Goal: Task Accomplishment & Management: Manage account settings

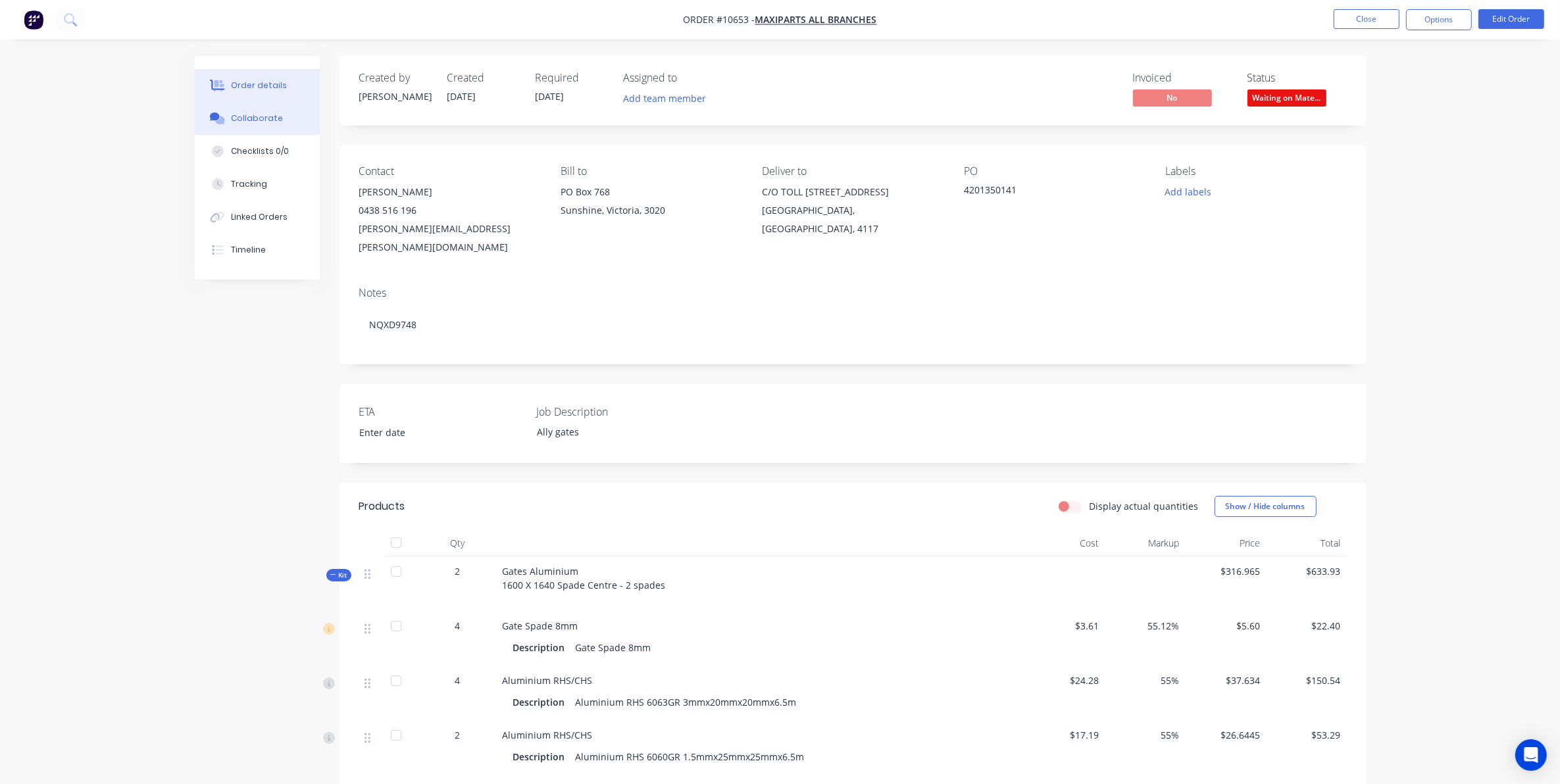
click at [246, 112] on div "Collaborate" at bounding box center [257, 118] width 52 height 12
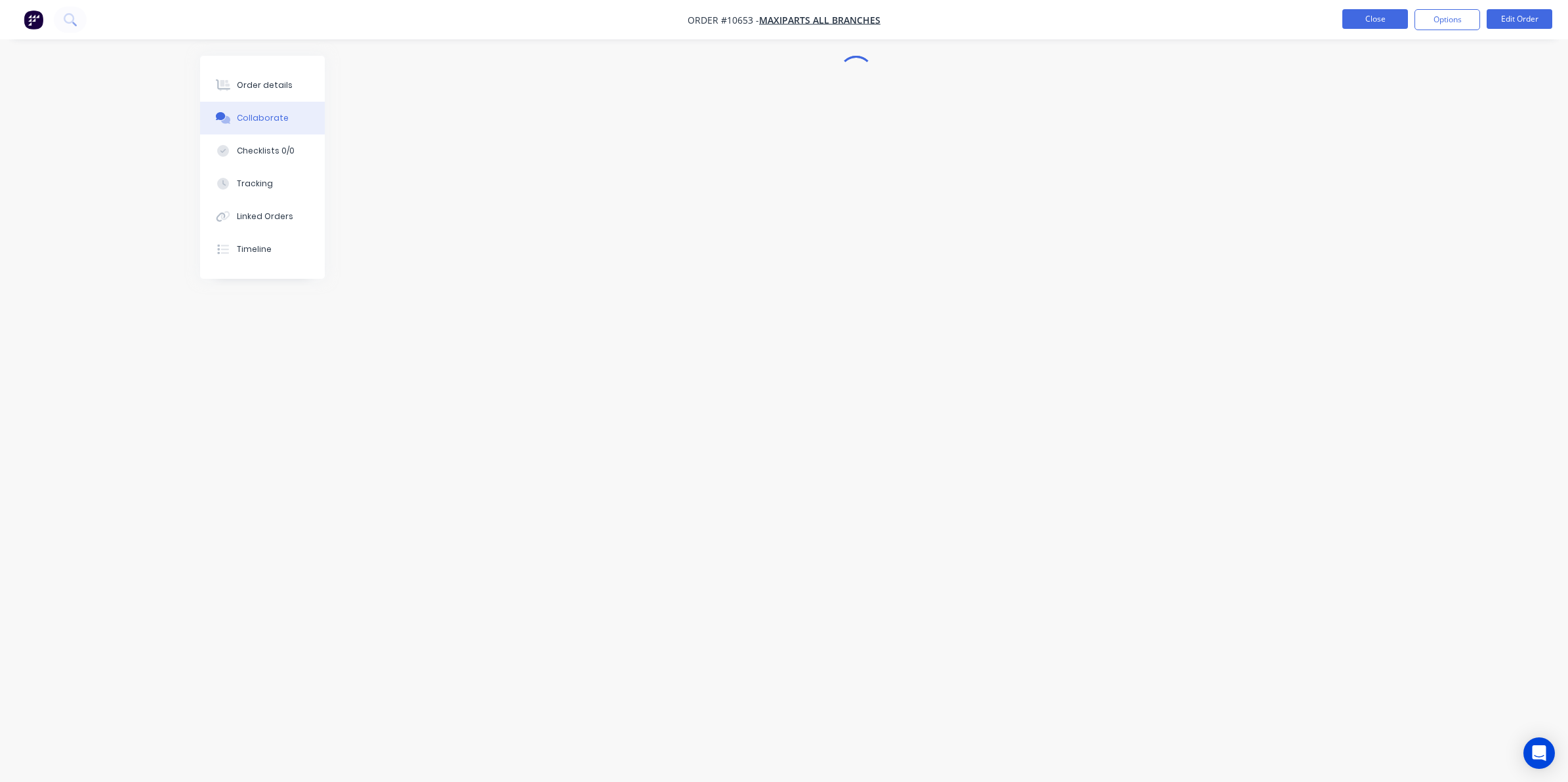
click at [1362, 19] on button "Close" at bounding box center [1375, 19] width 65 height 20
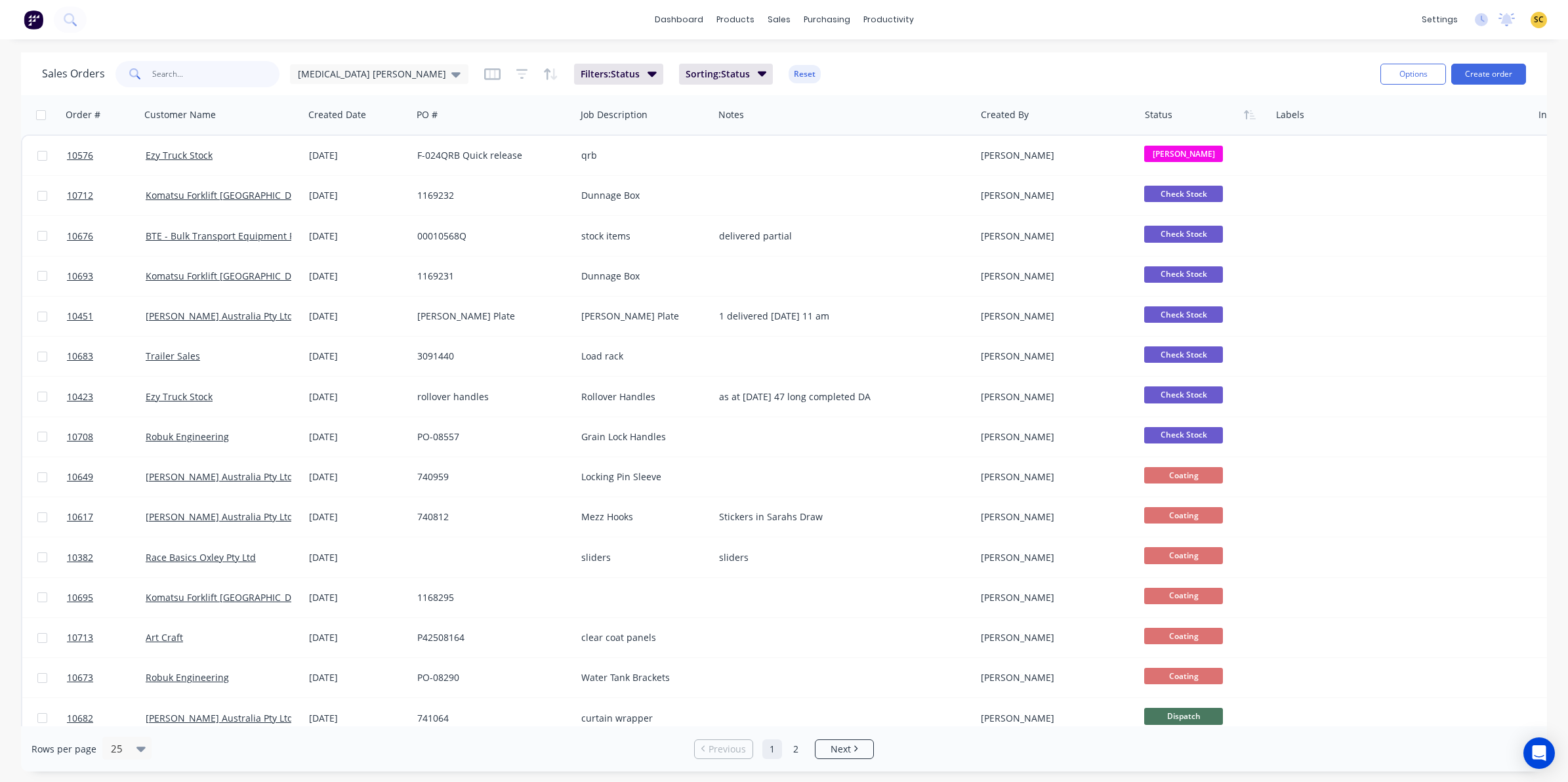
click at [175, 69] on input "text" at bounding box center [216, 73] width 128 height 26
type input "maxiparts"
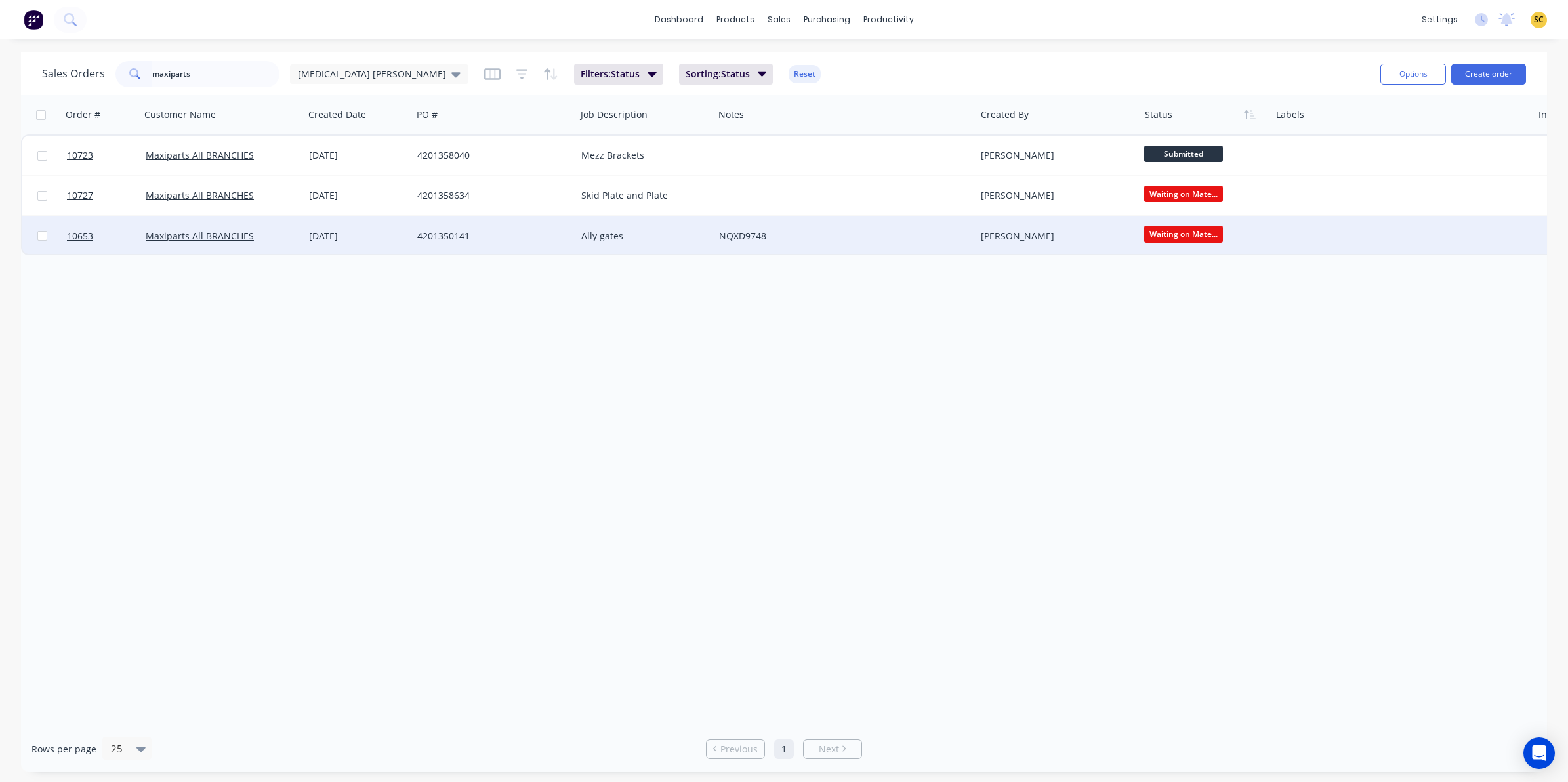
click at [671, 232] on div "Ally gates" at bounding box center [641, 236] width 121 height 13
click at [200, 240] on div "Maxiparts All BRANCHES" at bounding box center [218, 236] width 145 height 13
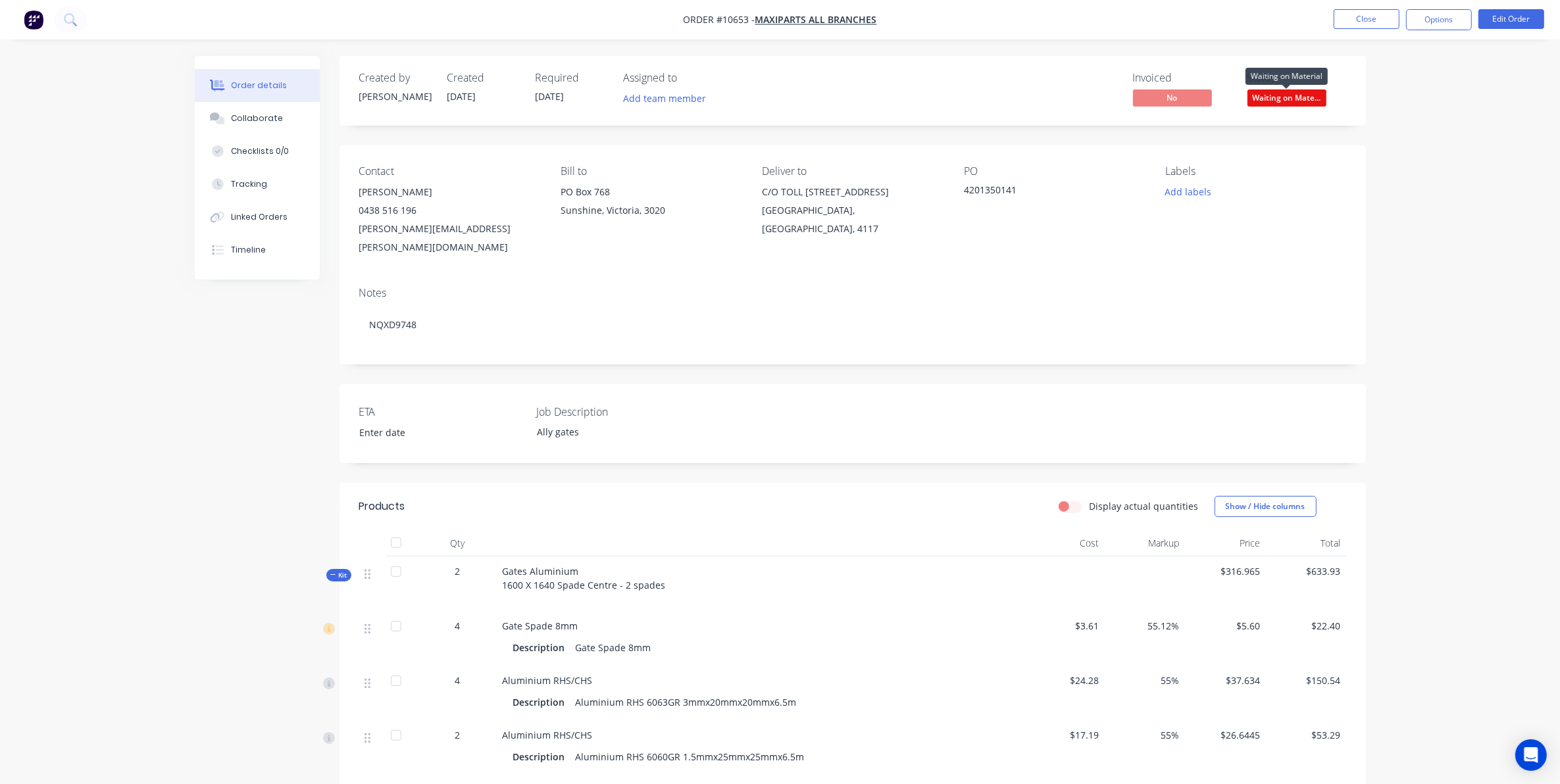
click at [1300, 93] on span "Waiting on Mate..." at bounding box center [1287, 98] width 79 height 17
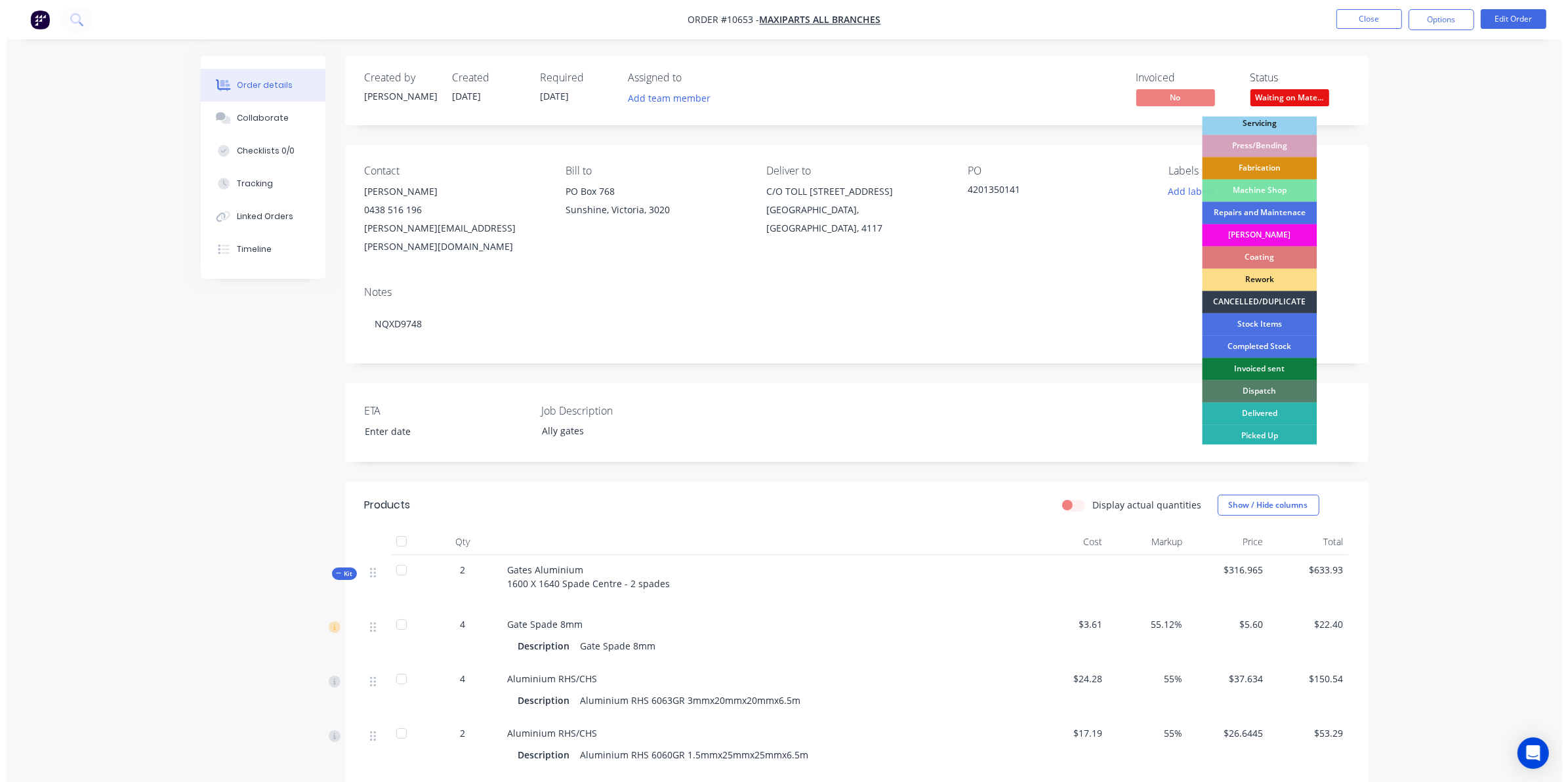
scroll to position [118, 0]
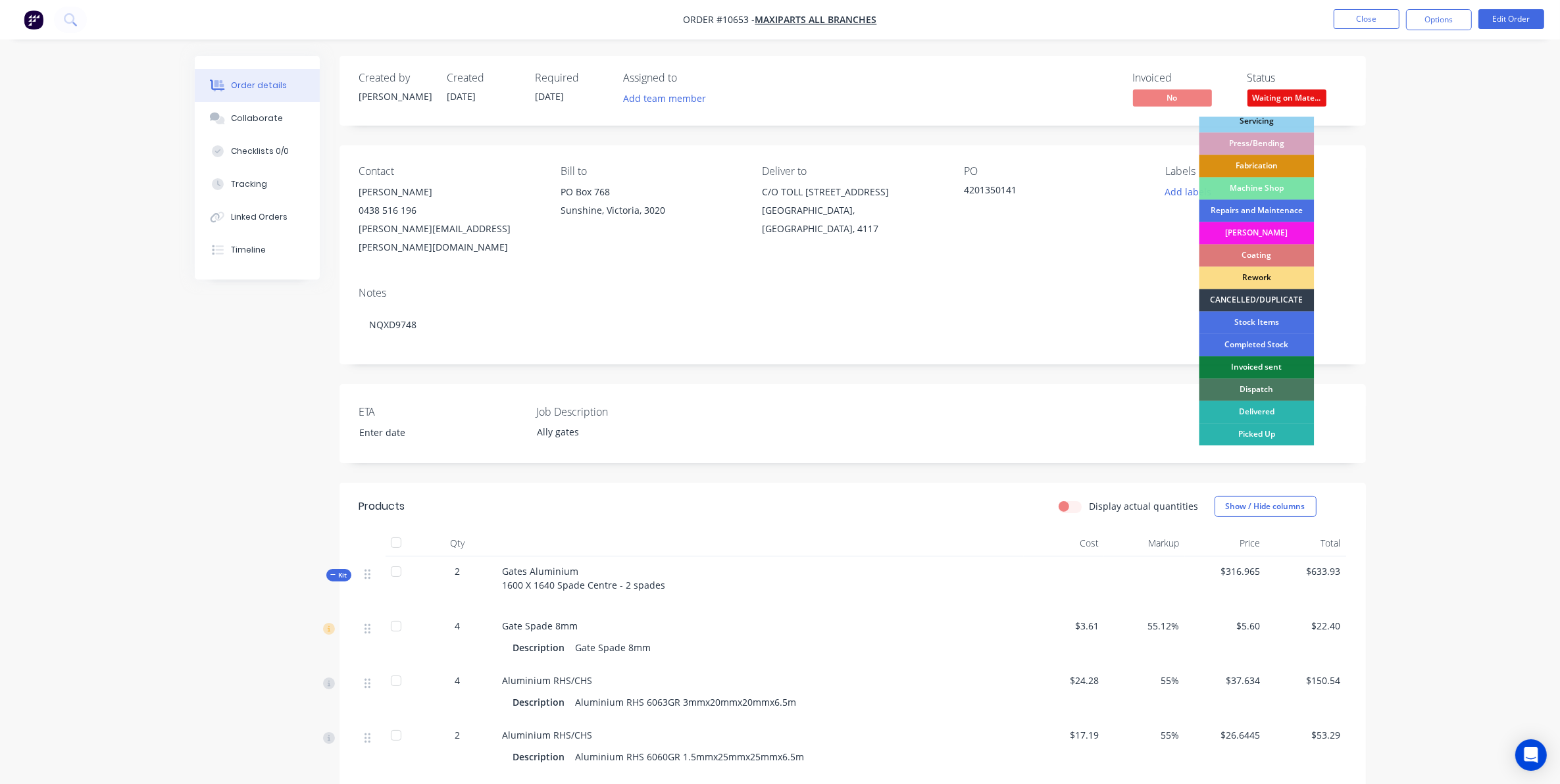
click at [1257, 379] on div "Dispatch" at bounding box center [1257, 389] width 115 height 22
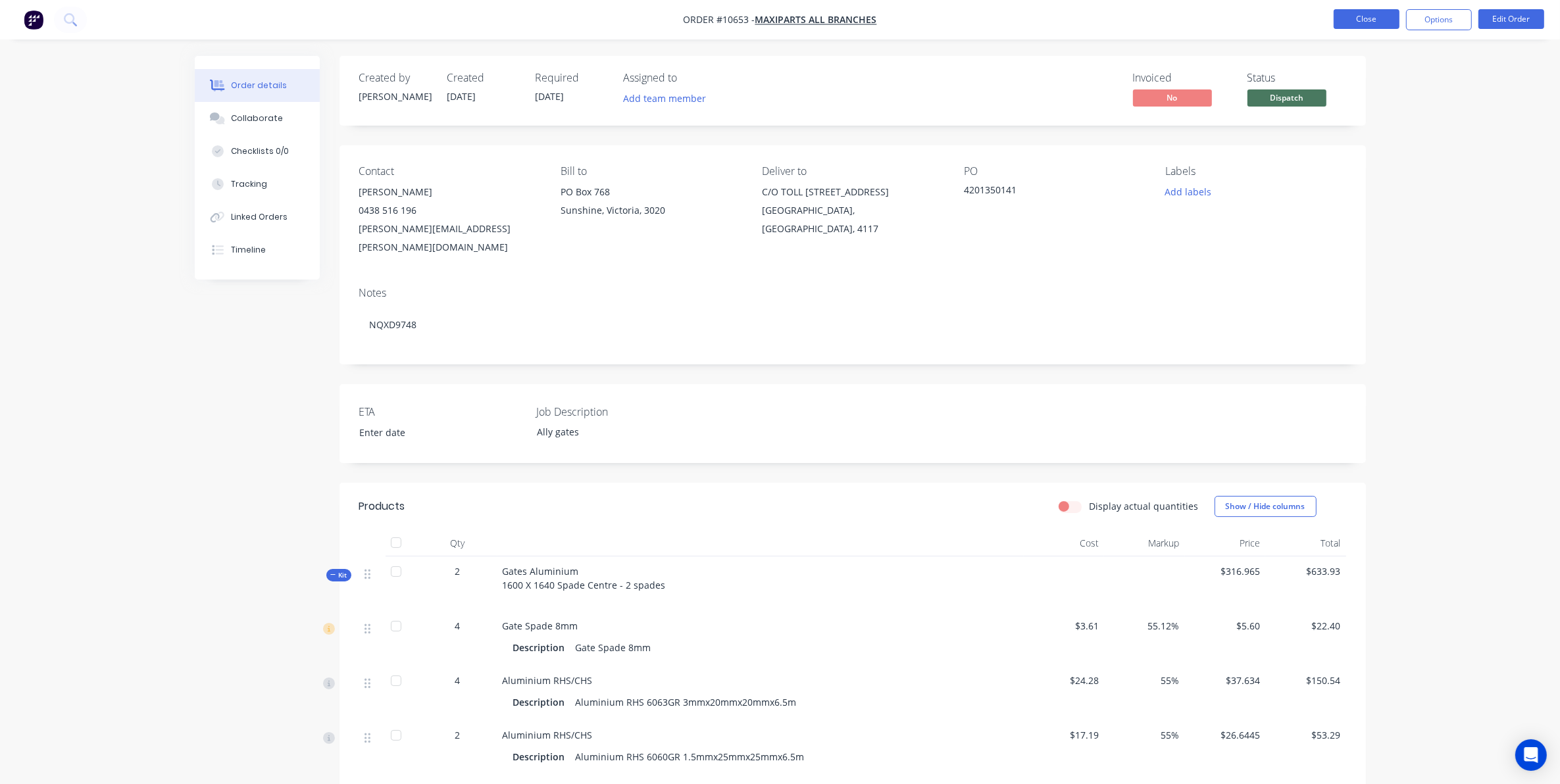
click at [1345, 26] on button "Close" at bounding box center [1366, 19] width 66 height 20
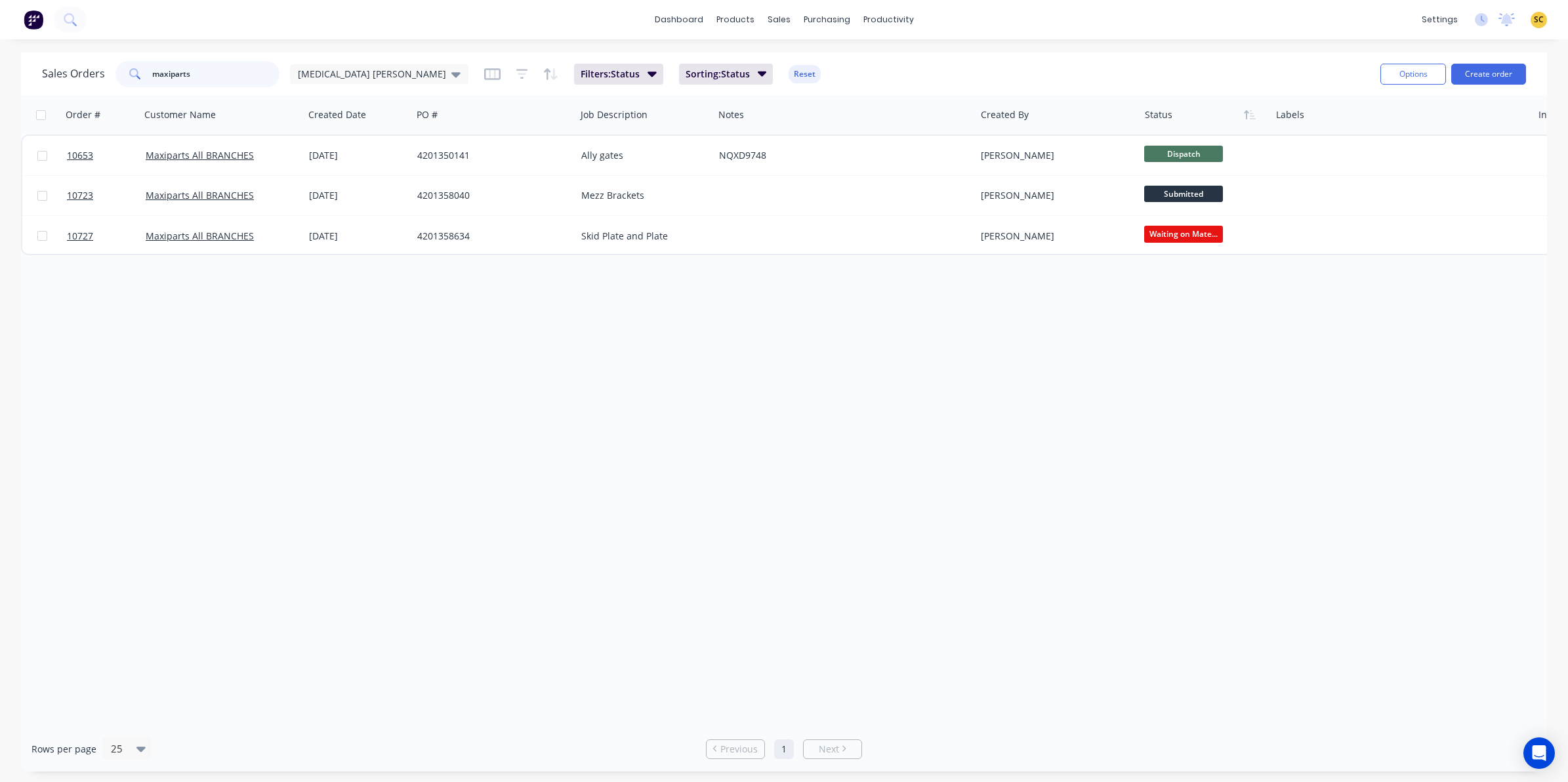
drag, startPoint x: 205, startPoint y: 69, endPoint x: 139, endPoint y: 86, distance: 68.2
click at [139, 85] on div "maxiparts" at bounding box center [198, 73] width 164 height 26
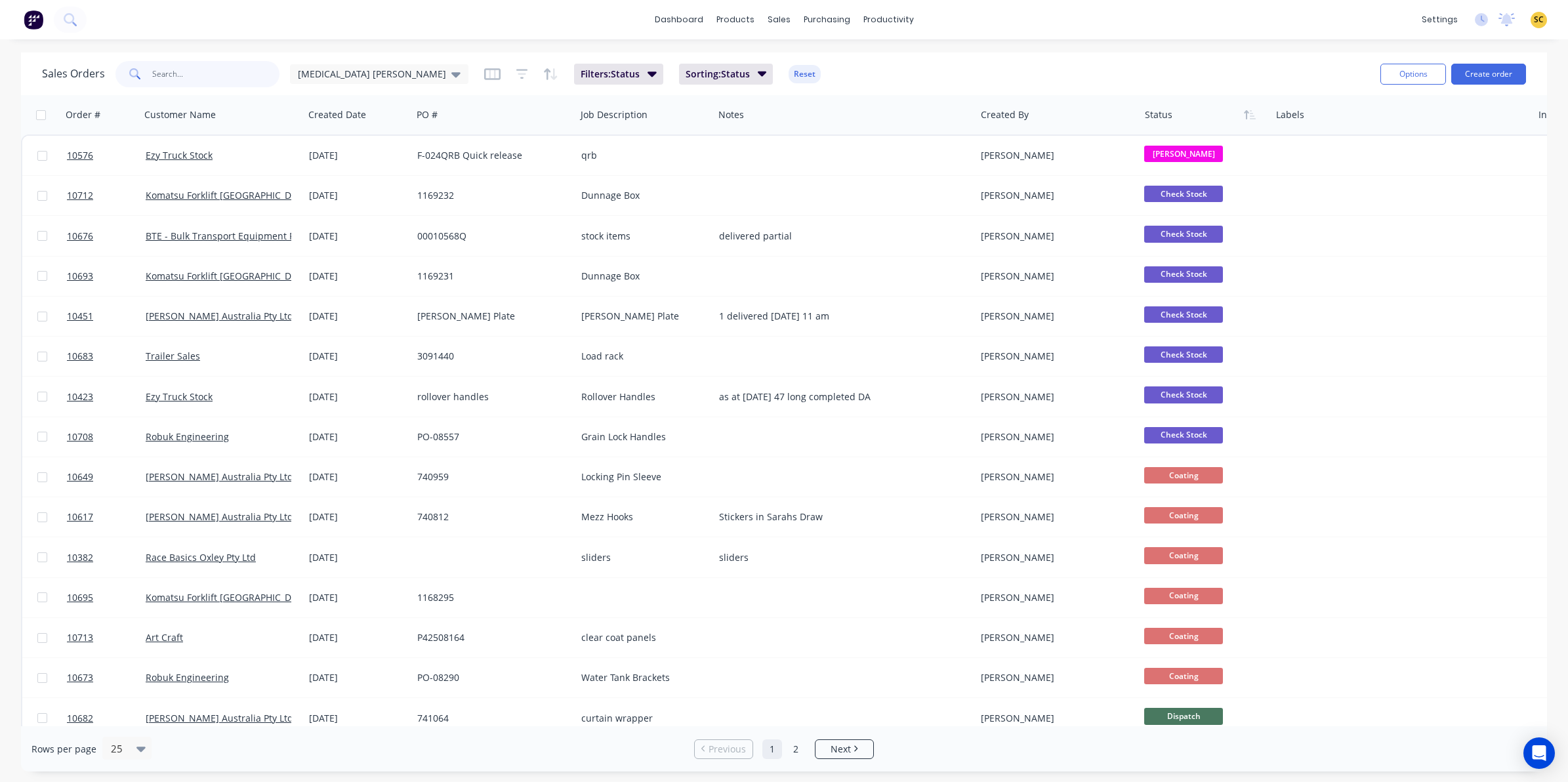
click at [230, 79] on input "text" at bounding box center [216, 73] width 128 height 26
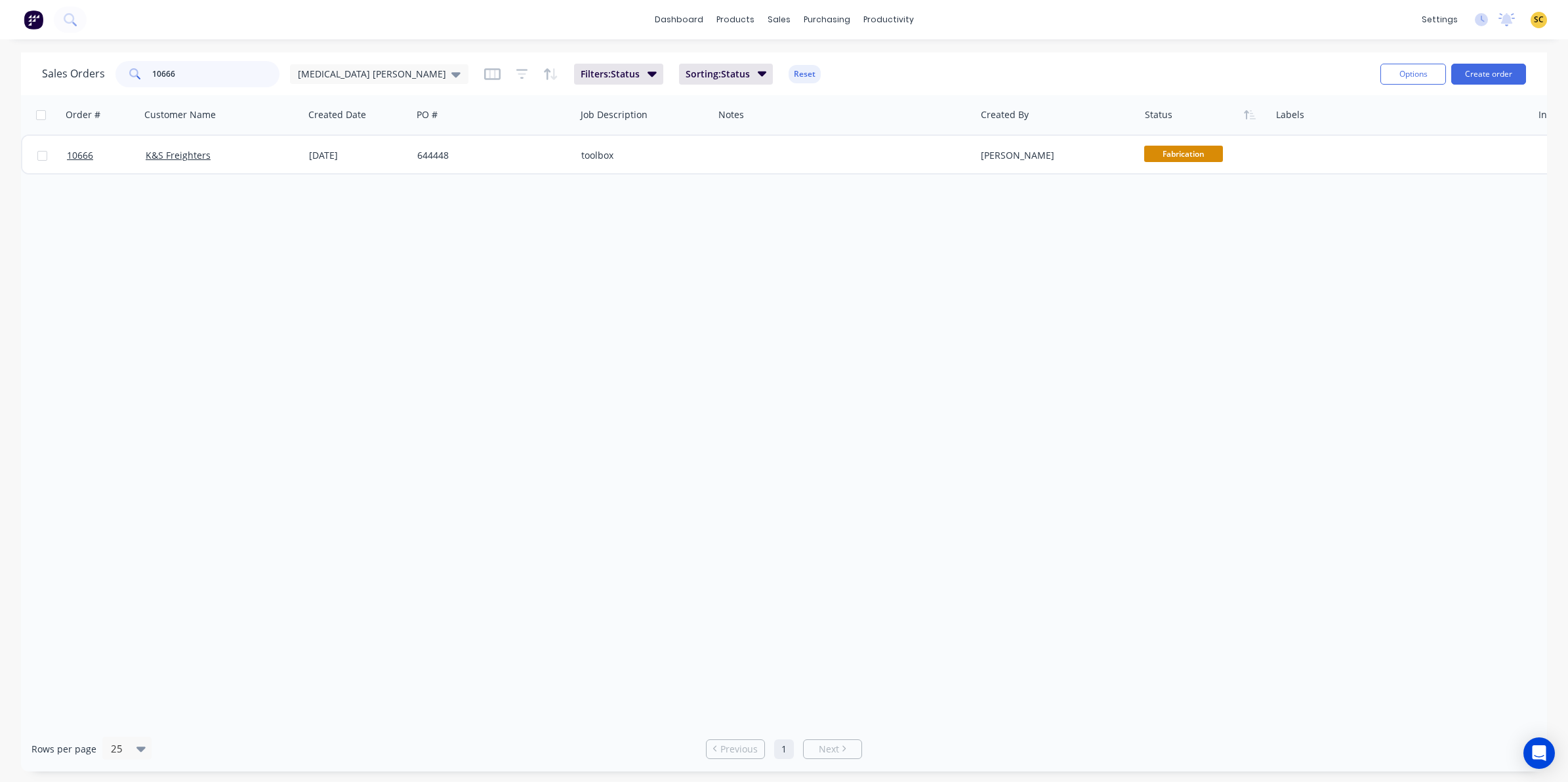
type input "10666"
drag, startPoint x: 212, startPoint y: 79, endPoint x: 3, endPoint y: 103, distance: 210.4
click at [3, 103] on div "Sales Orders 10666 Egg Donor Mumma Filters: Status Sorting: Status Reset Option…" at bounding box center [784, 412] width 1568 height 719
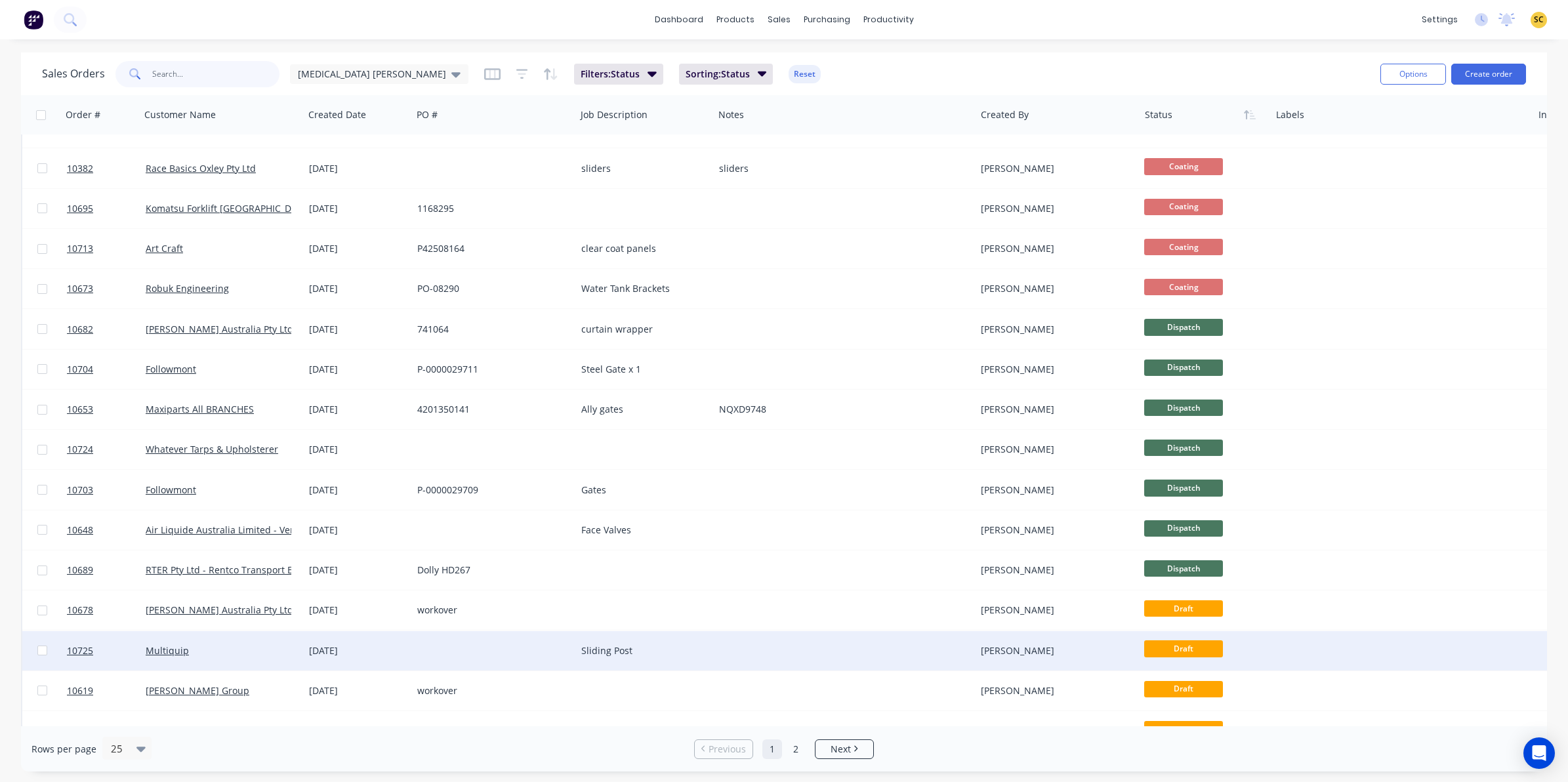
scroll to position [418, 0]
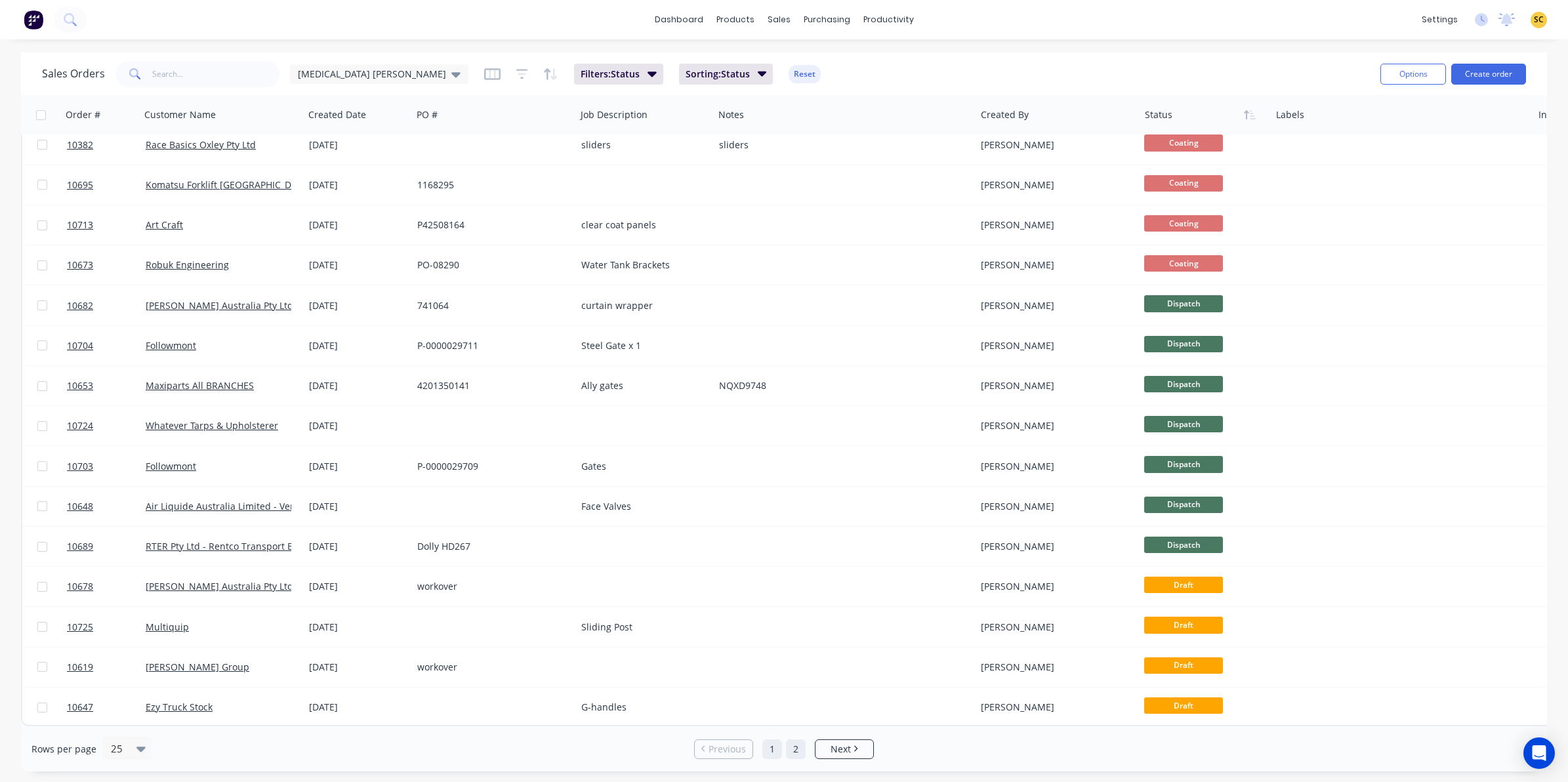
click at [792, 749] on link "2" at bounding box center [796, 749] width 20 height 20
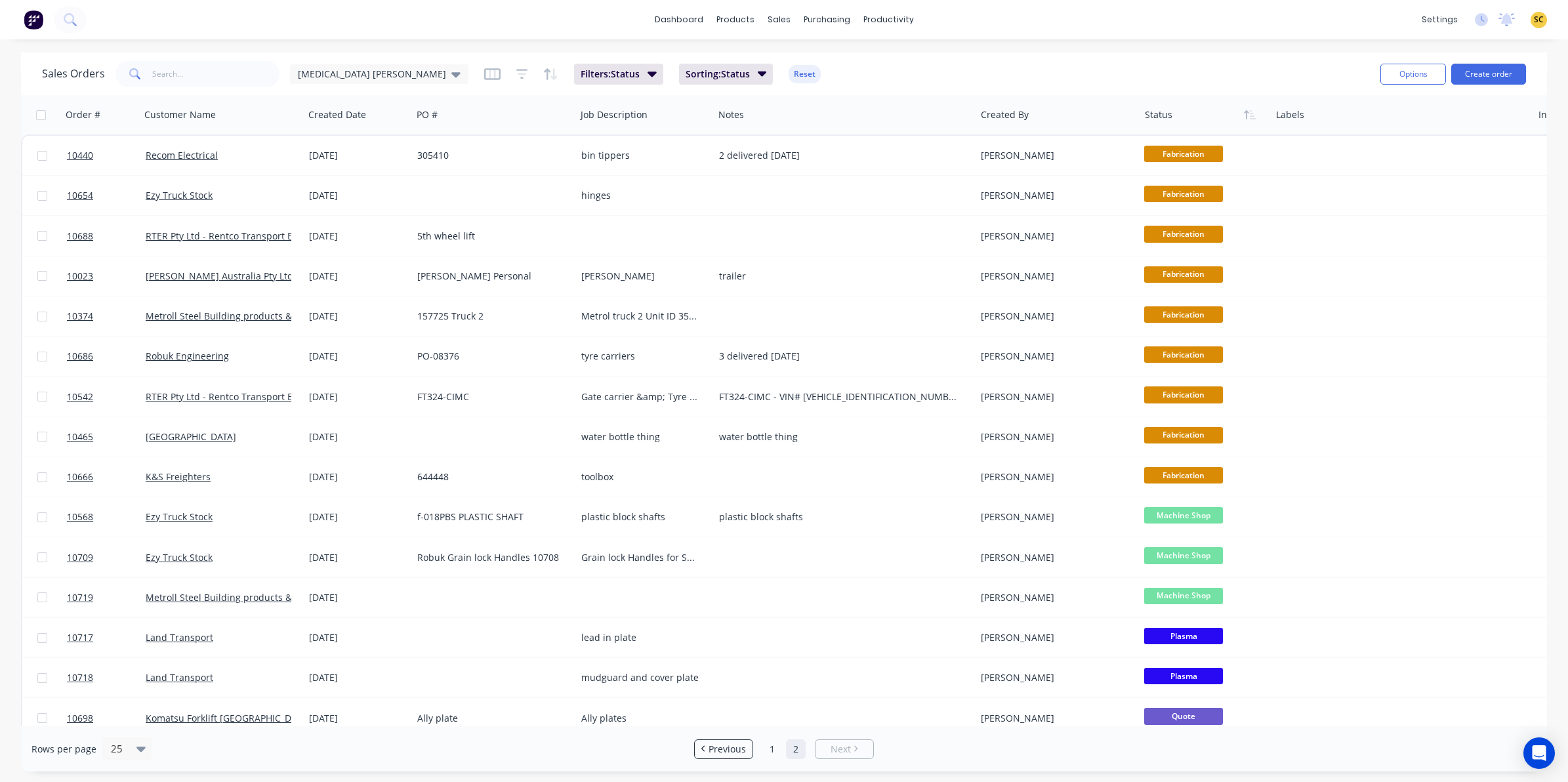
scroll to position [378, 0]
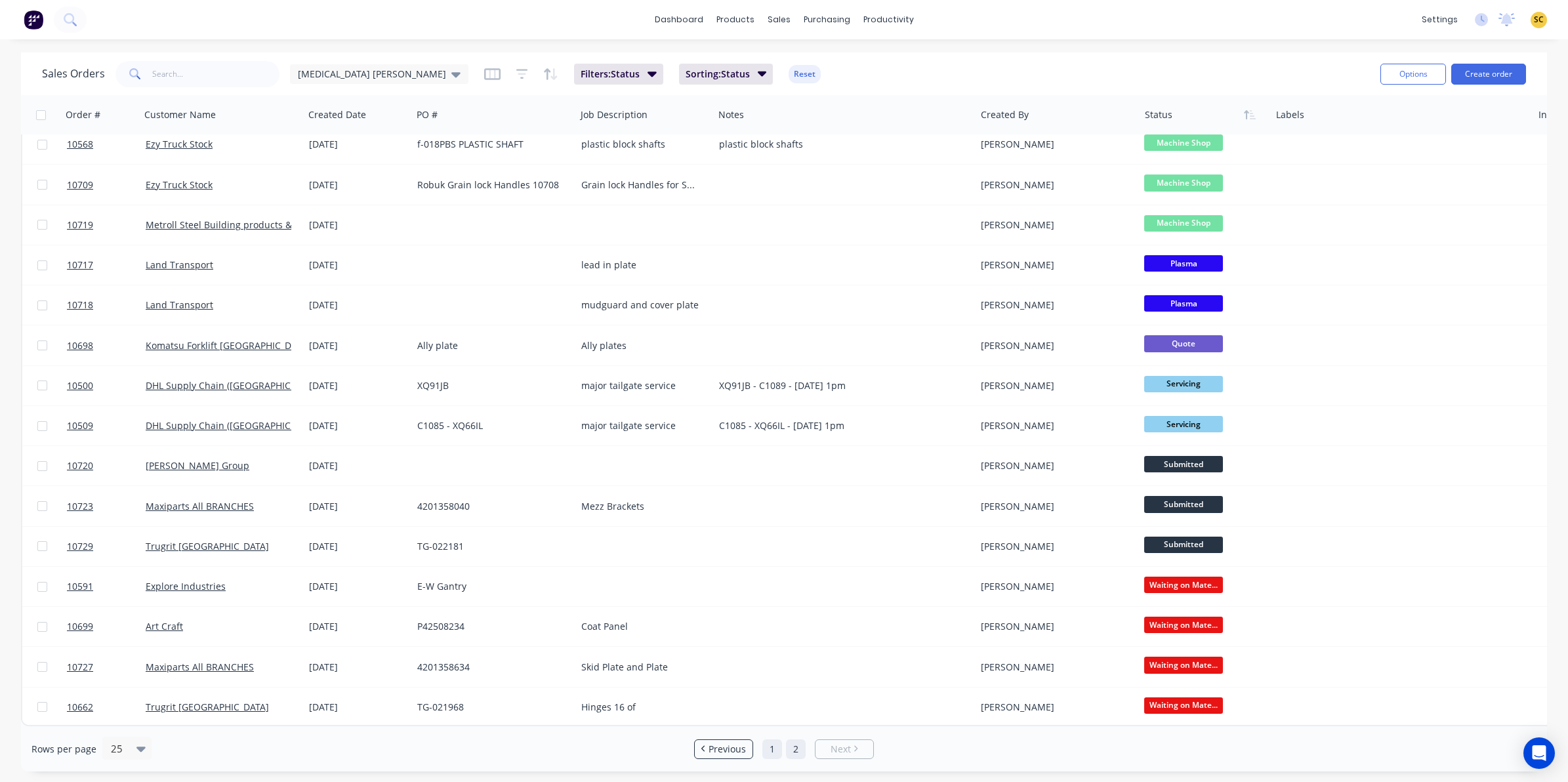
click at [766, 749] on link "1" at bounding box center [773, 749] width 20 height 20
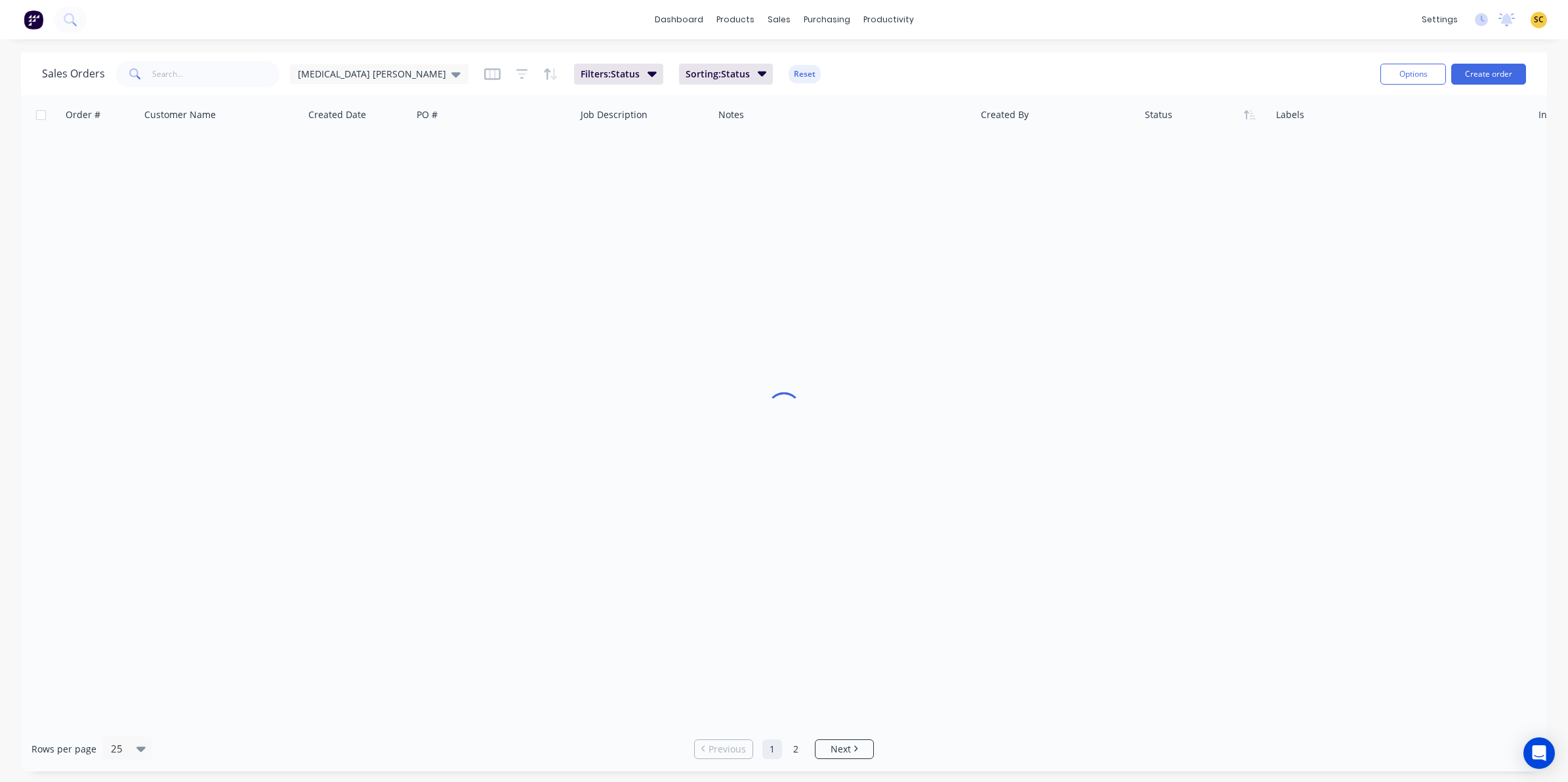
scroll to position [0, 0]
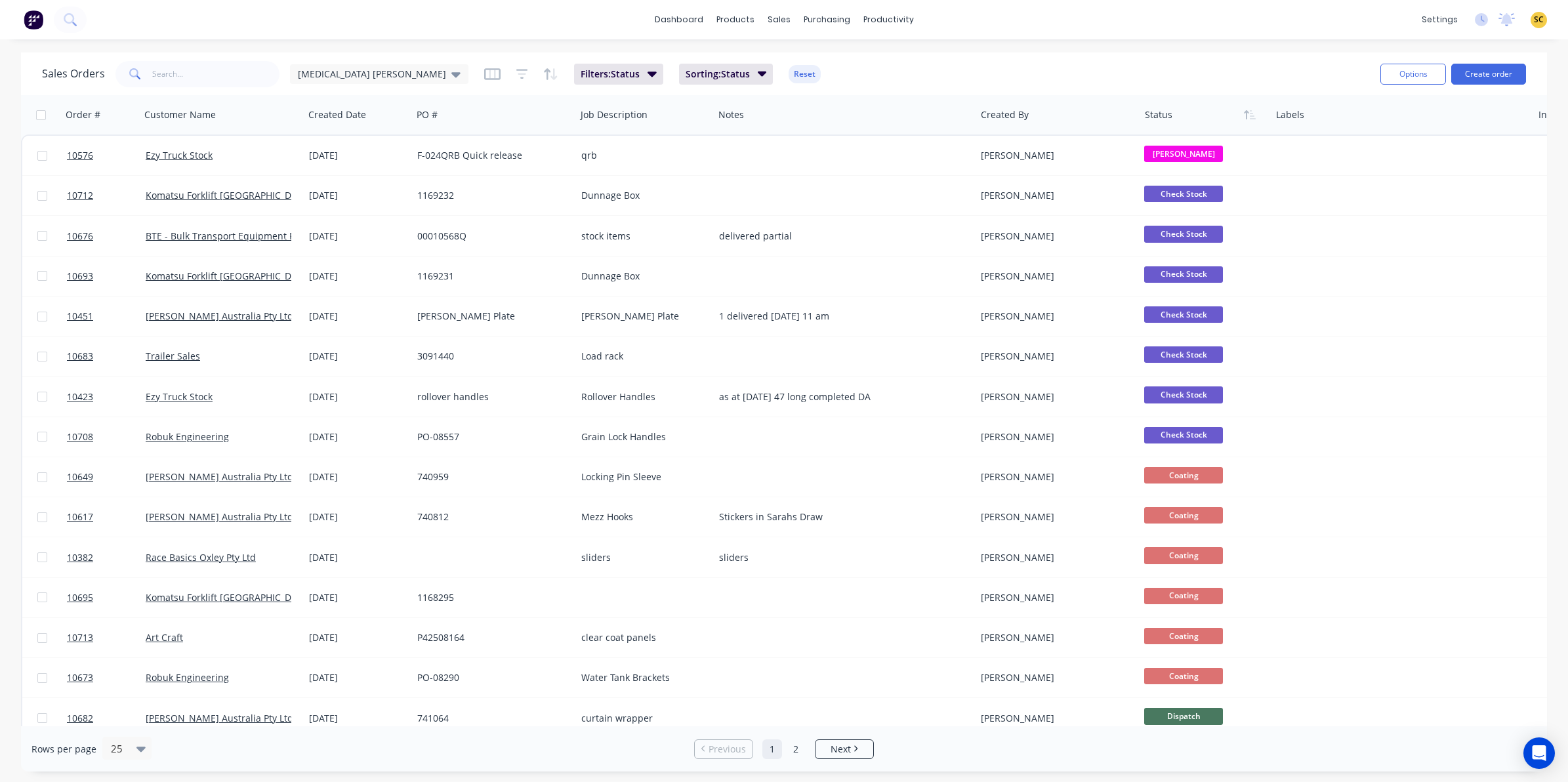
click at [344, 752] on div "Rows per page 25" at bounding box center [282, 749] width 502 height 24
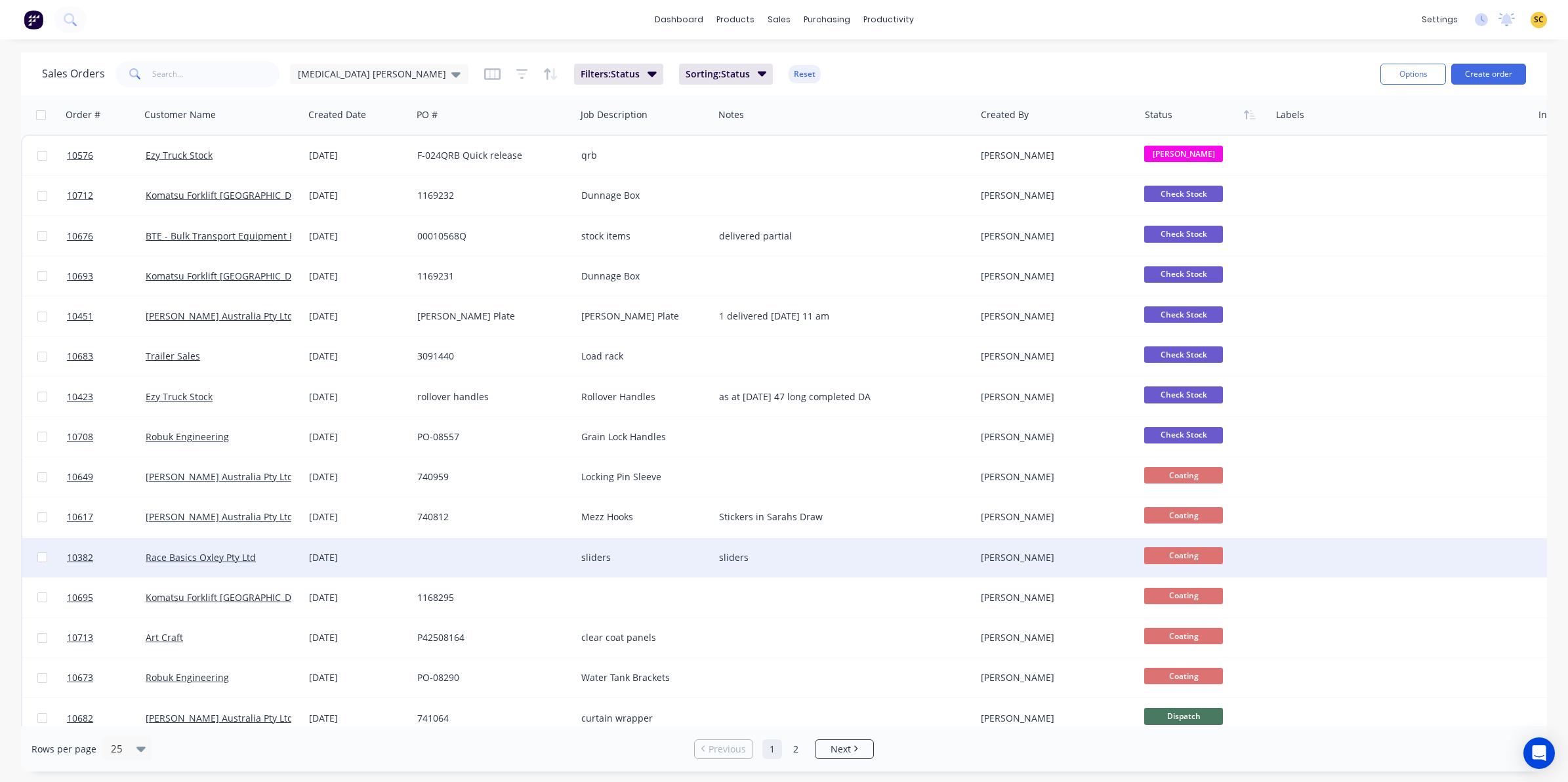
click at [1158, 560] on span "Coating" at bounding box center [1184, 555] width 79 height 17
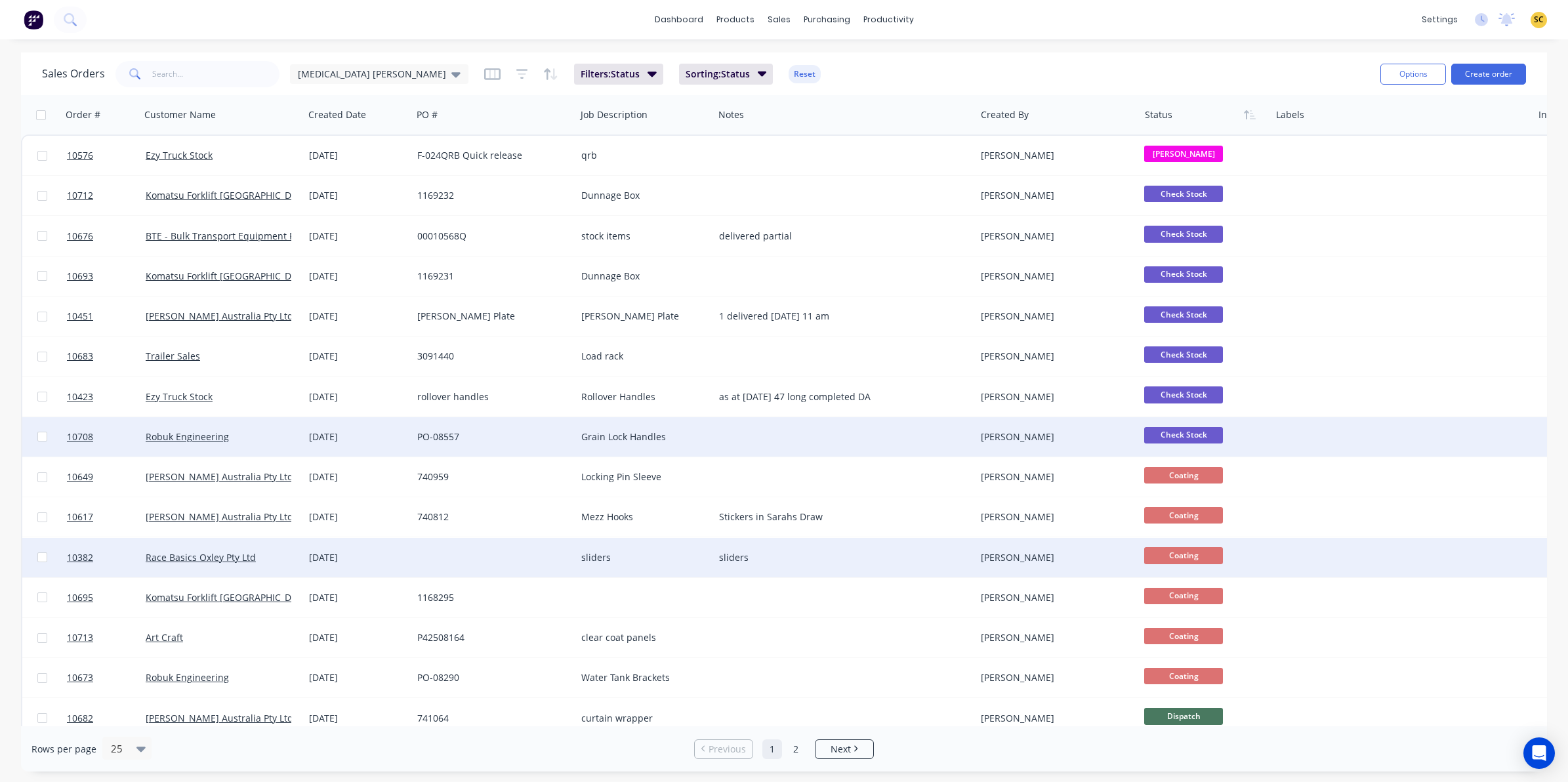
click at [1500, 453] on div at bounding box center [1401, 436] width 262 height 39
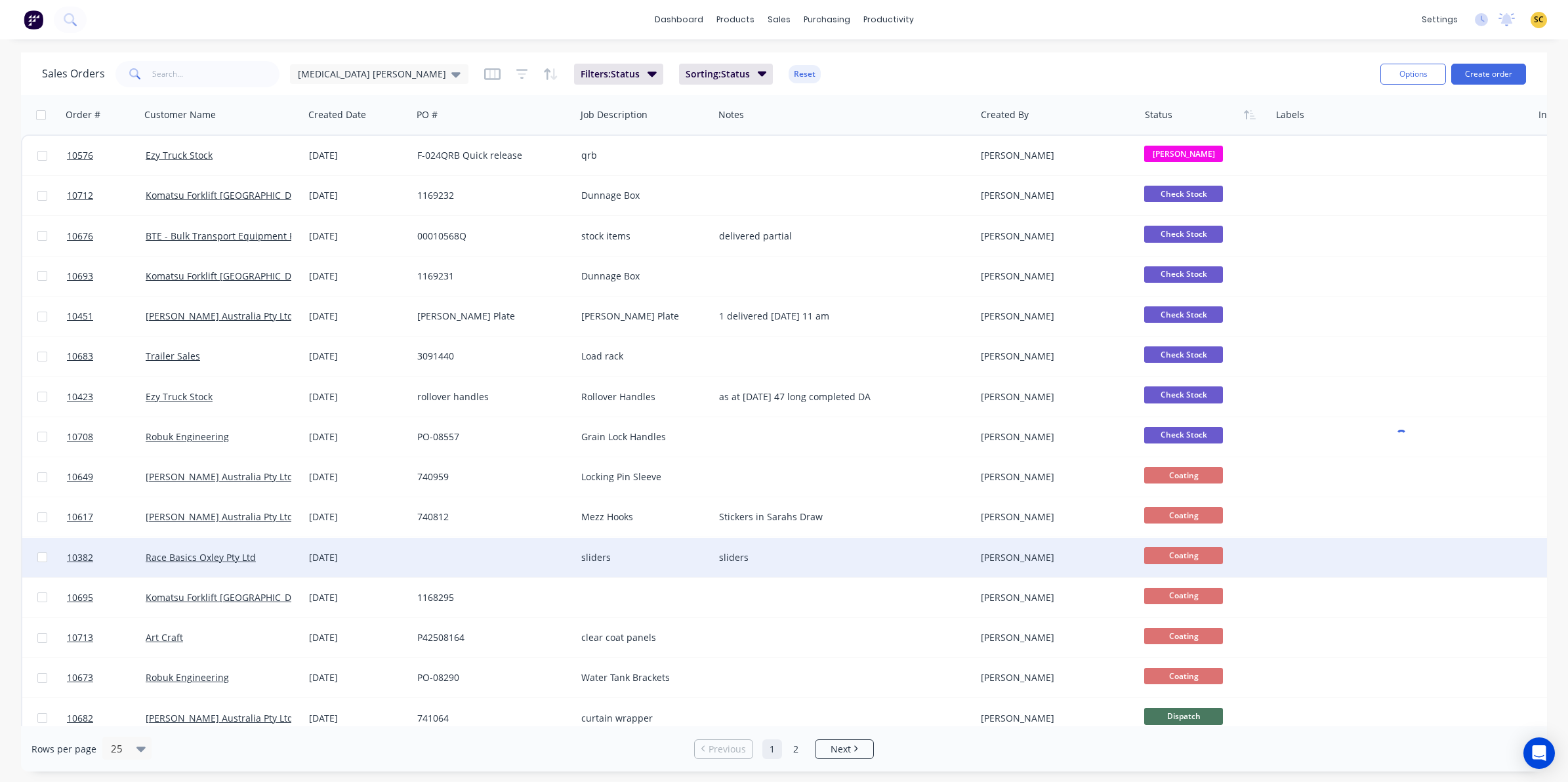
click at [1244, 60] on div "Sales Orders Egg Donor Mumma Filters: Status Sorting: Status Reset" at bounding box center [706, 74] width 1328 height 32
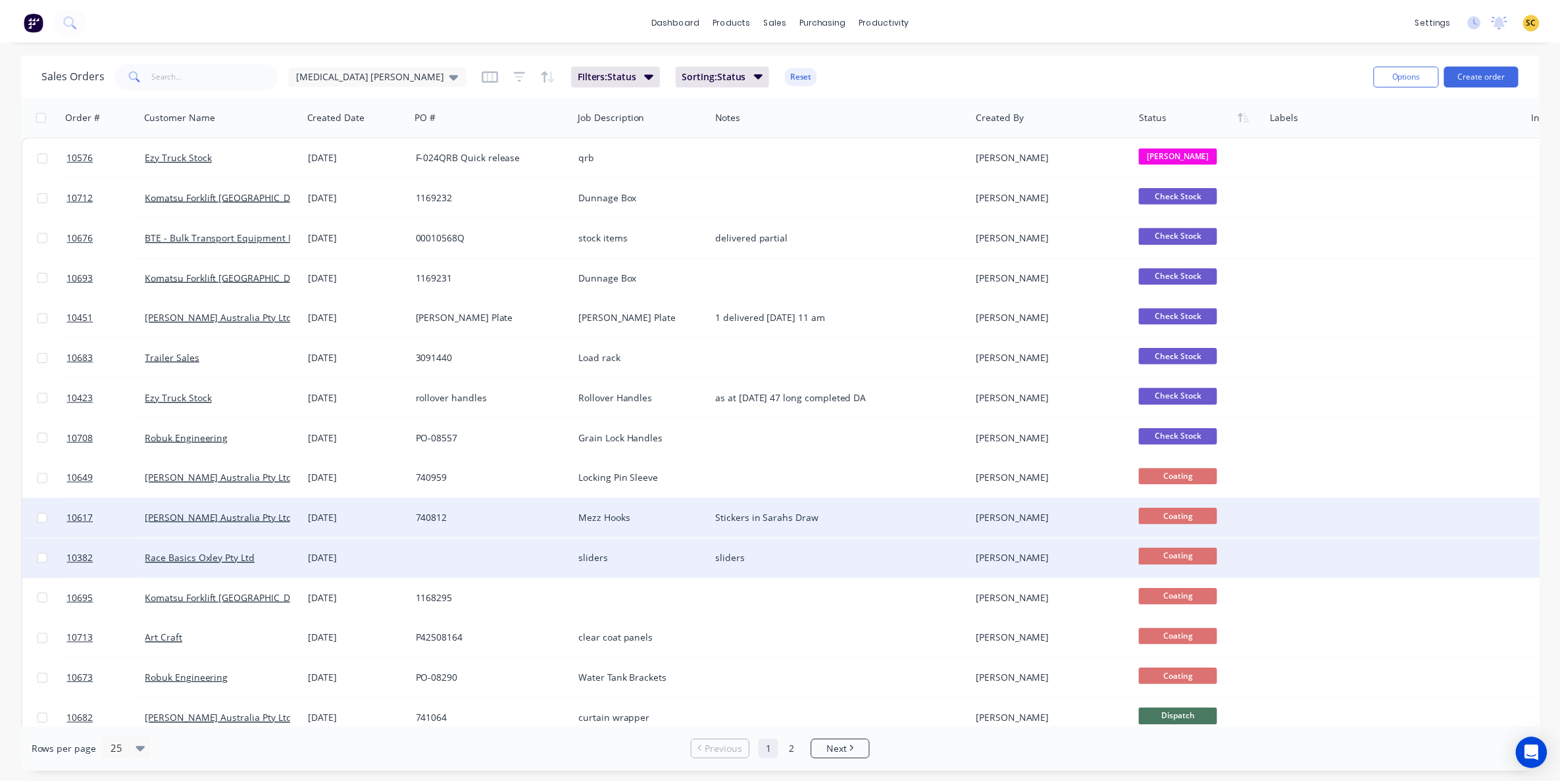
scroll to position [82, 0]
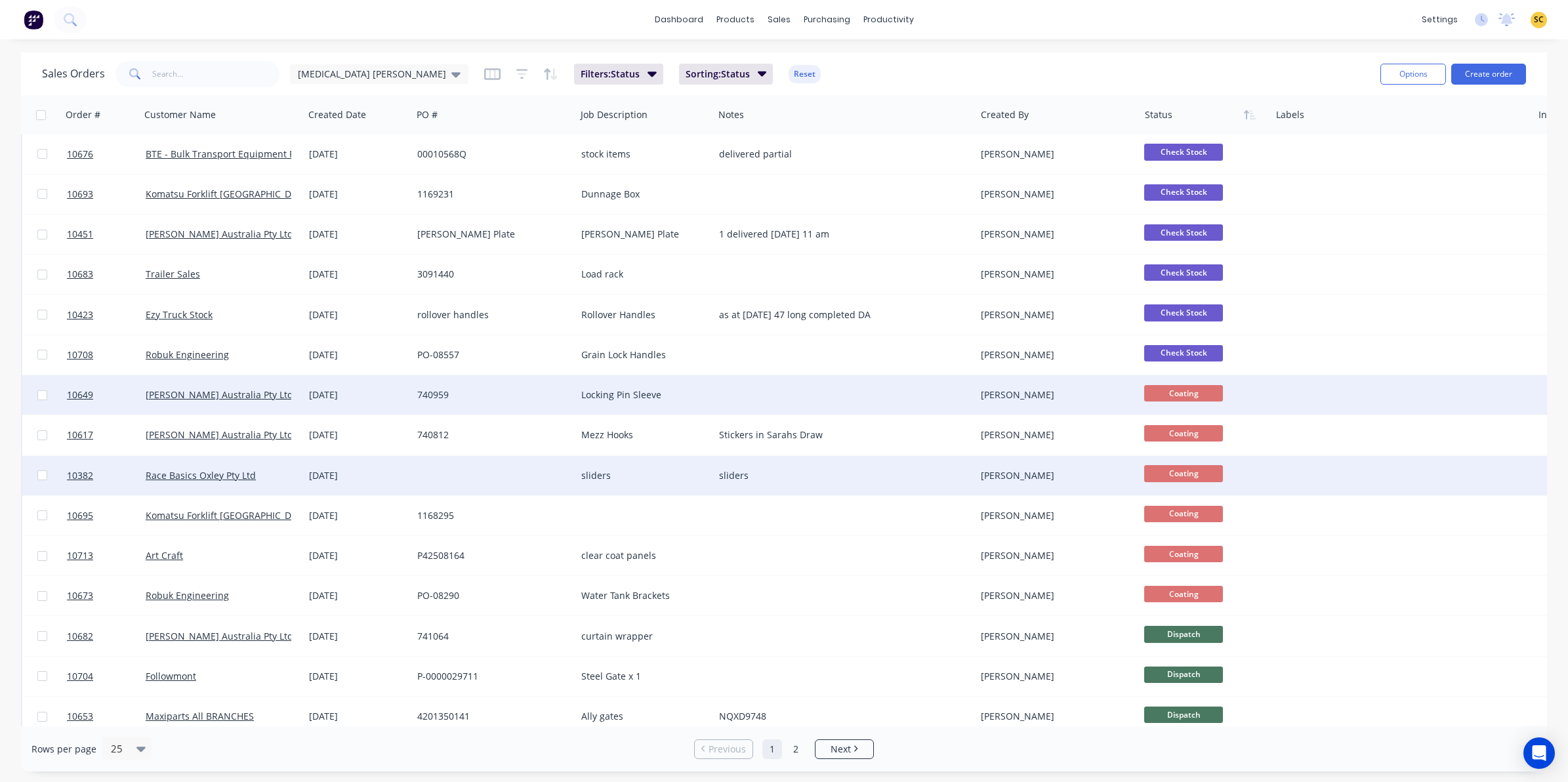
click at [496, 394] on div "740959" at bounding box center [490, 395] width 145 height 13
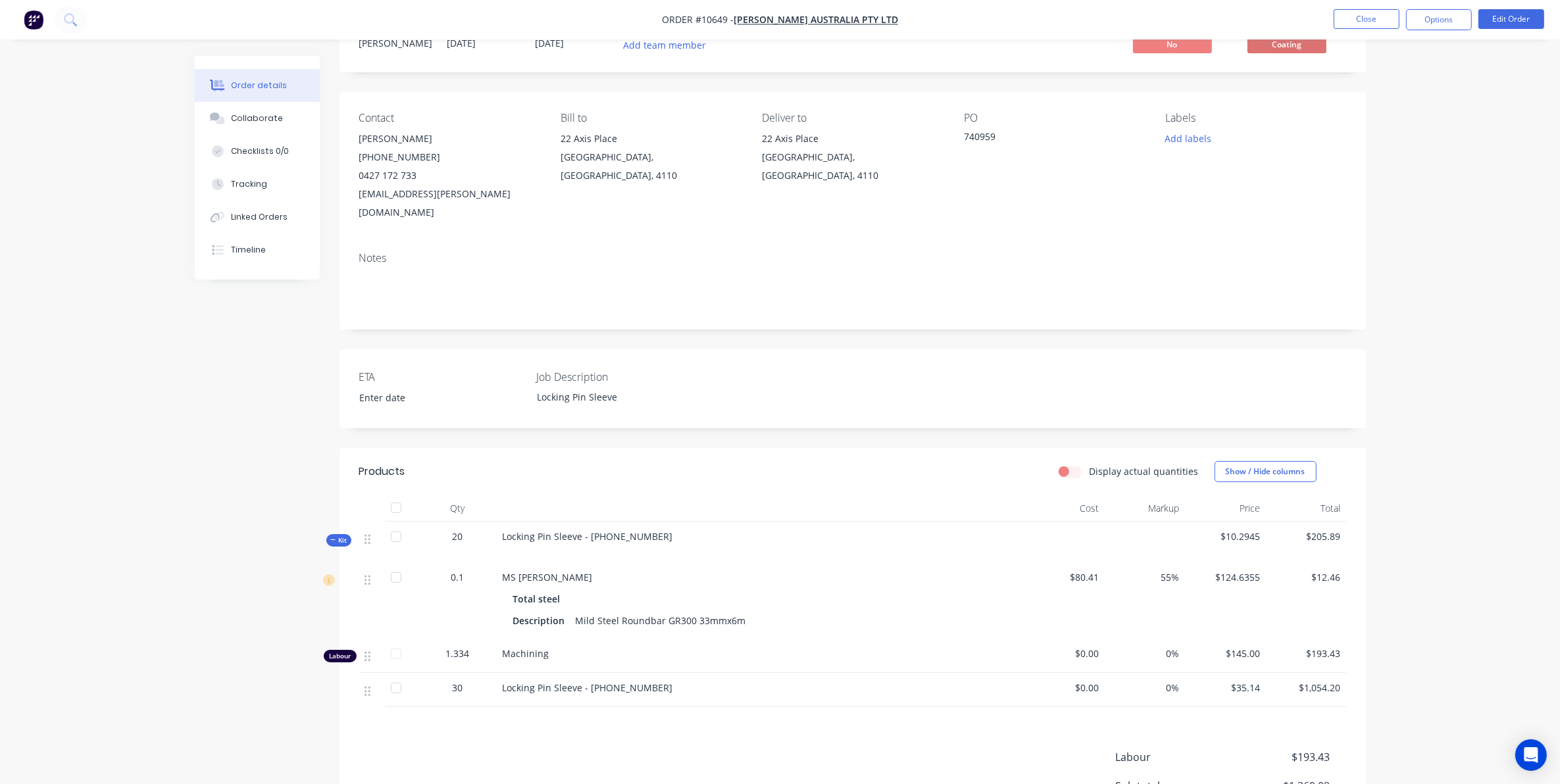
scroll to position [82, 0]
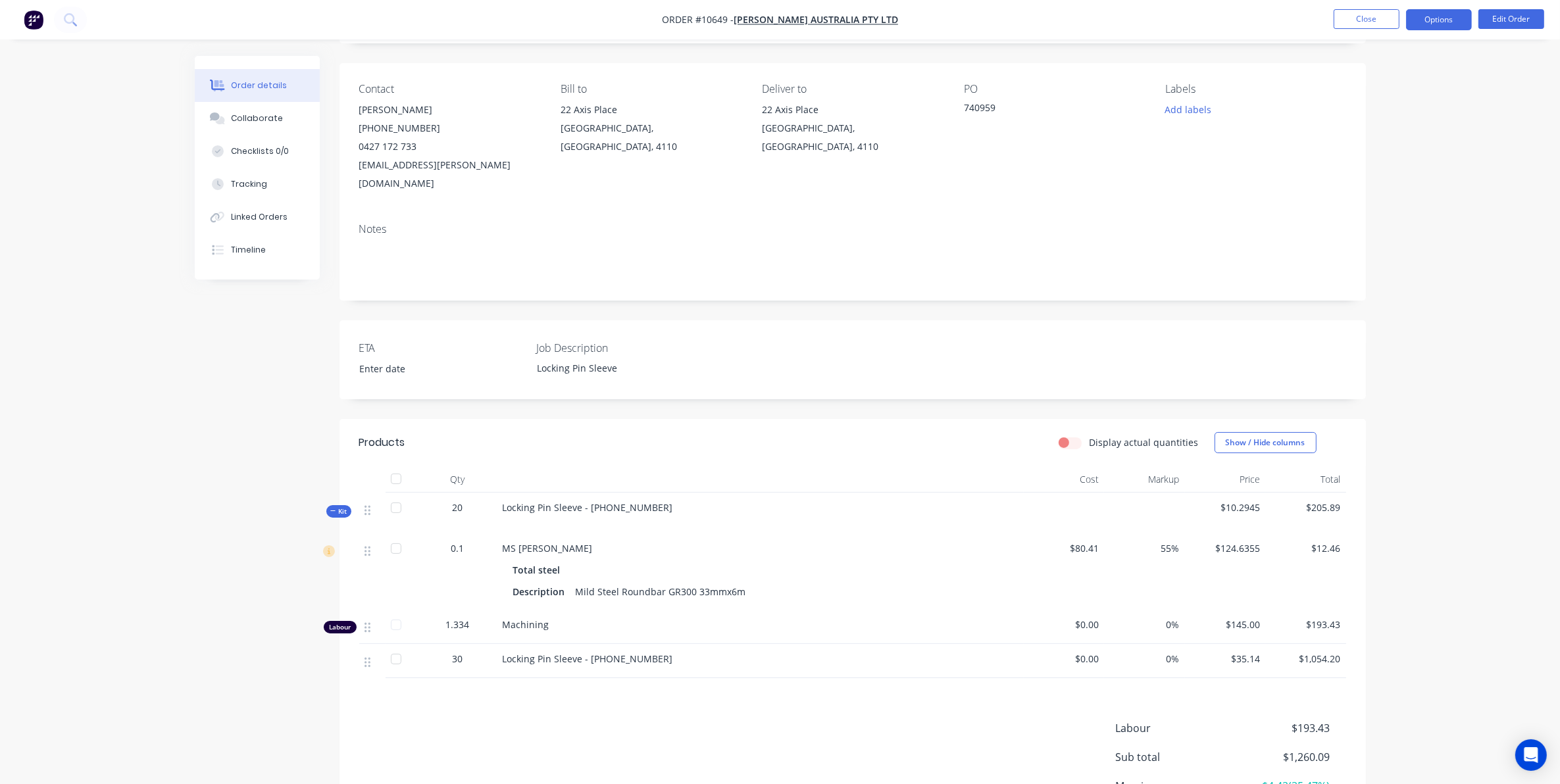
click at [1464, 15] on button "Options" at bounding box center [1439, 19] width 66 height 21
click at [1371, 179] on div "Delivery Docket" at bounding box center [1399, 185] width 121 height 19
click at [1367, 129] on div "Without pricing" at bounding box center [1399, 132] width 121 height 19
click at [880, 656] on div "Locking Pin Sleeve - 35-8100-15" at bounding box center [760, 661] width 526 height 34
click at [1495, 23] on button "Edit Order" at bounding box center [1511, 19] width 66 height 20
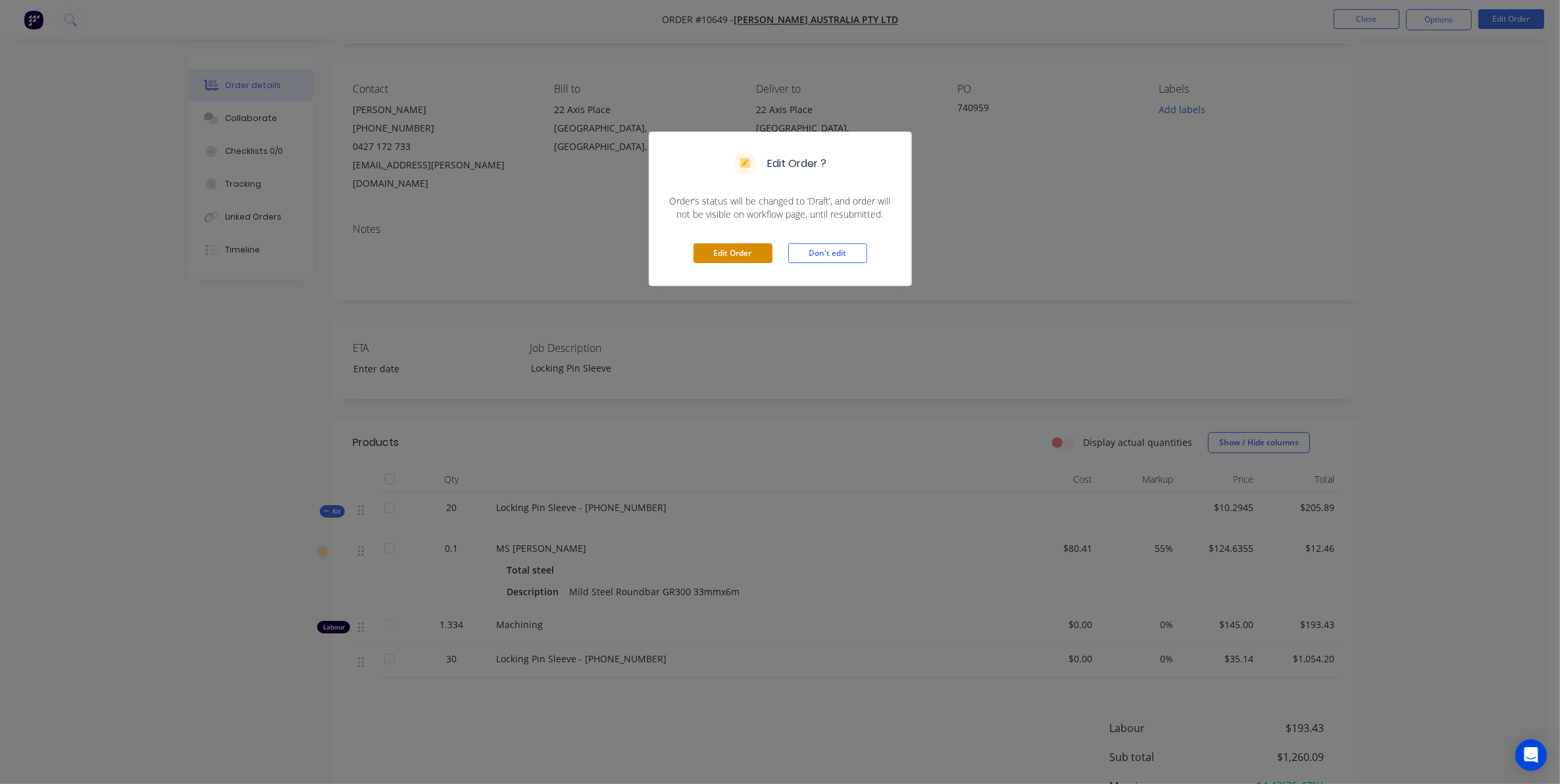
click at [740, 254] on button "Edit Order" at bounding box center [733, 254] width 79 height 20
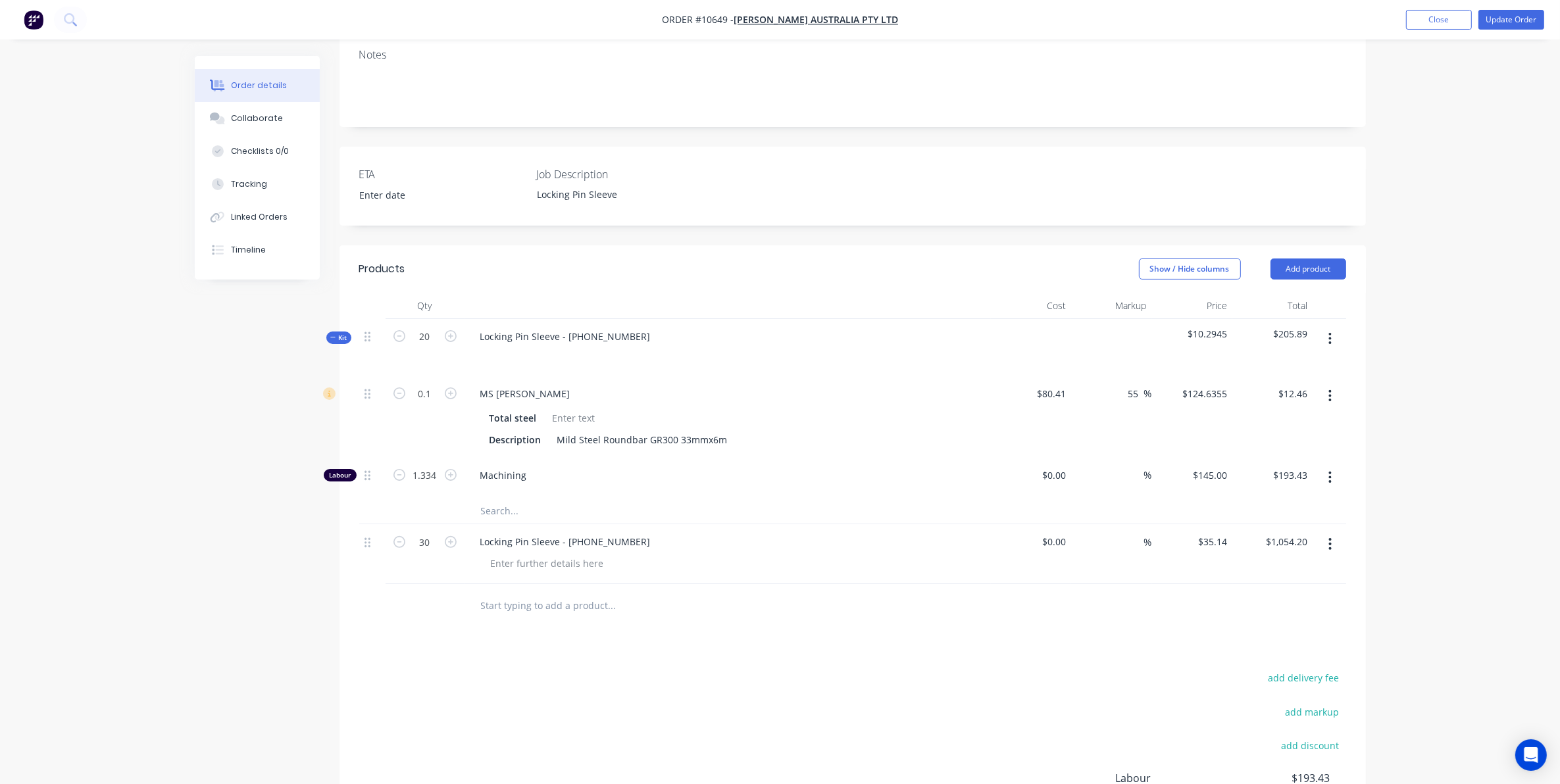
scroll to position [329, 0]
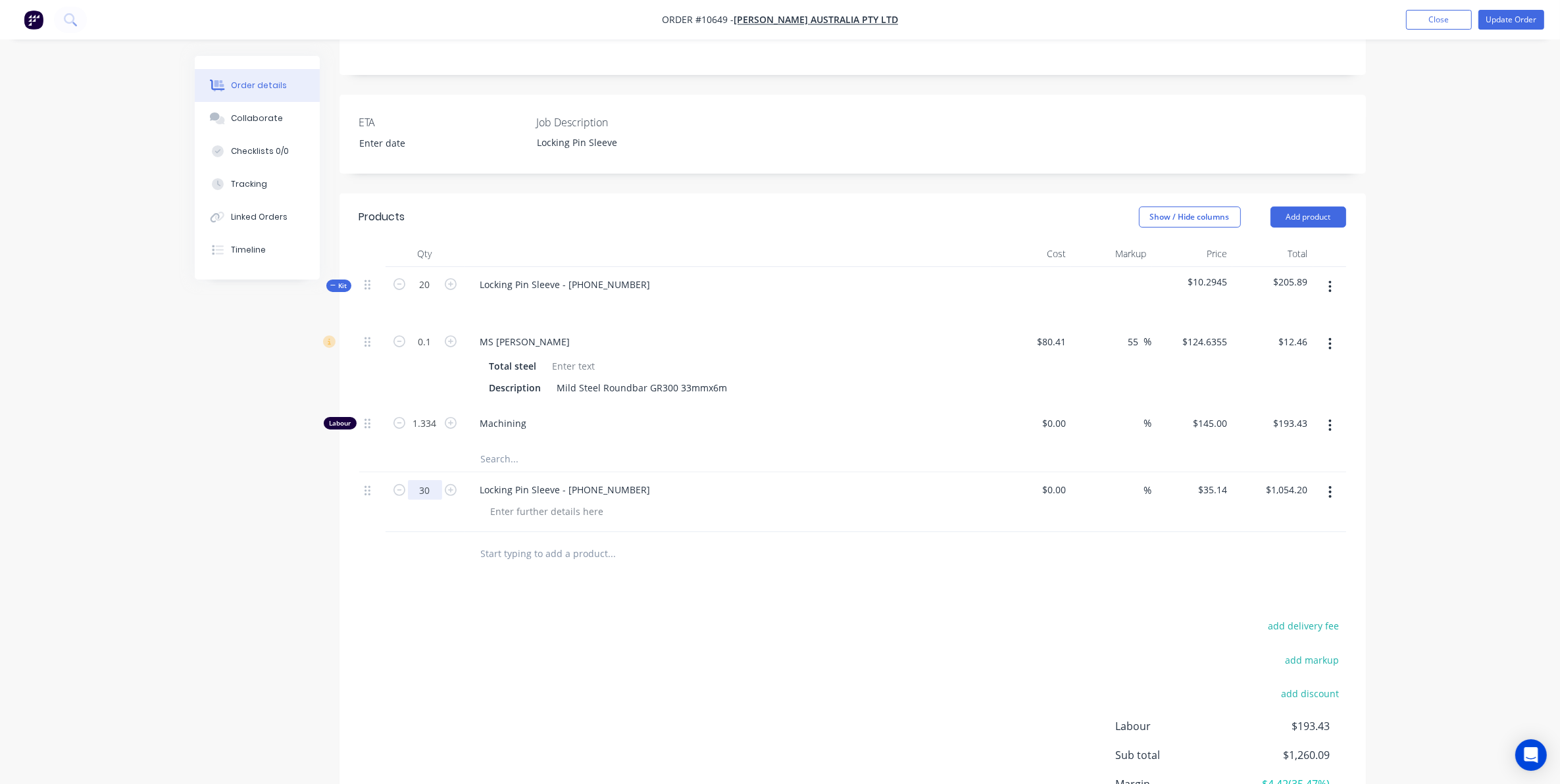
click at [425, 295] on input "30" at bounding box center [425, 285] width 34 height 20
type input "20"
type input "$702.80"
drag, startPoint x: 189, startPoint y: 587, endPoint x: 193, endPoint y: 383, distance: 204.0
click at [189, 583] on div "Order details Collaborate Checklists 0/0 Tracking Linked Orders Timeline Order …" at bounding box center [780, 318] width 1197 height 1183
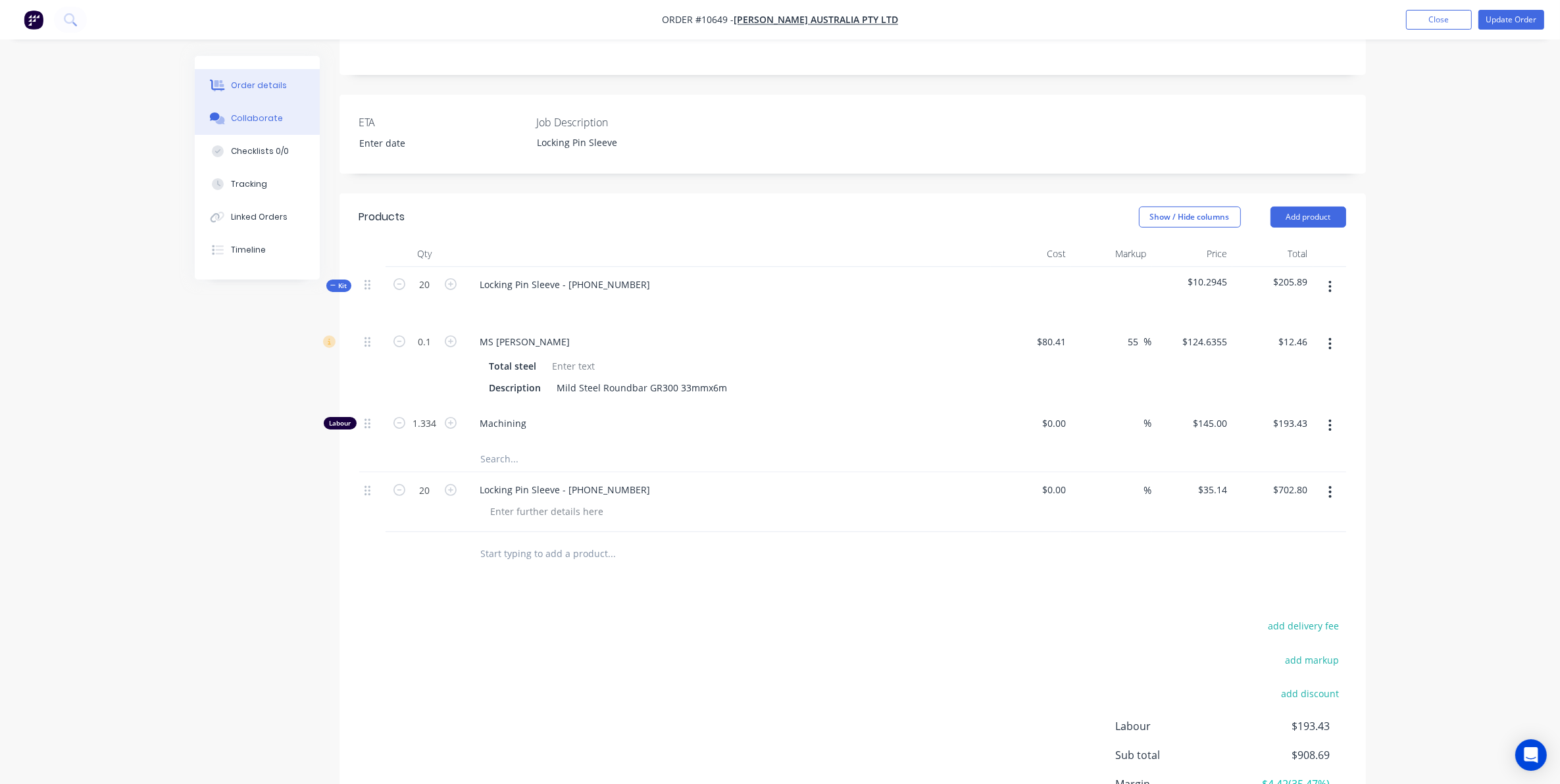
click at [237, 115] on div "Collaborate" at bounding box center [257, 118] width 52 height 12
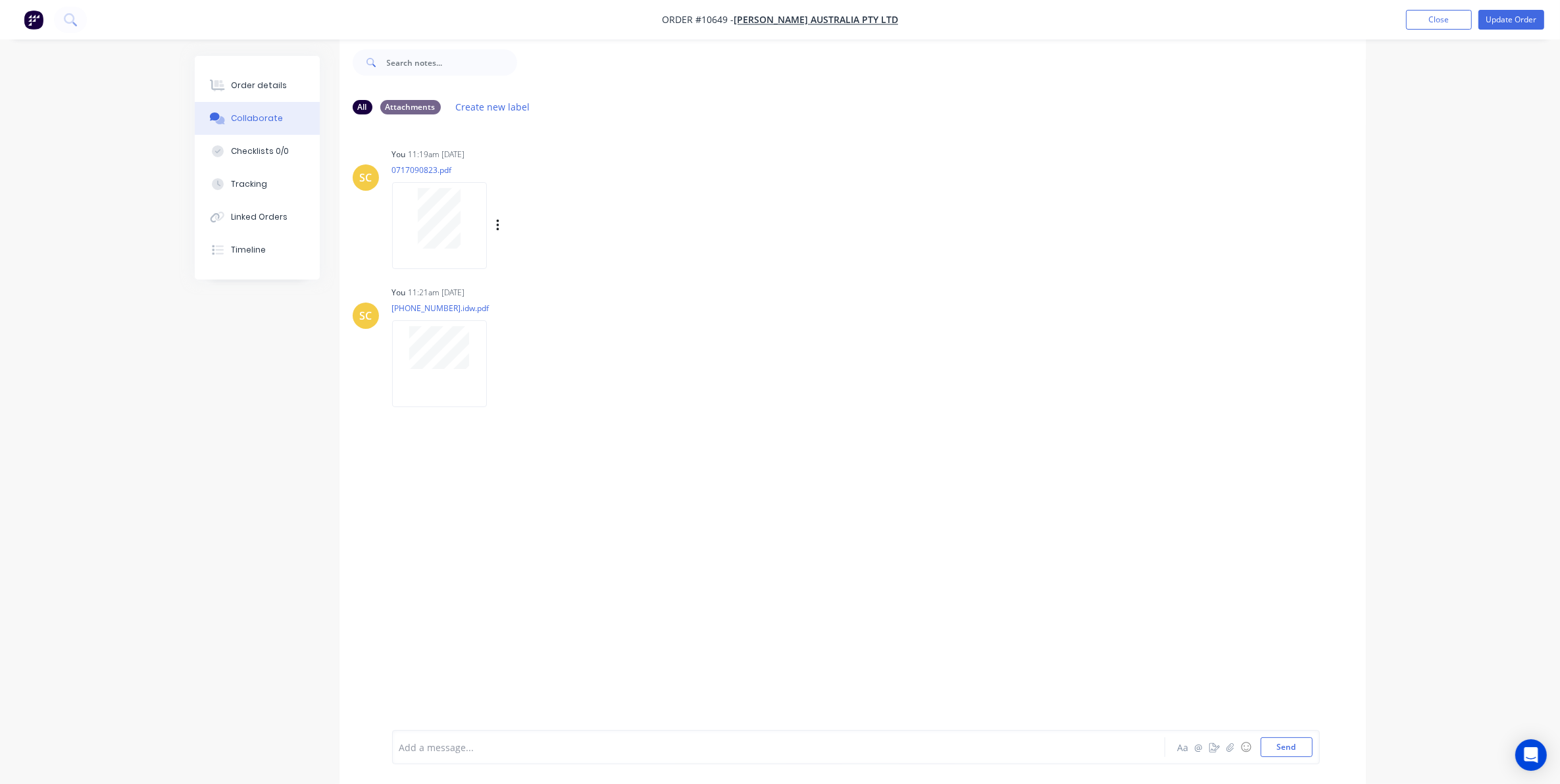
click at [437, 185] on div at bounding box center [440, 225] width 95 height 86
click at [258, 87] on div "Order details" at bounding box center [259, 86] width 56 height 12
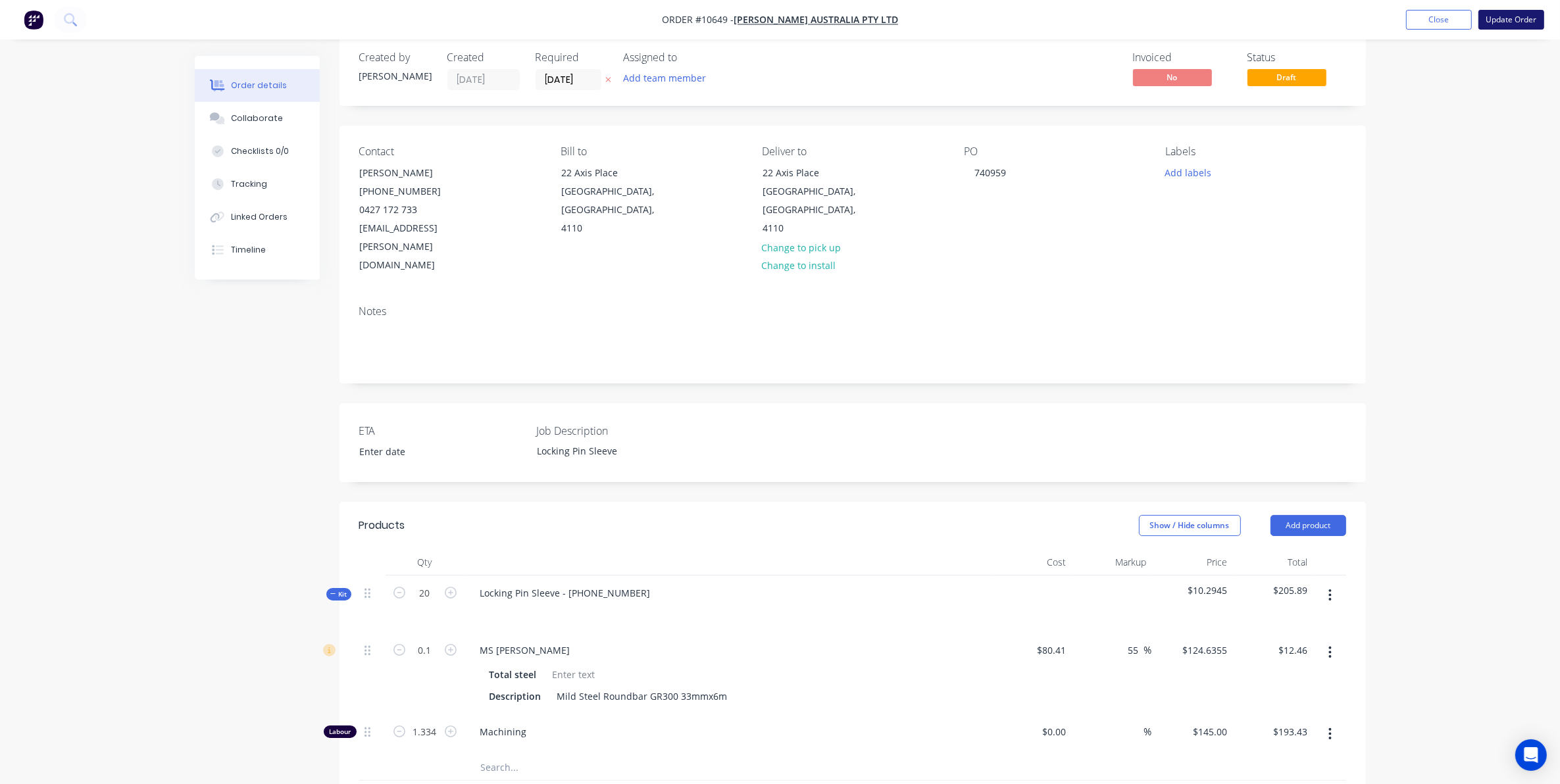
click at [1507, 21] on button "Update Order" at bounding box center [1511, 20] width 66 height 20
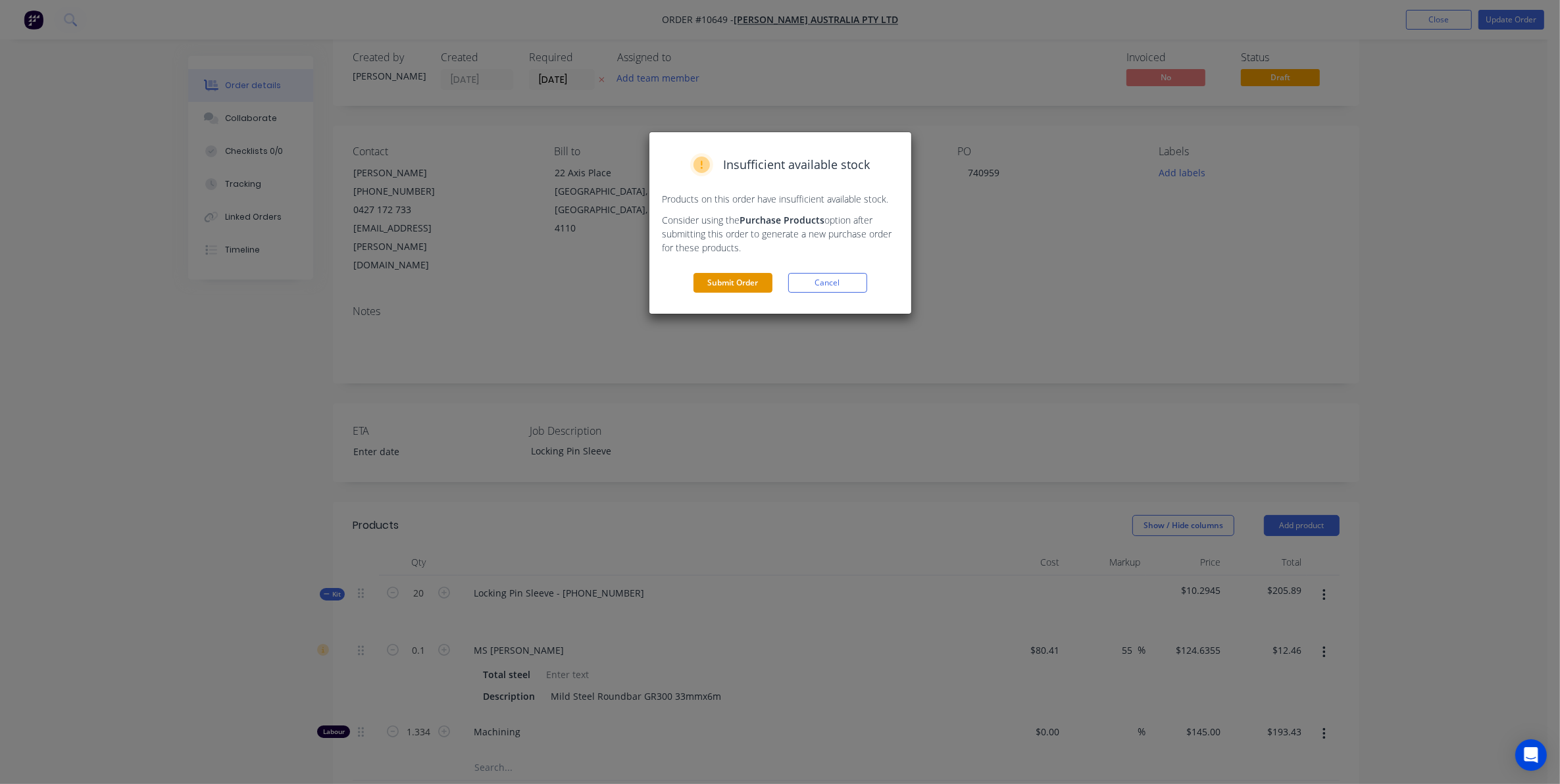
click at [715, 293] on button "Submit Order" at bounding box center [733, 283] width 79 height 20
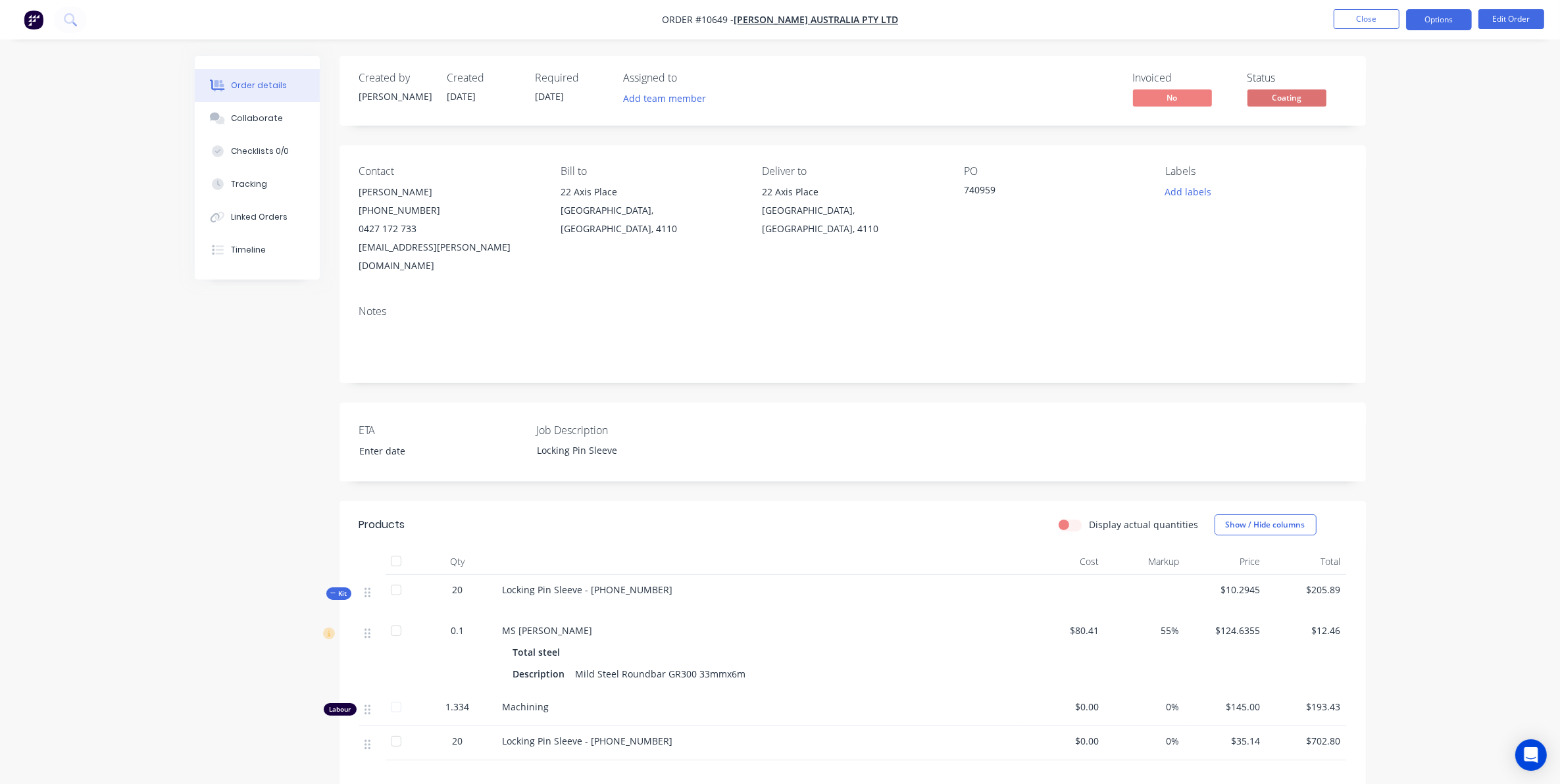
click at [1428, 15] on button "Options" at bounding box center [1439, 19] width 66 height 21
click at [1392, 176] on div "Delivery Docket" at bounding box center [1399, 185] width 121 height 19
click at [1370, 146] on button "Custom" at bounding box center [1399, 158] width 144 height 26
click at [1369, 136] on div "Without pricing" at bounding box center [1399, 132] width 121 height 19
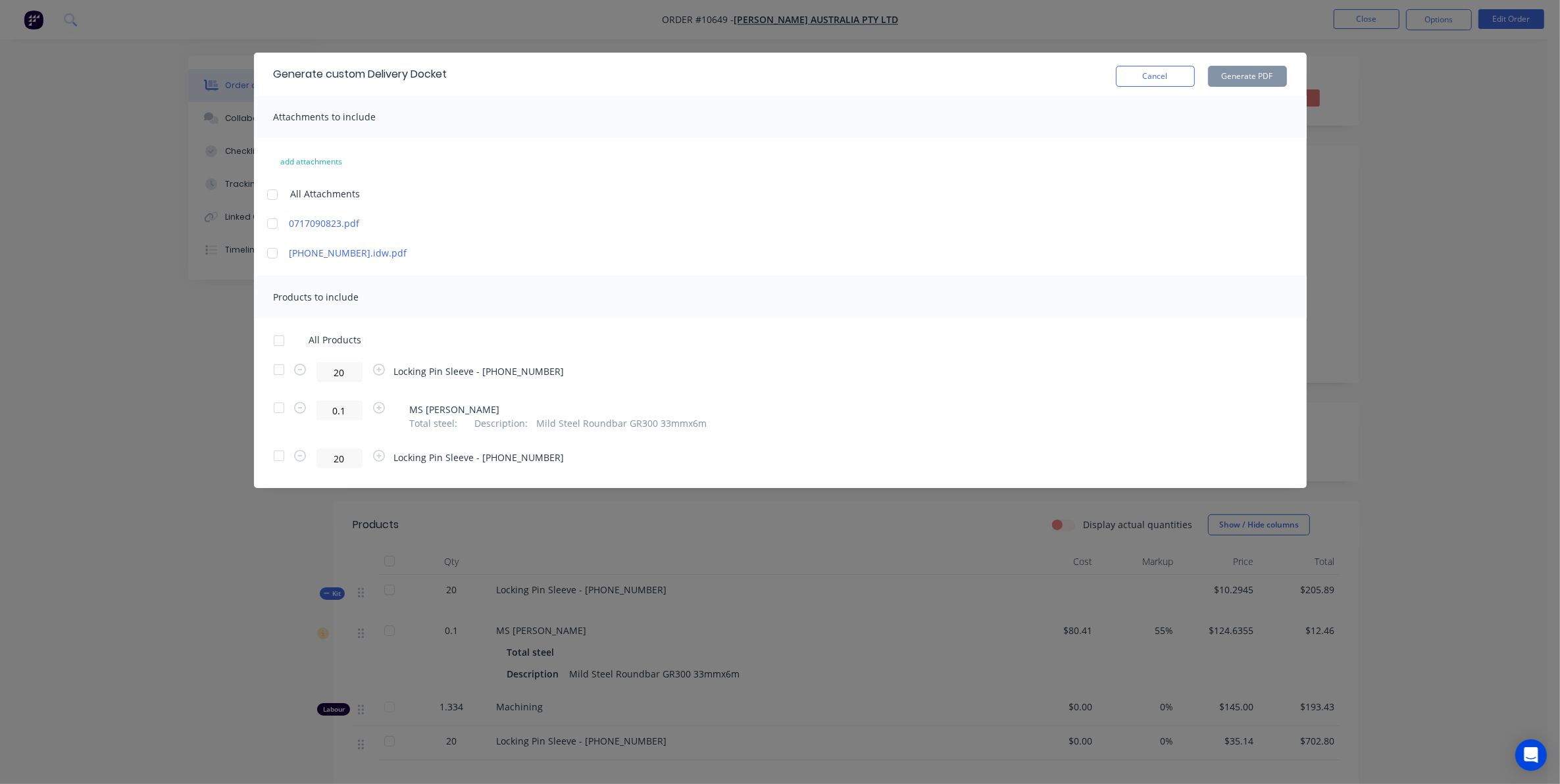
click at [278, 454] on div at bounding box center [278, 456] width 26 height 26
click at [1256, 76] on button "Generate PDF" at bounding box center [1248, 76] width 79 height 21
click at [1157, 70] on button "Cancel" at bounding box center [1155, 76] width 79 height 21
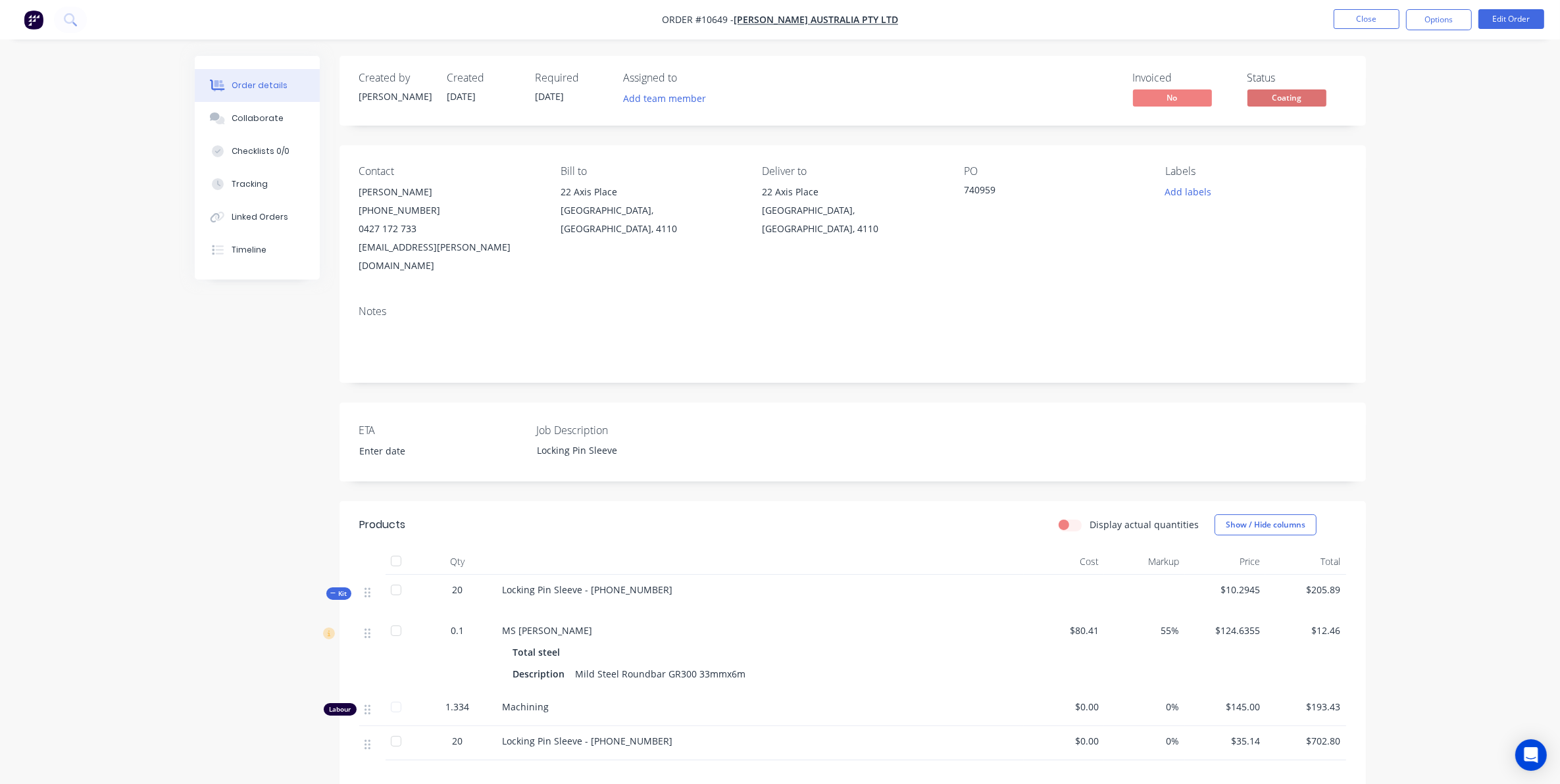
click at [1294, 98] on span "Coating" at bounding box center [1287, 98] width 79 height 17
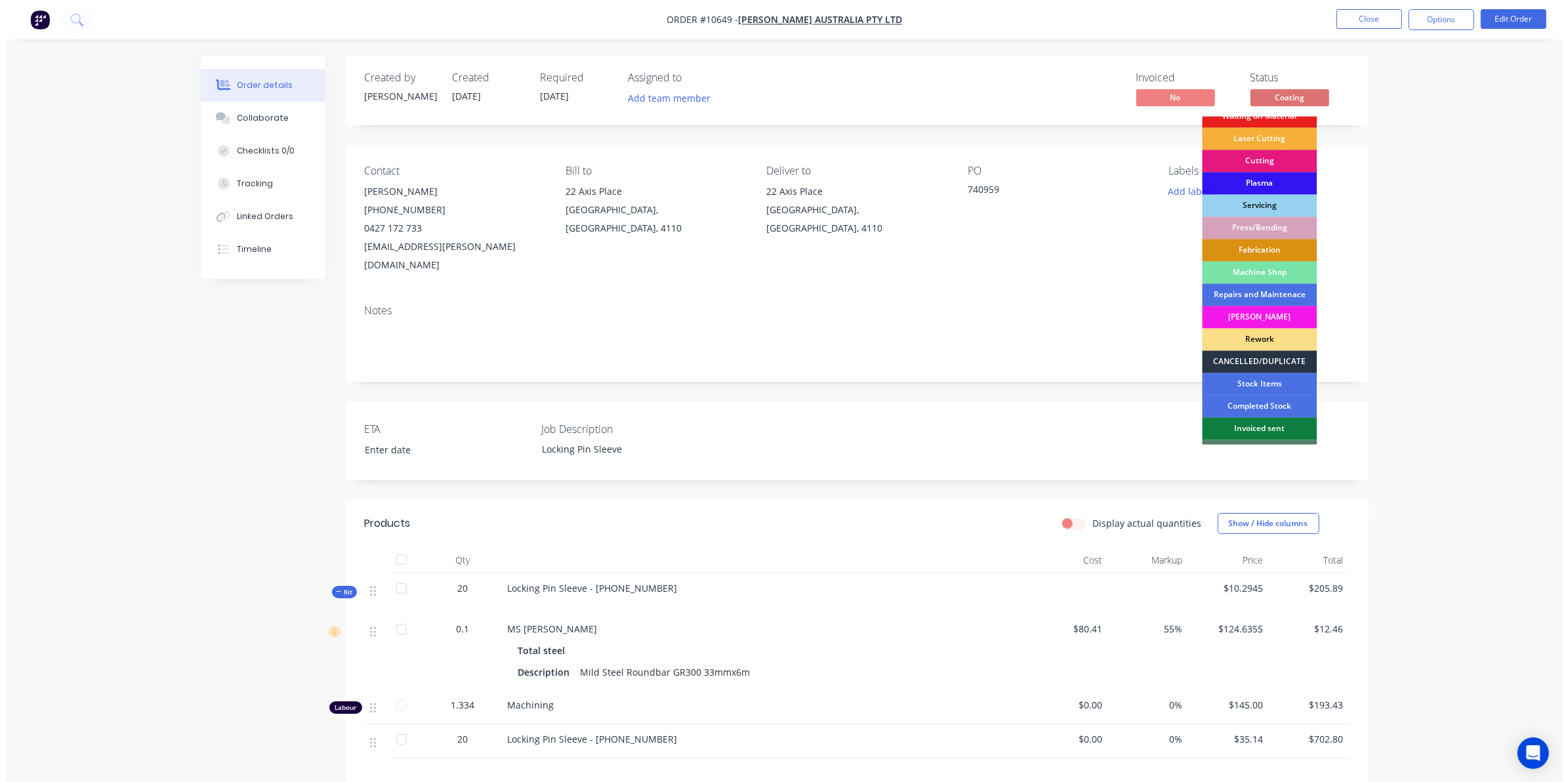
scroll to position [82, 0]
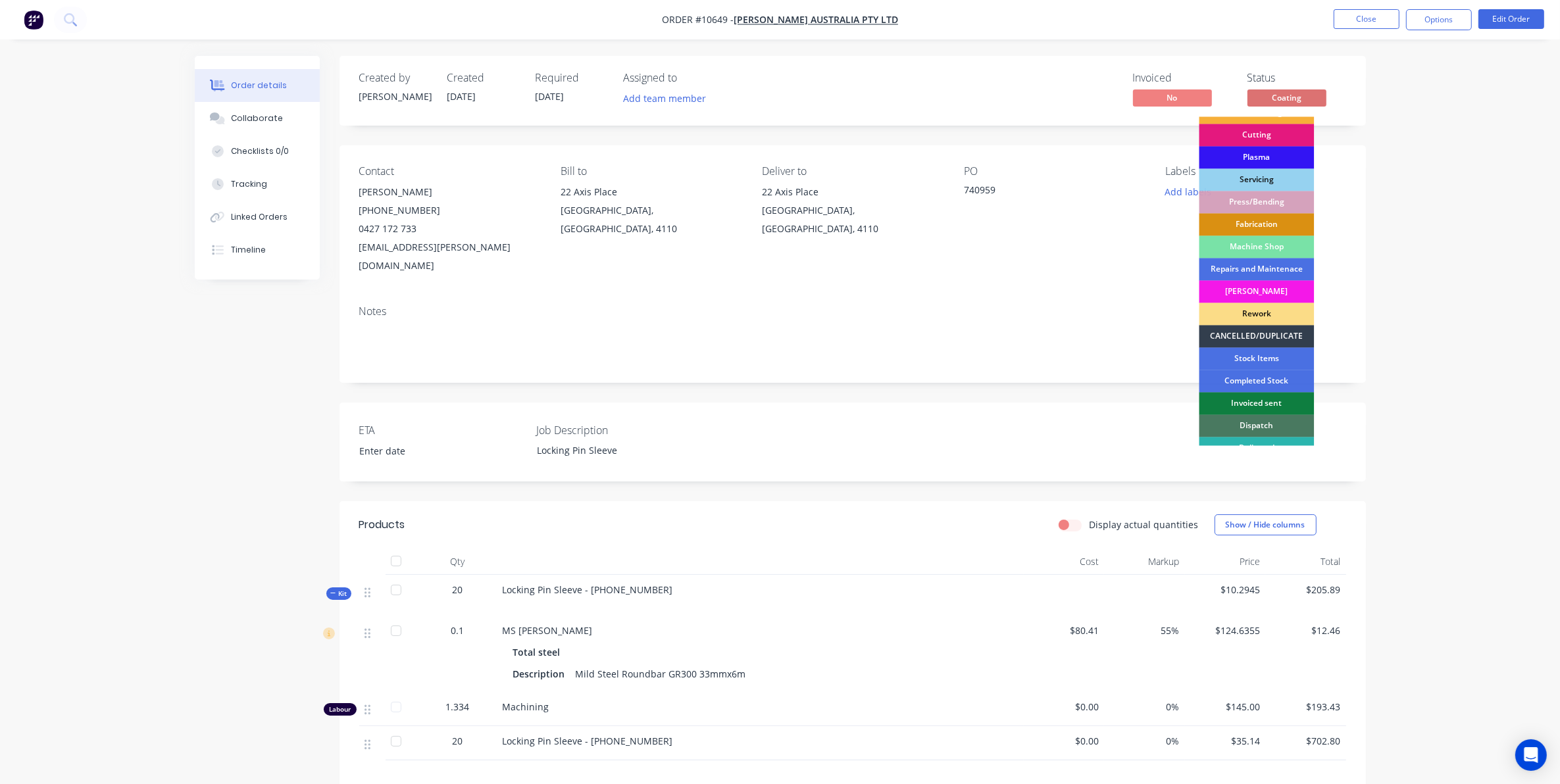
click at [1270, 419] on div "Dispatch" at bounding box center [1257, 426] width 115 height 22
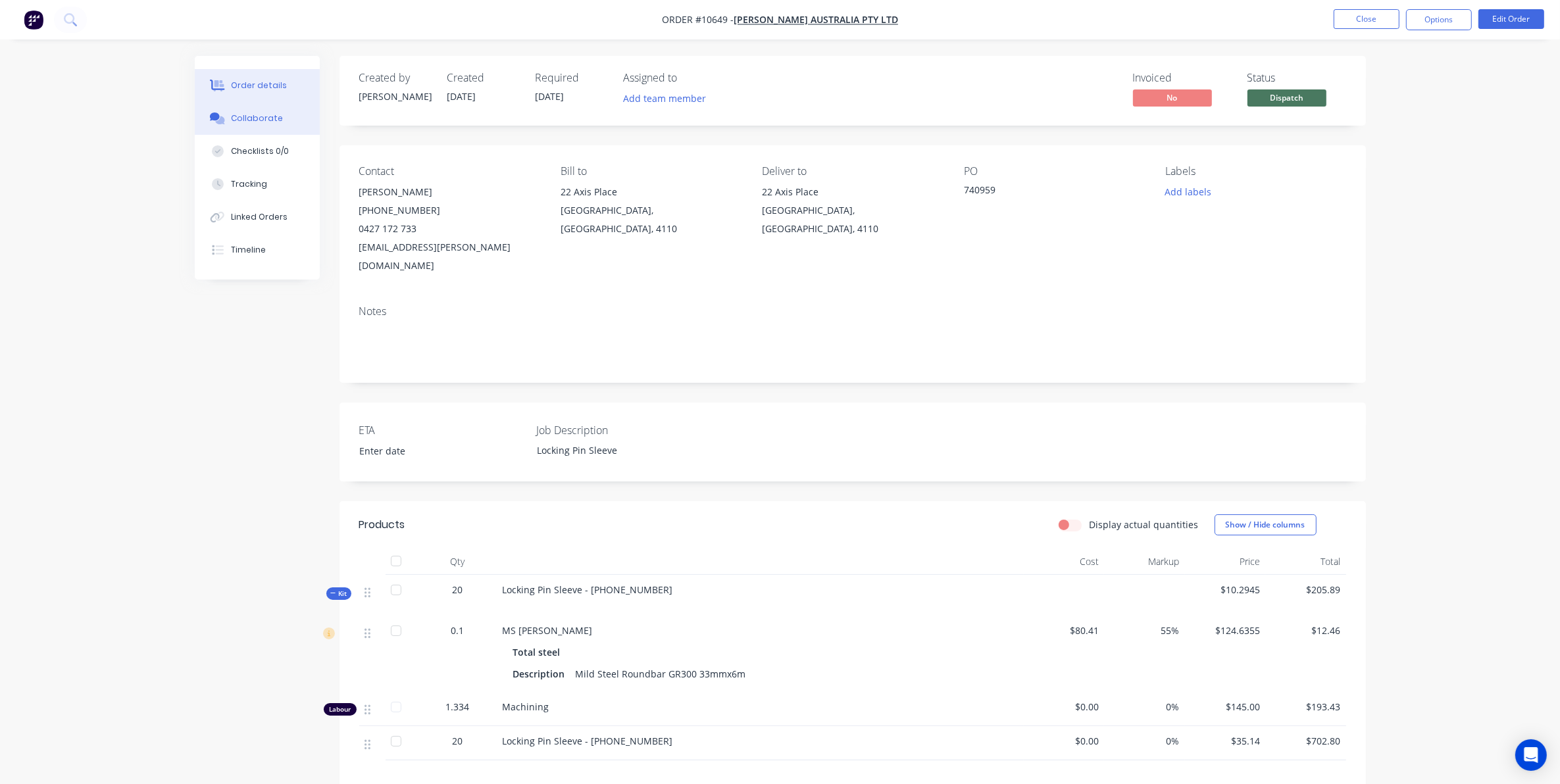
click at [244, 118] on div "Collaborate" at bounding box center [257, 118] width 52 height 12
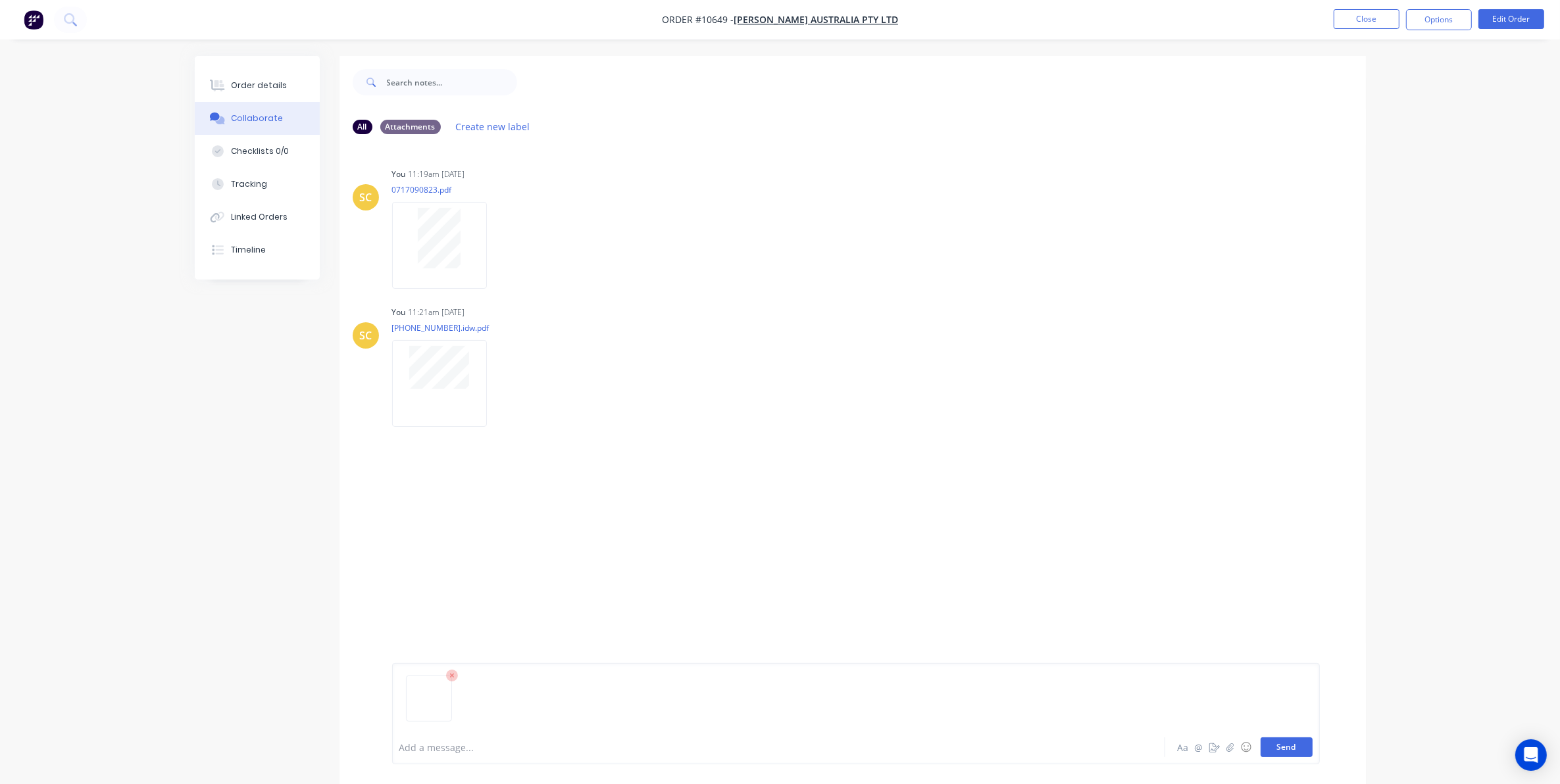
click at [1296, 743] on button "Send" at bounding box center [1286, 747] width 52 height 20
click at [1363, 21] on button "Close" at bounding box center [1366, 19] width 66 height 20
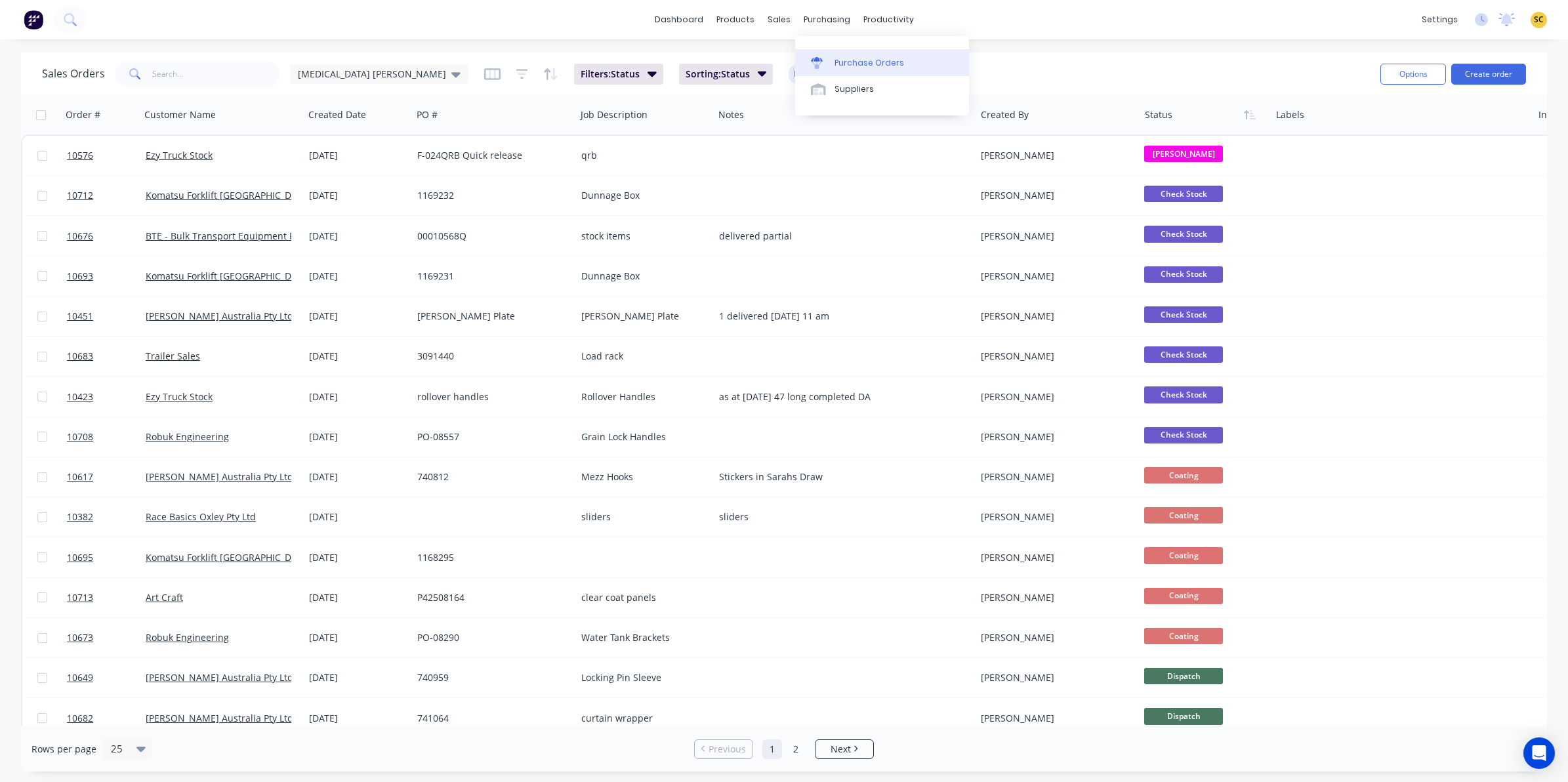
click at [847, 63] on div "Purchase Orders" at bounding box center [869, 63] width 69 height 12
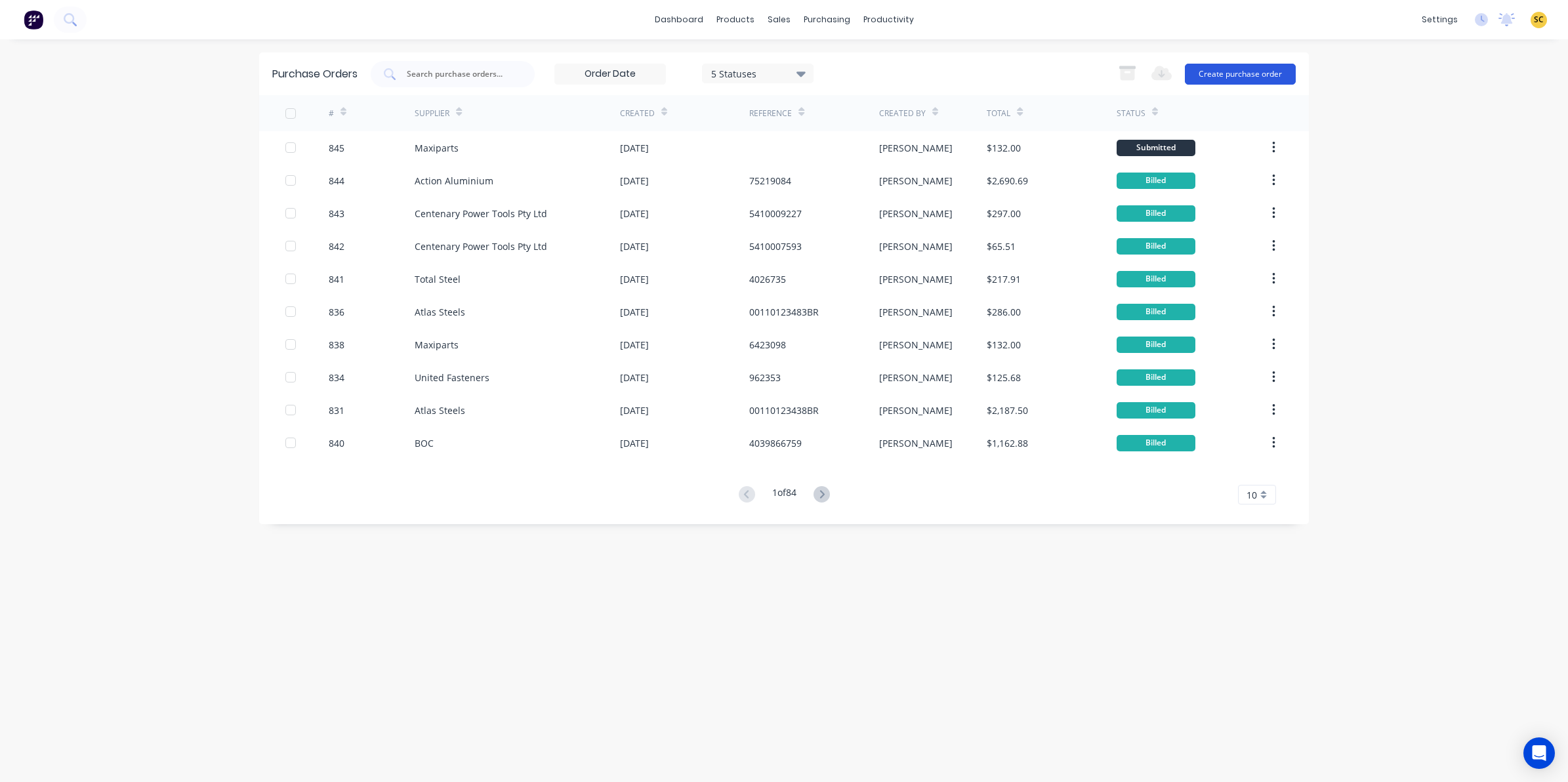
click at [1218, 70] on button "Create purchase order" at bounding box center [1240, 73] width 111 height 21
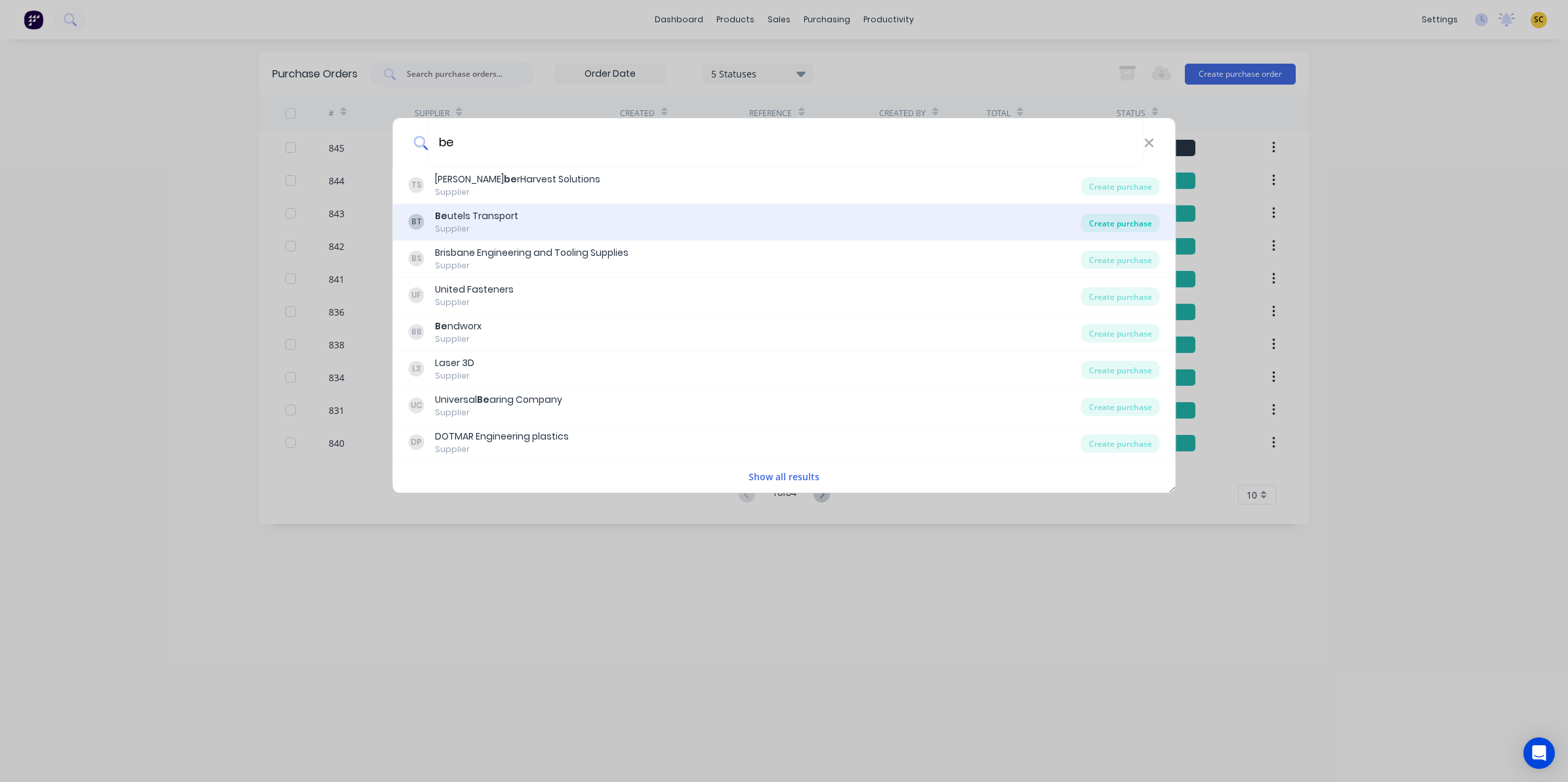
type input "be"
click at [1118, 225] on div "Create purchase" at bounding box center [1121, 224] width 79 height 19
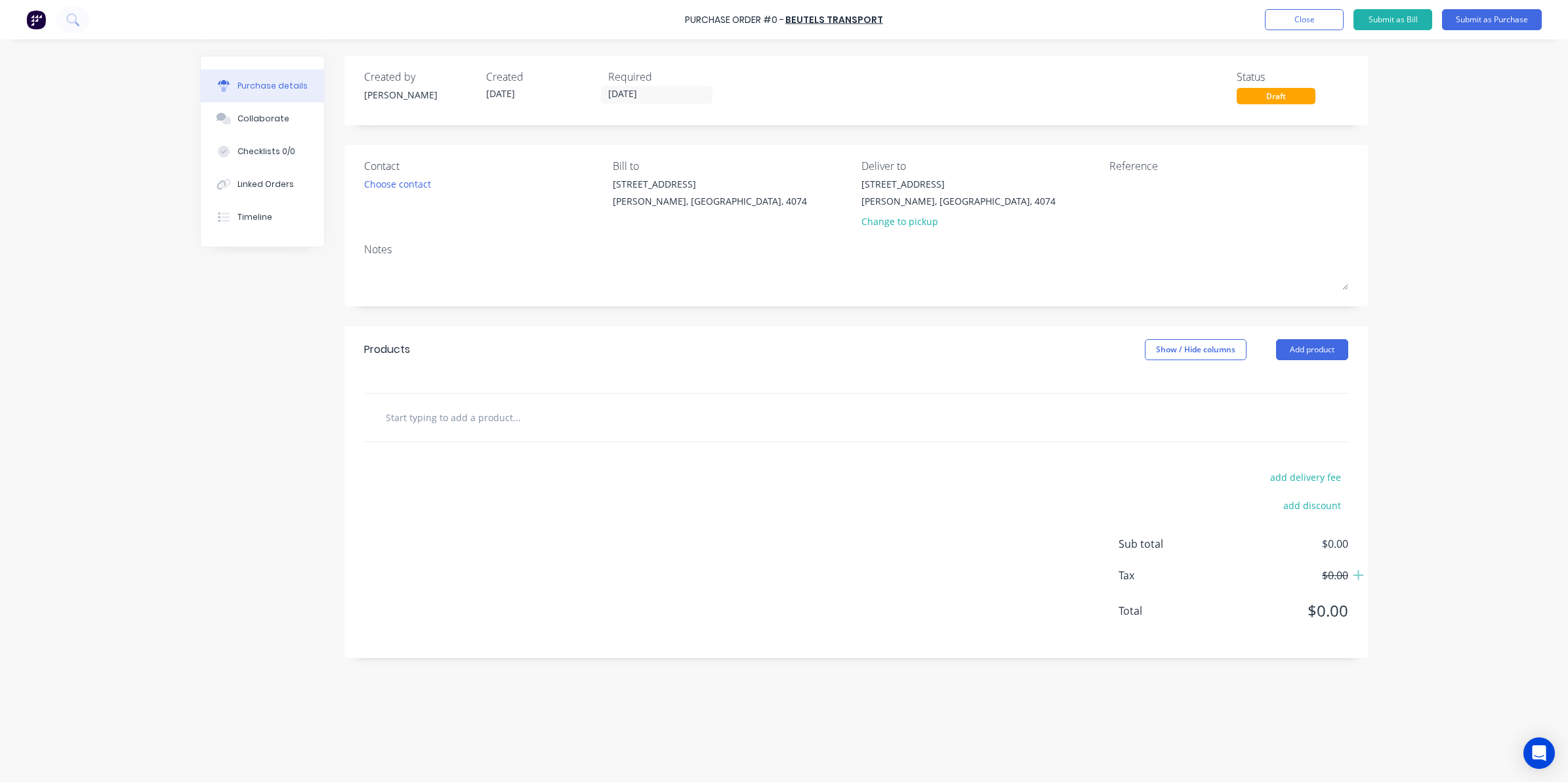
click at [390, 159] on div "Contact" at bounding box center [484, 166] width 239 height 16
click at [396, 190] on div "Choose contact" at bounding box center [398, 184] width 67 height 14
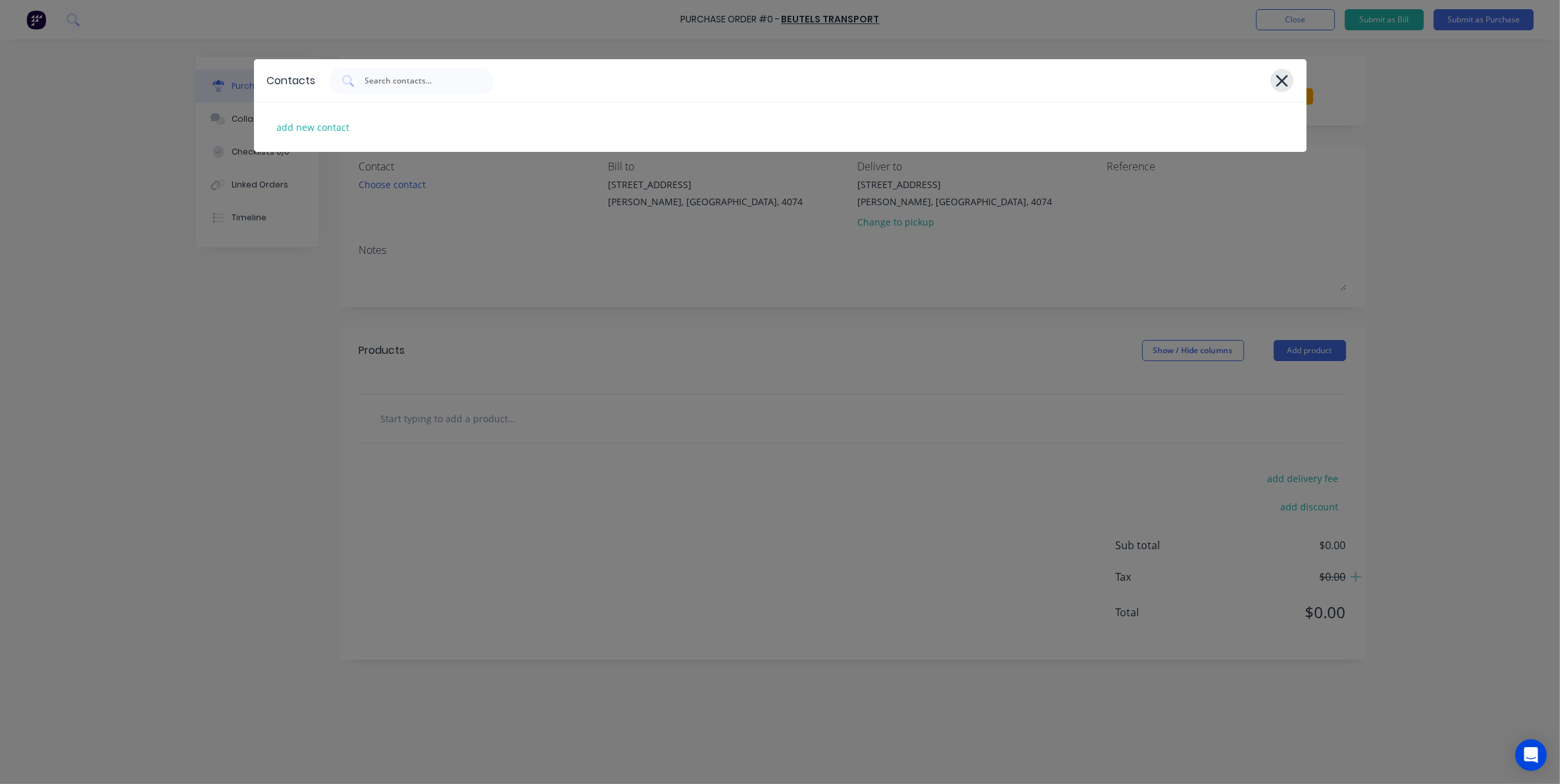
click at [1278, 76] on icon at bounding box center [1282, 81] width 14 height 19
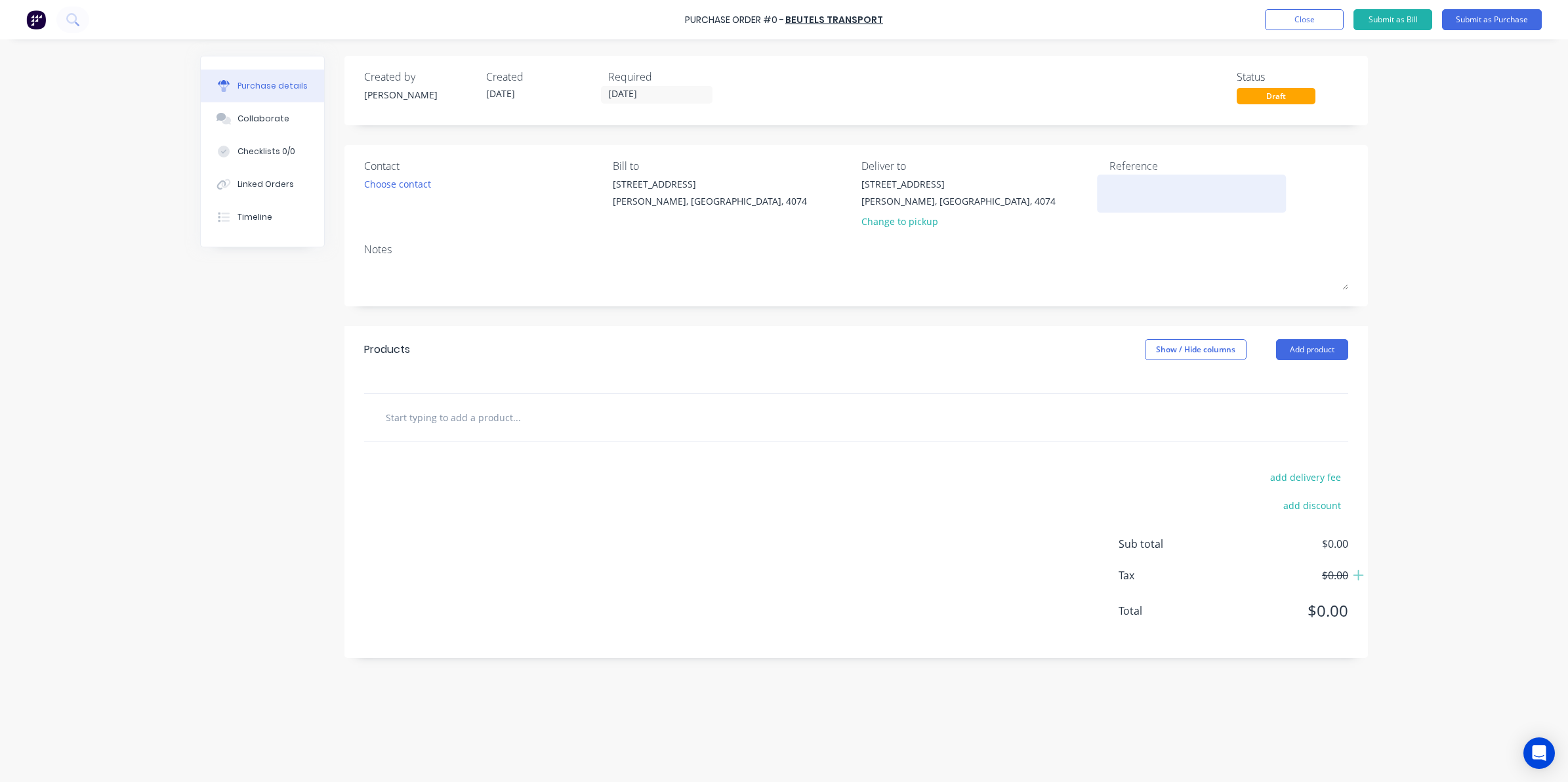
click at [1124, 209] on div at bounding box center [1192, 193] width 164 height 33
click at [73, 18] on icon at bounding box center [72, 19] width 13 height 13
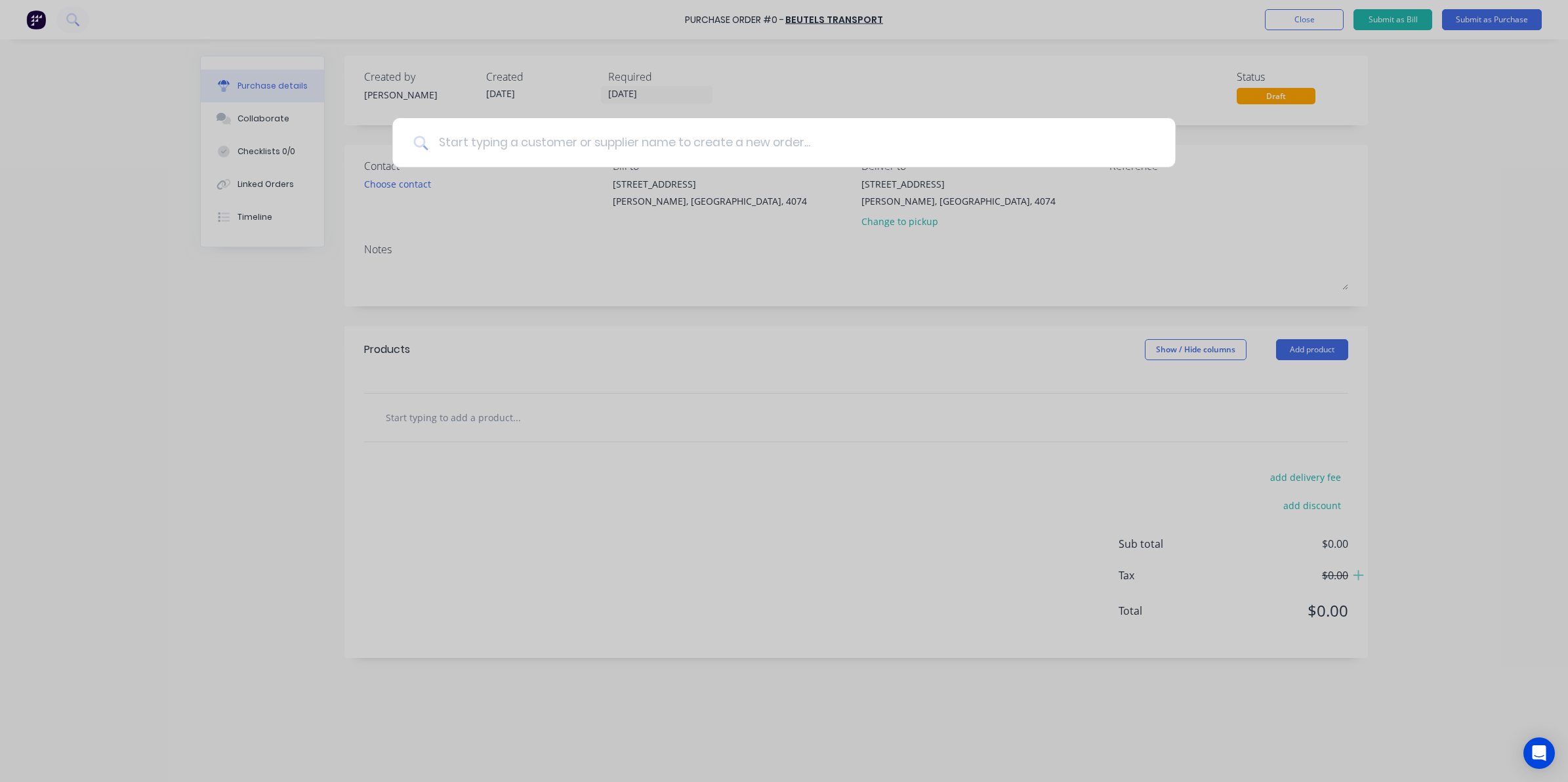
click at [661, 139] on input at bounding box center [791, 143] width 727 height 49
drag, startPoint x: 635, startPoint y: 330, endPoint x: 638, endPoint y: 322, distance: 8.5
click at [635, 332] on div at bounding box center [784, 391] width 1568 height 782
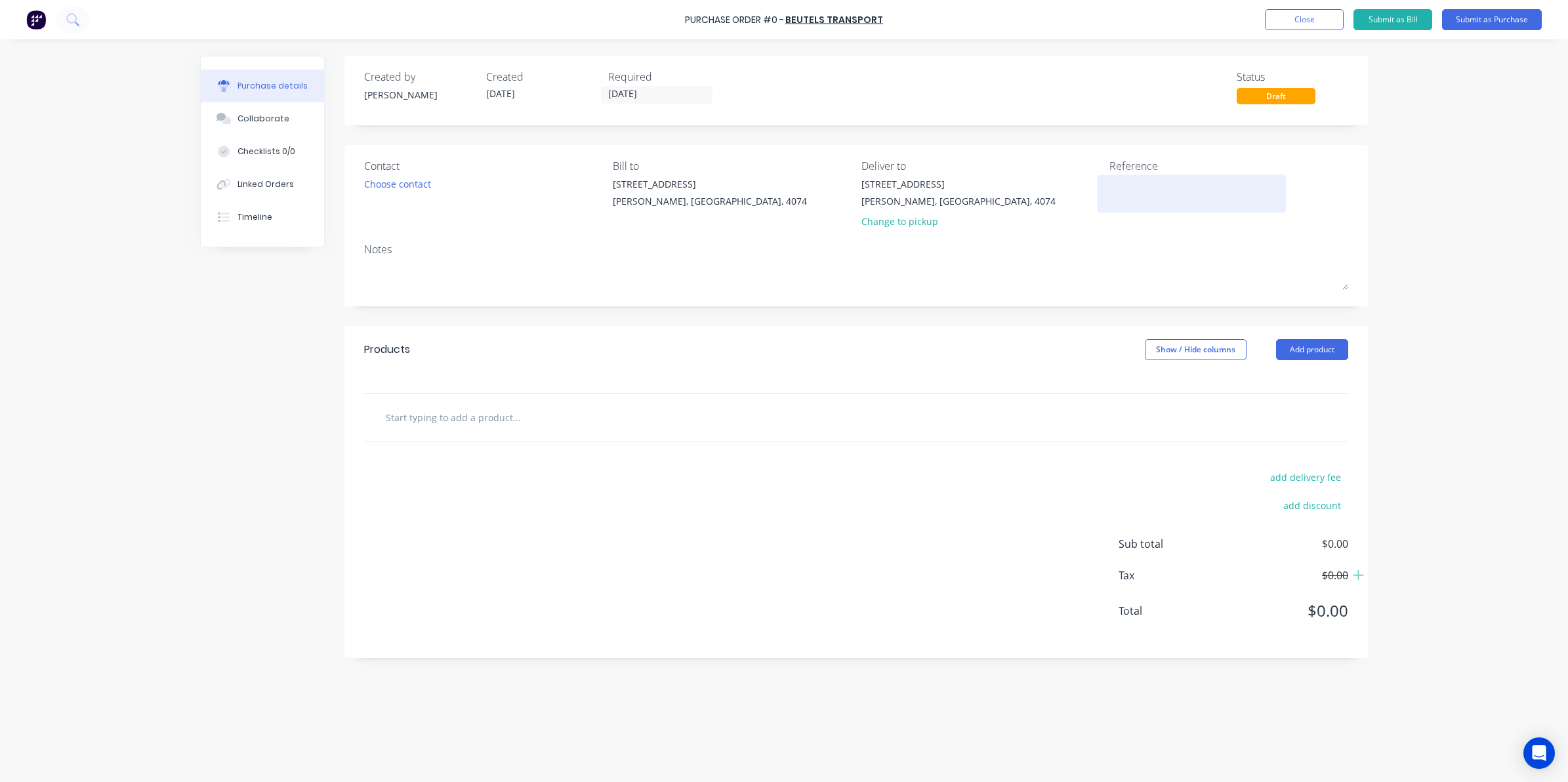
click at [1164, 191] on textarea at bounding box center [1192, 192] width 164 height 29
type textarea "136378"
click at [441, 424] on input "text" at bounding box center [516, 417] width 262 height 26
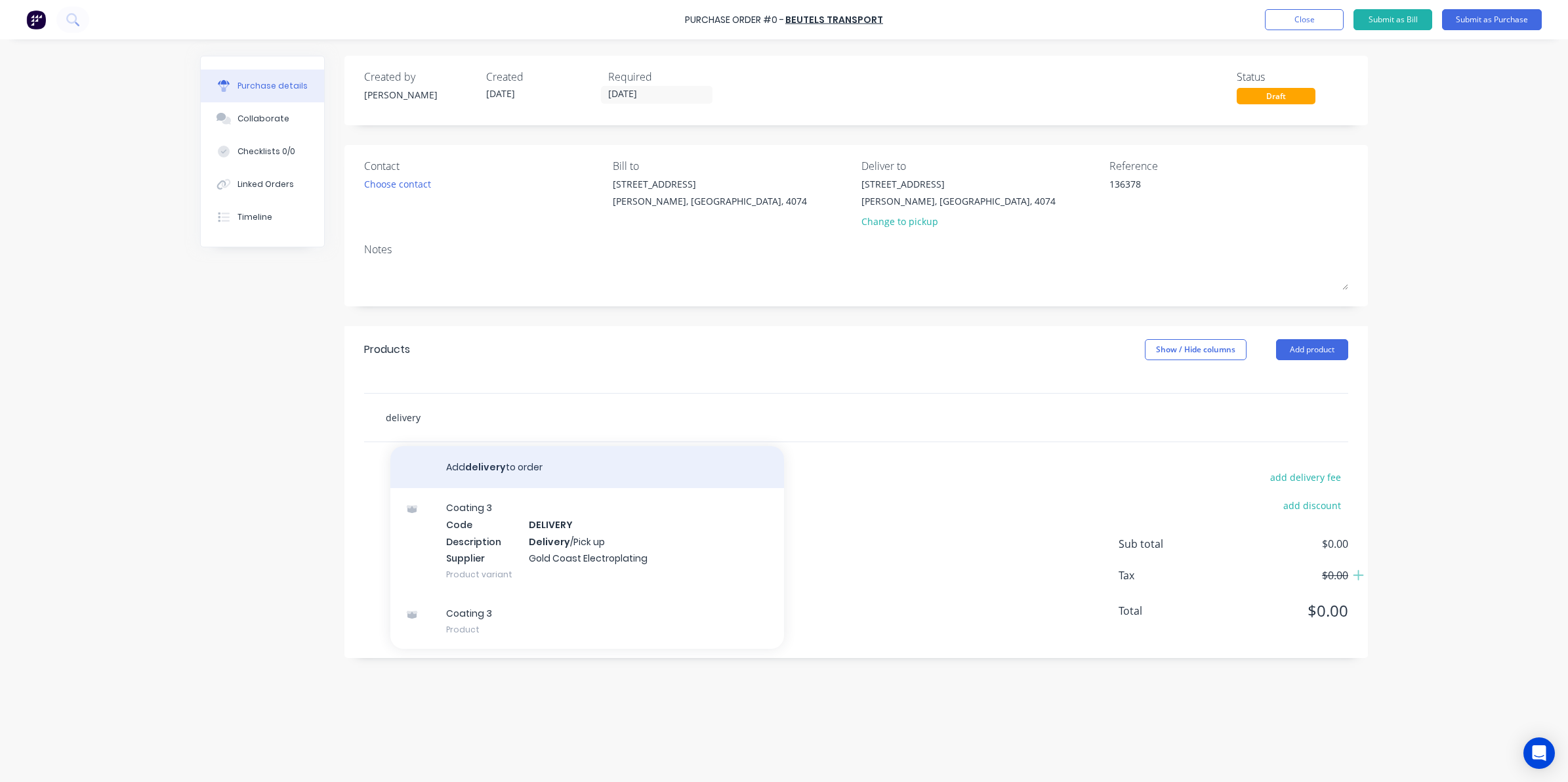
type input "delivery"
click at [484, 474] on button "Add delivery to order" at bounding box center [587, 467] width 394 height 42
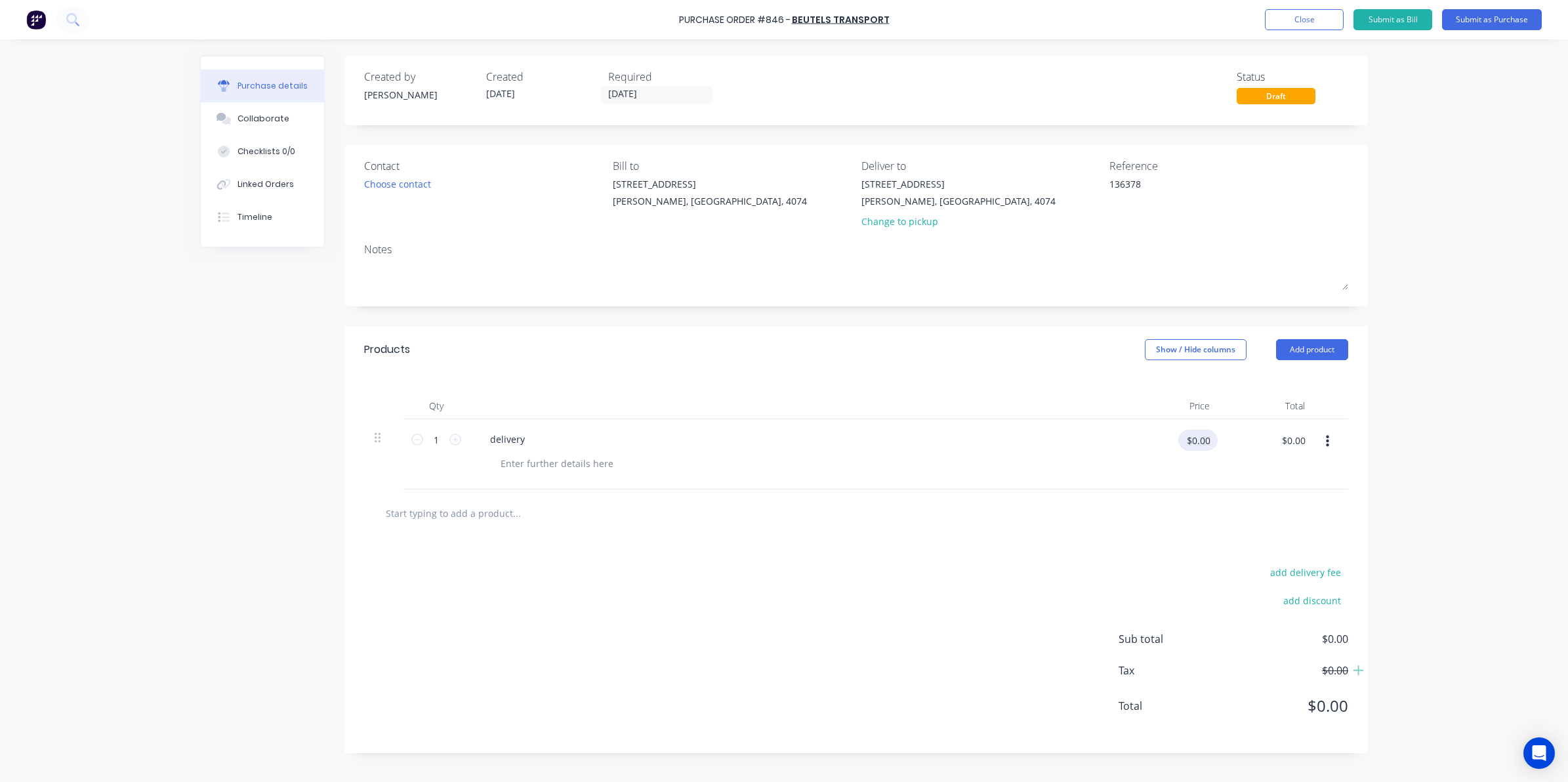
click at [1196, 451] on input "$0.00" at bounding box center [1198, 440] width 39 height 21
click at [890, 560] on div "add delivery fee add discount Sub total $0.00 Tax $0.00 Total $0.00" at bounding box center [856, 645] width 1024 height 216
click at [1516, 414] on div "Purchase Order #846 - Beutels Transport Add product Close Submit as Bill Submit…" at bounding box center [784, 391] width 1568 height 782
click at [1195, 440] on input "20..99" at bounding box center [1197, 440] width 41 height 21
click at [1196, 442] on input "20..99" at bounding box center [1197, 440] width 41 height 21
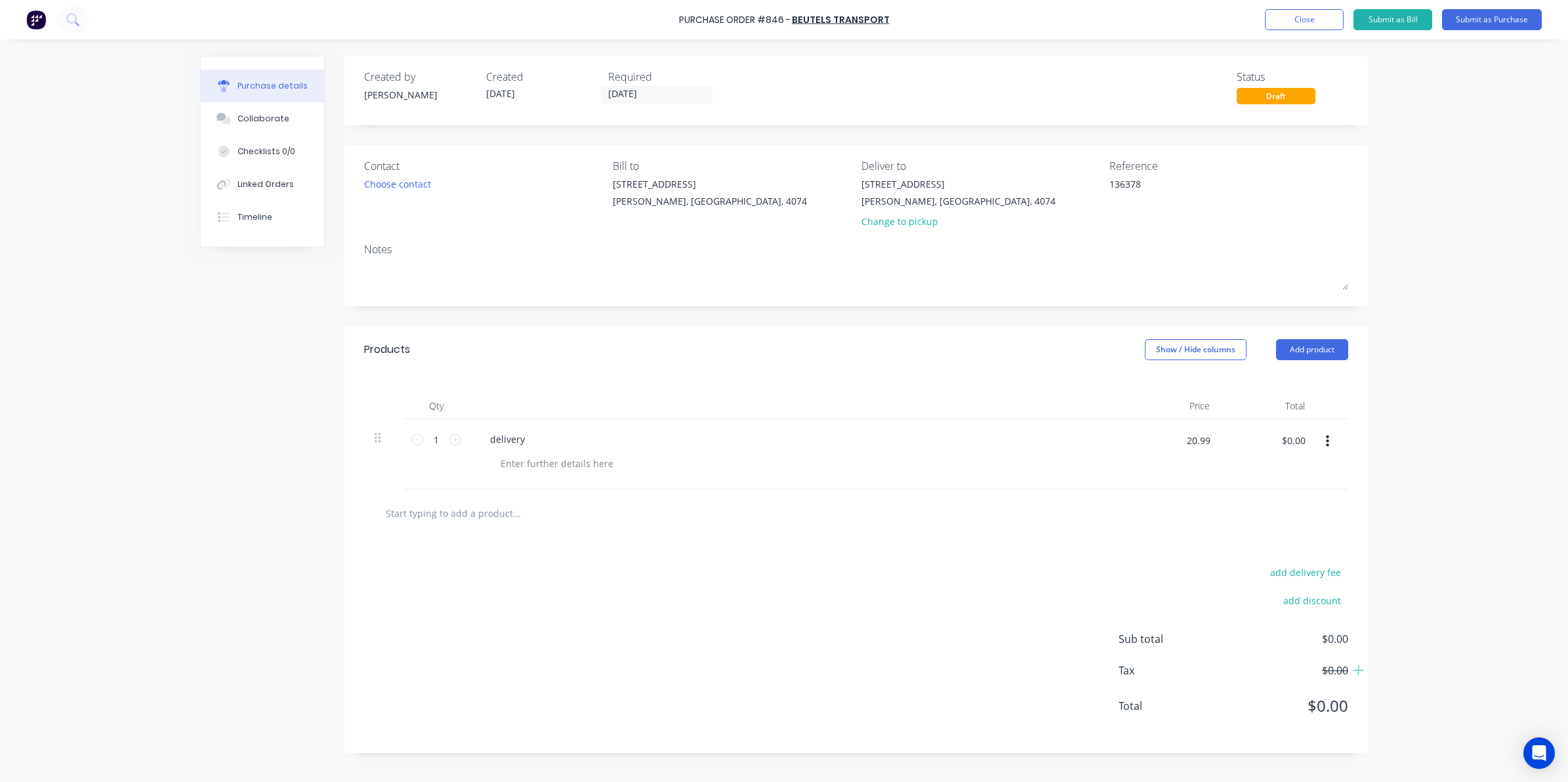
type input "$20.99"
click at [1204, 509] on div at bounding box center [857, 512] width 963 height 26
click at [444, 436] on input "1" at bounding box center [436, 440] width 26 height 20
type input "2"
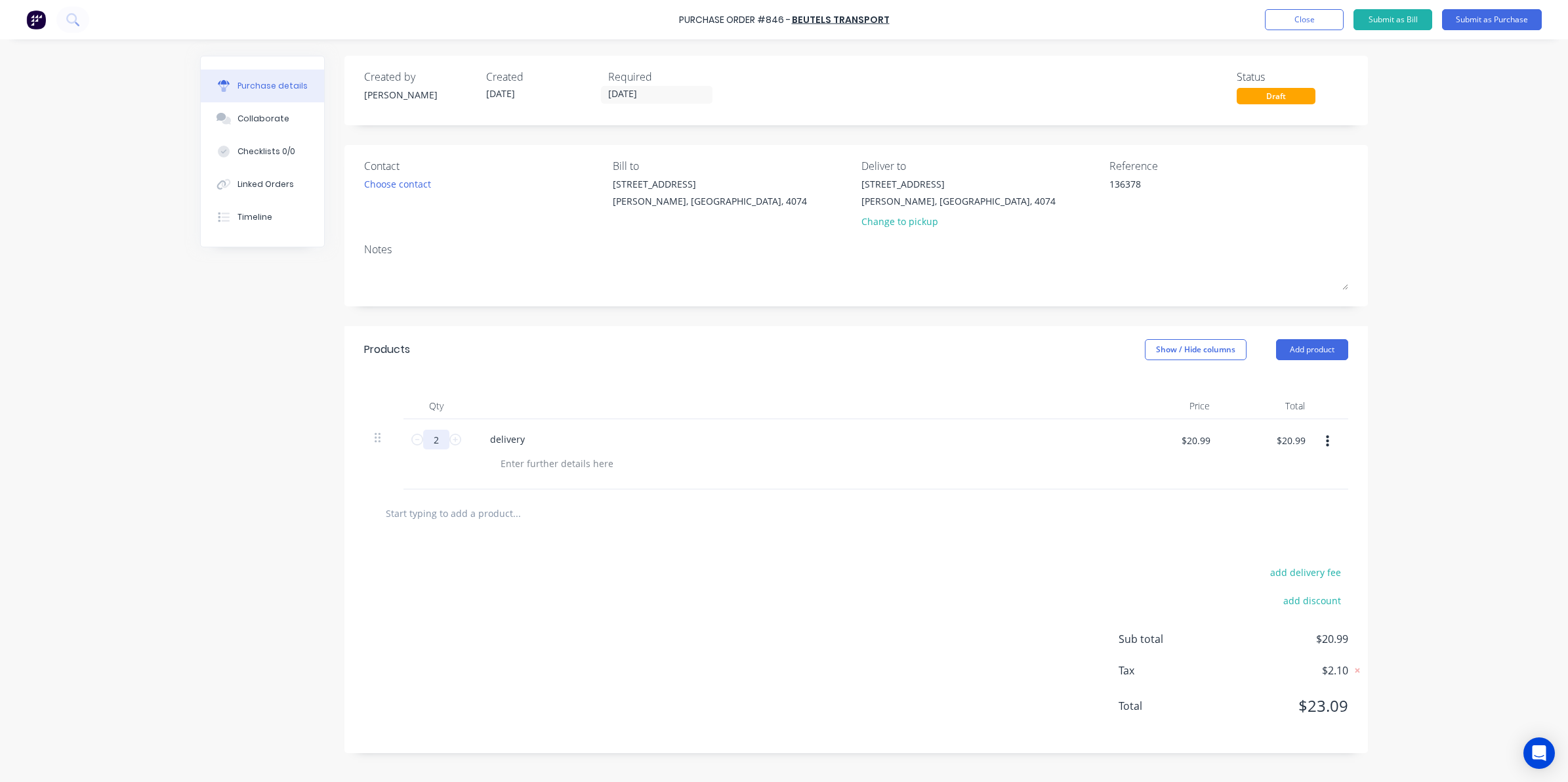
type input "$41.98"
type input "2"
click at [952, 519] on div at bounding box center [857, 512] width 963 height 26
click at [1201, 444] on input "$20.99" at bounding box center [1195, 440] width 45 height 21
click at [1112, 580] on div "add delivery fee add discount Sub total $41.98 Tax $4.20 Total $46.18" at bounding box center [856, 645] width 1024 height 216
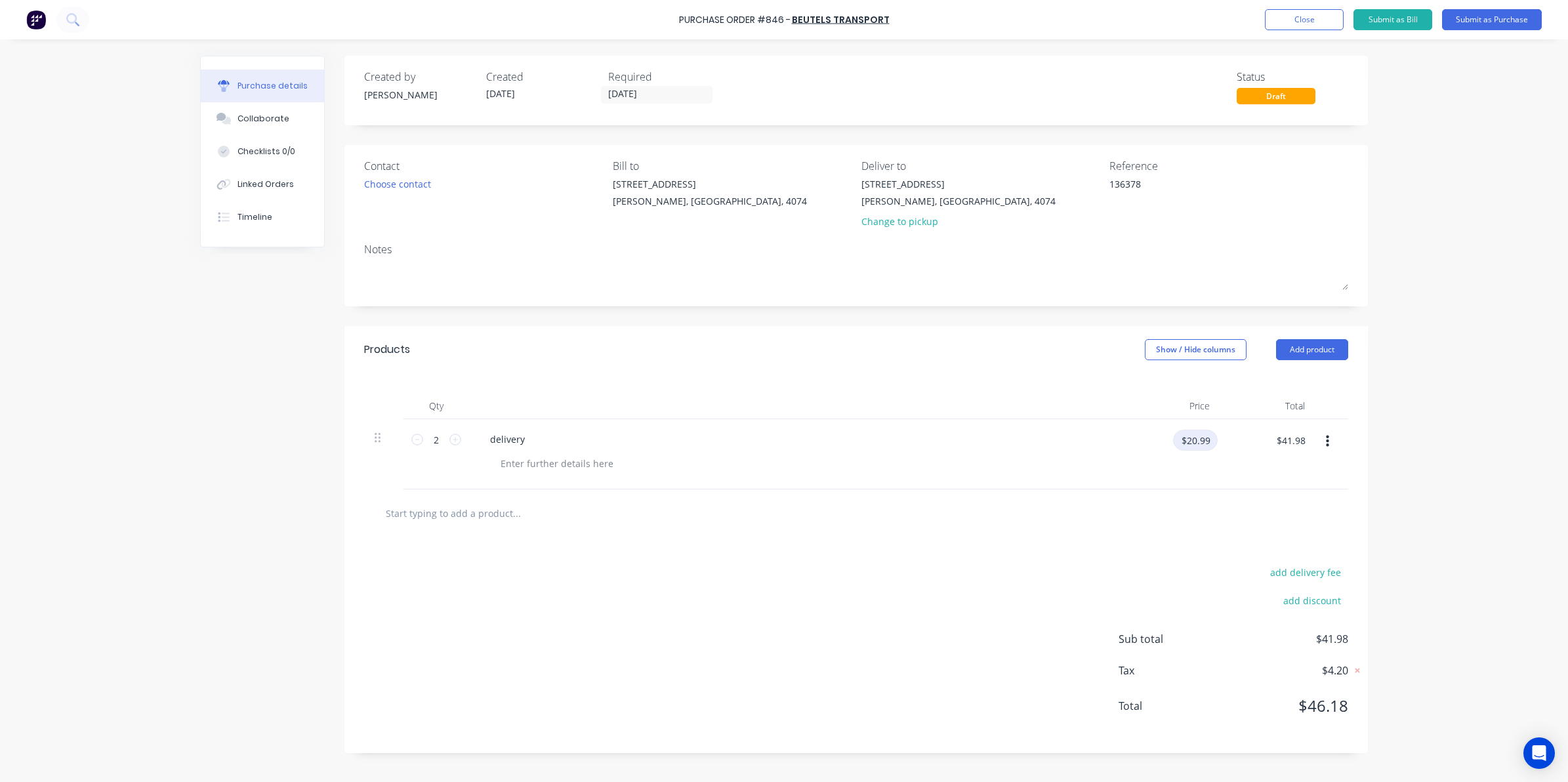
click at [1200, 445] on input "$20.99" at bounding box center [1195, 440] width 45 height 21
click at [1293, 444] on input "$41.98" at bounding box center [1290, 440] width 45 height 21
paste input "20.99"
type input "$20.99"
type input "$10.495"
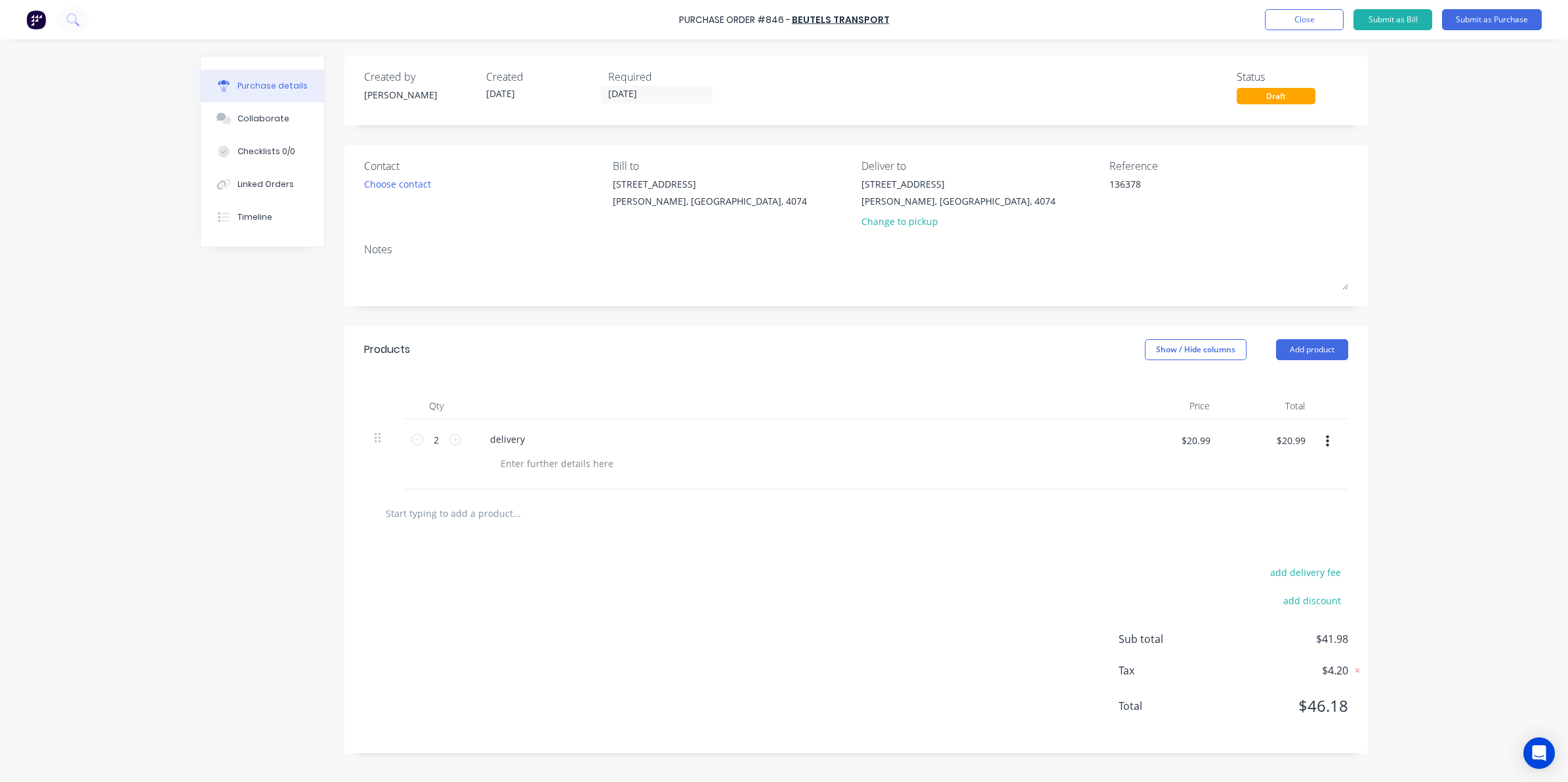
type input "$20.99"
click at [1228, 526] on div at bounding box center [857, 512] width 963 height 26
click at [488, 514] on input "text" at bounding box center [516, 512] width 262 height 26
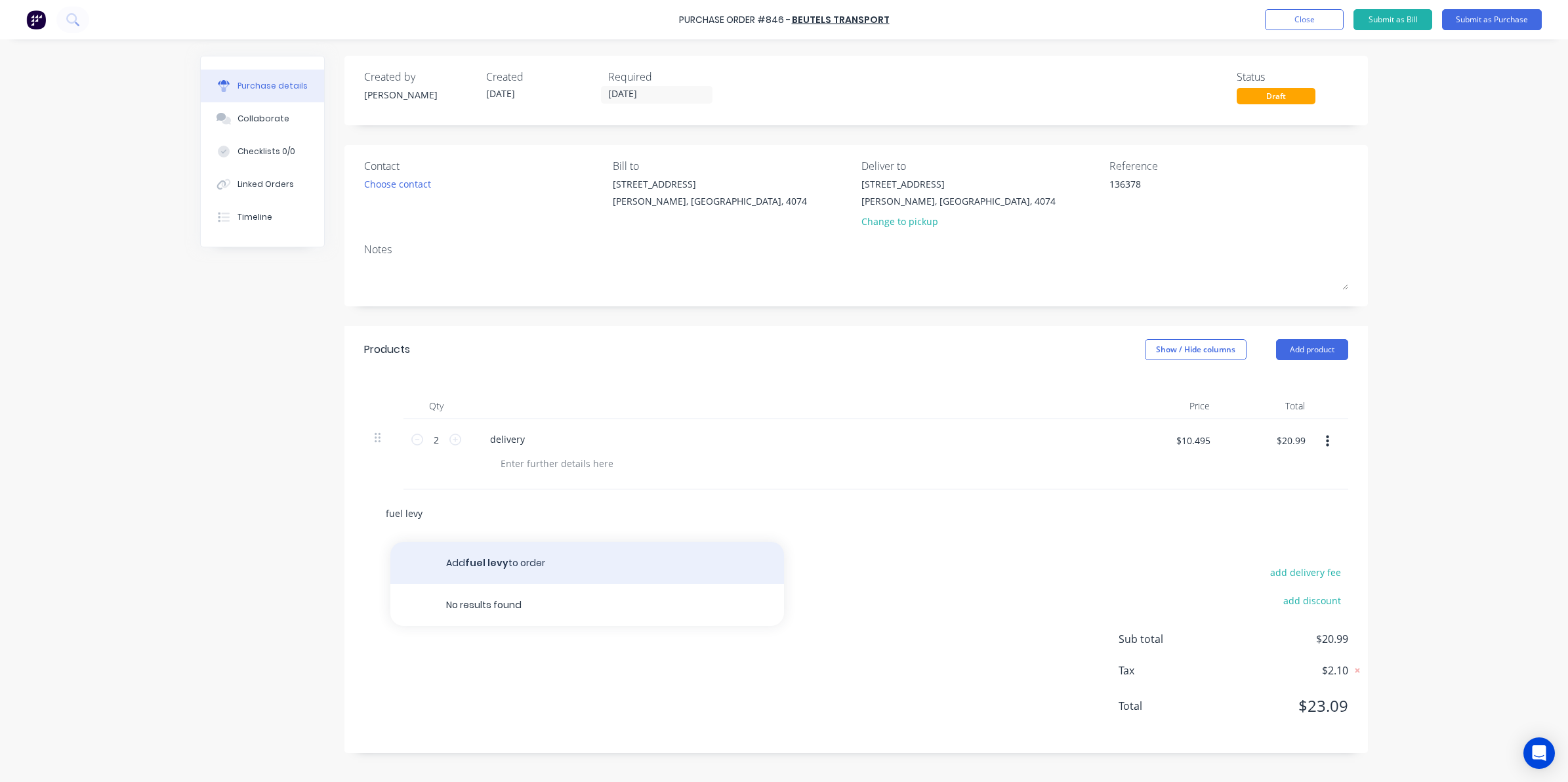
type input "fuel levy"
click at [460, 561] on button "Add fuel levy to order" at bounding box center [587, 562] width 394 height 42
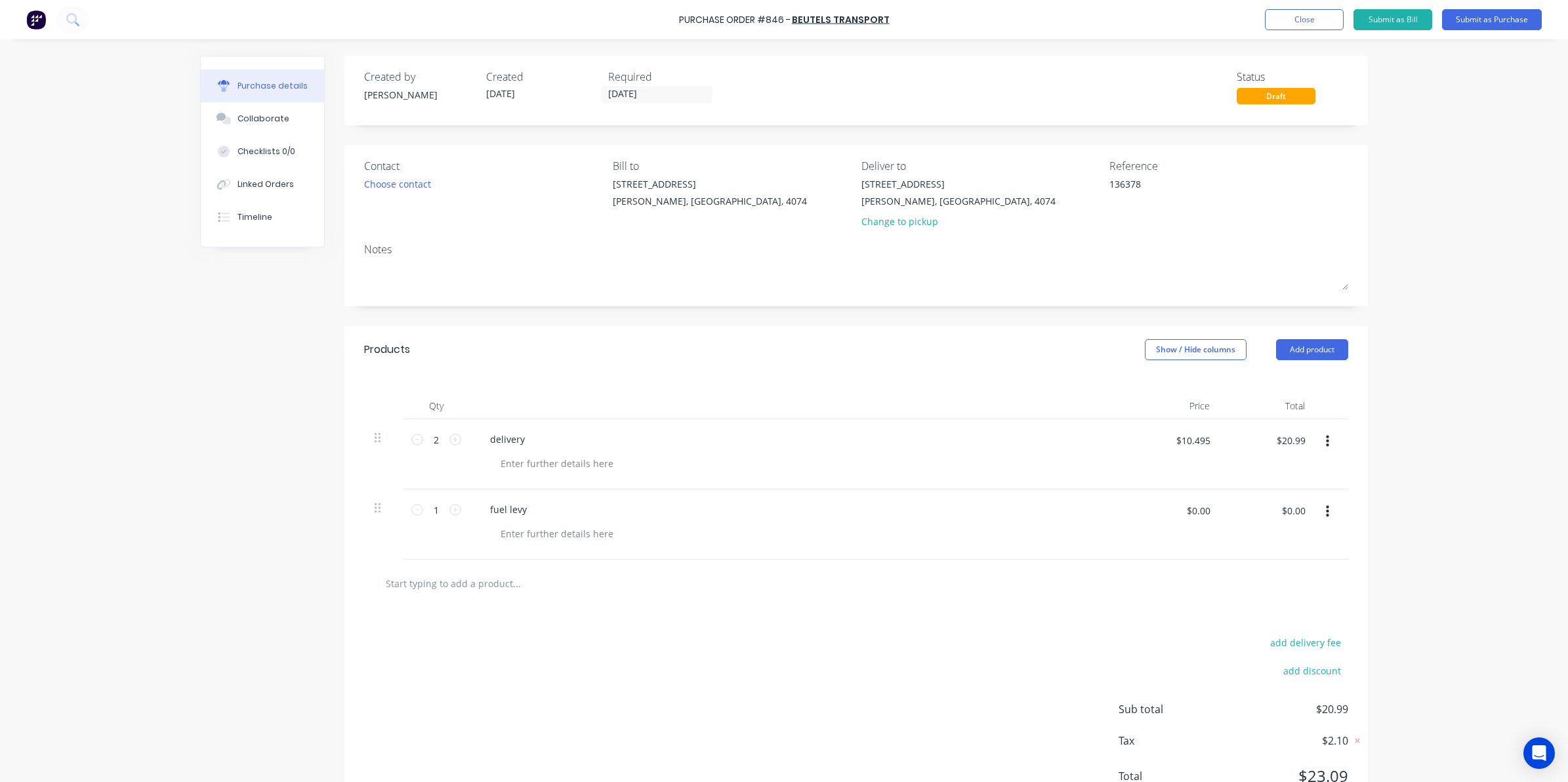
click at [1178, 519] on div "$0.00 $0.00" at bounding box center [1198, 510] width 39 height 21
type input "$5.04"
click at [1048, 599] on div at bounding box center [856, 584] width 984 height 48
click at [238, 188] on div "Linked Orders" at bounding box center [266, 184] width 57 height 12
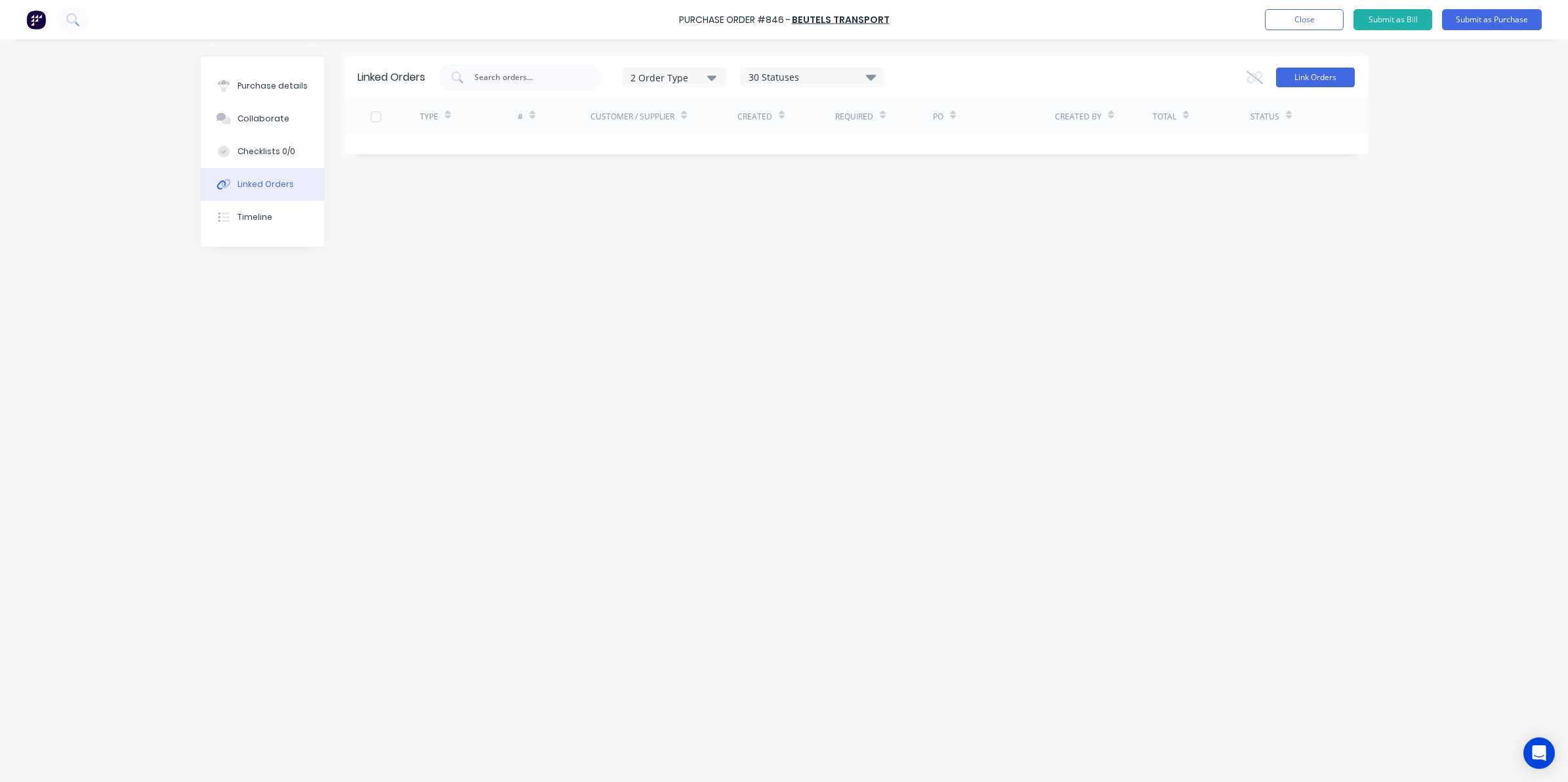
click at [1286, 75] on button "Link Orders" at bounding box center [1316, 77] width 79 height 20
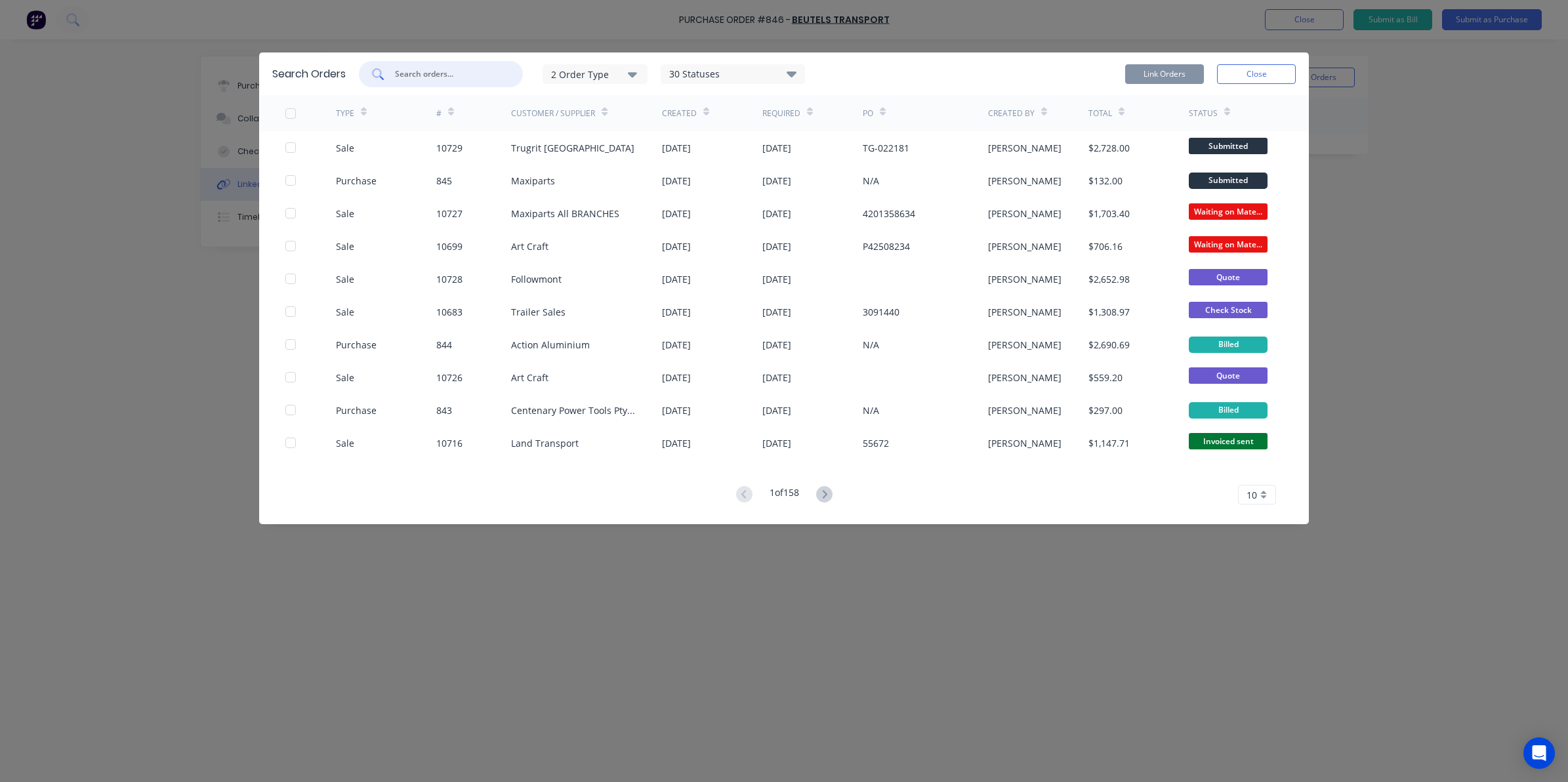
click at [428, 71] on input "text" at bounding box center [448, 74] width 109 height 13
type input "whatever"
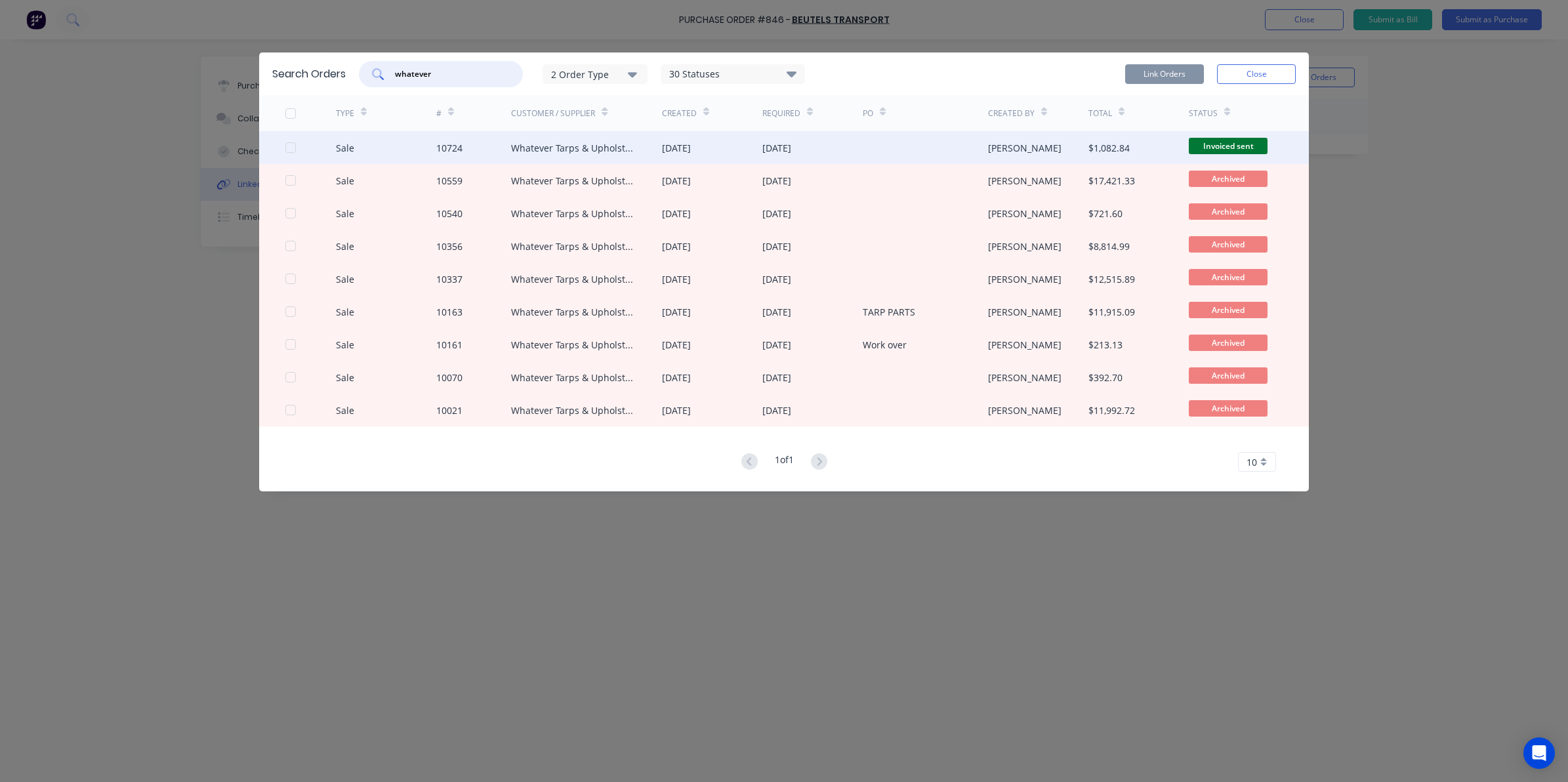
click at [289, 145] on div at bounding box center [290, 147] width 26 height 26
click at [1178, 75] on button "Link Orders" at bounding box center [1165, 74] width 79 height 20
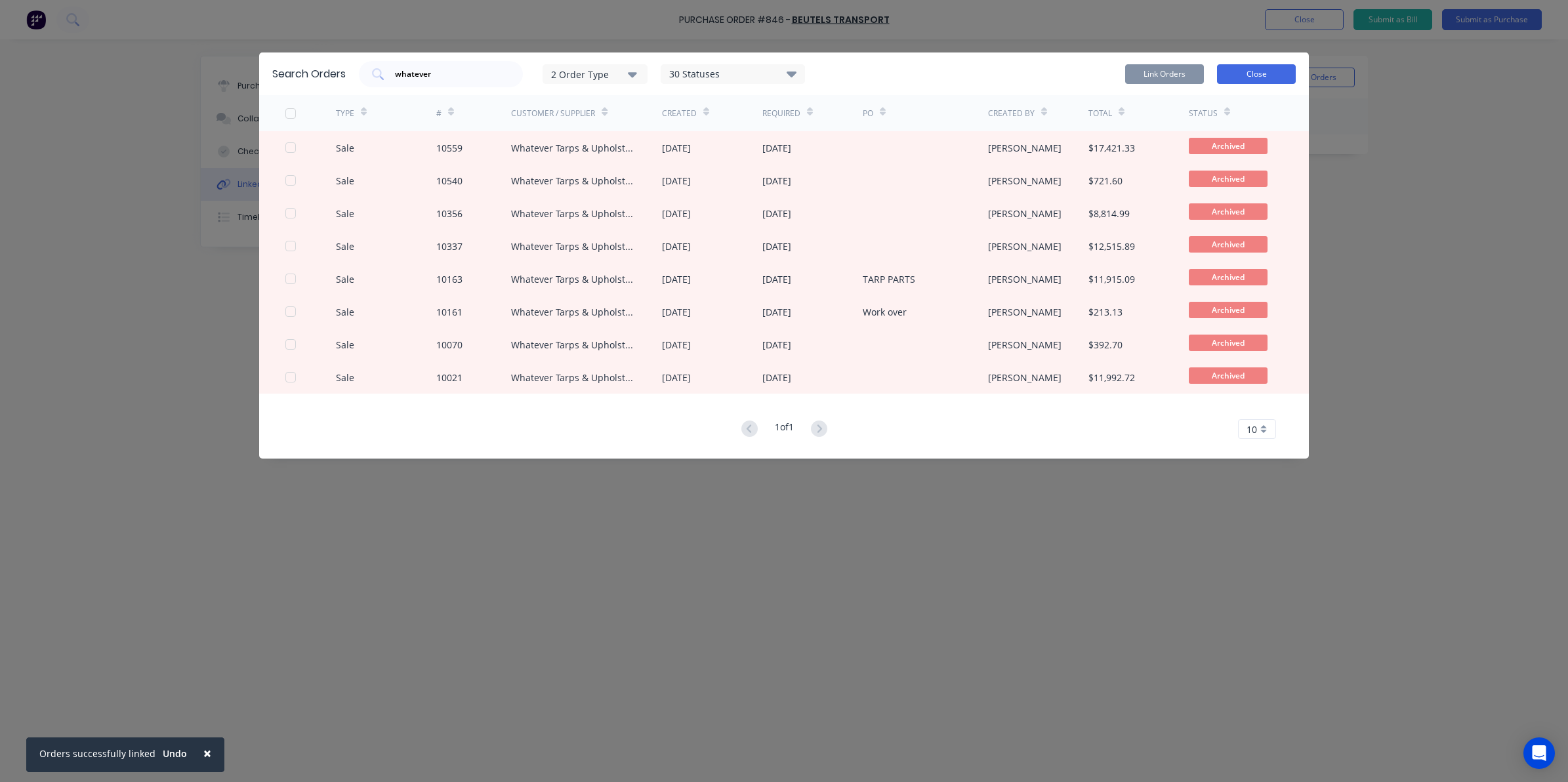
click at [1235, 72] on button "Close" at bounding box center [1256, 74] width 79 height 20
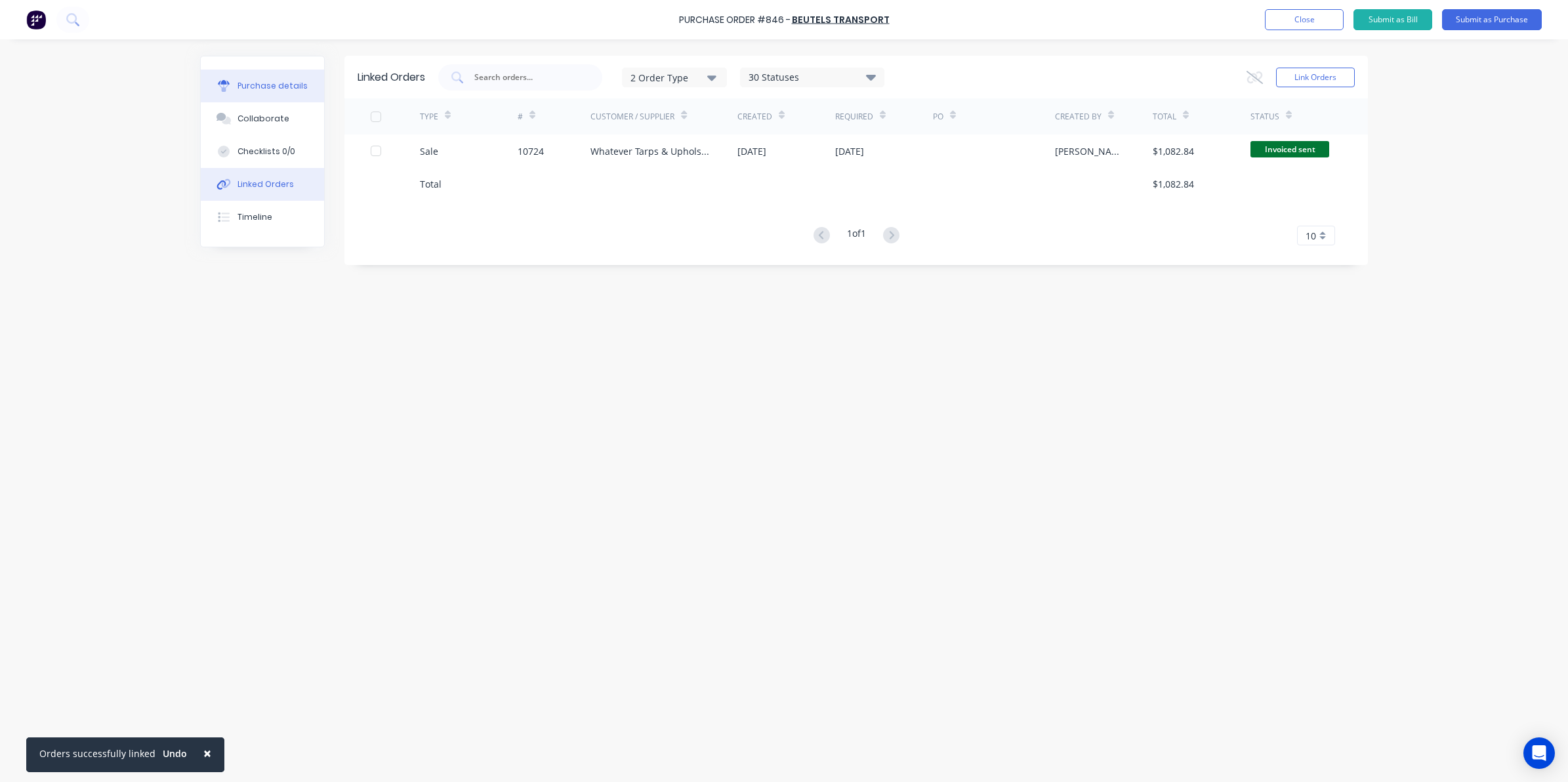
click at [305, 84] on button "Purchase details" at bounding box center [262, 85] width 123 height 33
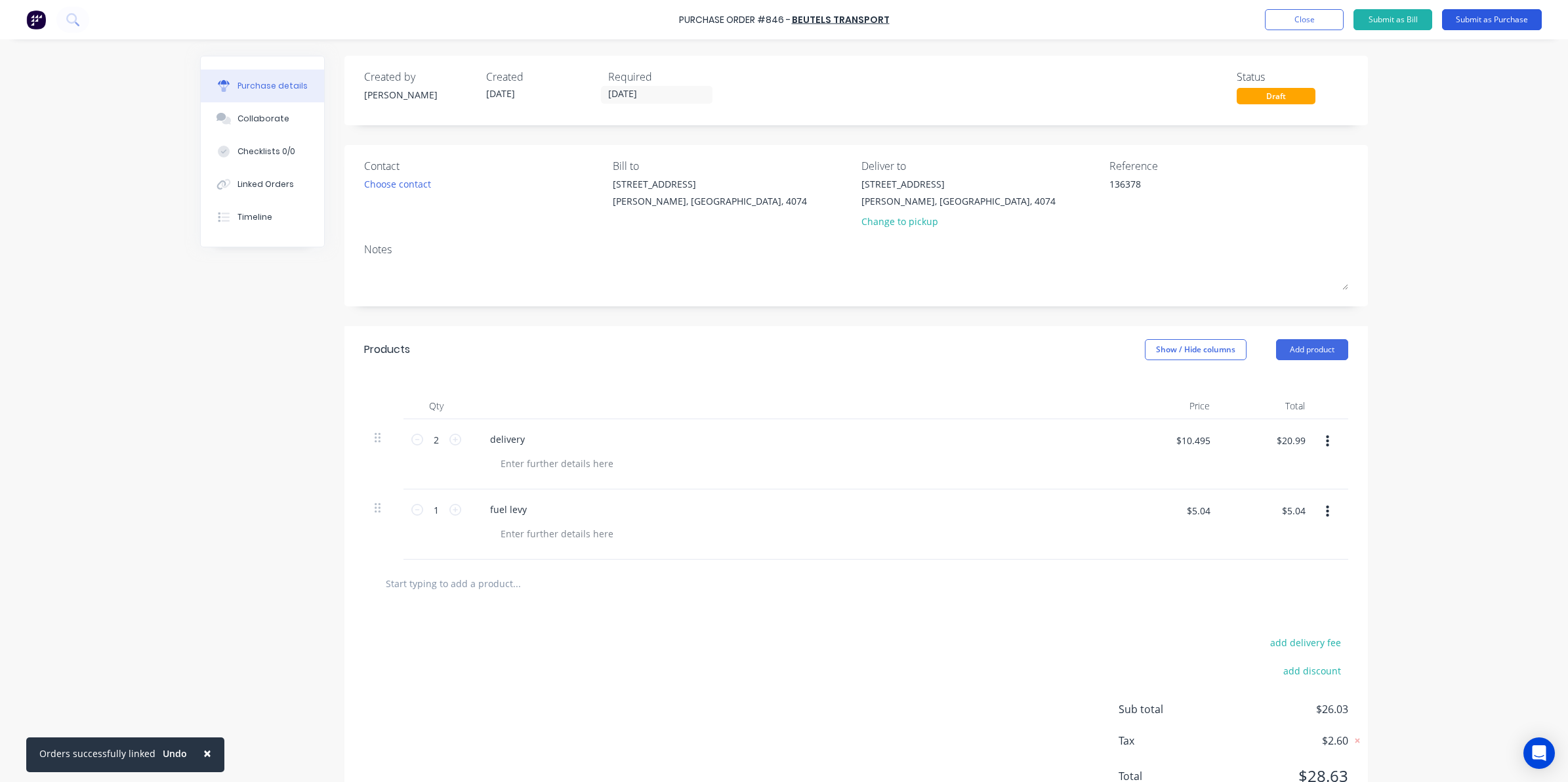
click at [1494, 19] on button "Submit as Purchase" at bounding box center [1492, 19] width 99 height 21
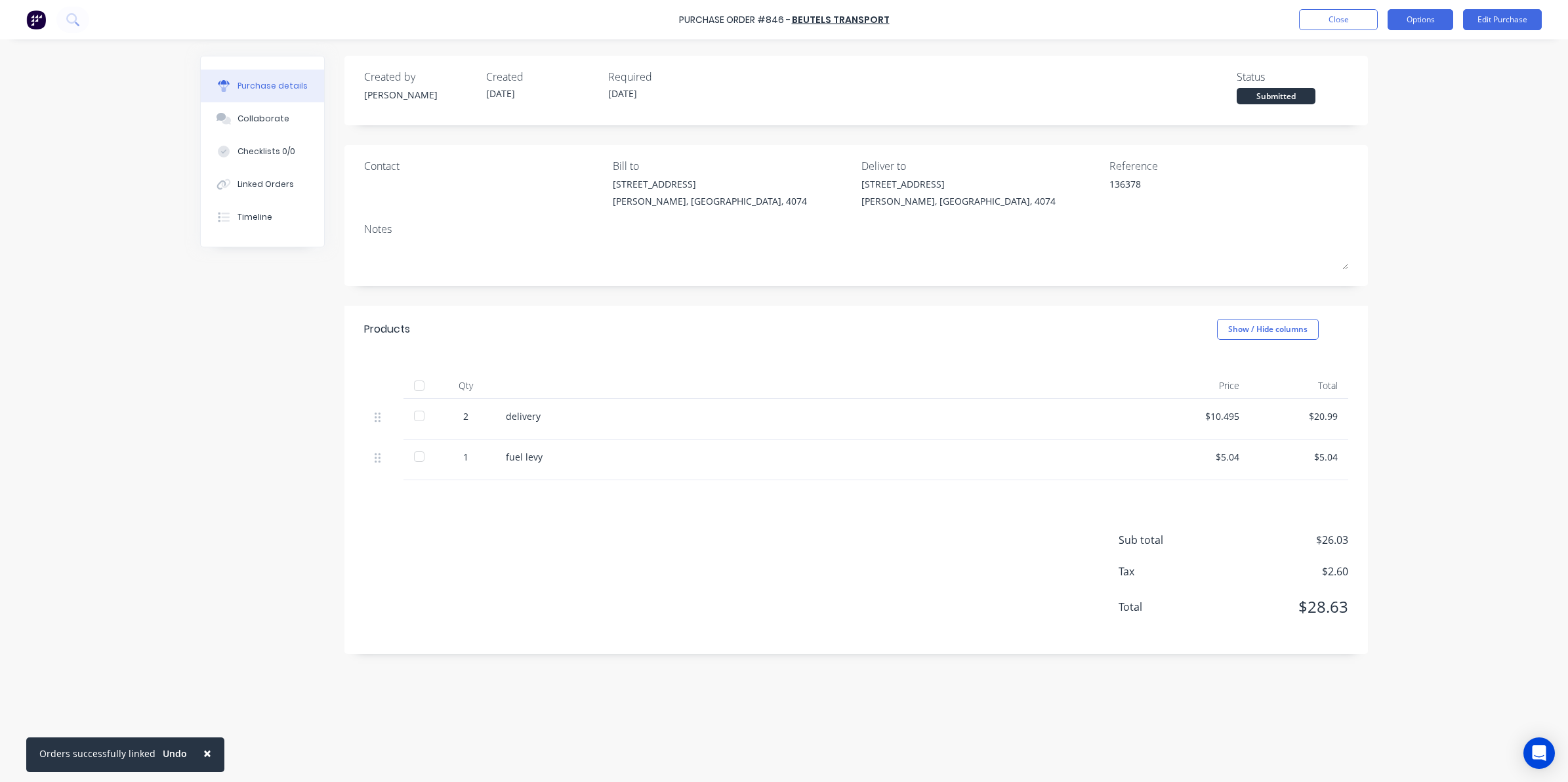
click at [1414, 15] on button "Options" at bounding box center [1421, 19] width 65 height 21
click at [1369, 85] on div "Convert to Bill" at bounding box center [1391, 79] width 101 height 19
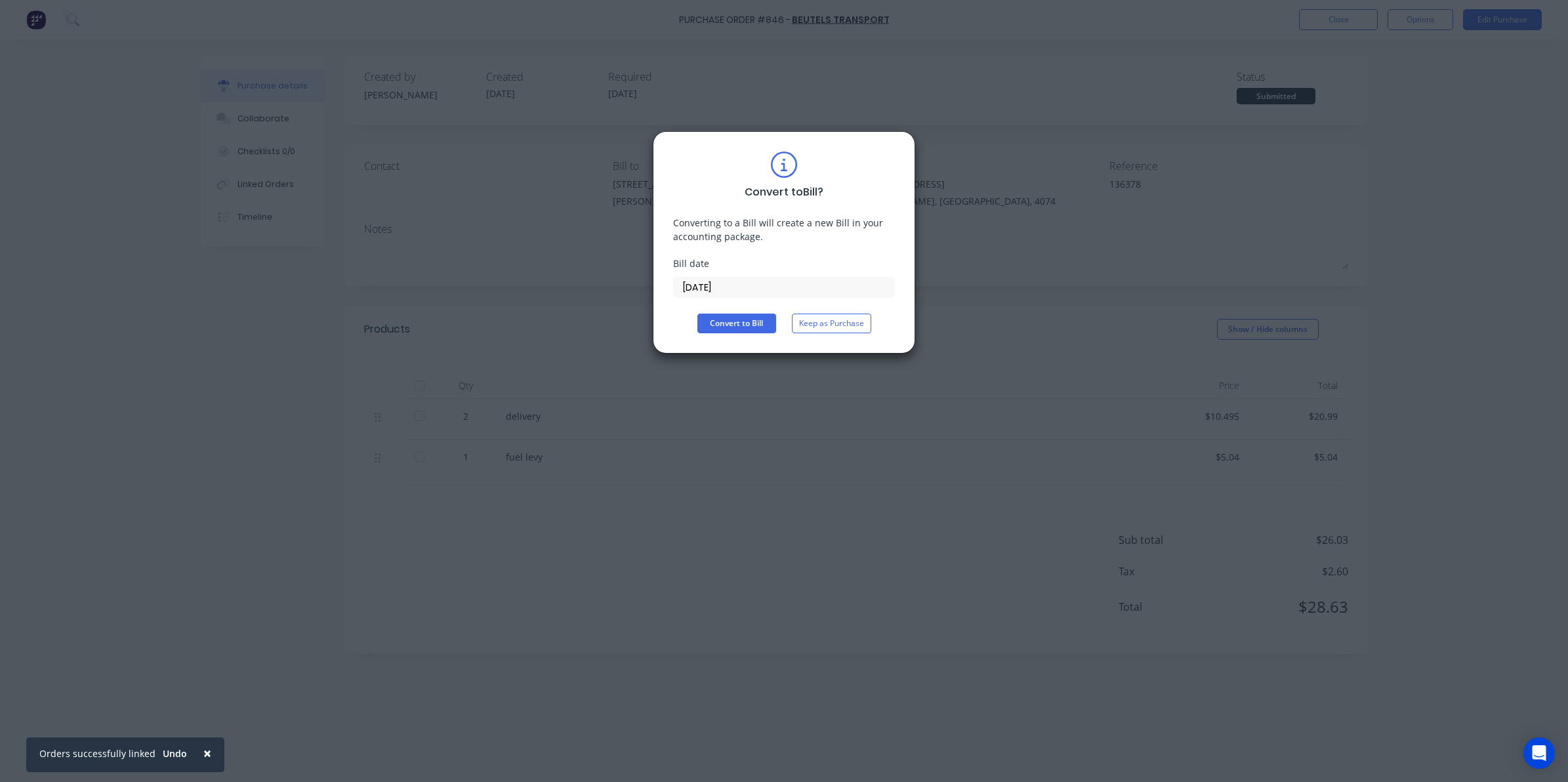
click at [753, 282] on input "[DATE]" at bounding box center [784, 288] width 220 height 20
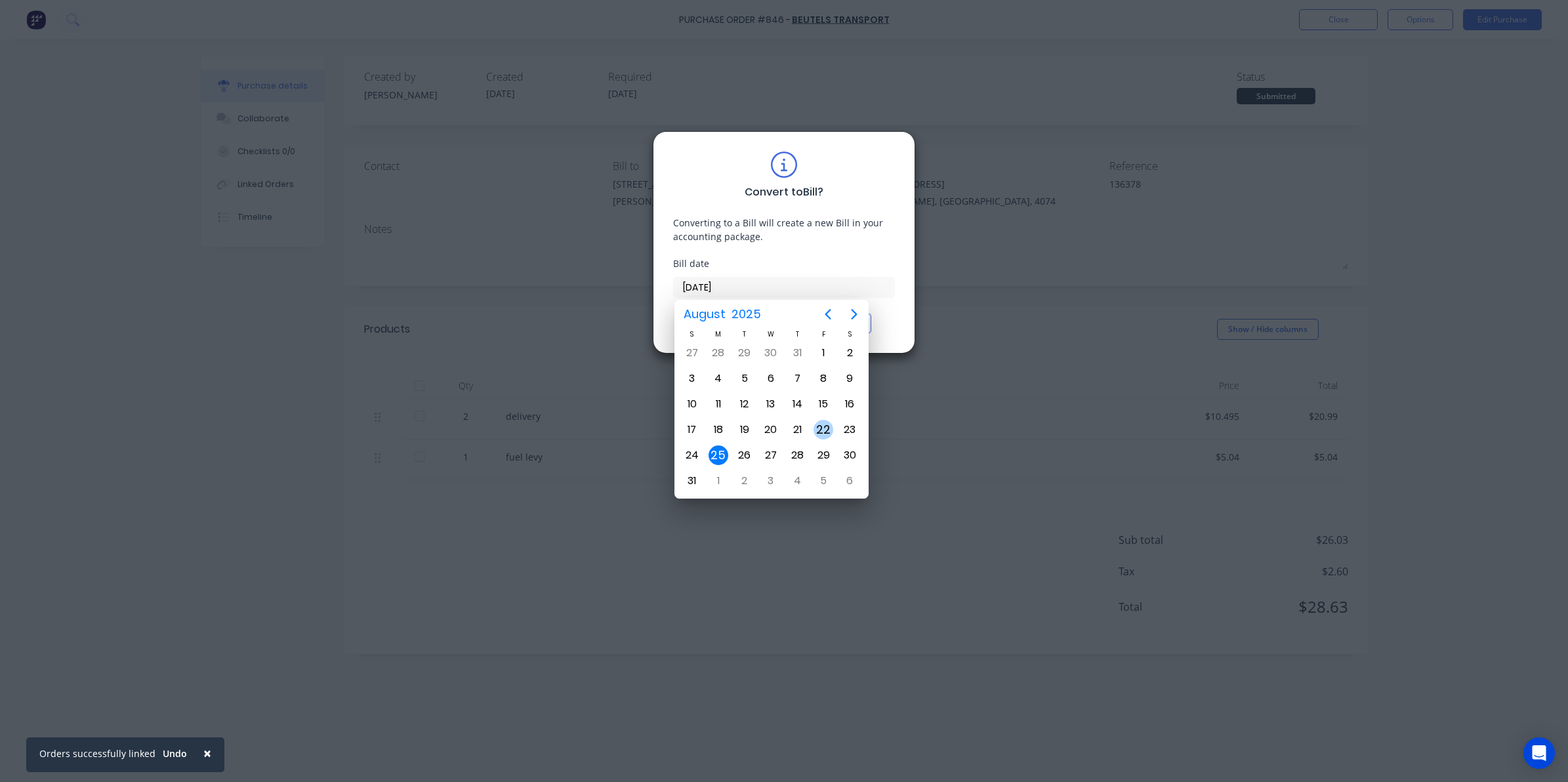
click at [825, 426] on div "22" at bounding box center [823, 430] width 20 height 20
type input "22/08/25"
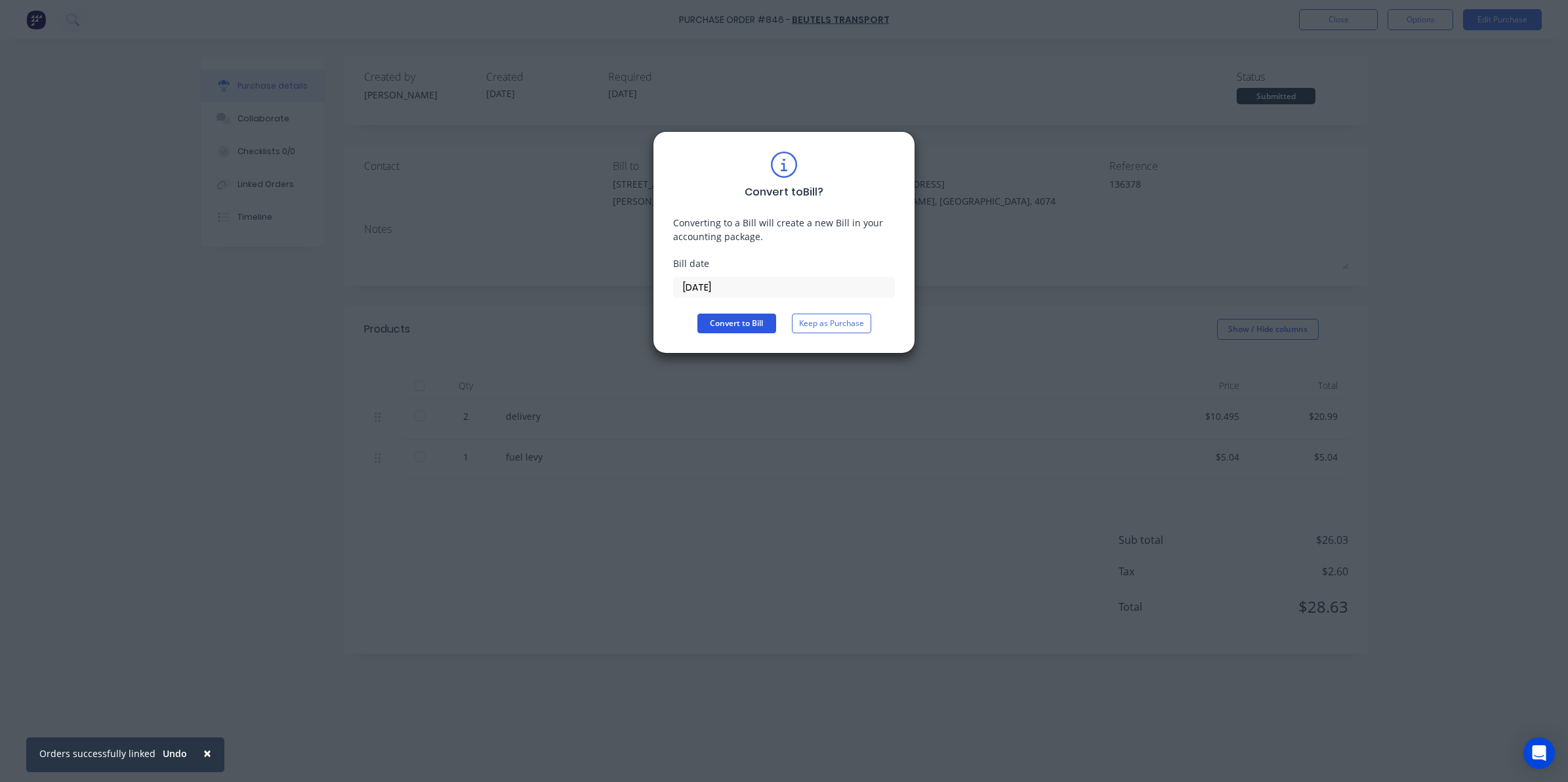
click at [751, 324] on button "Convert to Bill" at bounding box center [737, 324] width 79 height 20
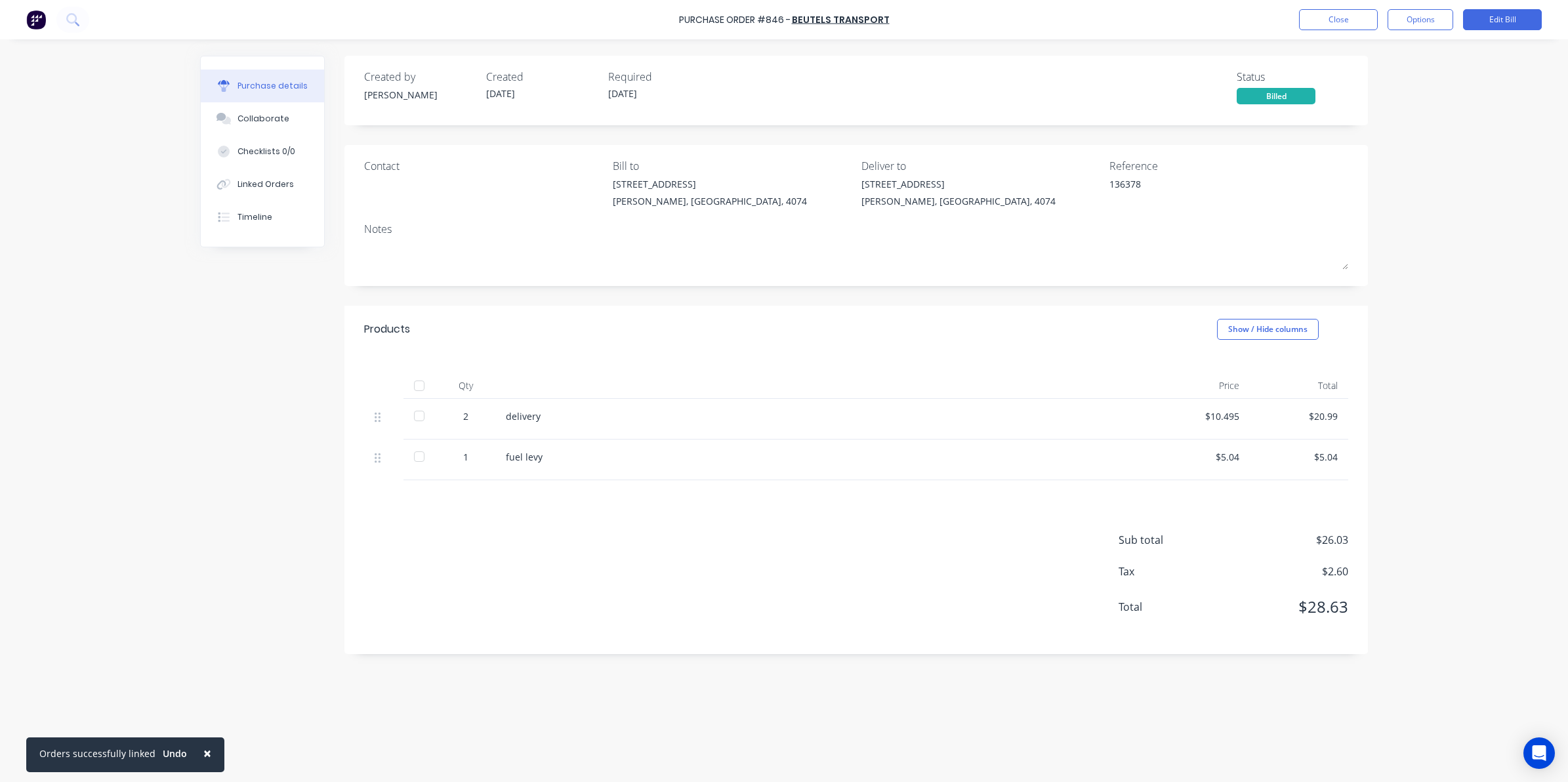
click at [418, 391] on div at bounding box center [419, 386] width 26 height 26
click at [1354, 18] on button "Close" at bounding box center [1338, 19] width 79 height 21
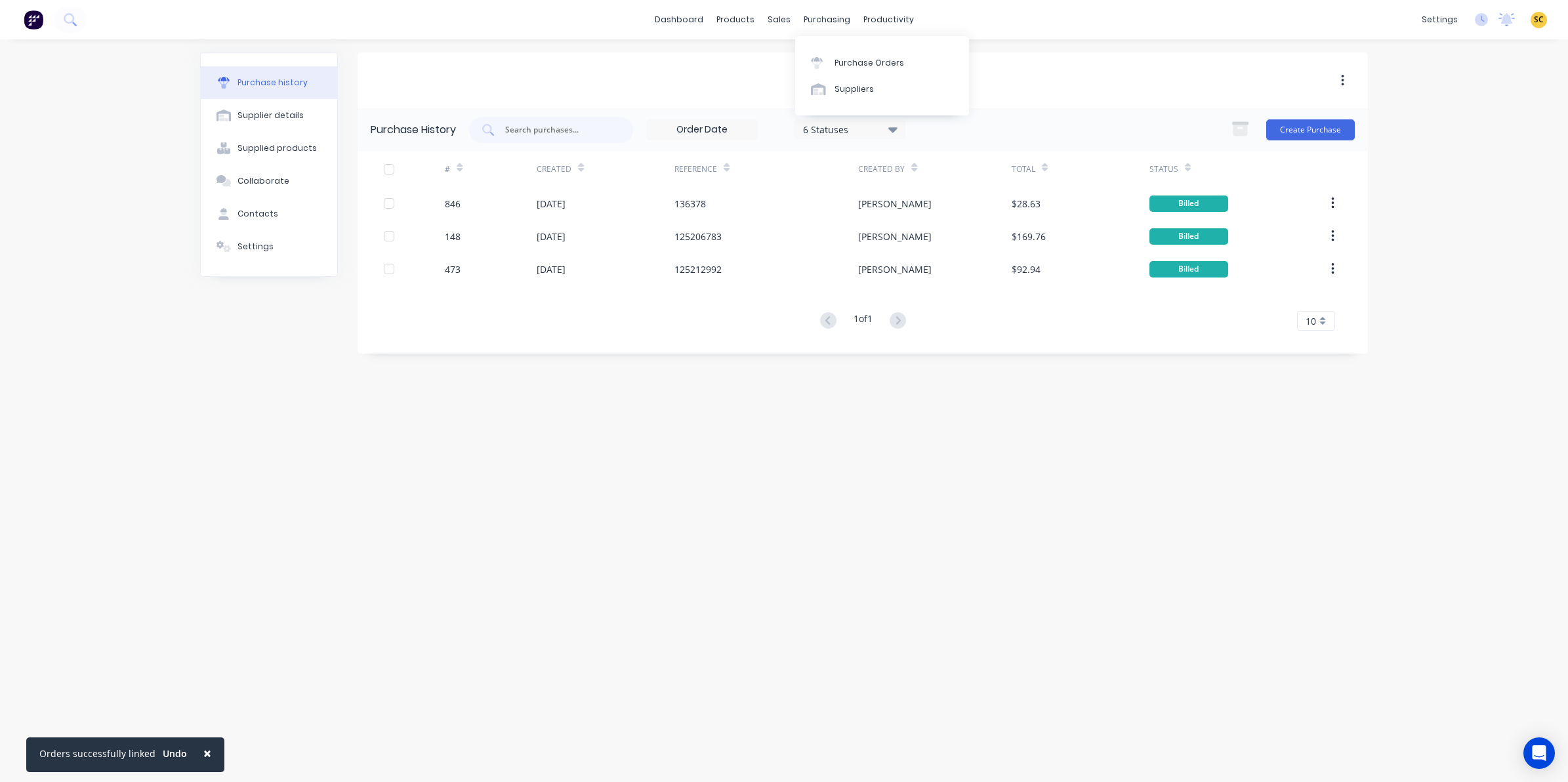
click at [821, 45] on div "Purchase Orders Suppliers" at bounding box center [882, 75] width 174 height 79
click at [821, 62] on icon at bounding box center [817, 64] width 11 height 7
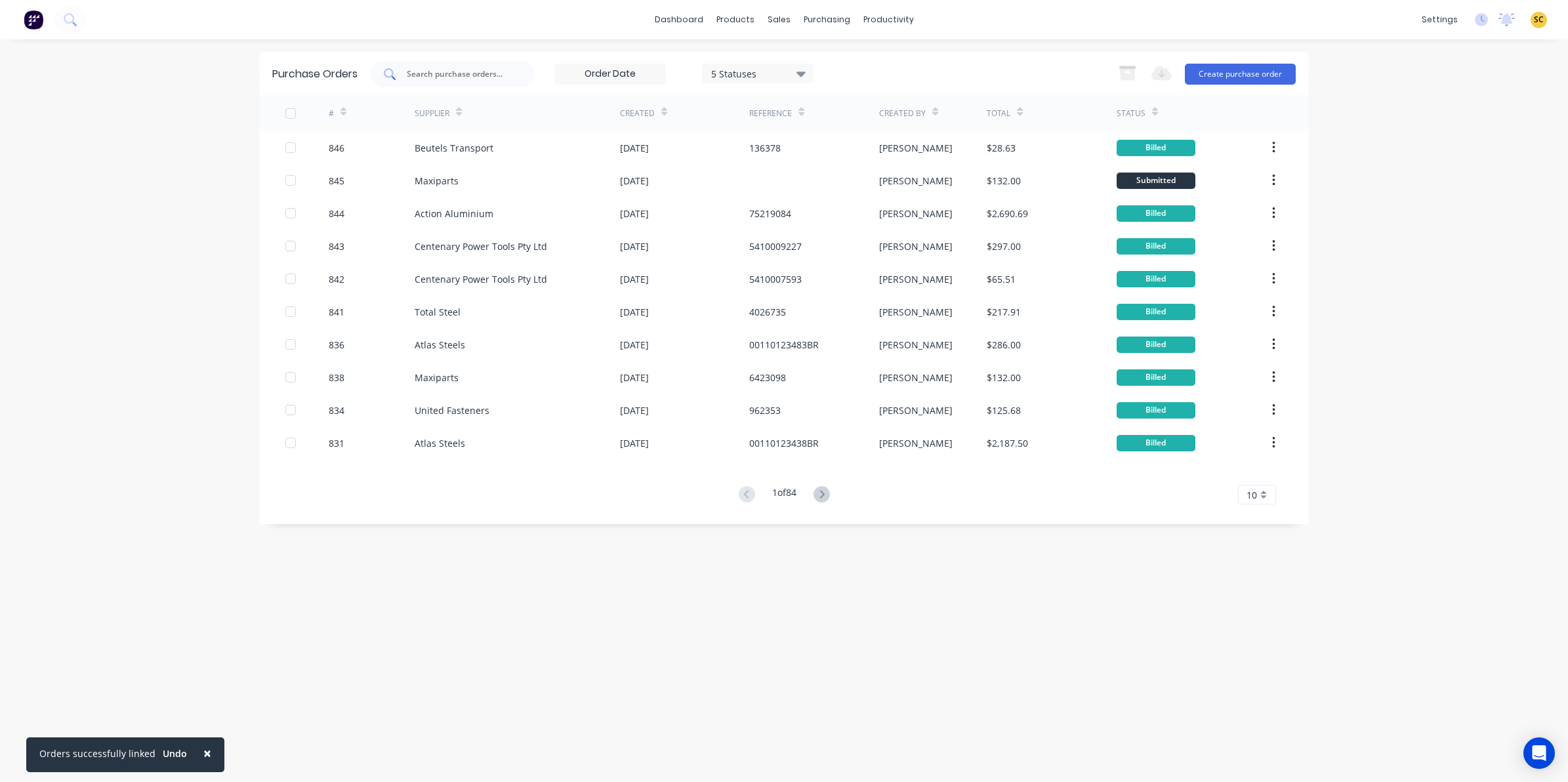
drag, startPoint x: 438, startPoint y: 90, endPoint x: 430, endPoint y: 82, distance: 11.3
click at [441, 90] on div "Purchase Orders 5 Statuses 5 Statuses Export to Excel (XLSX) Create purchase or…" at bounding box center [784, 74] width 1050 height 43
click at [425, 74] on input "text" at bounding box center [460, 74] width 109 height 13
type input "action"
drag, startPoint x: 271, startPoint y: 8, endPoint x: 27, endPoint y: 572, distance: 614.5
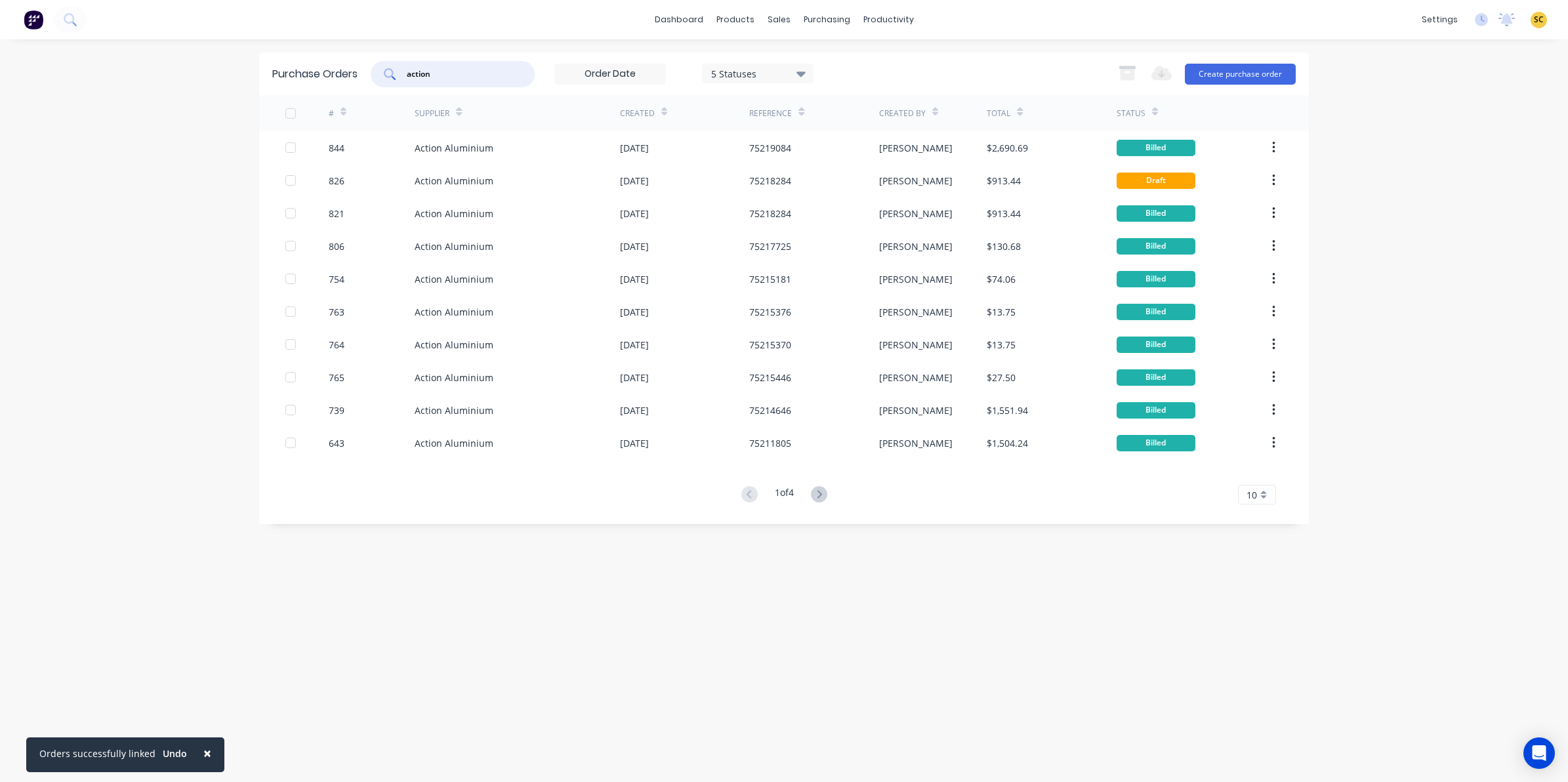
click at [27, 572] on div "× Orders successfully linked Undo dashboard products sales purchasing productiv…" at bounding box center [784, 391] width 1568 height 782
drag, startPoint x: 33, startPoint y: 5, endPoint x: 37, endPoint y: 14, distance: 9.8
click at [37, 14] on div "dashboard products sales purchasing productivity dashboard products Product Cat…" at bounding box center [784, 19] width 1568 height 39
click at [142, 259] on div "× Orders successfully linked Undo dashboard products sales purchasing productiv…" at bounding box center [784, 391] width 1568 height 782
click at [30, 10] on img at bounding box center [33, 20] width 20 height 20
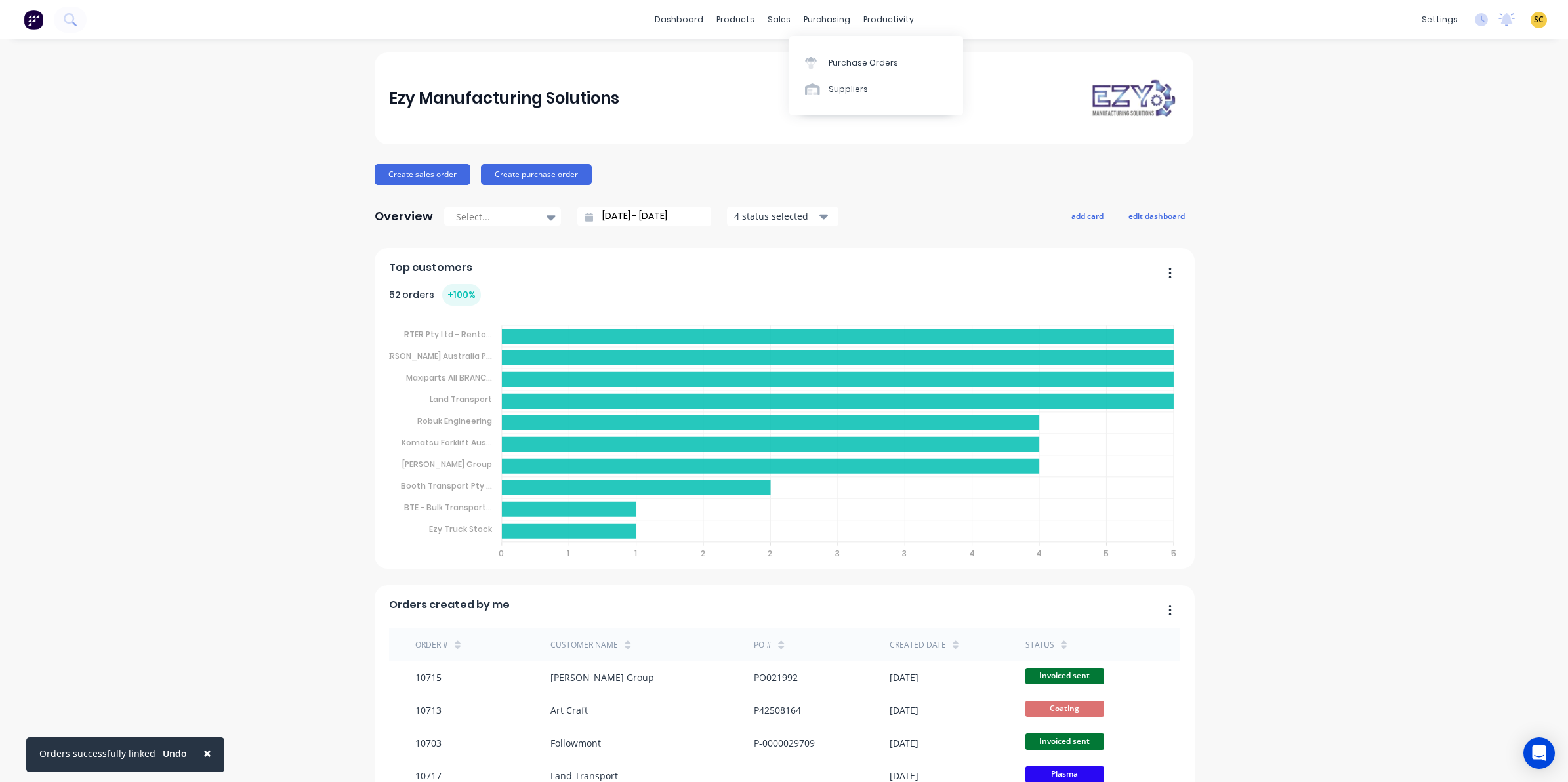
click at [765, 34] on div "dashboard products sales purchasing productivity dashboard products Product Cat…" at bounding box center [784, 19] width 1568 height 39
click at [763, 21] on div "sales" at bounding box center [779, 20] width 36 height 20
click at [785, 66] on div at bounding box center [781, 63] width 20 height 12
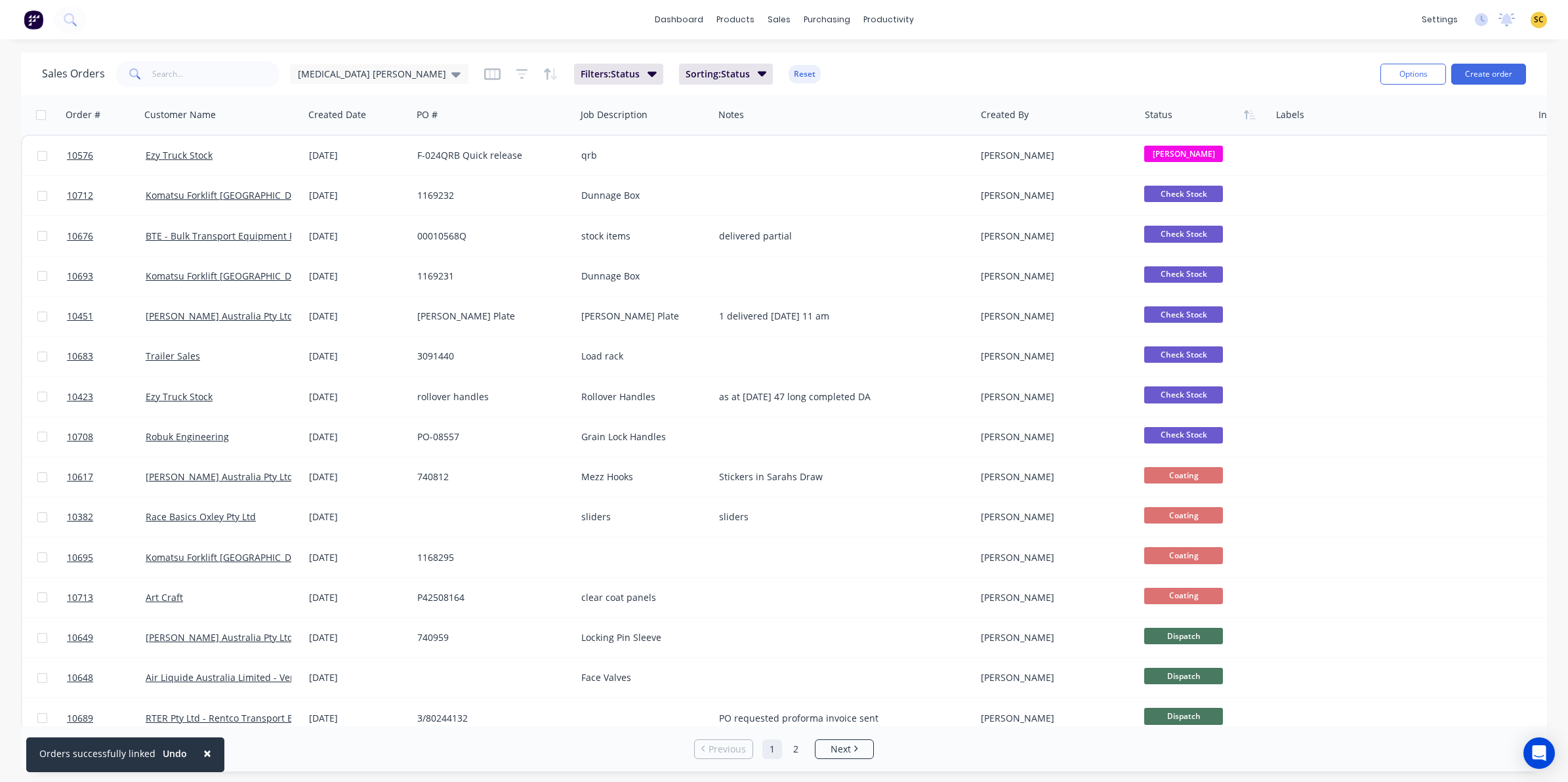
drag, startPoint x: 97, startPoint y: 238, endPoint x: 1292, endPoint y: 62, distance: 1207.9
click at [1292, 62] on div "Sales Orders Egg Donor Mumma Filters: Status Sorting: Status Reset" at bounding box center [706, 74] width 1328 height 32
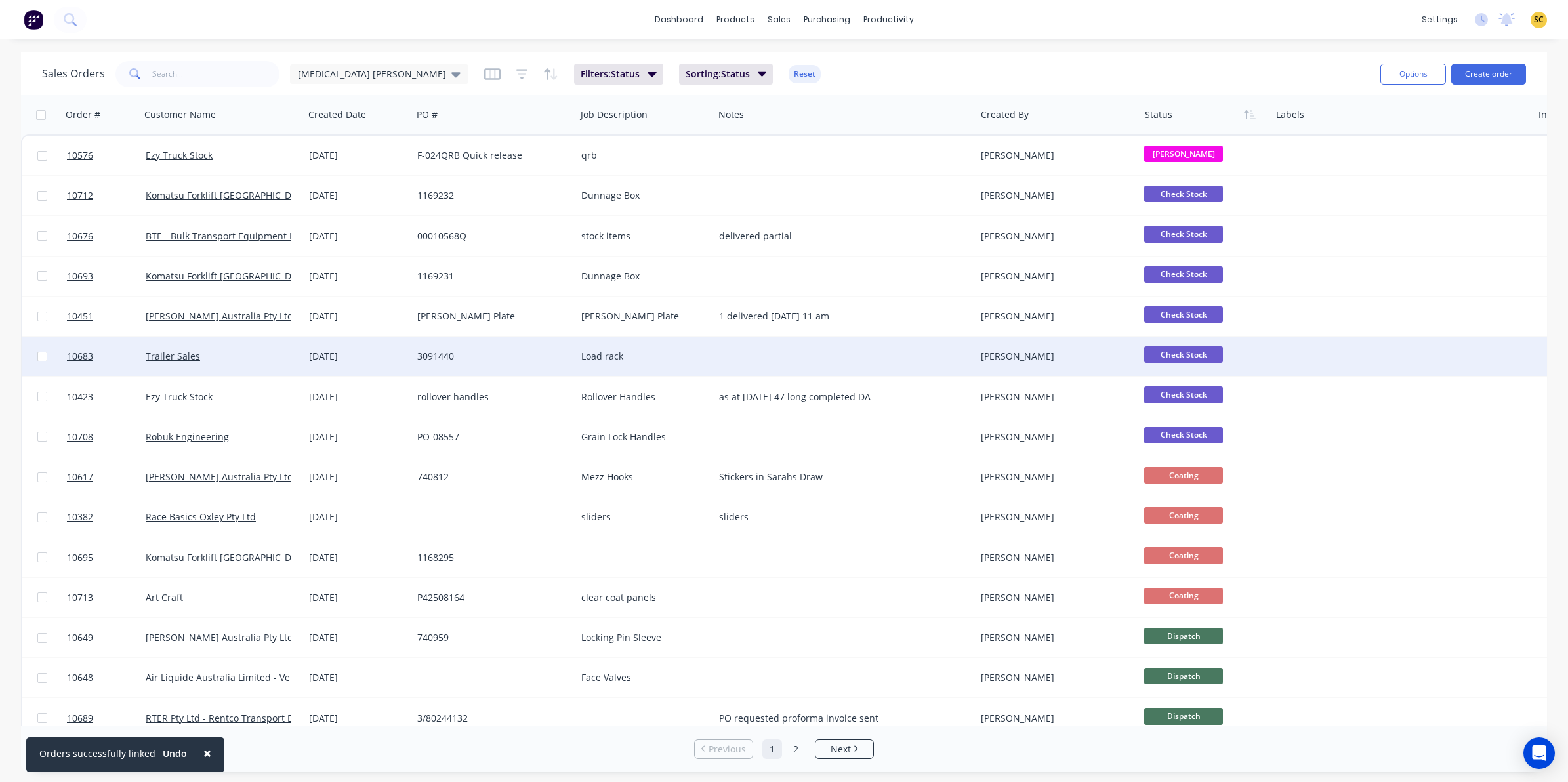
click at [432, 362] on div "3091440" at bounding box center [494, 356] width 164 height 39
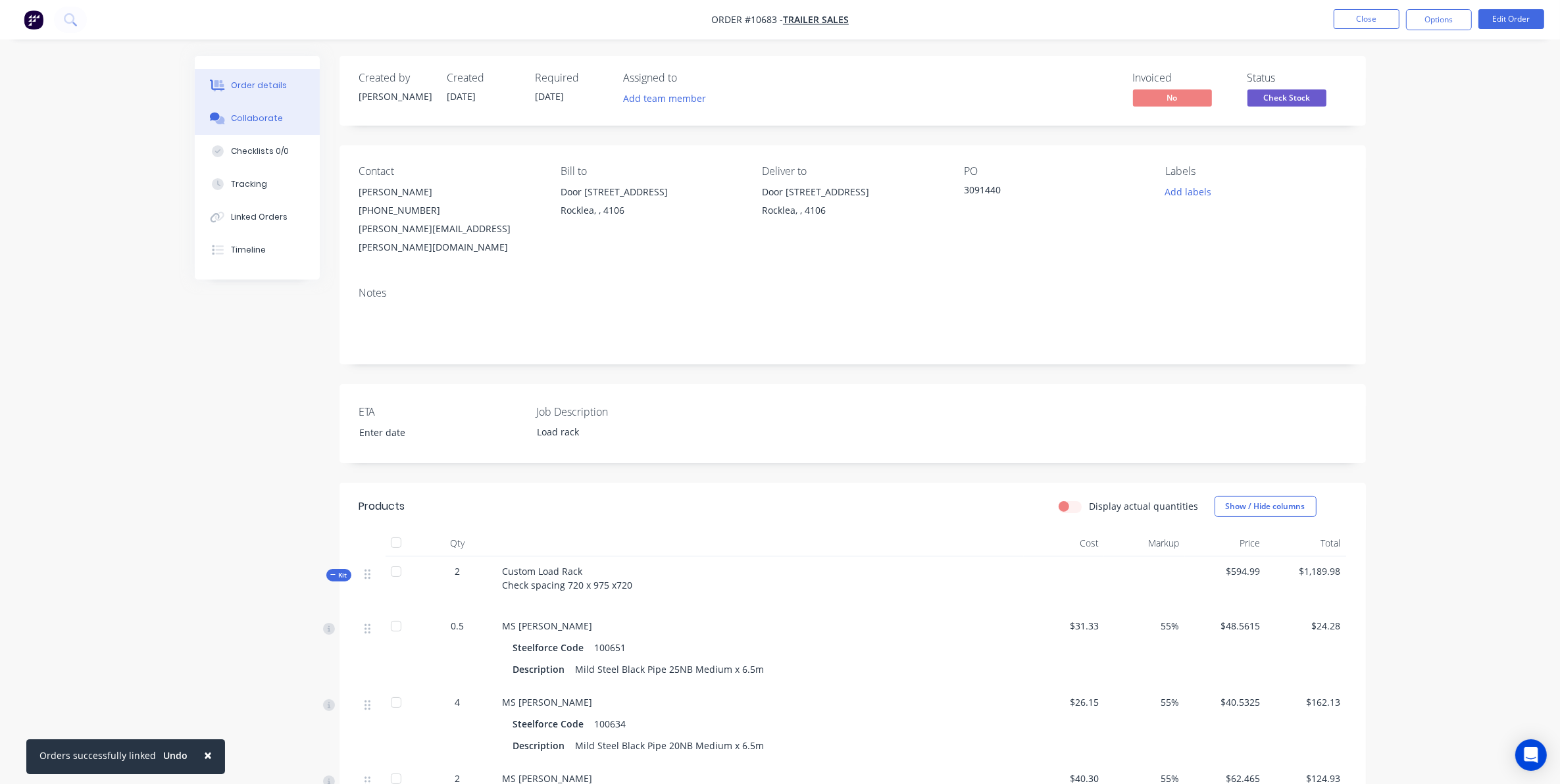
click at [237, 112] on div "Collaborate" at bounding box center [257, 118] width 52 height 12
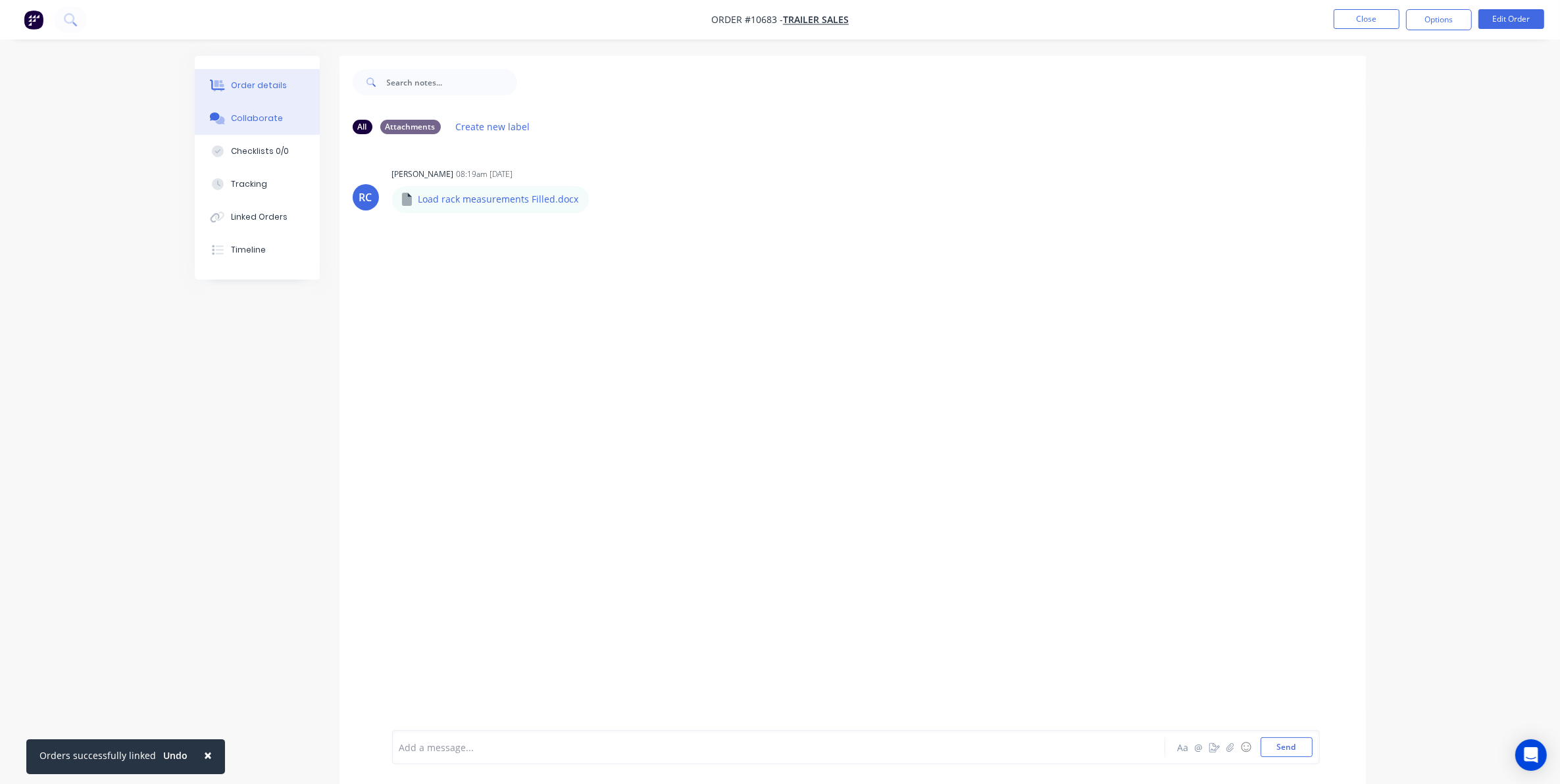
click at [235, 88] on div "Order details" at bounding box center [259, 86] width 56 height 12
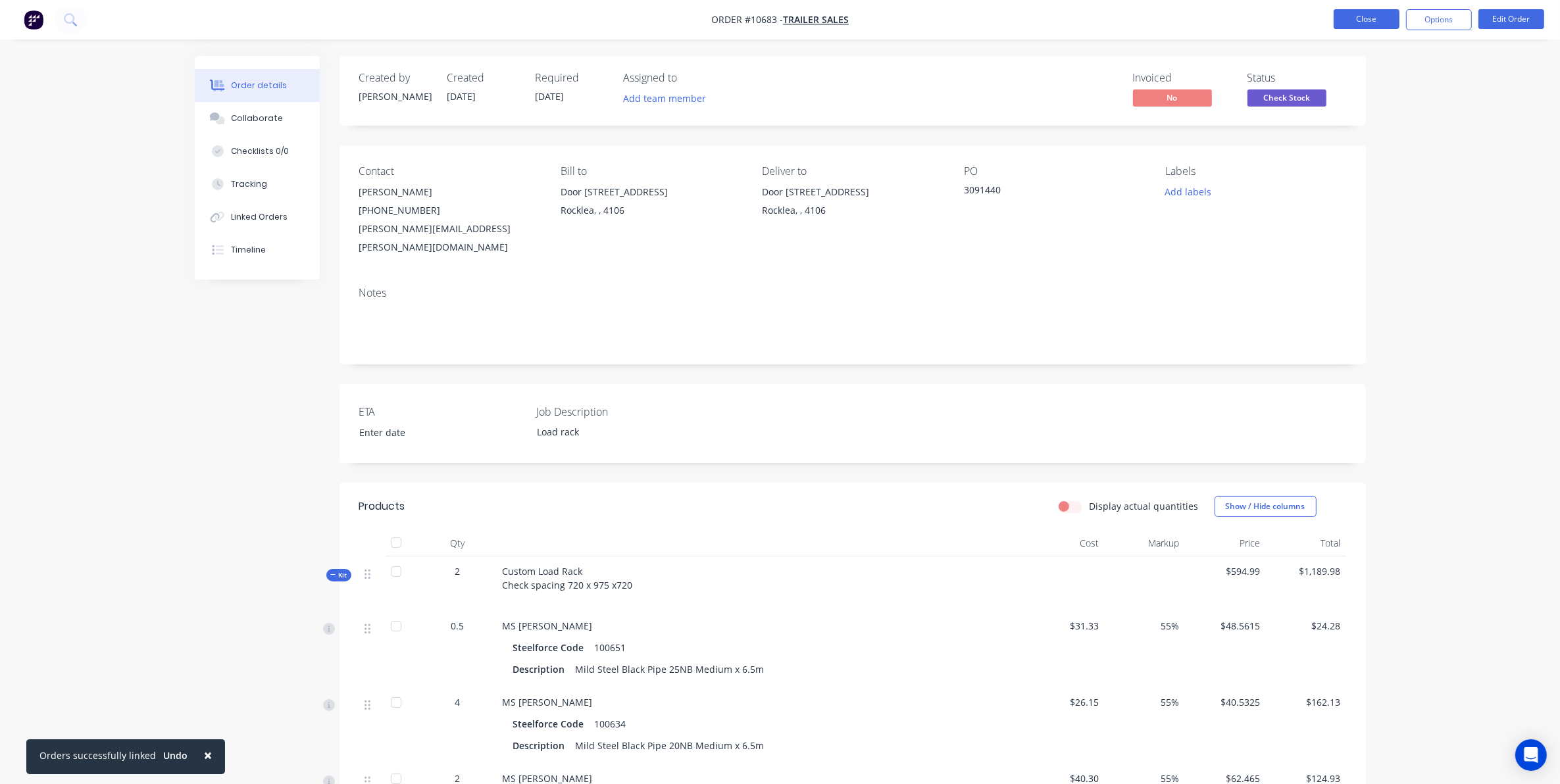
click at [1382, 17] on button "Close" at bounding box center [1366, 19] width 66 height 20
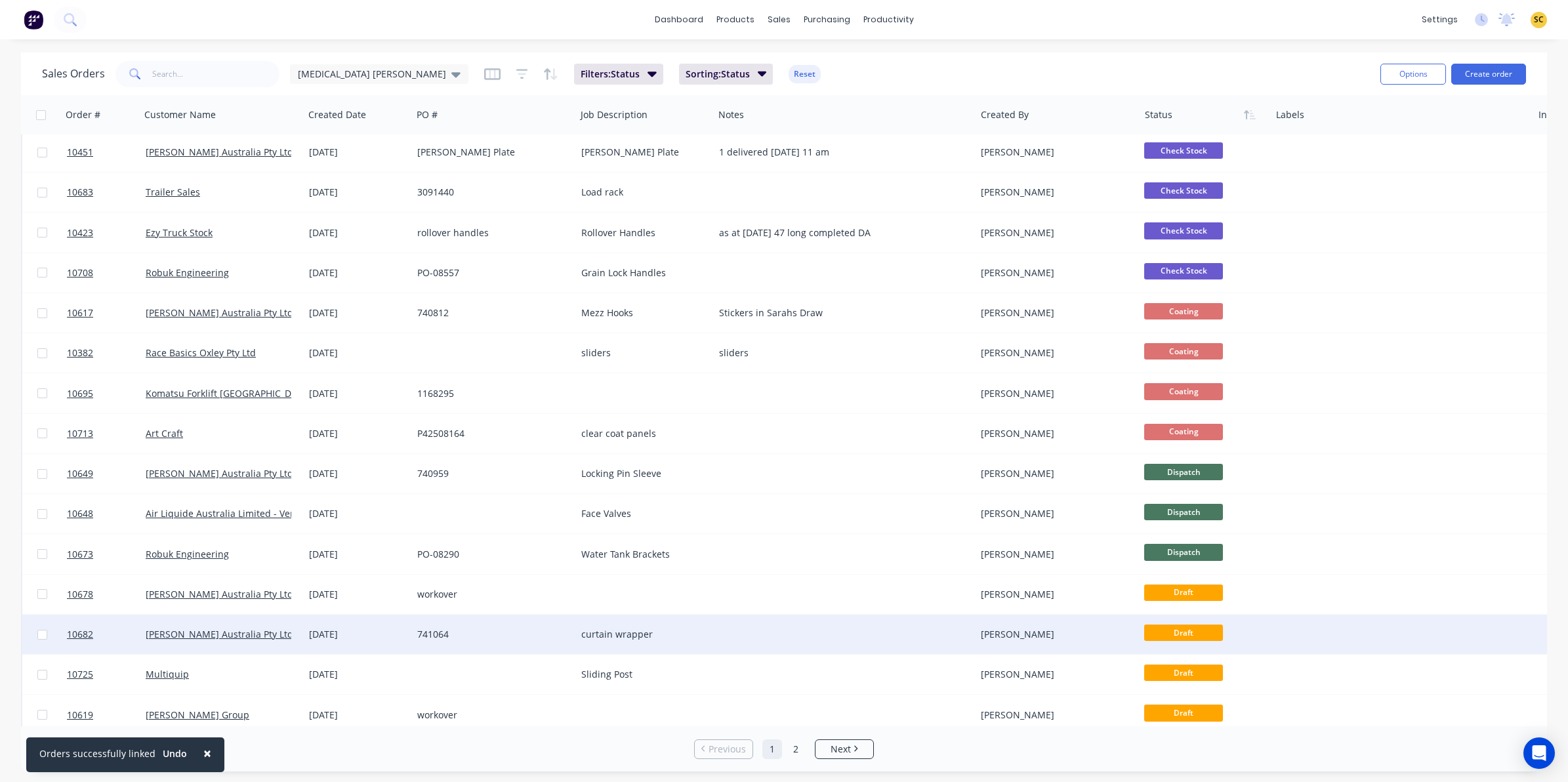
scroll to position [246, 0]
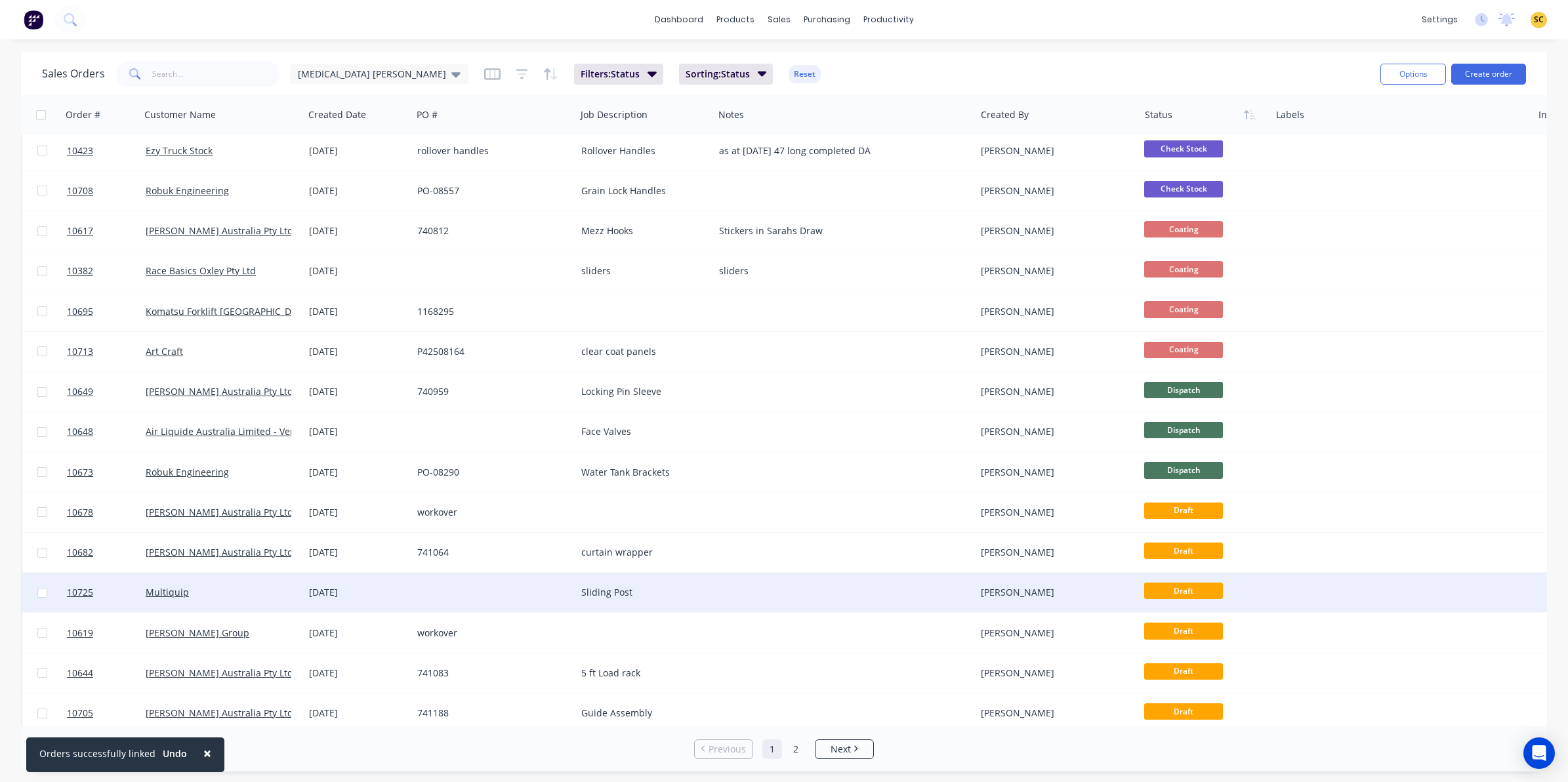
click at [238, 597] on div "Multiquip" at bounding box center [218, 593] width 145 height 13
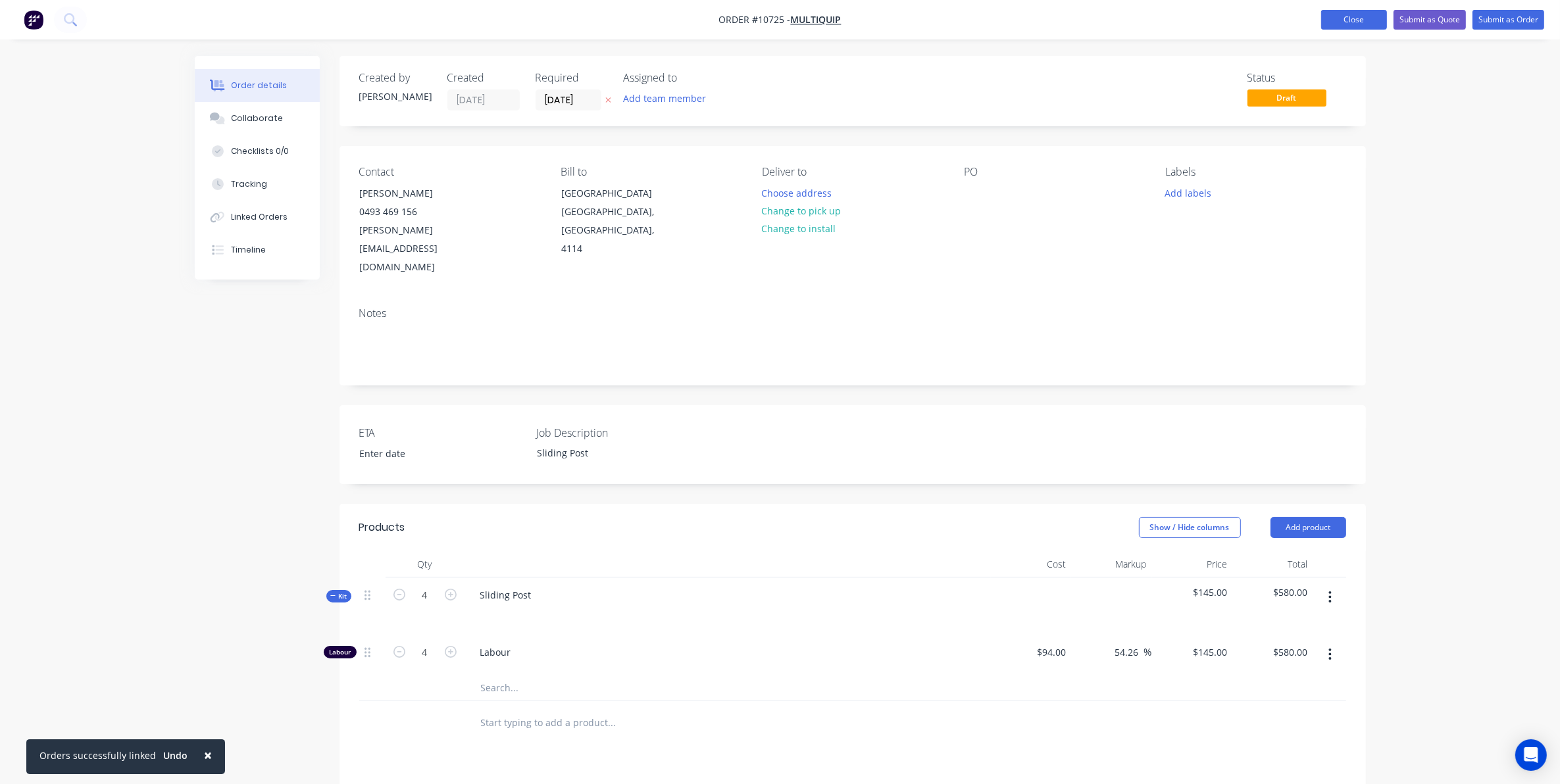
click at [1331, 29] on button "Close" at bounding box center [1354, 20] width 66 height 20
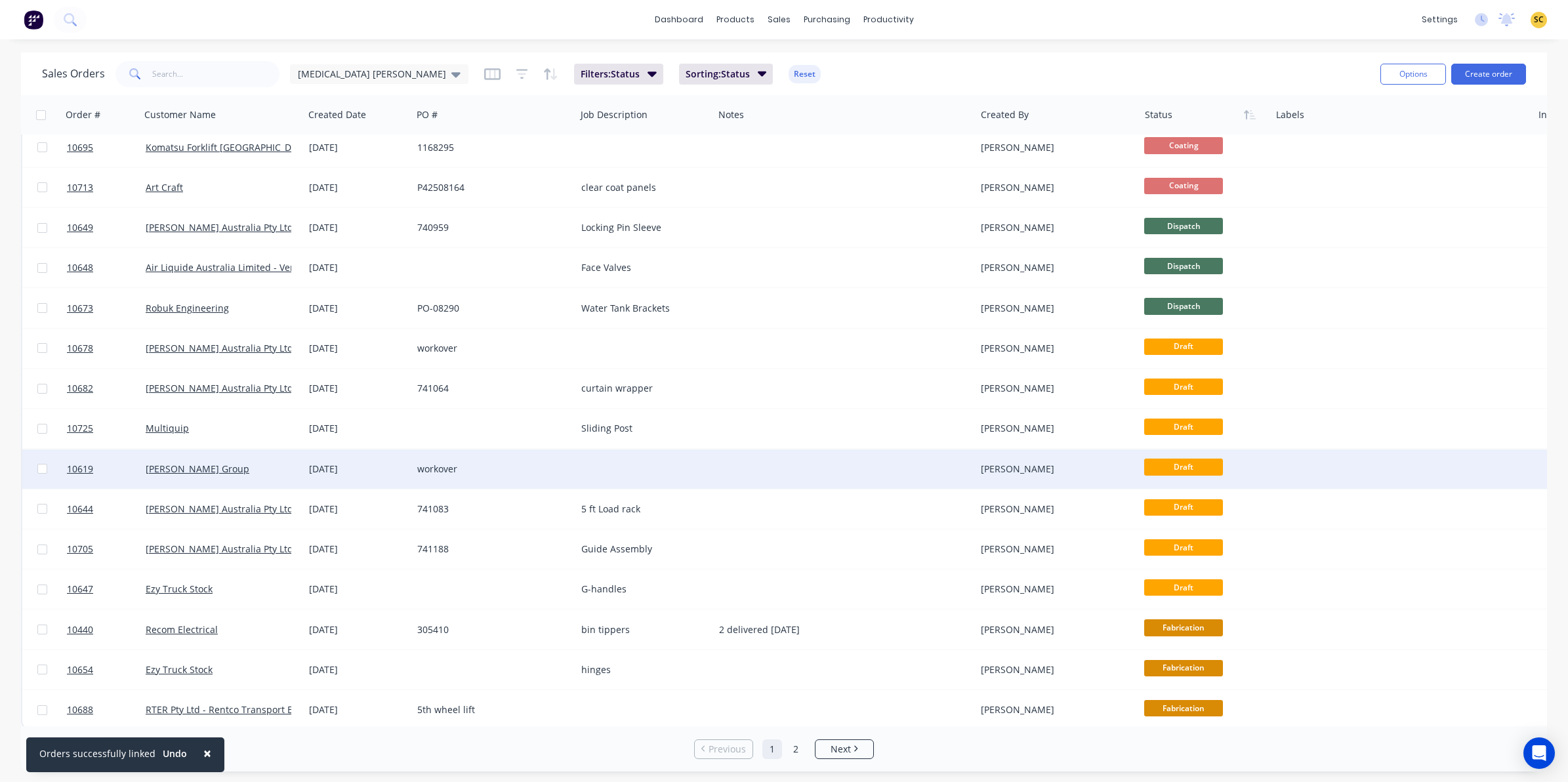
scroll to position [418, 0]
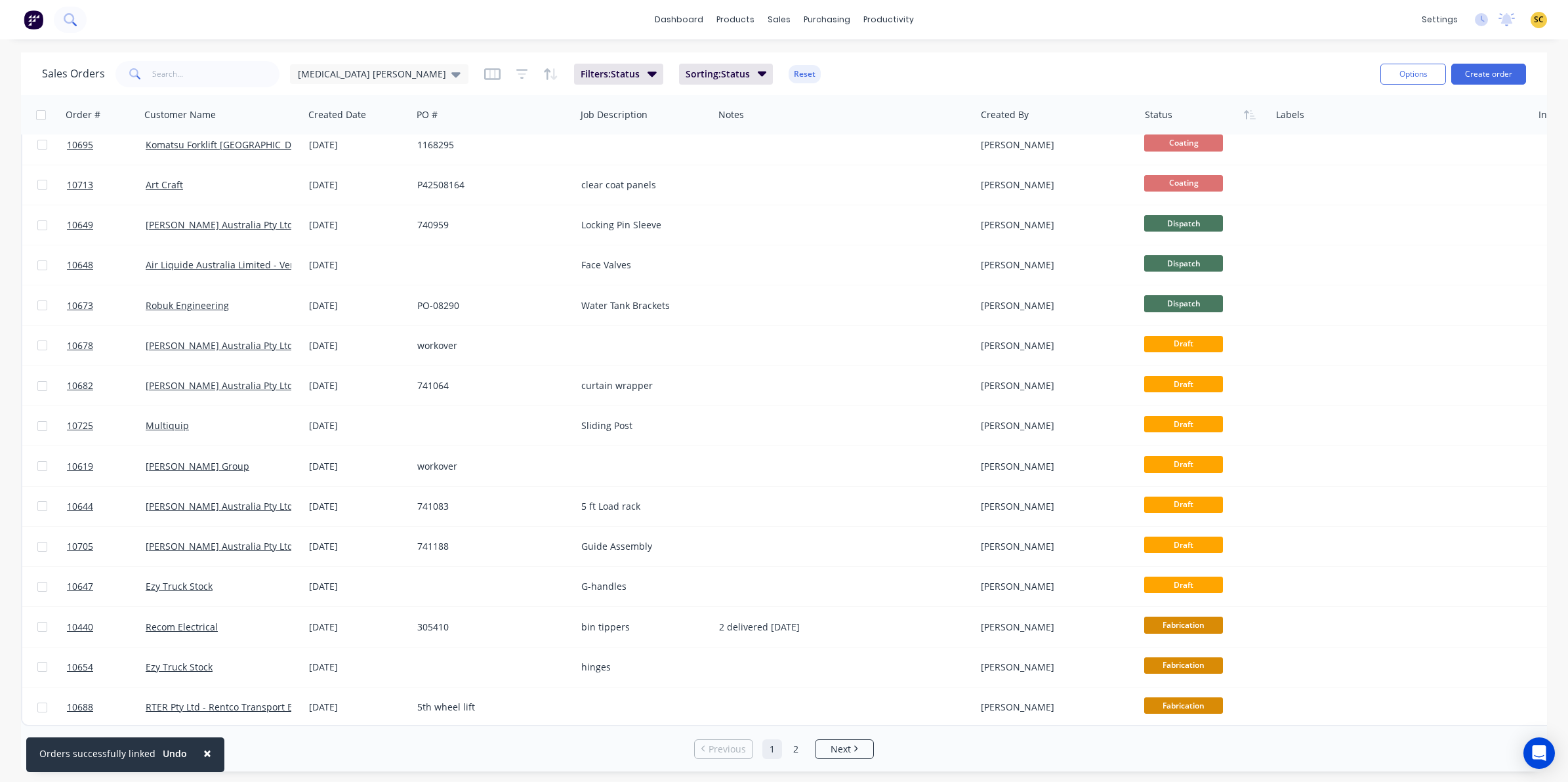
click at [63, 25] on icon at bounding box center [69, 19] width 13 height 13
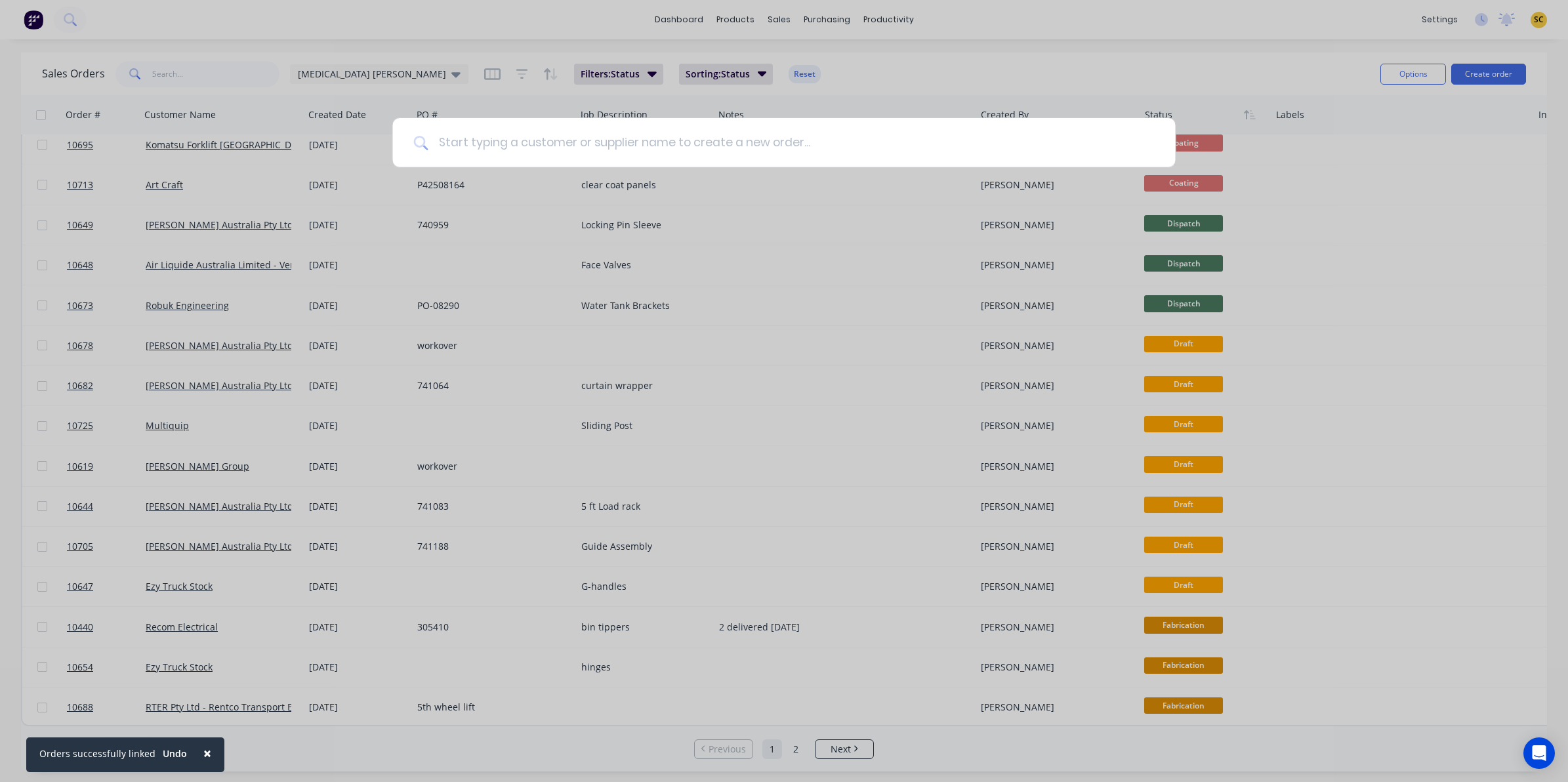
click at [460, 145] on input at bounding box center [791, 143] width 727 height 49
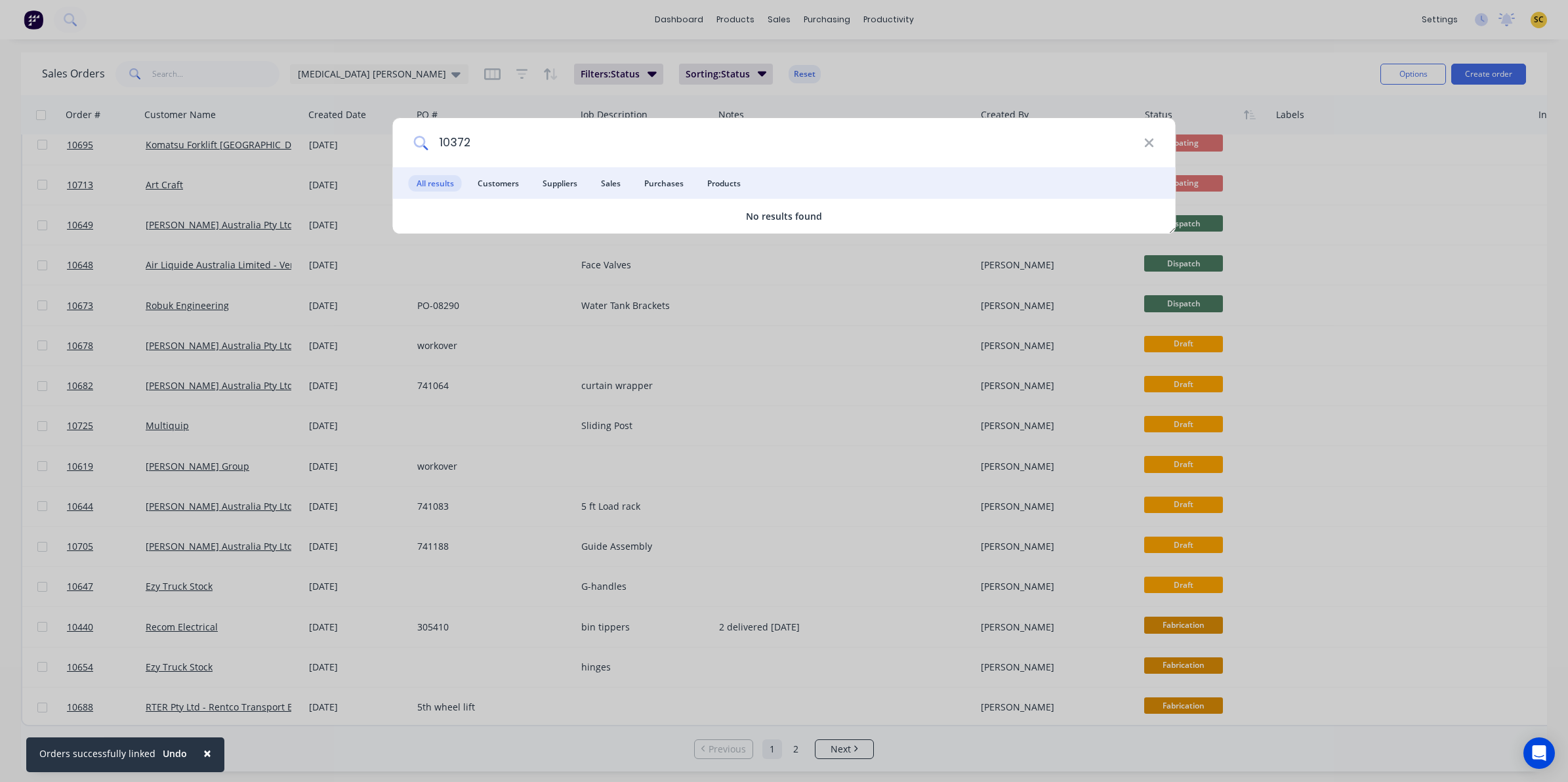
type input "10372"
click at [1143, 145] on div "10372" at bounding box center [784, 143] width 783 height 49
click at [1146, 147] on icon at bounding box center [1149, 143] width 11 height 15
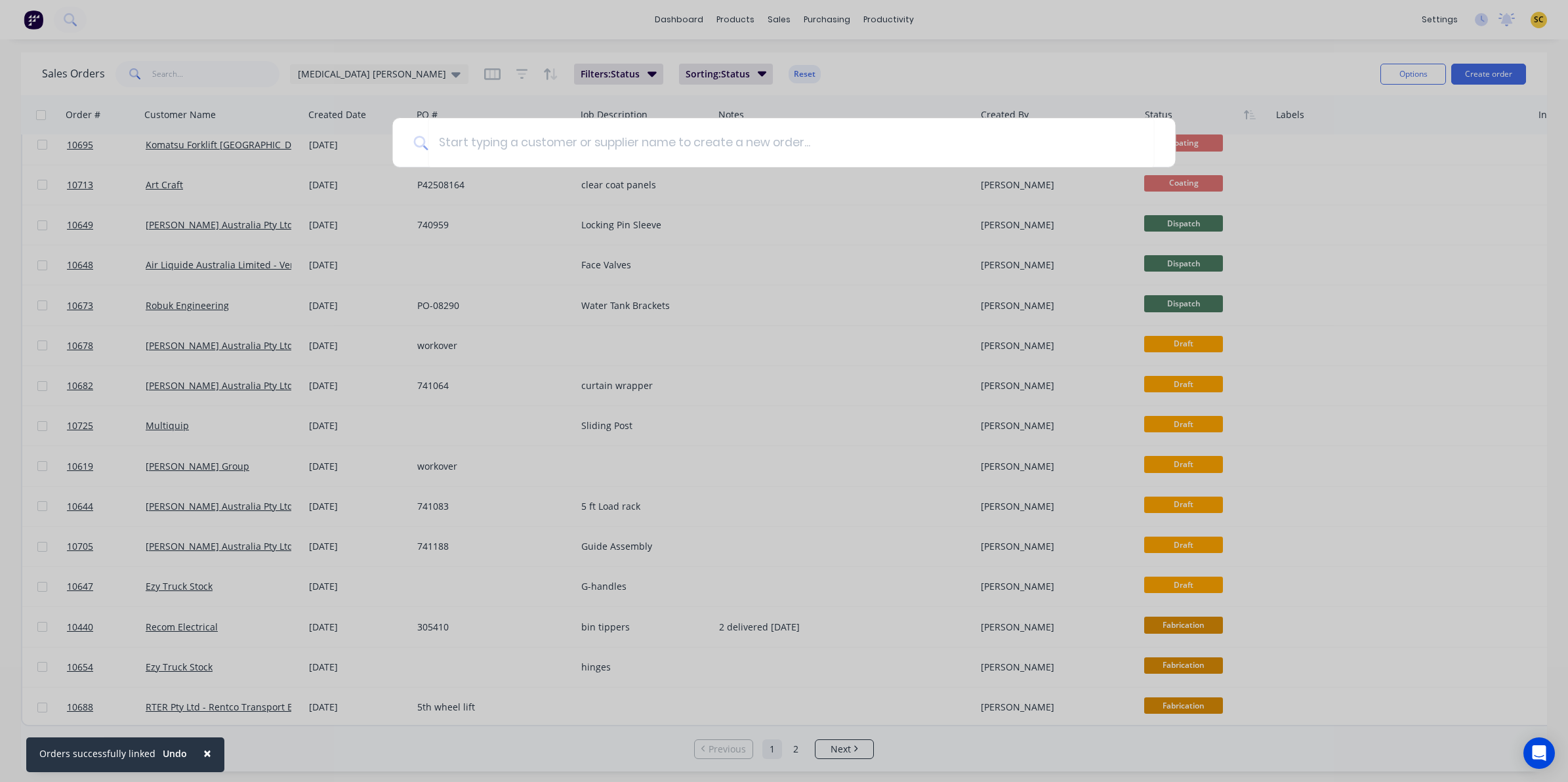
click at [762, 60] on div at bounding box center [784, 391] width 1568 height 782
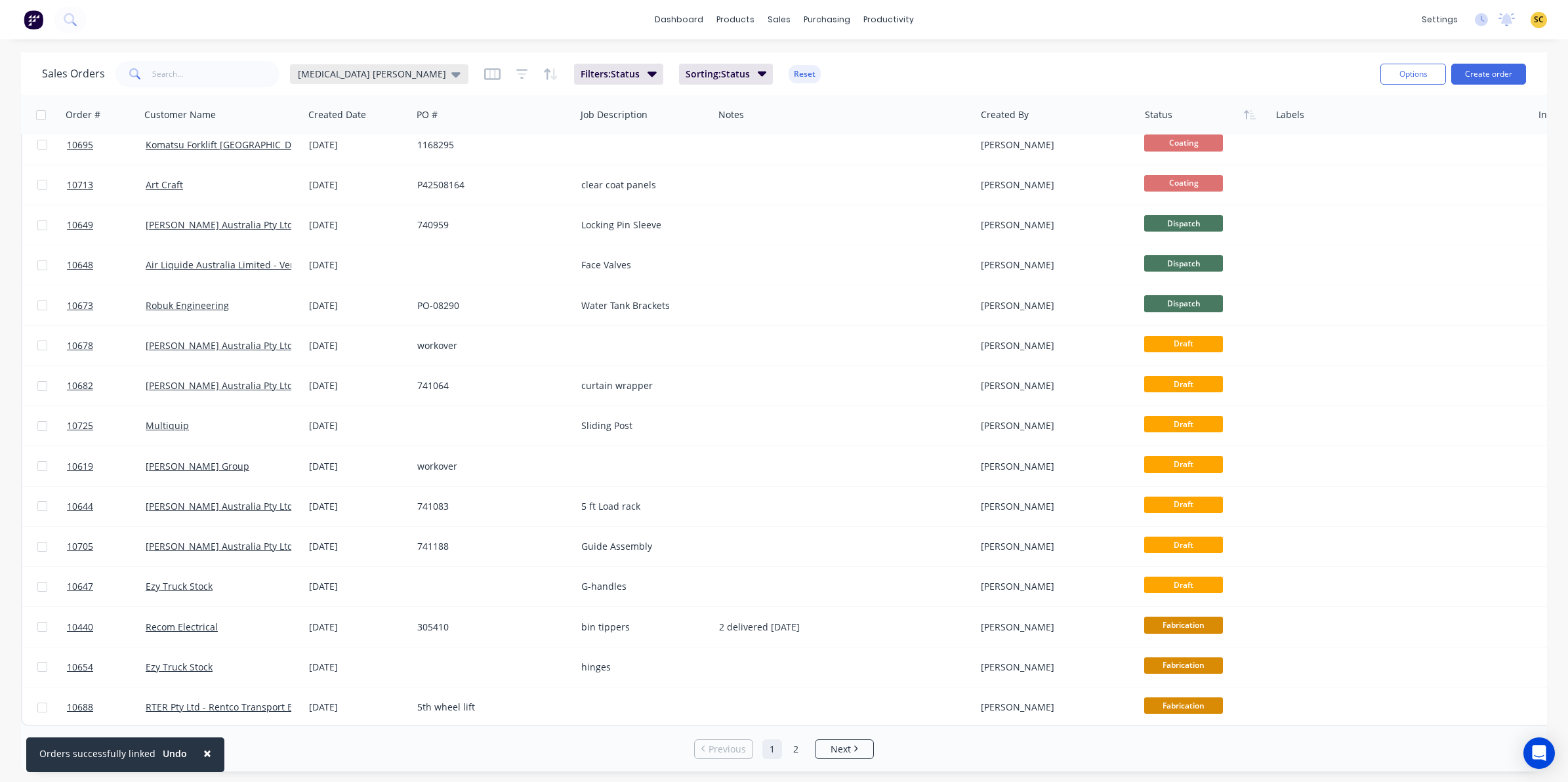
click at [452, 73] on icon at bounding box center [456, 75] width 9 height 5
click at [343, 260] on button "EVERYTHING" at bounding box center [370, 264] width 149 height 15
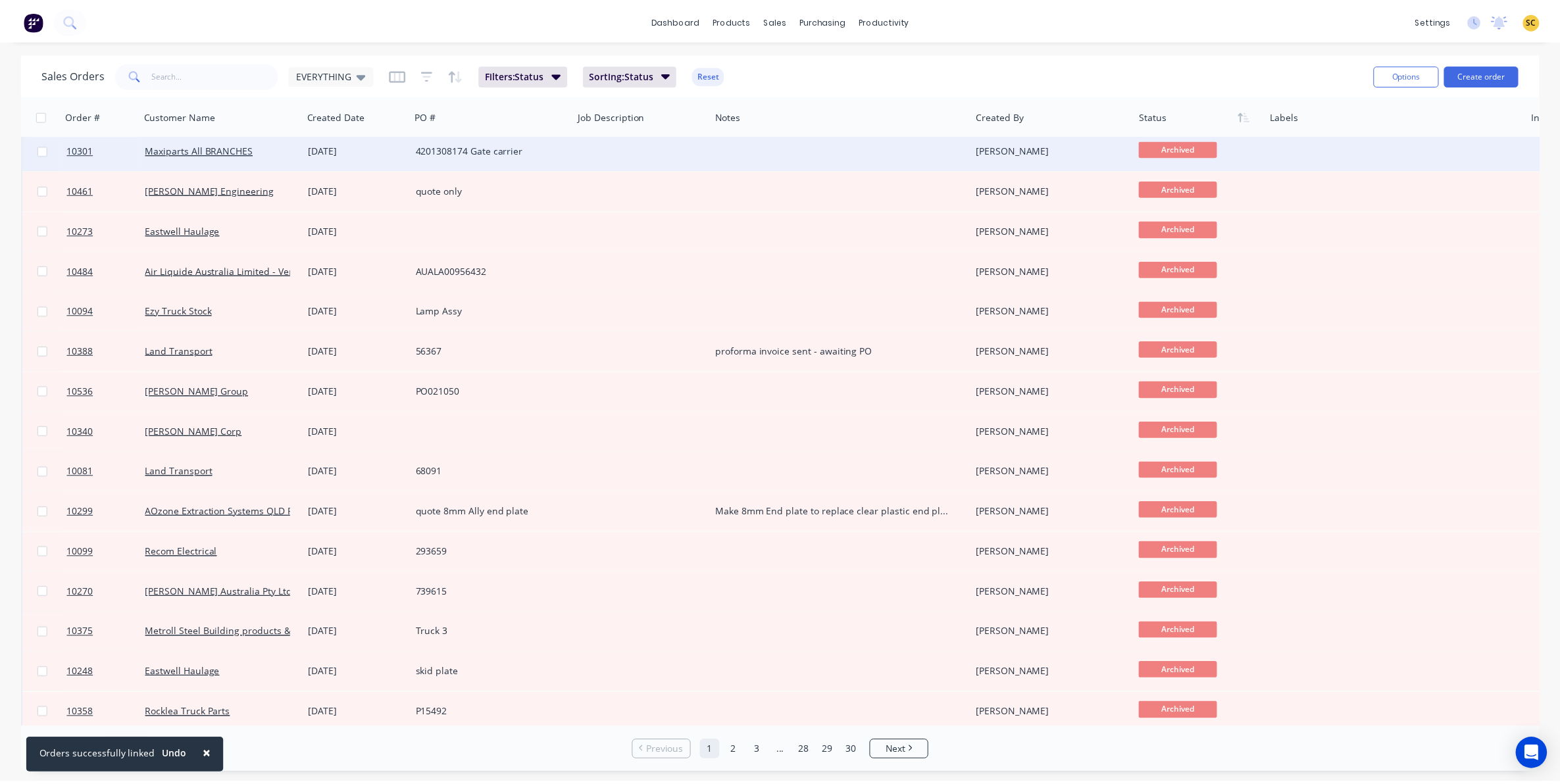
scroll to position [0, 0]
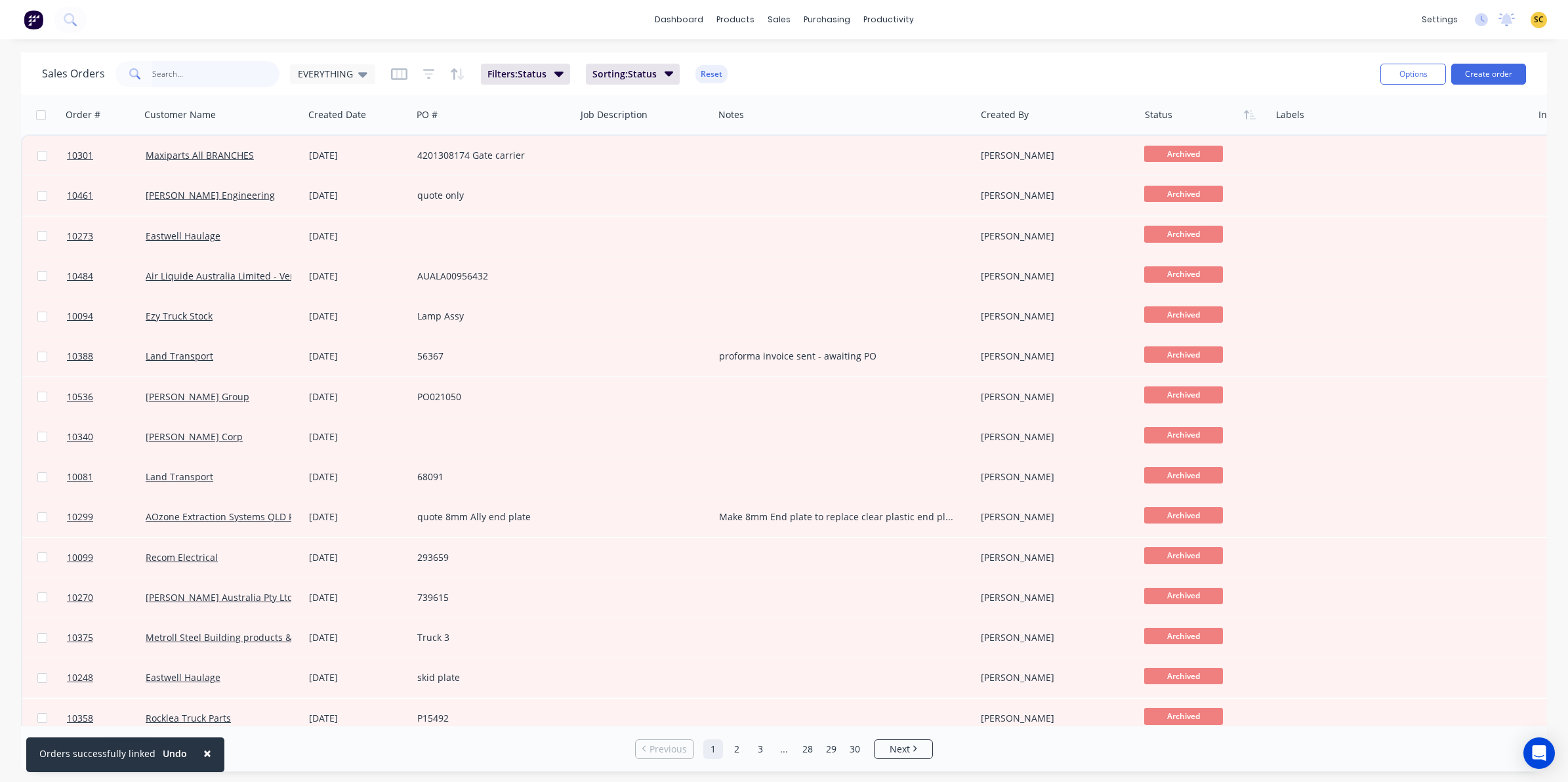
click at [164, 75] on input "text" at bounding box center [216, 73] width 128 height 26
type input "10372"
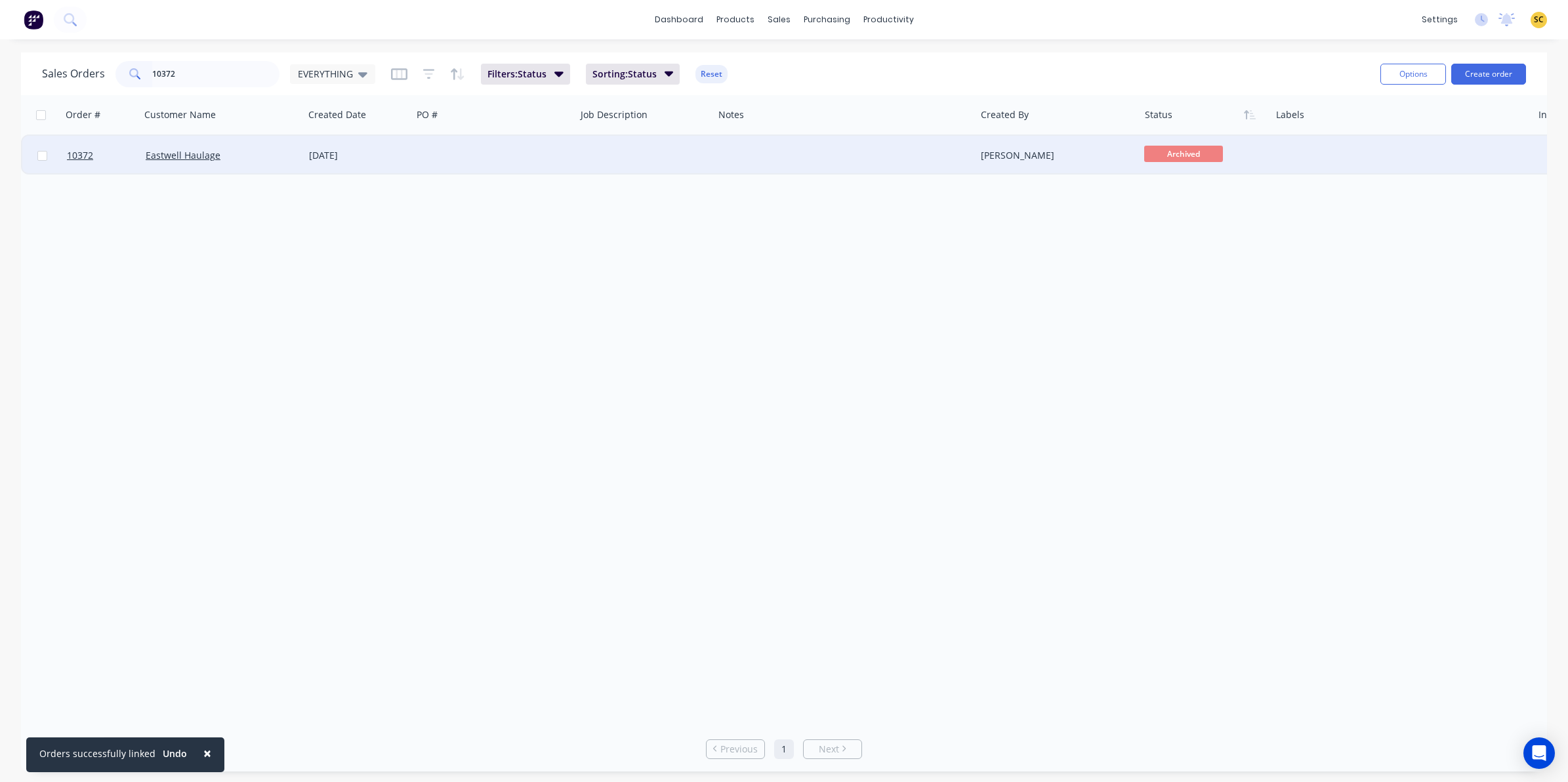
click at [404, 167] on div "18 Mar 2025" at bounding box center [358, 155] width 108 height 39
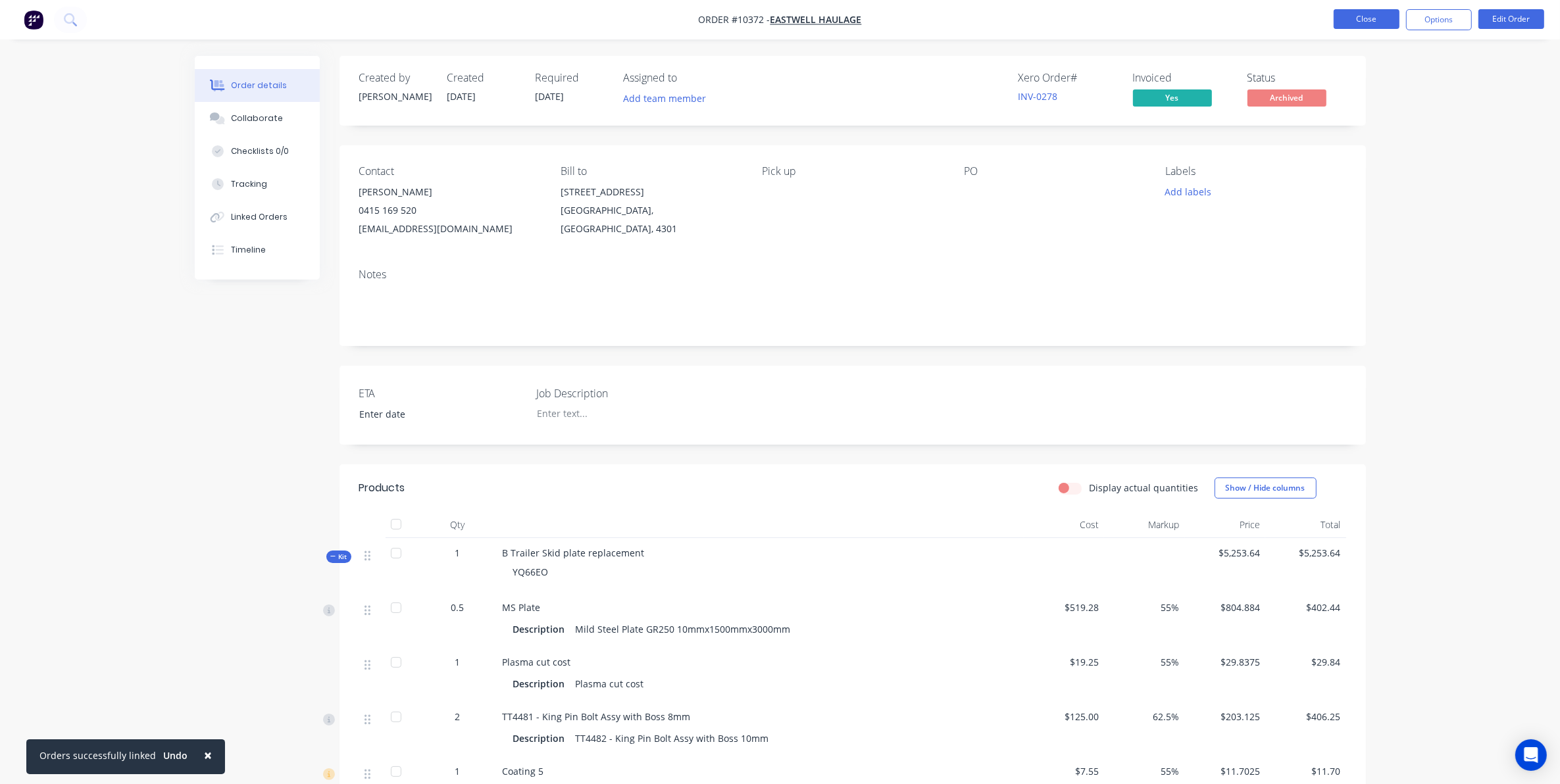
click at [1346, 19] on button "Close" at bounding box center [1366, 19] width 66 height 20
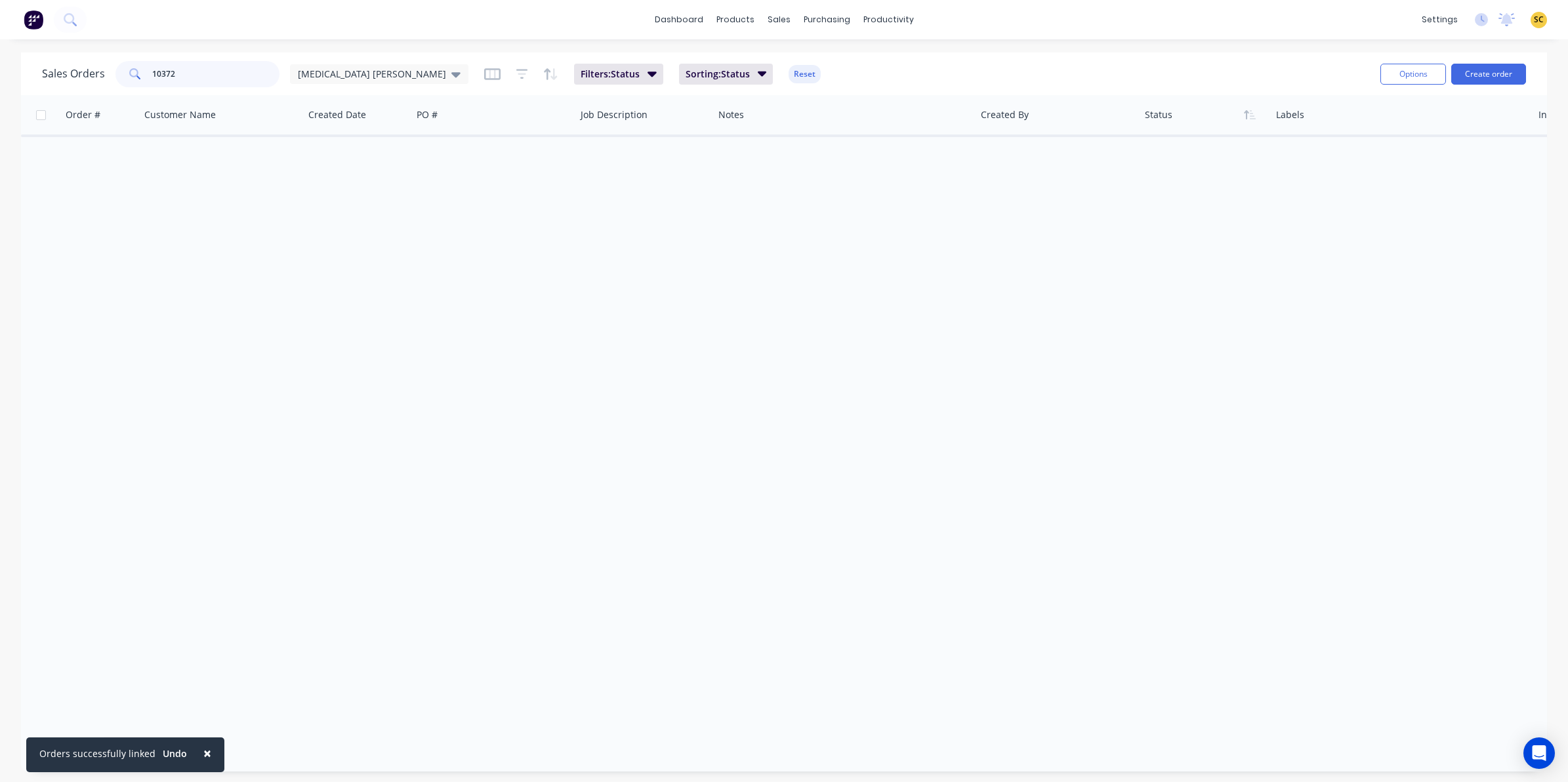
drag, startPoint x: 145, startPoint y: 77, endPoint x: 79, endPoint y: 37, distance: 77.2
click at [139, 76] on div "10372" at bounding box center [198, 73] width 164 height 26
click at [69, 31] on button at bounding box center [70, 19] width 33 height 26
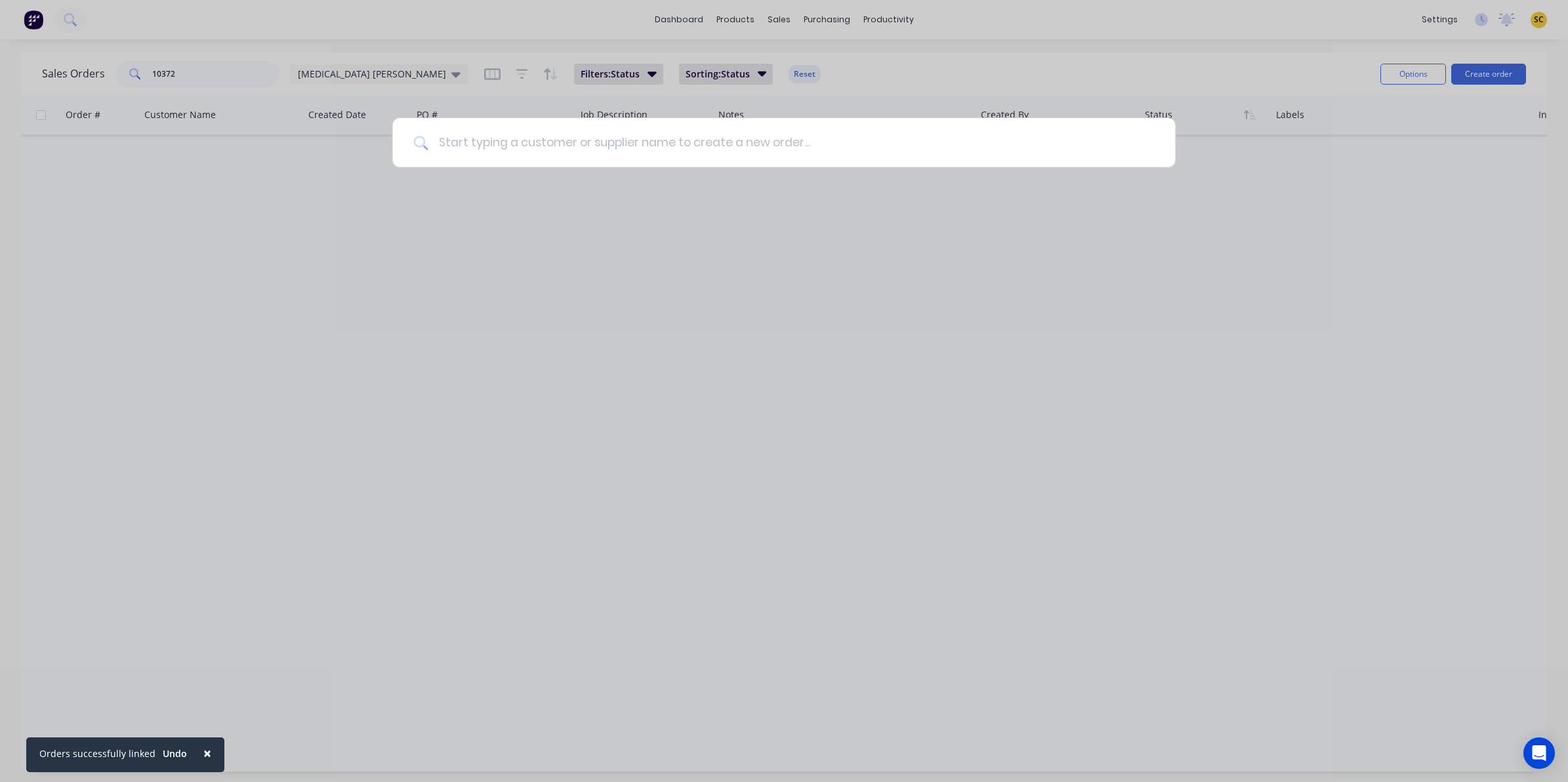
click at [447, 147] on input at bounding box center [791, 143] width 727 height 49
type input "metrol"
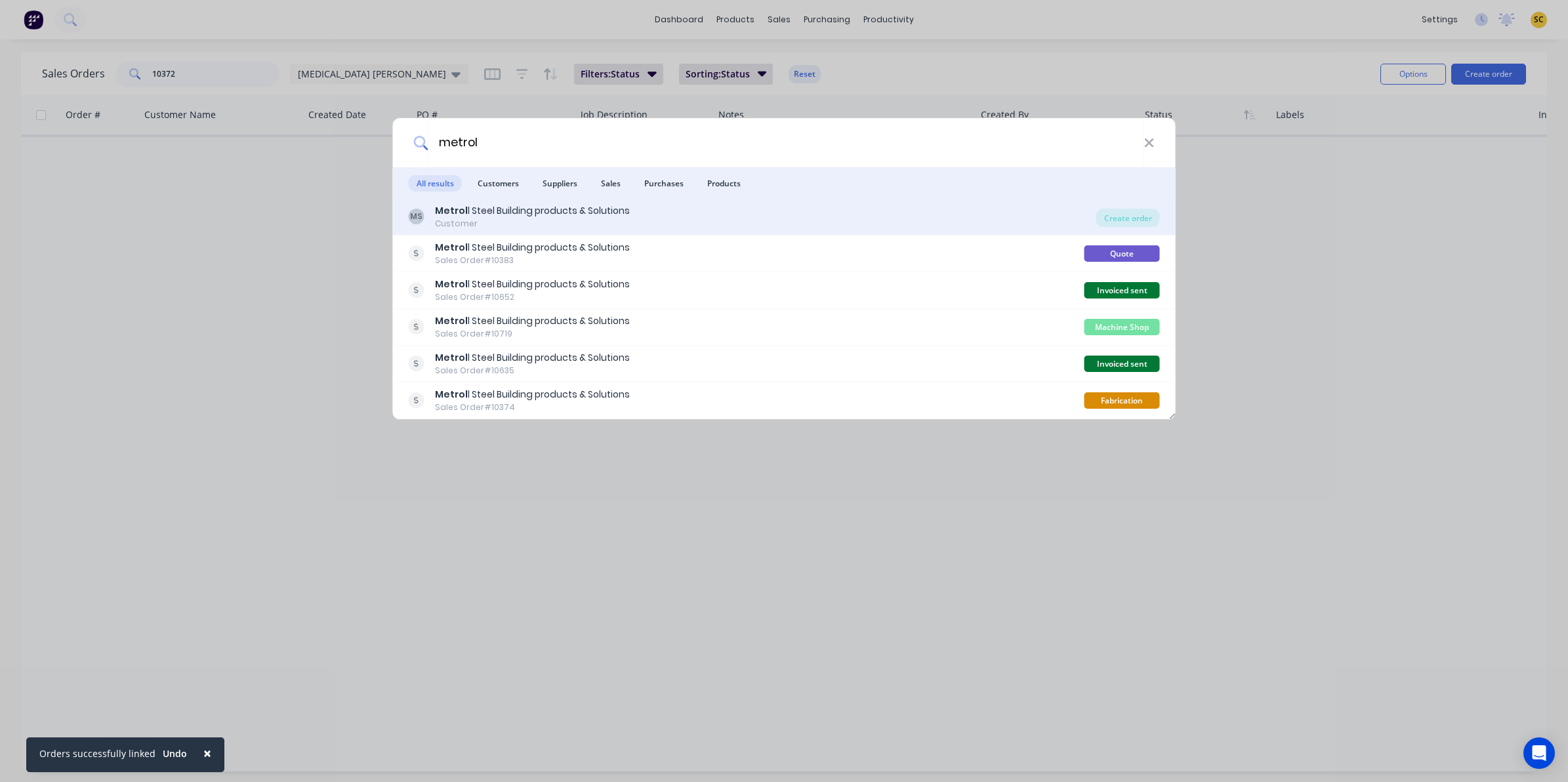
click at [811, 218] on div "MS Metrol l Steel Building products & Solutions Customer" at bounding box center [753, 217] width 688 height 25
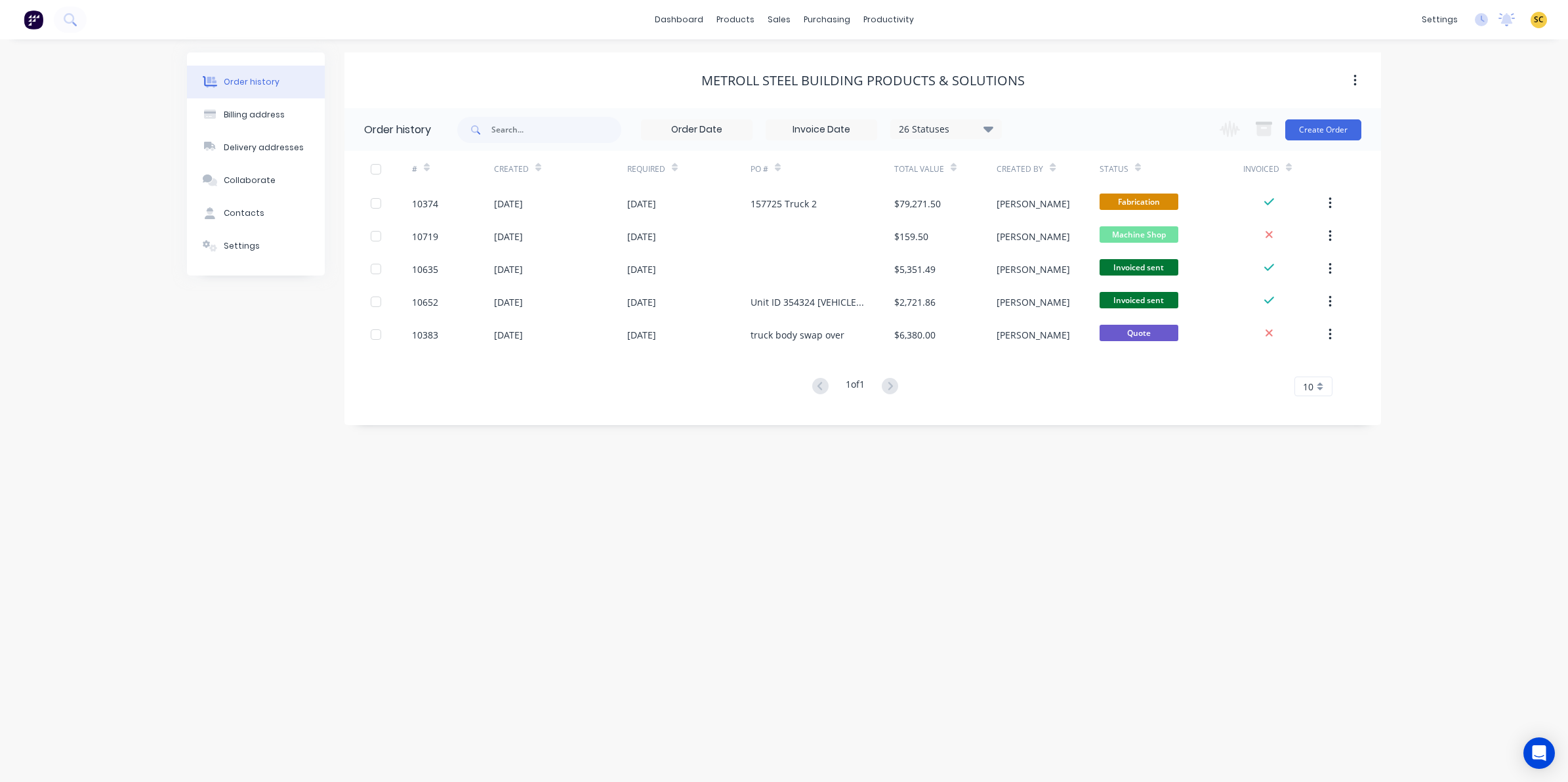
click at [977, 129] on div "26 Statuses" at bounding box center [946, 129] width 110 height 15
drag, startPoint x: 1038, startPoint y: 286, endPoint x: 1031, endPoint y: 286, distance: 7.0
click at [1034, 286] on div "All" at bounding box center [973, 287] width 164 height 26
click at [1054, 280] on label at bounding box center [1054, 280] width 0 height 0
click at [1054, 287] on input "checkbox" at bounding box center [1060, 286] width 11 height 13
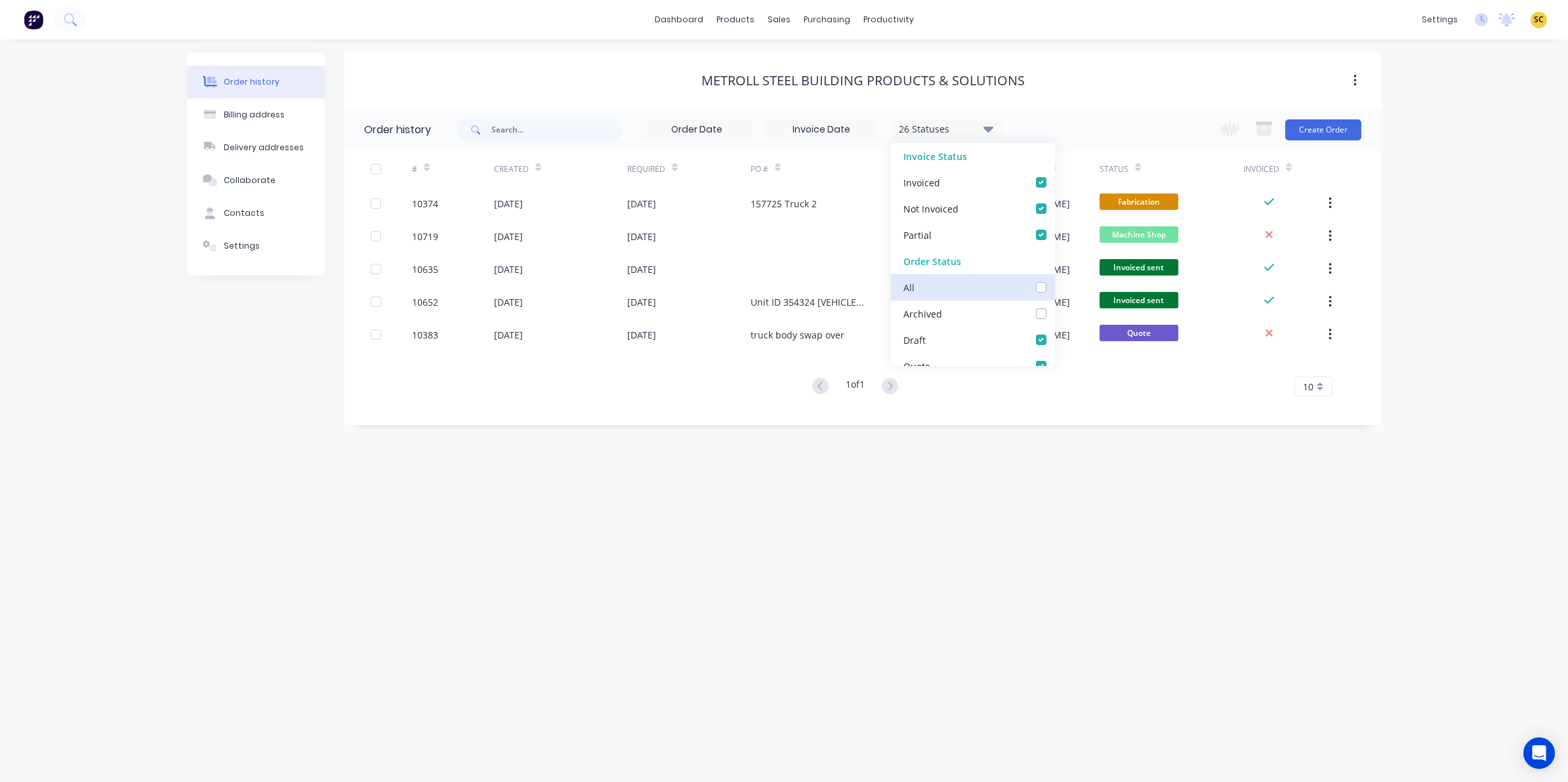
checkbox input "true"
click at [1002, 538] on div "Order history Billing address Delivery addresses Collaborate Contacts Settings …" at bounding box center [784, 410] width 1568 height 743
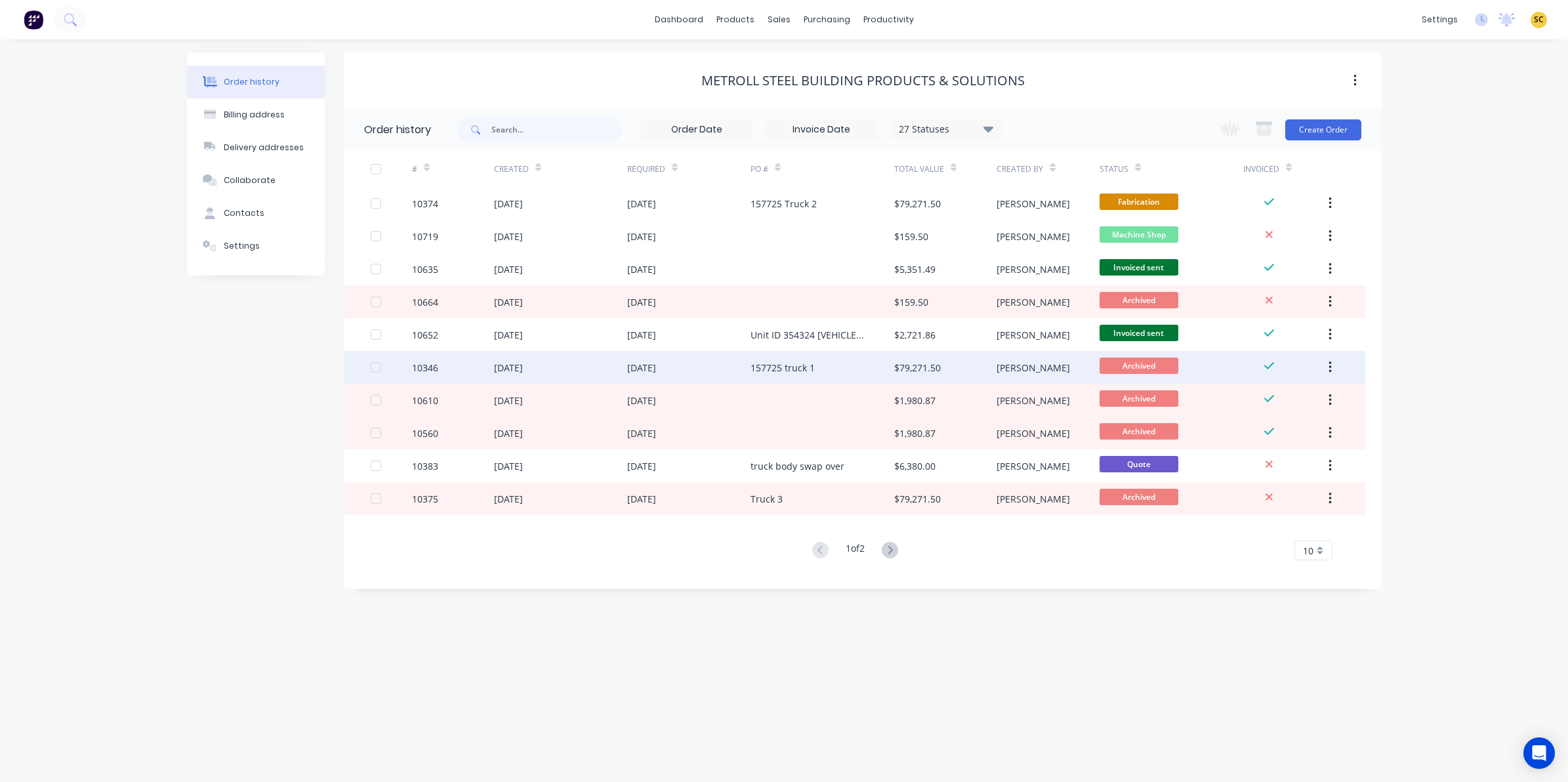
click at [867, 366] on div "157725 truck 1" at bounding box center [822, 367] width 143 height 33
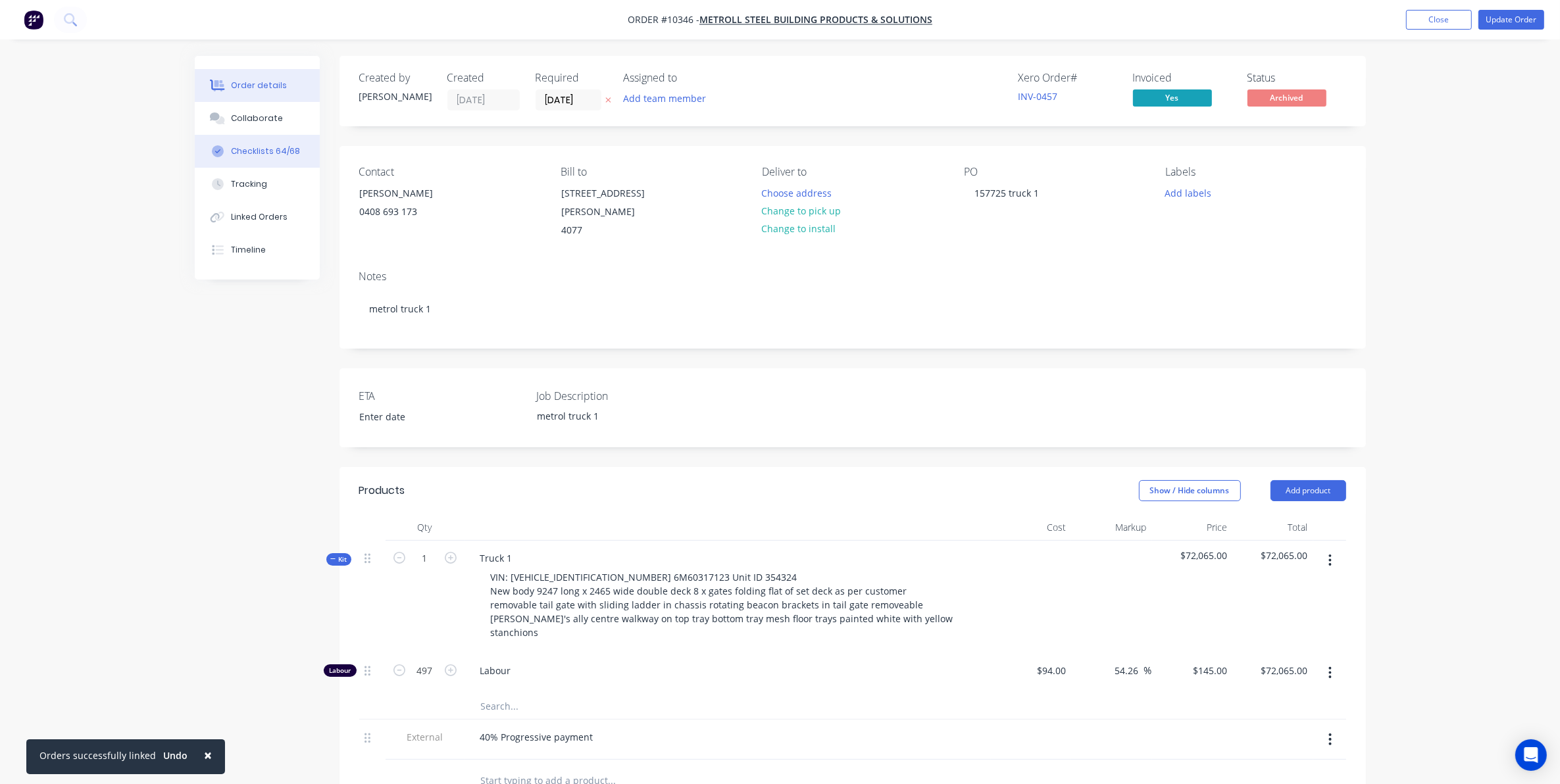
click at [257, 153] on div "Checklists 64/68" at bounding box center [265, 151] width 69 height 12
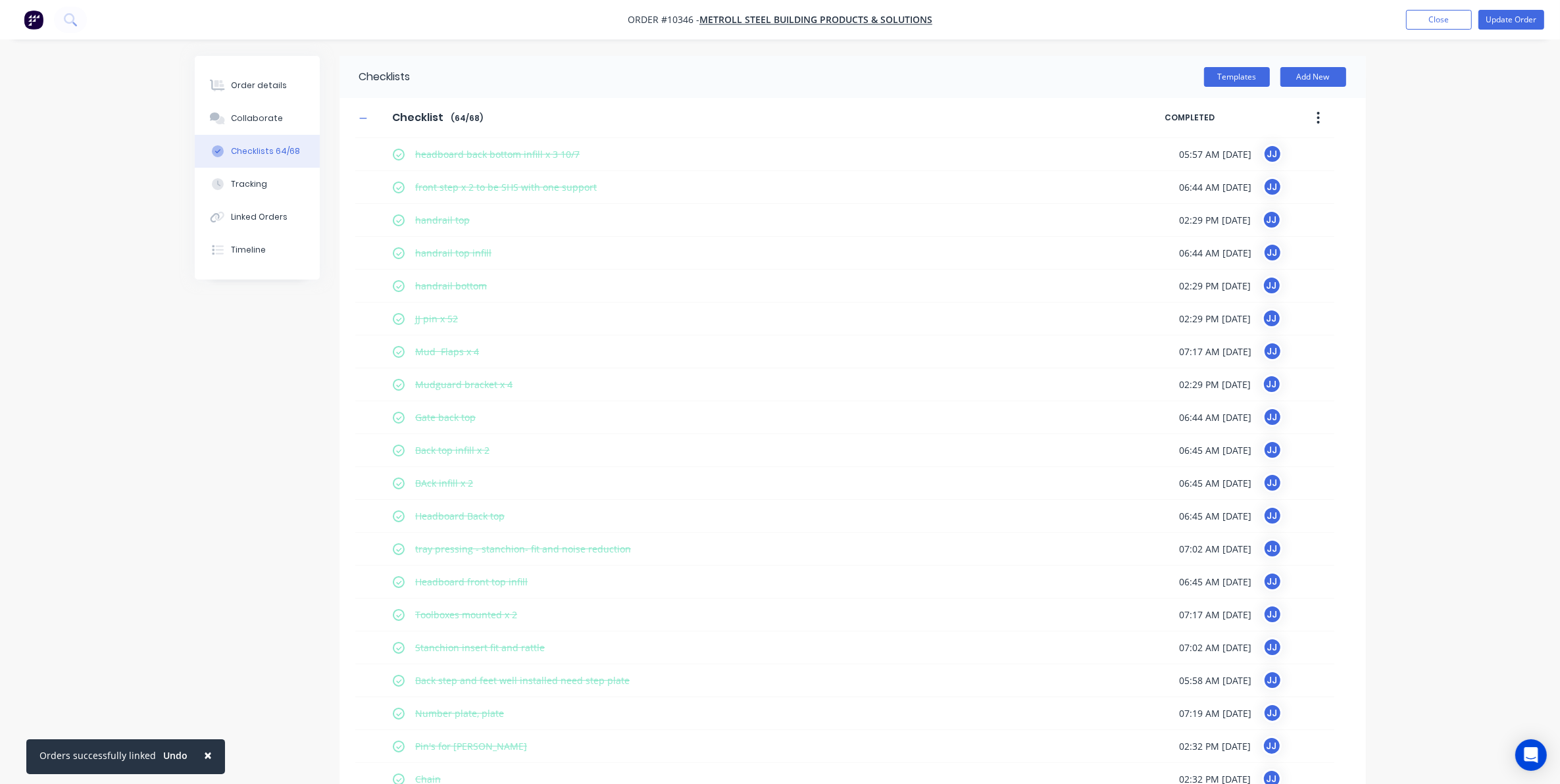
click at [1325, 116] on button "button" at bounding box center [1318, 117] width 31 height 23
click at [373, 120] on div "Checklist Checklist Enter Checklist name ( 64 / 68 )" at bounding box center [760, 117] width 810 height 23
click at [363, 114] on icon "button" at bounding box center [363, 118] width 8 height 9
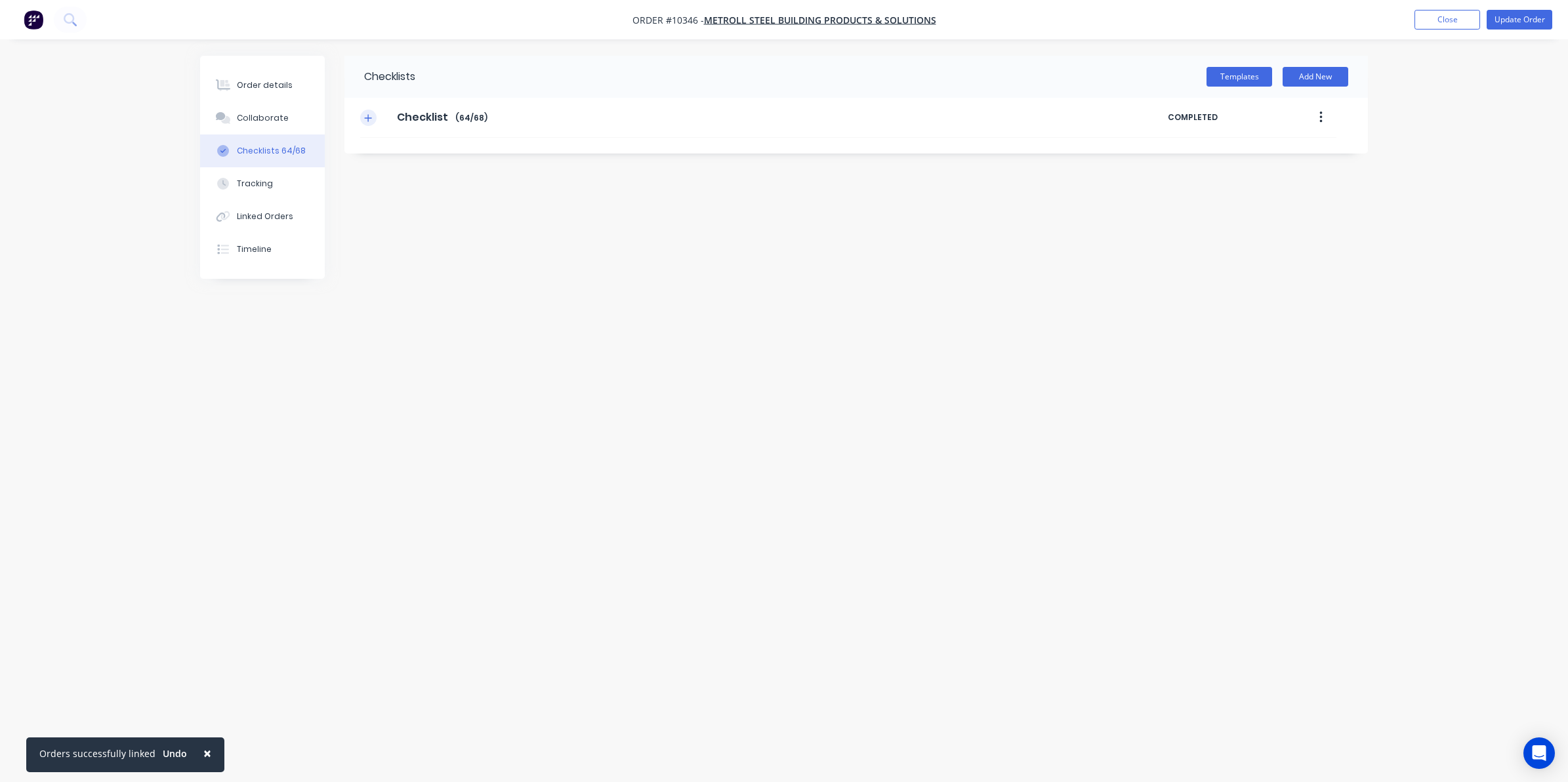
click at [363, 117] on button "button" at bounding box center [368, 117] width 17 height 17
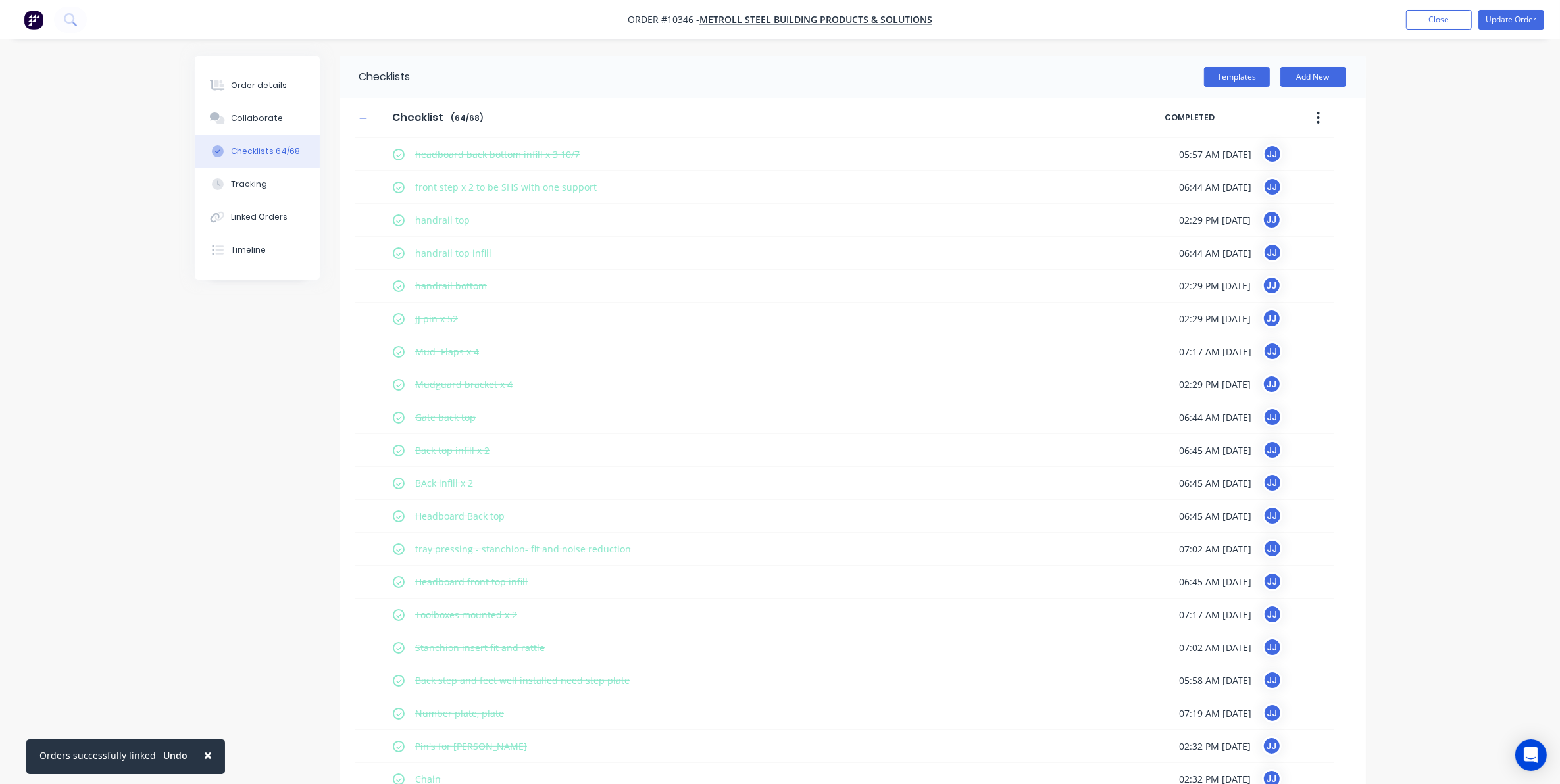
click at [1320, 112] on icon "button" at bounding box center [1318, 118] width 3 height 15
click at [1285, 152] on span "Save as Template" at bounding box center [1270, 152] width 99 height 14
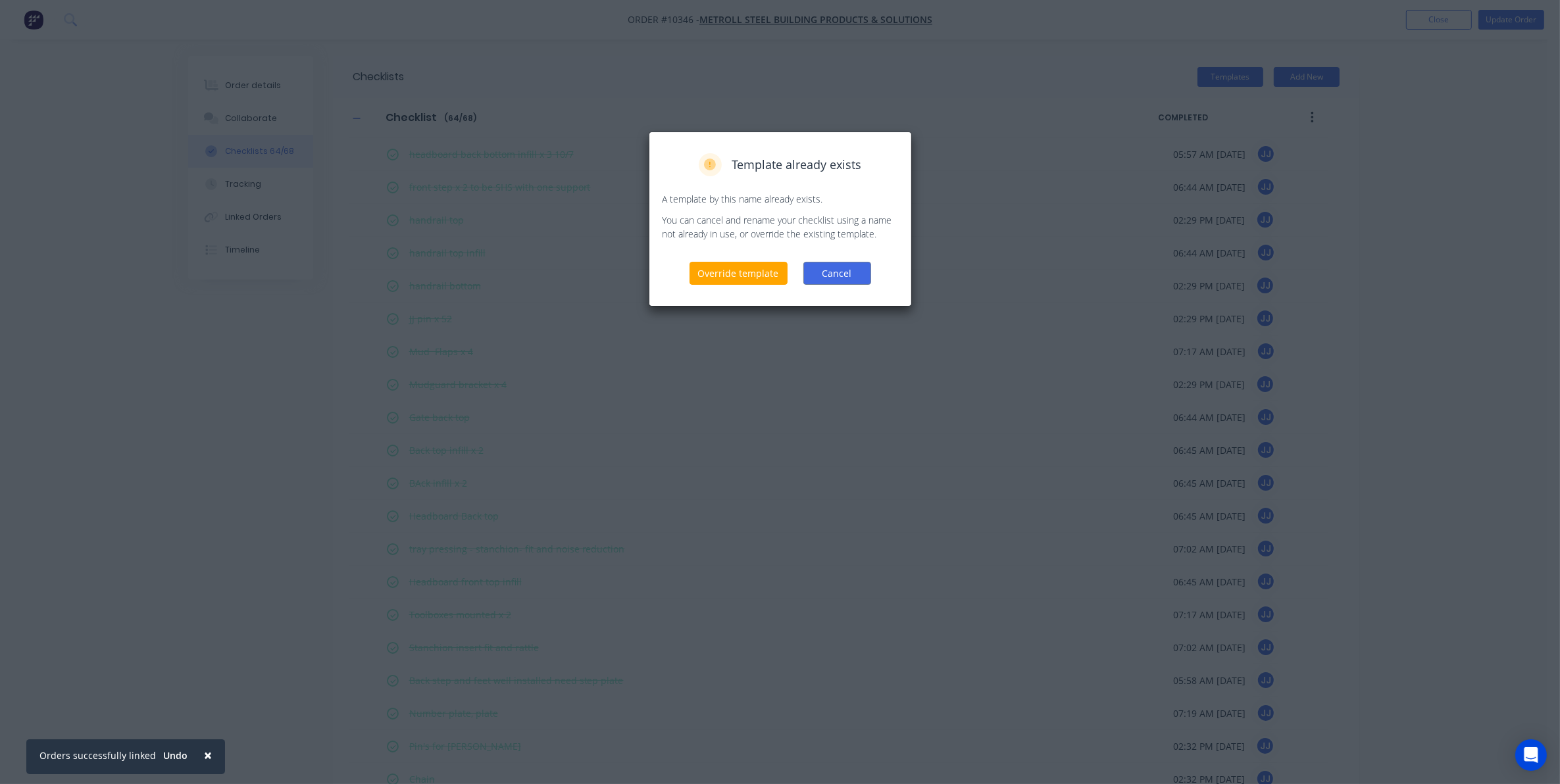
click at [836, 268] on button "Cancel" at bounding box center [837, 273] width 68 height 23
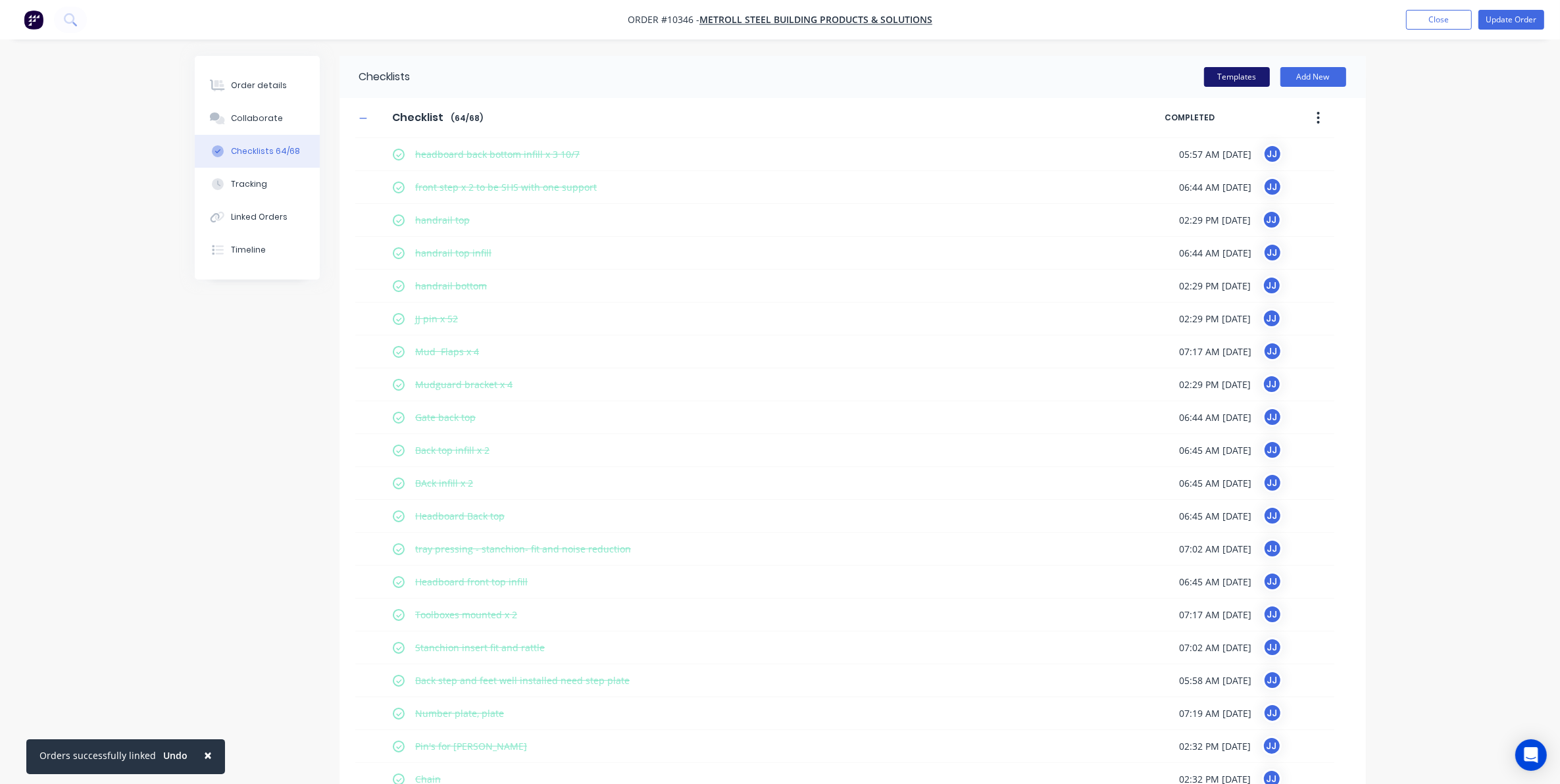
click at [1224, 80] on button "Templates" at bounding box center [1237, 77] width 66 height 20
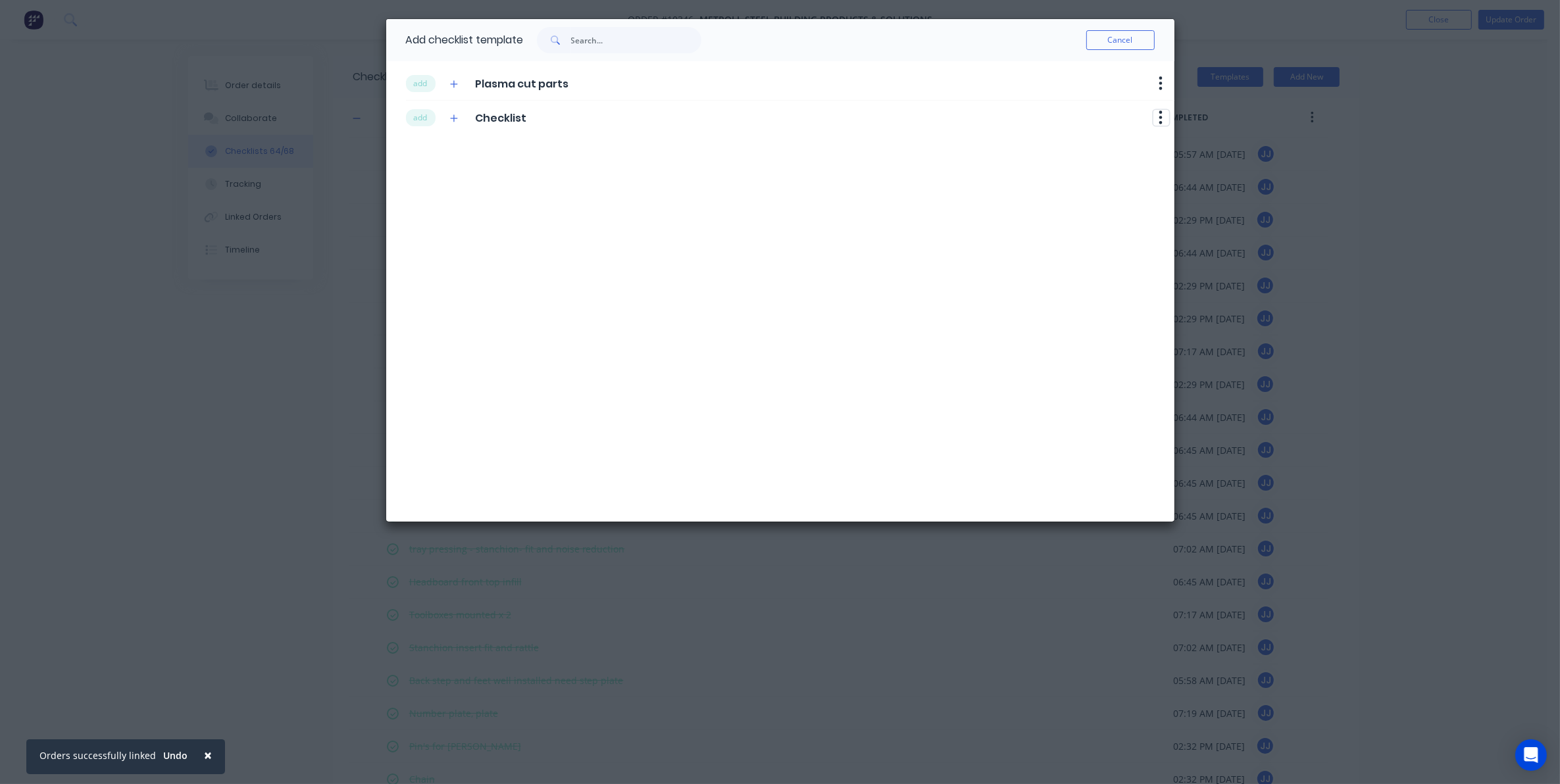
click at [1163, 122] on button "button" at bounding box center [1161, 118] width 16 height 16
click at [1149, 45] on button "Cancel" at bounding box center [1120, 40] width 68 height 20
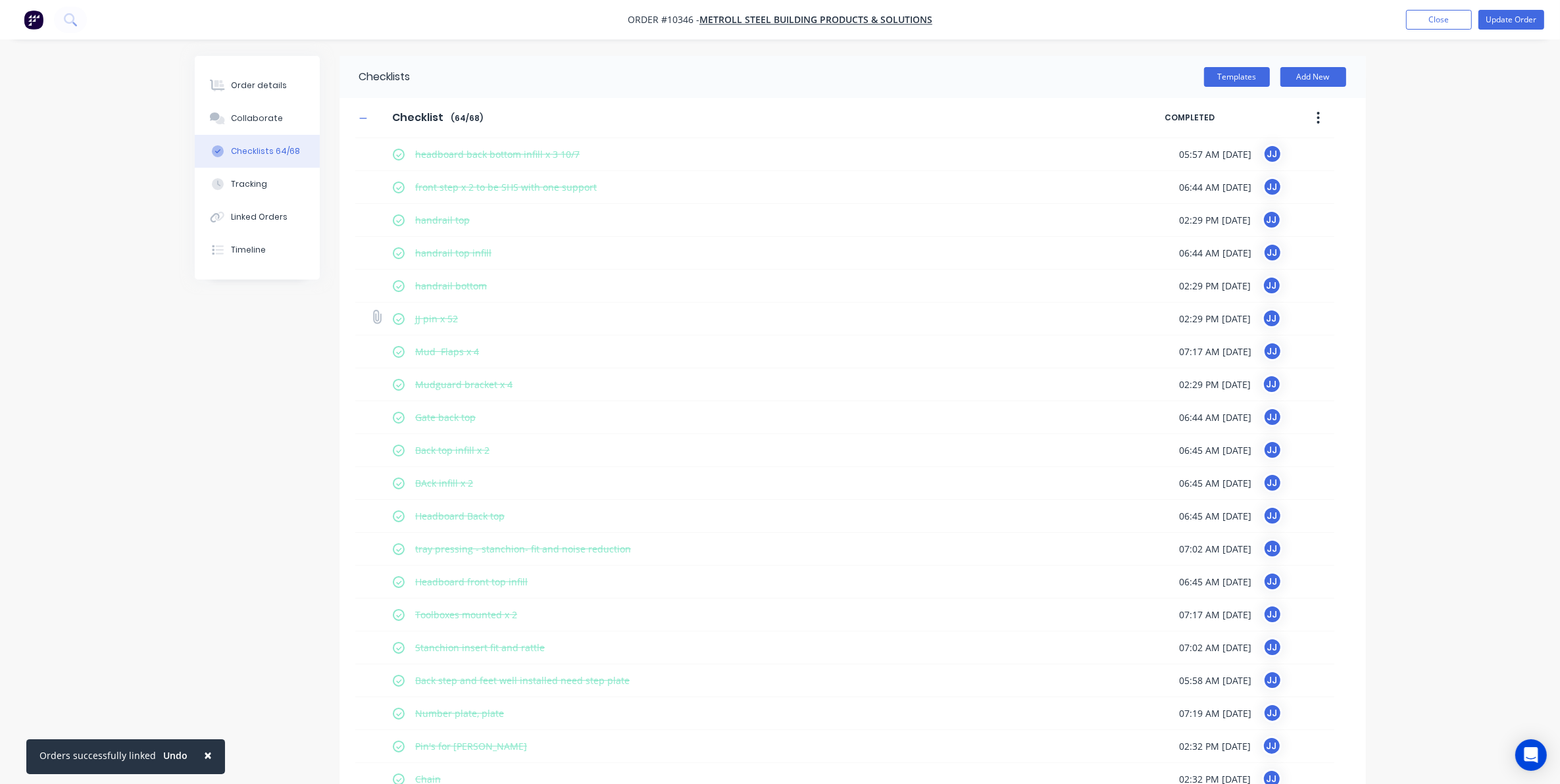
click at [376, 316] on icon at bounding box center [377, 317] width 17 height 17
click at [371, 310] on input "file" at bounding box center [371, 310] width 0 height 0
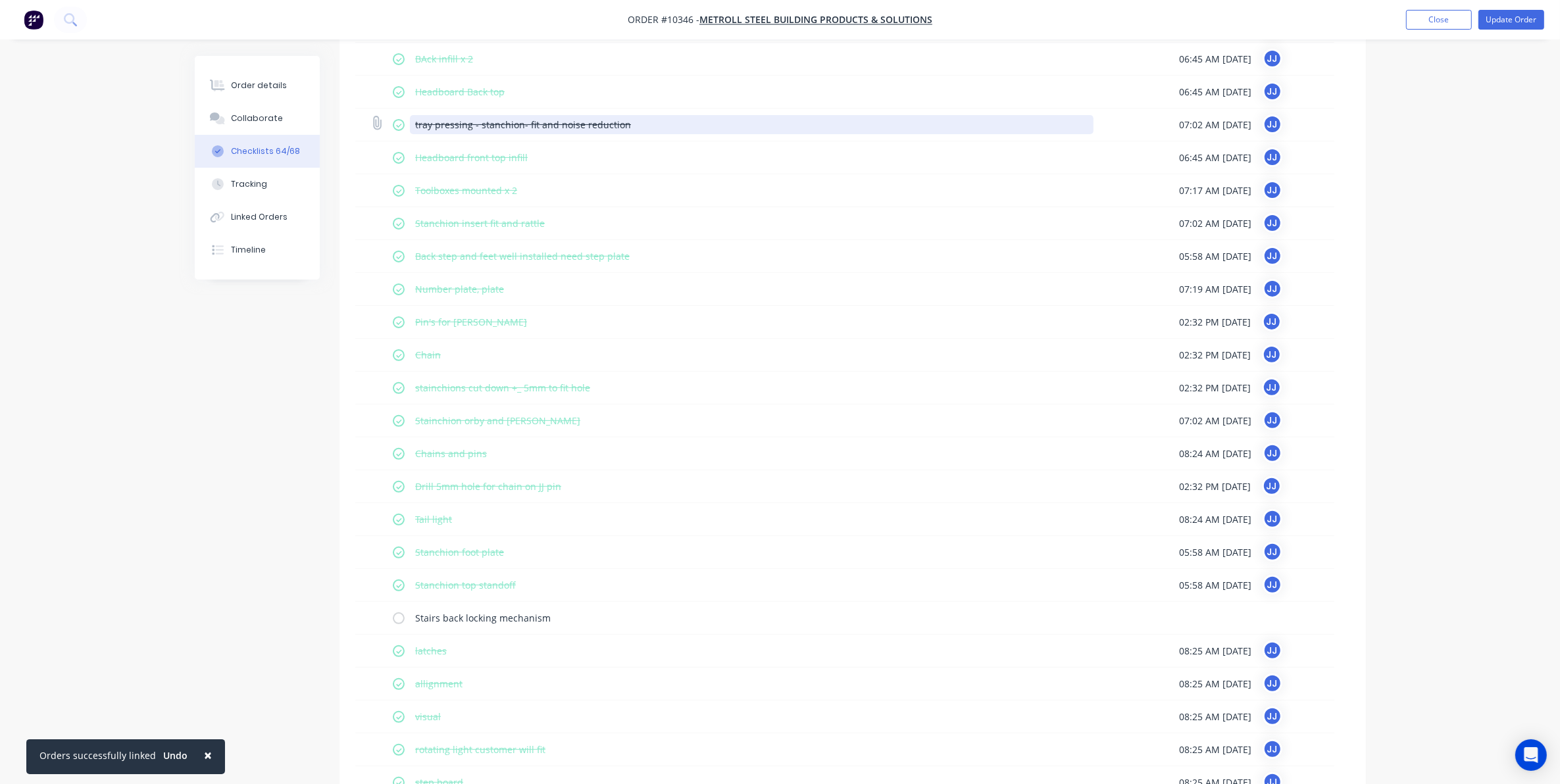
scroll to position [159, 0]
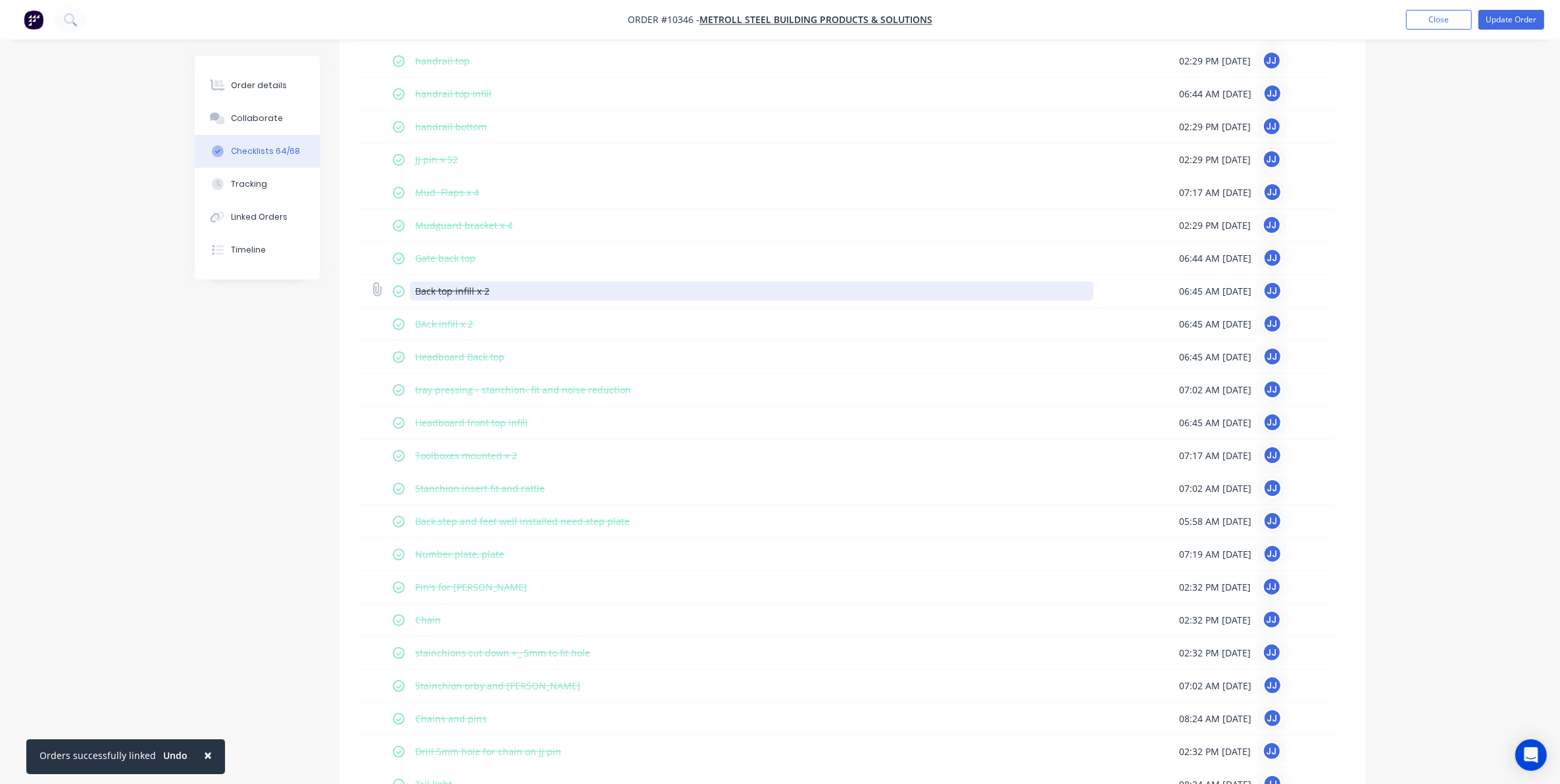
click at [524, 290] on textarea "Back top infill x 2" at bounding box center [752, 291] width 684 height 19
click at [593, 291] on textarea "Back top infill x 2" at bounding box center [752, 291] width 684 height 19
click at [462, 291] on textarea "Back top infill x 2" at bounding box center [752, 291] width 684 height 19
click at [951, 282] on textarea "Back top infill x 2" at bounding box center [752, 291] width 684 height 19
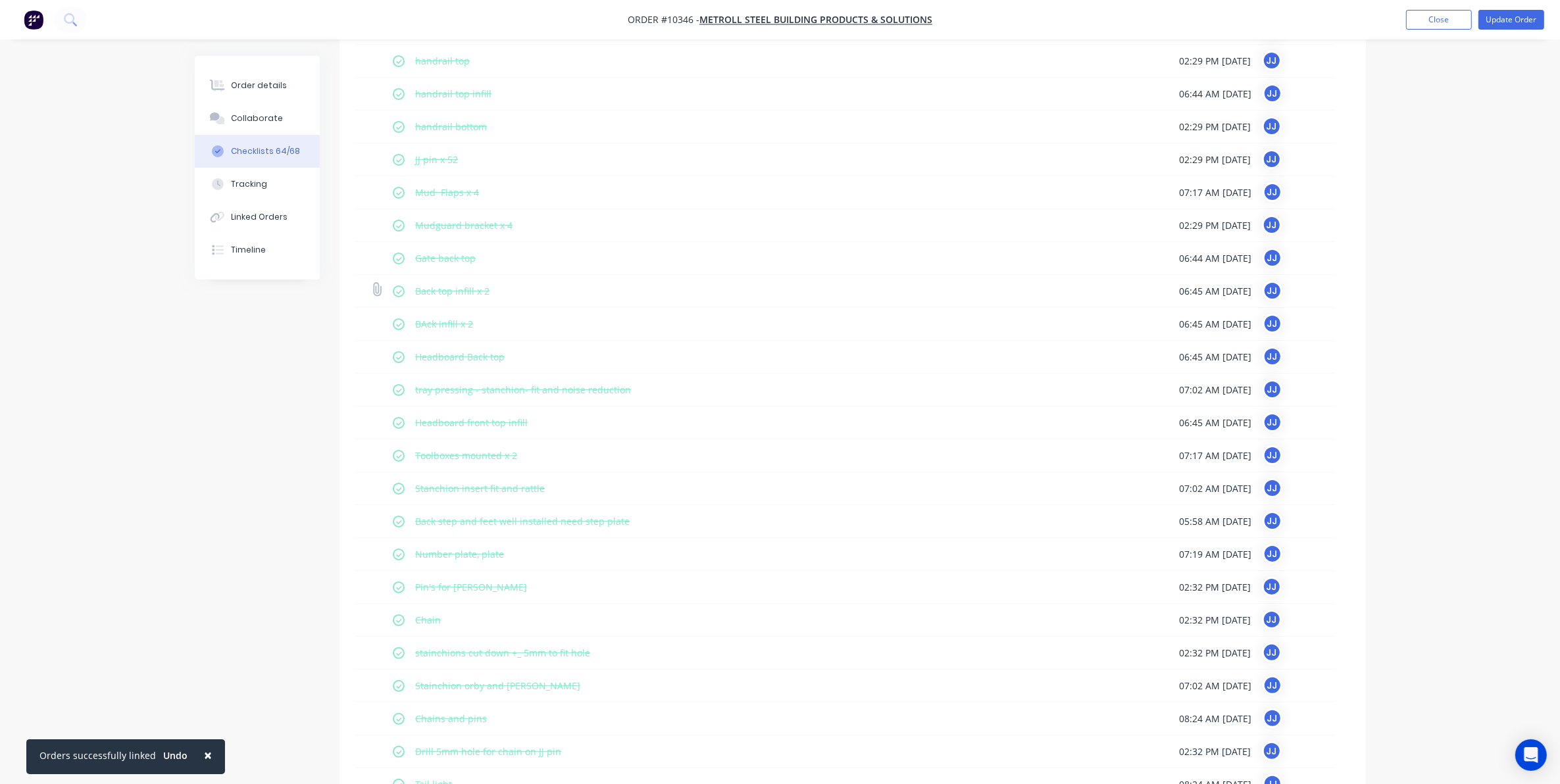
click at [1186, 285] on span "06:45 AM 10/07/2025" at bounding box center [1215, 291] width 72 height 14
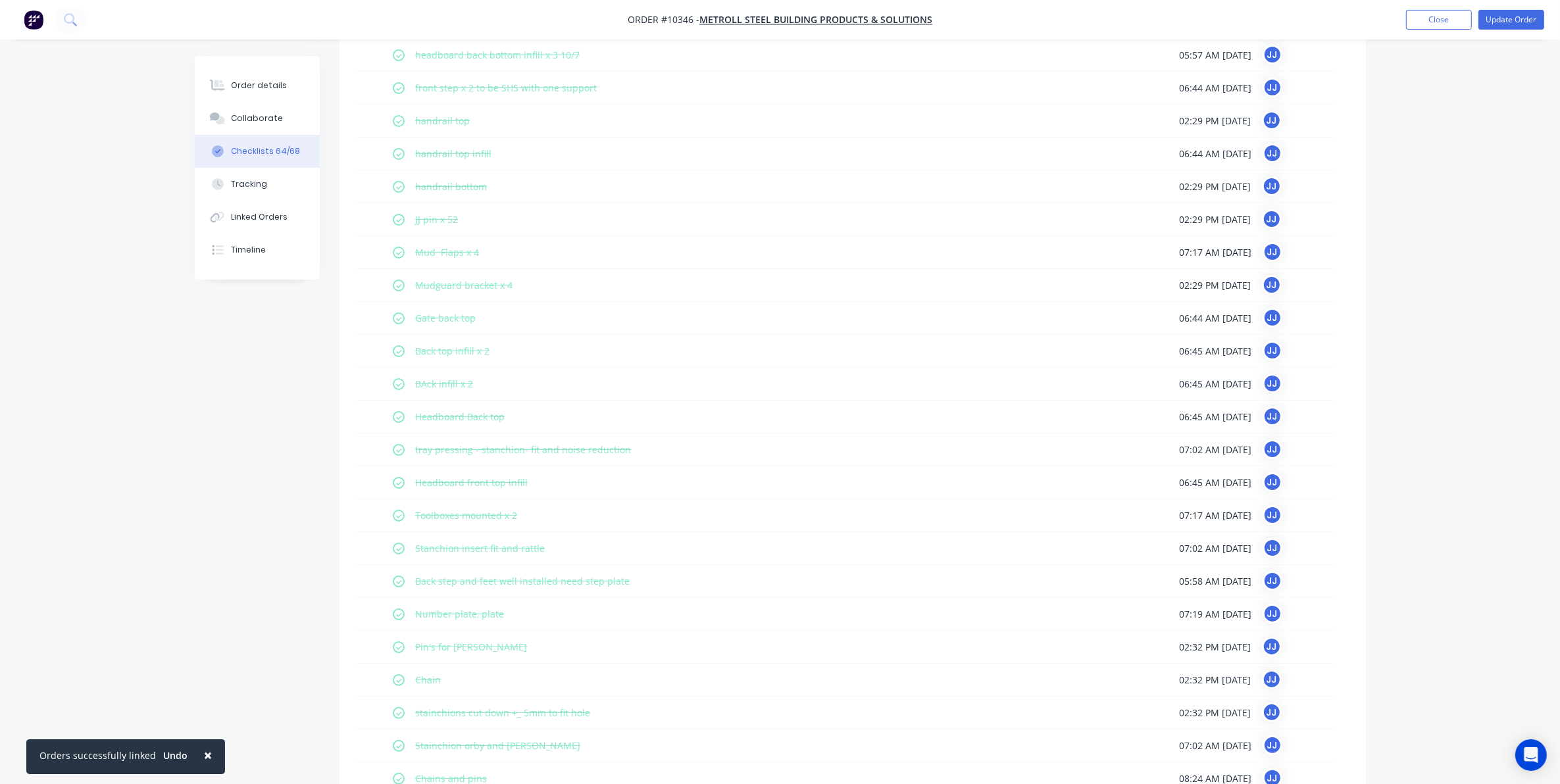
scroll to position [0, 0]
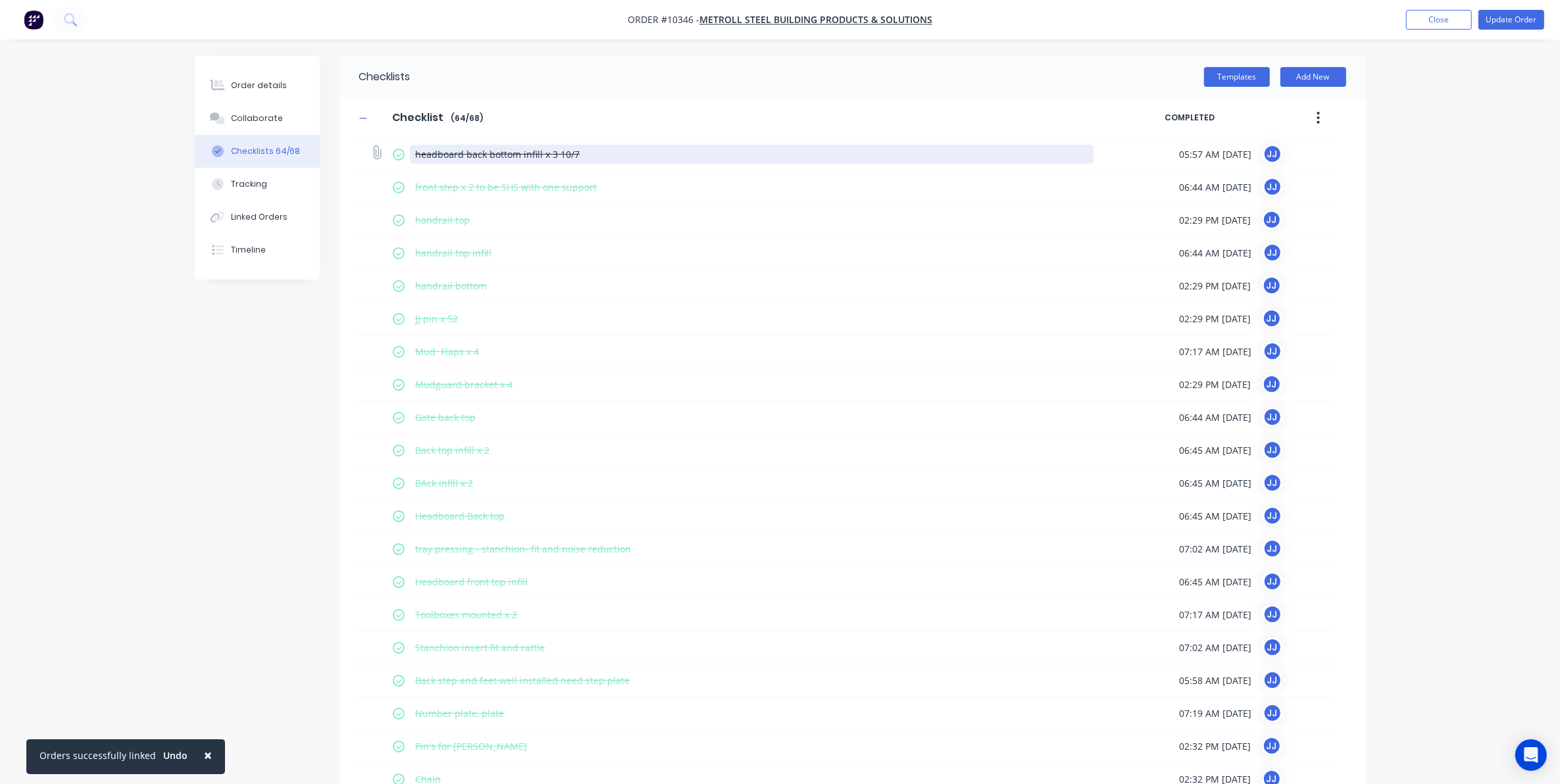
click at [525, 148] on textarea "headboard back bottom infill x 3 10/7" at bounding box center [752, 154] width 684 height 19
click at [602, 160] on textarea "headboard back bottom infill x 3 10/7" at bounding box center [752, 154] width 684 height 19
click at [397, 152] on label at bounding box center [399, 154] width 12 height 14
click at [0, 0] on input "checkbox" at bounding box center [0, 0] width 0 height 0
click at [397, 153] on label at bounding box center [399, 154] width 12 height 14
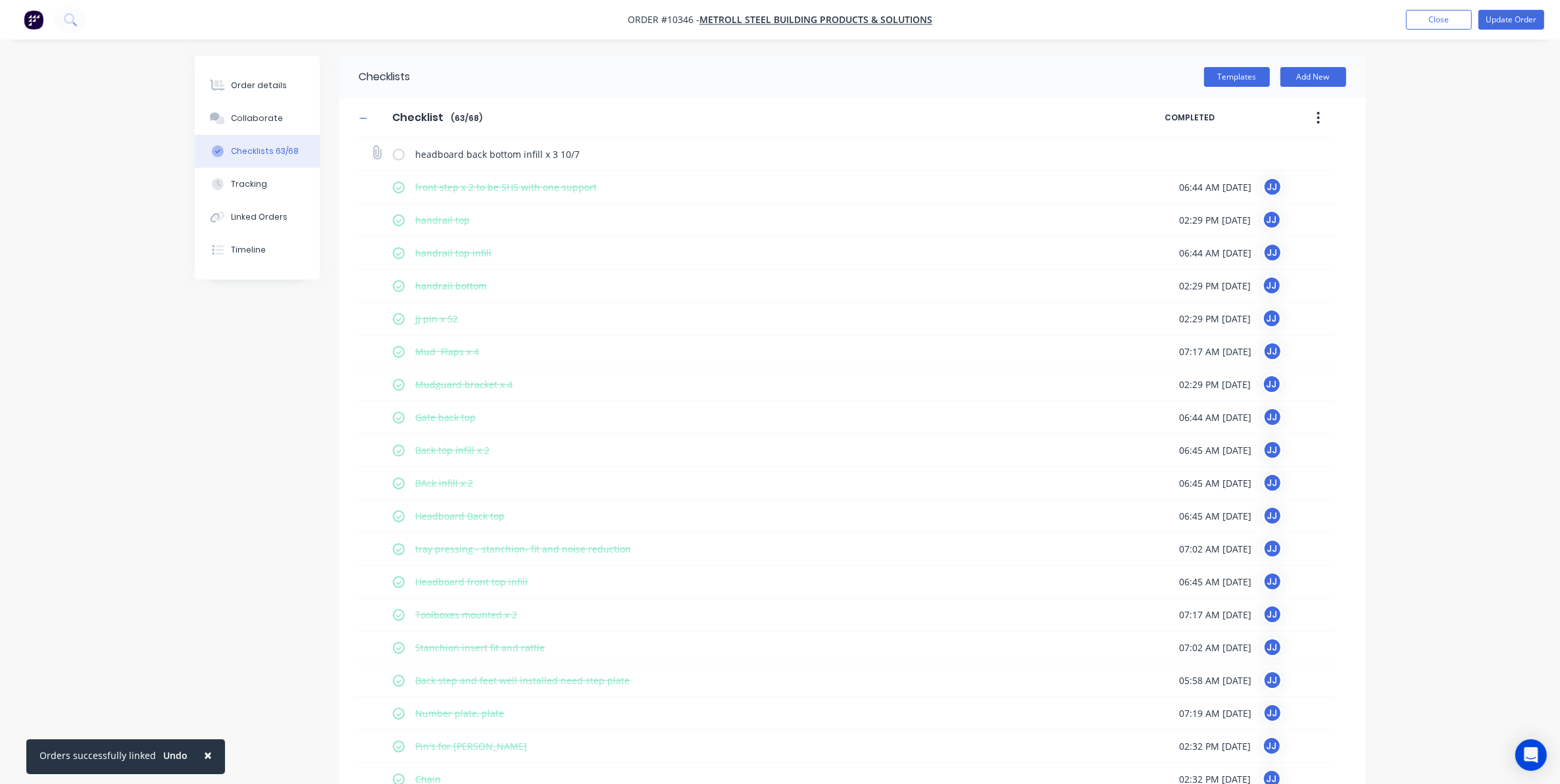
click at [0, 0] on input "checkbox" at bounding box center [0, 0] width 0 height 0
click at [1317, 117] on icon "button" at bounding box center [1318, 118] width 3 height 15
click at [1302, 153] on span "Save as Template" at bounding box center [1270, 152] width 99 height 14
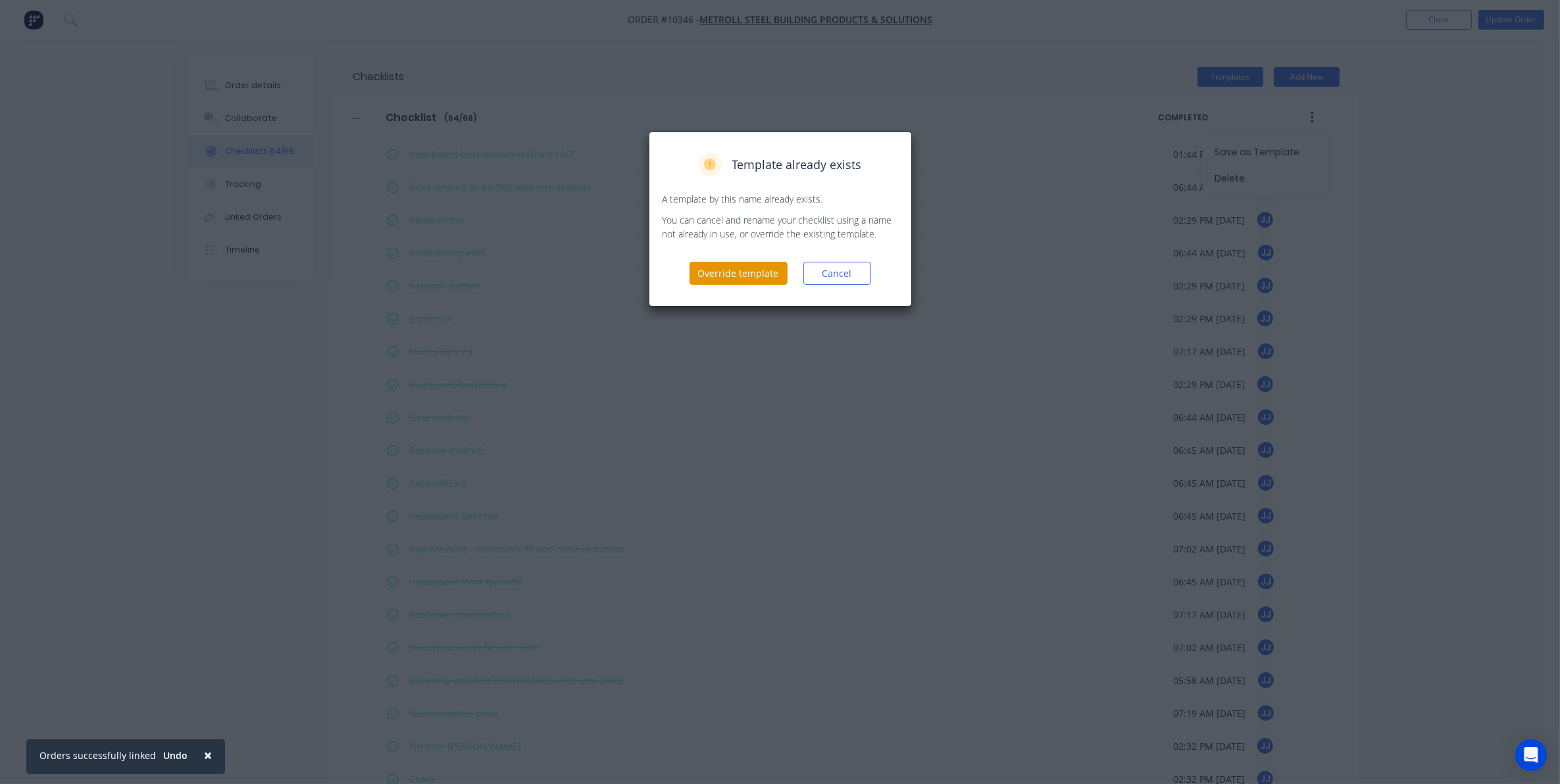
click at [754, 276] on button "Override template" at bounding box center [739, 273] width 98 height 23
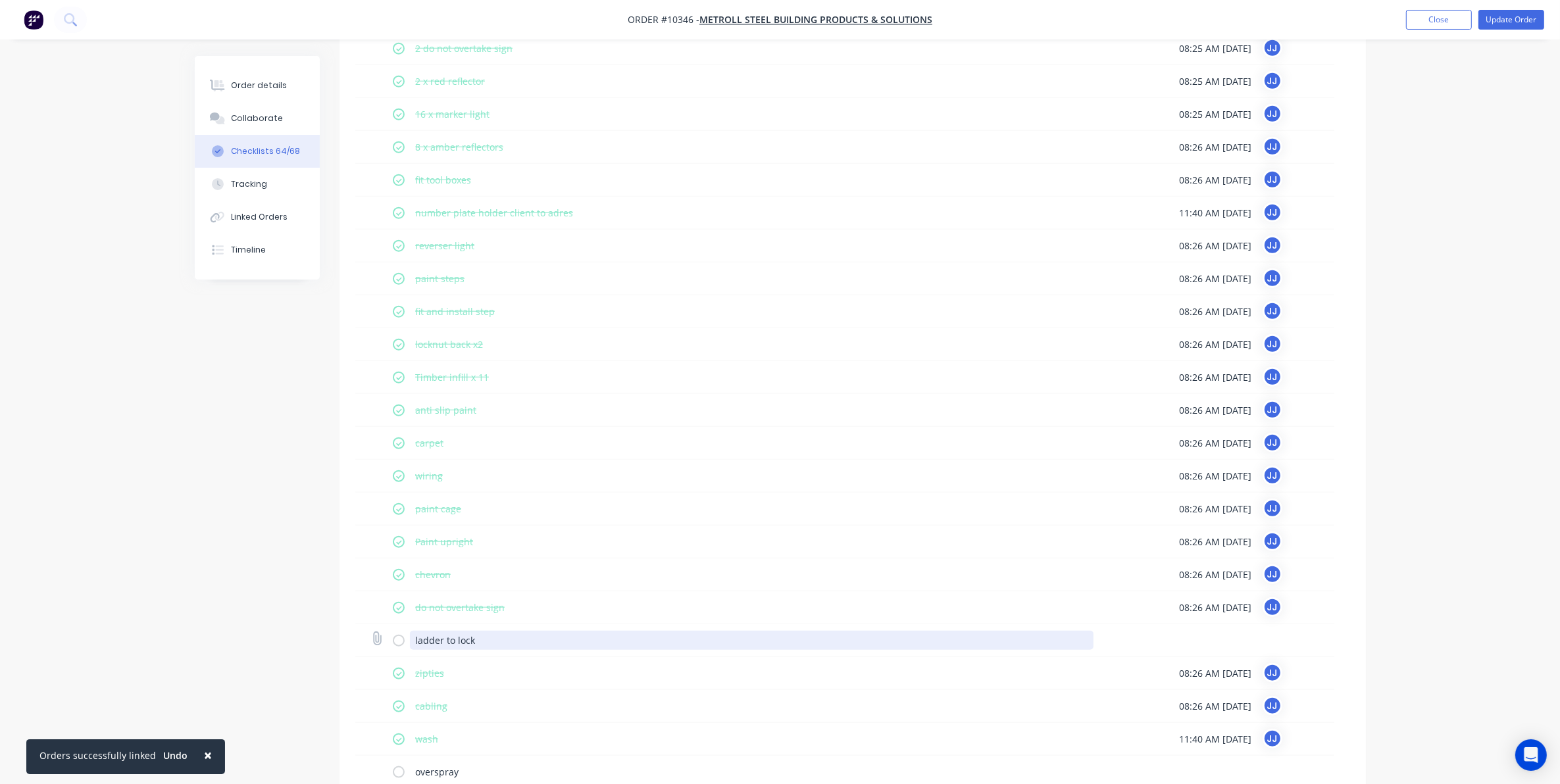
scroll to position [1640, 0]
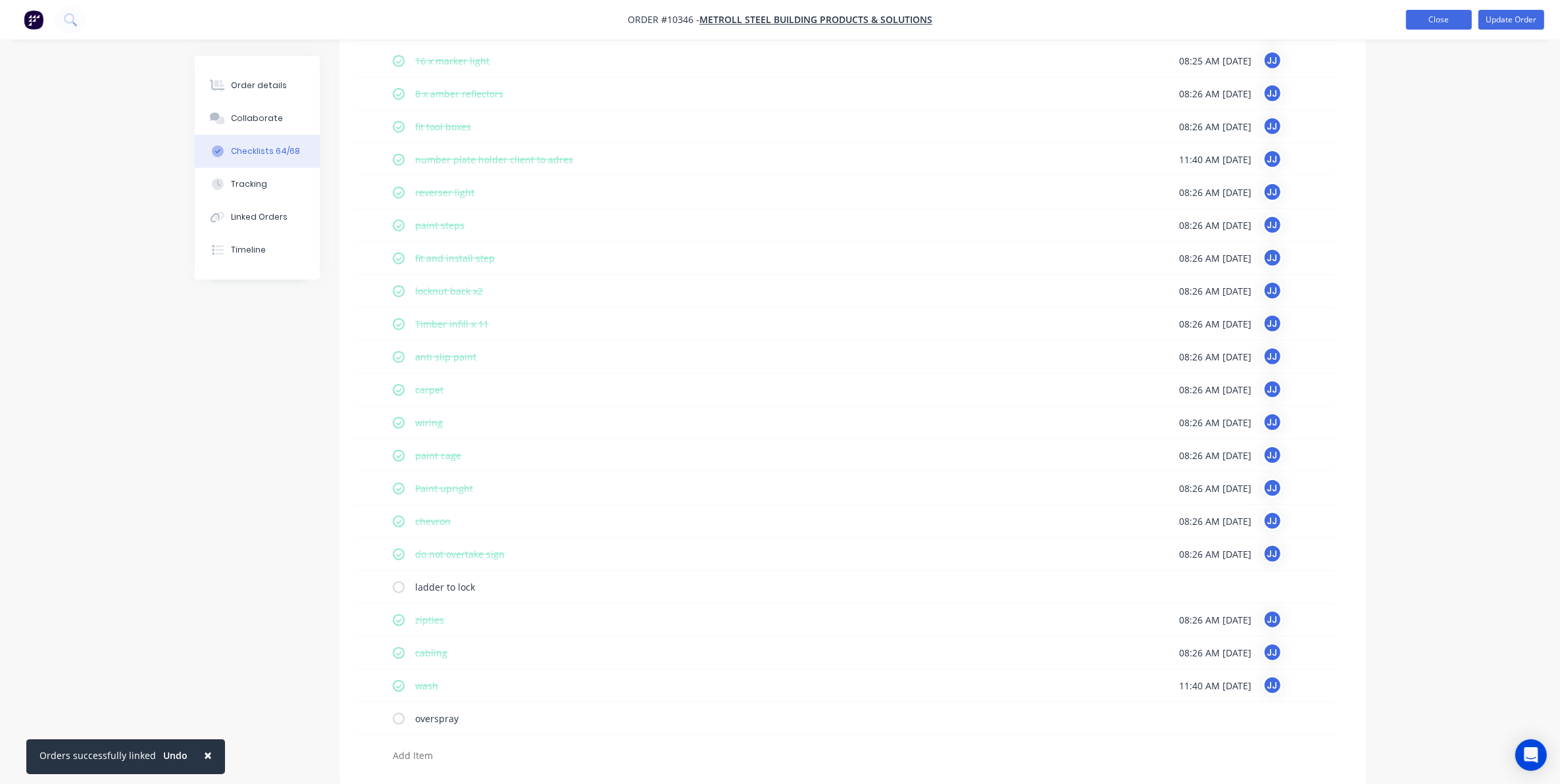
click at [1454, 19] on button "Close" at bounding box center [1439, 20] width 66 height 20
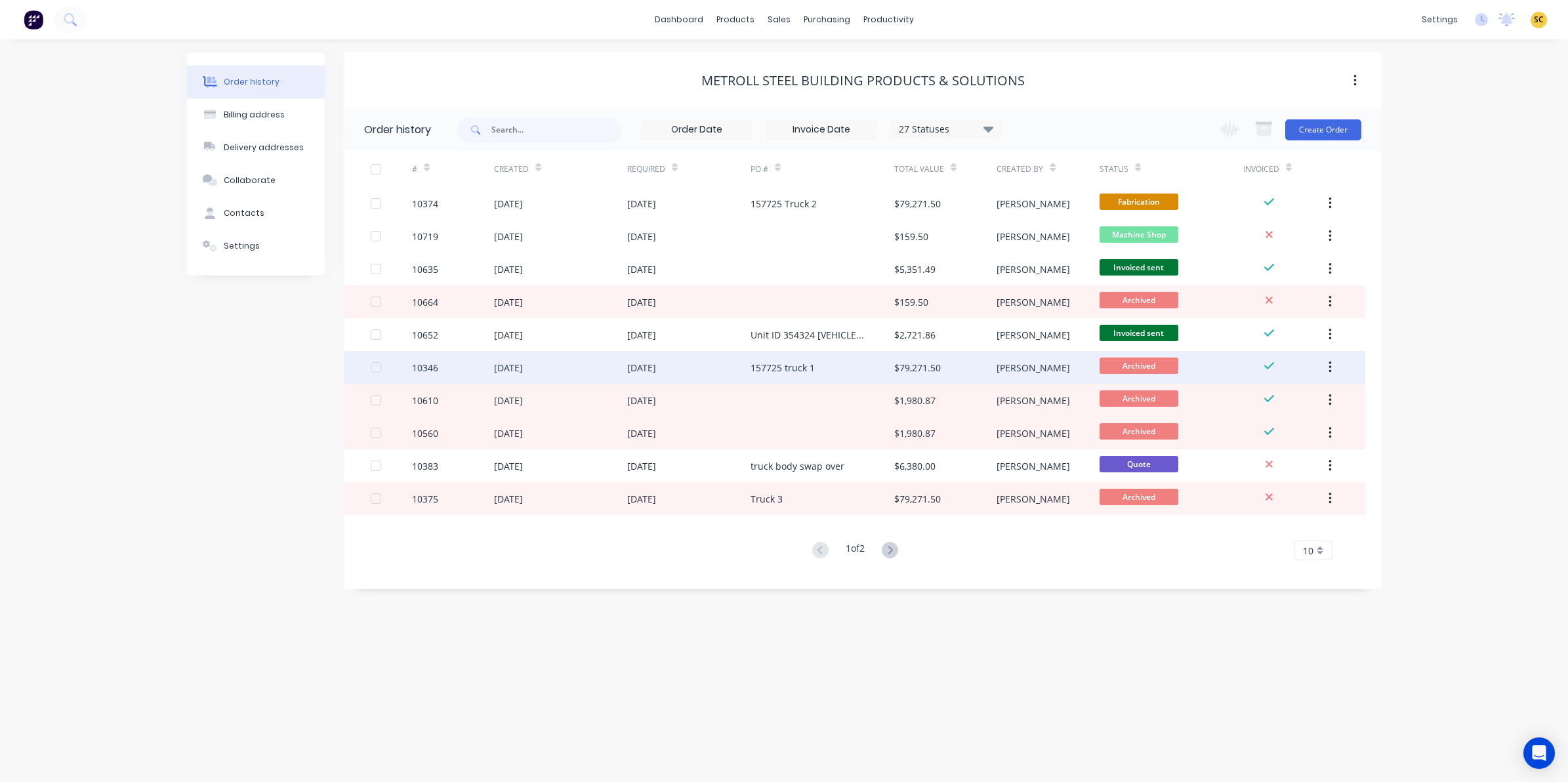
click at [745, 368] on div "11 Mar 2025" at bounding box center [689, 367] width 123 height 33
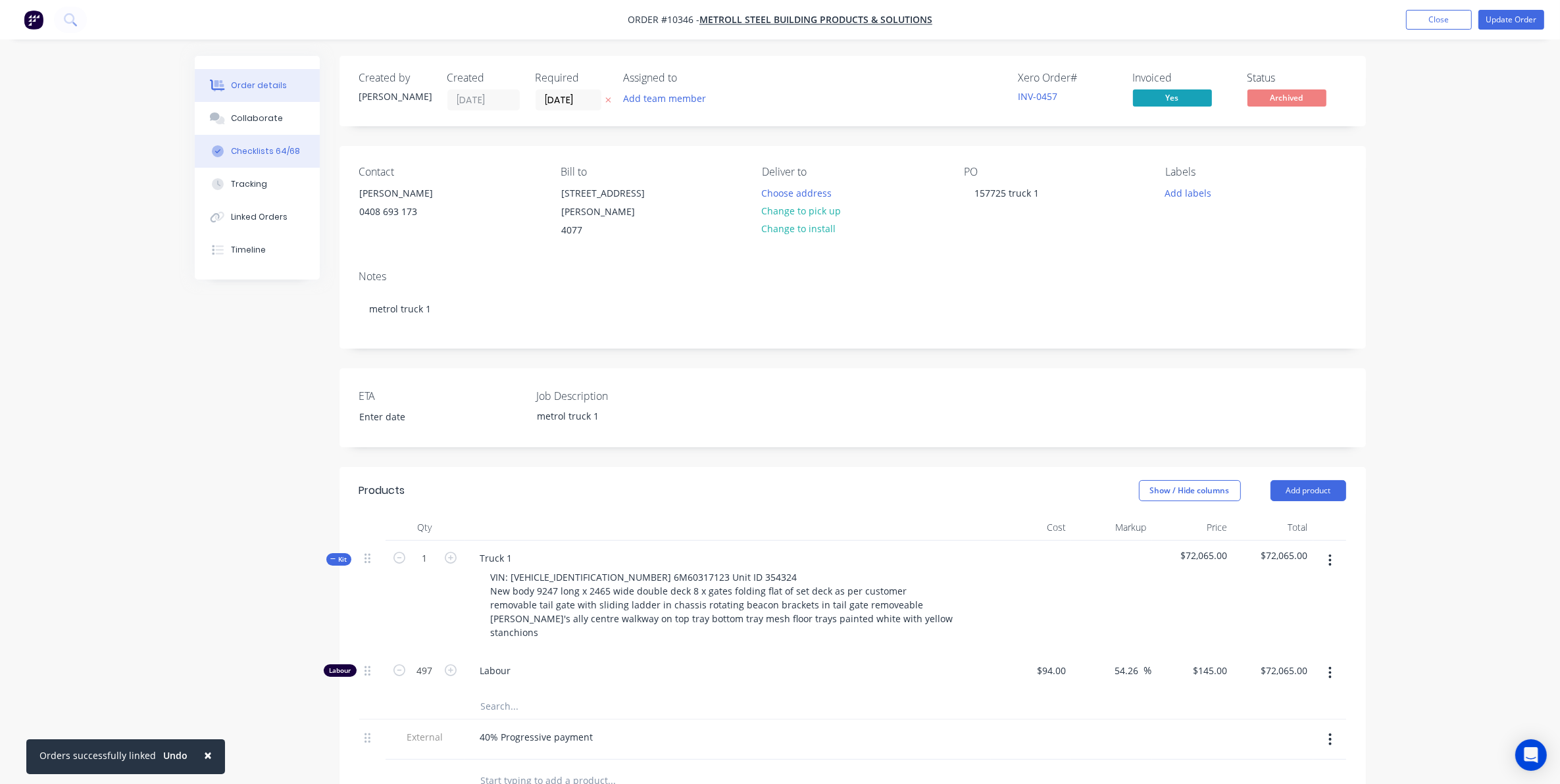
click at [260, 156] on div "Checklists 64/68" at bounding box center [265, 151] width 69 height 12
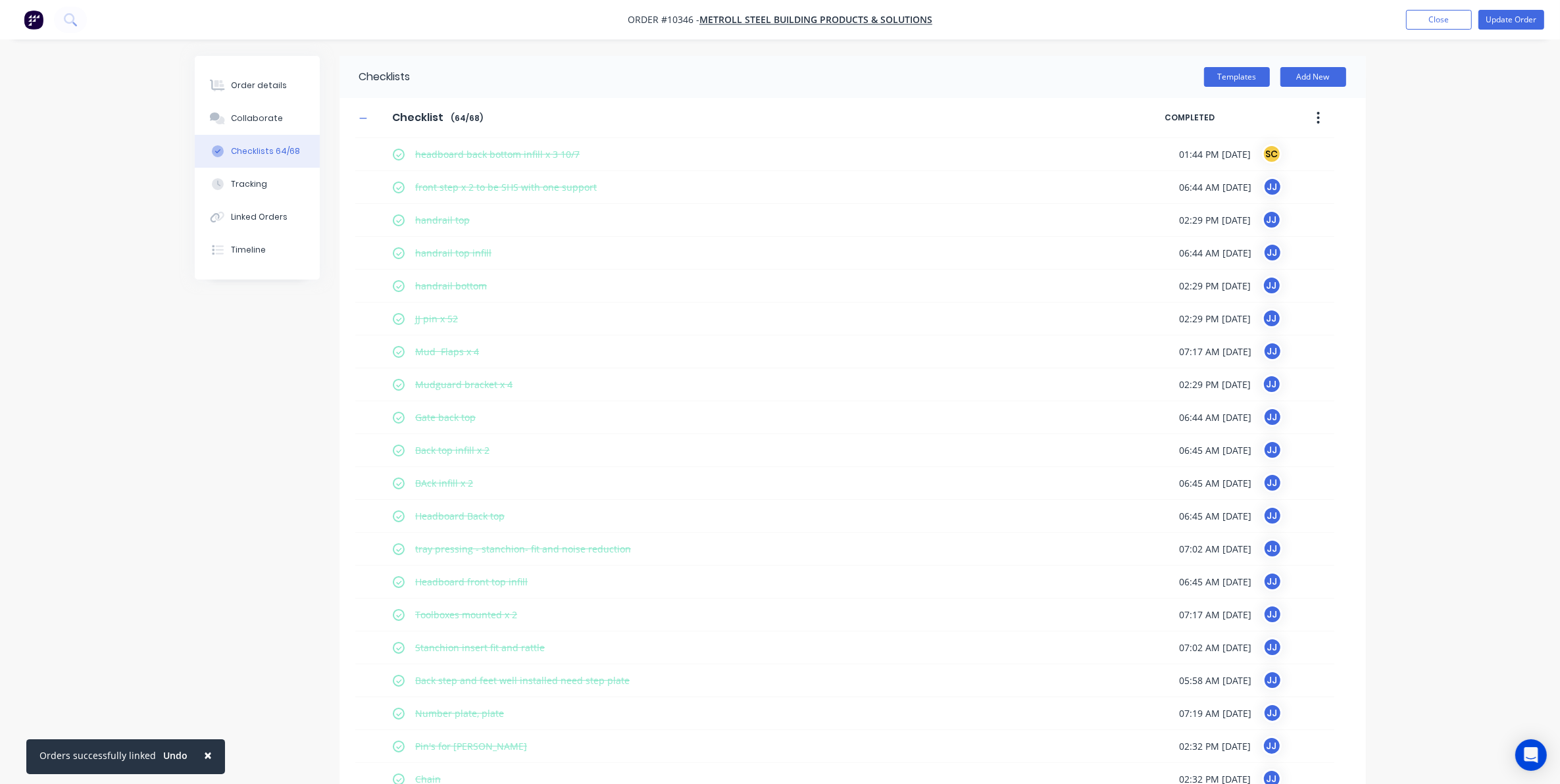
click at [1317, 114] on icon "button" at bounding box center [1319, 118] width 3 height 12
click at [1264, 156] on span "Save as Template" at bounding box center [1270, 152] width 99 height 14
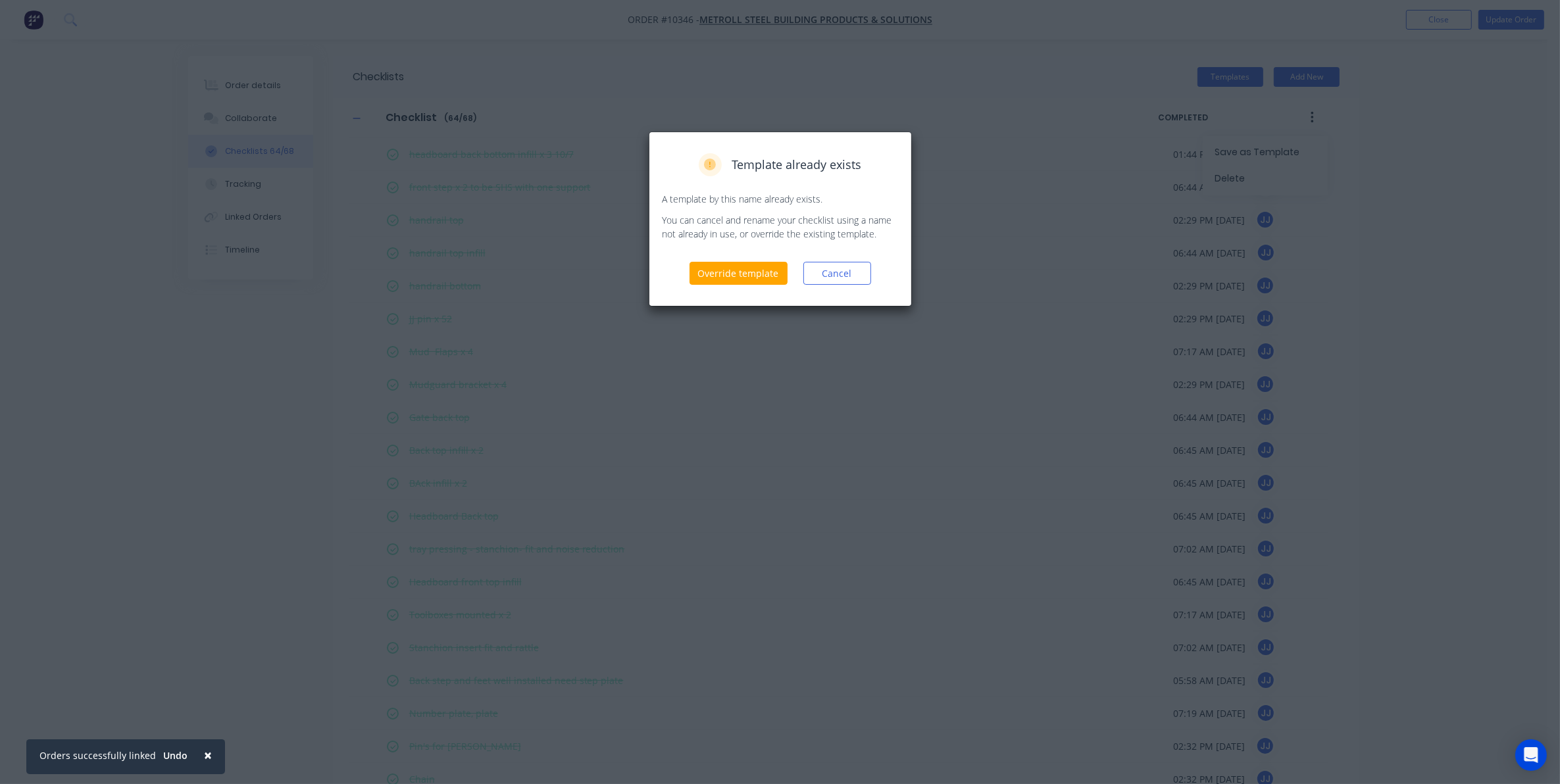
click at [811, 175] on div "Template already exists" at bounding box center [780, 165] width 235 height 23
click at [813, 168] on span "Template already exists" at bounding box center [797, 165] width 130 height 18
click at [840, 281] on button "Cancel" at bounding box center [837, 273] width 68 height 23
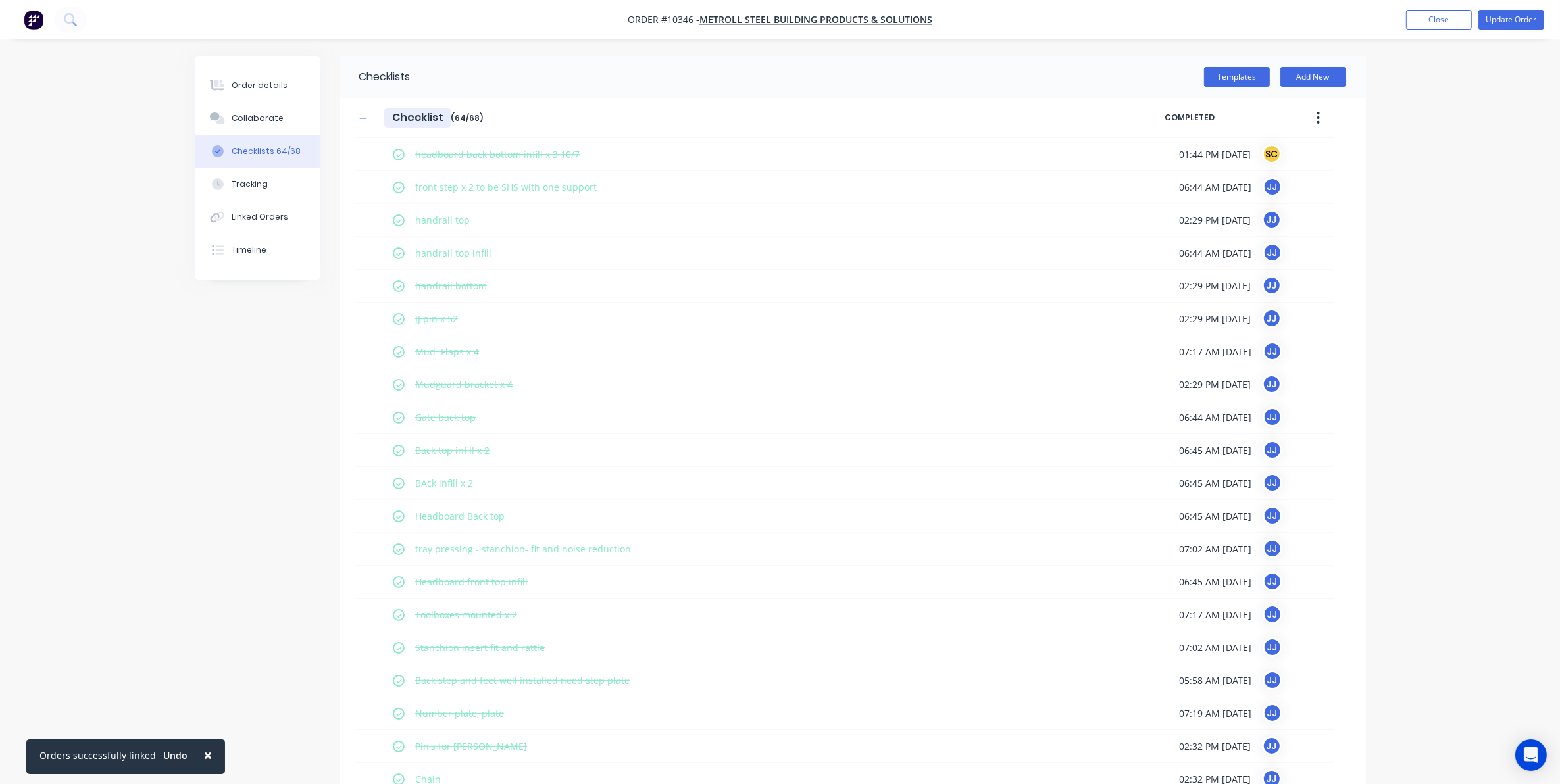
click at [403, 115] on input "Checklist" at bounding box center [417, 118] width 66 height 20
click at [415, 114] on input "Checklist" at bounding box center [417, 118] width 66 height 20
drag, startPoint x: 442, startPoint y: 112, endPoint x: 377, endPoint y: 112, distance: 65.0
click at [377, 112] on div "Checklist Checklist Enter Checklist name ( 64 / 68 )" at bounding box center [760, 117] width 810 height 23
type input "Metrol Truck Checklist"
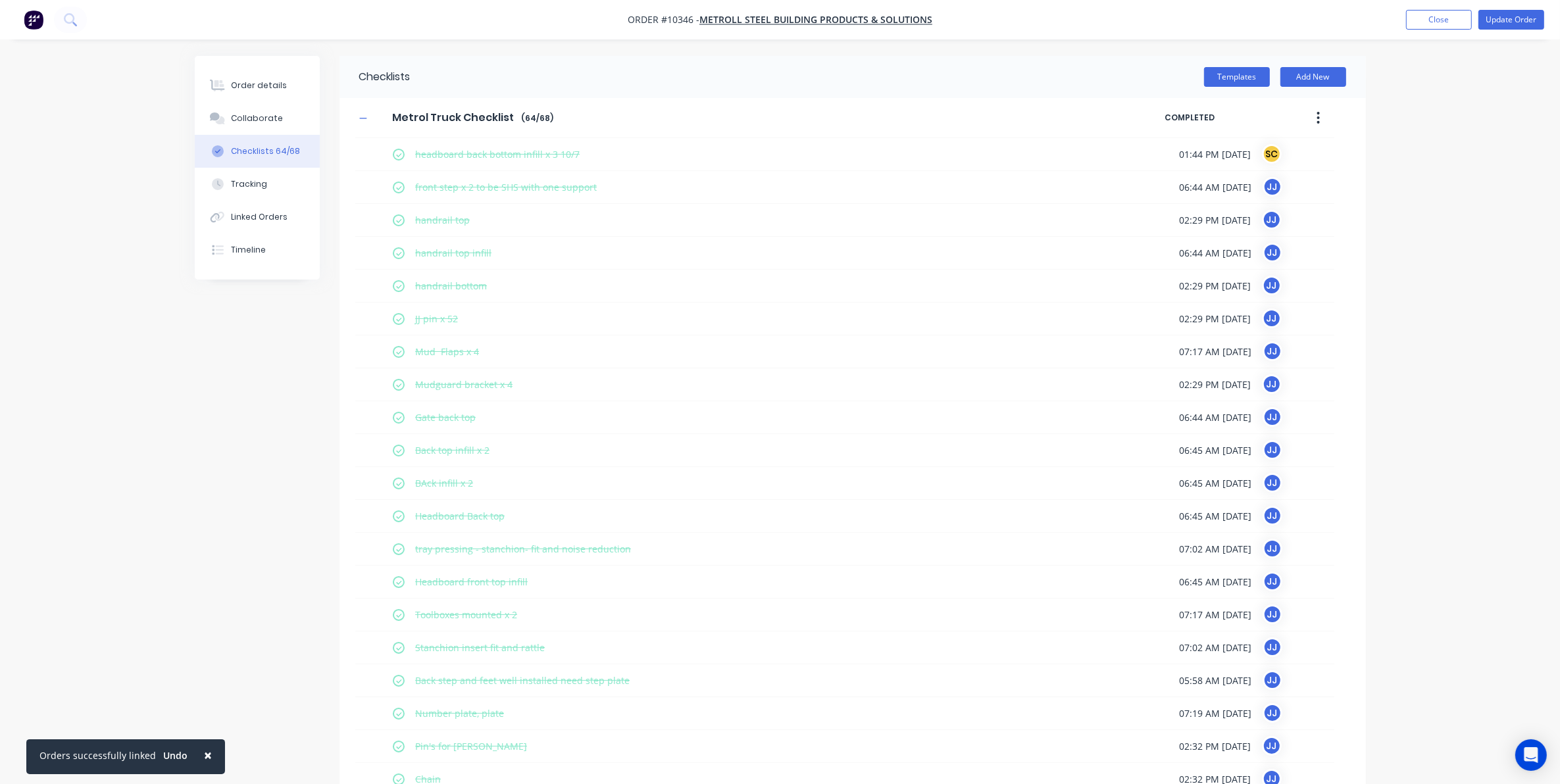
click at [1255, 74] on button "Templates" at bounding box center [1237, 77] width 66 height 20
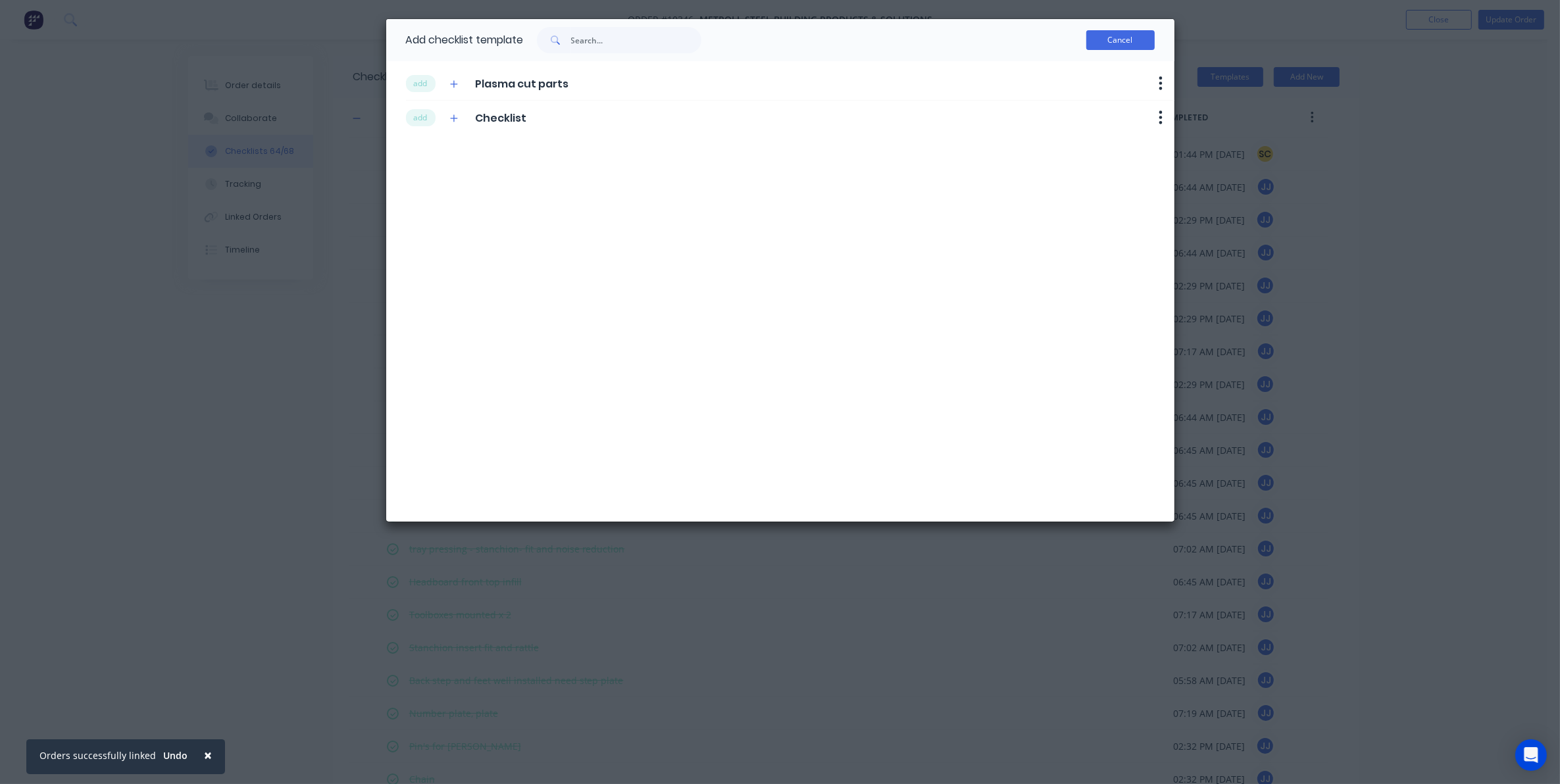
click at [1141, 43] on button "Cancel" at bounding box center [1120, 40] width 68 height 20
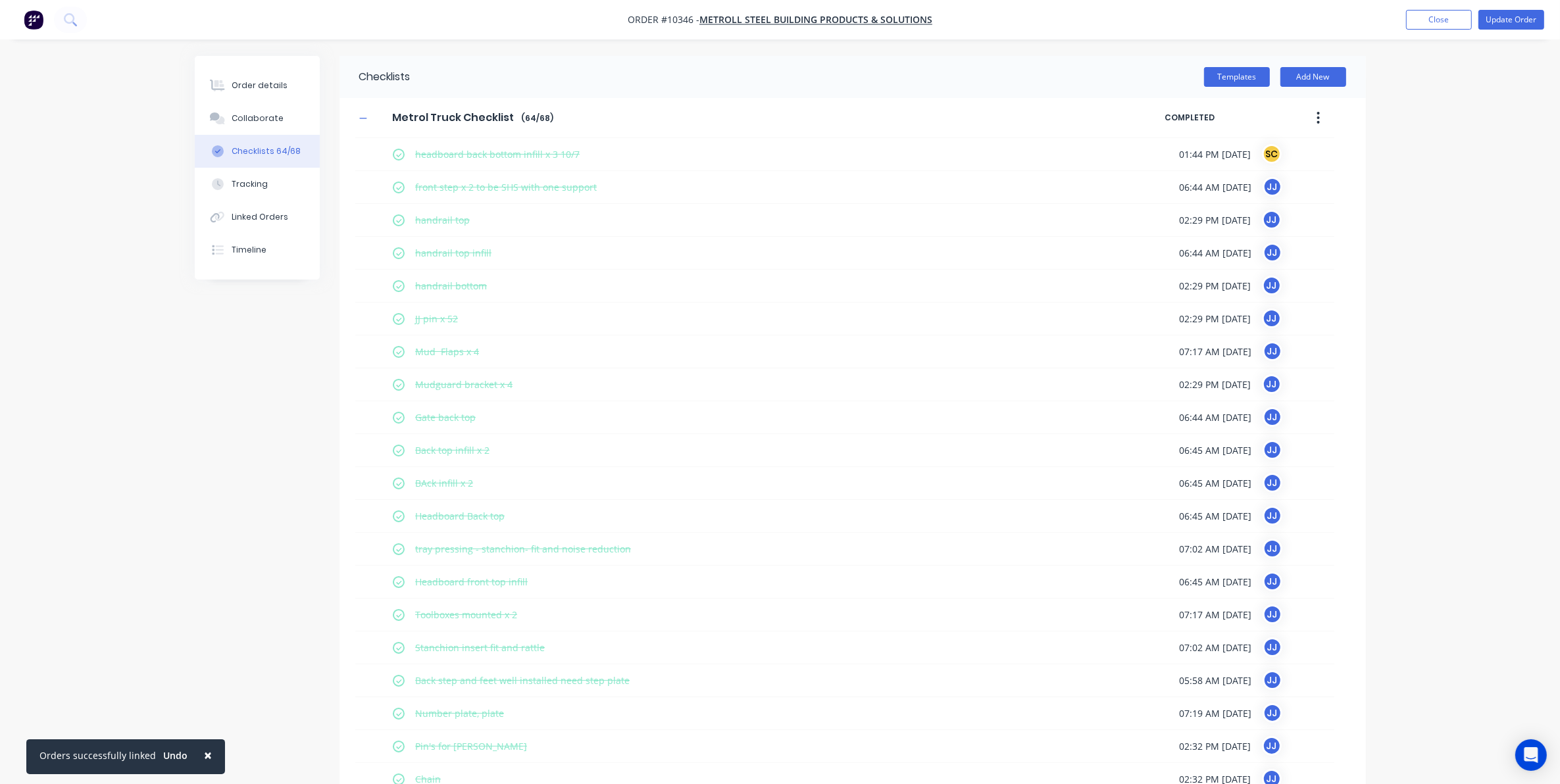
click at [1324, 113] on button "button" at bounding box center [1318, 117] width 31 height 23
click at [1253, 159] on span "Save as Template" at bounding box center [1270, 152] width 99 height 14
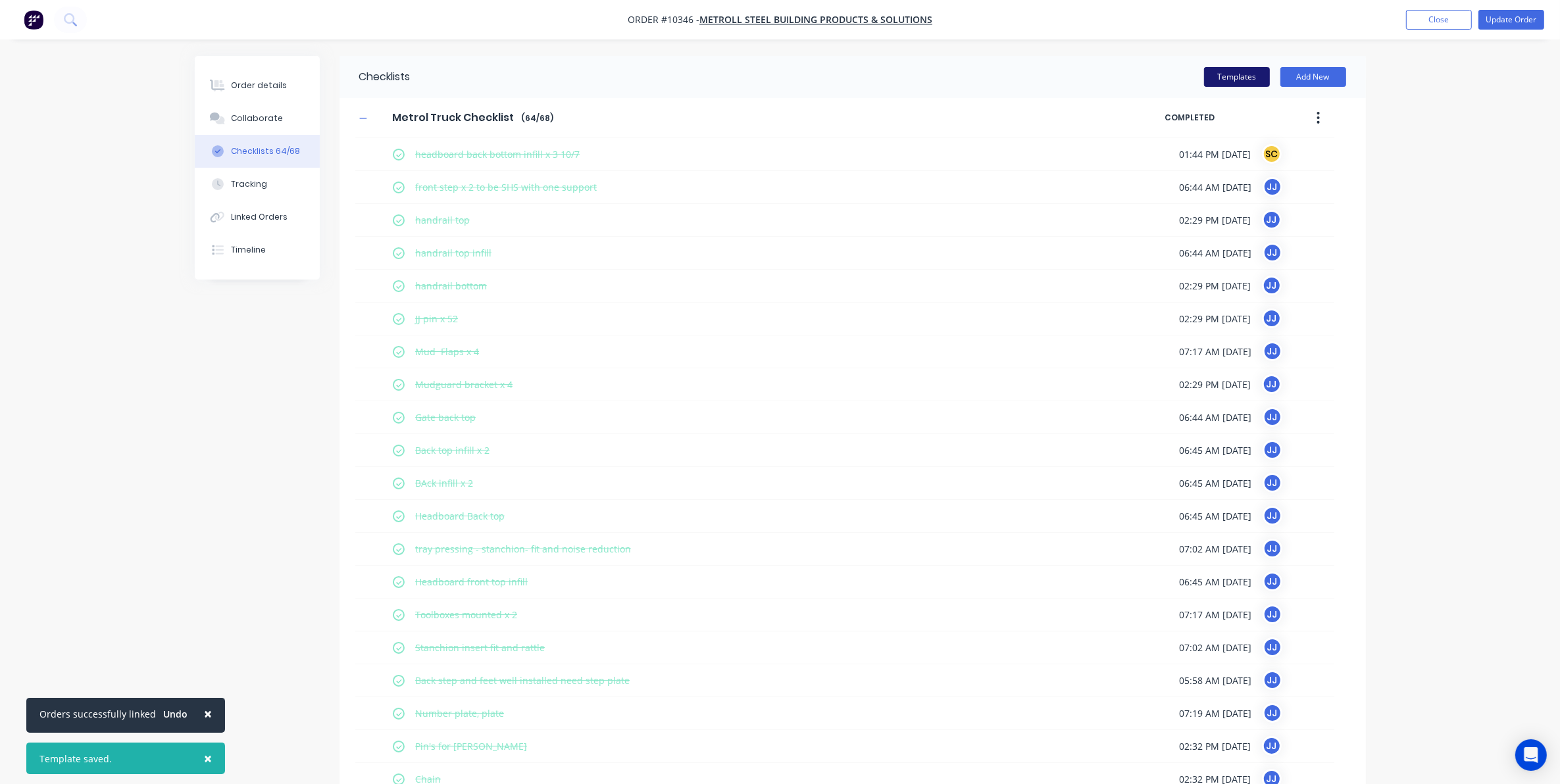
click at [1239, 83] on button "Templates" at bounding box center [1237, 77] width 66 height 20
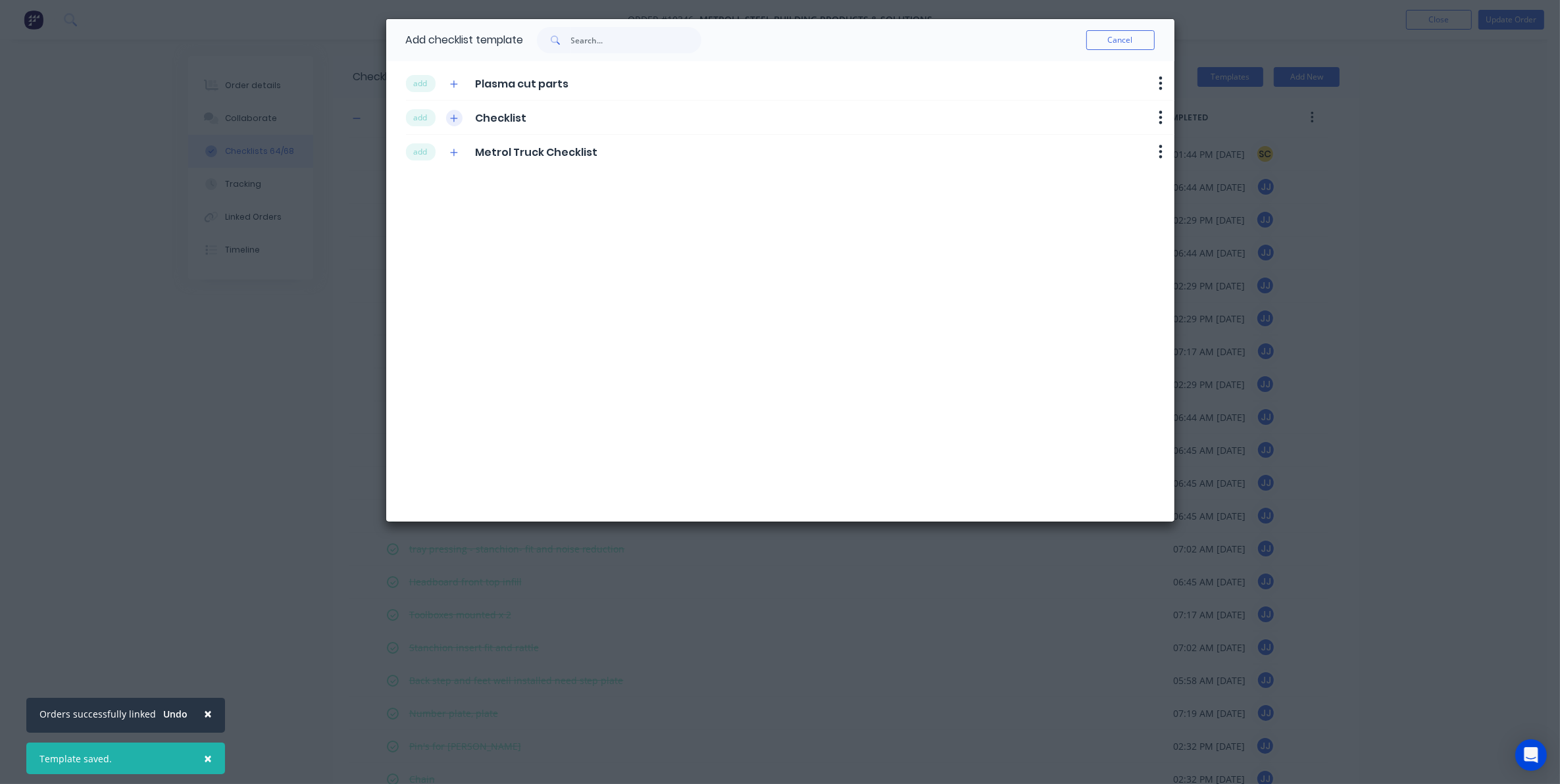
click at [458, 114] on button "button" at bounding box center [454, 118] width 17 height 17
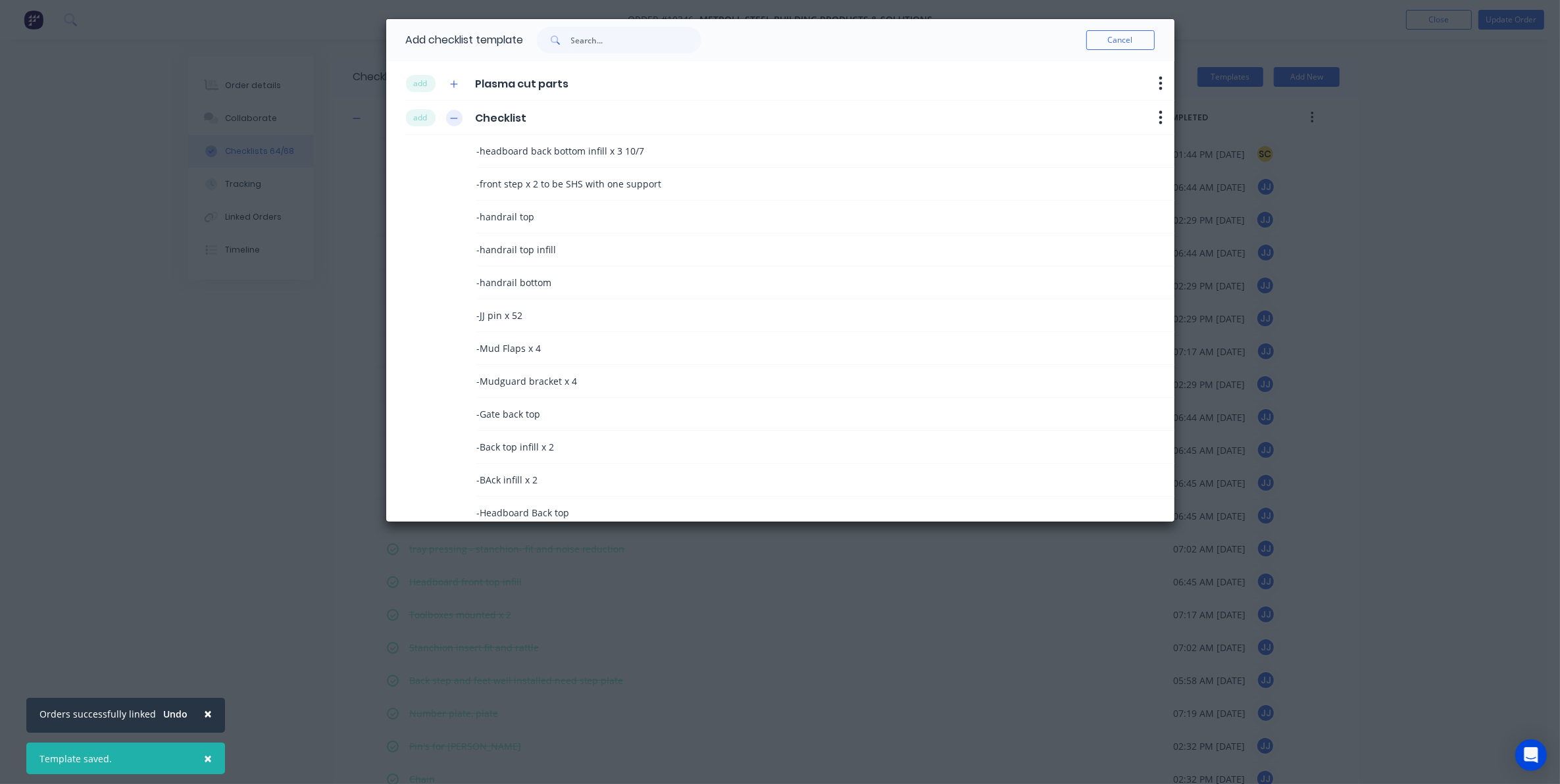
click at [459, 116] on button "button" at bounding box center [454, 118] width 17 height 17
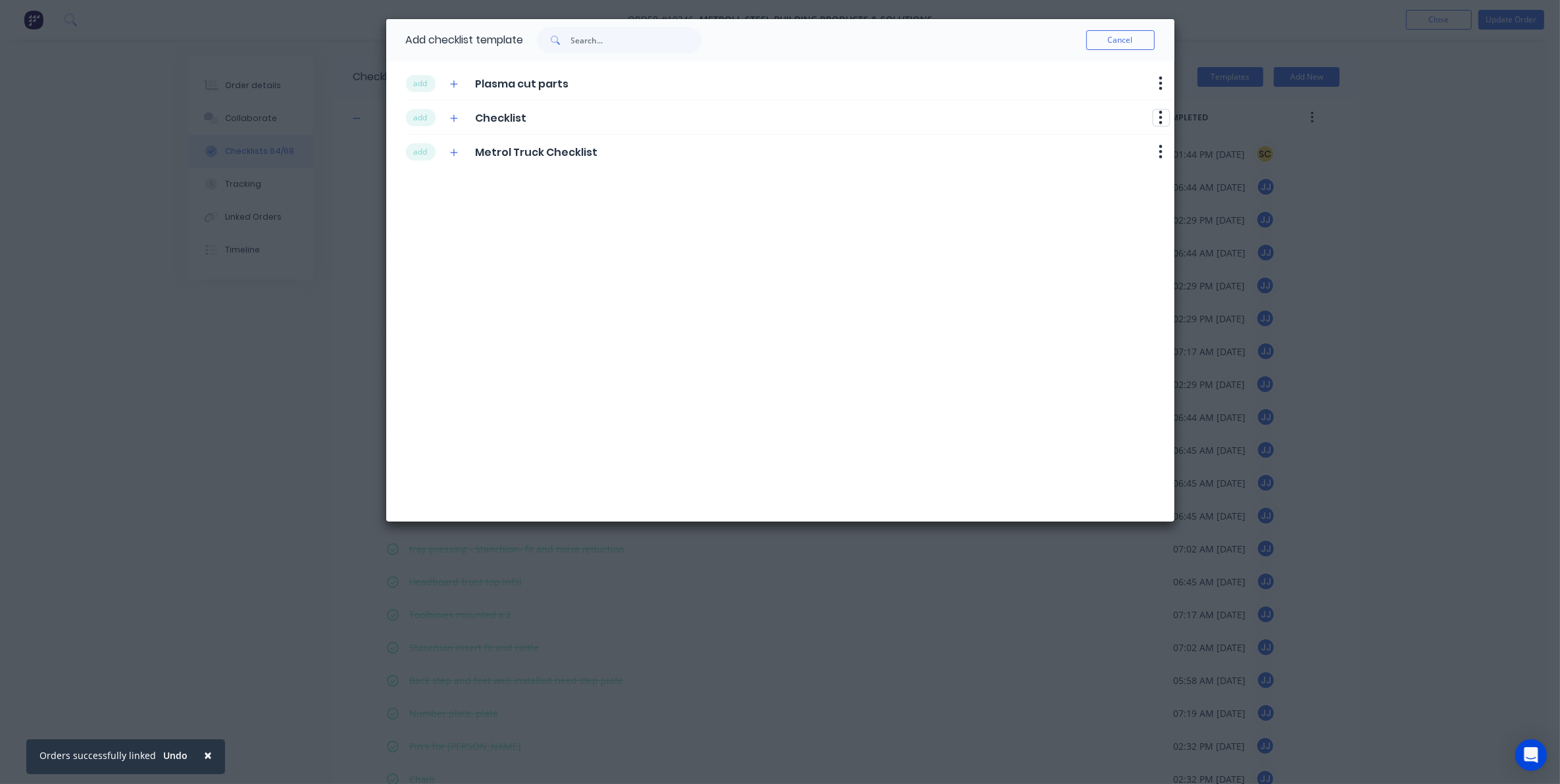
click at [1163, 118] on icon "button" at bounding box center [1161, 117] width 4 height 17
click at [1104, 142] on button "Delete" at bounding box center [1127, 139] width 83 height 21
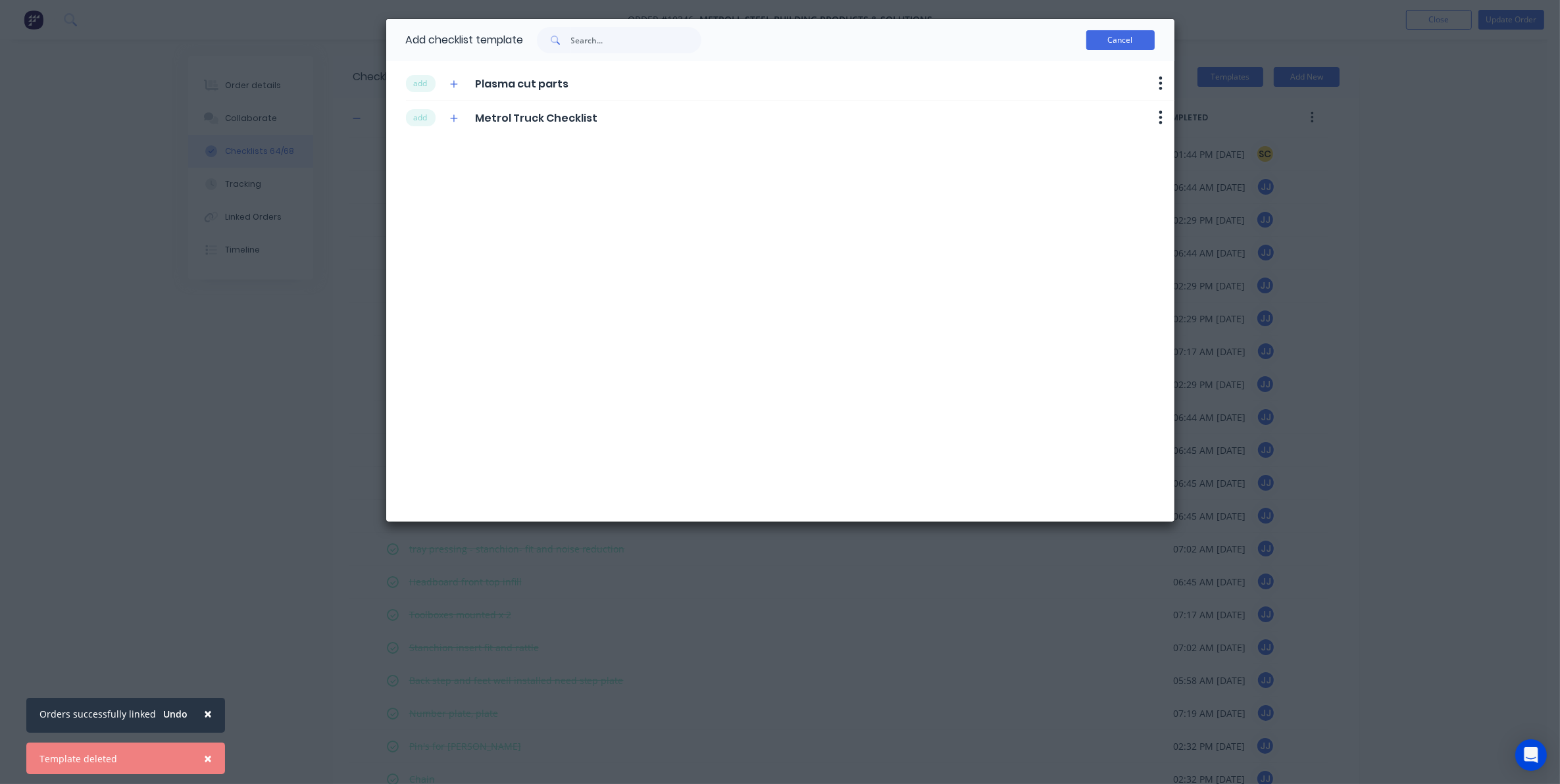
click at [1109, 44] on button "Cancel" at bounding box center [1120, 40] width 68 height 20
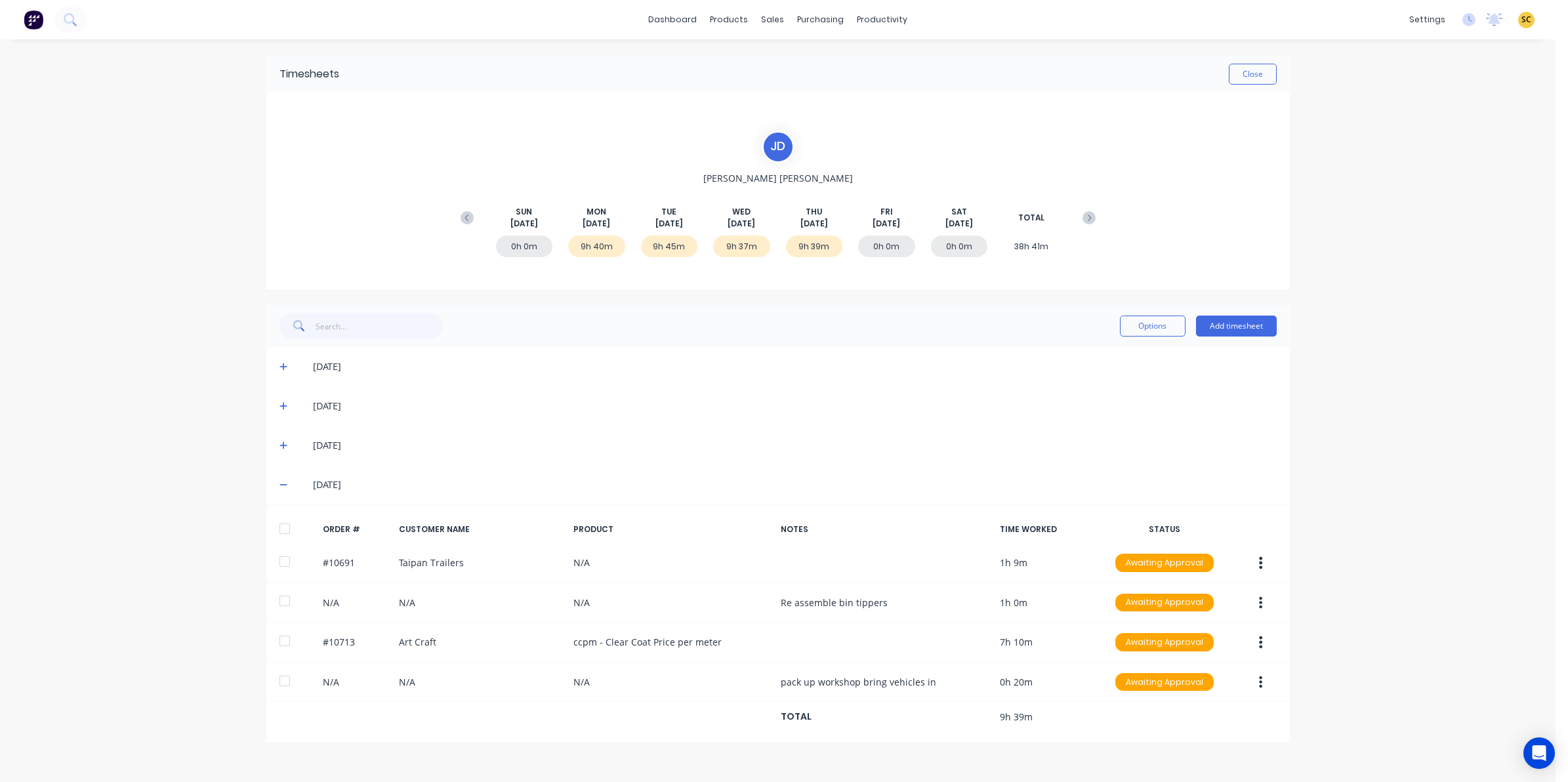
click at [287, 482] on span at bounding box center [286, 485] width 13 height 13
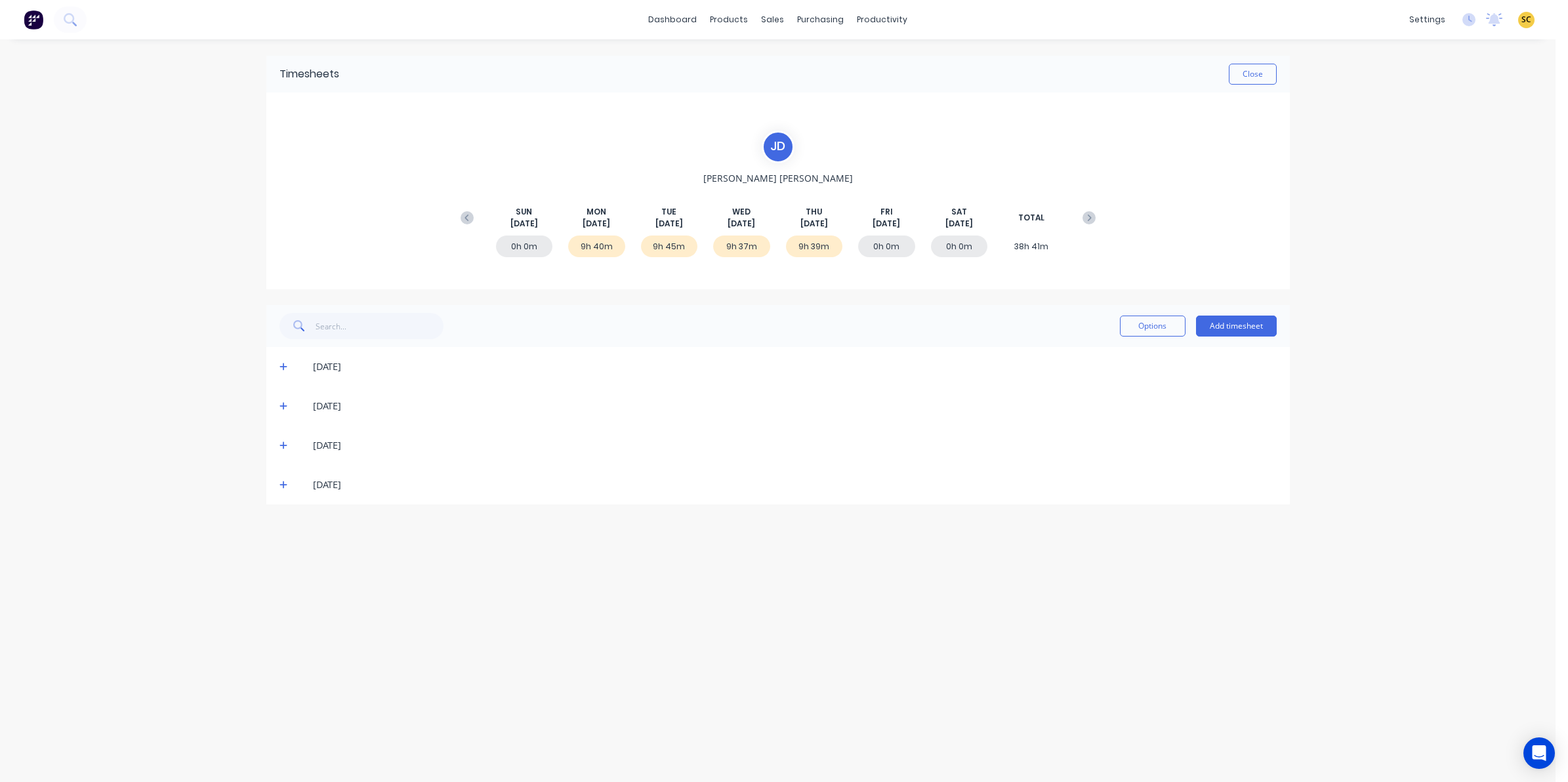
click at [286, 448] on icon at bounding box center [284, 446] width 9 height 9
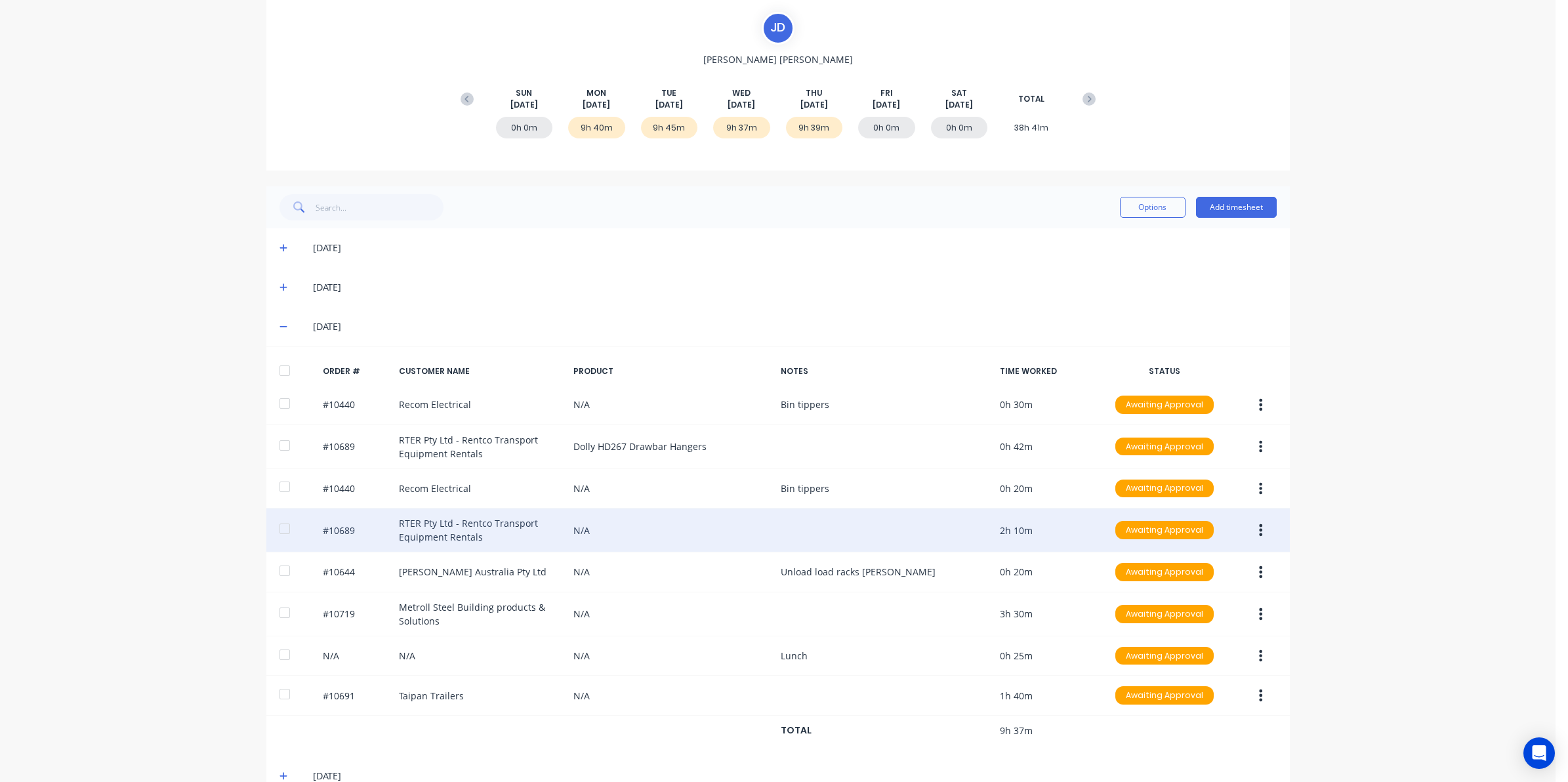
scroll to position [151, 0]
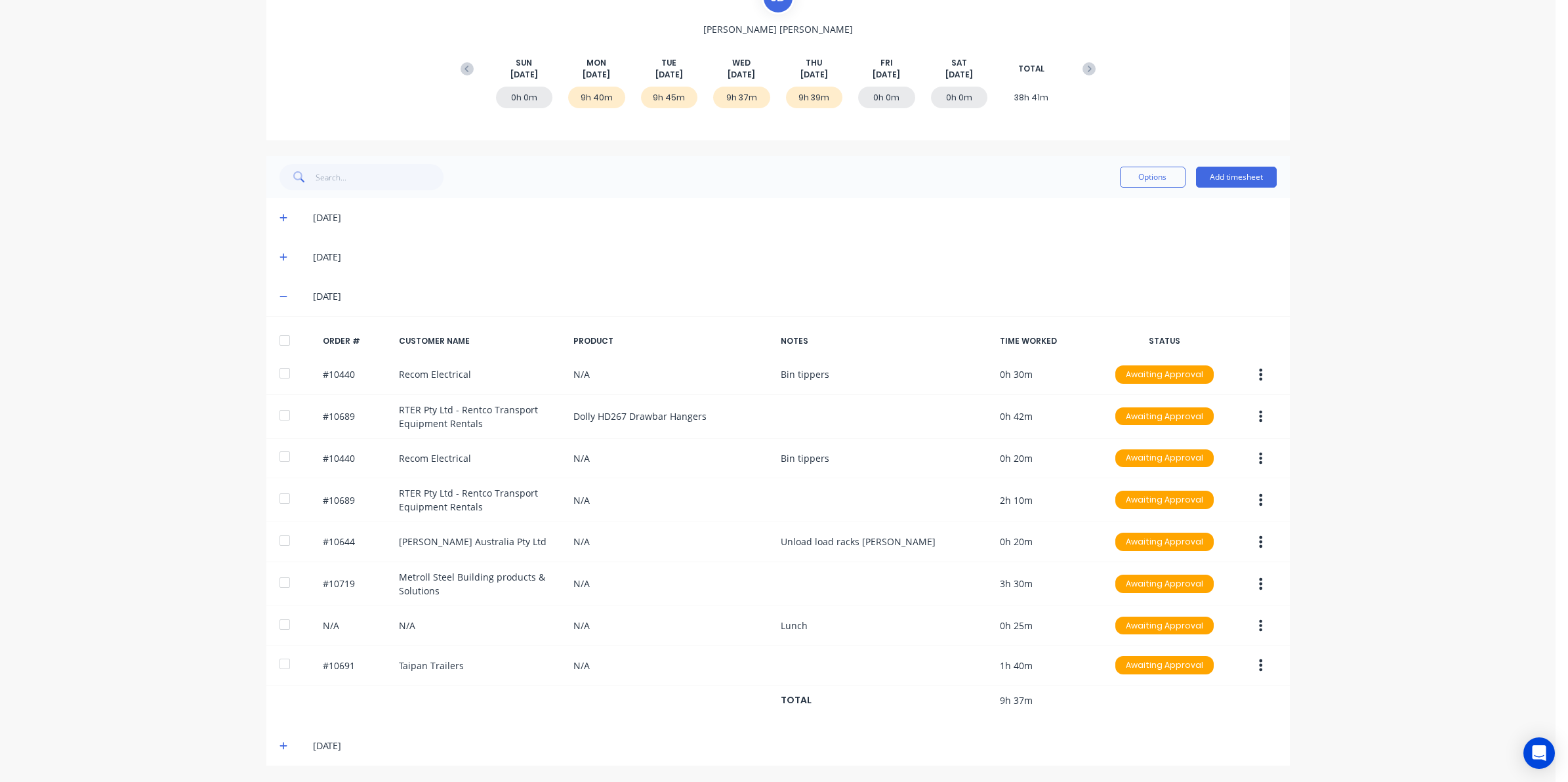
click at [280, 253] on icon at bounding box center [284, 258] width 9 height 9
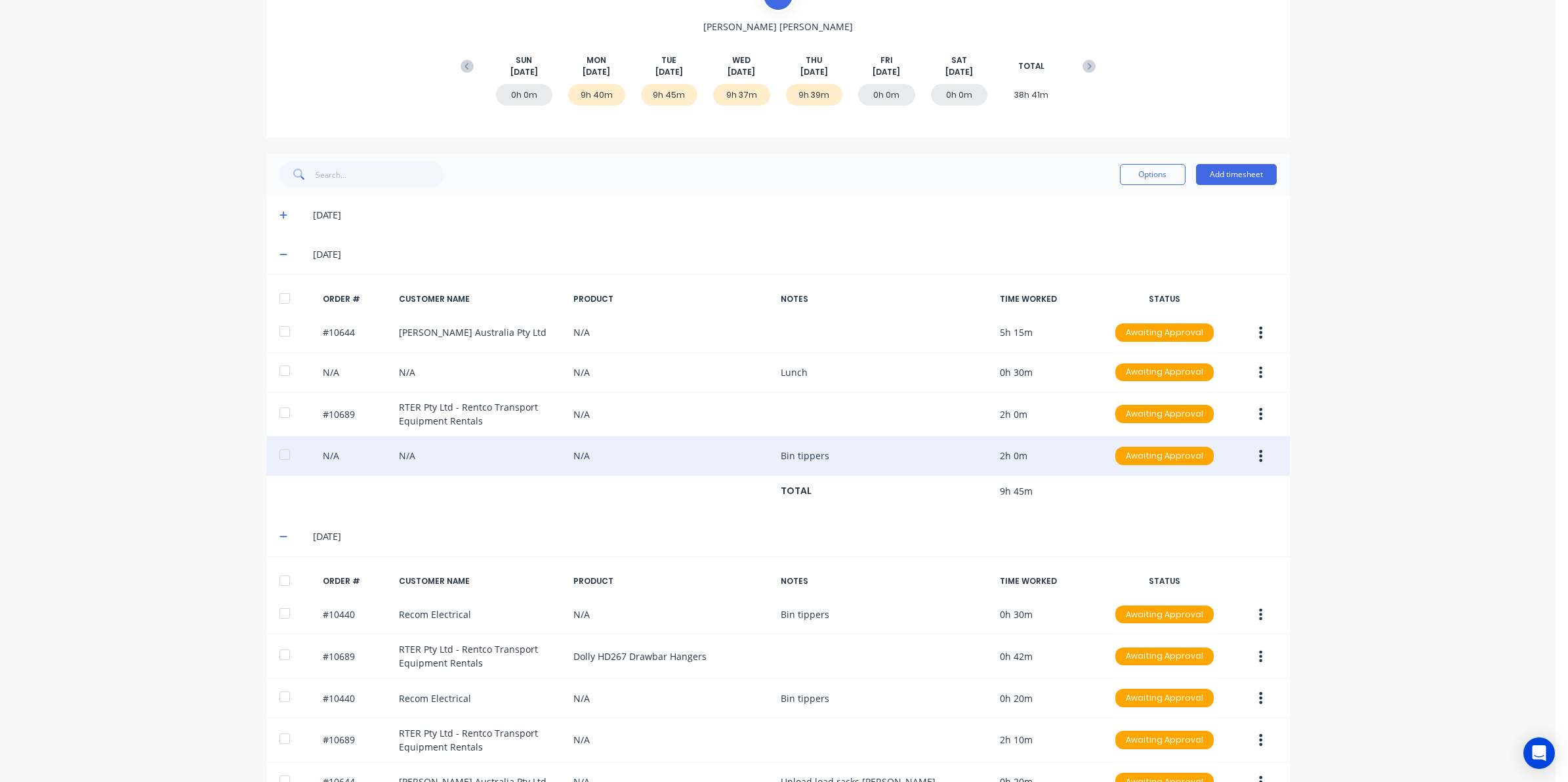
click at [1254, 468] on button "button" at bounding box center [1261, 456] width 31 height 23
click at [1184, 552] on div "Edit" at bounding box center [1214, 543] width 101 height 19
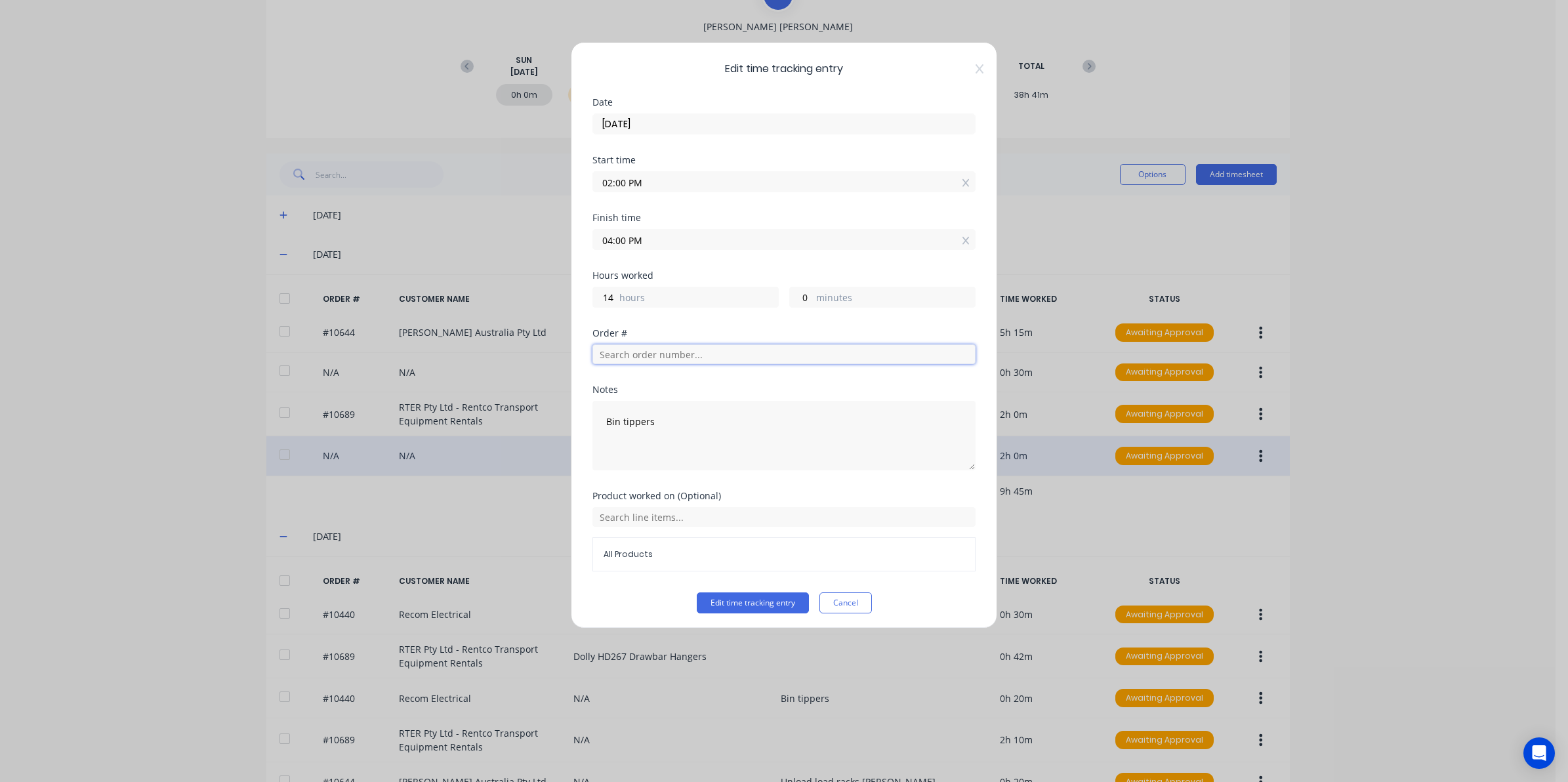
click at [629, 348] on input "text" at bounding box center [784, 354] width 383 height 20
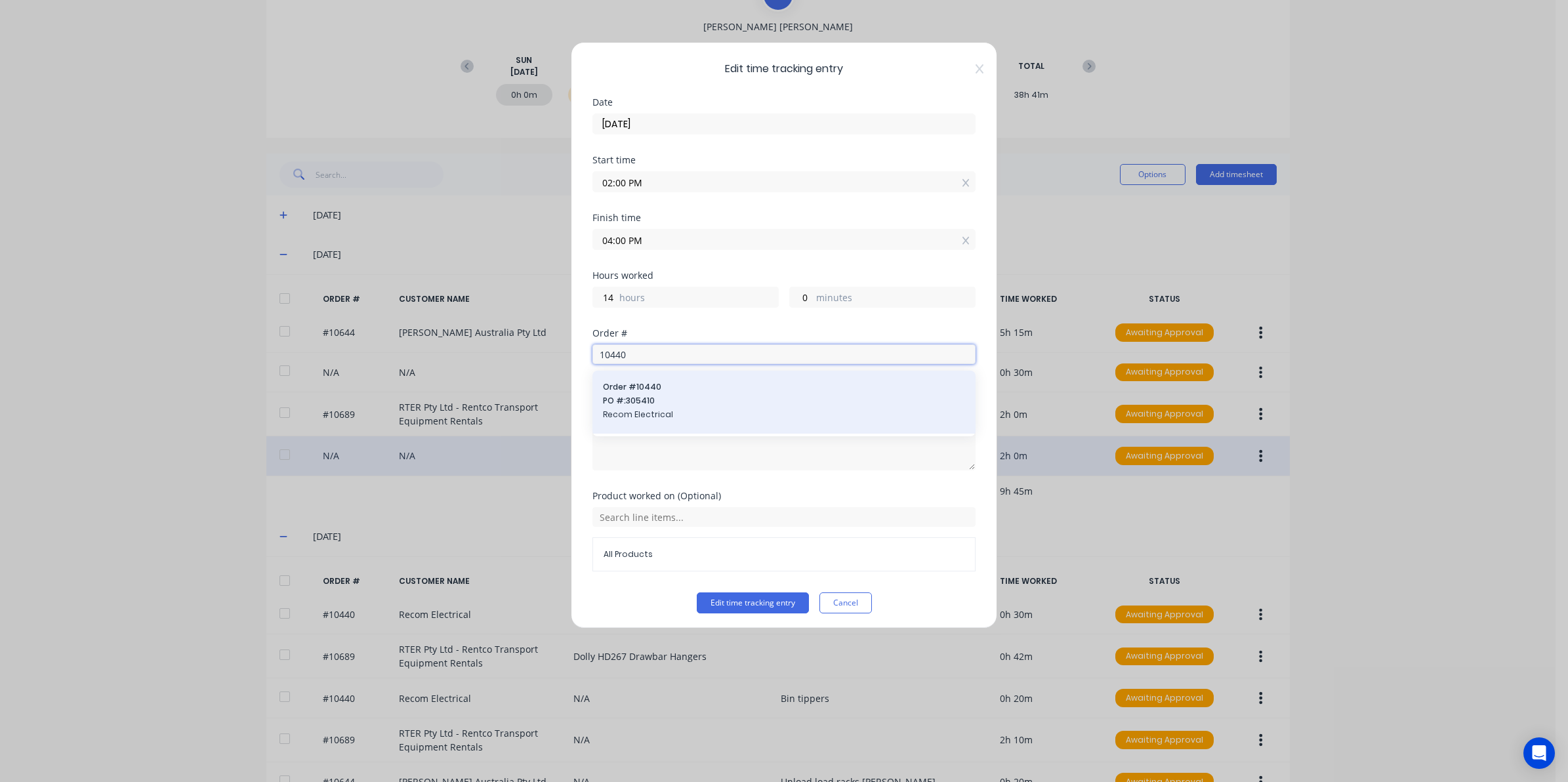
type input "10440"
click at [647, 395] on div "Order # 10440 PO #: 305410 Recom Electrical" at bounding box center [784, 402] width 362 height 42
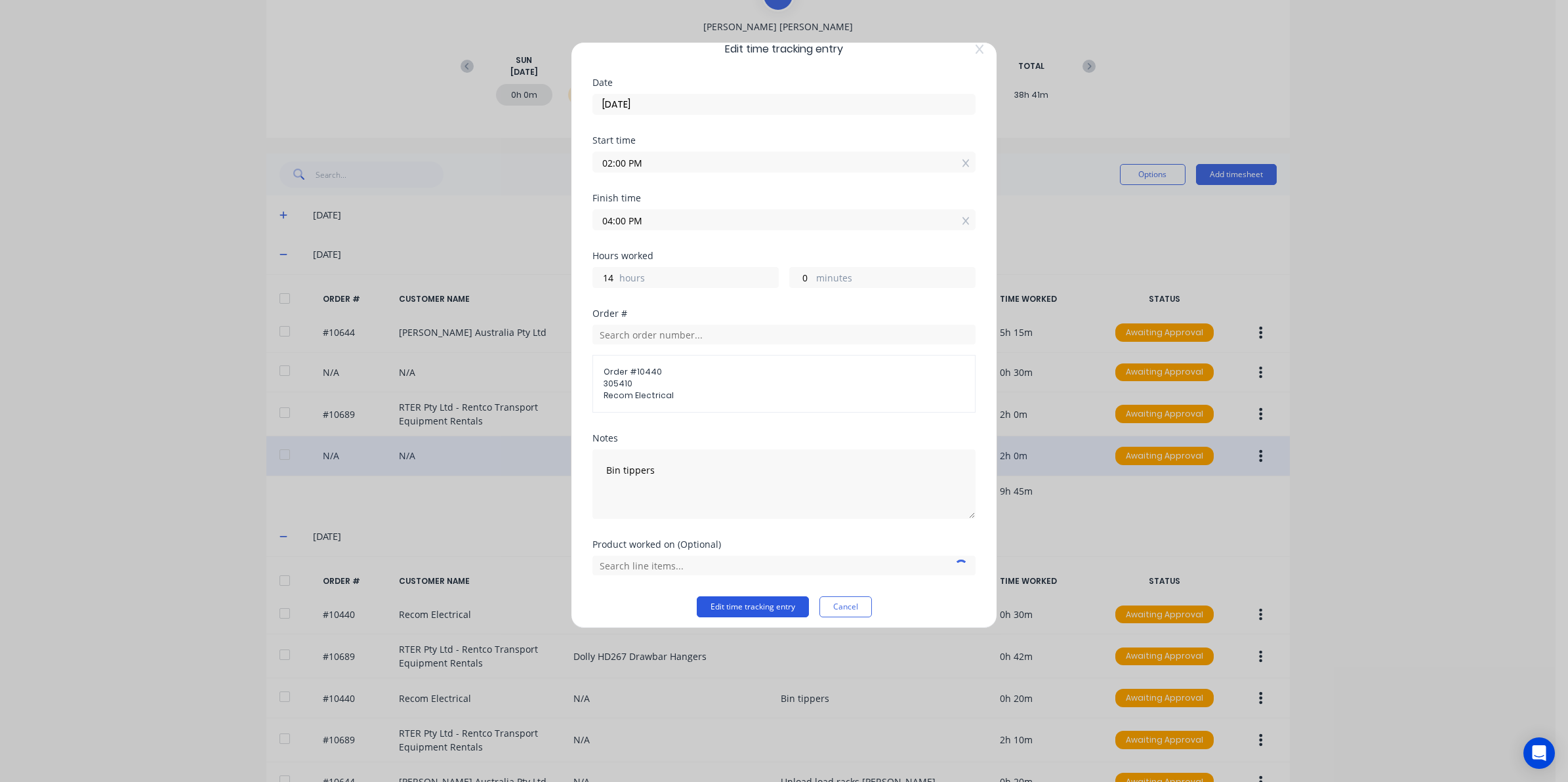
scroll to position [28, 0]
click at [727, 598] on button "Edit time tracking entry" at bounding box center [753, 599] width 112 height 21
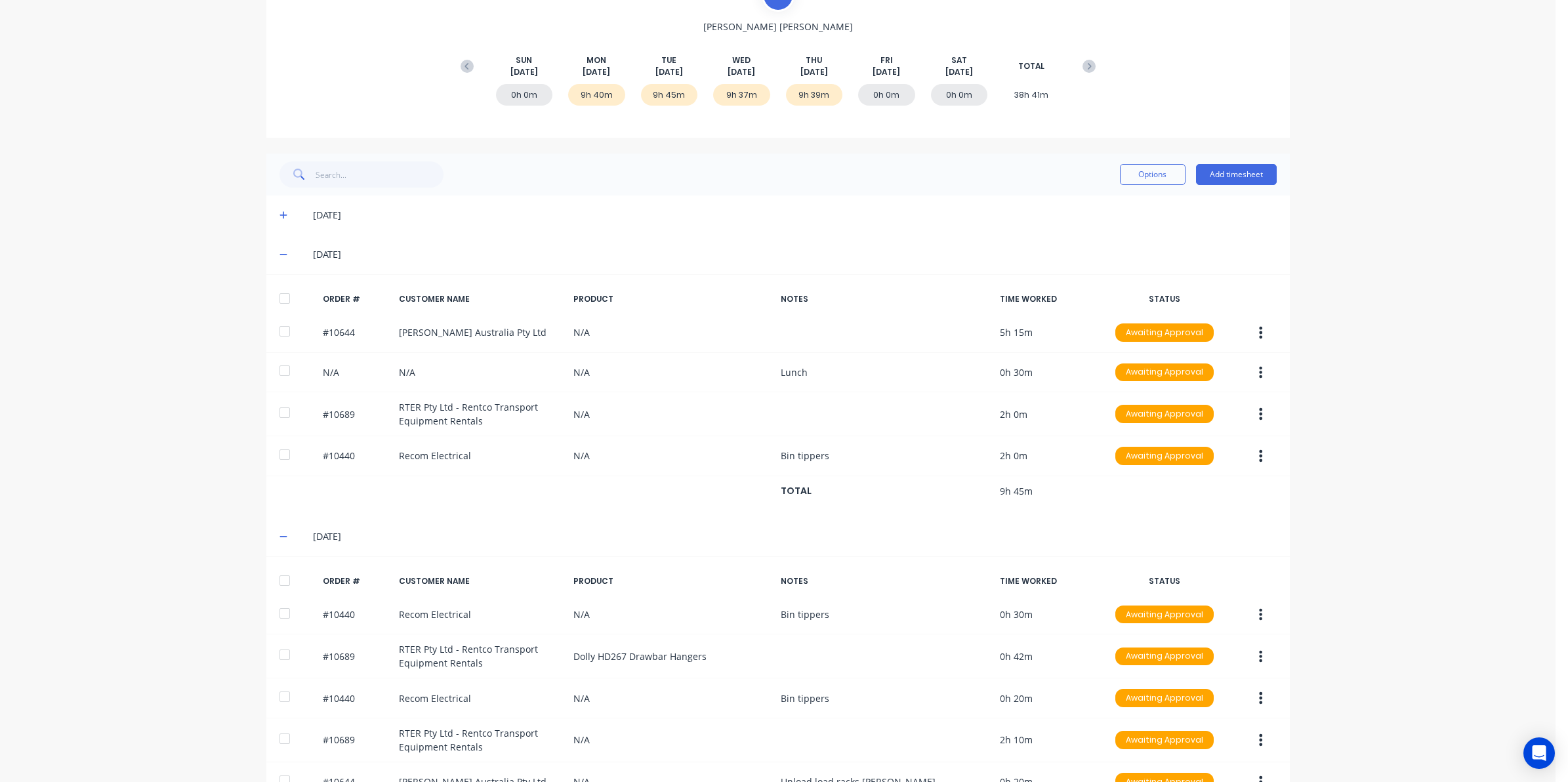
click at [280, 214] on icon at bounding box center [284, 216] width 9 height 9
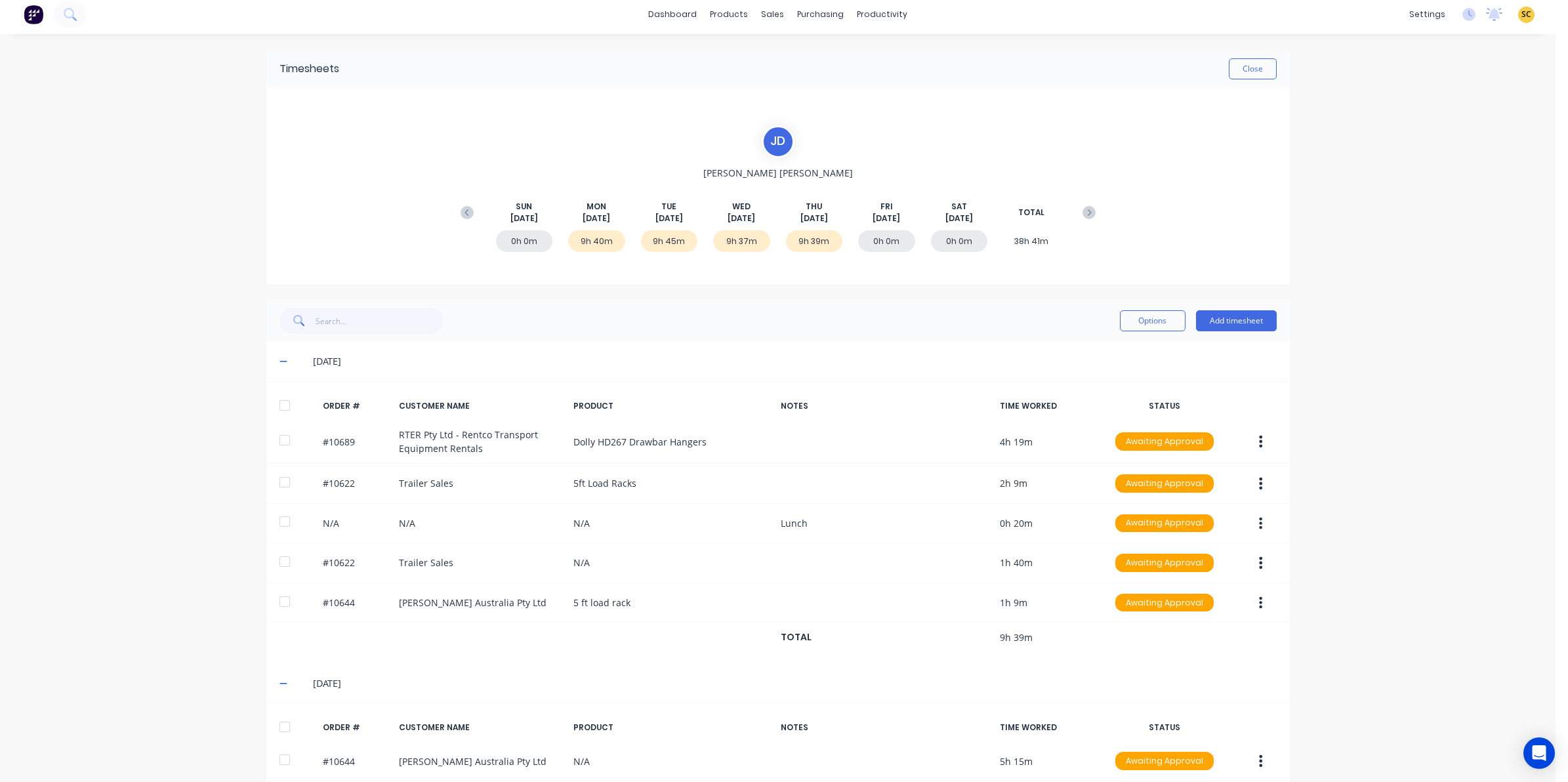
scroll to position [0, 0]
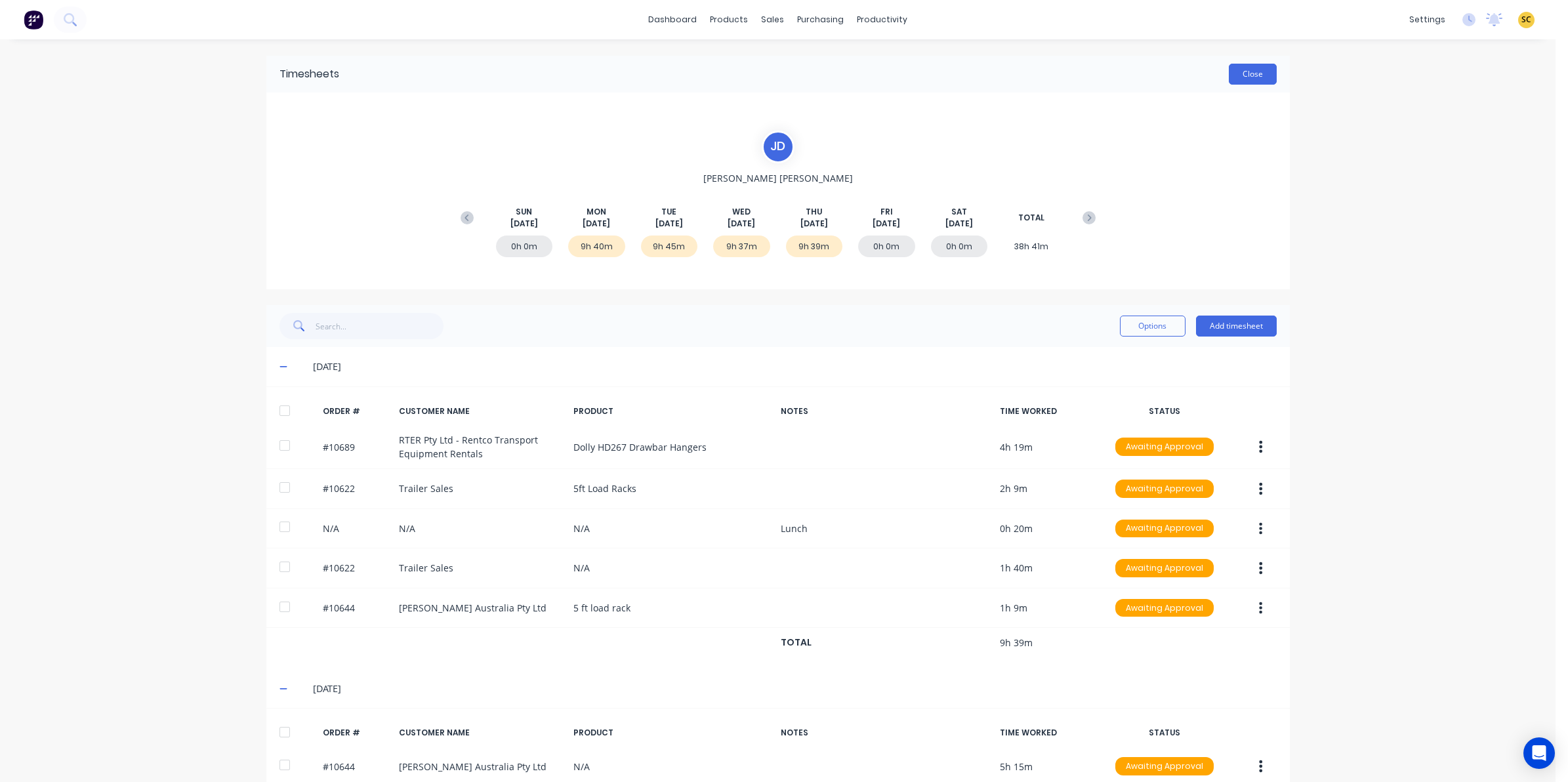
click at [1238, 80] on button "Close" at bounding box center [1253, 73] width 48 height 21
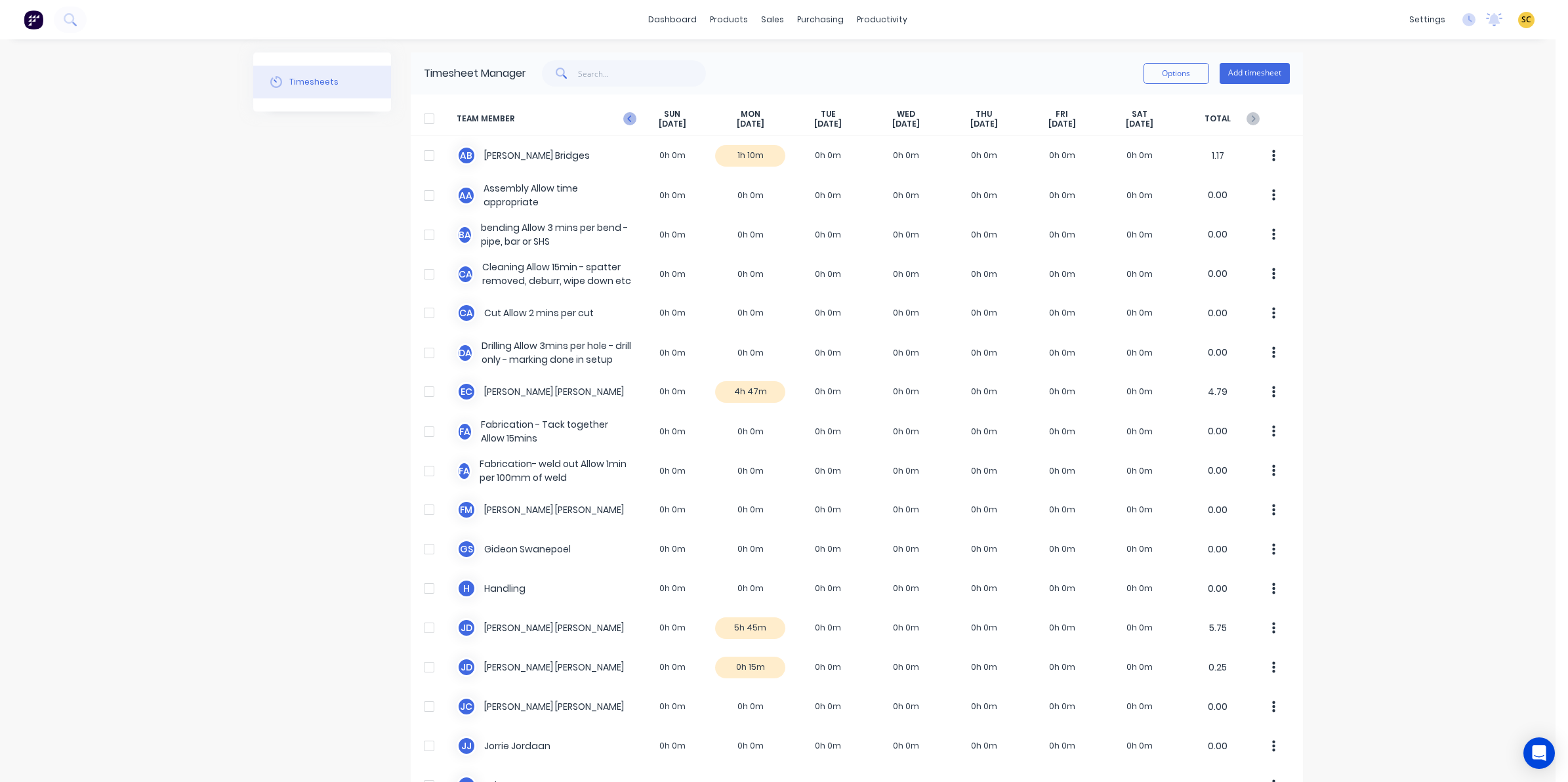
click at [628, 115] on icon at bounding box center [630, 119] width 13 height 13
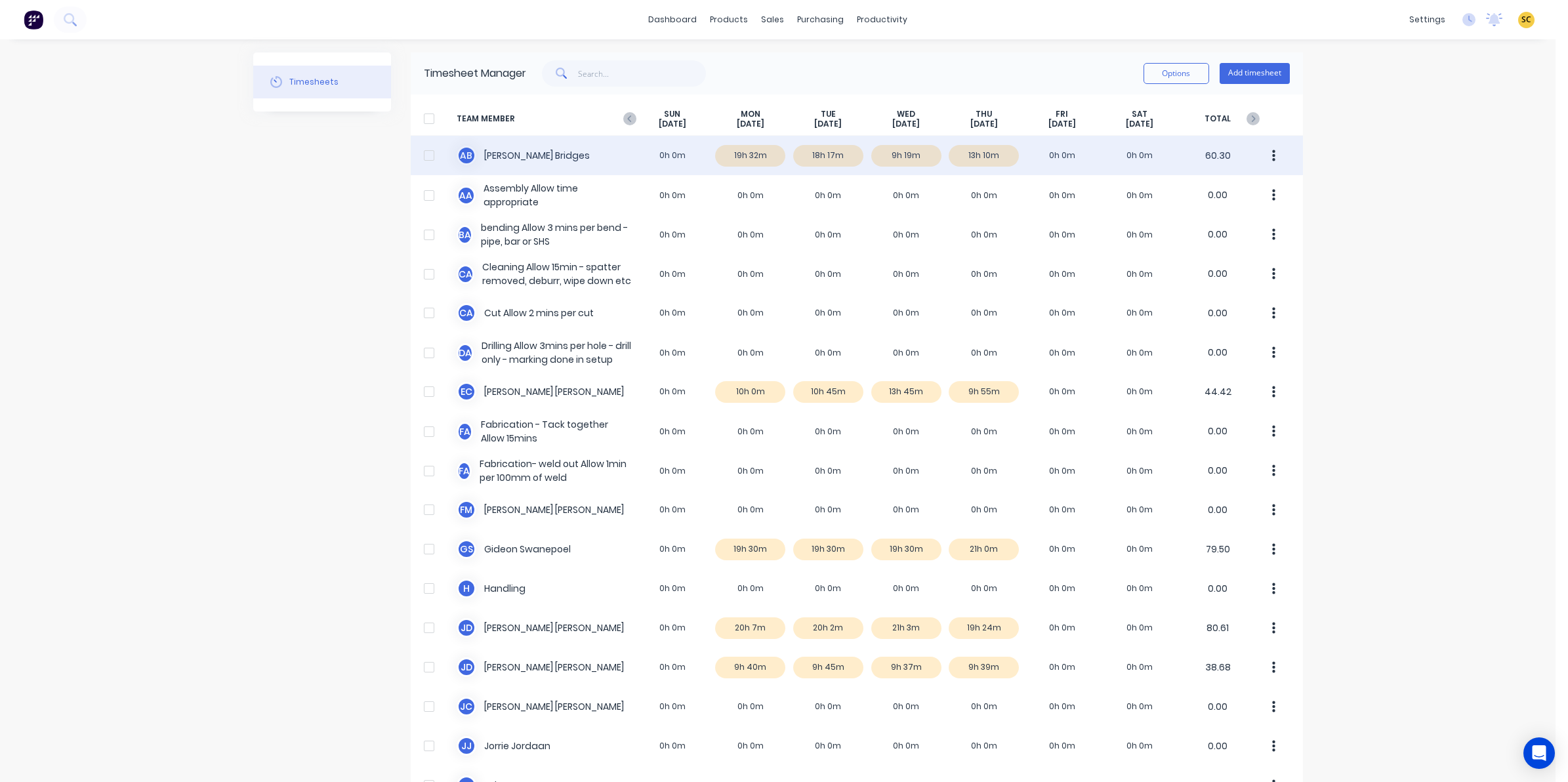
click at [765, 155] on div "A B Ashley Bridges 0h 0m 19h 32m 18h 17m 9h 19m 13h 10m 0h 0m 0h 0m 60.30" at bounding box center [857, 155] width 892 height 39
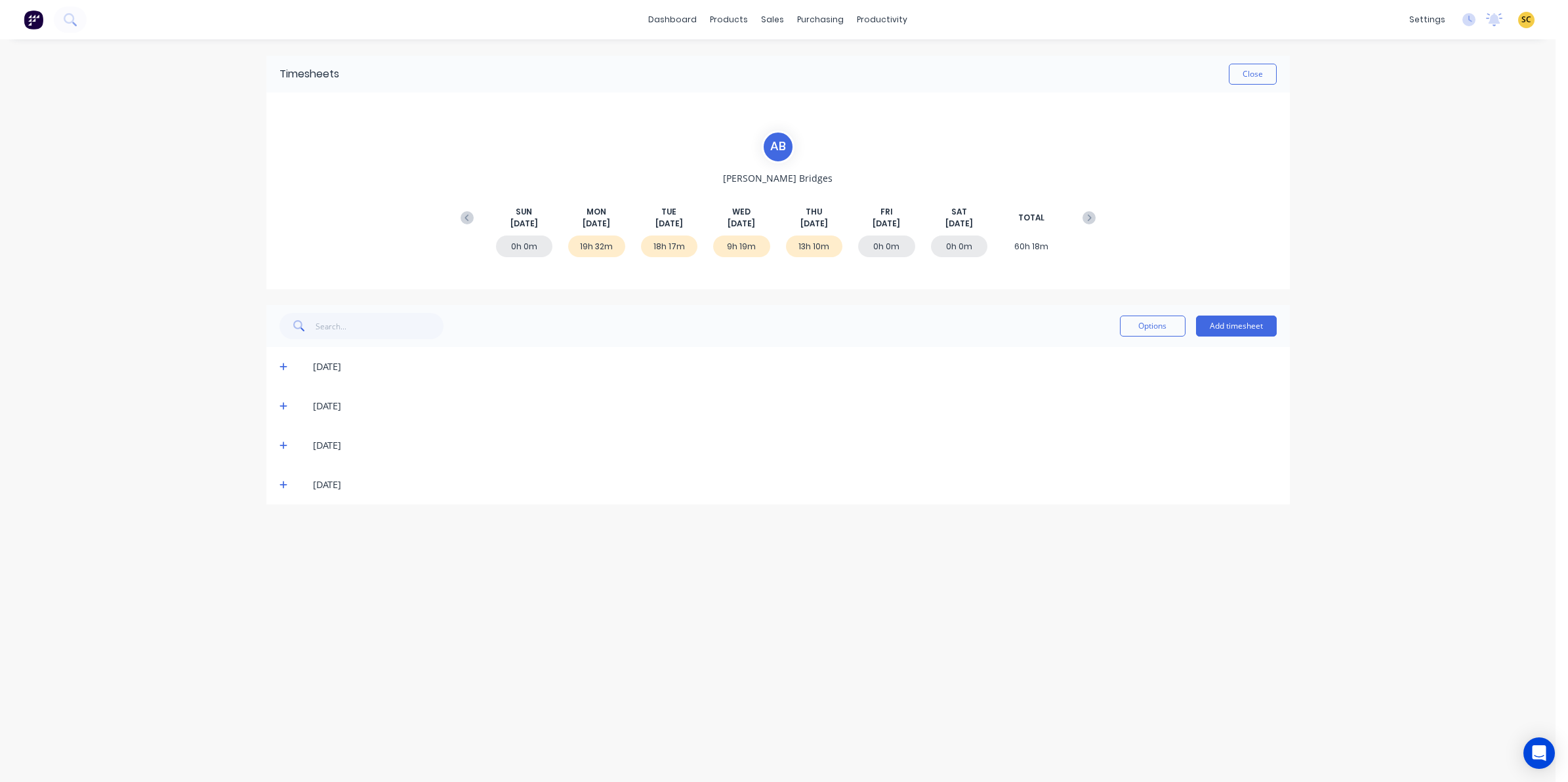
click at [286, 365] on icon at bounding box center [284, 367] width 9 height 9
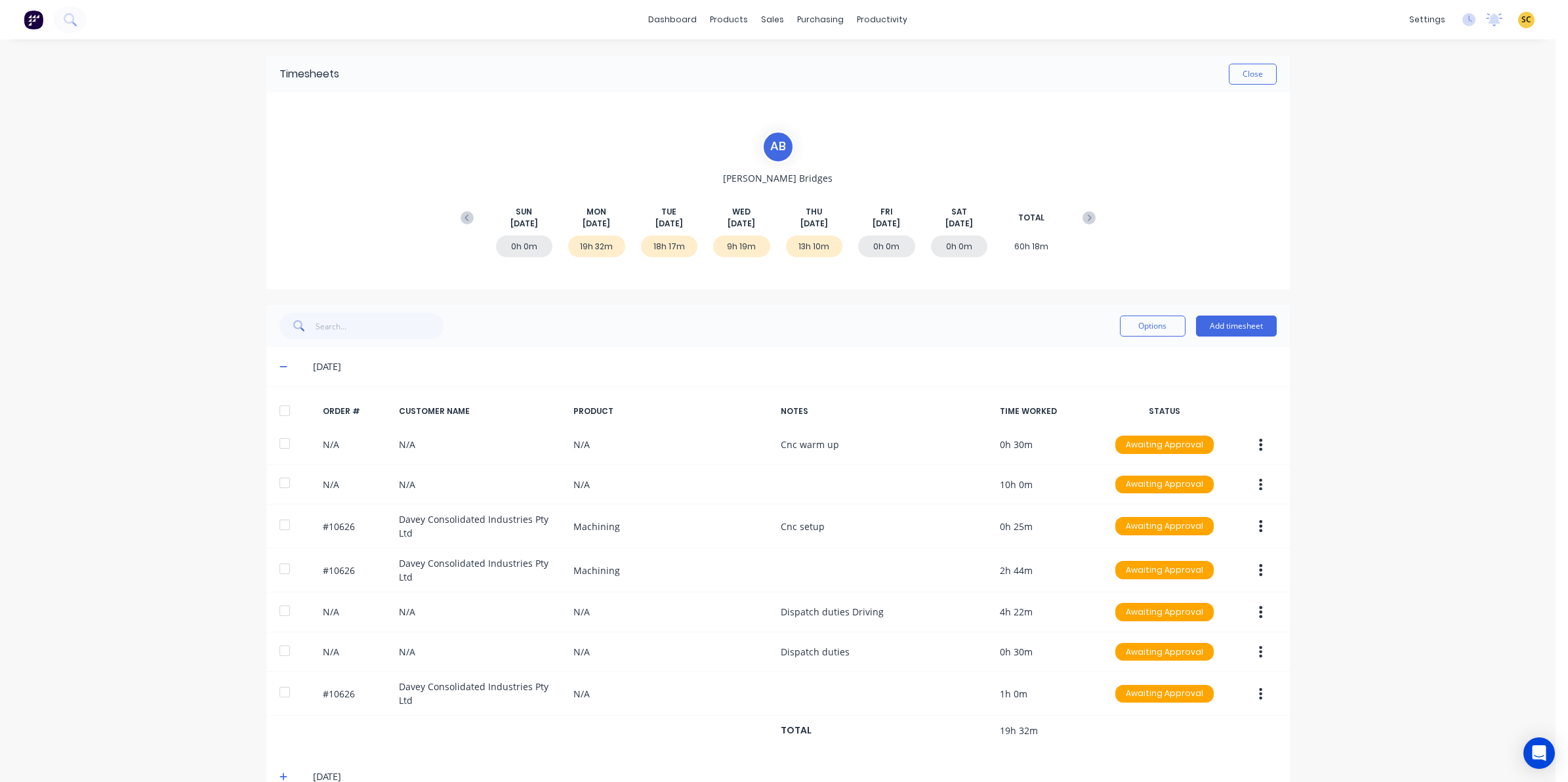
click at [280, 368] on icon at bounding box center [284, 367] width 9 height 9
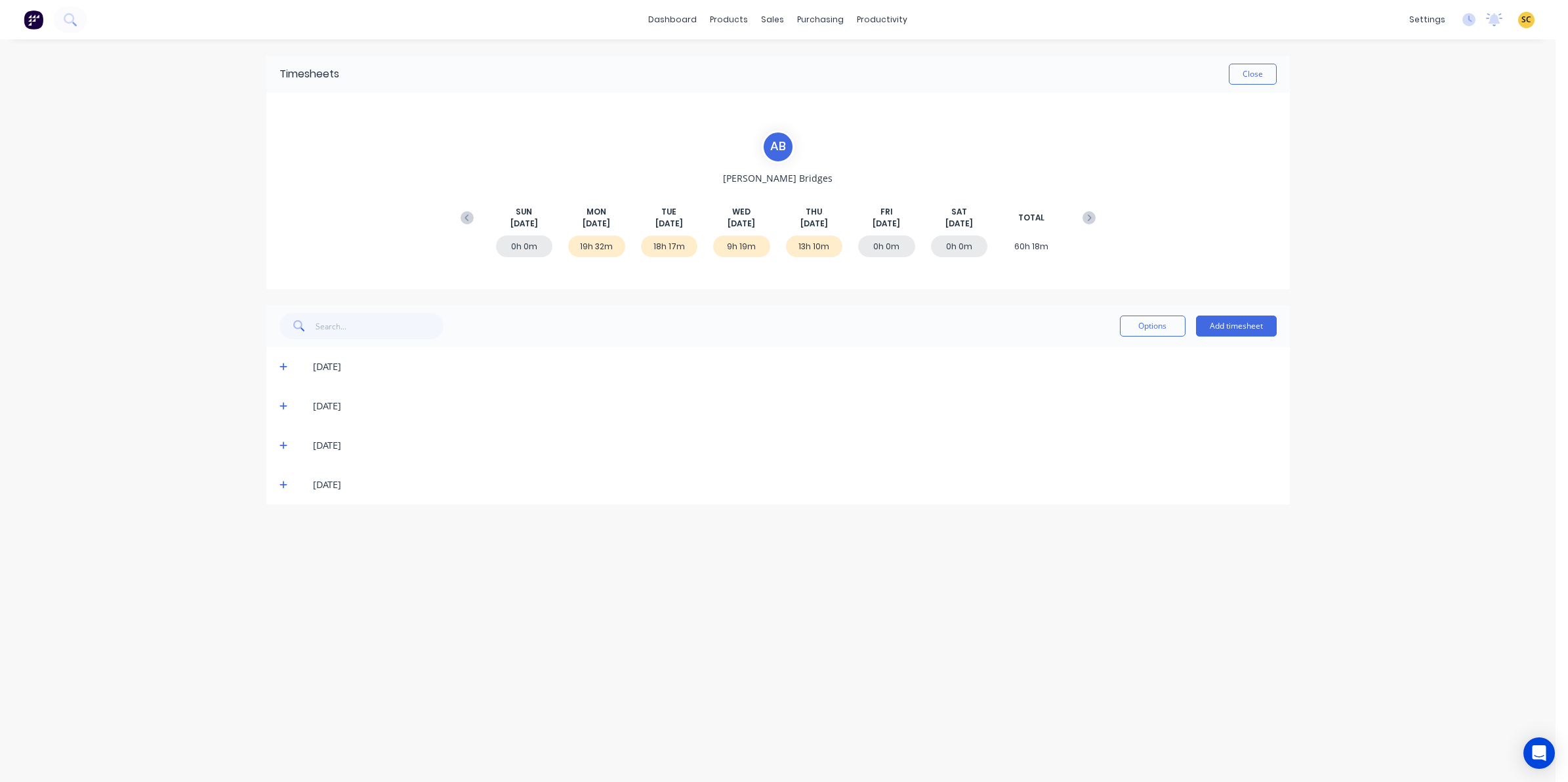
click at [277, 406] on div "19/08/25" at bounding box center [778, 406] width 1024 height 39
click at [278, 407] on div "19/08/25" at bounding box center [778, 406] width 1024 height 39
click at [282, 407] on icon at bounding box center [284, 406] width 9 height 9
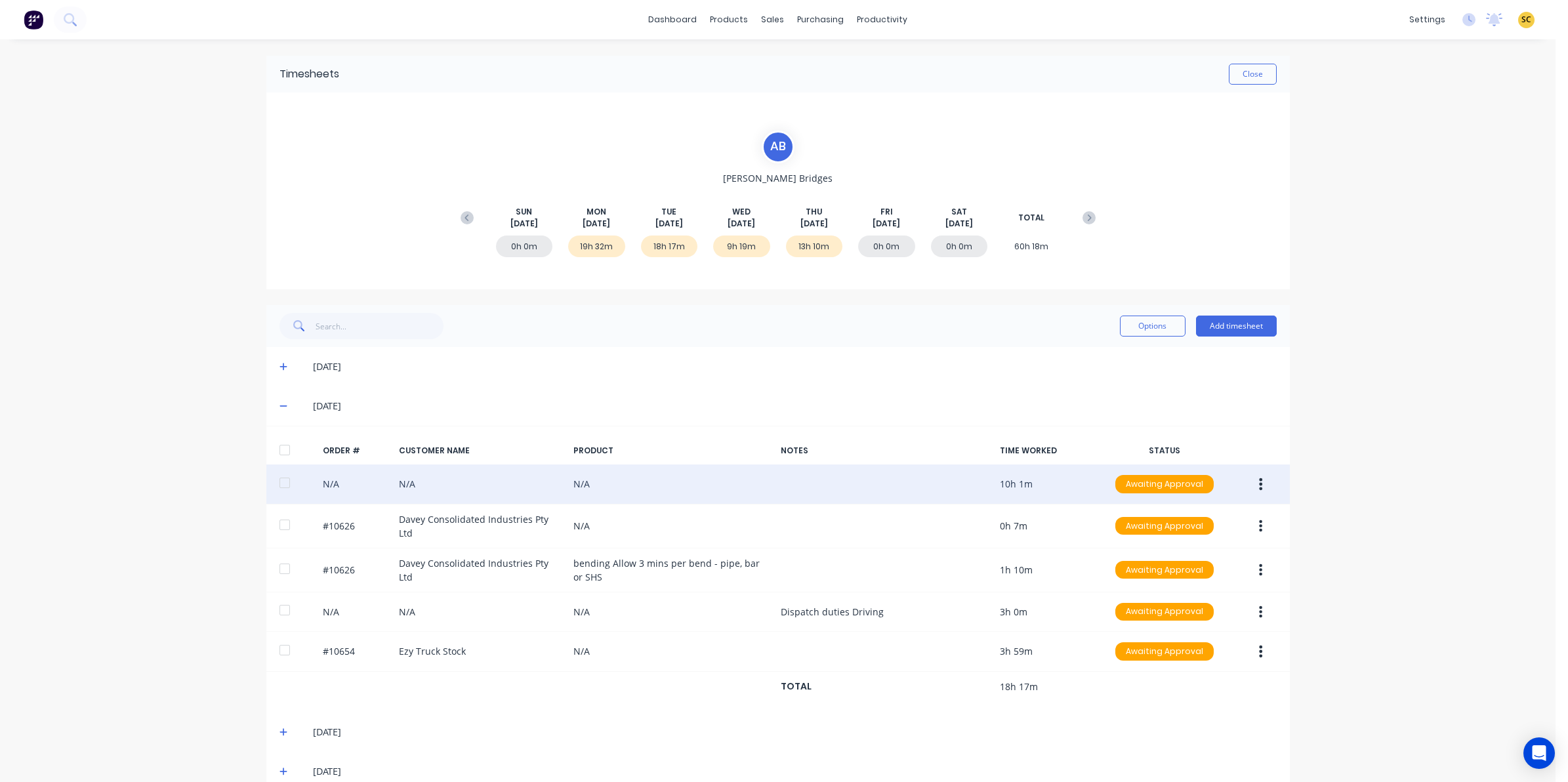
scroll to position [23, 0]
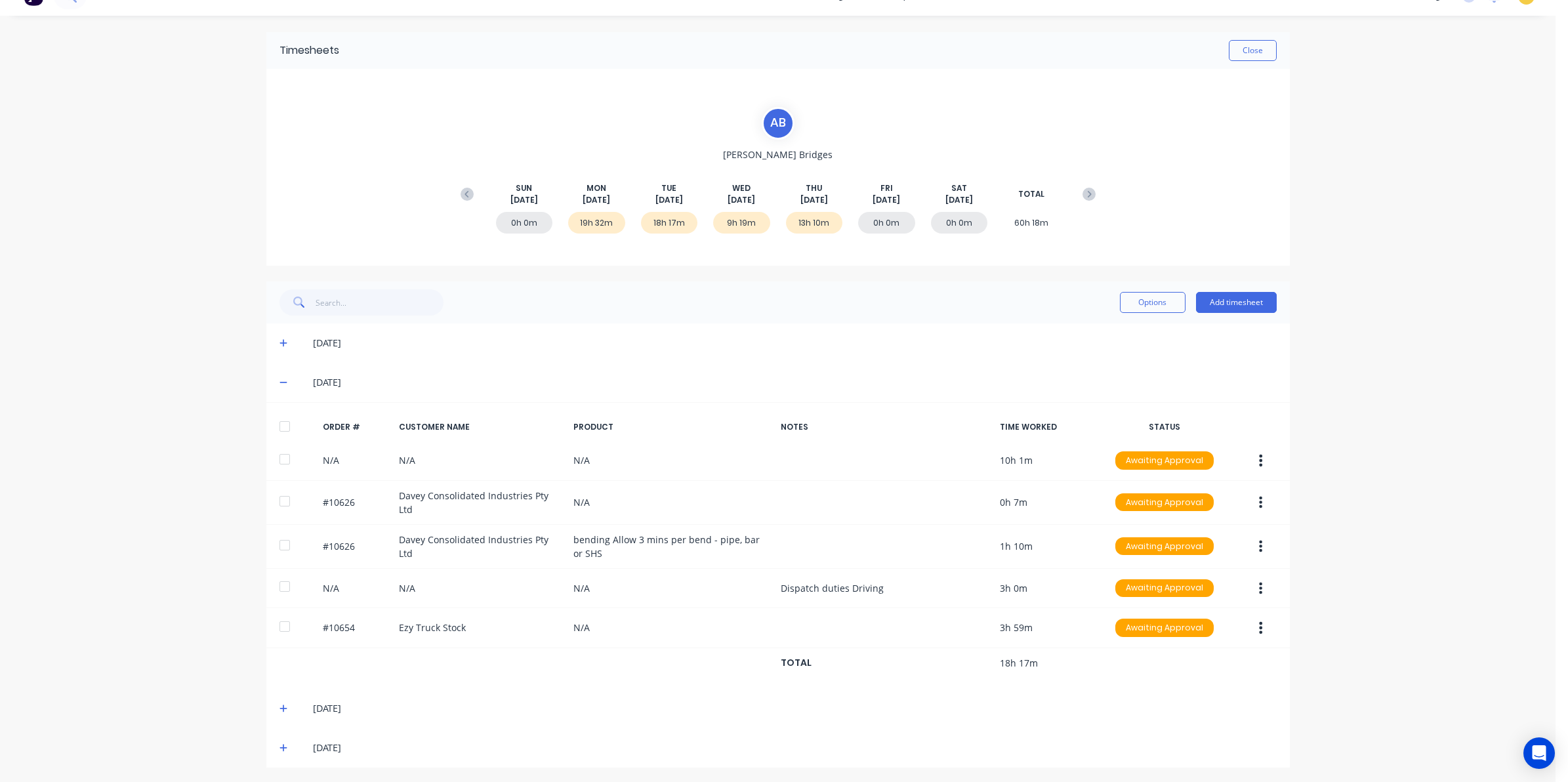
click at [280, 382] on icon at bounding box center [284, 383] width 8 height 1
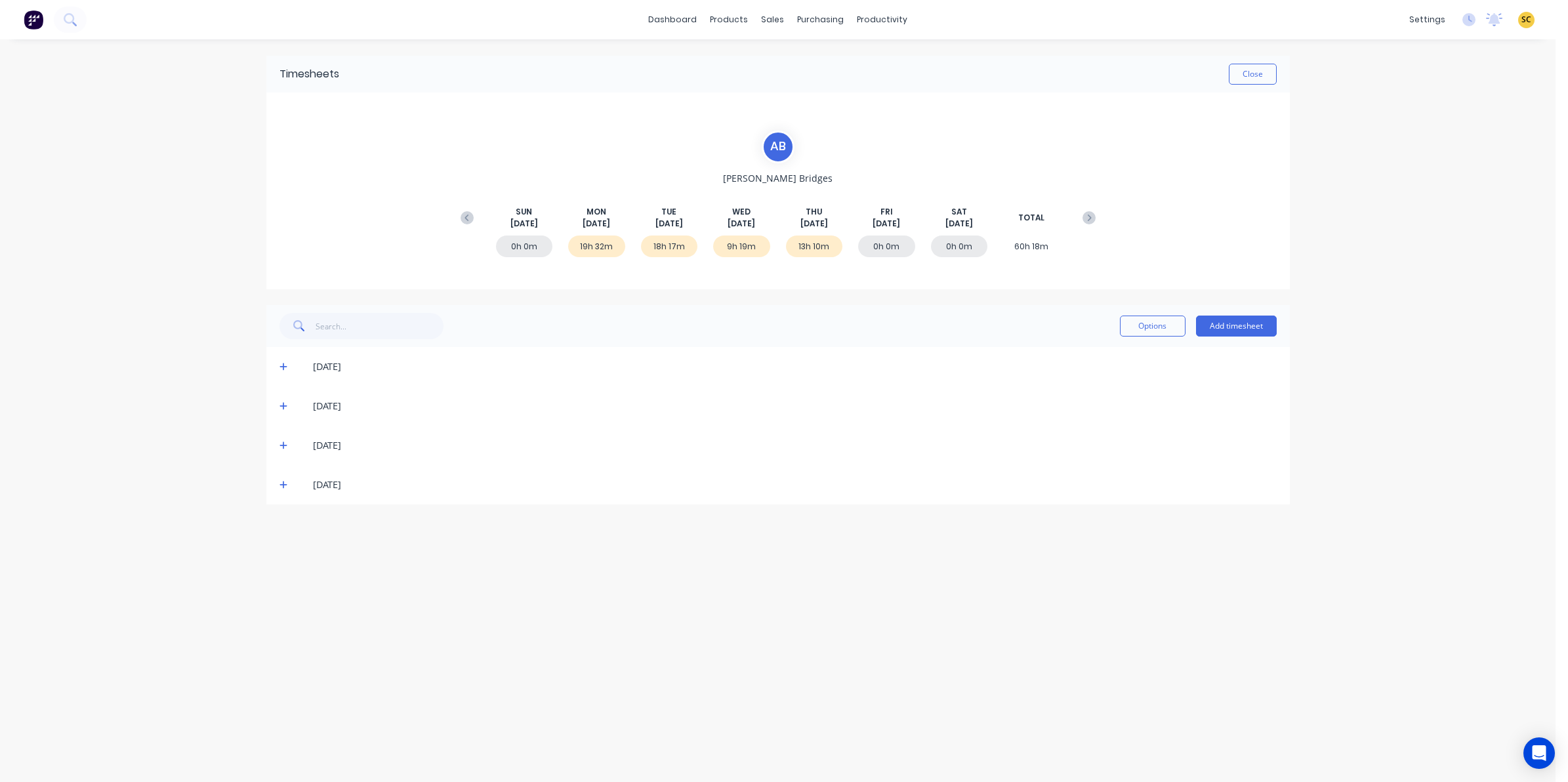
click at [284, 434] on div "20/08/25" at bounding box center [778, 445] width 1024 height 39
click at [286, 443] on icon at bounding box center [284, 446] width 9 height 9
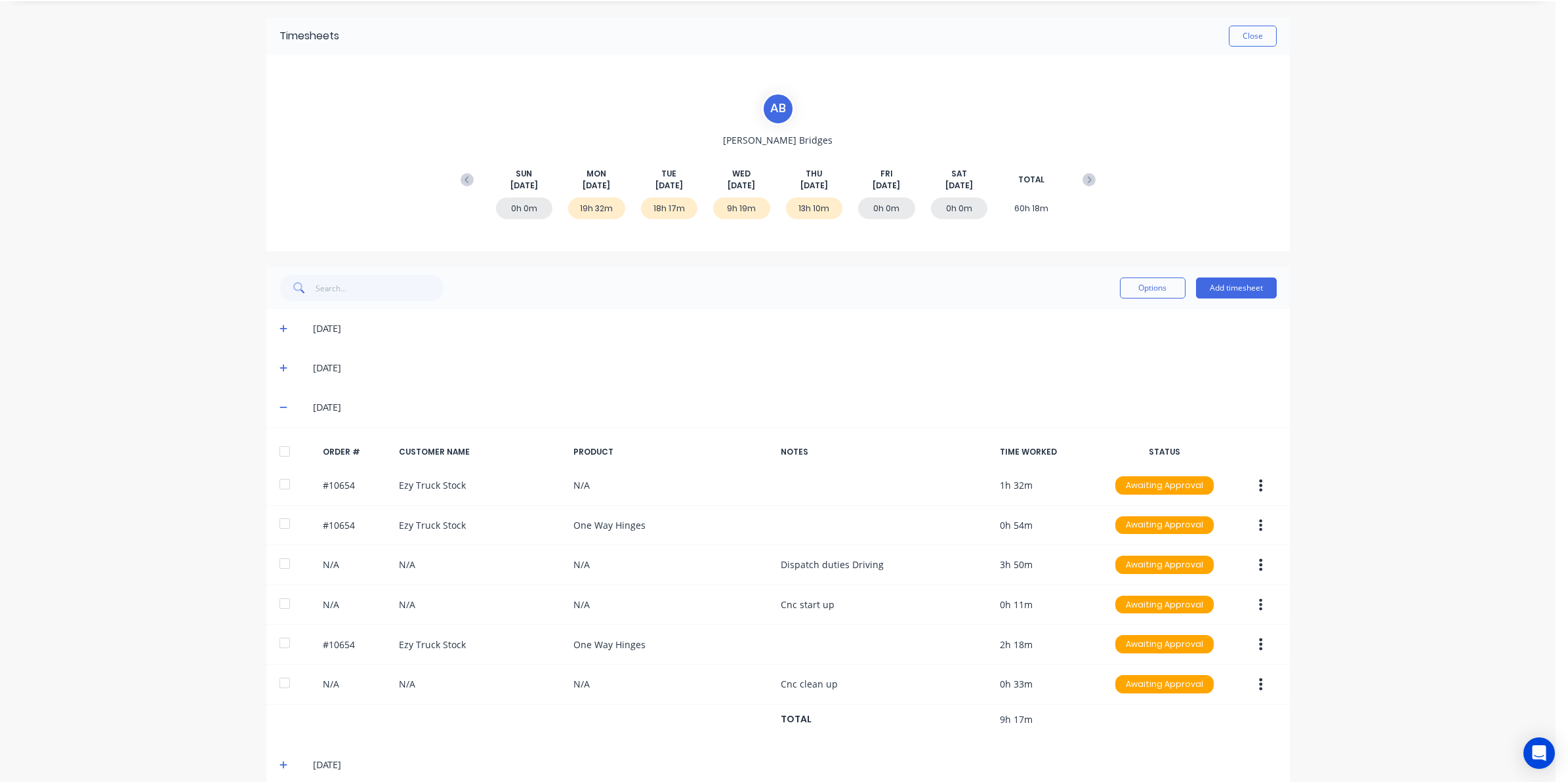
scroll to position [59, 0]
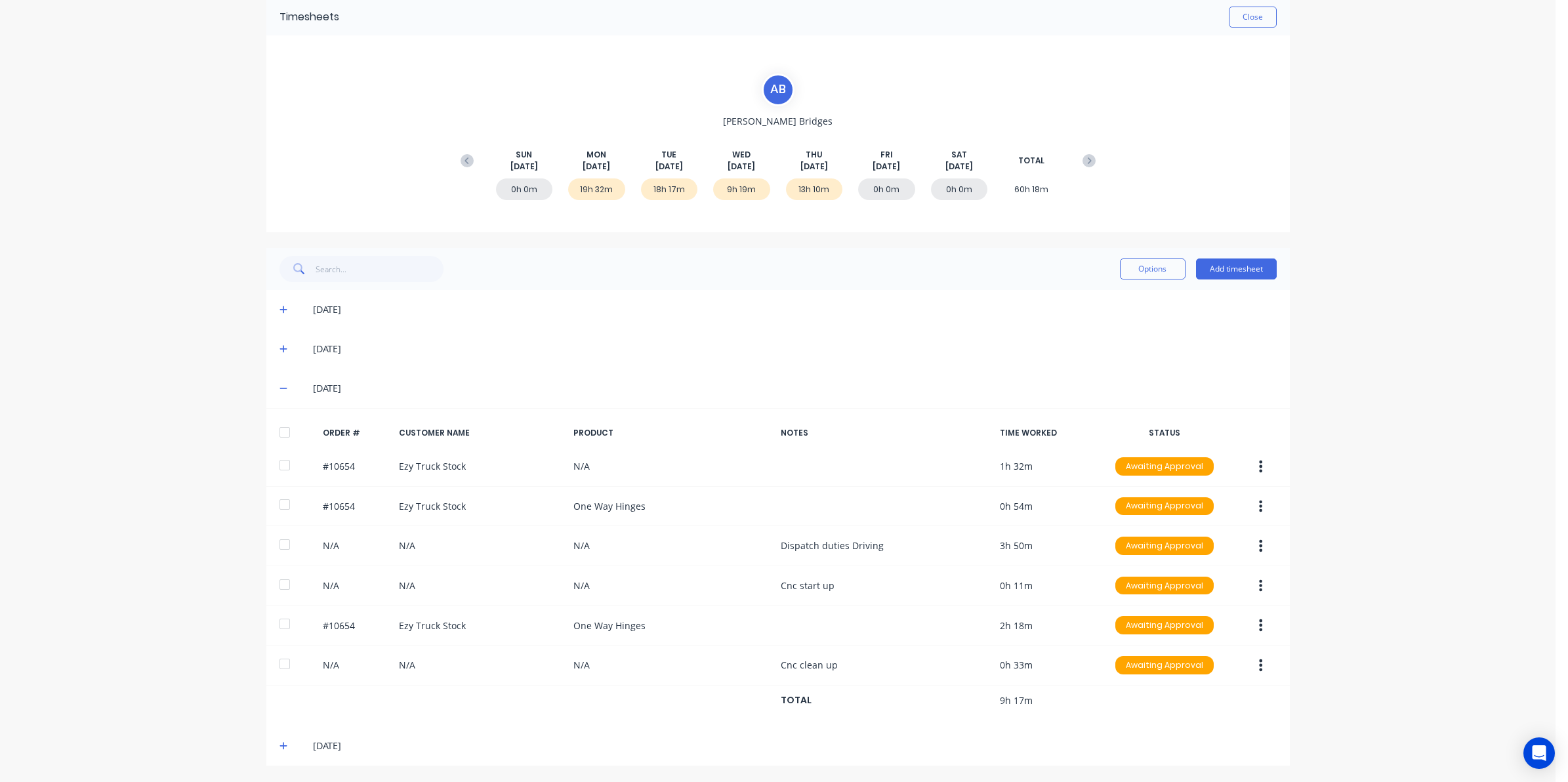
click at [280, 749] on icon at bounding box center [284, 746] width 9 height 9
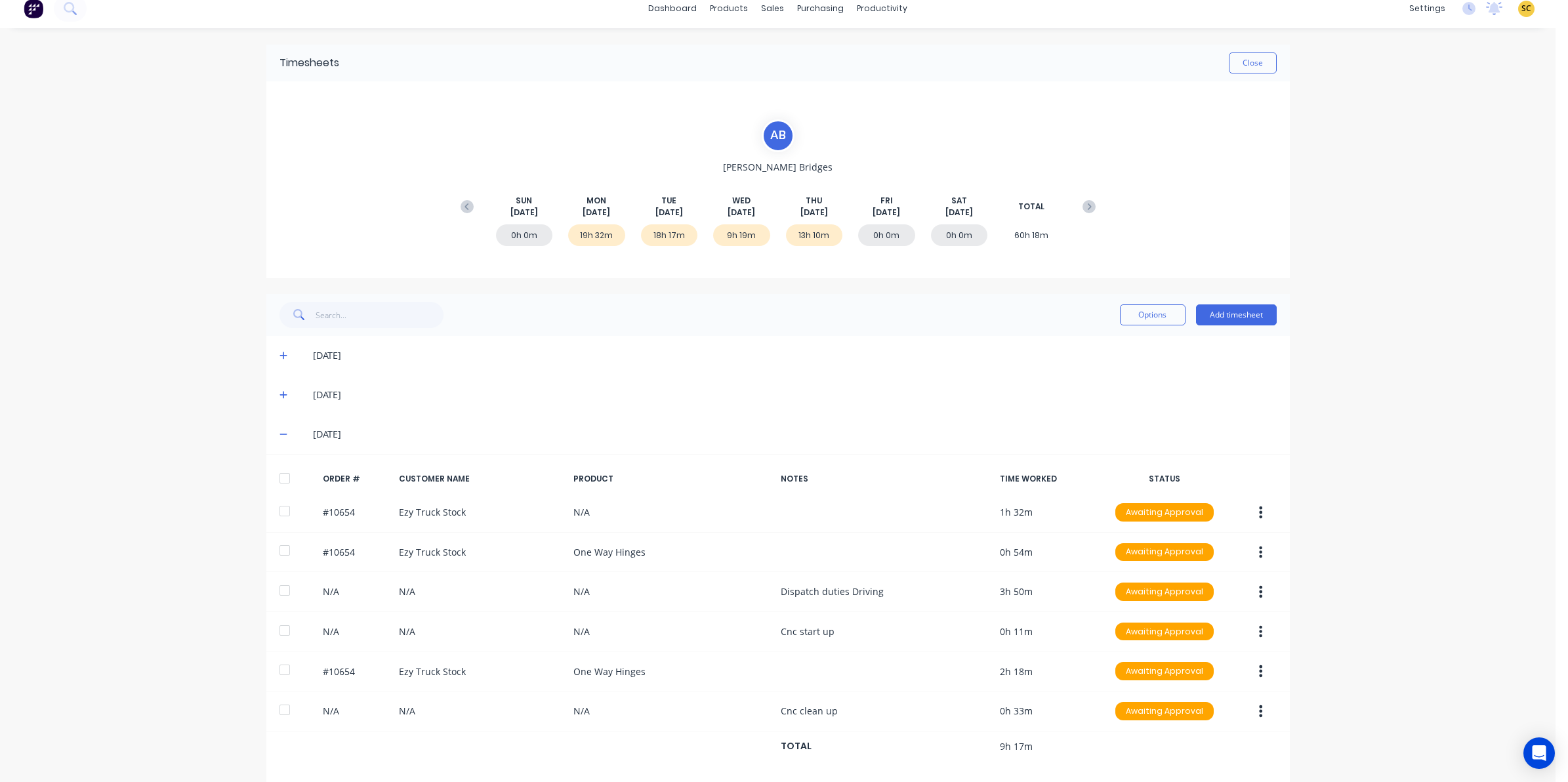
scroll to position [0, 0]
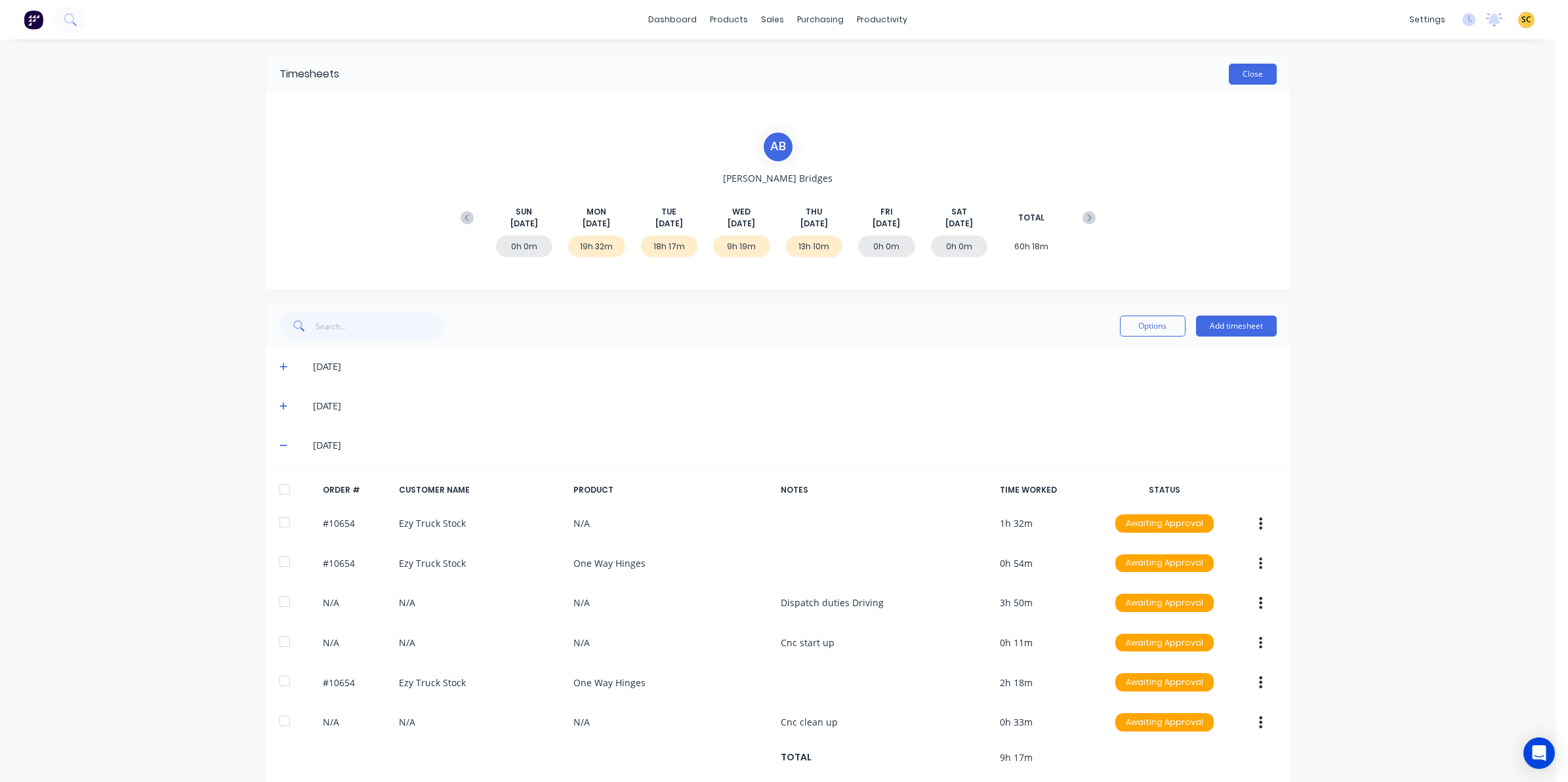
click at [1237, 73] on button "Close" at bounding box center [1253, 73] width 48 height 21
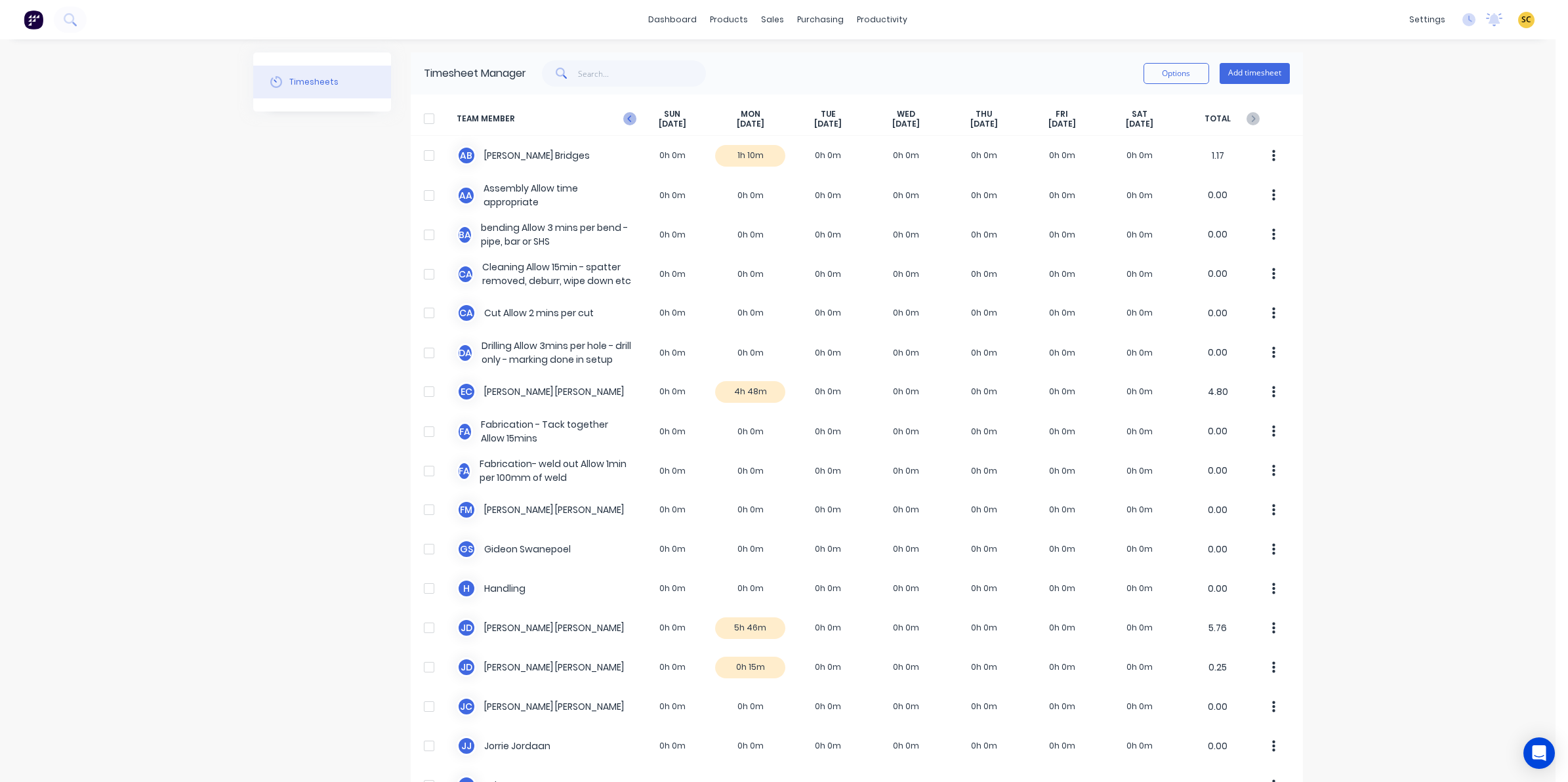
click at [627, 118] on icon at bounding box center [630, 119] width 13 height 13
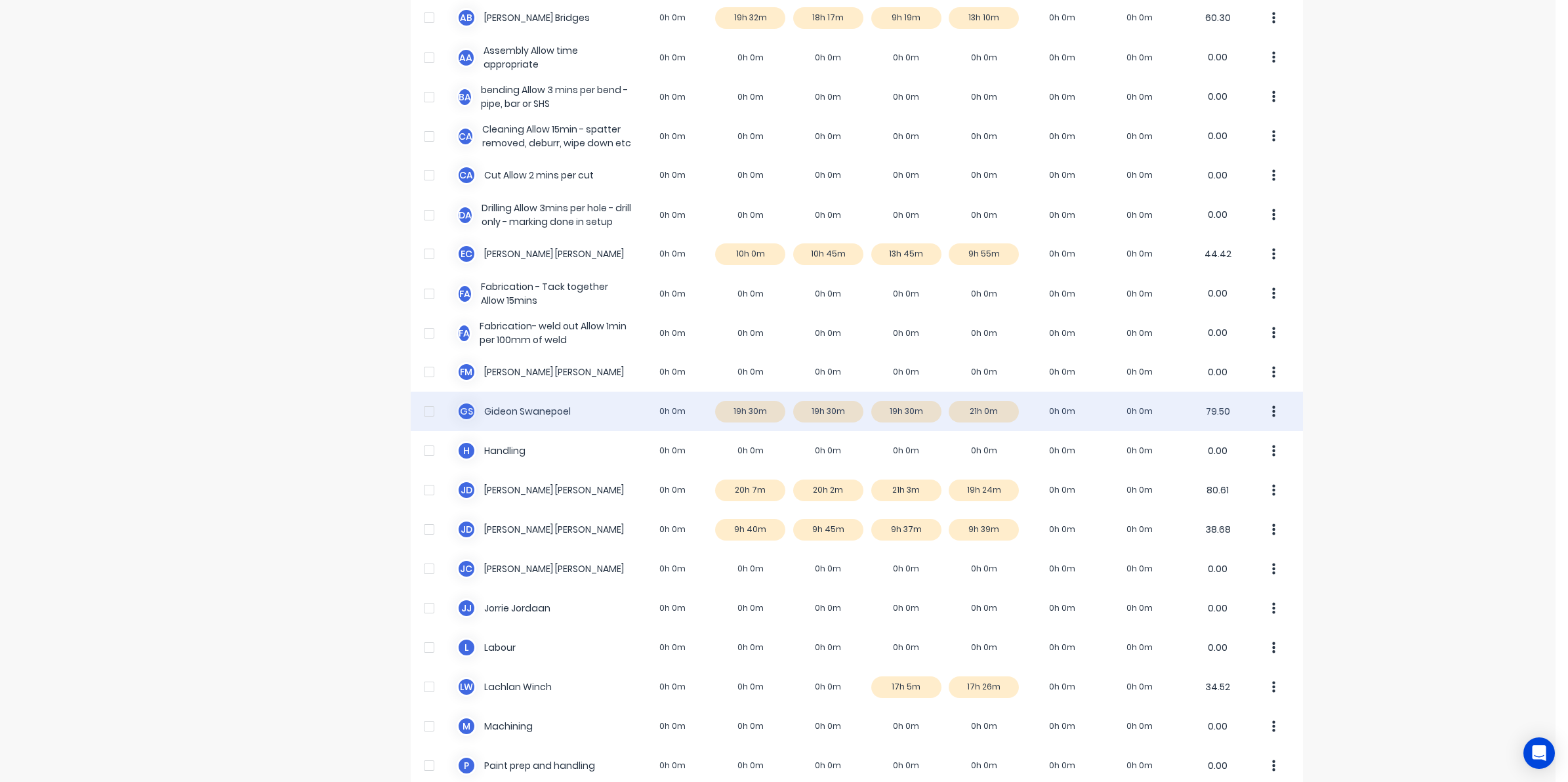
scroll to position [164, 0]
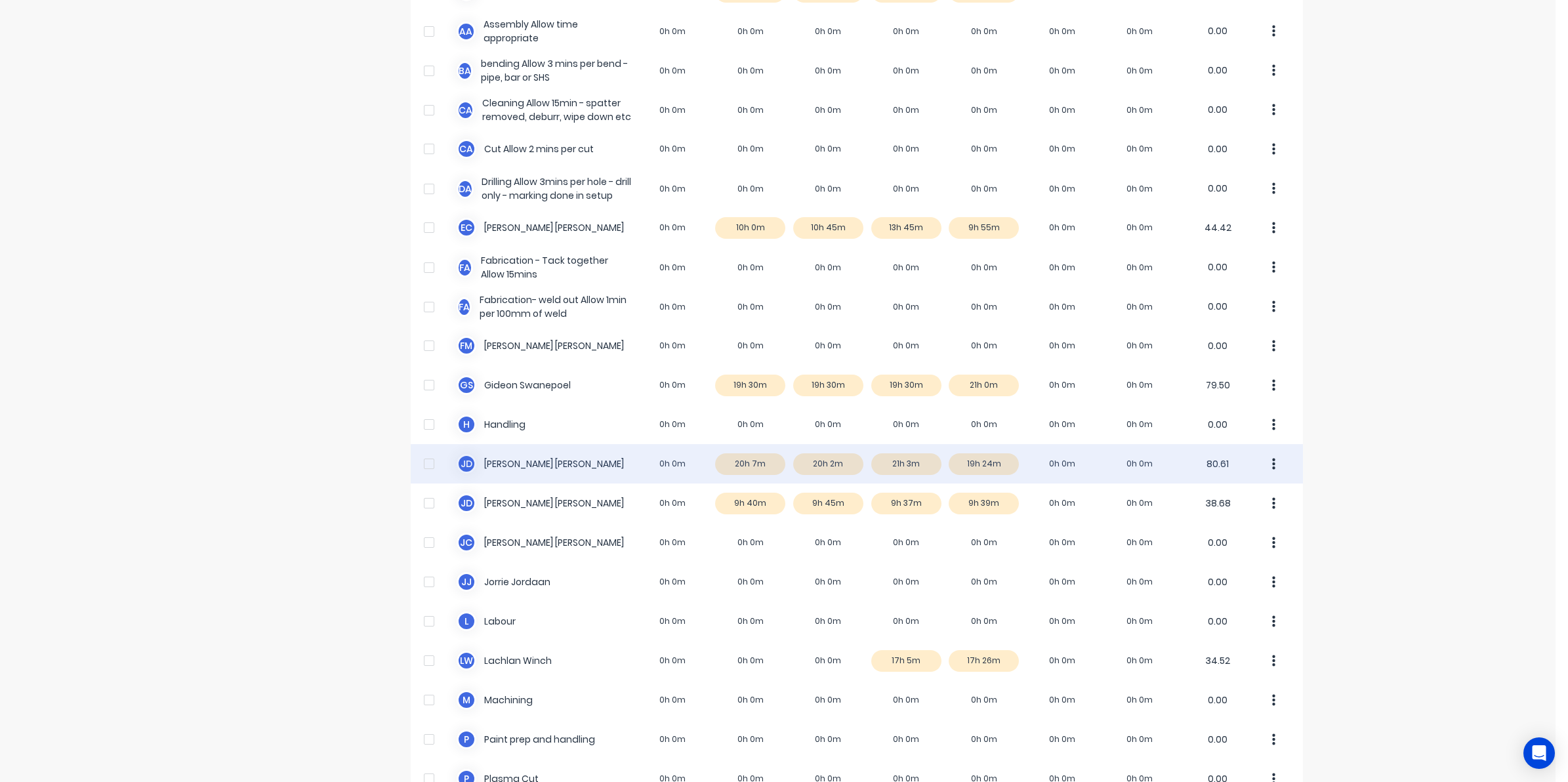
click at [745, 466] on div "J D Joel De Vries 0h 0m 20h 7m 20h 2m 21h 3m 19h 24m 0h 0m 0h 0m 80.61" at bounding box center [857, 464] width 892 height 39
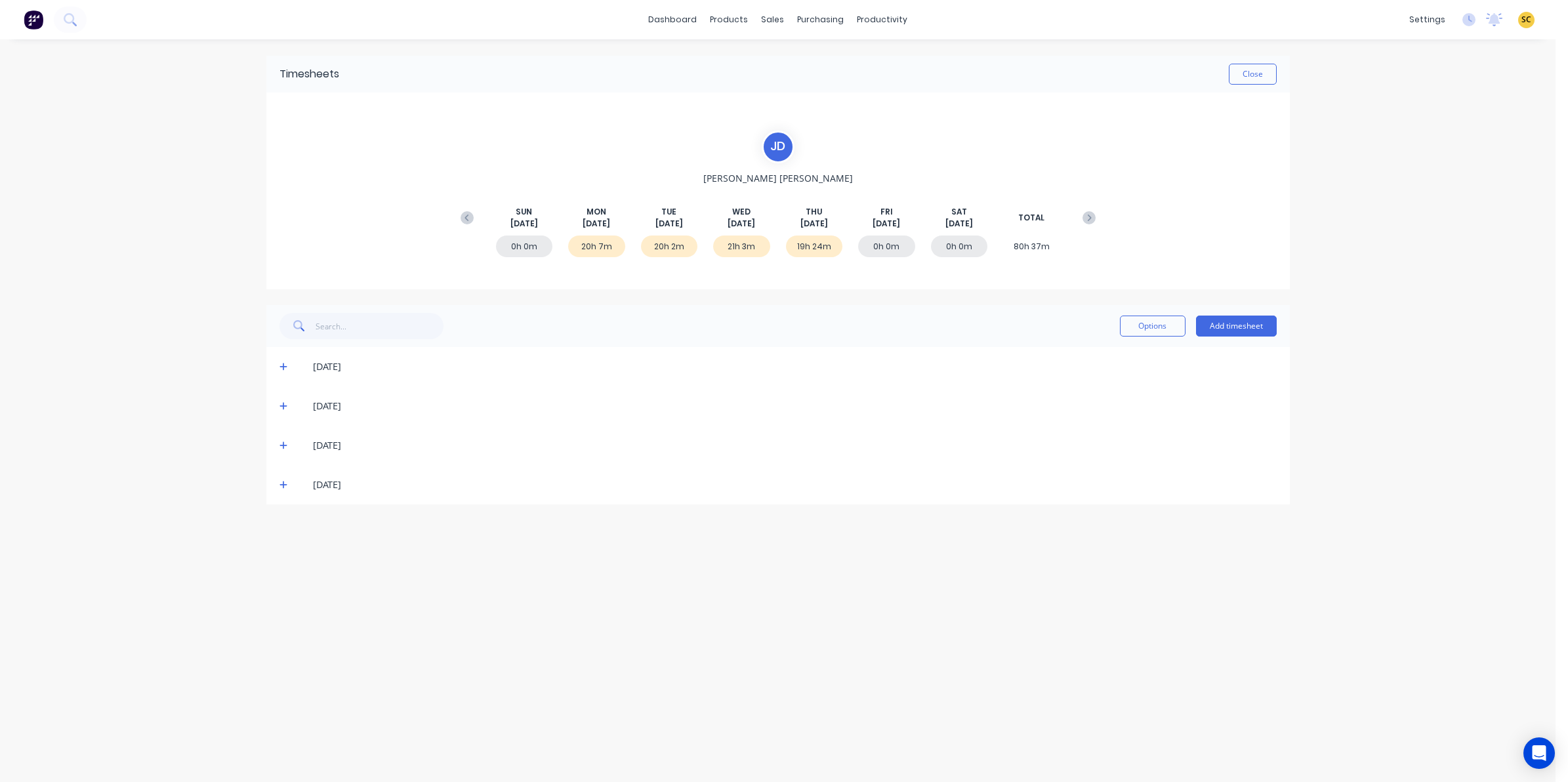
click at [284, 489] on icon at bounding box center [284, 485] width 9 height 9
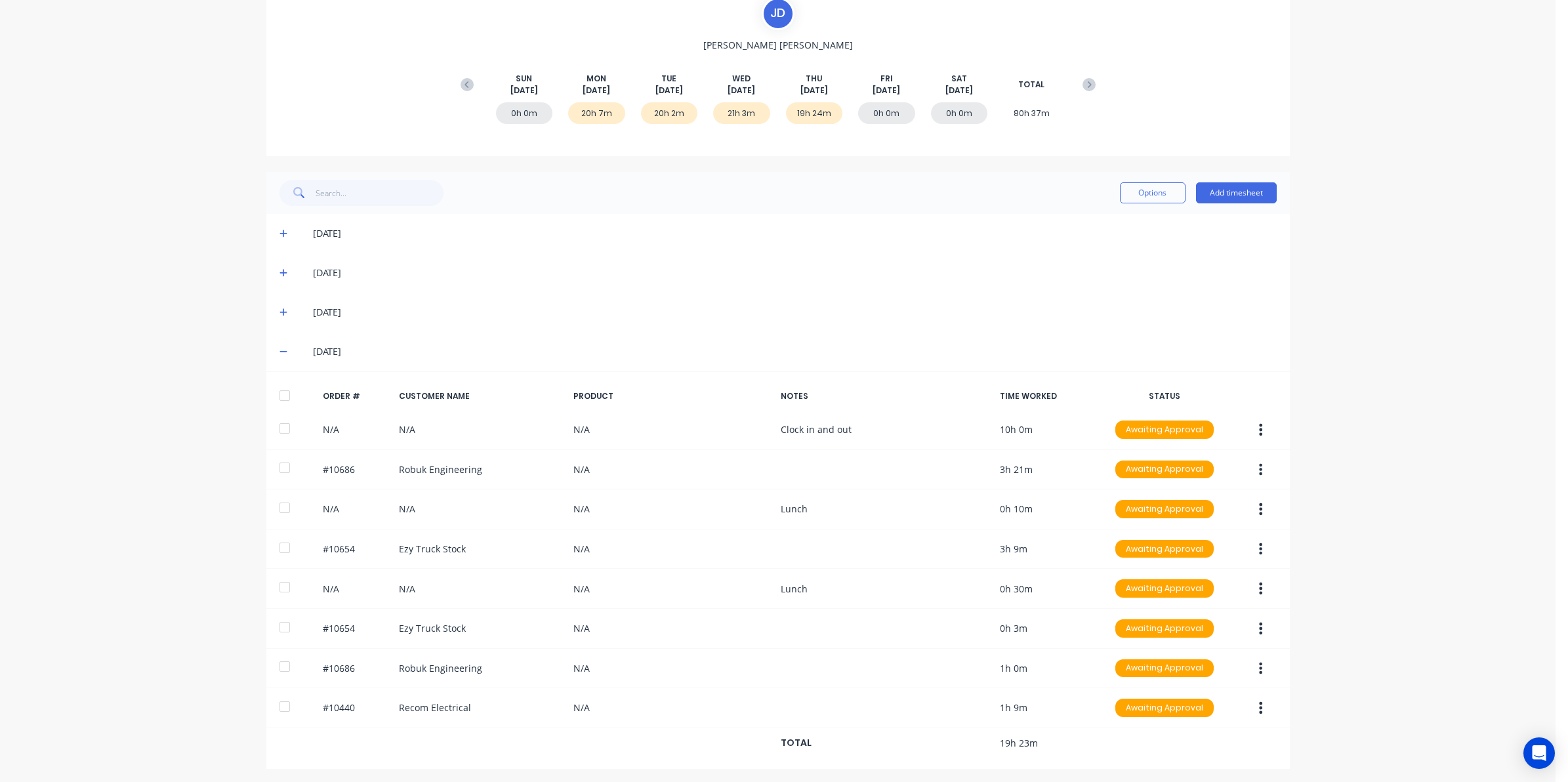
scroll to position [139, 0]
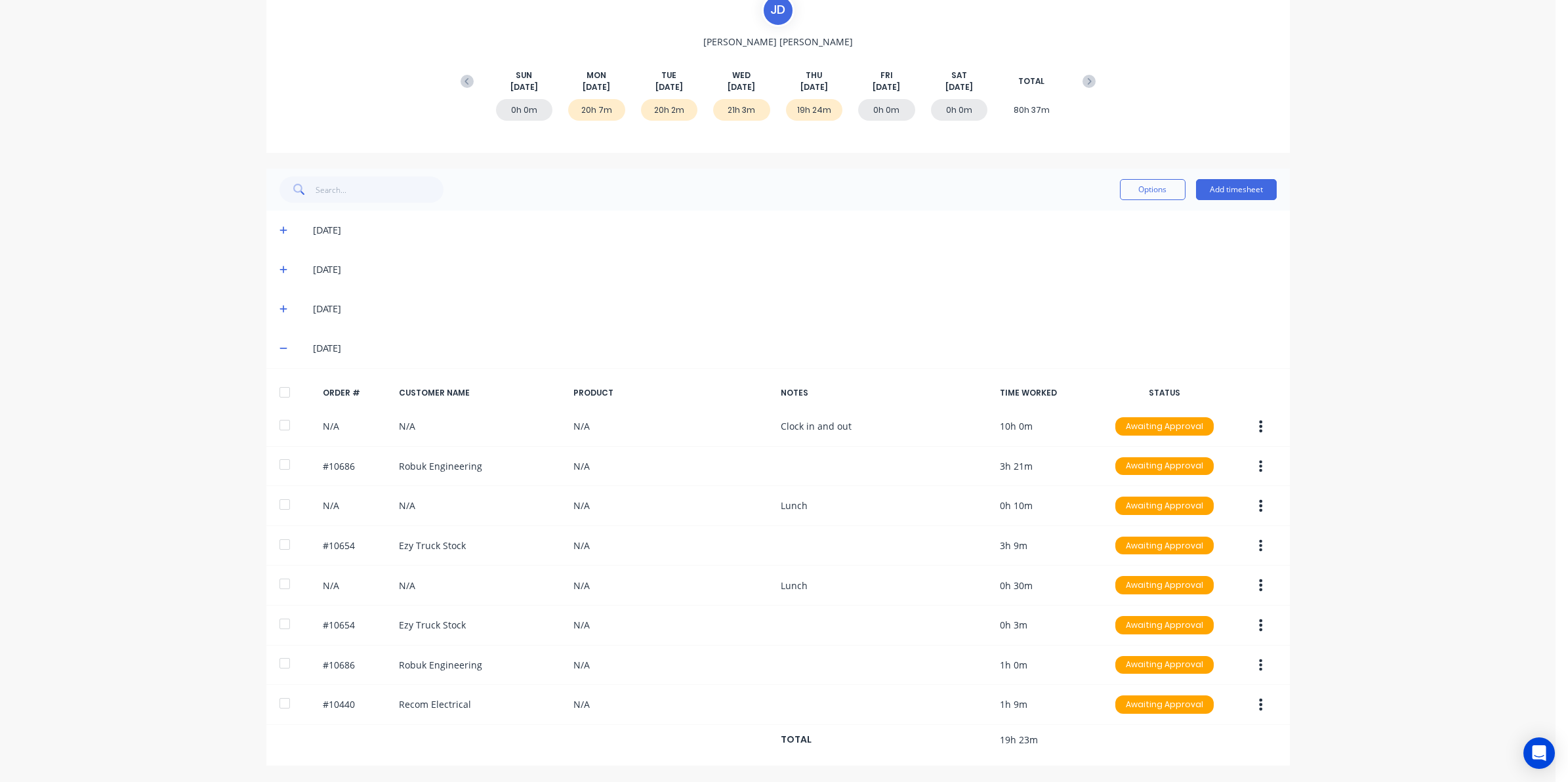
click at [280, 306] on icon at bounding box center [284, 309] width 9 height 9
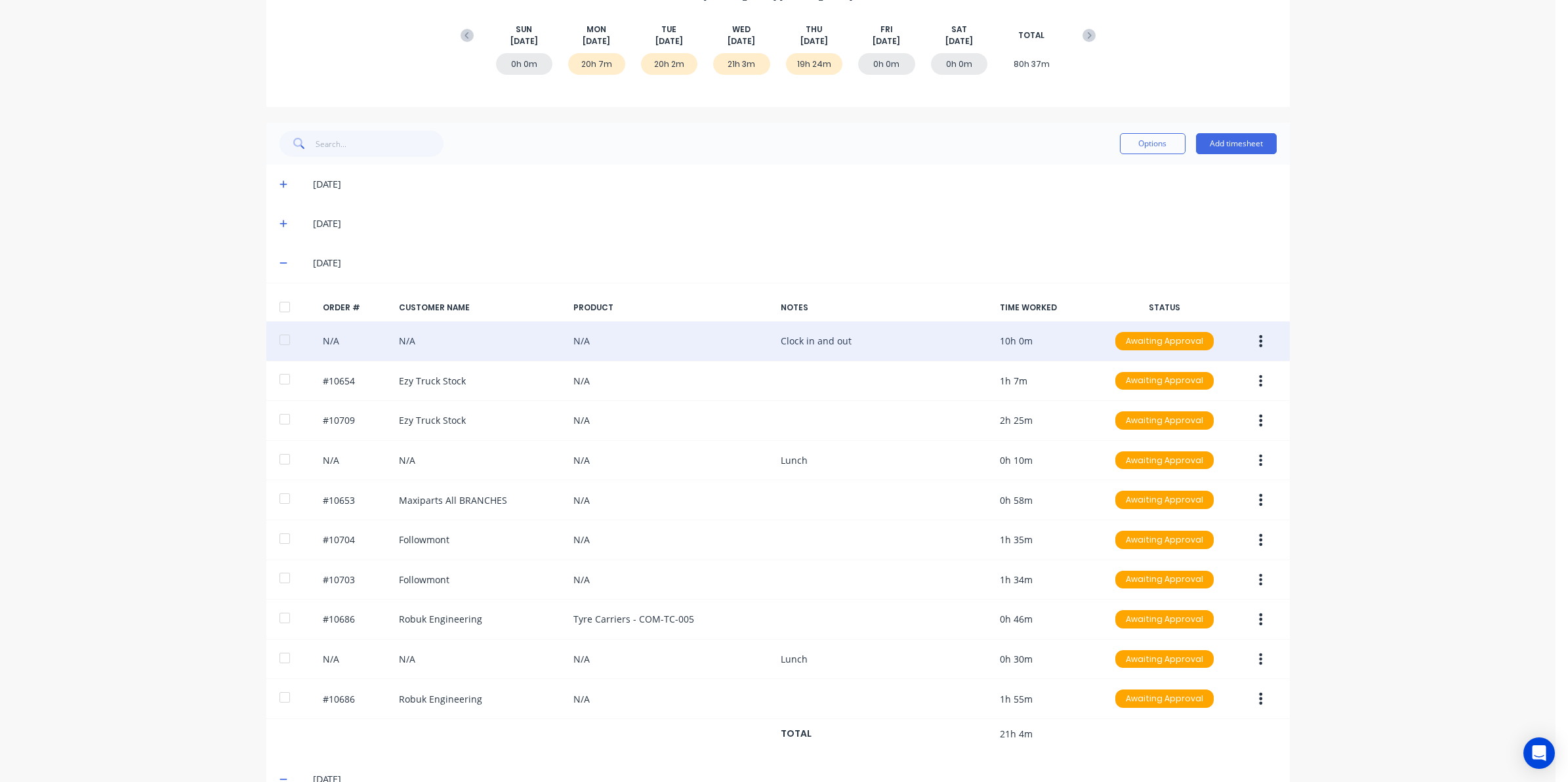
scroll to position [222, 0]
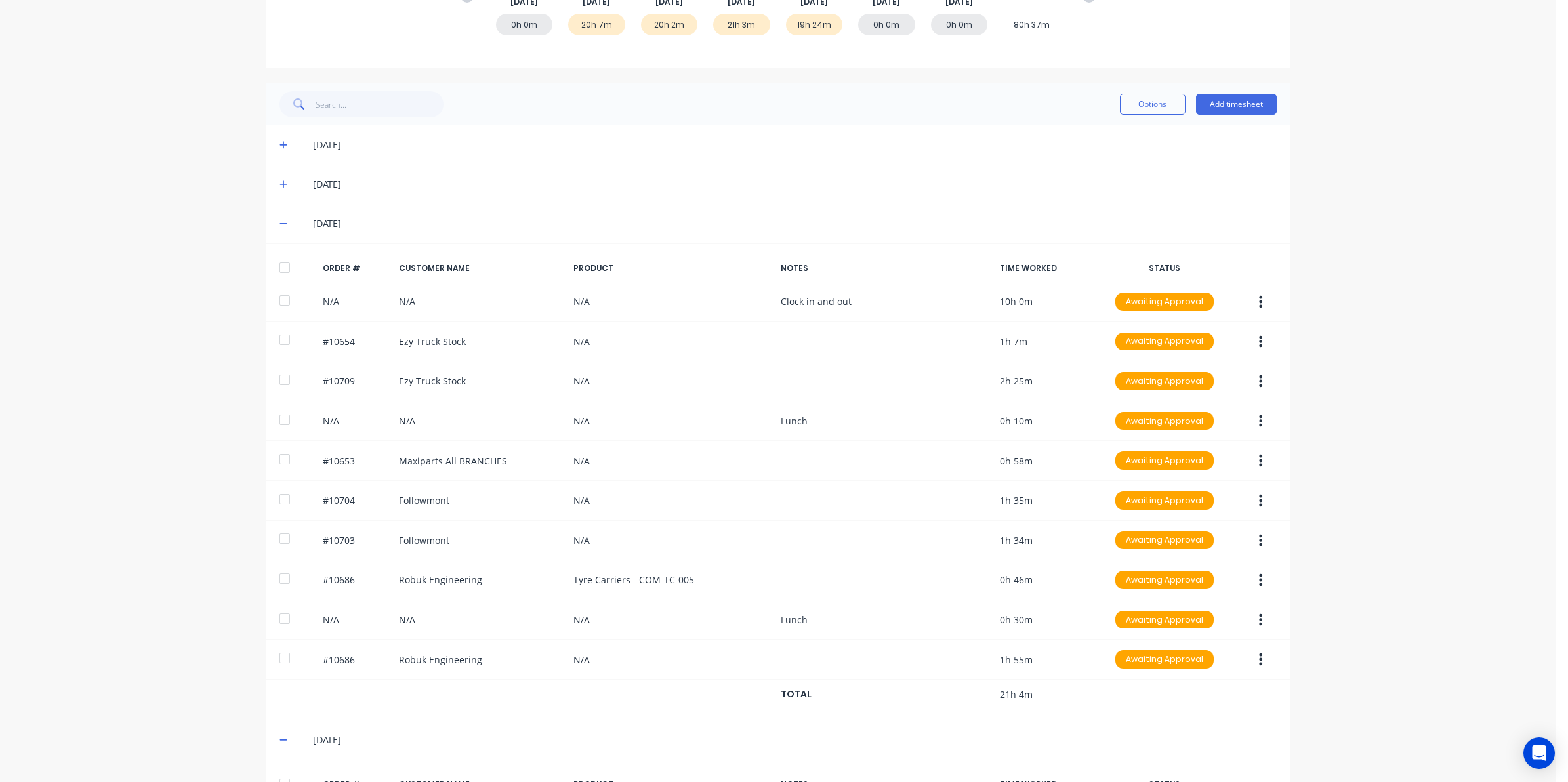
click at [280, 181] on icon at bounding box center [284, 184] width 9 height 9
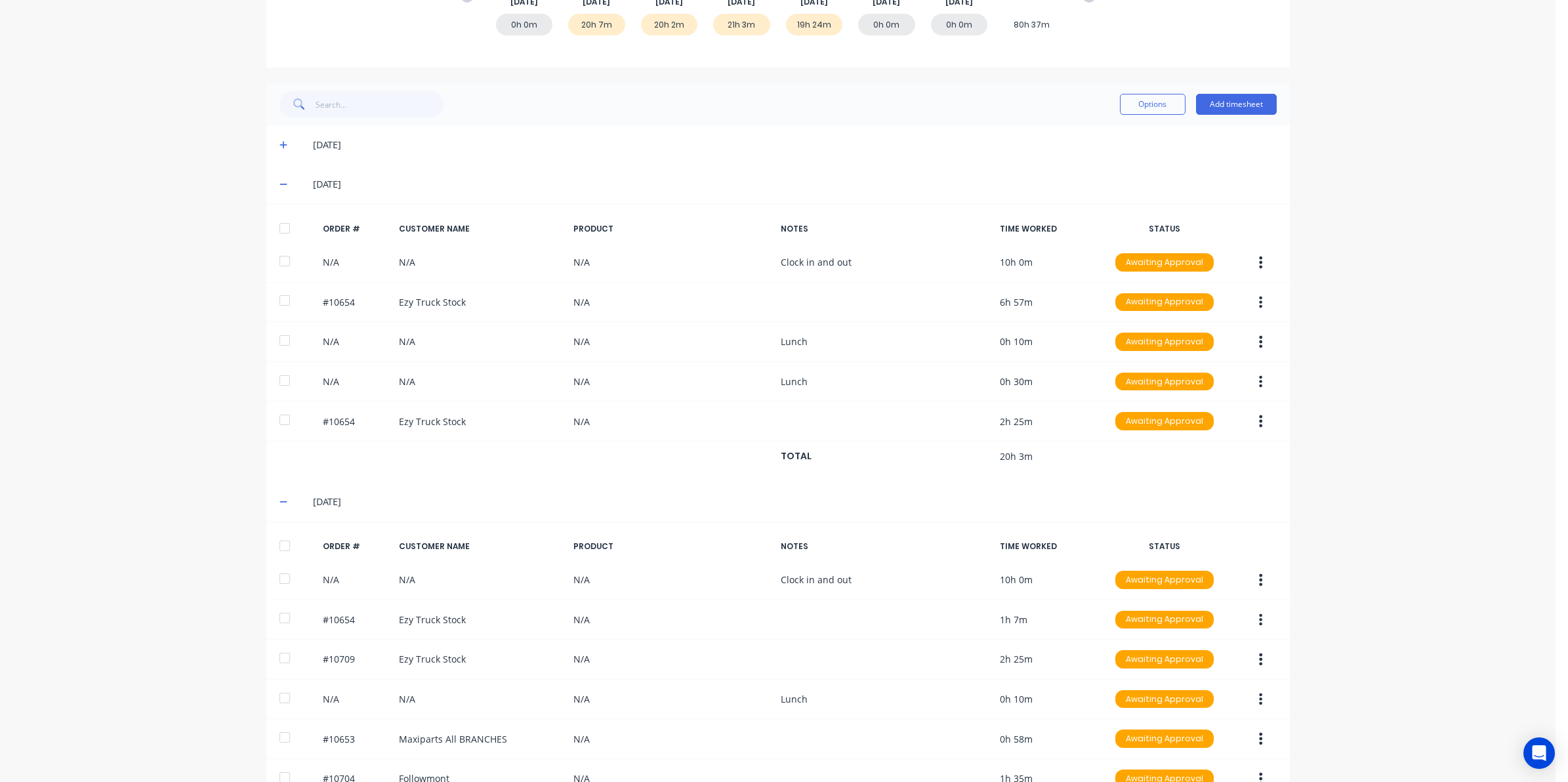
click at [280, 145] on icon at bounding box center [284, 145] width 9 height 9
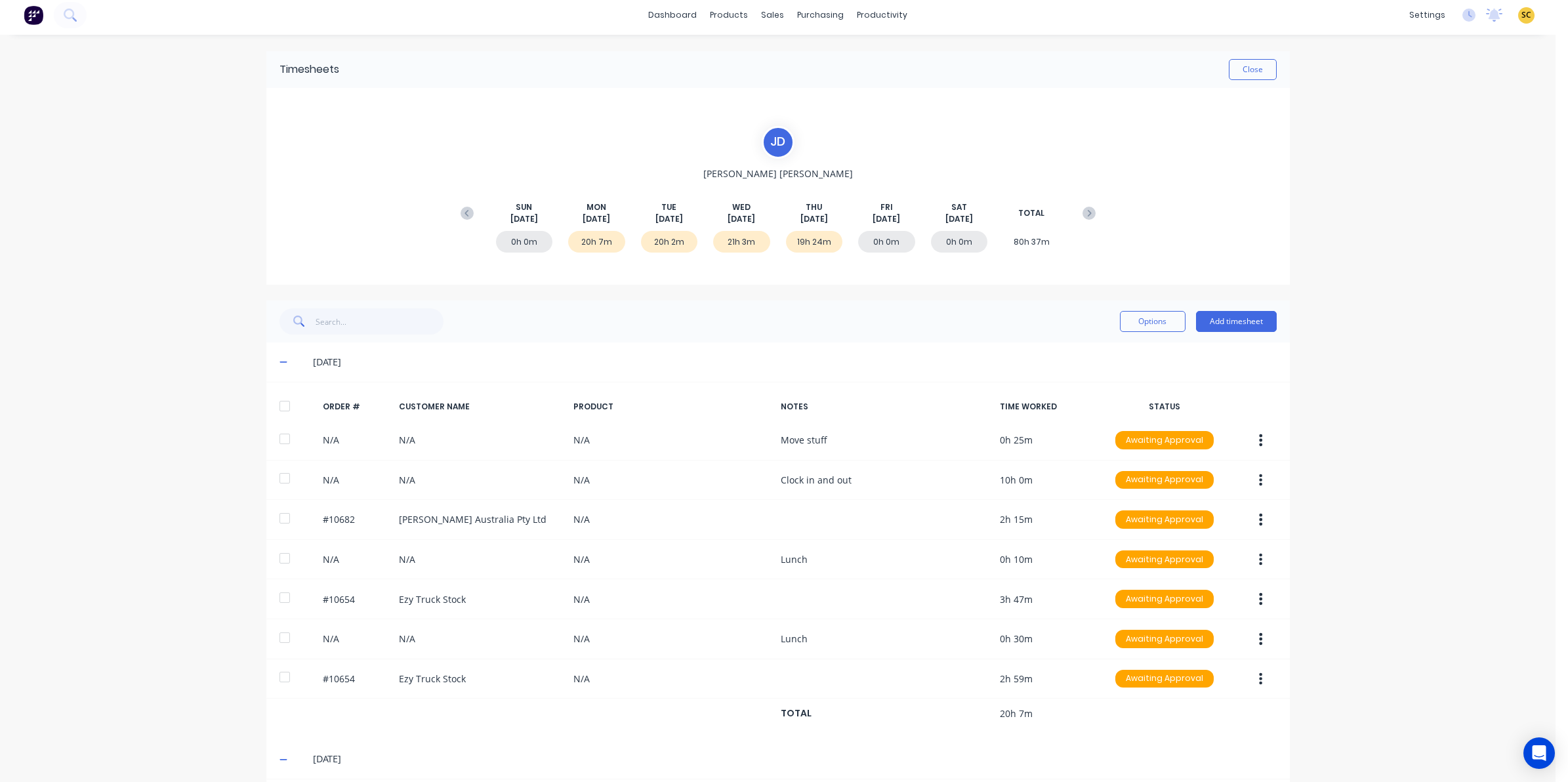
scroll to position [0, 0]
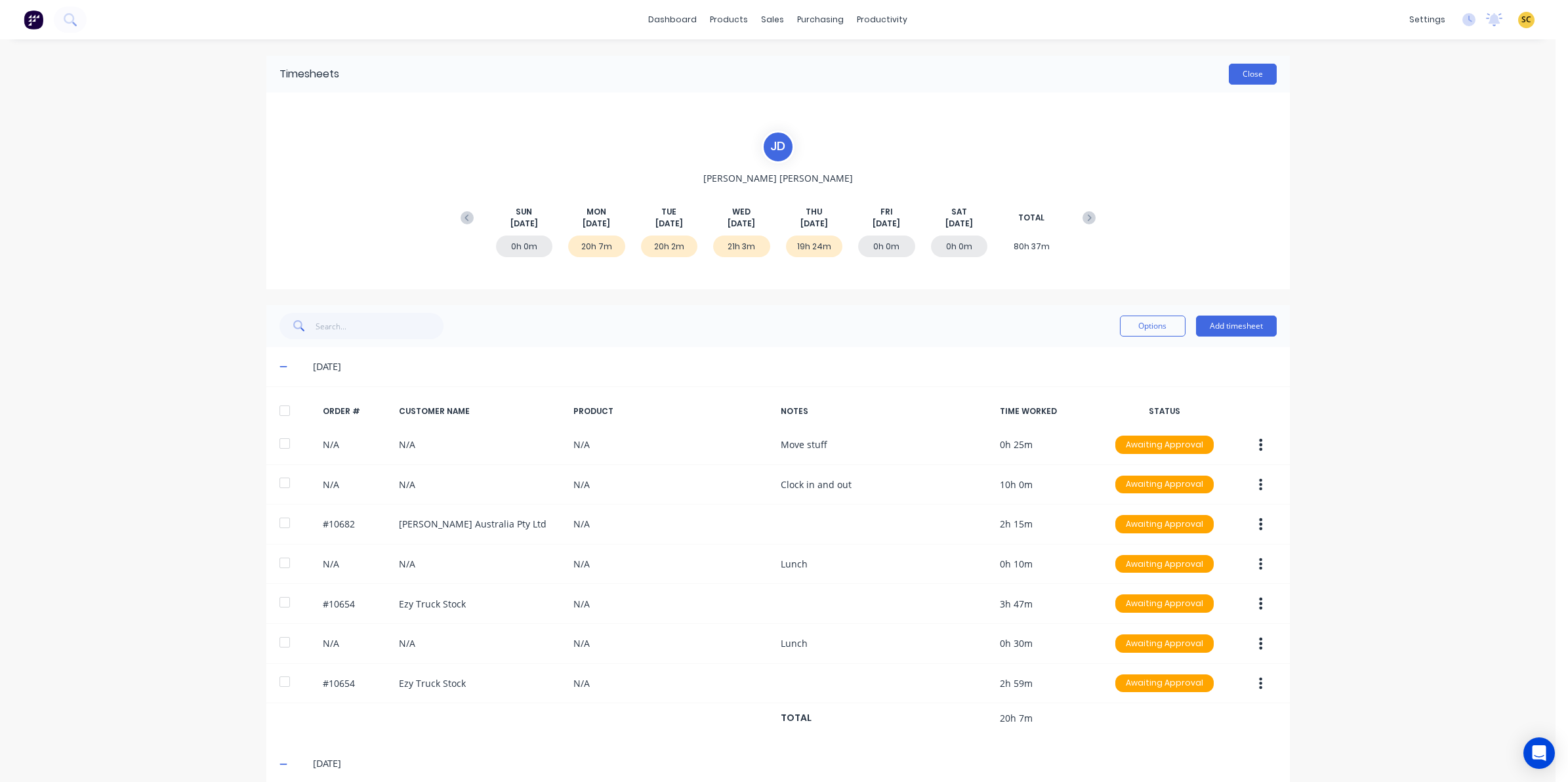
click at [1248, 81] on button "Close" at bounding box center [1253, 73] width 48 height 21
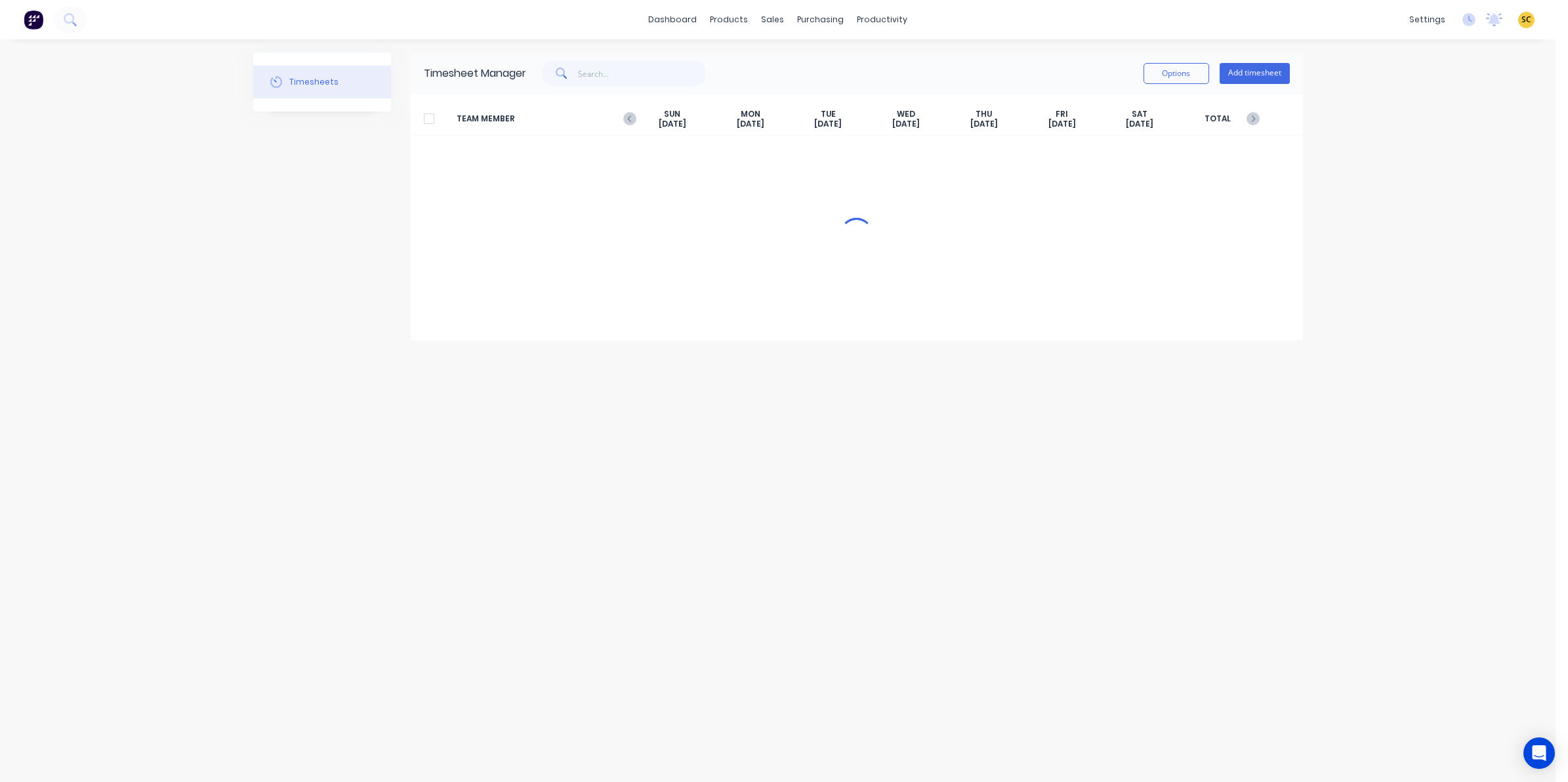
click at [884, 326] on div at bounding box center [857, 234] width 892 height 197
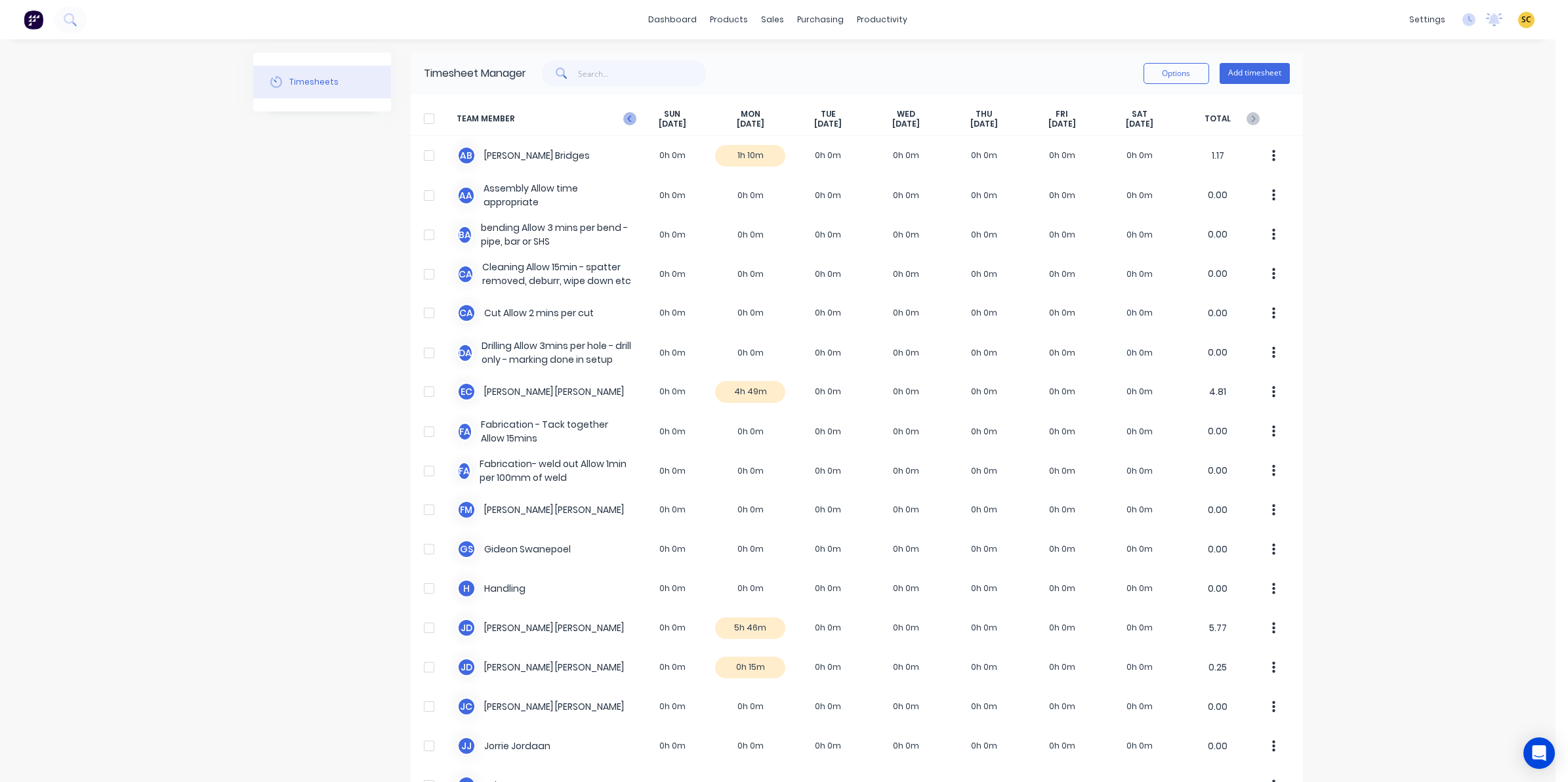
drag, startPoint x: 860, startPoint y: 397, endPoint x: 624, endPoint y: 120, distance: 363.9
click at [627, 120] on icon at bounding box center [629, 119] width 4 height 7
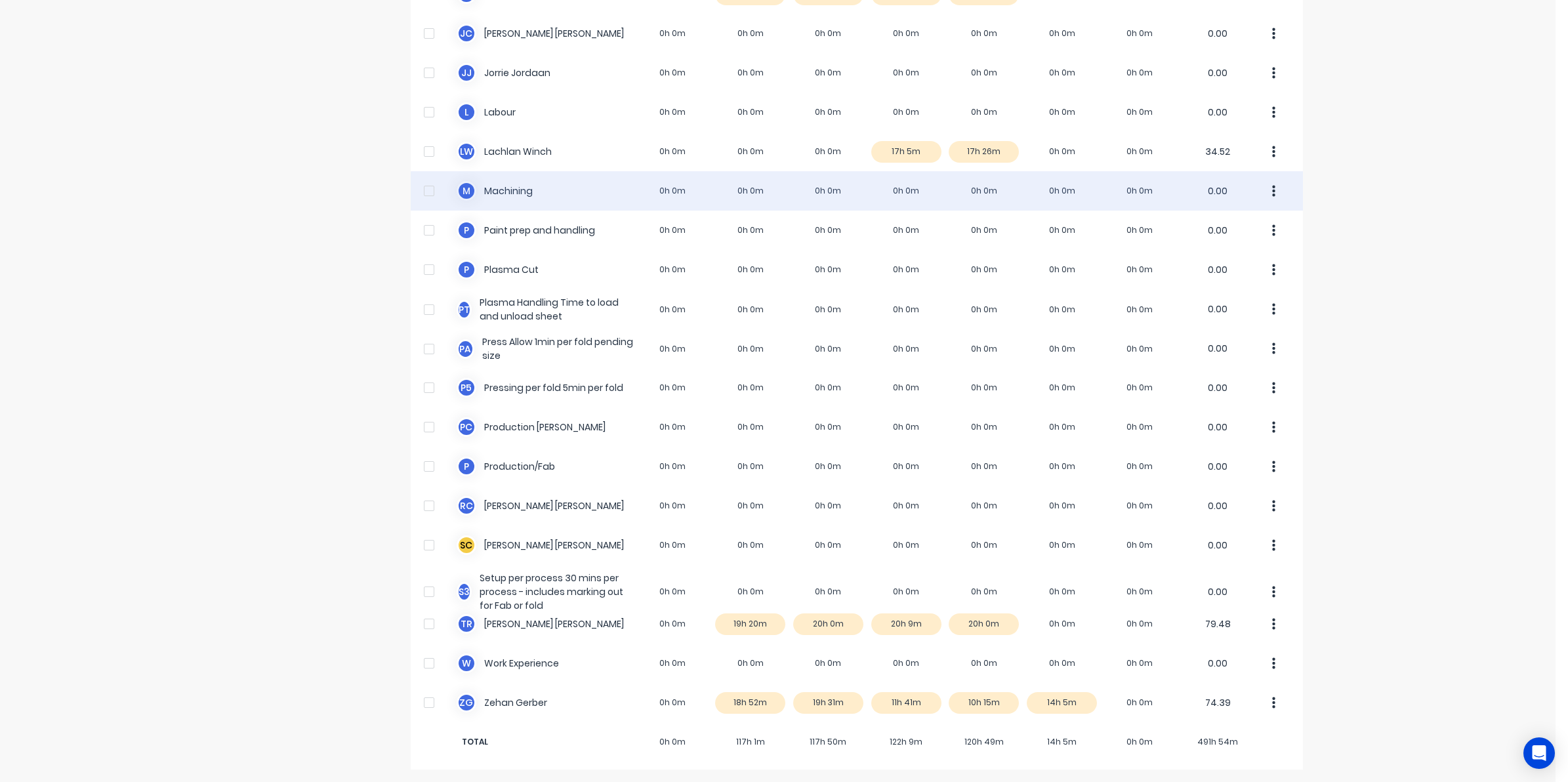
scroll to position [674, 0]
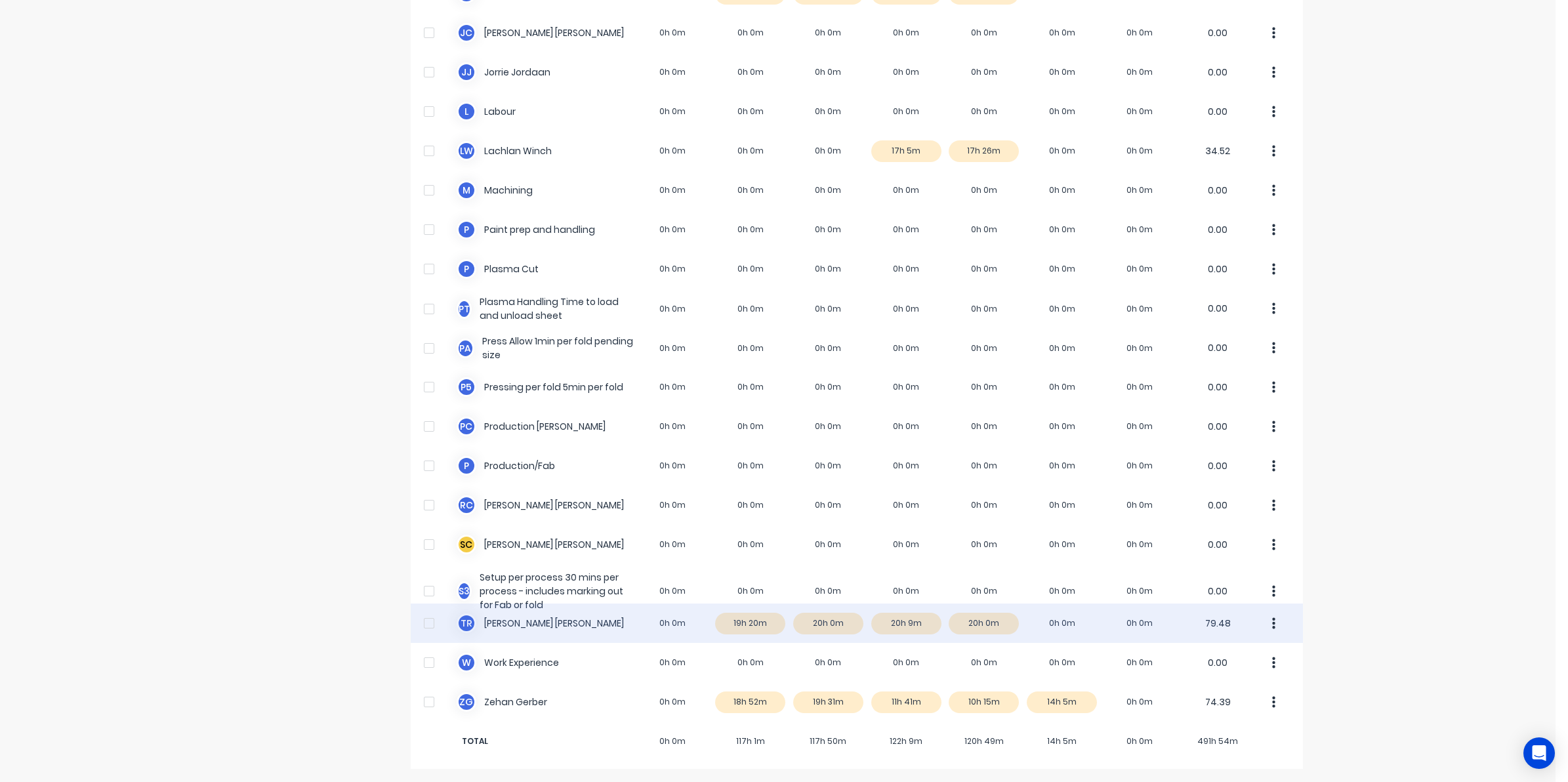
click at [767, 615] on div "T R Timothy Rademacher 0h 0m 19h 20m 20h 0m 20h 9m 20h 0m 0h 0m 0h 0m 79.48" at bounding box center [857, 623] width 892 height 39
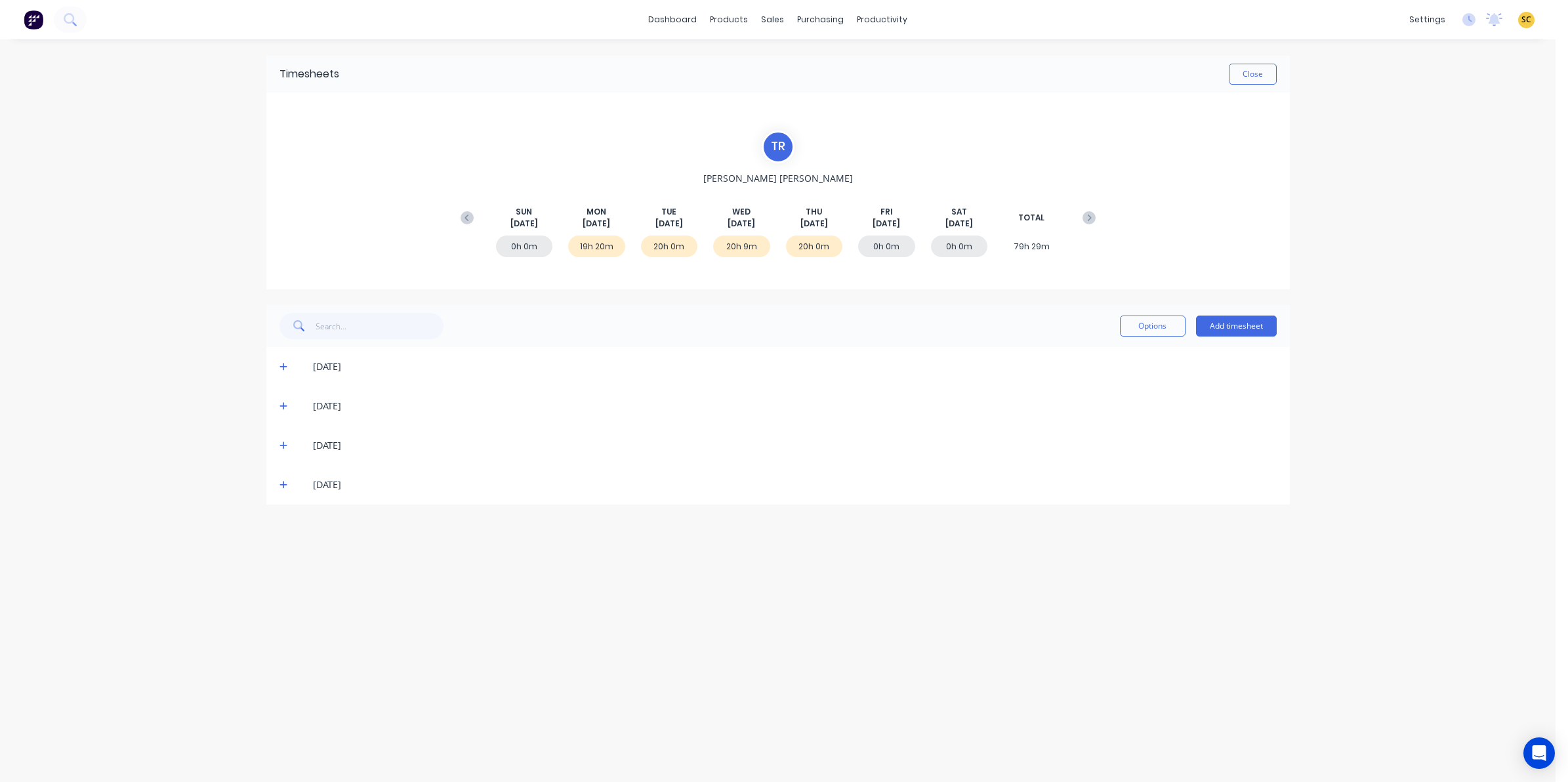
click at [281, 366] on icon at bounding box center [284, 368] width 8 height 8
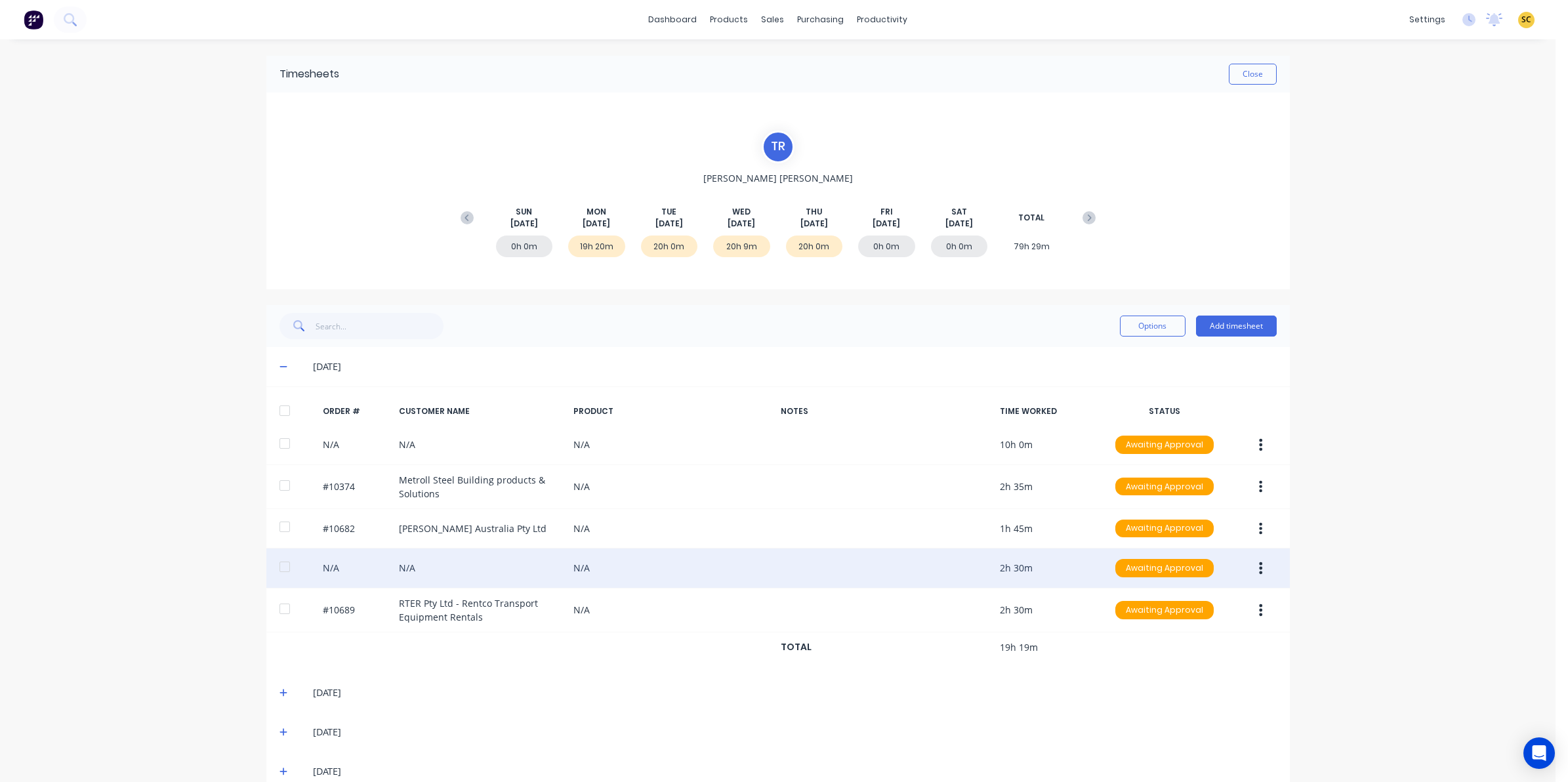
click at [444, 574] on div "N/A N/A N/A 2h 30m Awaiting Approval" at bounding box center [778, 568] width 1024 height 40
click at [1246, 571] on button "button" at bounding box center [1261, 568] width 31 height 23
click at [1178, 657] on div "Edit" at bounding box center [1214, 655] width 101 height 19
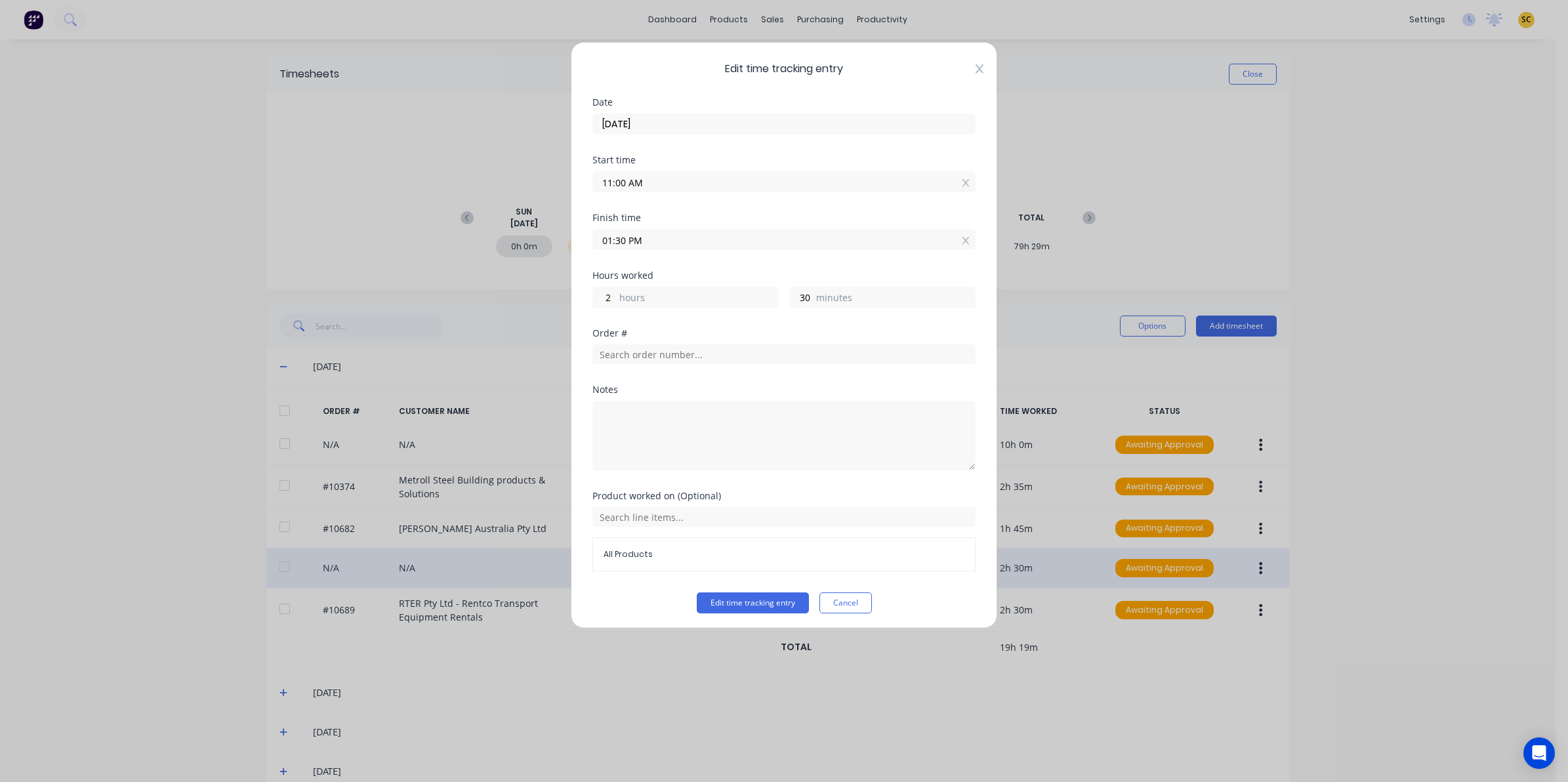
click at [975, 70] on icon at bounding box center [979, 69] width 8 height 11
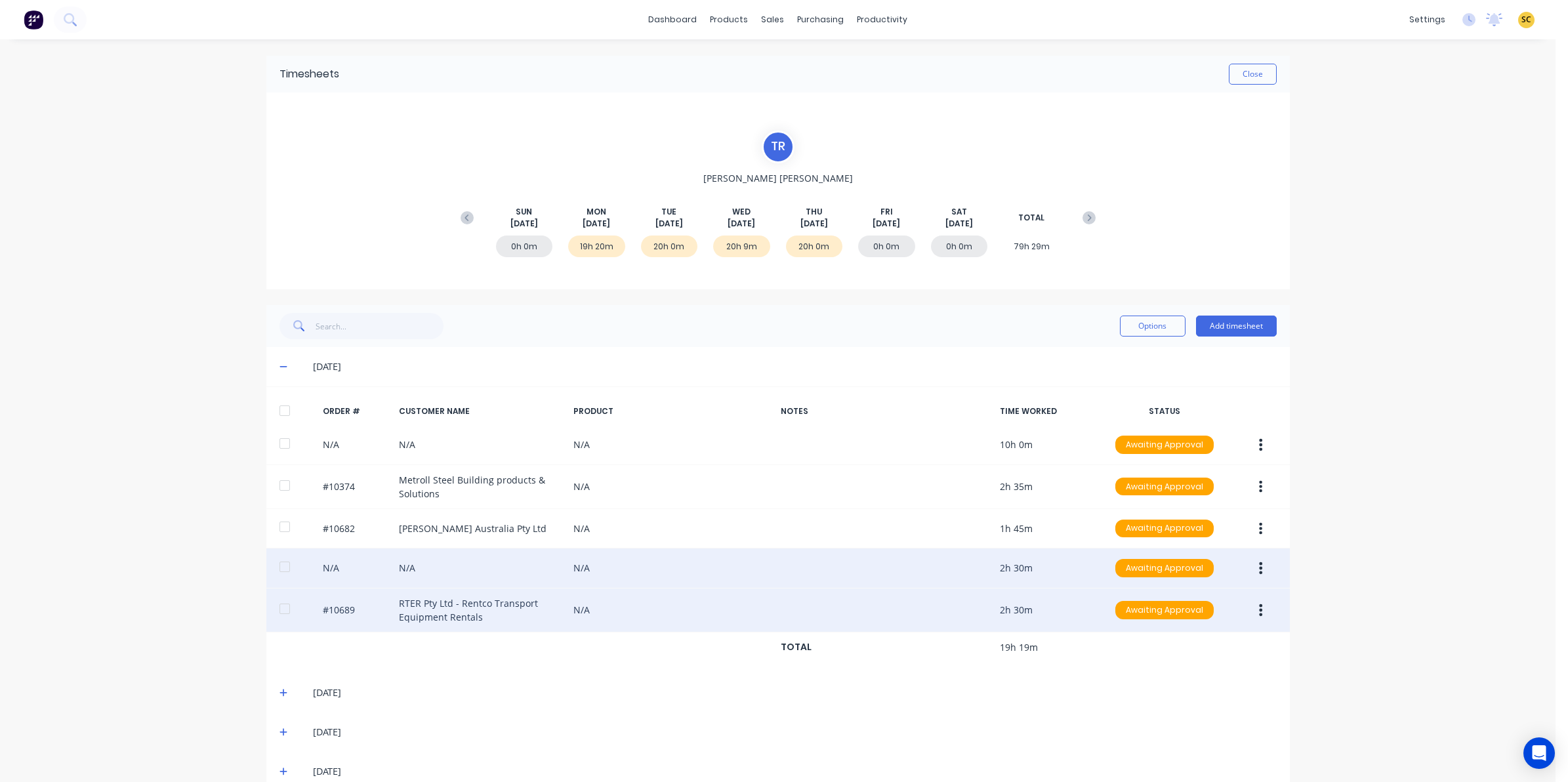
click at [1256, 605] on button "button" at bounding box center [1261, 610] width 31 height 23
click at [1165, 697] on div "Edit" at bounding box center [1214, 697] width 101 height 19
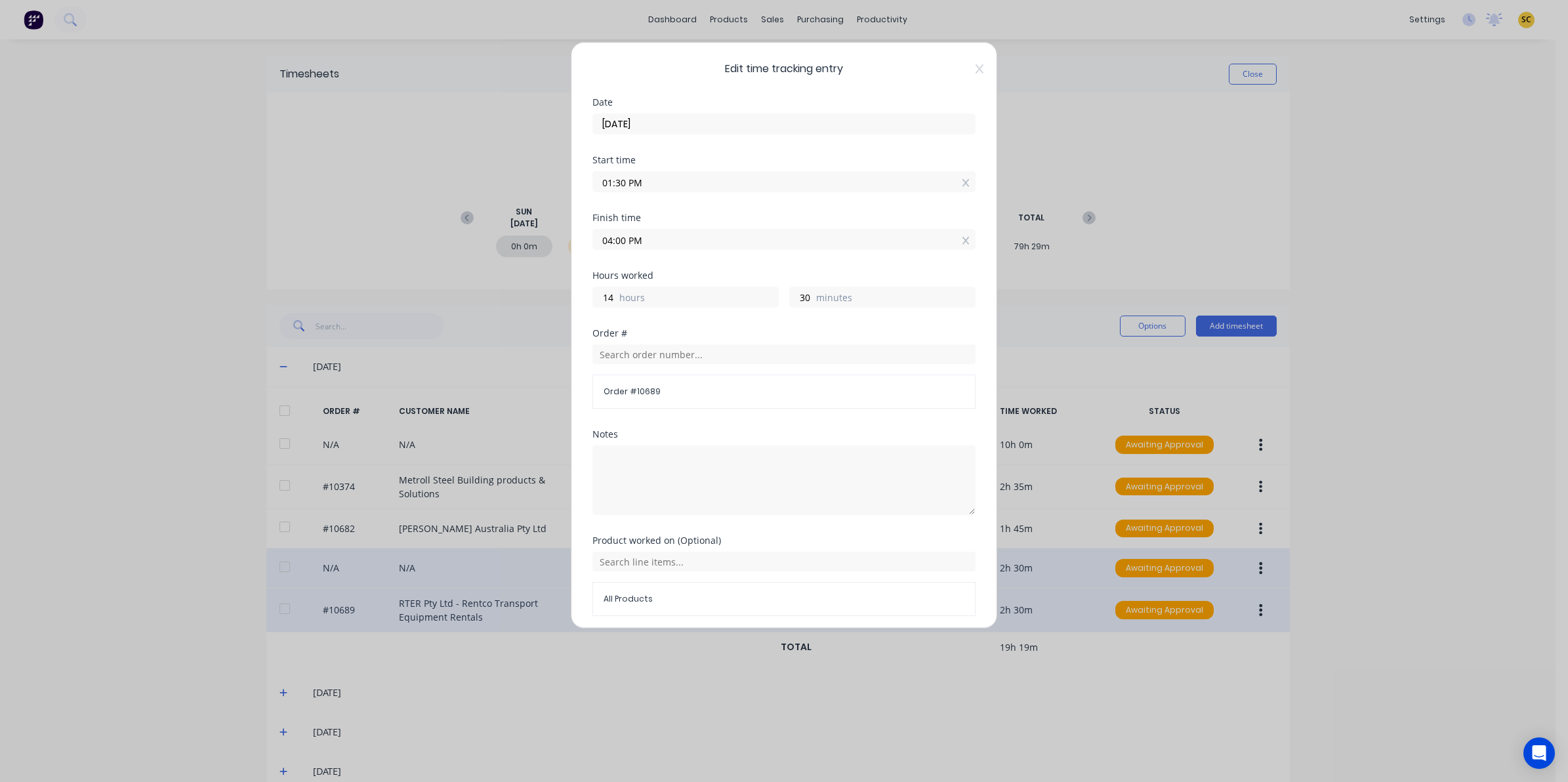
click at [961, 71] on span "Edit time tracking entry" at bounding box center [784, 69] width 383 height 16
click at [975, 71] on icon at bounding box center [979, 69] width 8 height 11
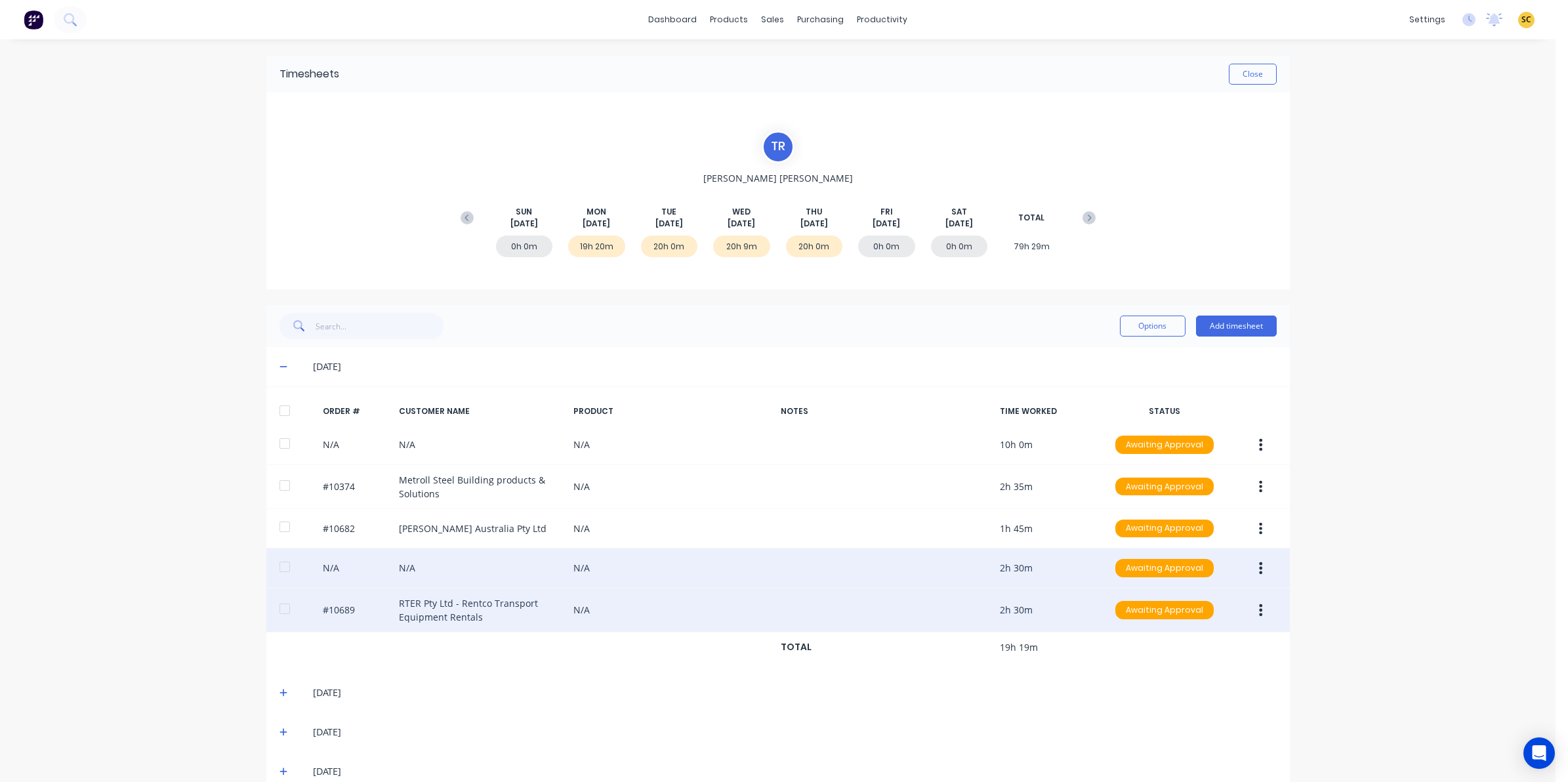
click at [1250, 566] on button "button" at bounding box center [1261, 568] width 31 height 23
click at [1215, 655] on div "Edit" at bounding box center [1214, 655] width 101 height 19
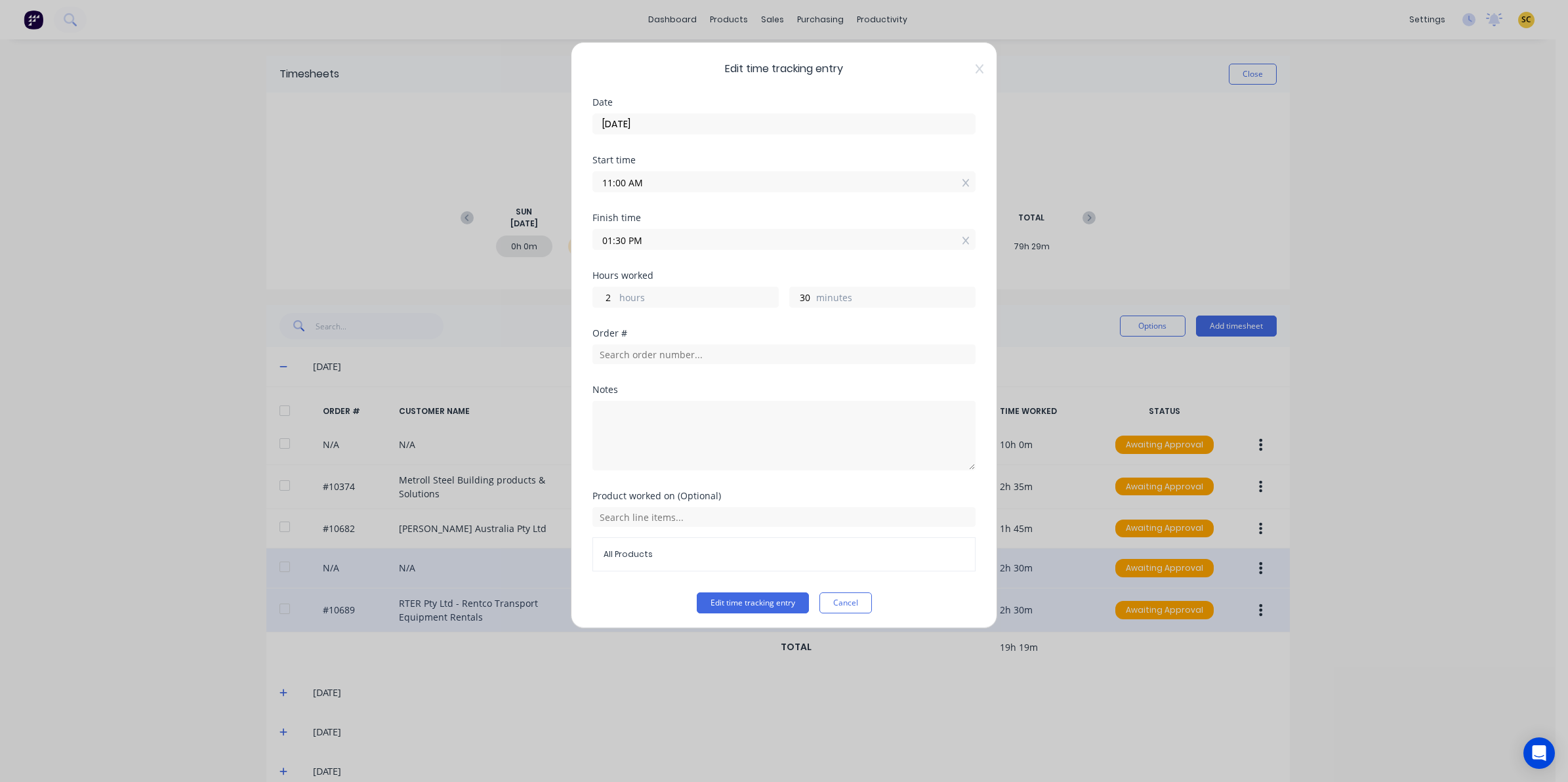
click at [965, 75] on div "Edit time tracking entry Date 18/08/2025 Start time 11:00 AM Finish time 01:30 …" at bounding box center [784, 335] width 426 height 586
click at [975, 73] on icon at bounding box center [979, 69] width 8 height 11
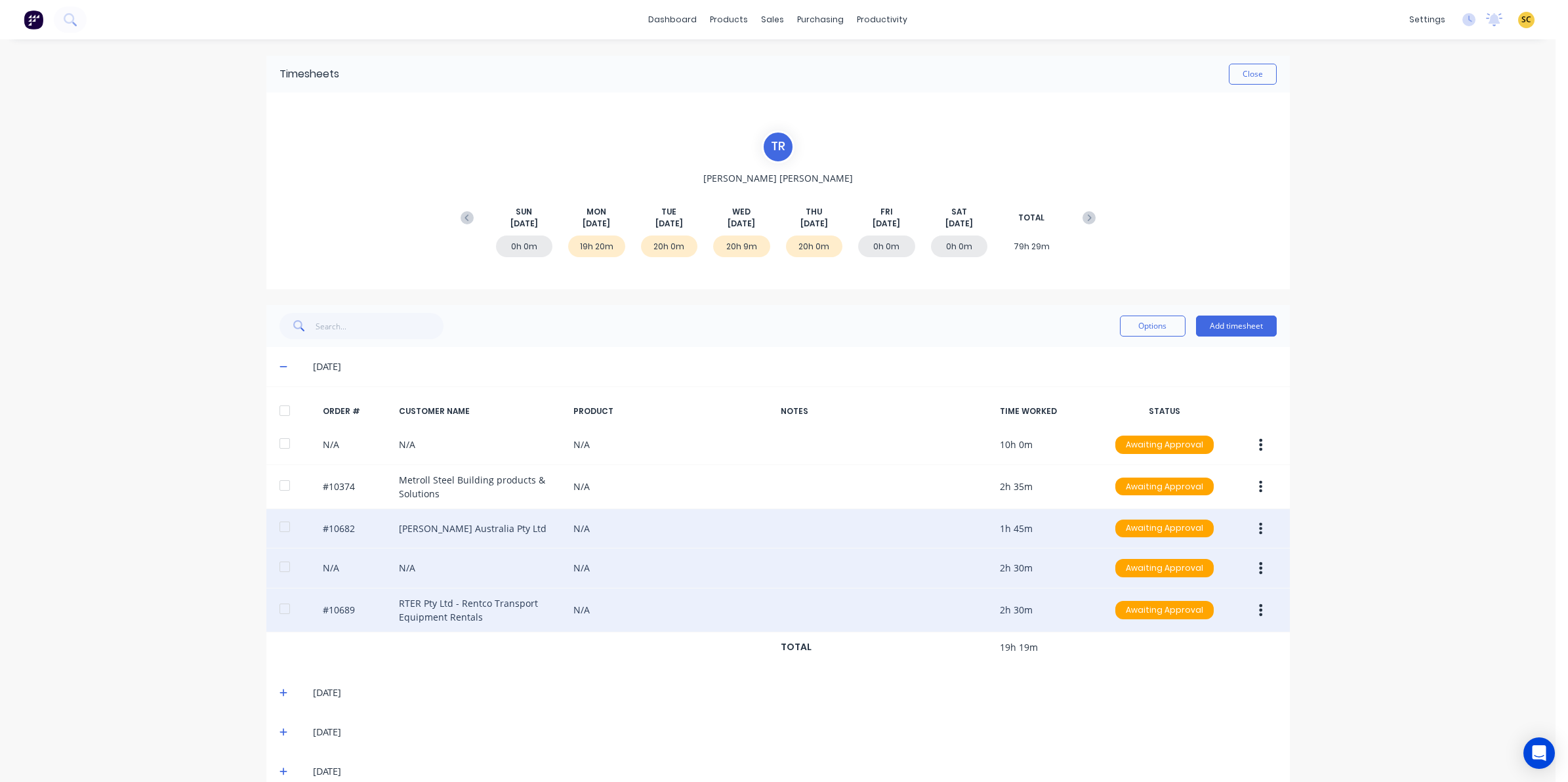
click at [1258, 532] on button "button" at bounding box center [1261, 528] width 31 height 23
click at [1198, 620] on div "Edit" at bounding box center [1214, 616] width 101 height 19
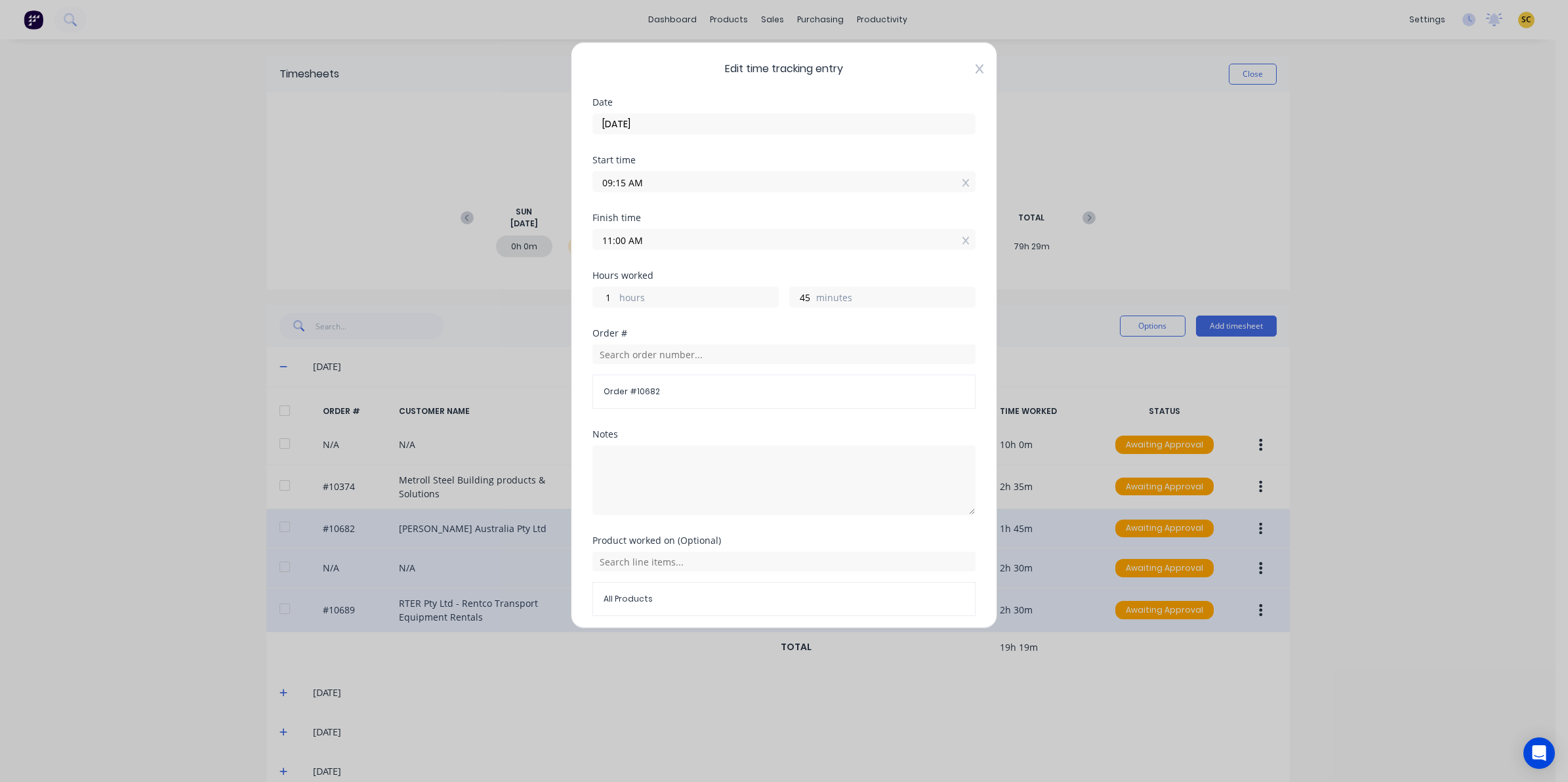
click at [975, 67] on icon at bounding box center [979, 69] width 8 height 11
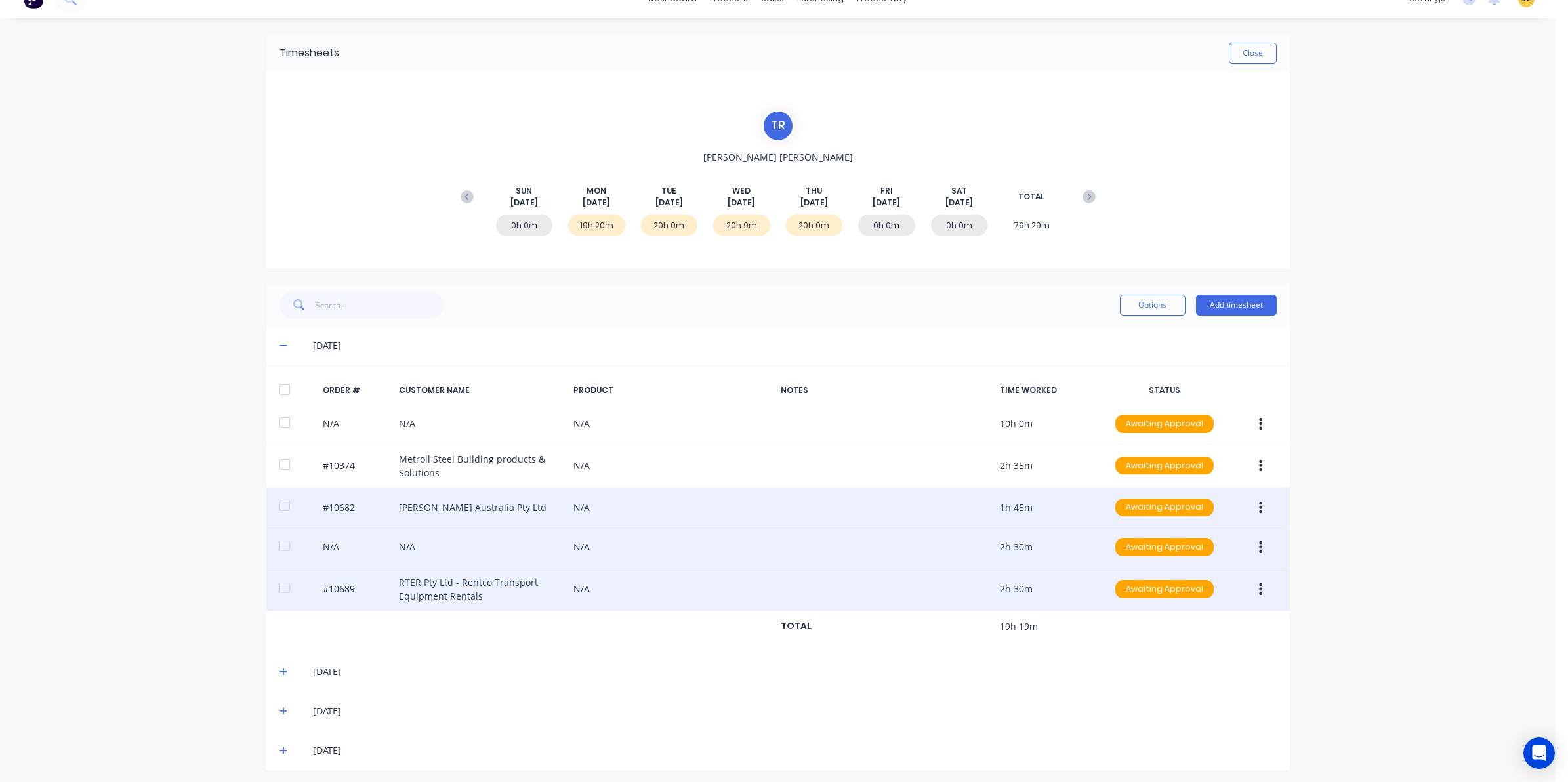
scroll to position [27, 0]
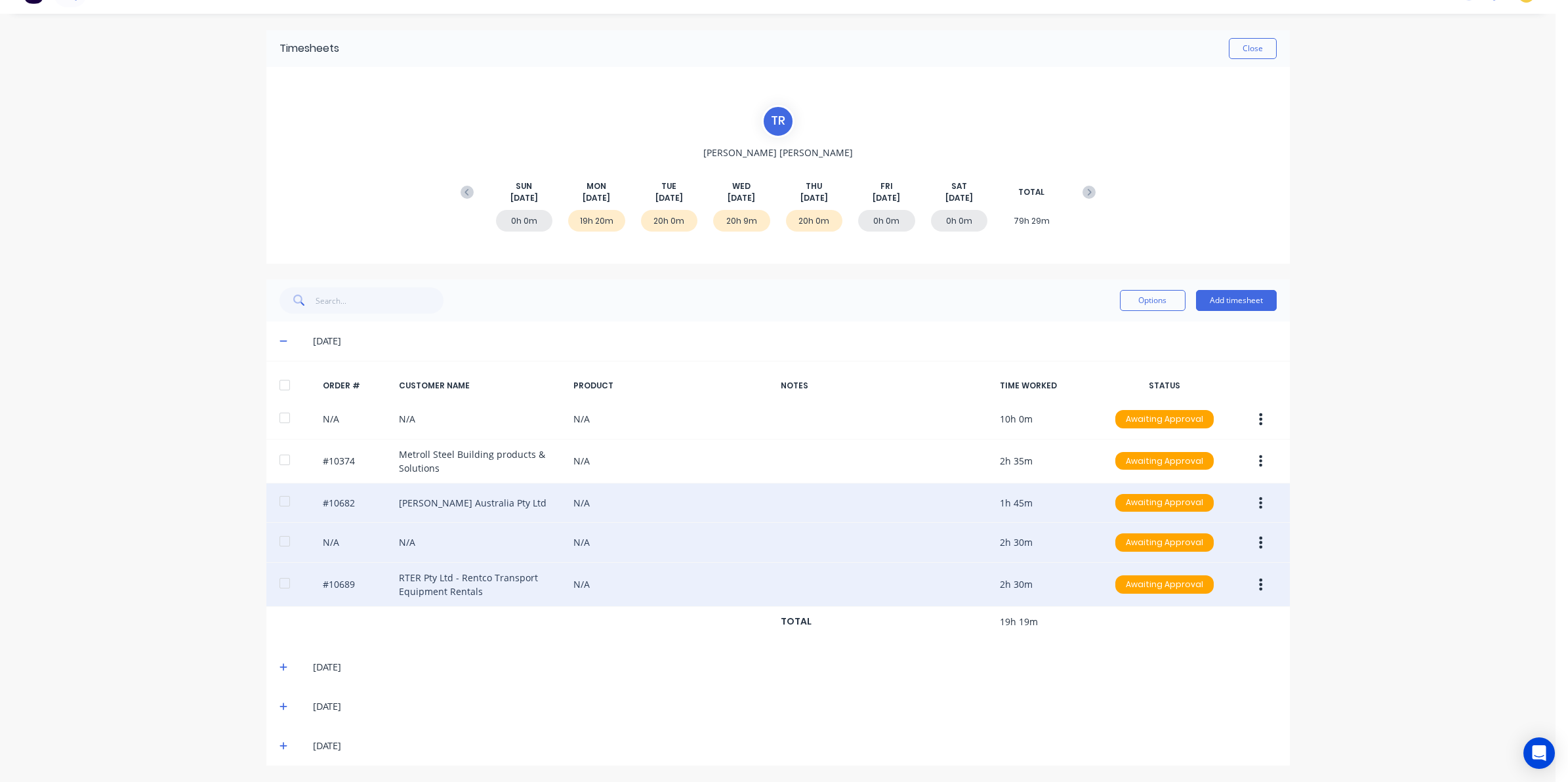
click at [280, 669] on icon at bounding box center [284, 667] width 9 height 9
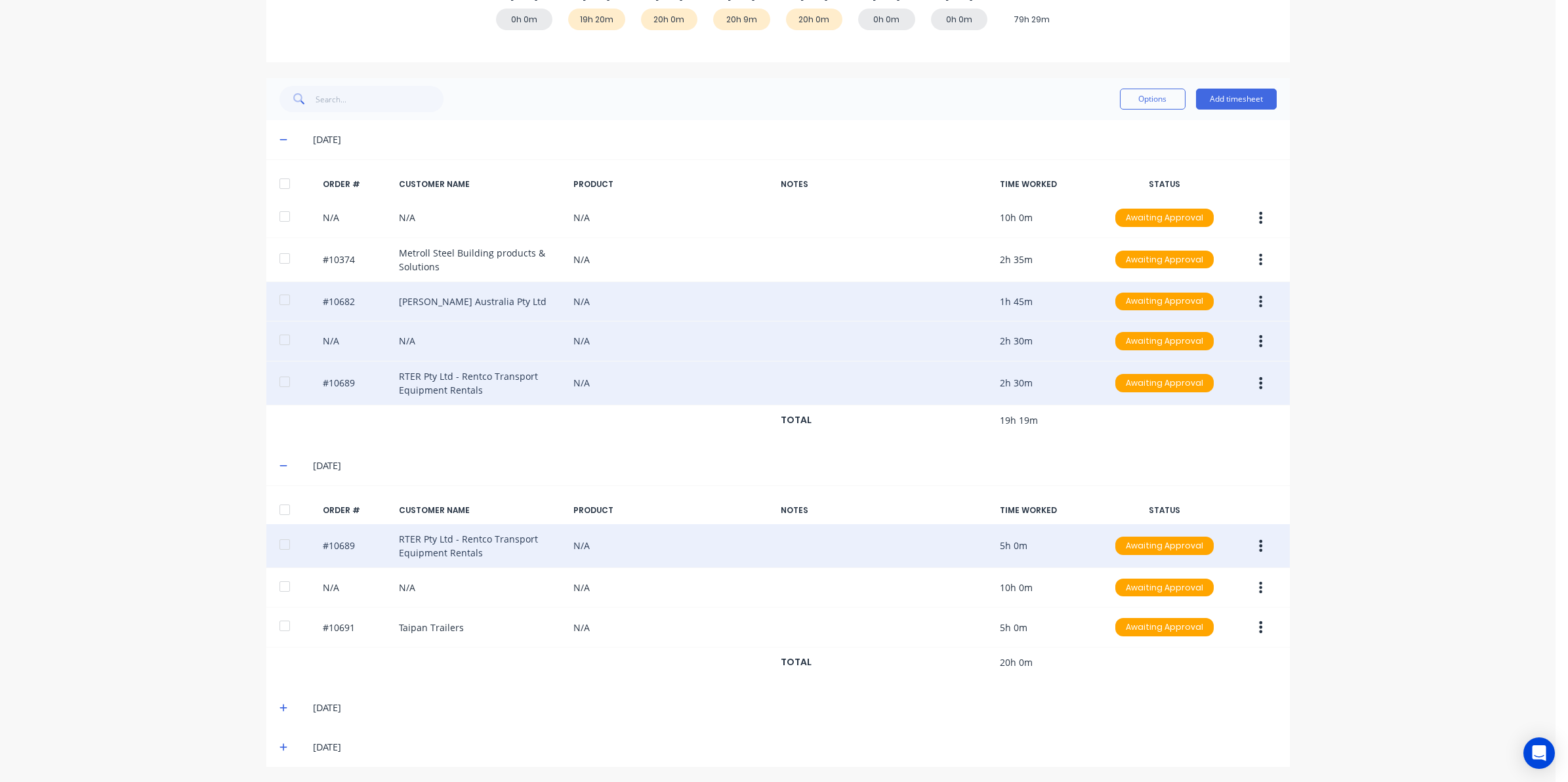
scroll to position [231, 0]
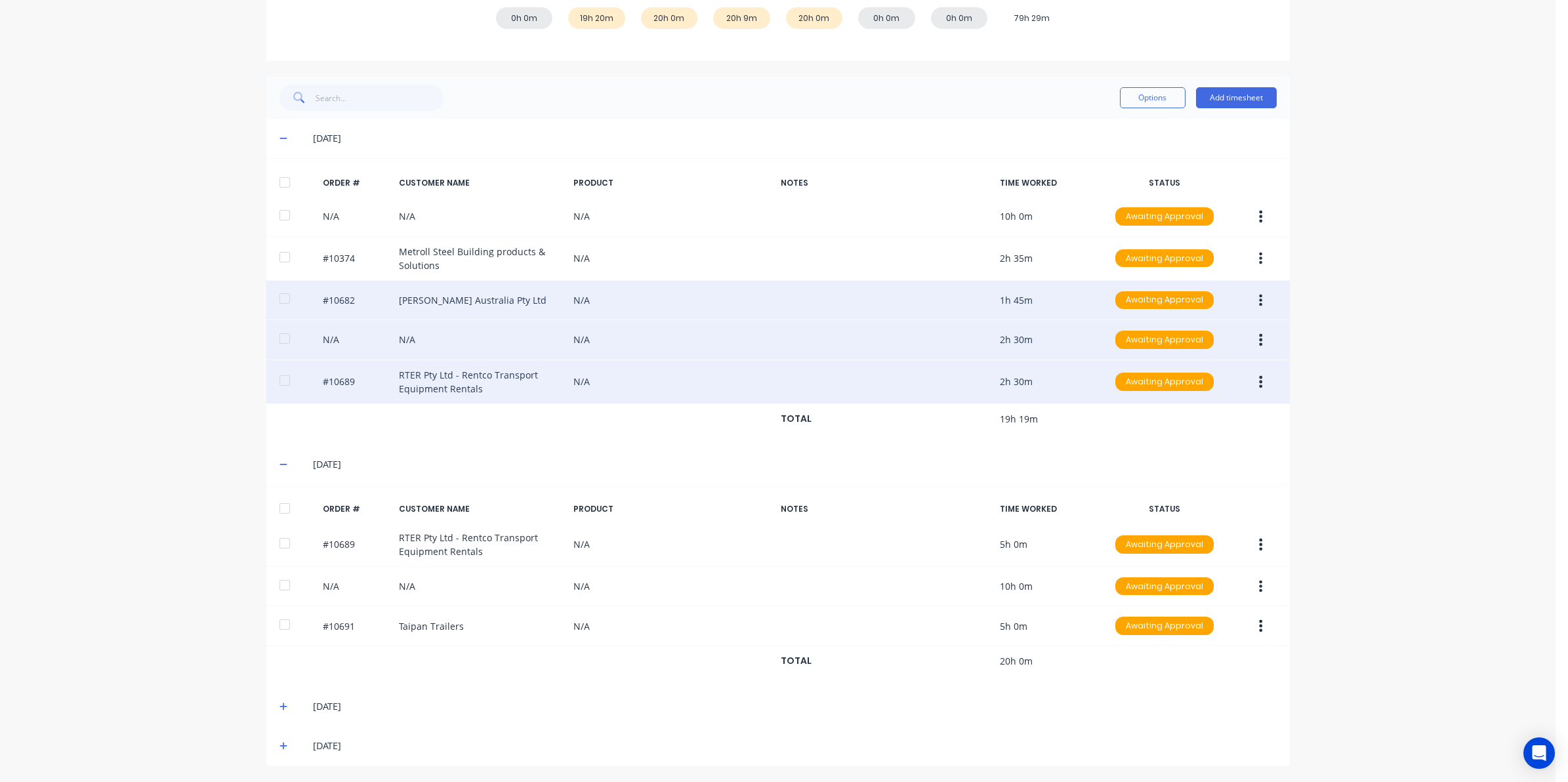
click at [272, 709] on div "20/08/25" at bounding box center [778, 707] width 1024 height 39
click at [280, 709] on icon at bounding box center [284, 707] width 9 height 9
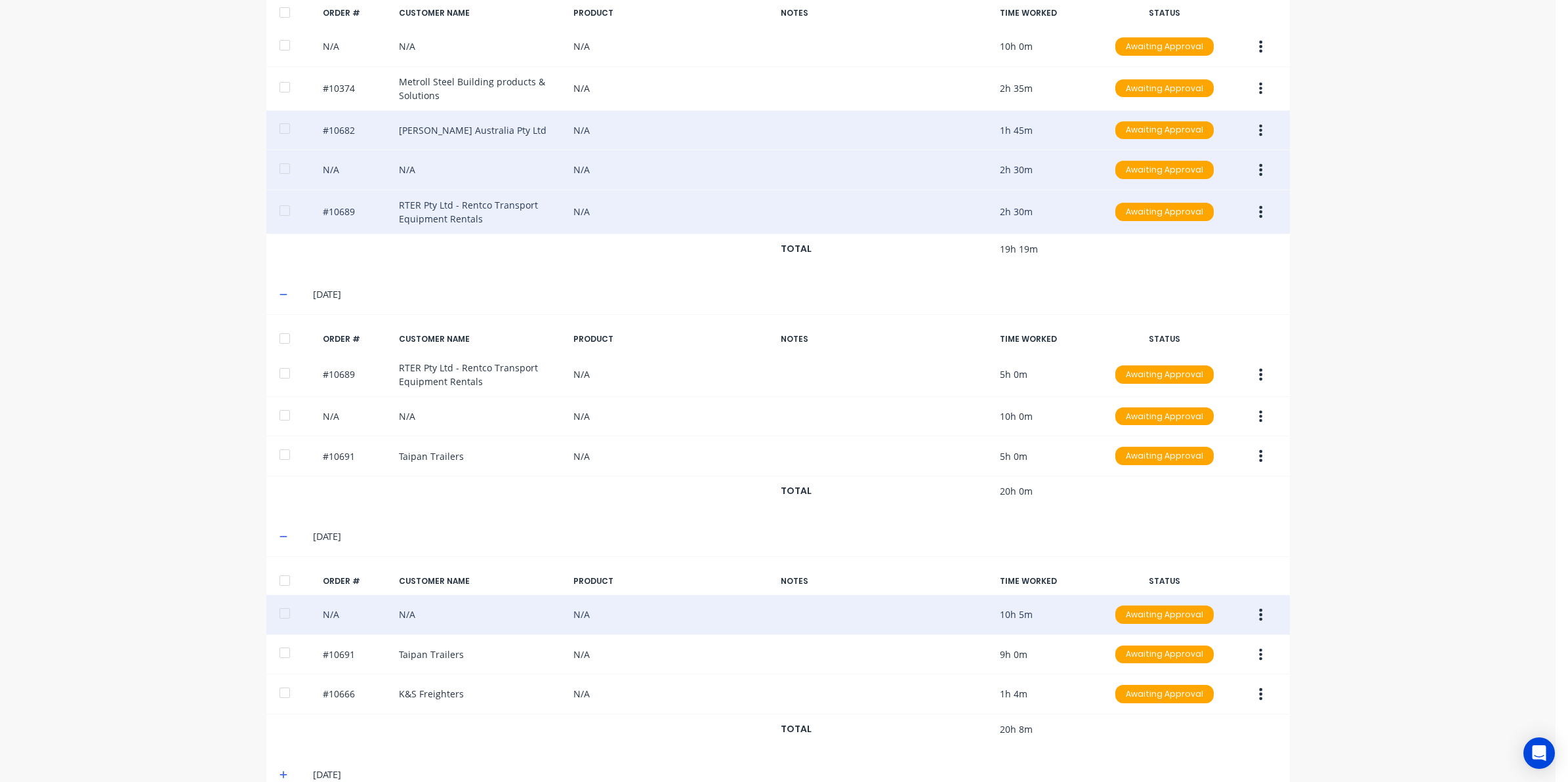
scroll to position [432, 0]
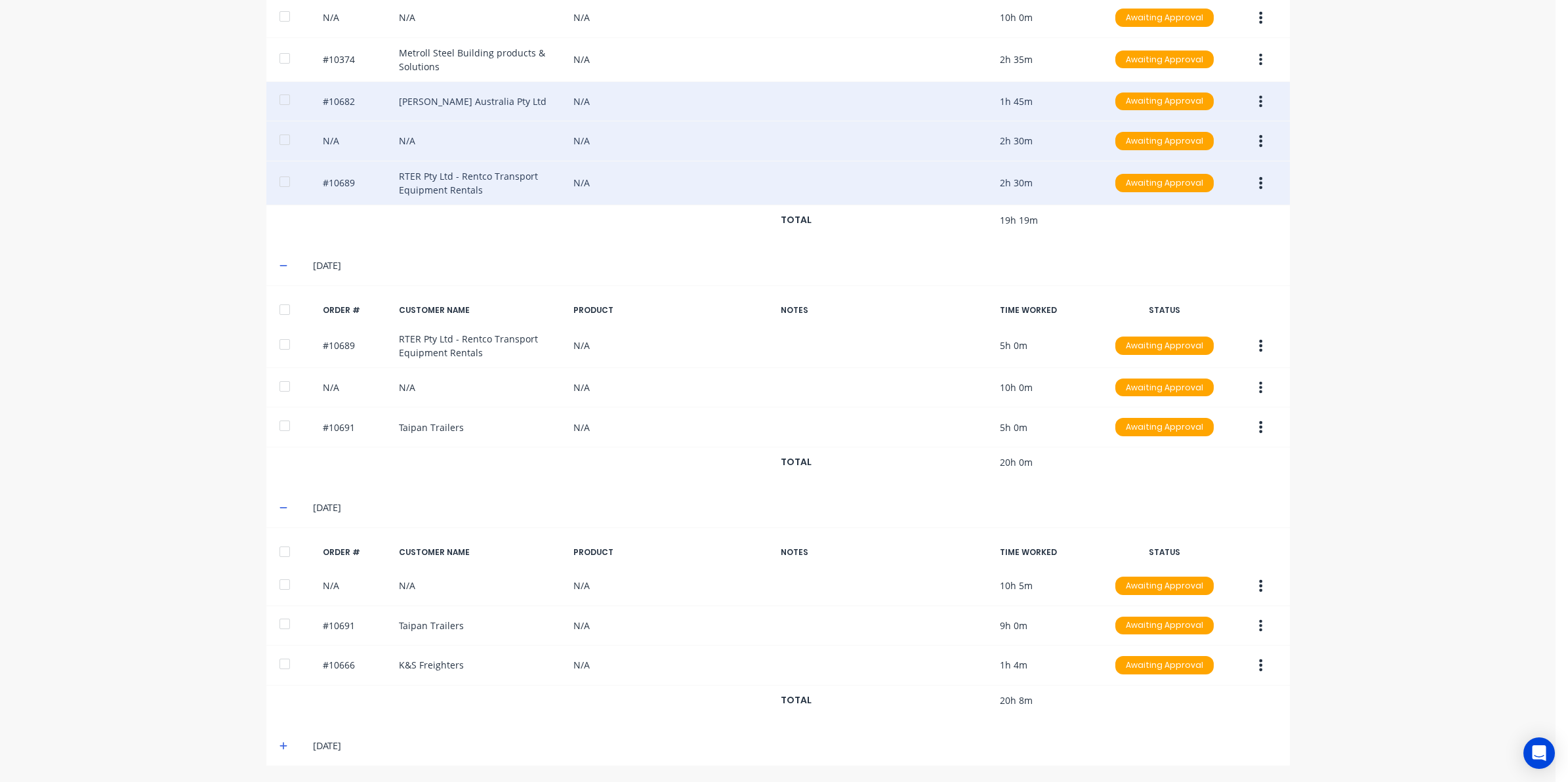
click at [280, 739] on span at bounding box center [286, 746] width 13 height 13
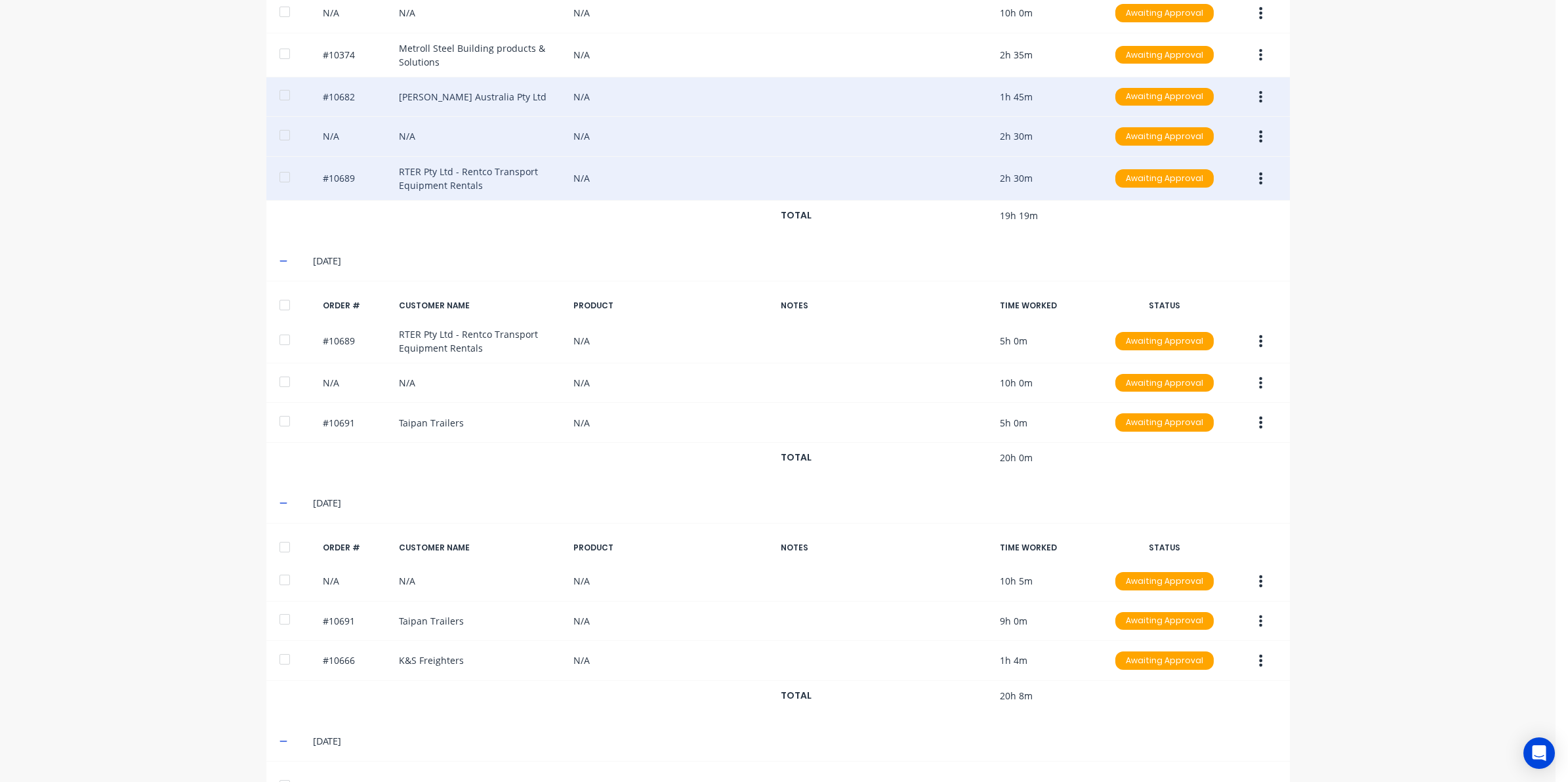
click at [280, 748] on span at bounding box center [286, 741] width 13 height 13
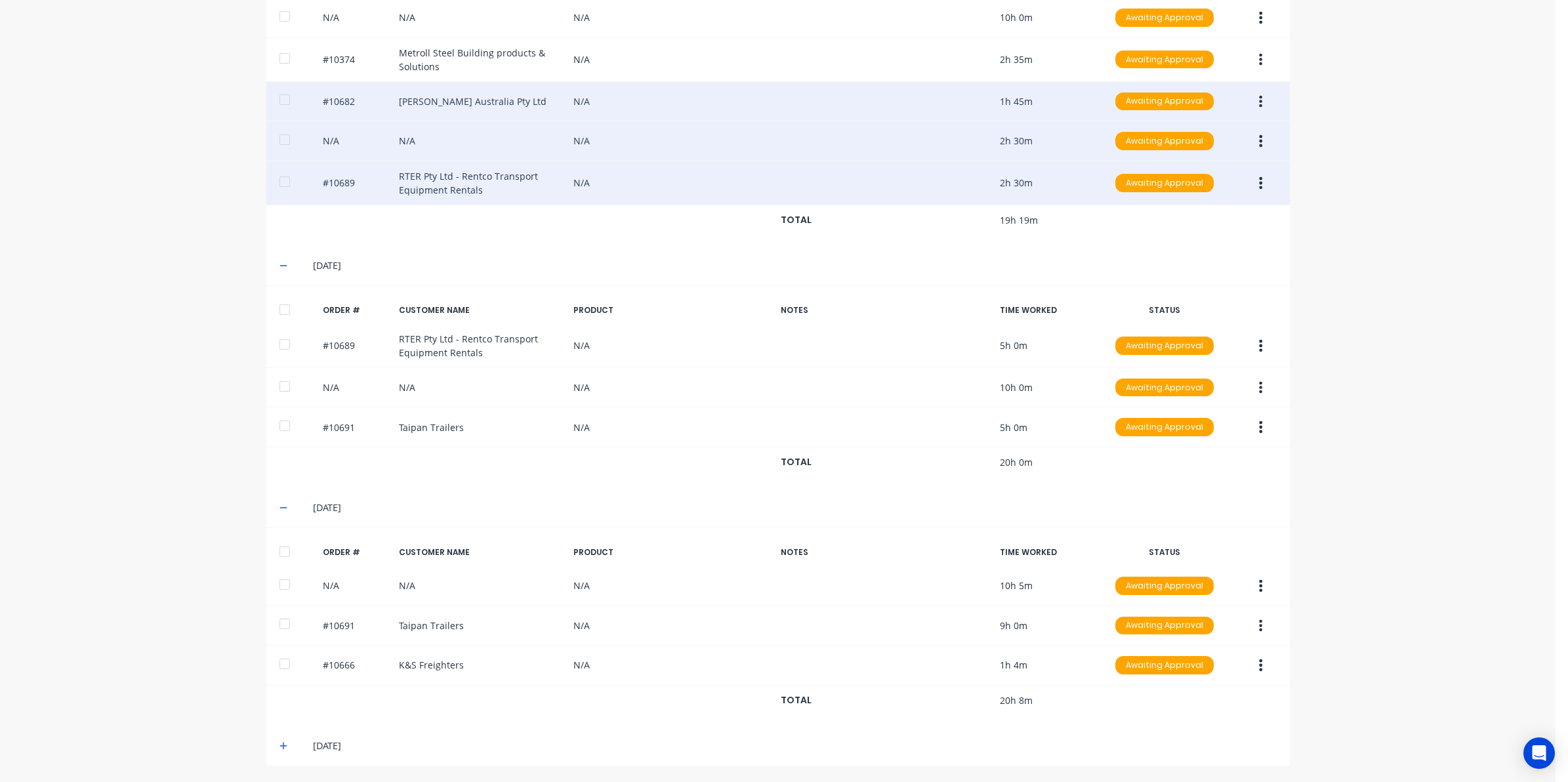
click at [280, 741] on icon at bounding box center [284, 746] width 9 height 9
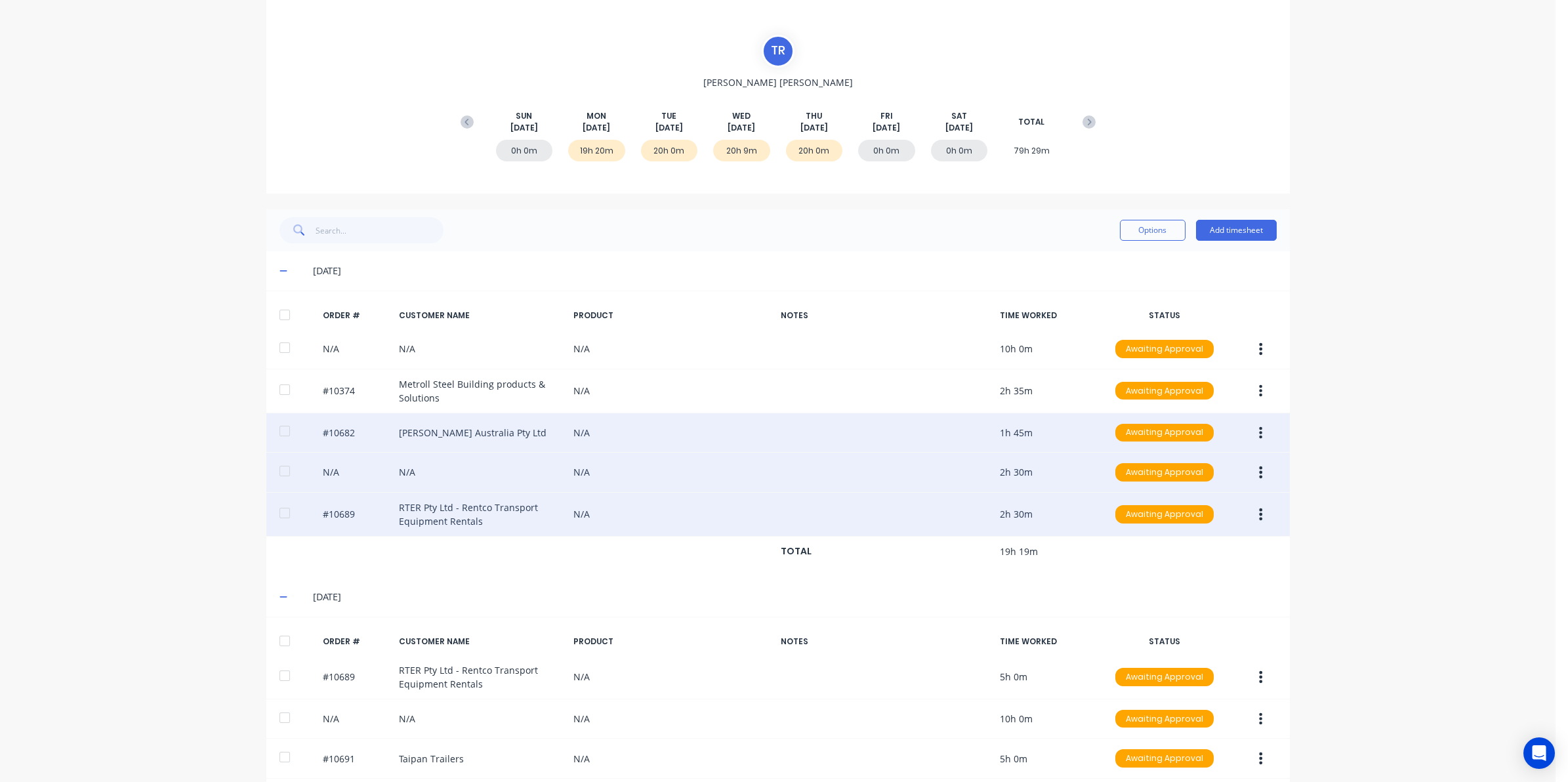
scroll to position [0, 0]
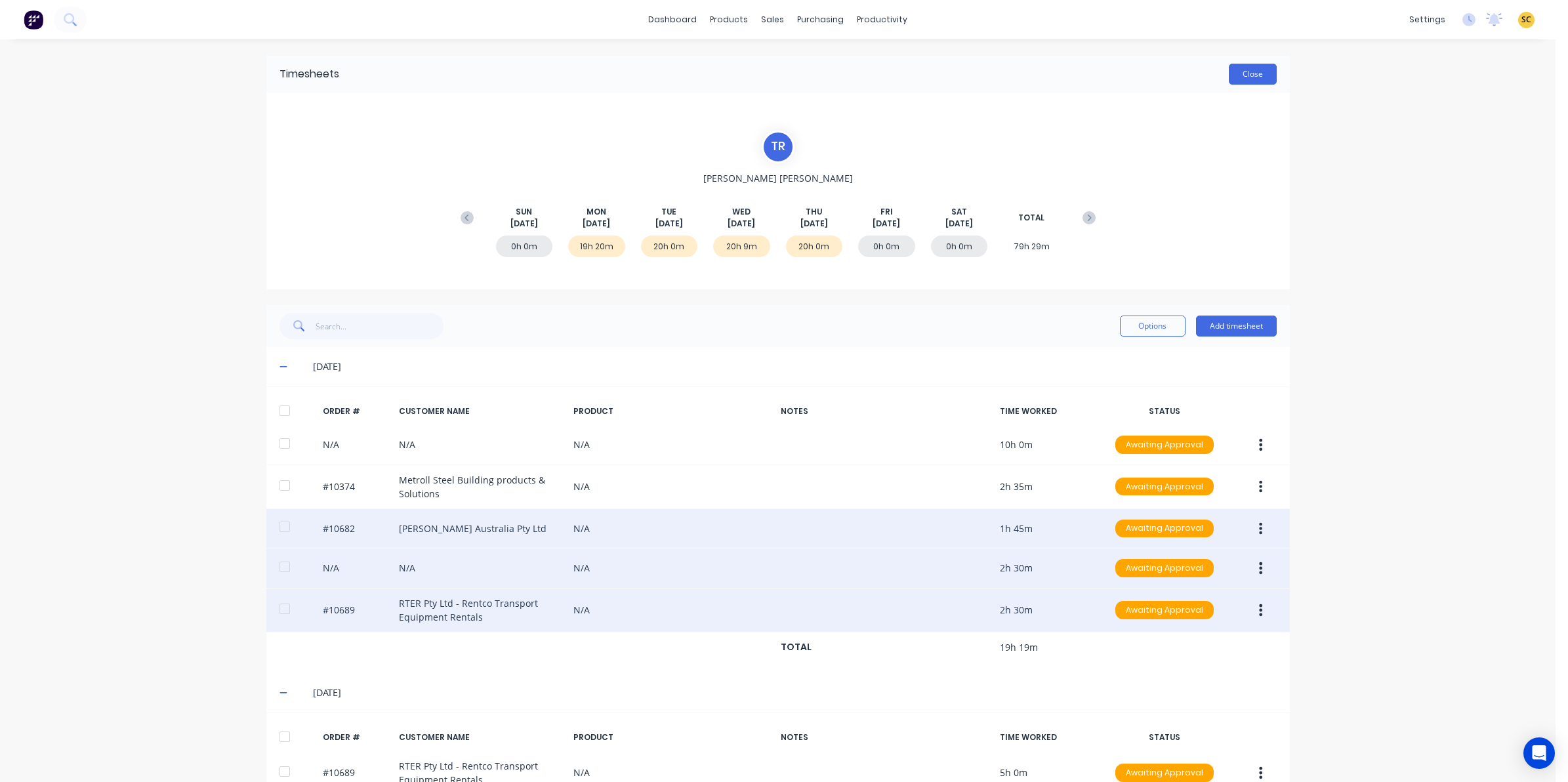
click at [1229, 83] on button "Close" at bounding box center [1253, 73] width 48 height 21
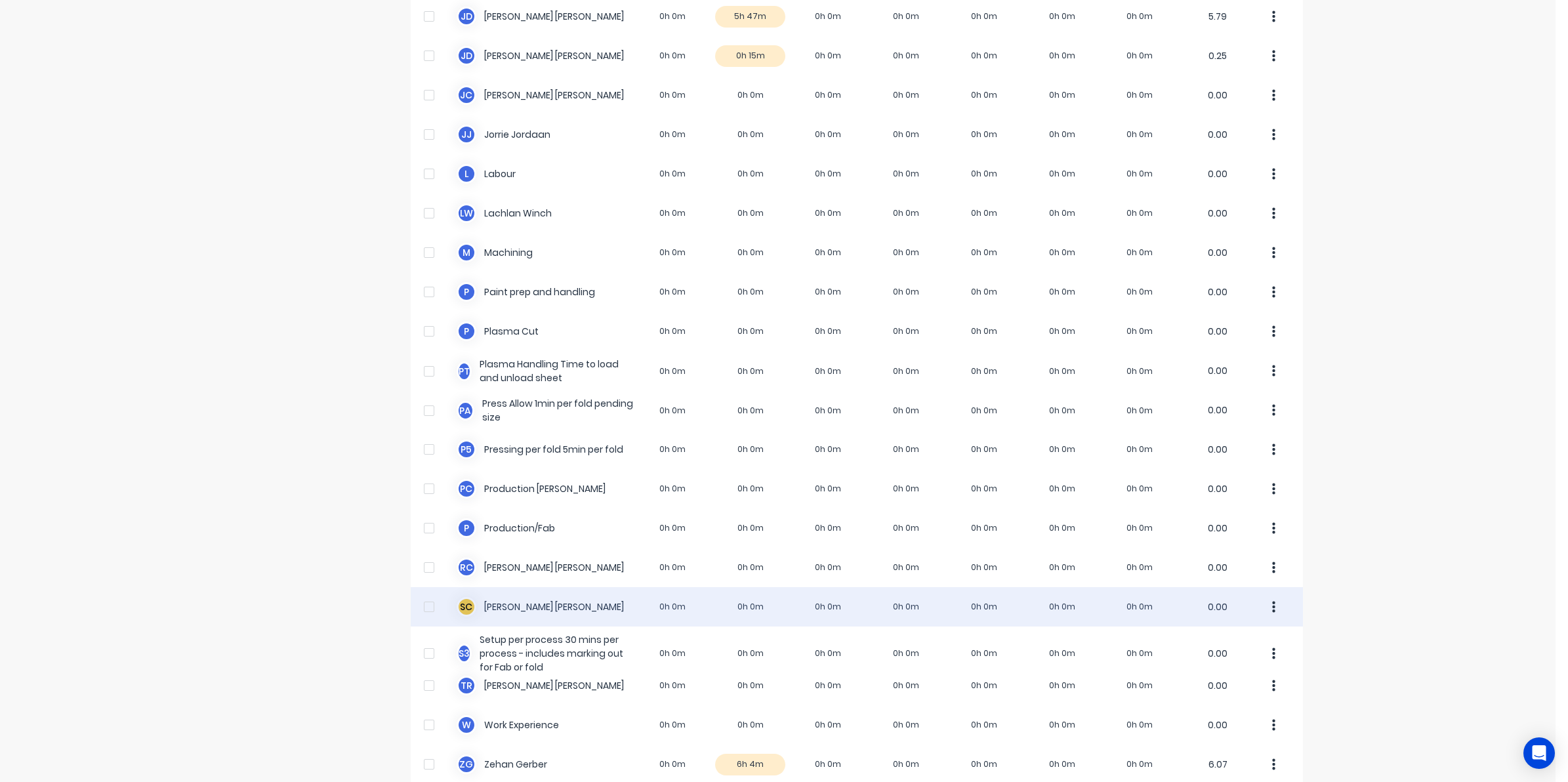
scroll to position [674, 0]
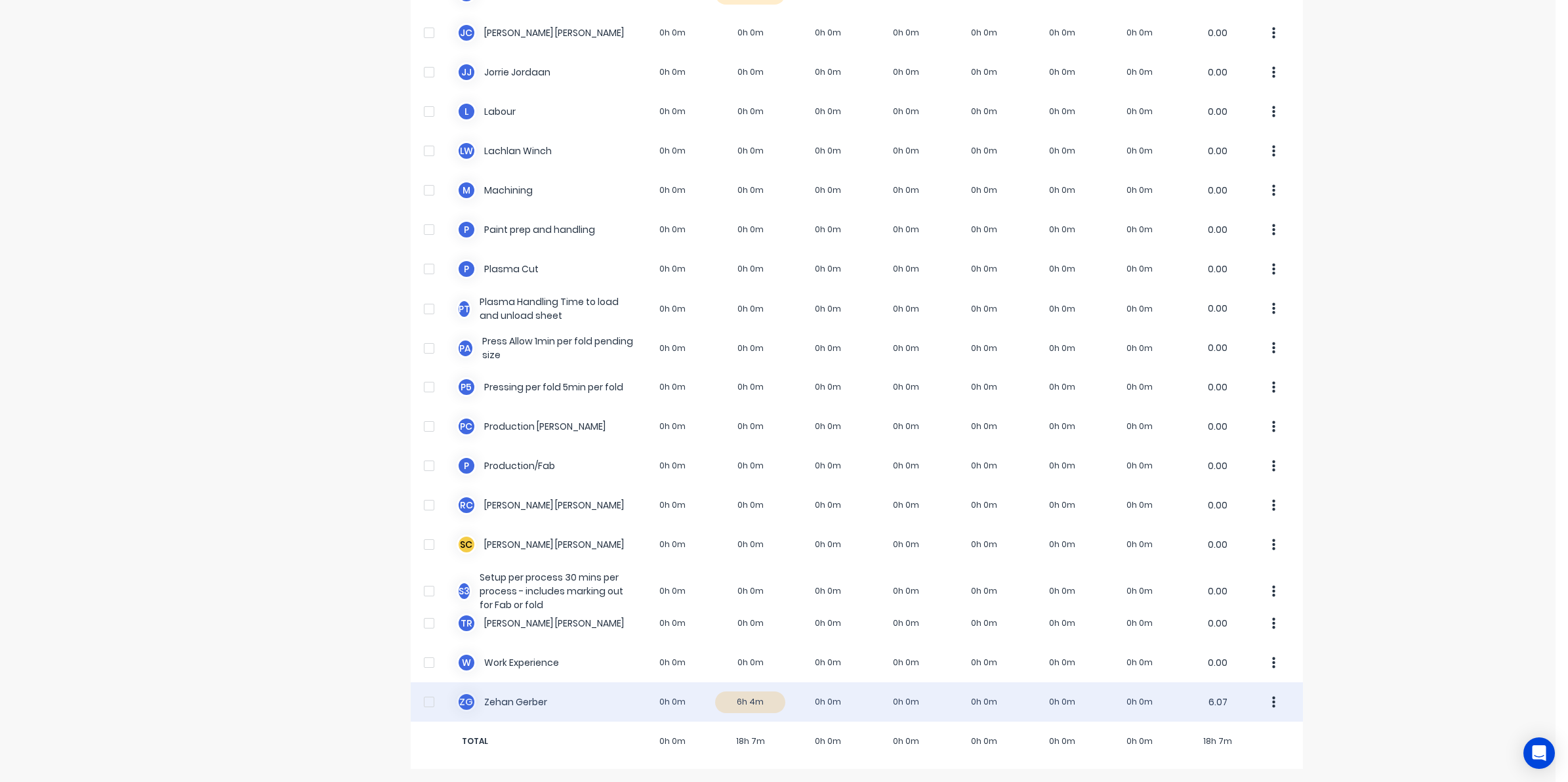
click at [745, 703] on div "Z G Zehan Gerber 0h 0m 6h 4m 0h 0m 0h 0m 0h 0m 0h 0m 0h 0m 6.07" at bounding box center [857, 702] width 892 height 39
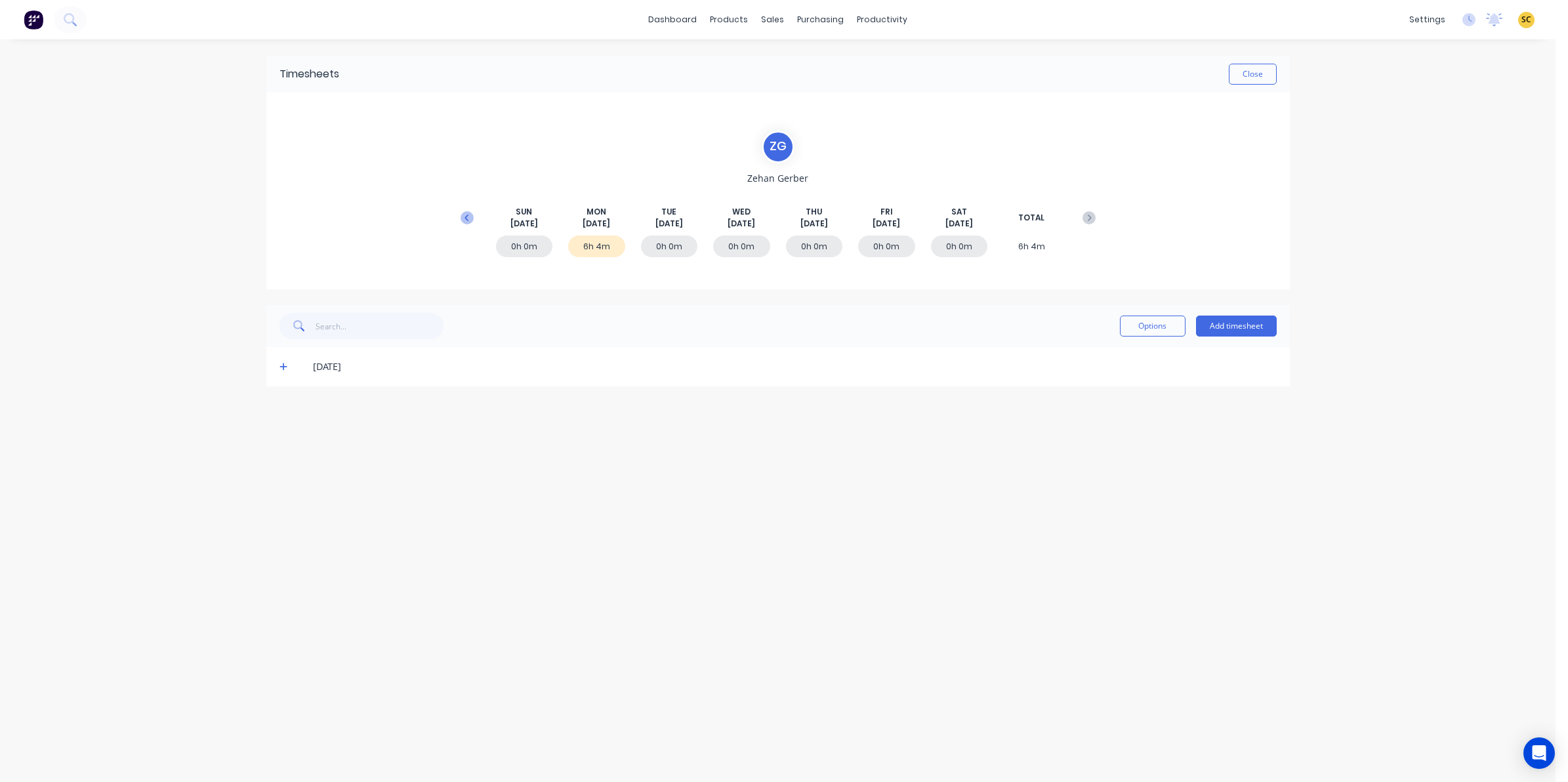
click at [466, 218] on icon at bounding box center [466, 218] width 4 height 7
click at [286, 522] on icon at bounding box center [284, 524] width 9 height 9
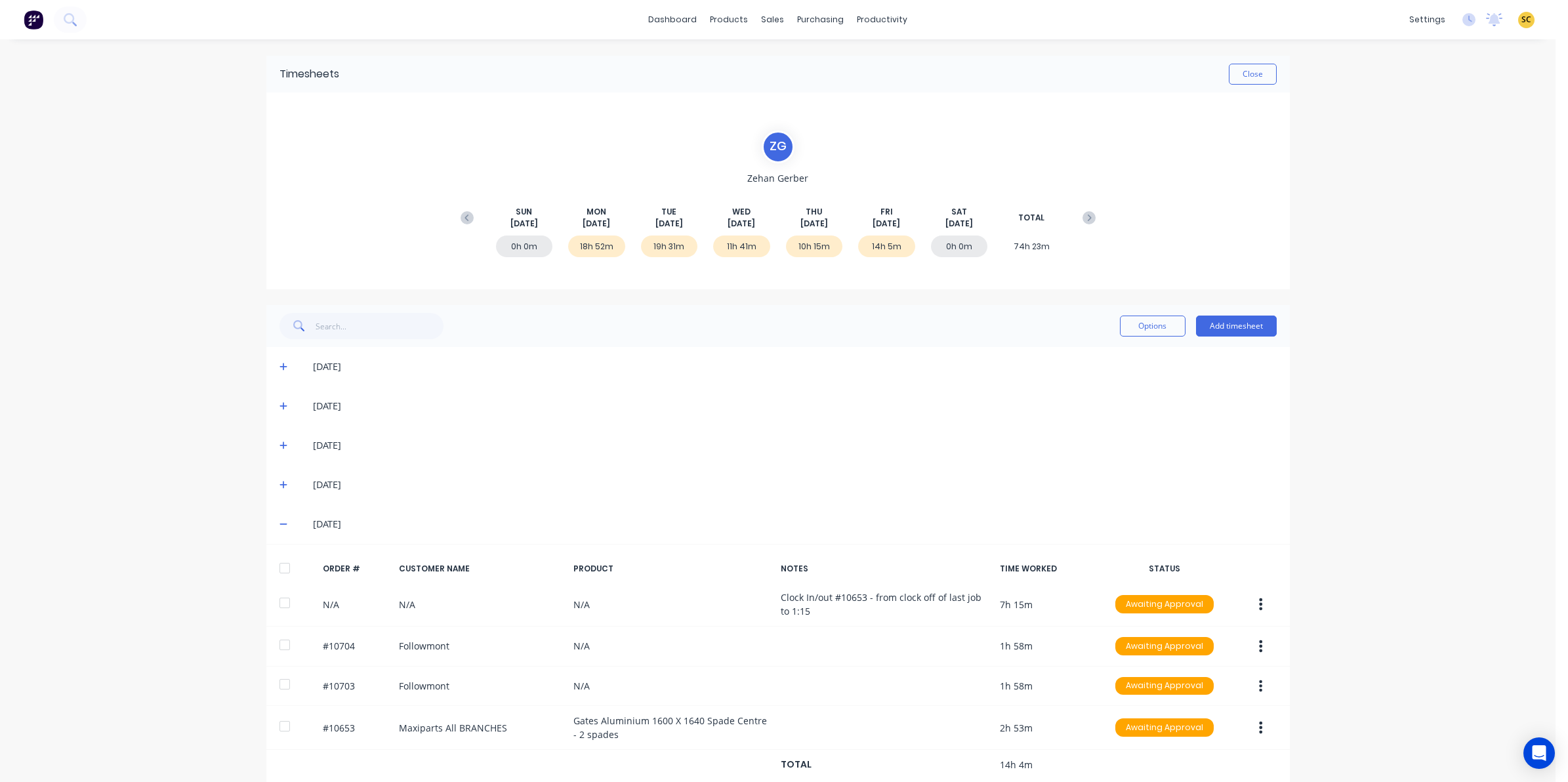
click at [282, 481] on span at bounding box center [286, 485] width 13 height 13
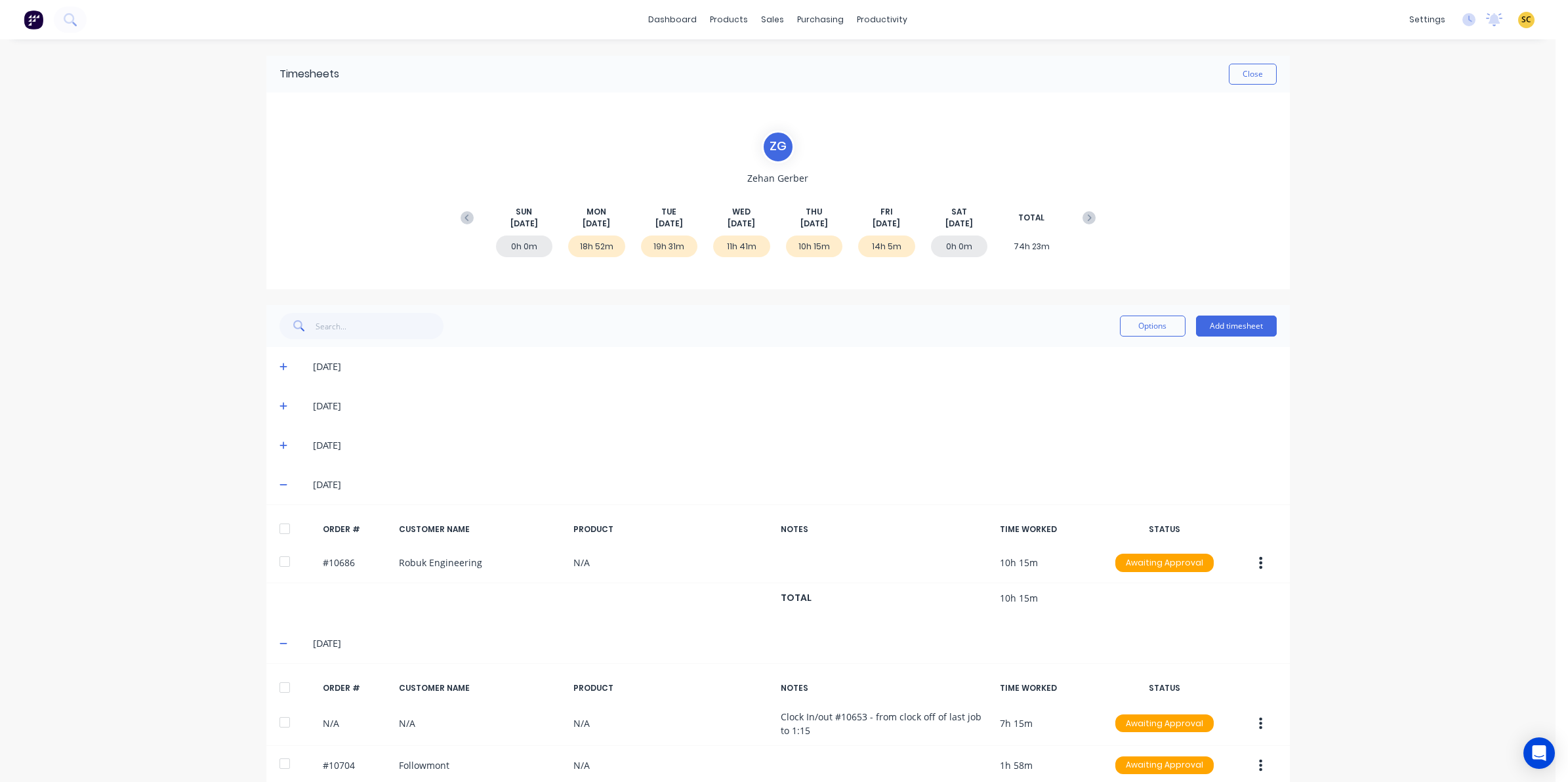
click at [280, 448] on icon at bounding box center [284, 446] width 9 height 9
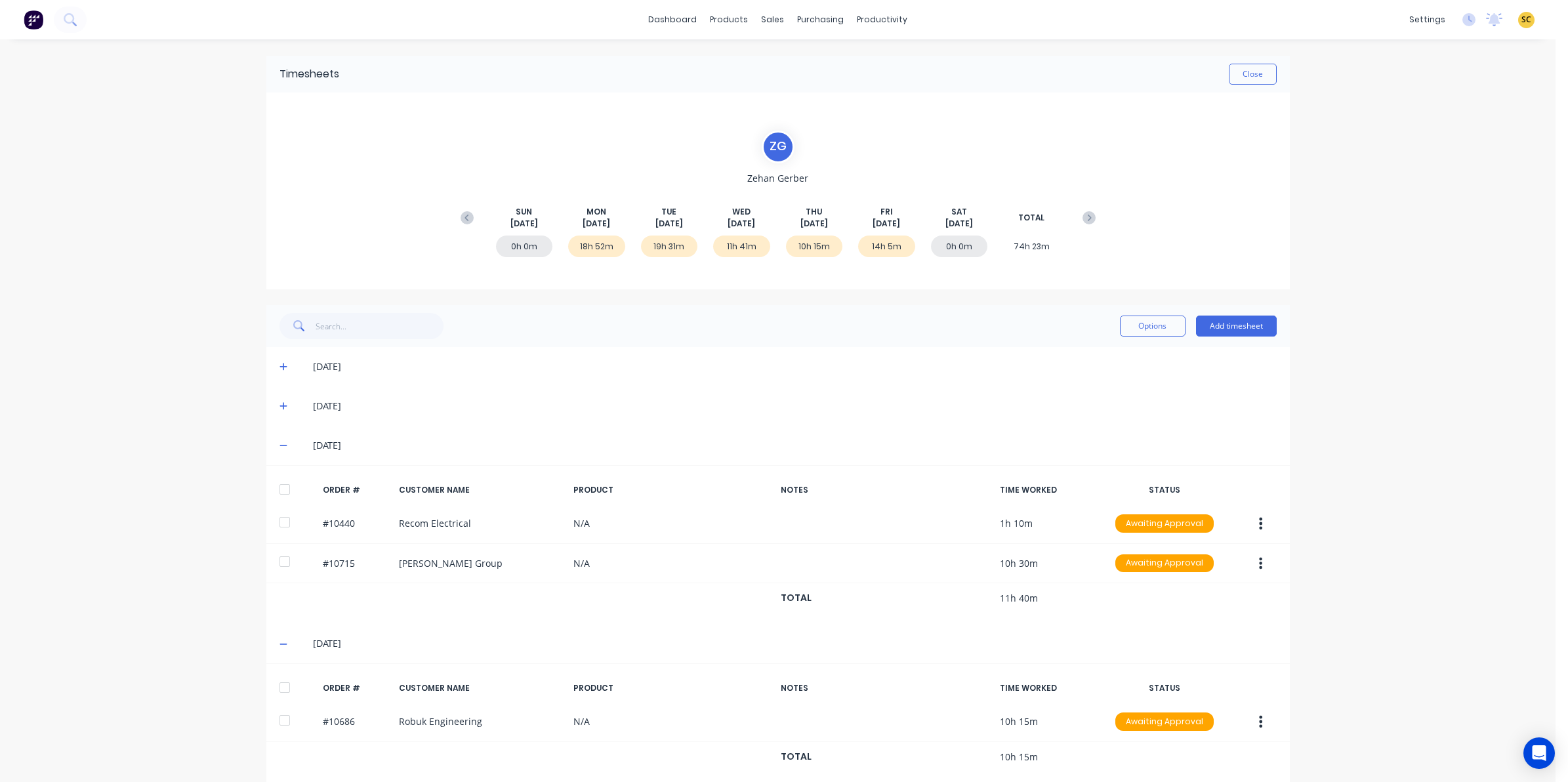
click at [282, 405] on span at bounding box center [286, 406] width 13 height 13
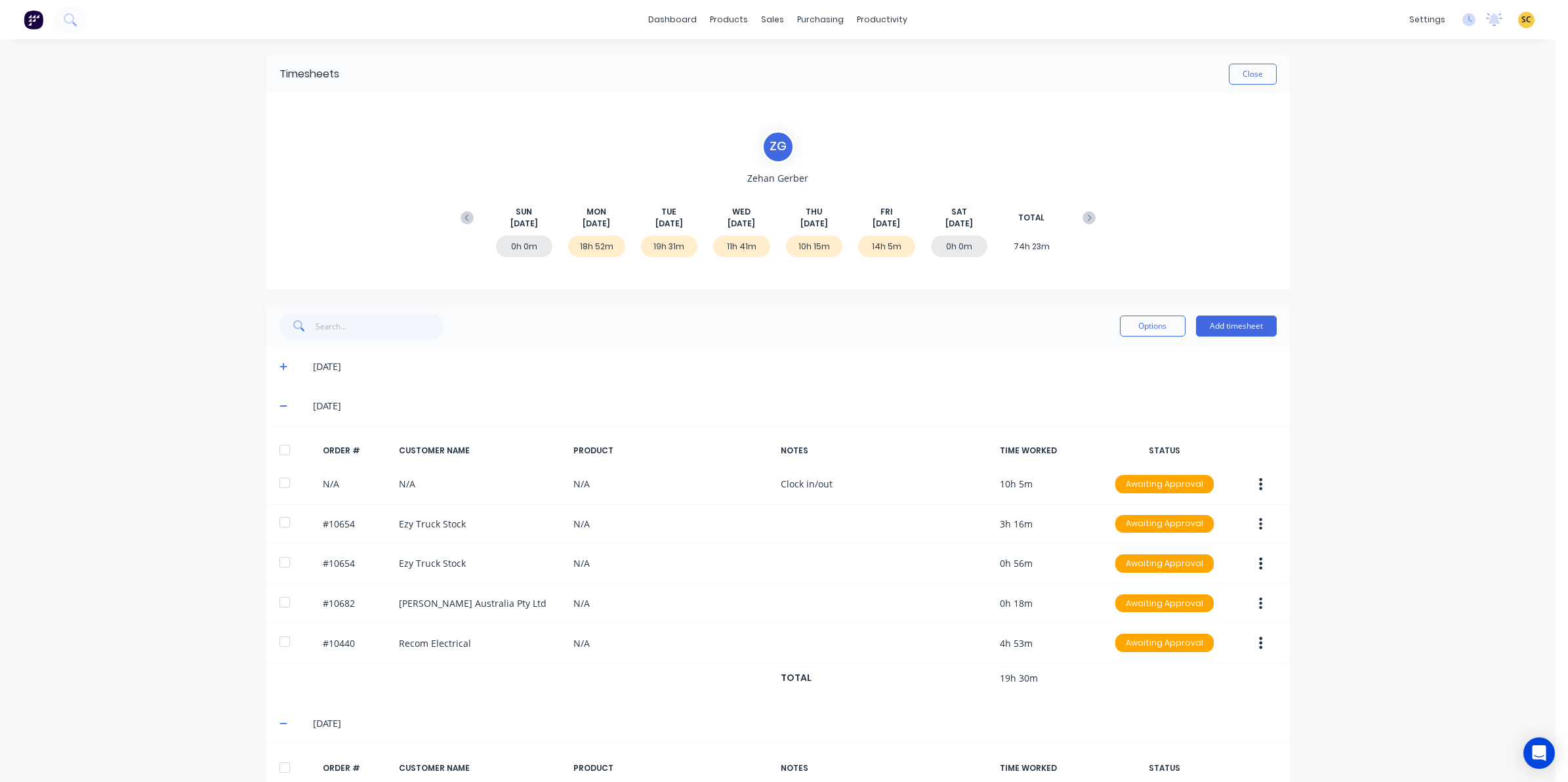
click at [280, 369] on icon at bounding box center [284, 367] width 9 height 9
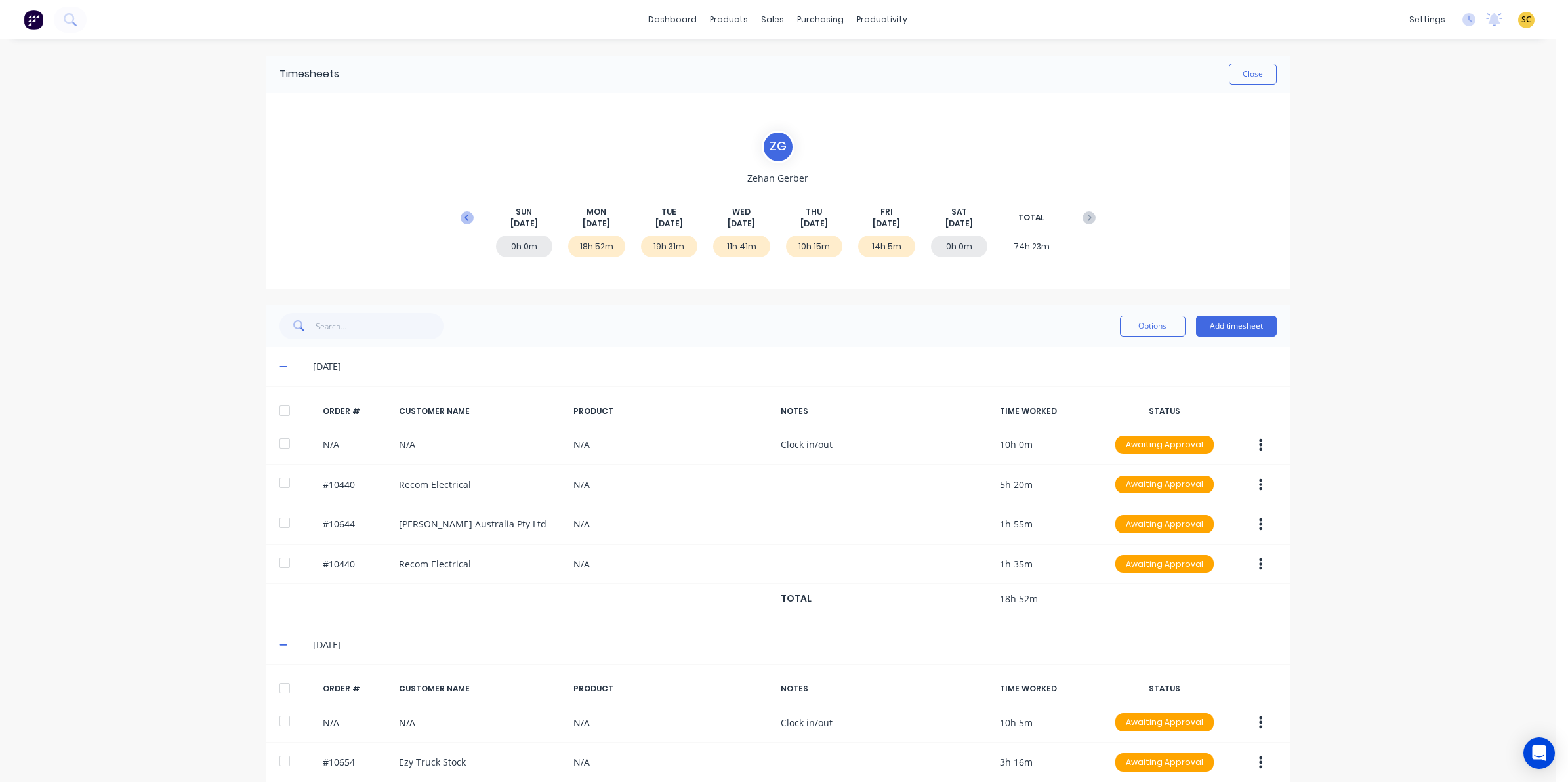
click at [466, 212] on icon at bounding box center [467, 218] width 13 height 13
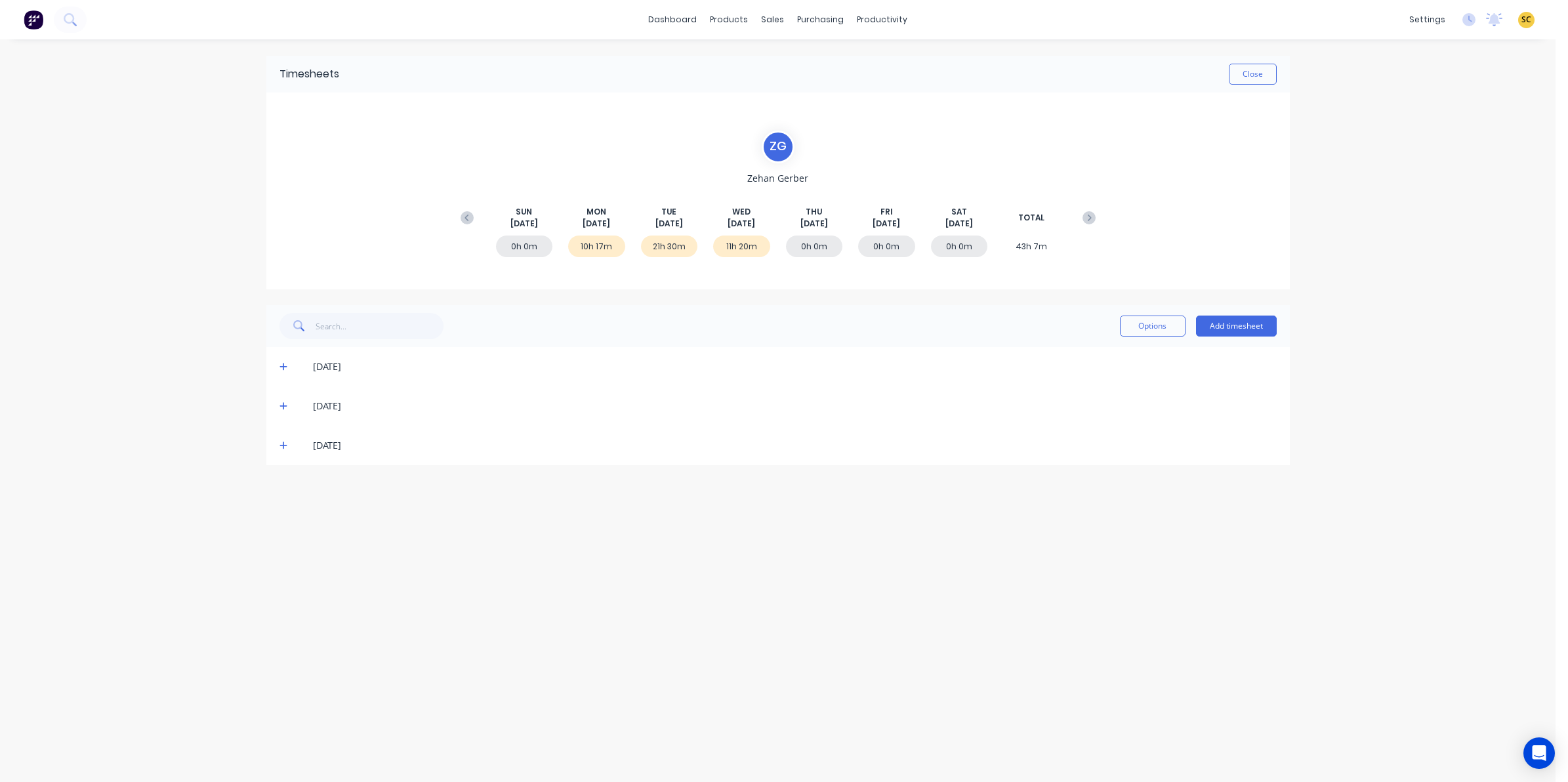
click at [277, 368] on div "11/08/25" at bounding box center [778, 366] width 1024 height 39
click at [280, 365] on icon at bounding box center [284, 367] width 9 height 9
click at [281, 520] on span at bounding box center [286, 526] width 13 height 13
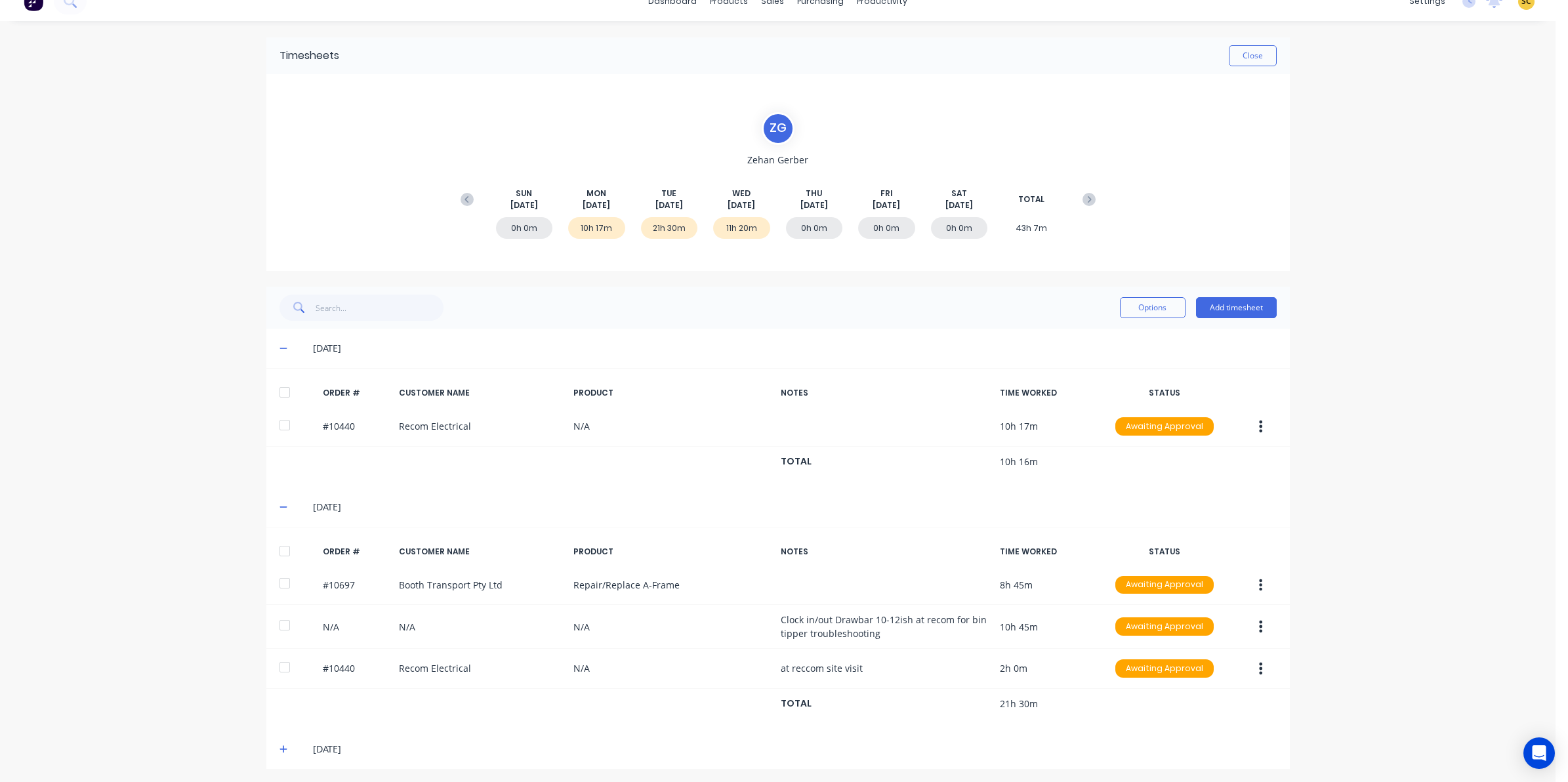
scroll to position [23, 0]
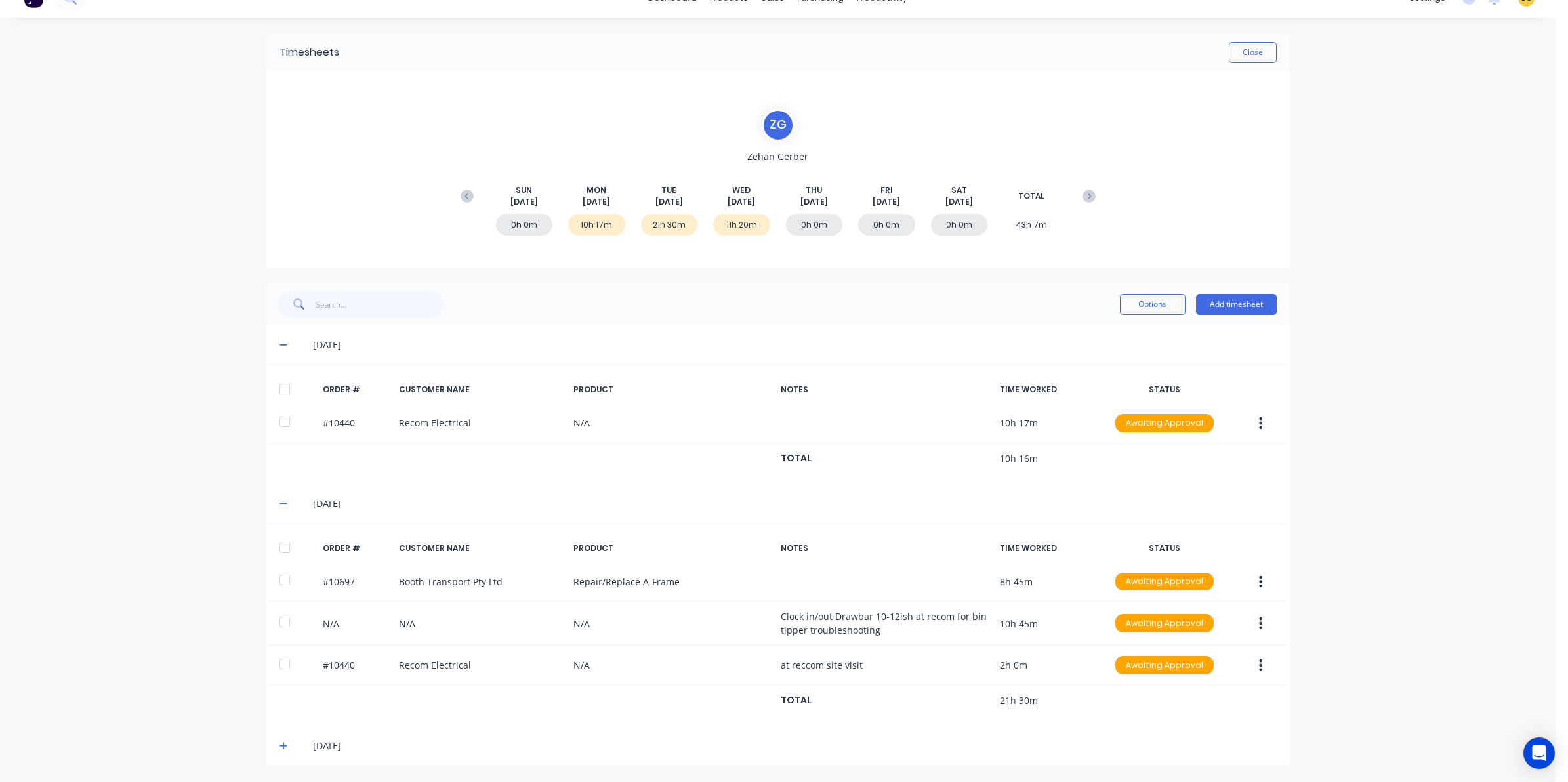
click at [280, 749] on icon at bounding box center [284, 746] width 9 height 9
click at [280, 749] on icon at bounding box center [284, 744] width 9 height 9
click at [280, 749] on icon at bounding box center [284, 746] width 9 height 9
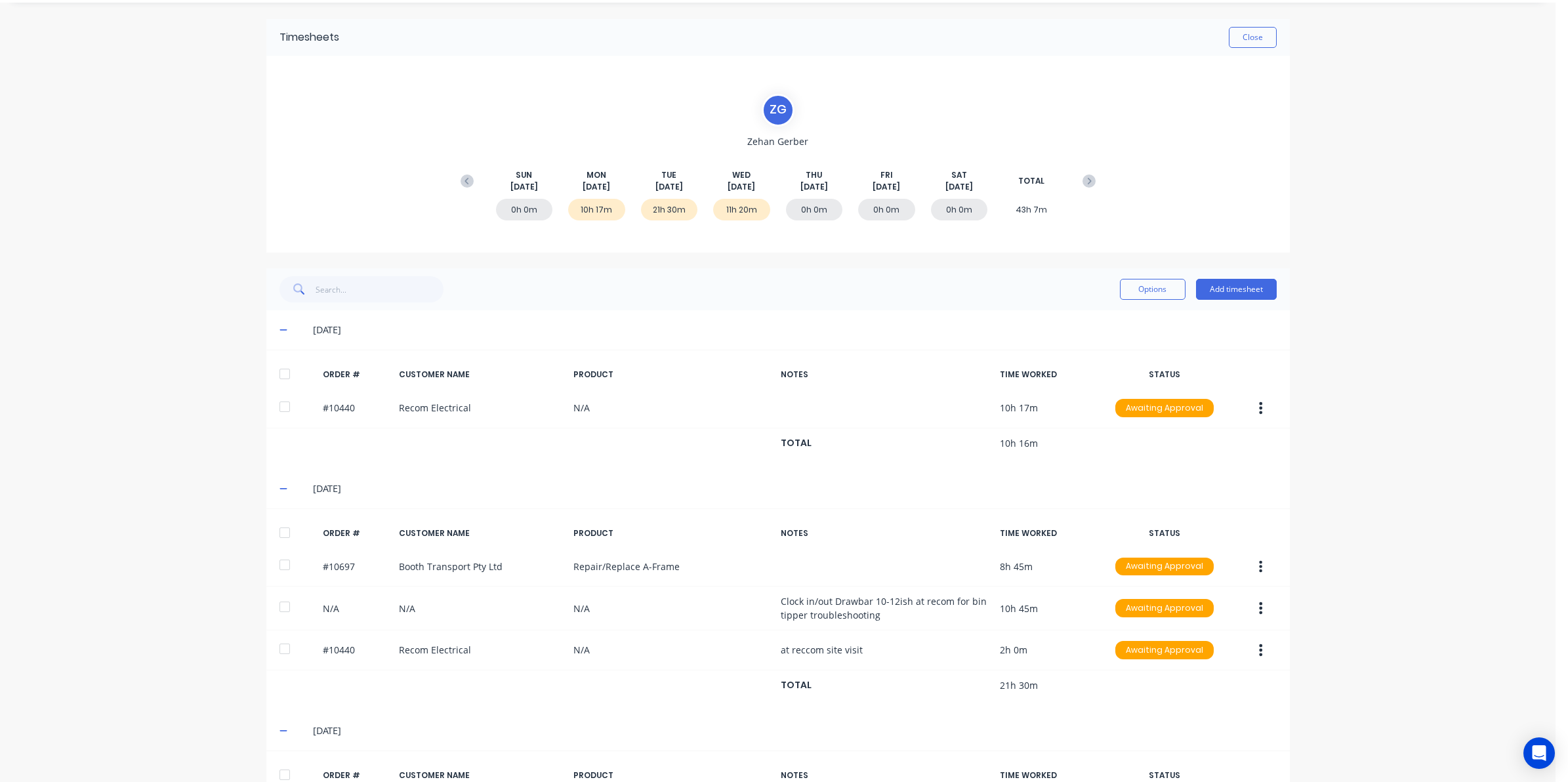
scroll to position [0, 0]
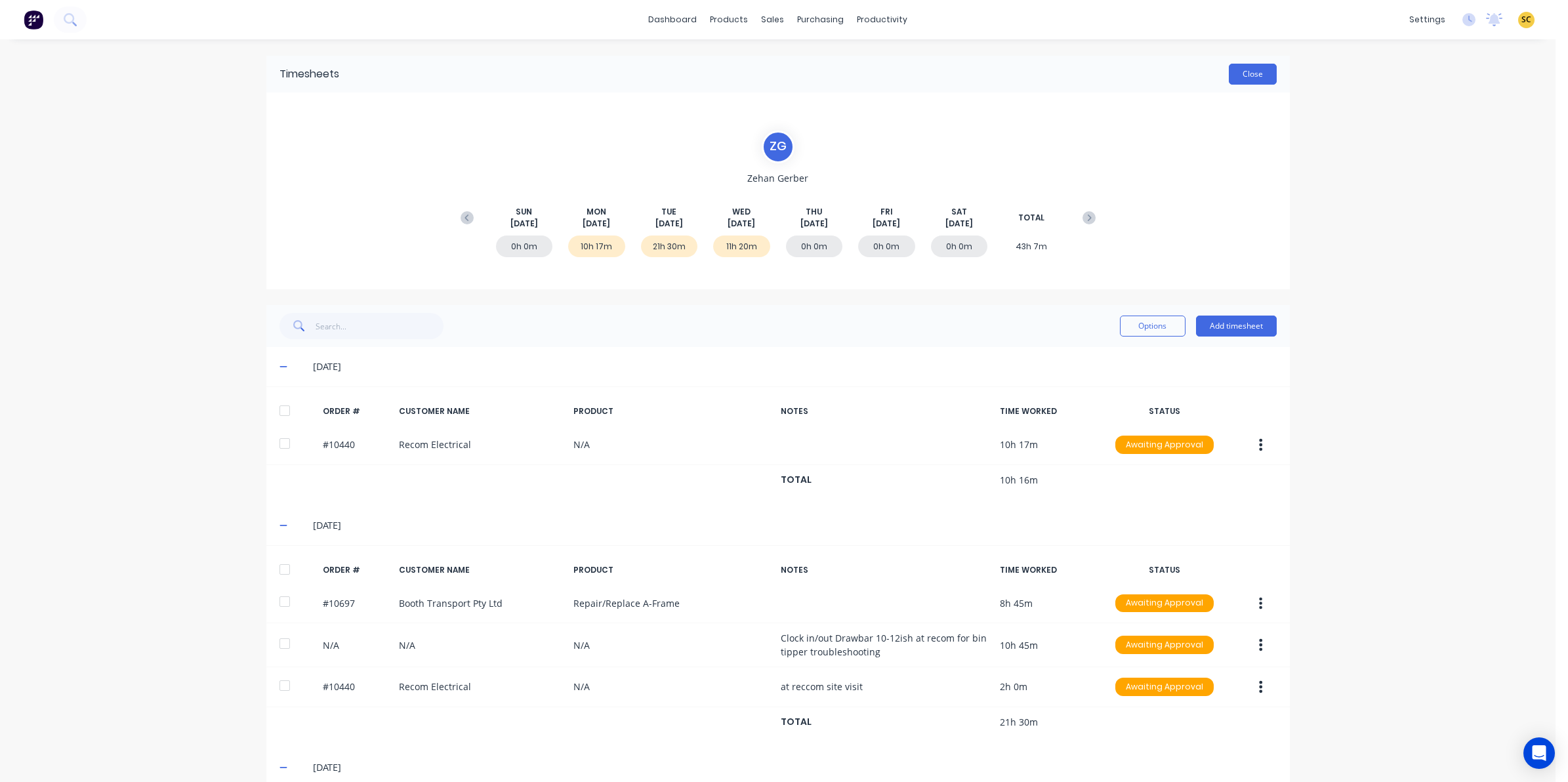
click at [1251, 77] on button "Close" at bounding box center [1253, 73] width 48 height 21
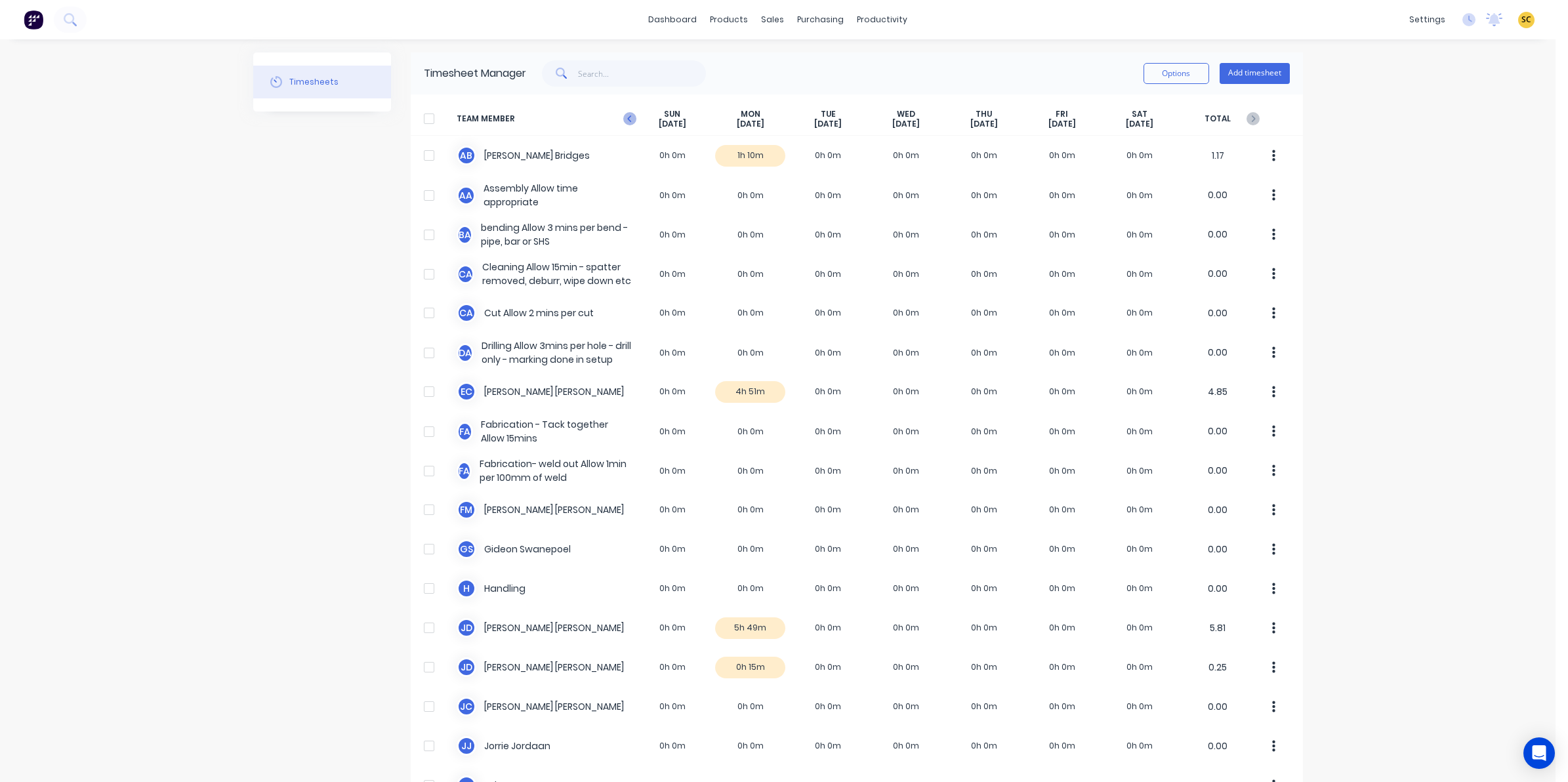
click at [623, 112] on icon at bounding box center [630, 119] width 13 height 13
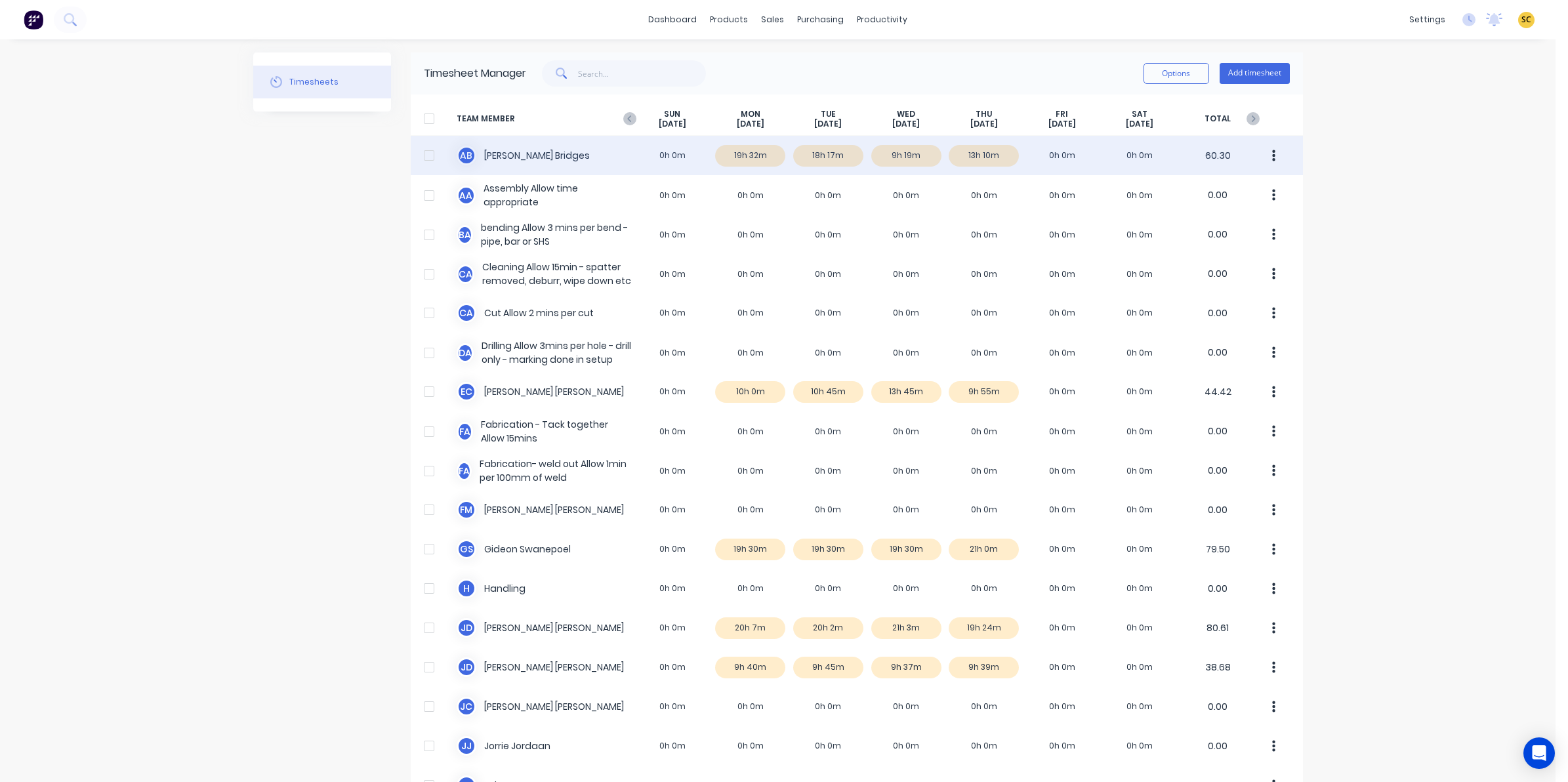
click at [753, 161] on div "A B Ashley Bridges 0h 0m 19h 32m 18h 17m 9h 19m 13h 10m 0h 0m 0h 0m 60.30" at bounding box center [857, 155] width 892 height 39
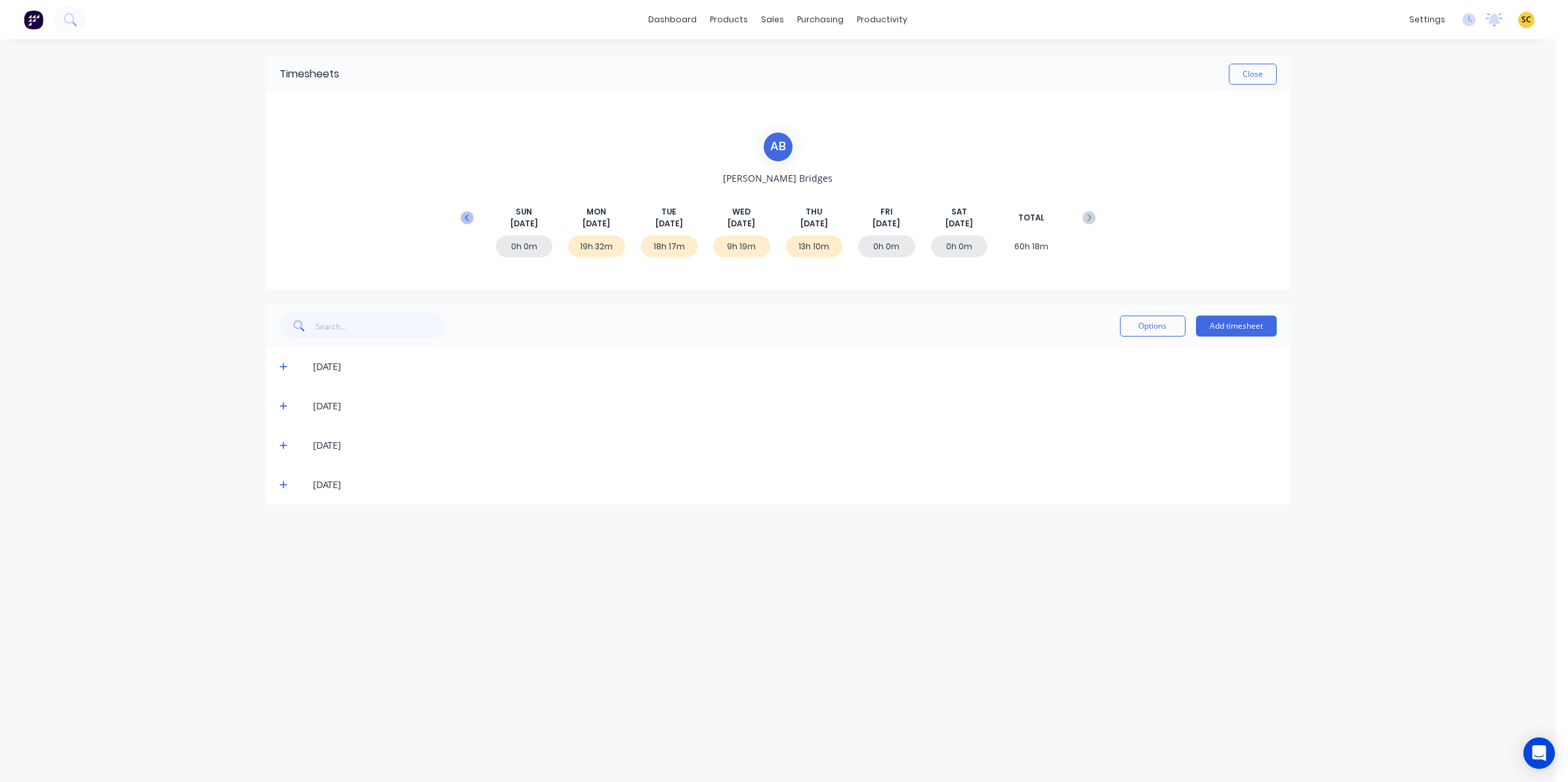
click at [469, 218] on icon at bounding box center [467, 218] width 13 height 13
click at [280, 368] on icon at bounding box center [284, 367] width 9 height 9
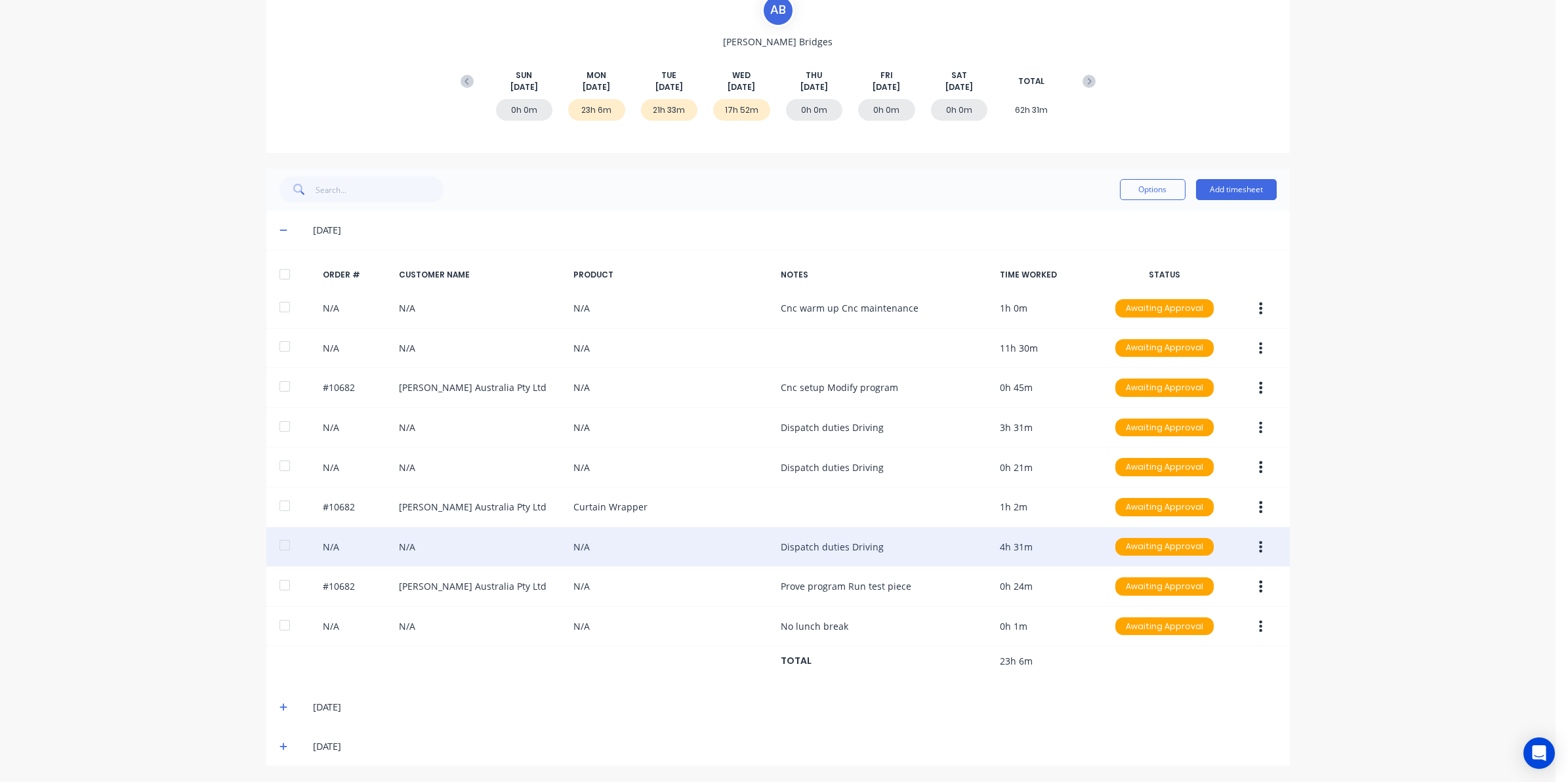
scroll to position [141, 0]
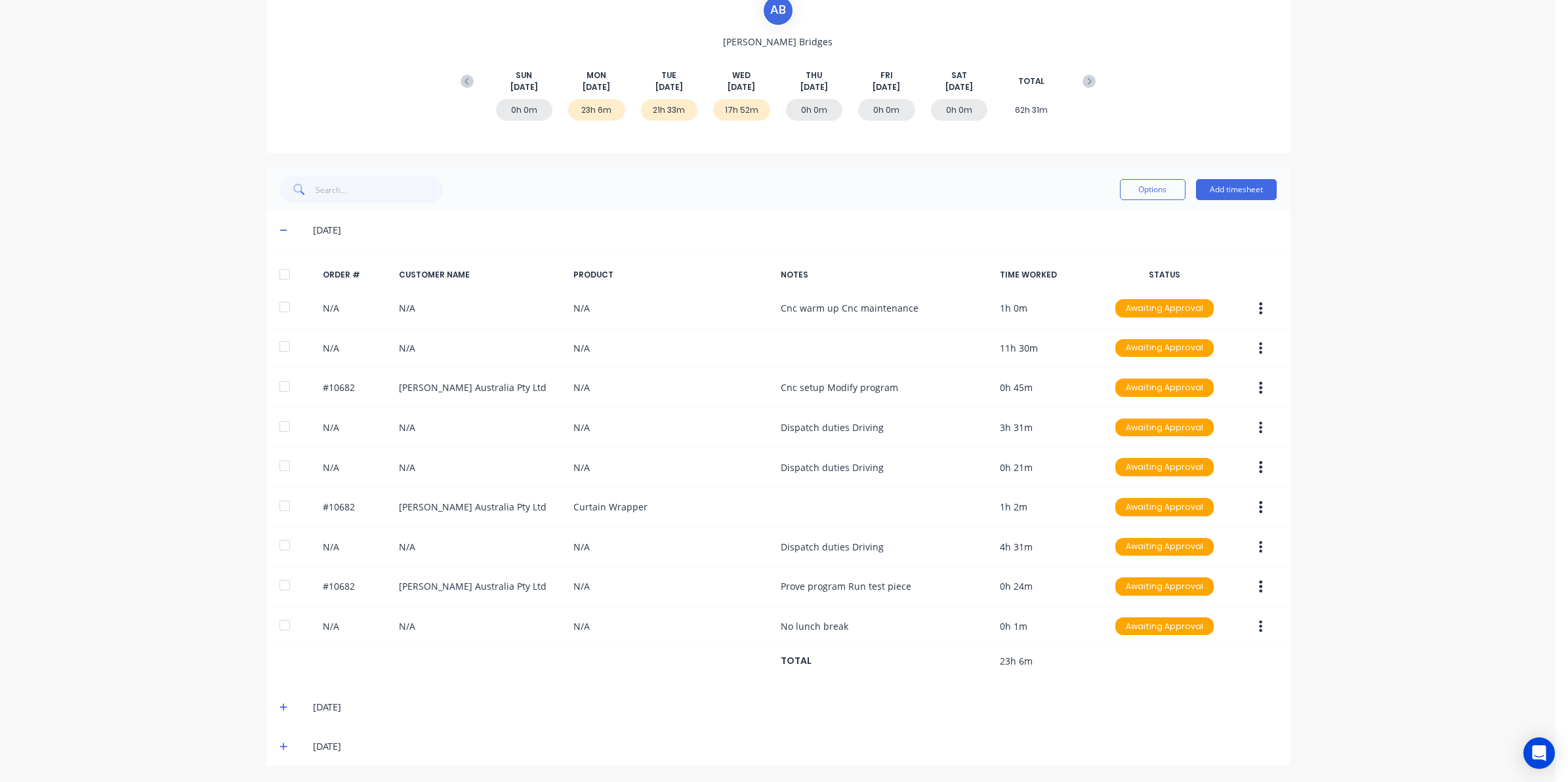
click at [280, 709] on icon at bounding box center [284, 707] width 9 height 9
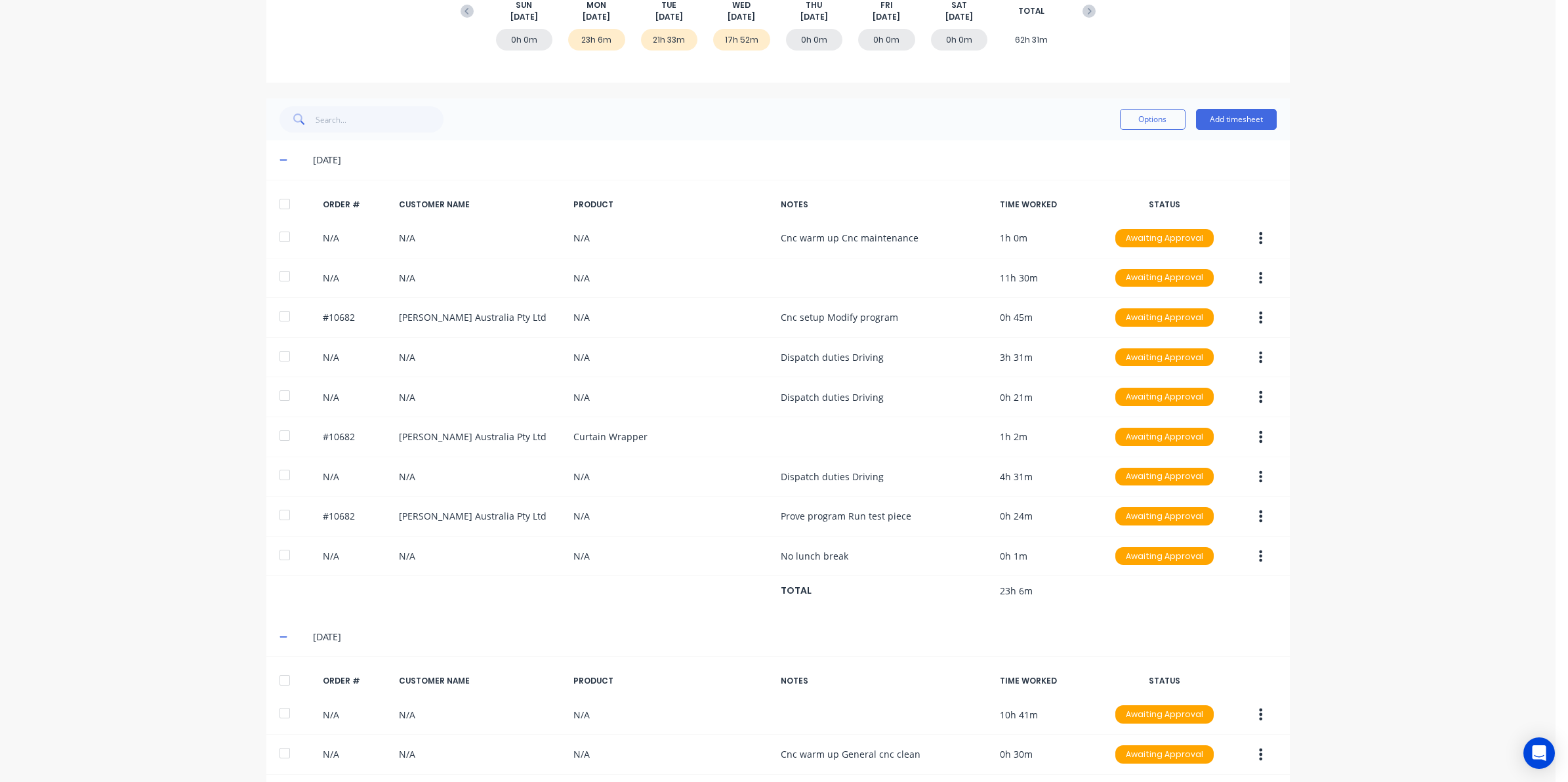
scroll to position [0, 0]
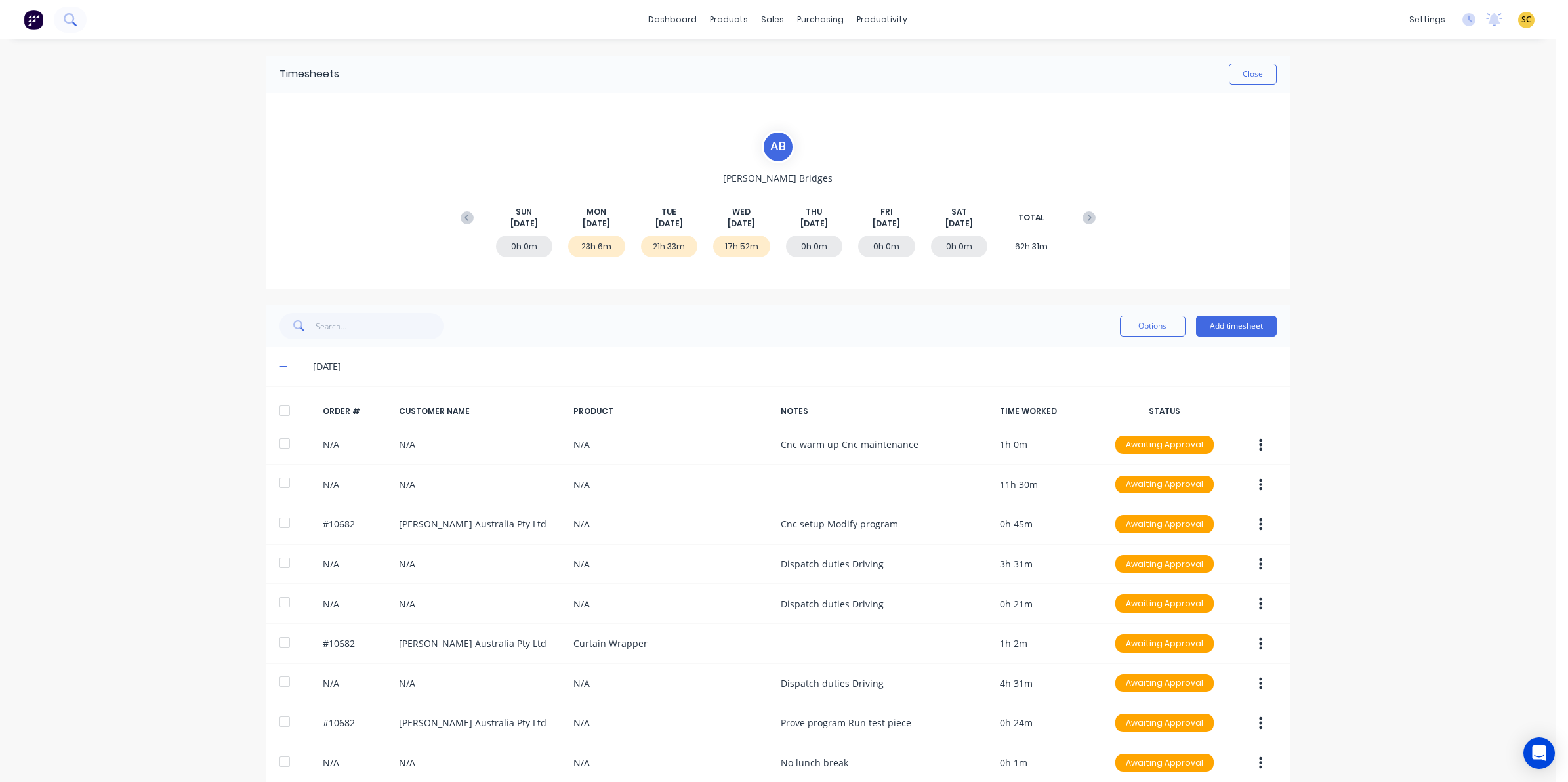
click at [64, 17] on icon at bounding box center [69, 19] width 11 height 11
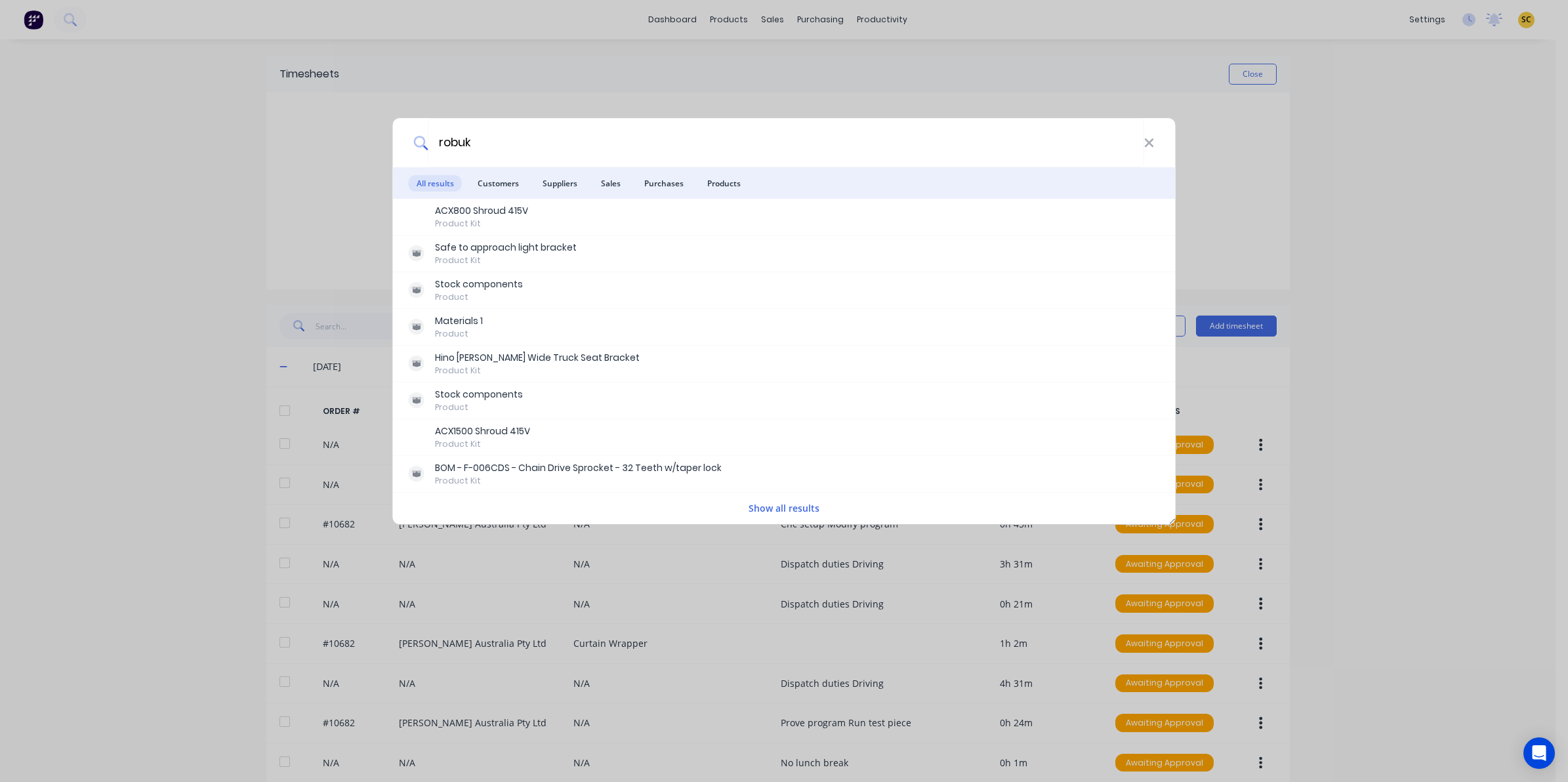
type input "robuk"
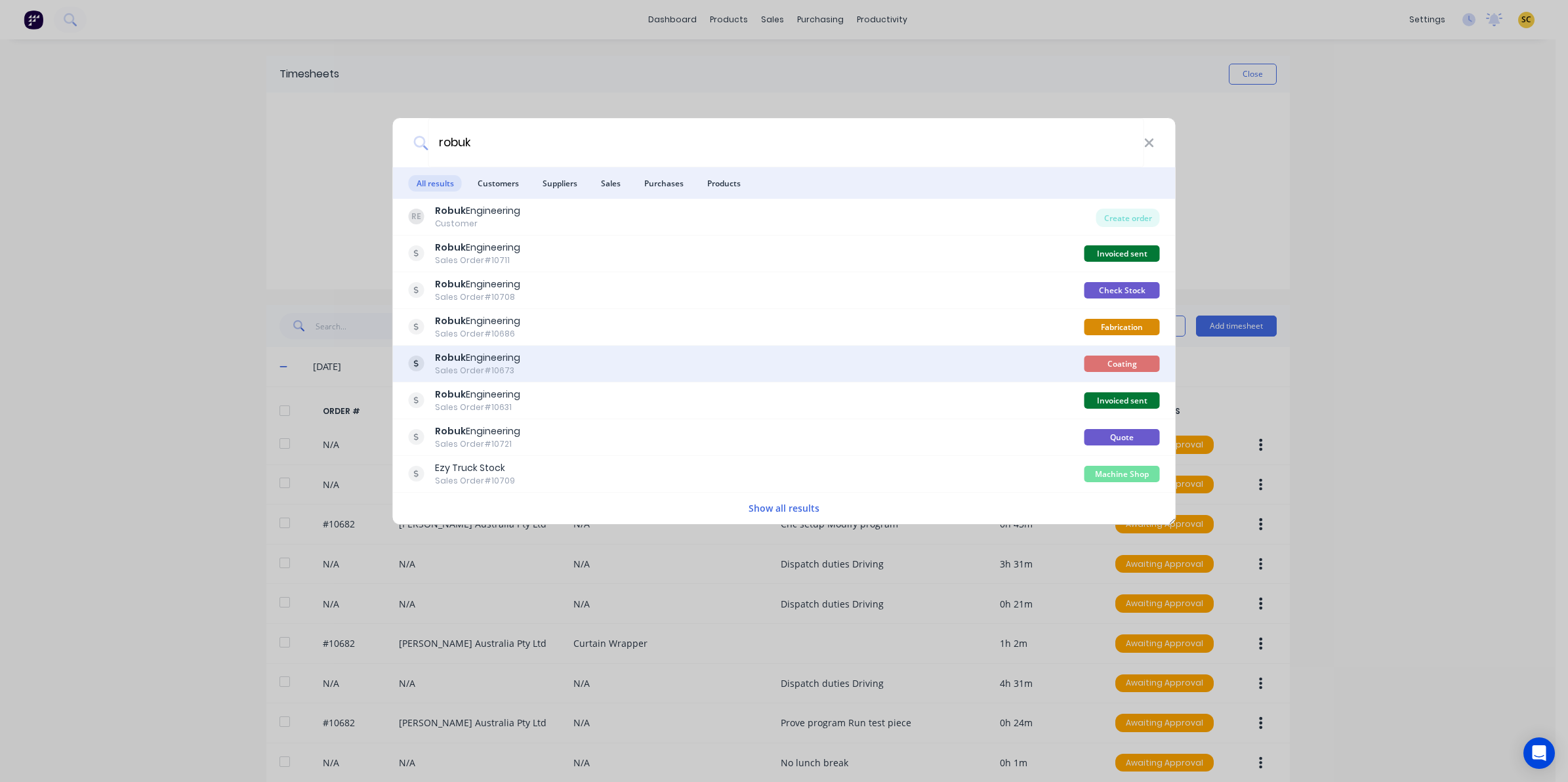
click at [530, 366] on div "Robuk Engineering Sales Order #10673" at bounding box center [747, 364] width 676 height 25
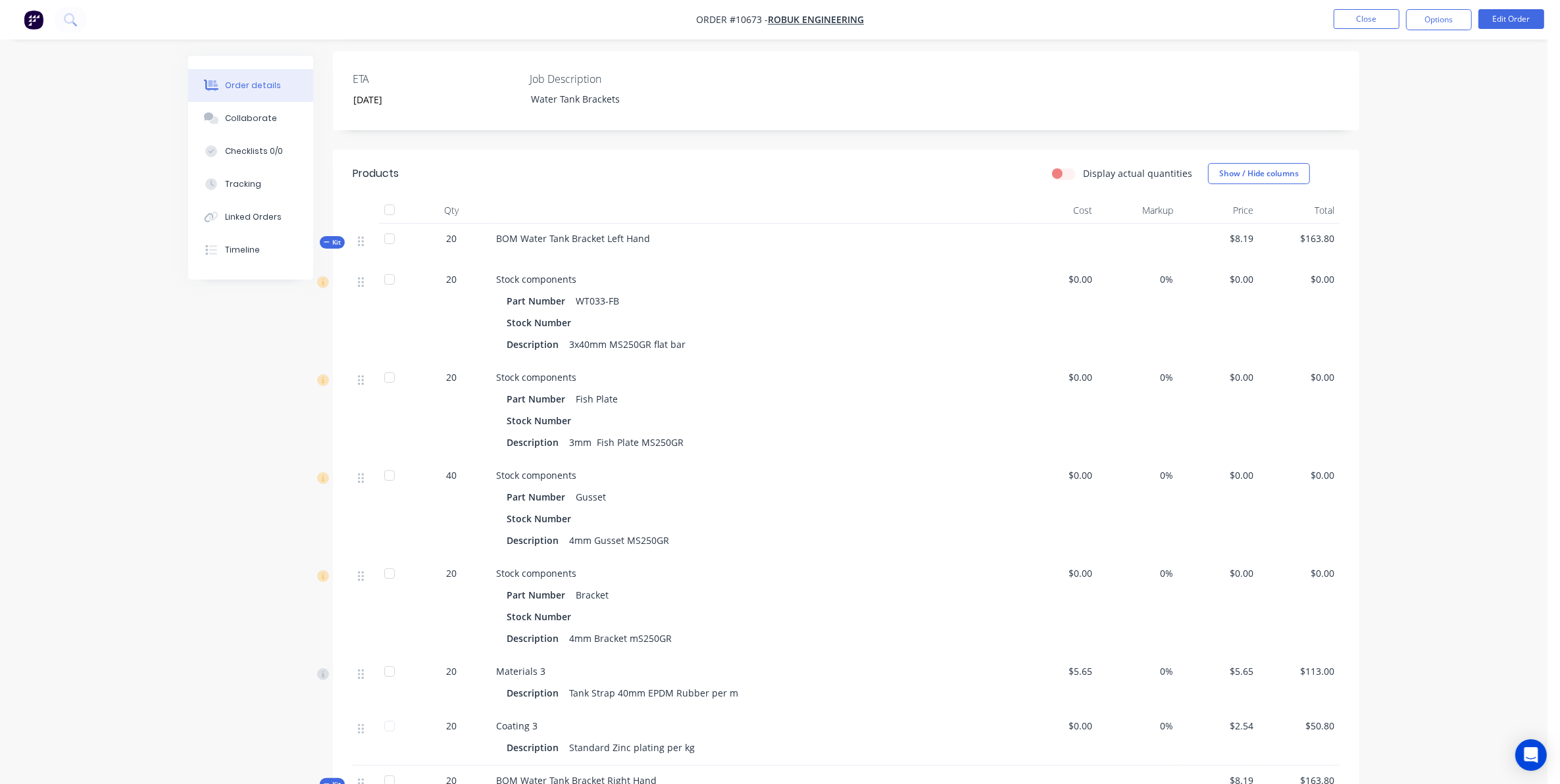
scroll to position [287, 0]
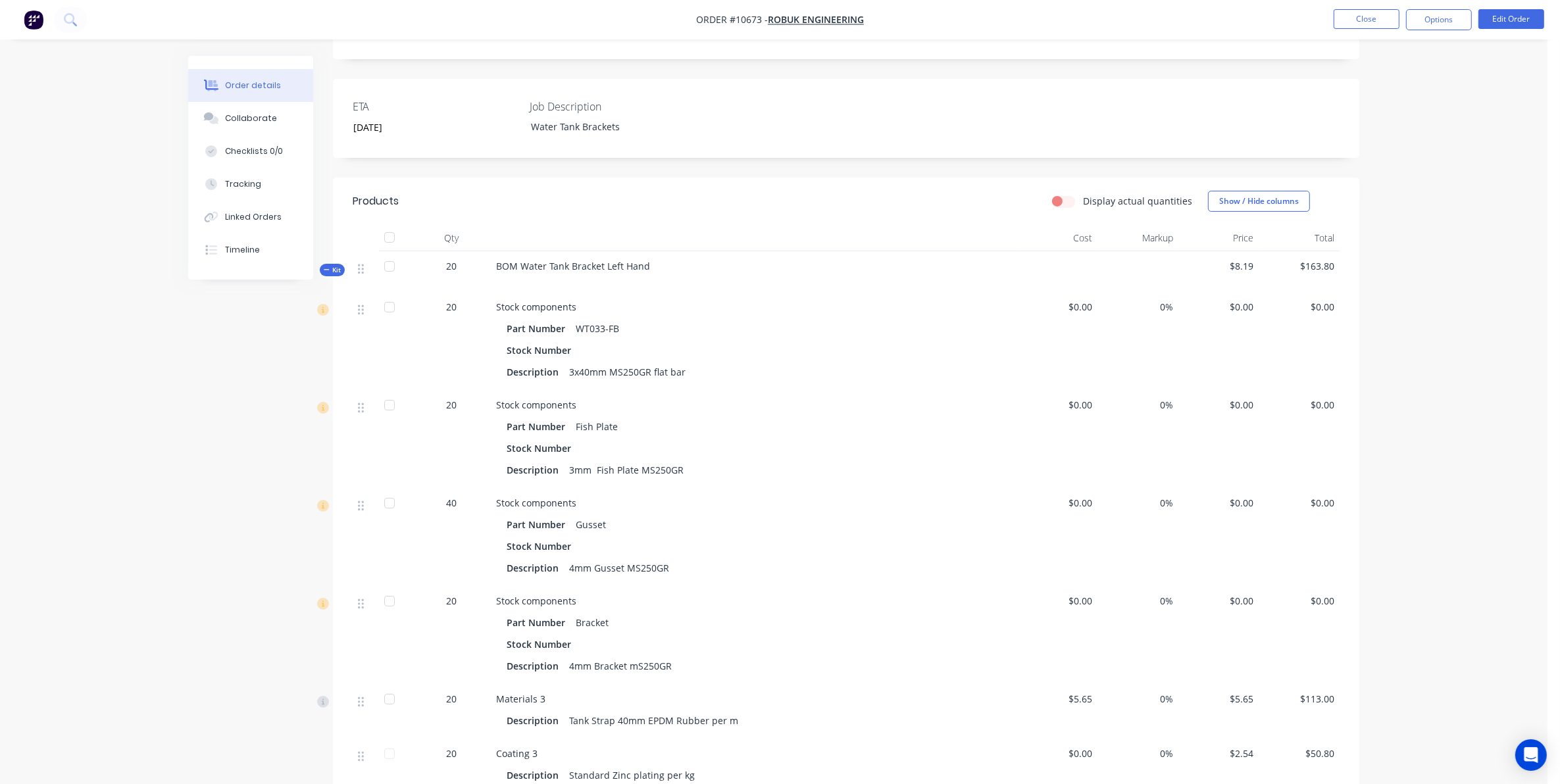
click at [331, 272] on span "Kit" at bounding box center [332, 270] width 17 height 10
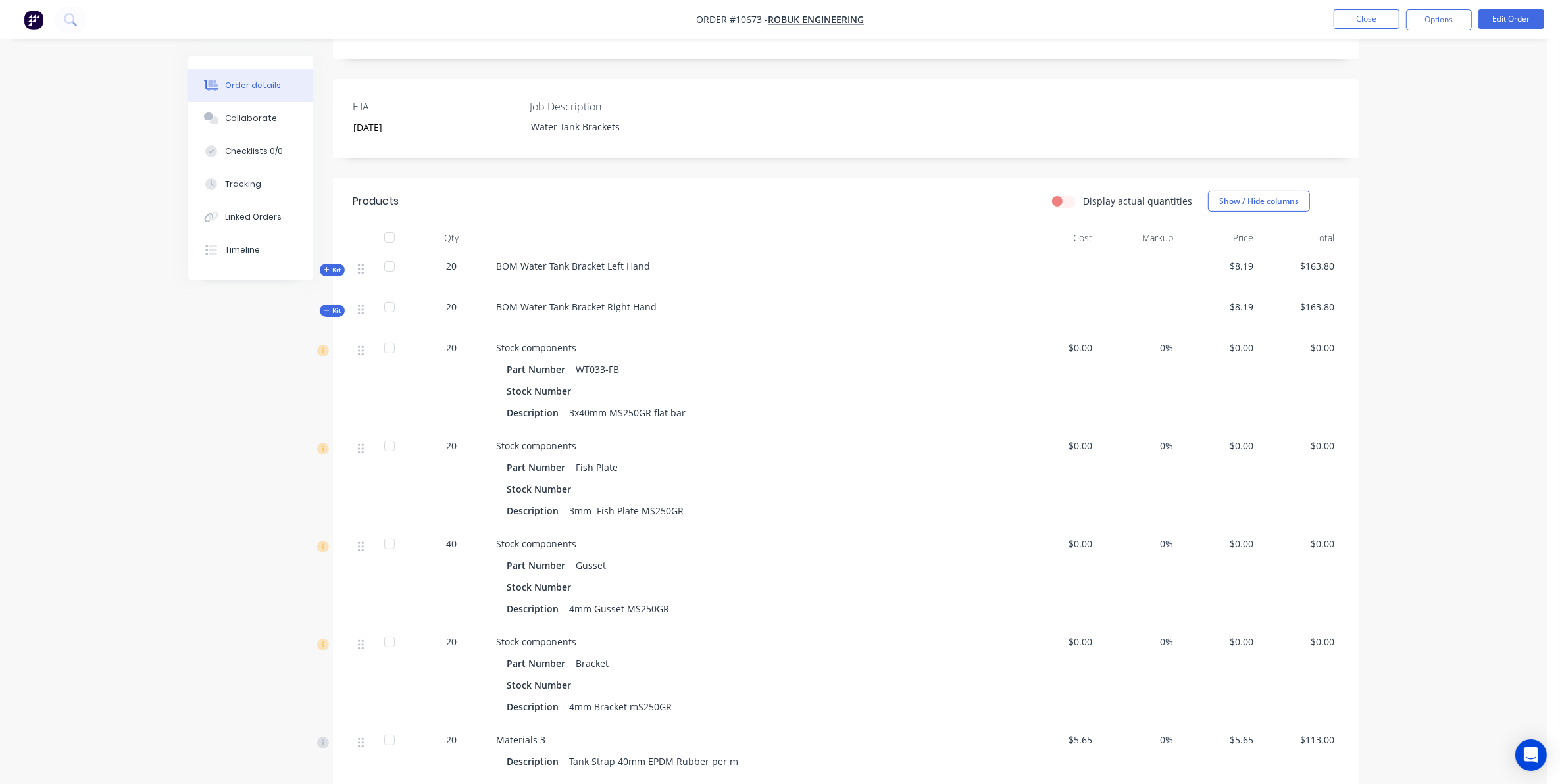
drag, startPoint x: 201, startPoint y: 469, endPoint x: 306, endPoint y: 357, distance: 153.5
click at [199, 469] on div "Created by Sarah Created 28/07/25 Required 28/07/25 Assigned to Add team member…" at bounding box center [773, 435] width 1171 height 1333
drag, startPoint x: 214, startPoint y: 413, endPoint x: 219, endPoint y: 403, distance: 11.2
click at [214, 411] on div "Created by Sarah Created 28/07/25 Required 28/07/25 Assigned to Add team member…" at bounding box center [773, 435] width 1171 height 1333
click at [334, 310] on span "Kit" at bounding box center [332, 310] width 17 height 10
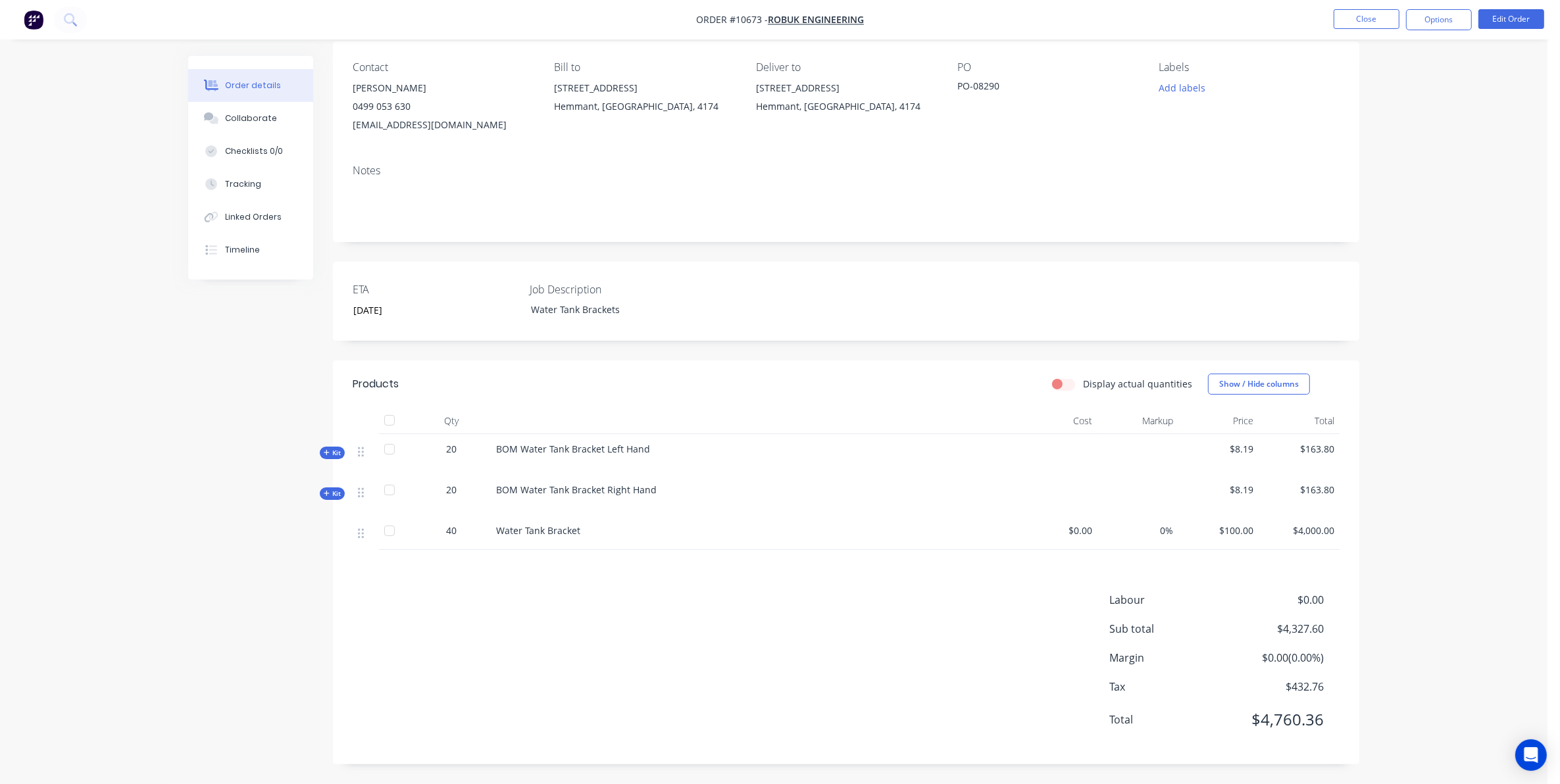
scroll to position [105, 0]
drag, startPoint x: 242, startPoint y: 187, endPoint x: 123, endPoint y: 458, distance: 296.0
click at [123, 458] on div "Order details Collaborate Checklists 0/0 Tracking Linked Orders Timeline Order …" at bounding box center [773, 340] width 1547 height 888
click at [241, 219] on div "Linked Orders" at bounding box center [253, 217] width 57 height 12
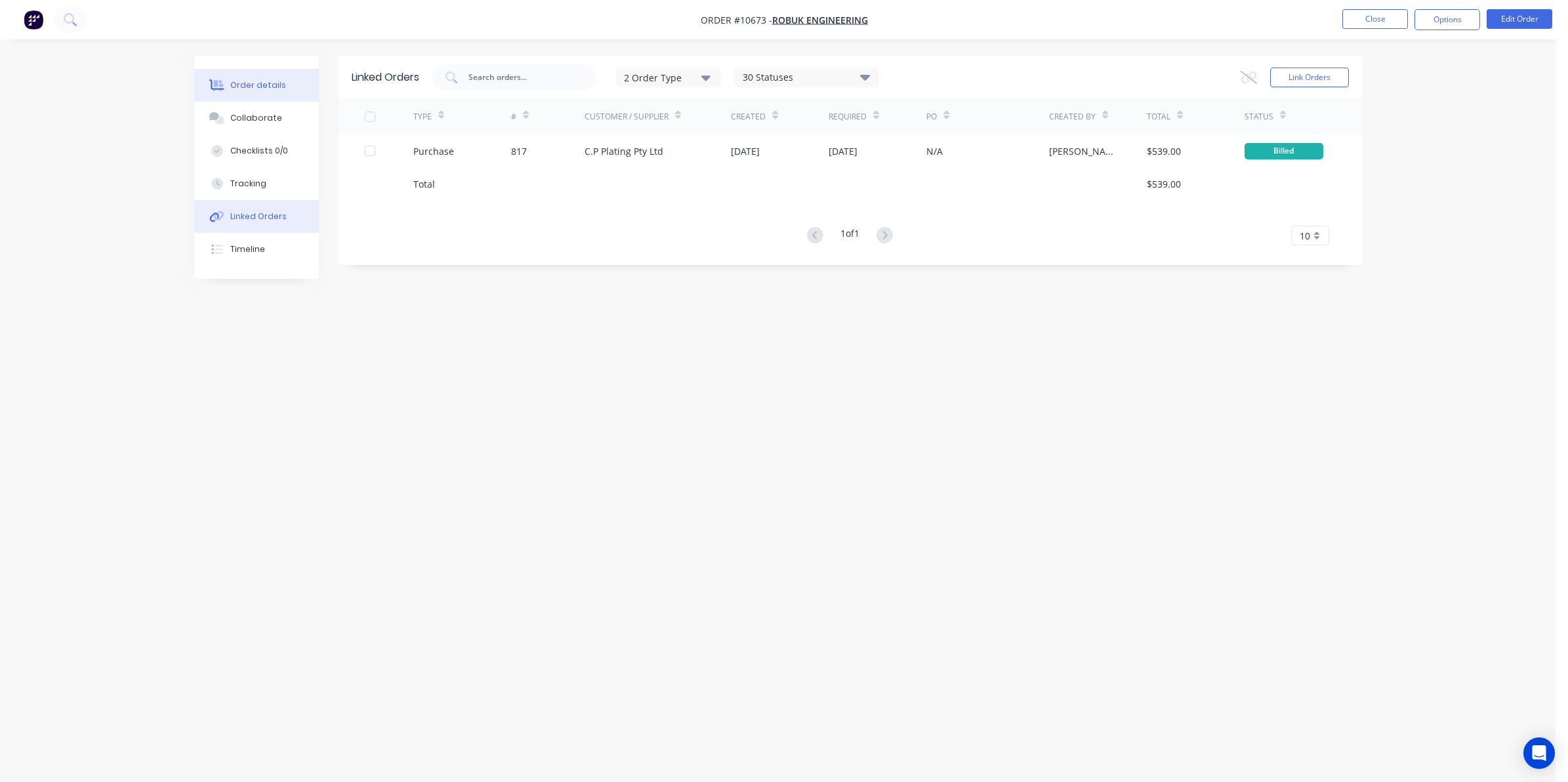
click at [290, 75] on button "Order details" at bounding box center [256, 85] width 125 height 33
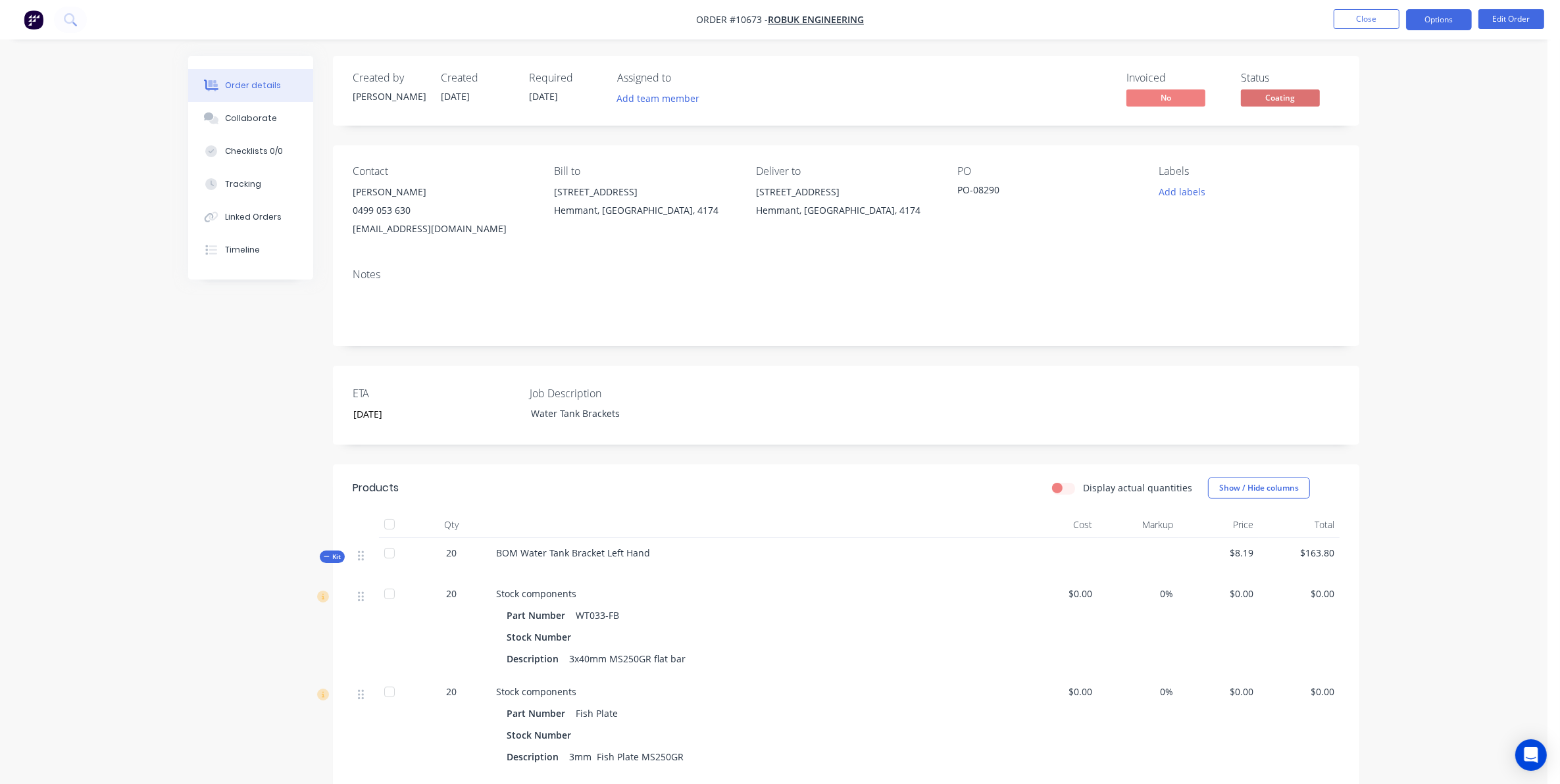
click at [1448, 26] on button "Options" at bounding box center [1439, 19] width 66 height 21
click at [1390, 178] on div "Delivery Docket" at bounding box center [1399, 185] width 121 height 19
click at [1379, 162] on div "Custom" at bounding box center [1399, 159] width 121 height 19
click at [1369, 130] on div "Without pricing" at bounding box center [1399, 132] width 121 height 19
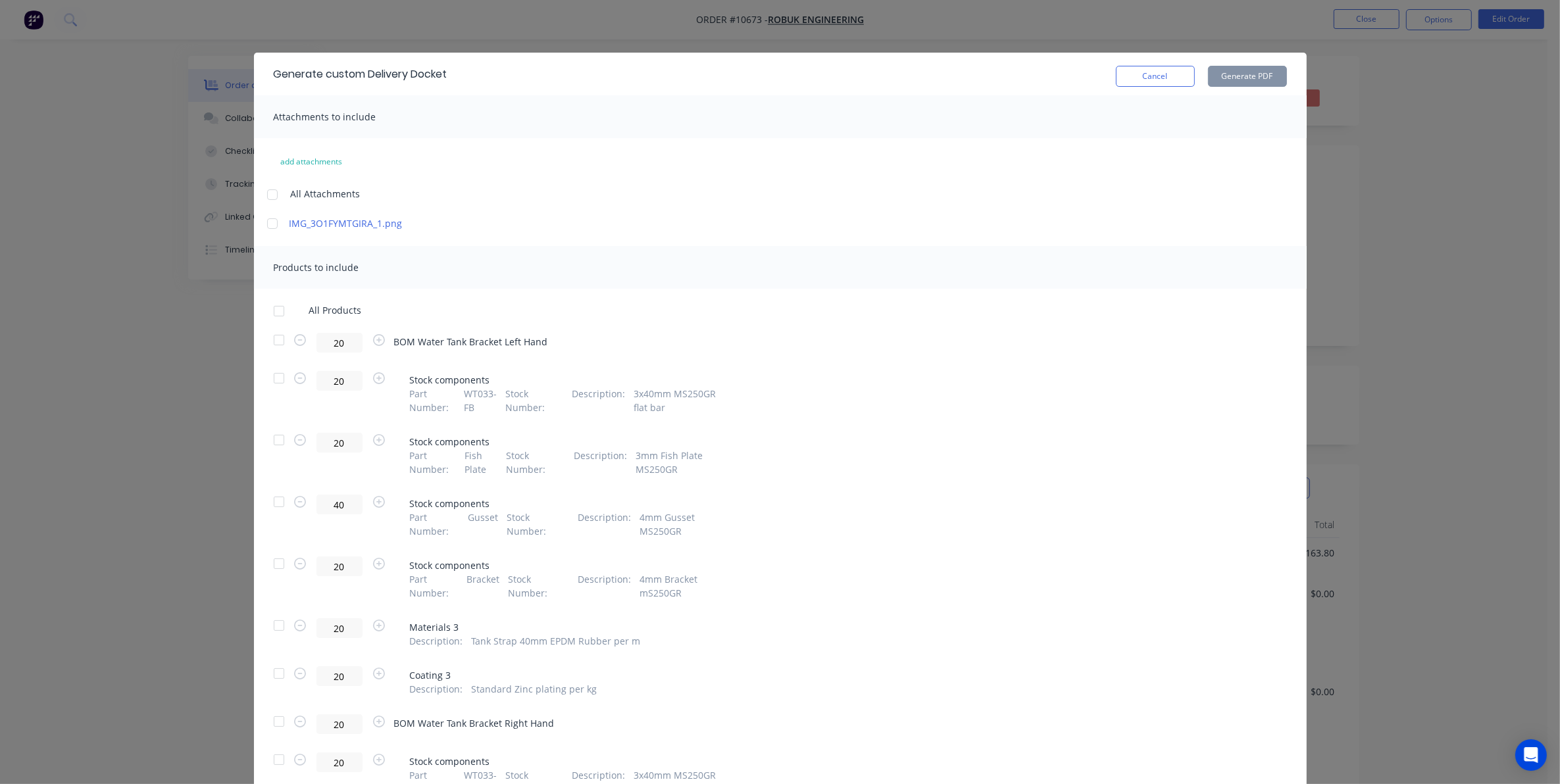
click at [265, 225] on div at bounding box center [272, 223] width 26 height 26
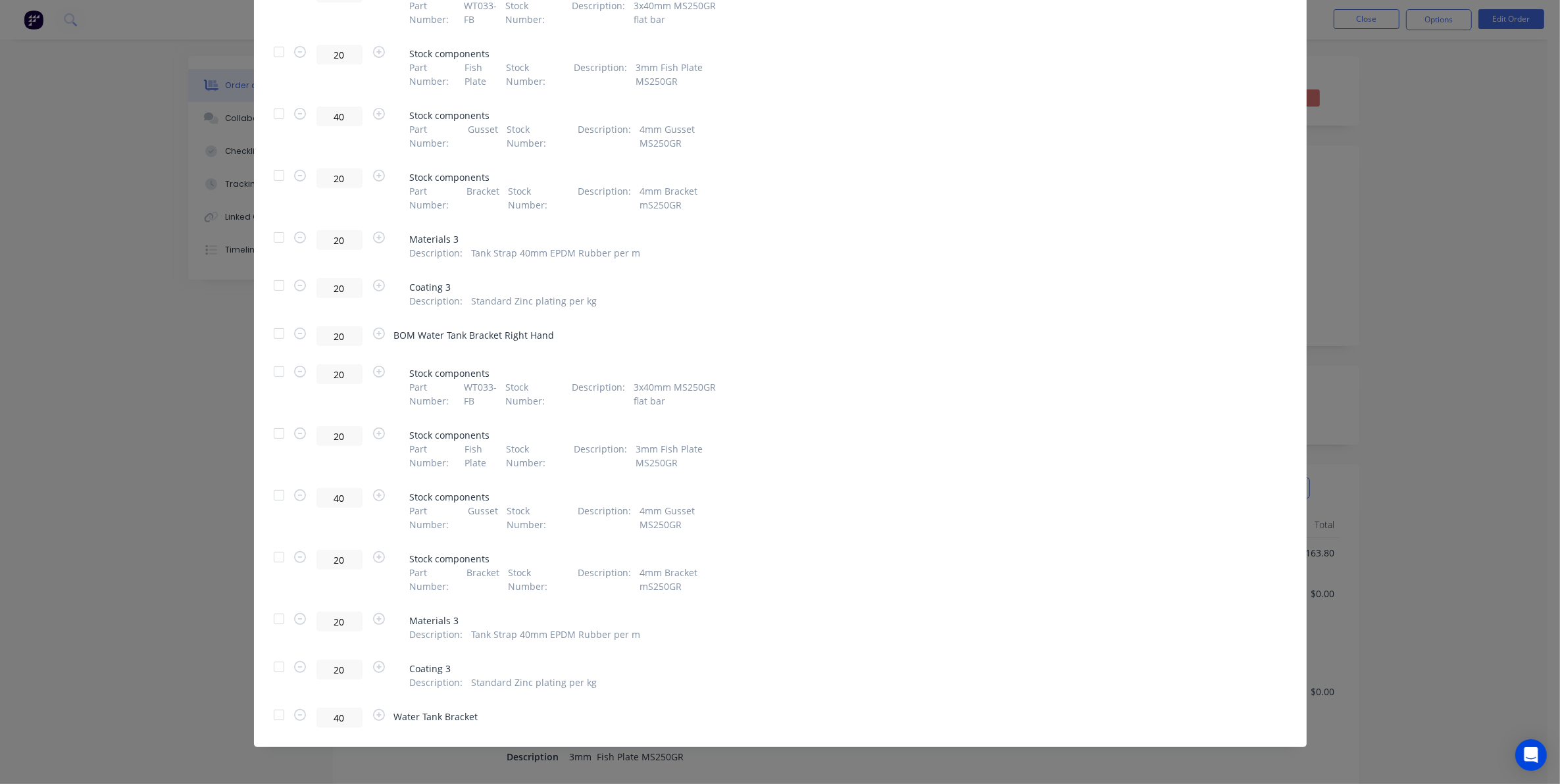
scroll to position [389, 0]
drag, startPoint x: 278, startPoint y: 710, endPoint x: 502, endPoint y: 609, distance: 245.7
click at [276, 710] on div at bounding box center [278, 714] width 26 height 26
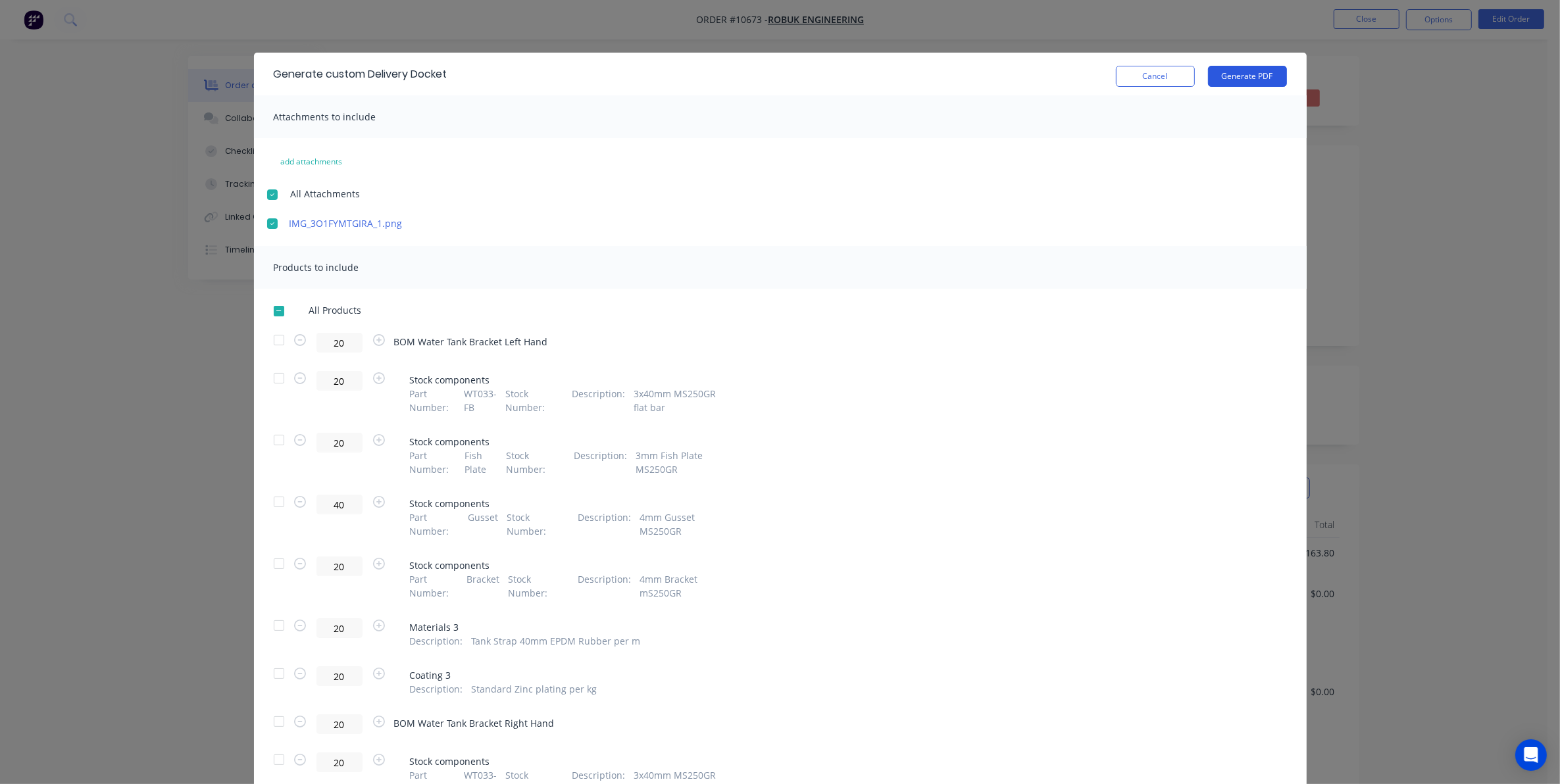
click at [1238, 81] on button "Generate PDF" at bounding box center [1248, 76] width 79 height 21
click at [1142, 74] on button "Cancel" at bounding box center [1155, 76] width 79 height 21
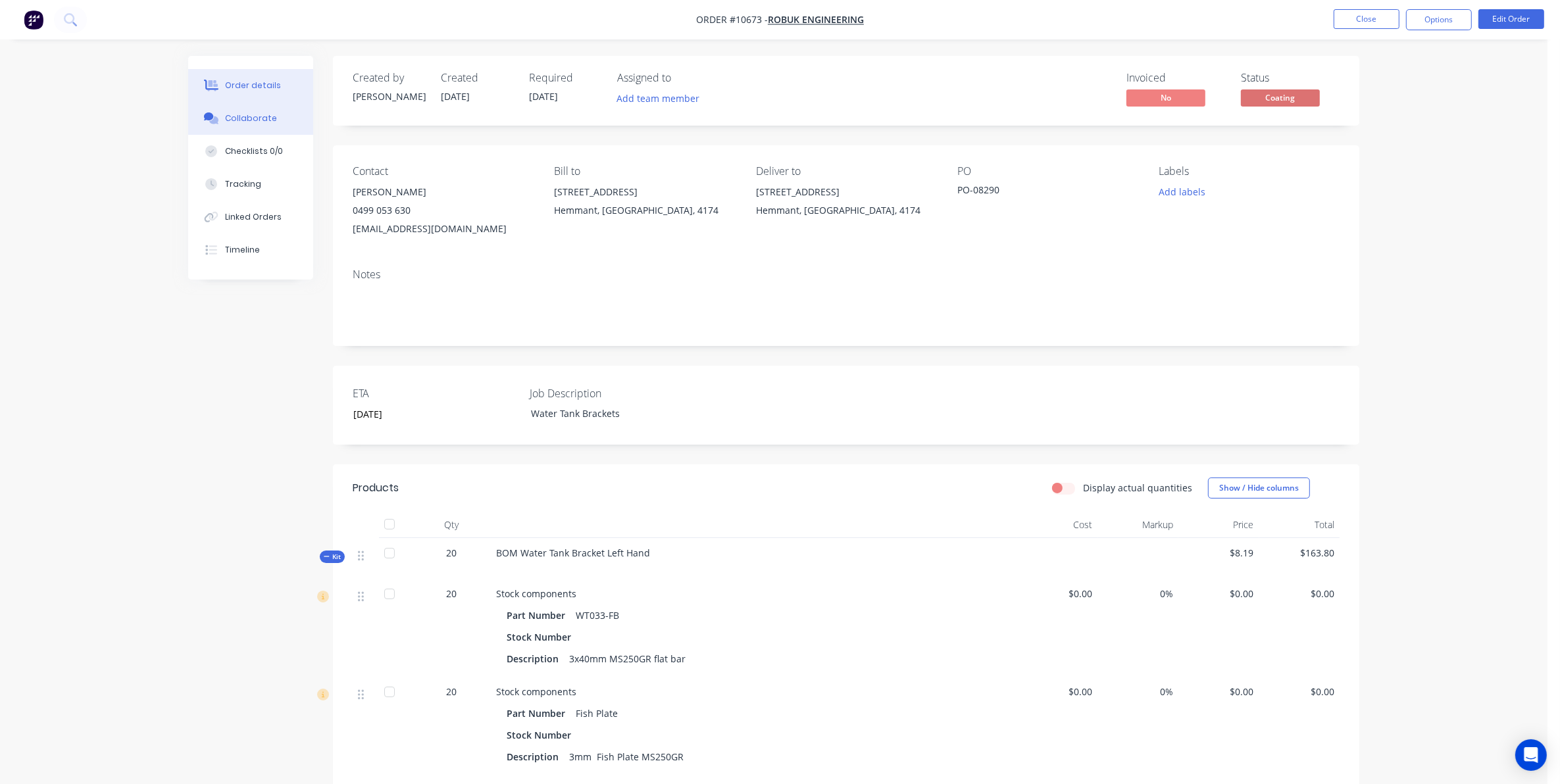
drag, startPoint x: 237, startPoint y: 108, endPoint x: 278, endPoint y: 127, distance: 45.2
click at [237, 108] on button "Collaborate" at bounding box center [250, 118] width 125 height 33
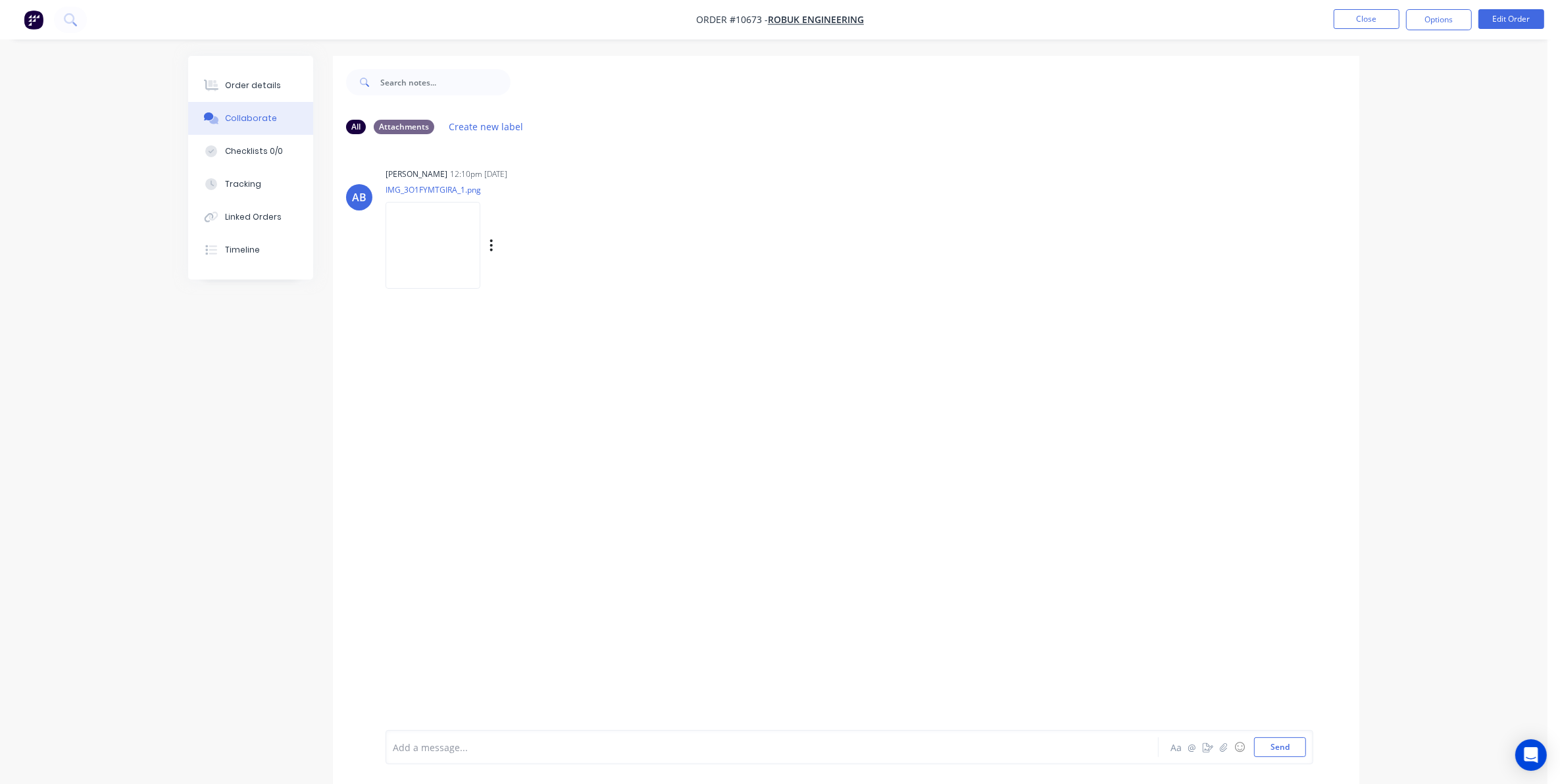
drag, startPoint x: 488, startPoint y: 238, endPoint x: 506, endPoint y: 294, distance: 58.8
click at [488, 239] on div "Labels Download Delete" at bounding box center [559, 246] width 148 height 19
click at [492, 248] on icon "button" at bounding box center [492, 246] width 4 height 15
click at [530, 274] on button "Download" at bounding box center [578, 280] width 148 height 29
click at [947, 185] on div "AB Ashley Bridges 12:10pm 25/08/25 IMG_3O1FYMTGIRA_1.png Labels Download Delete" at bounding box center [846, 223] width 1026 height 118
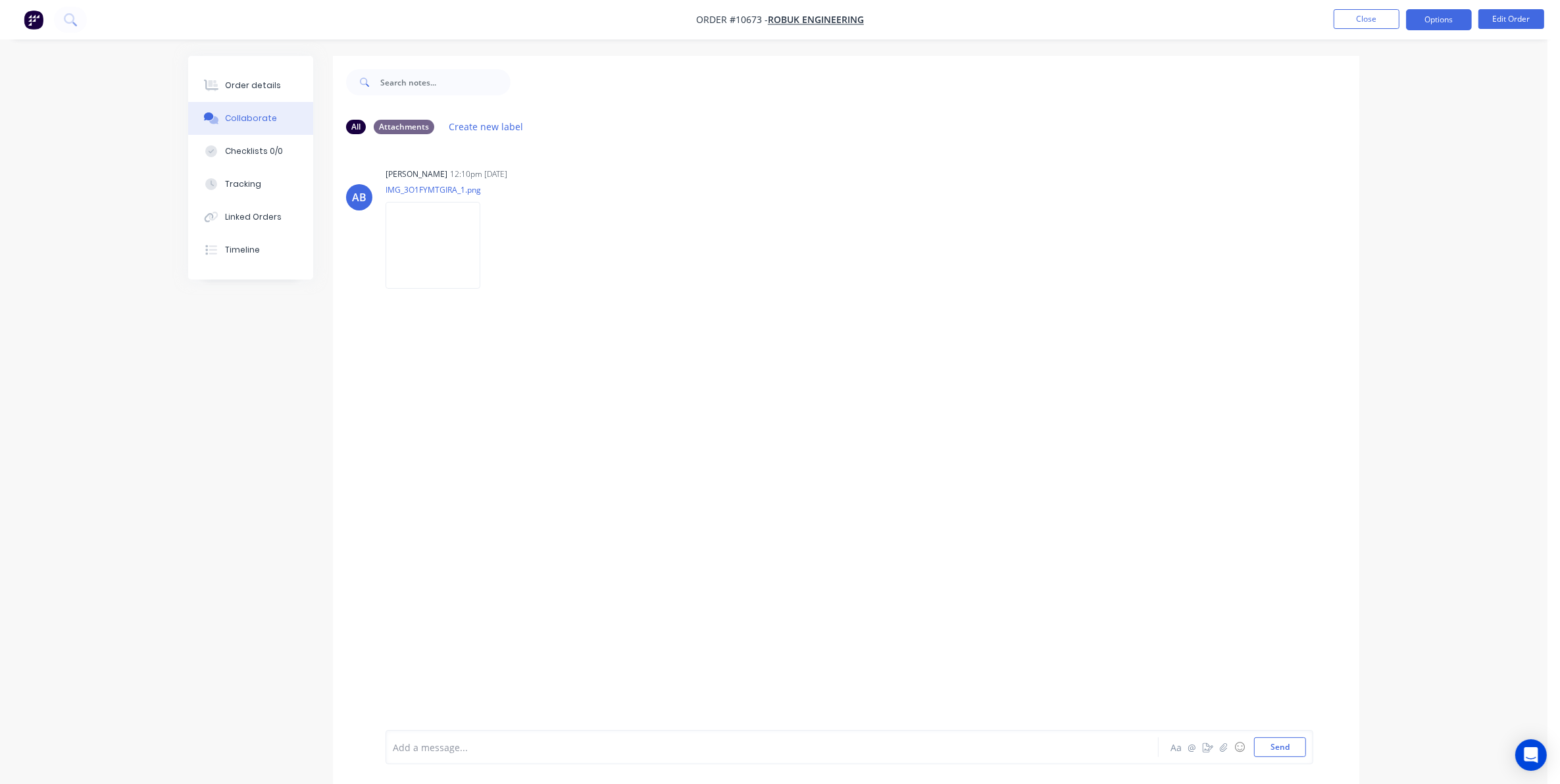
click at [1438, 18] on button "Options" at bounding box center [1439, 19] width 66 height 21
click at [1376, 183] on div "Delivery Docket" at bounding box center [1399, 185] width 121 height 19
click at [1376, 163] on div "Custom" at bounding box center [1399, 159] width 121 height 19
click at [1370, 142] on button "Without pricing" at bounding box center [1399, 132] width 144 height 26
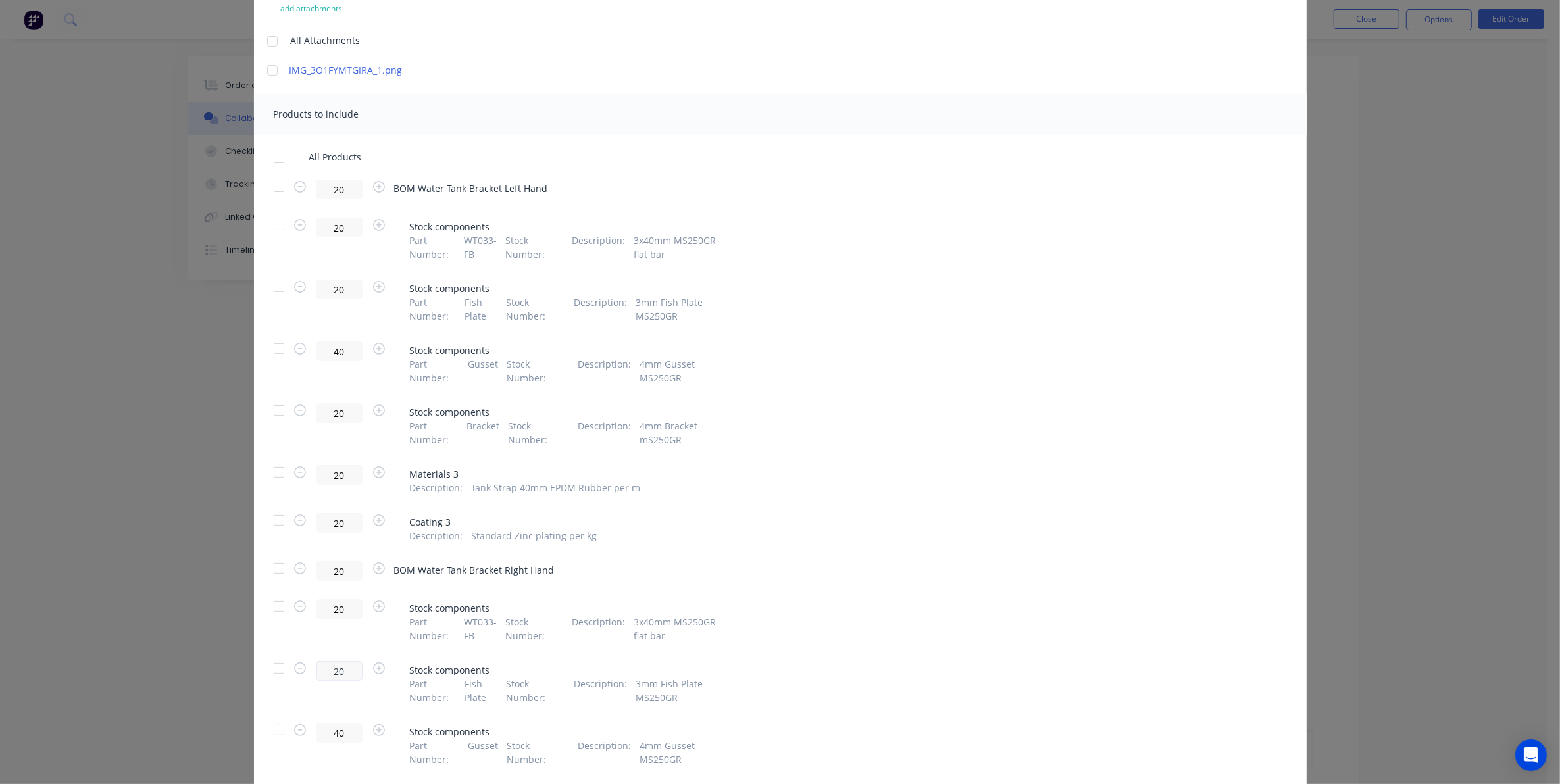
scroll to position [389, 0]
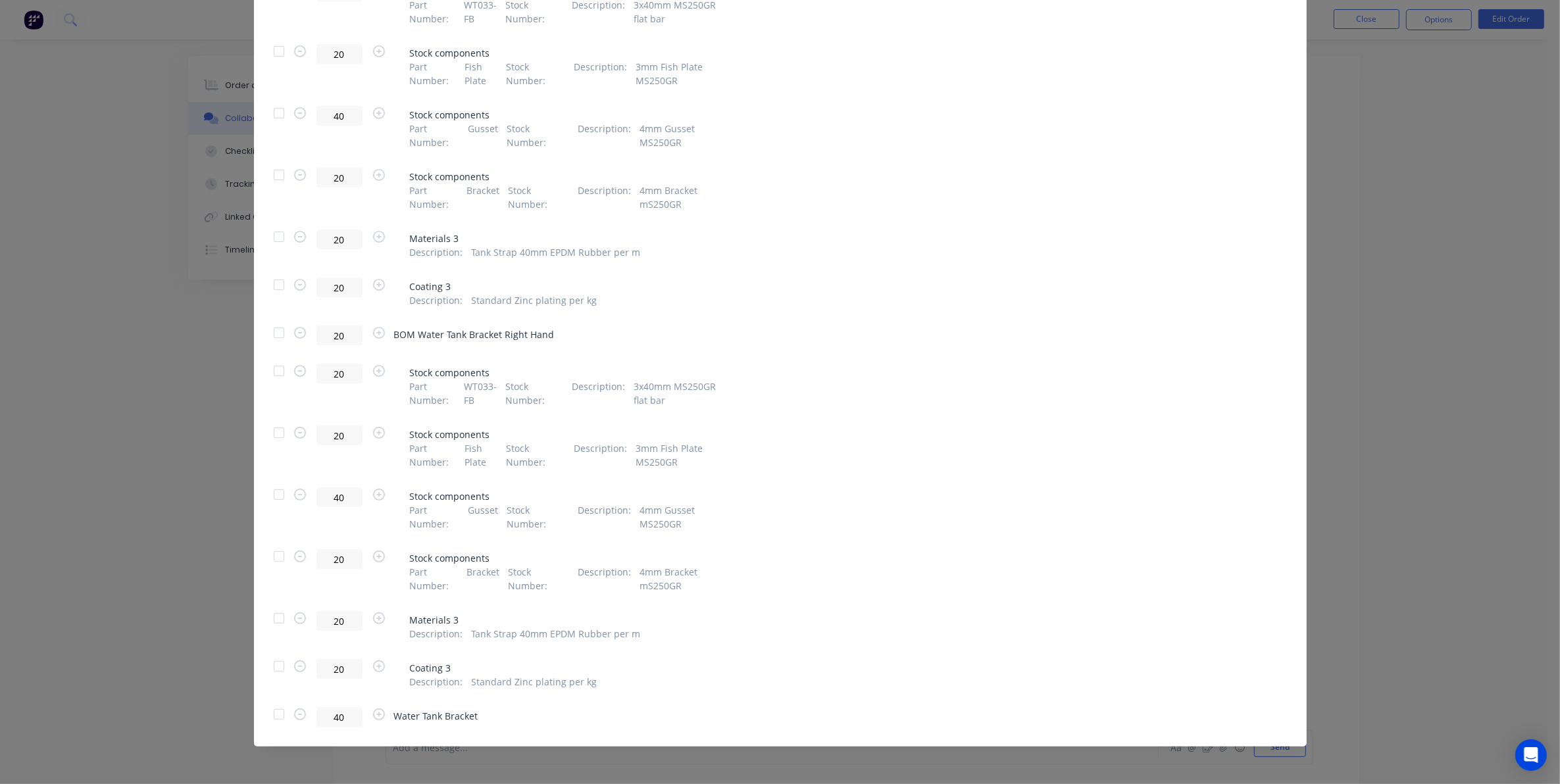
click at [267, 712] on div at bounding box center [278, 714] width 26 height 26
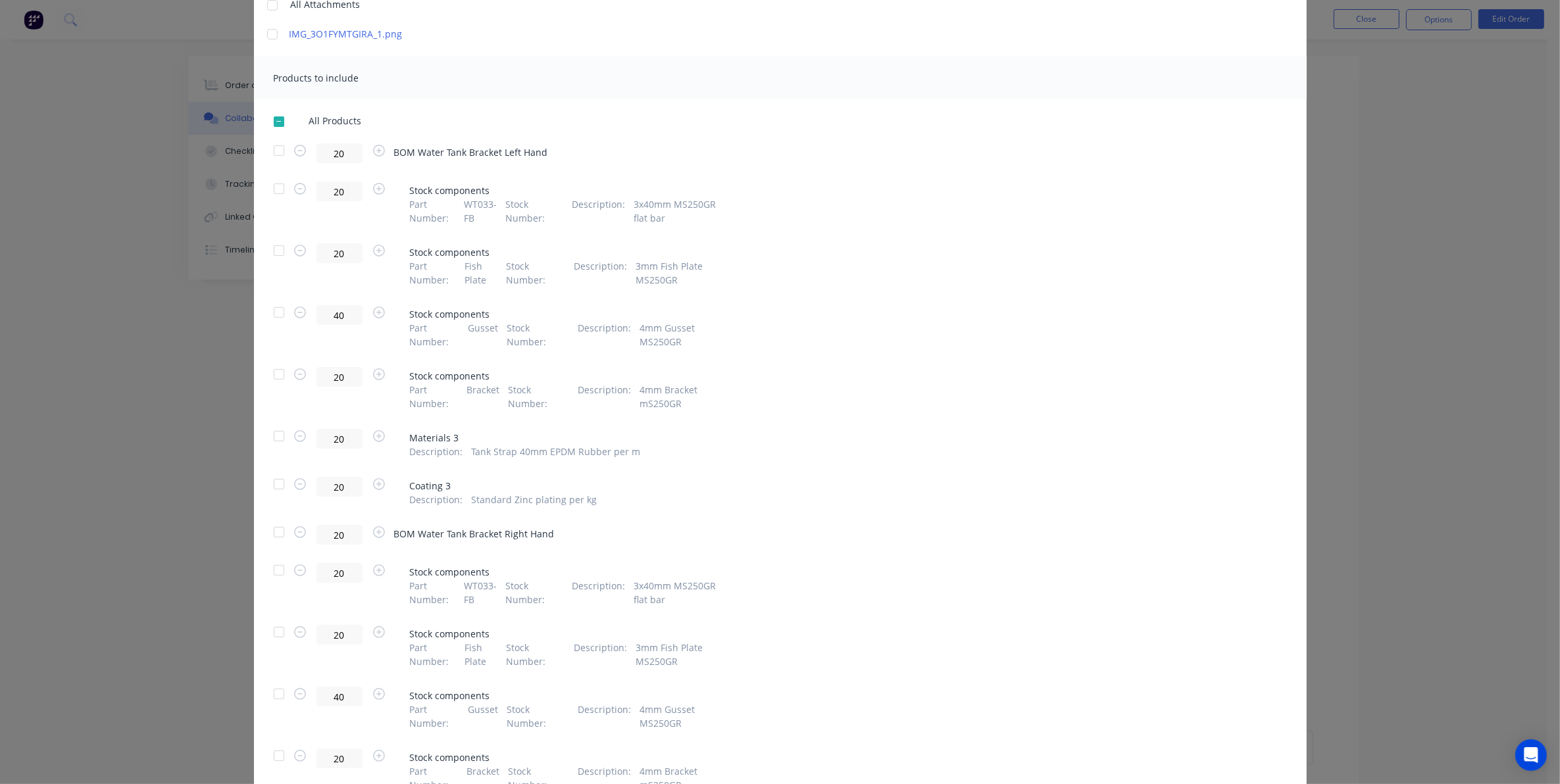
scroll to position [0, 0]
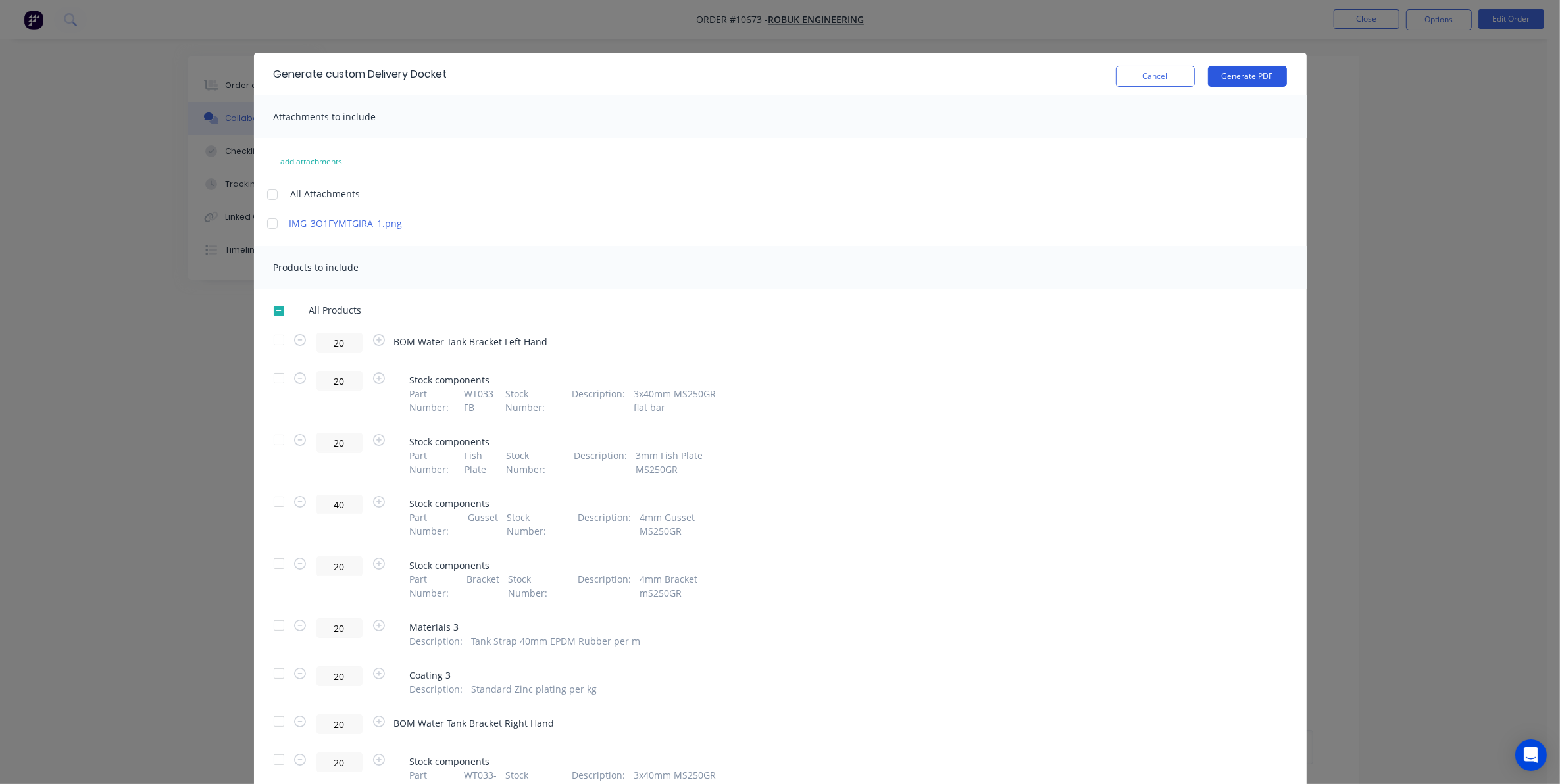
click at [1224, 74] on button "Generate PDF" at bounding box center [1248, 76] width 79 height 21
click at [1171, 86] on button "Cancel" at bounding box center [1155, 76] width 79 height 21
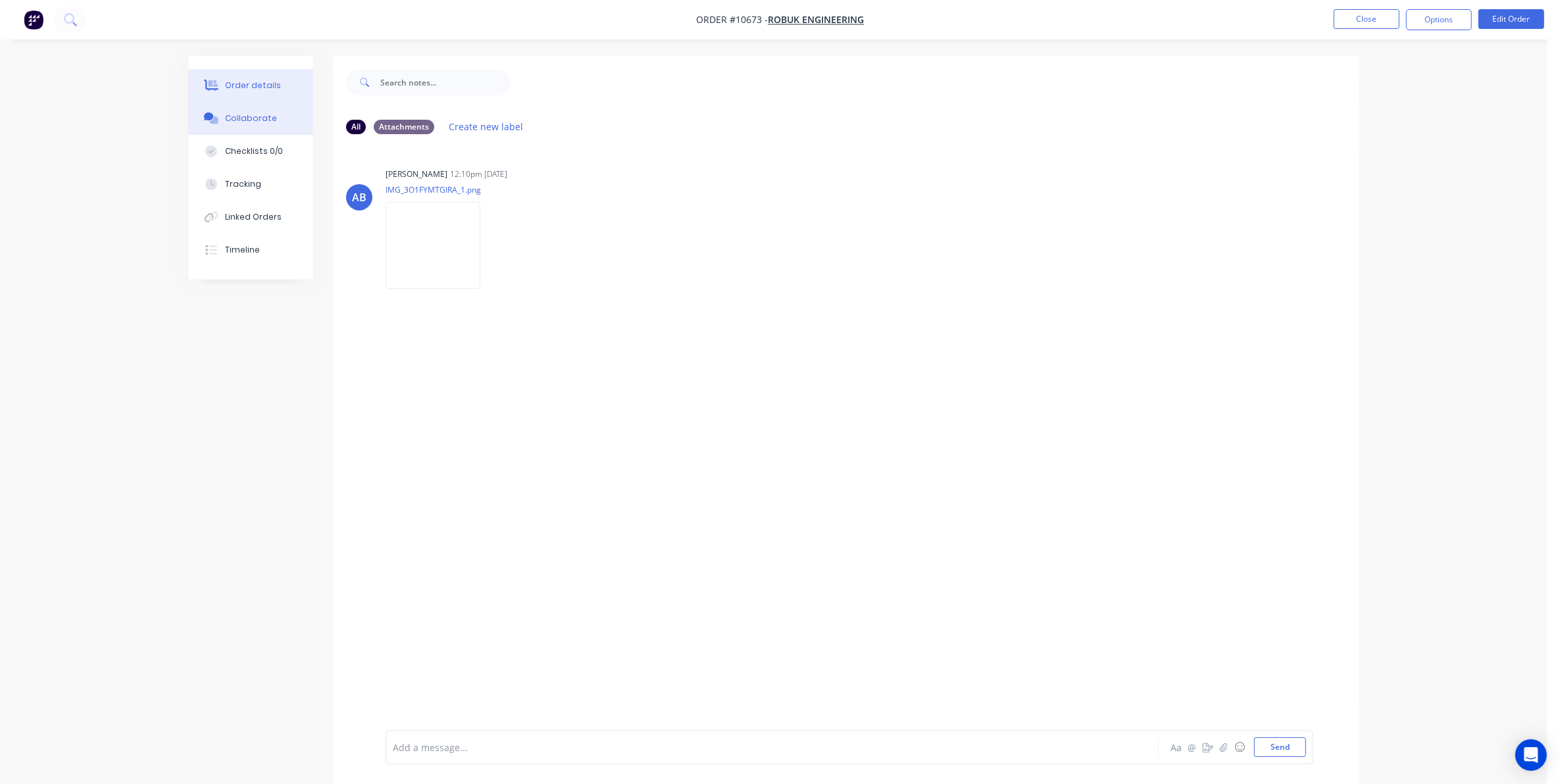
click at [238, 73] on button "Order details" at bounding box center [250, 85] width 125 height 33
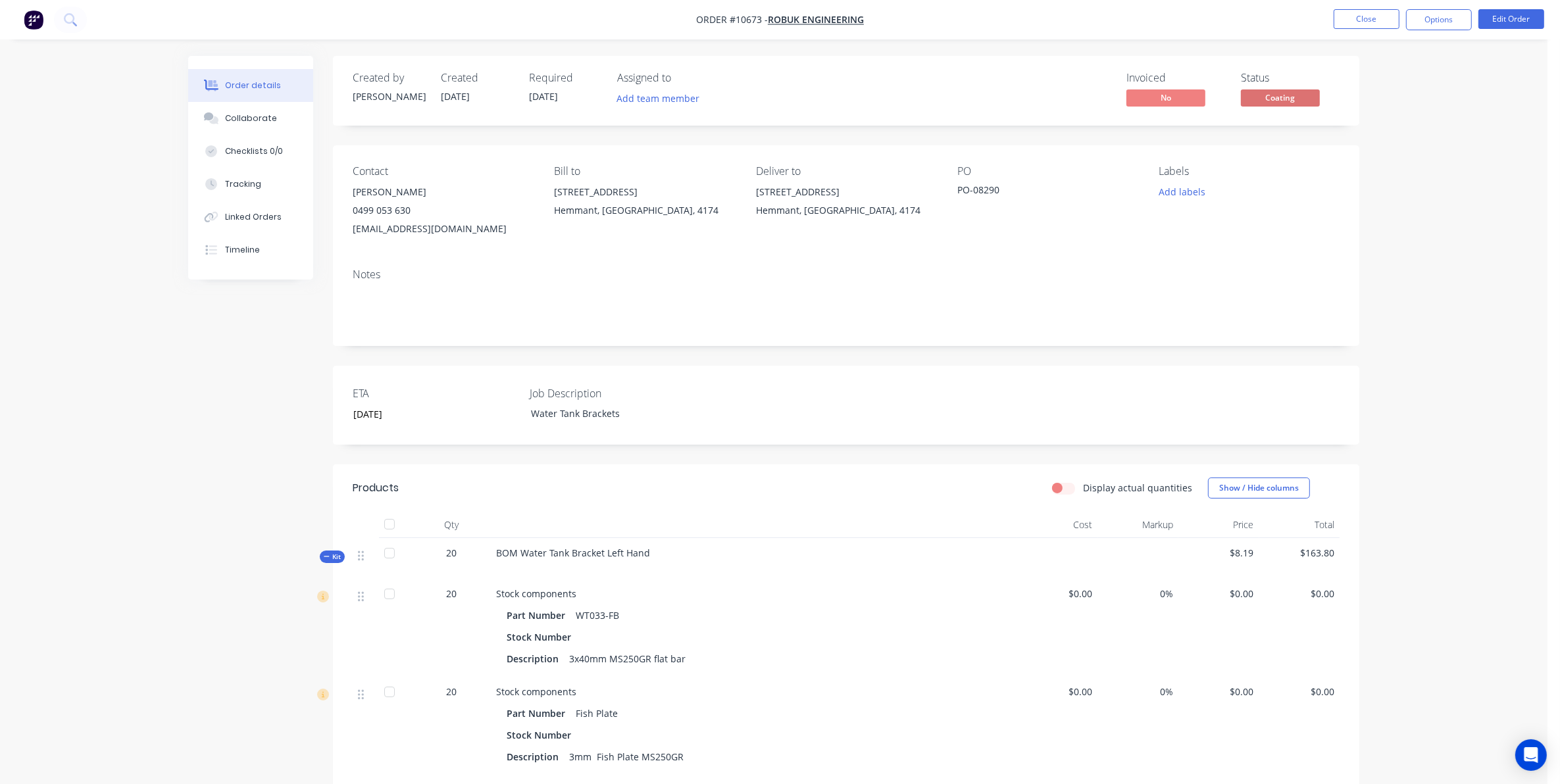
click at [1291, 91] on span "Coating" at bounding box center [1280, 98] width 79 height 17
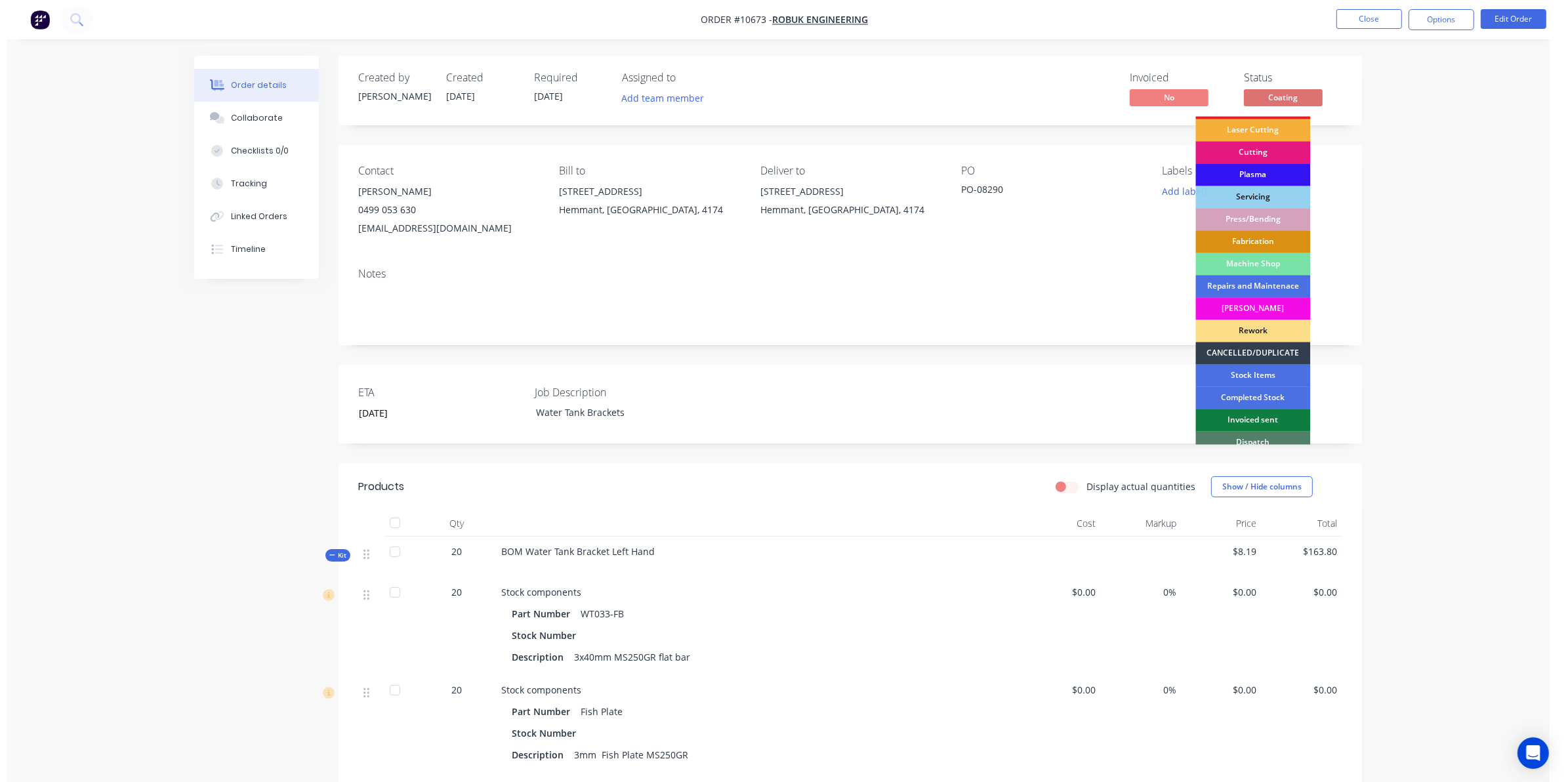
scroll to position [118, 0]
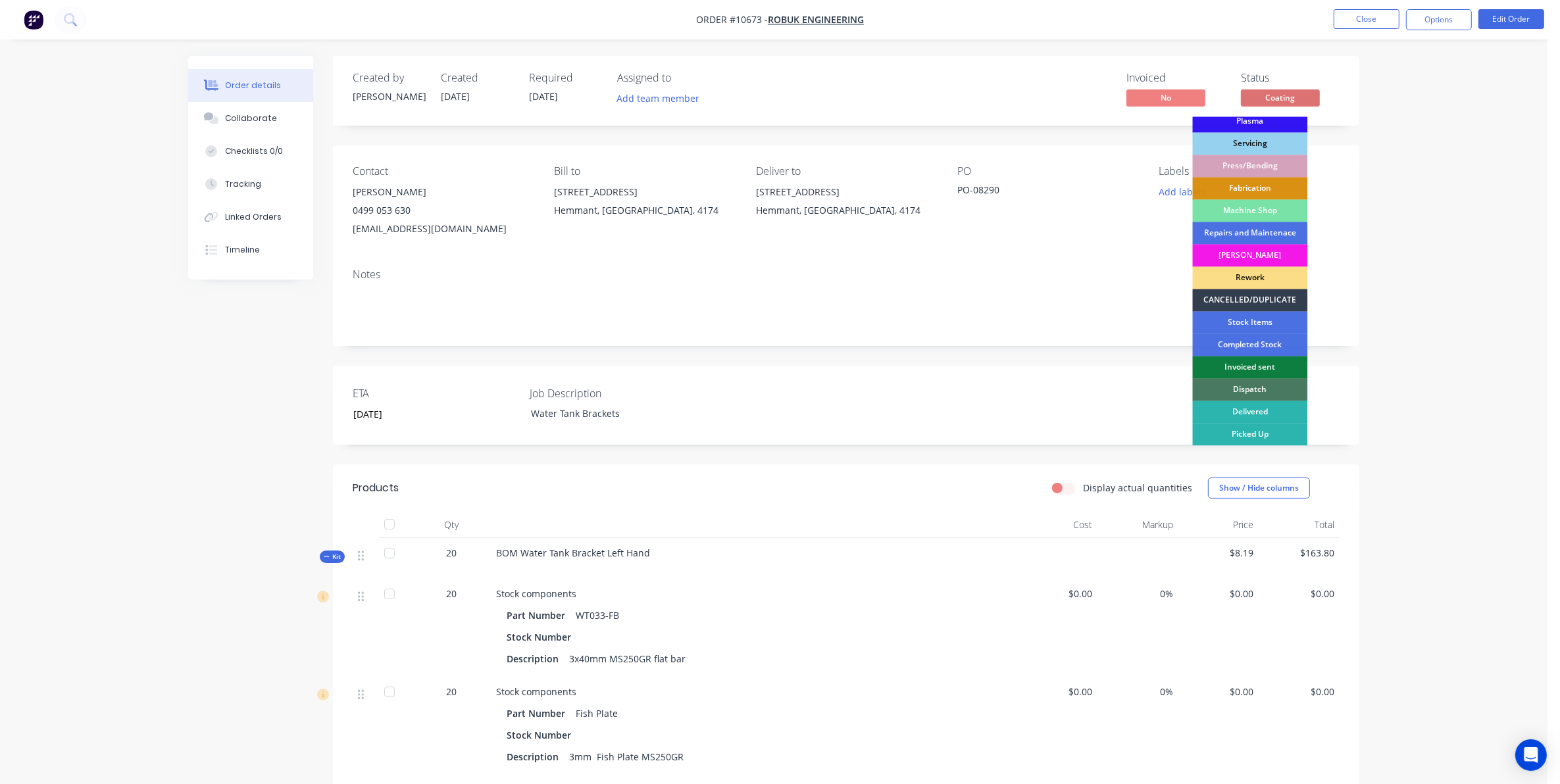
click at [1227, 383] on div "Dispatch" at bounding box center [1250, 389] width 115 height 22
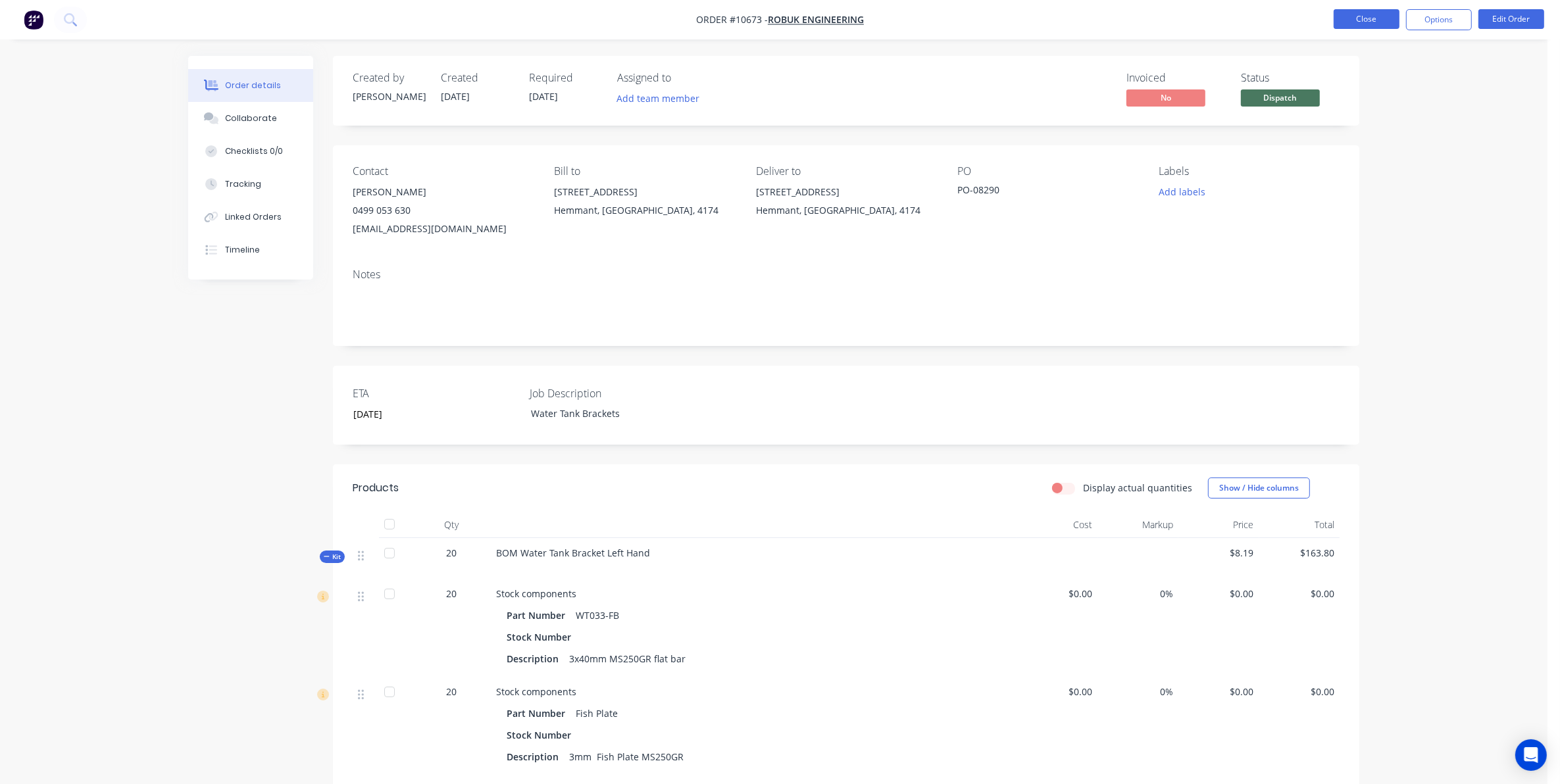
click at [1366, 17] on button "Close" at bounding box center [1366, 19] width 66 height 20
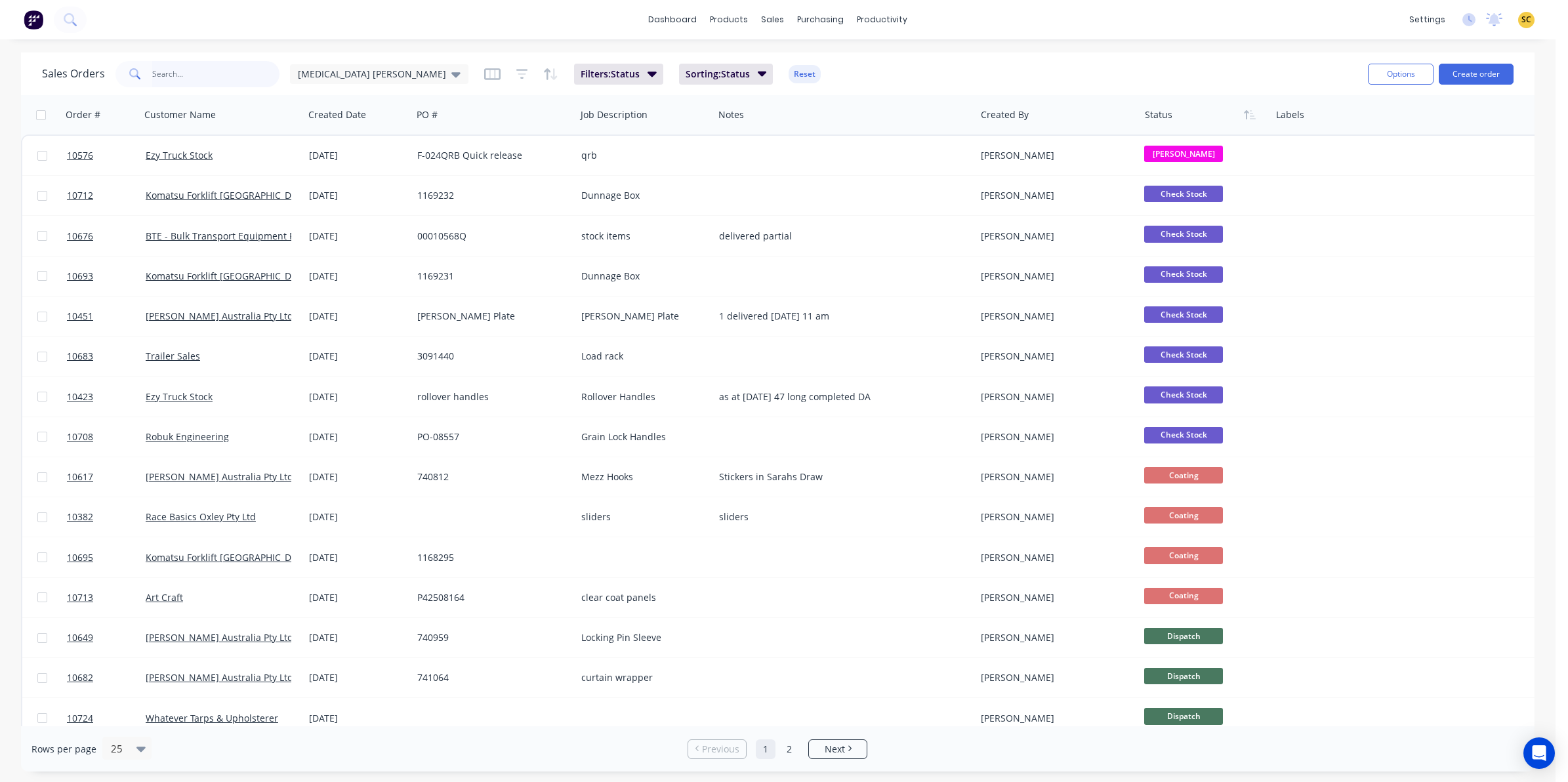
click at [206, 70] on input "text" at bounding box center [216, 73] width 128 height 26
click at [167, 73] on input "text" at bounding box center [216, 73] width 128 height 26
click at [154, 71] on input "text" at bounding box center [216, 73] width 128 height 26
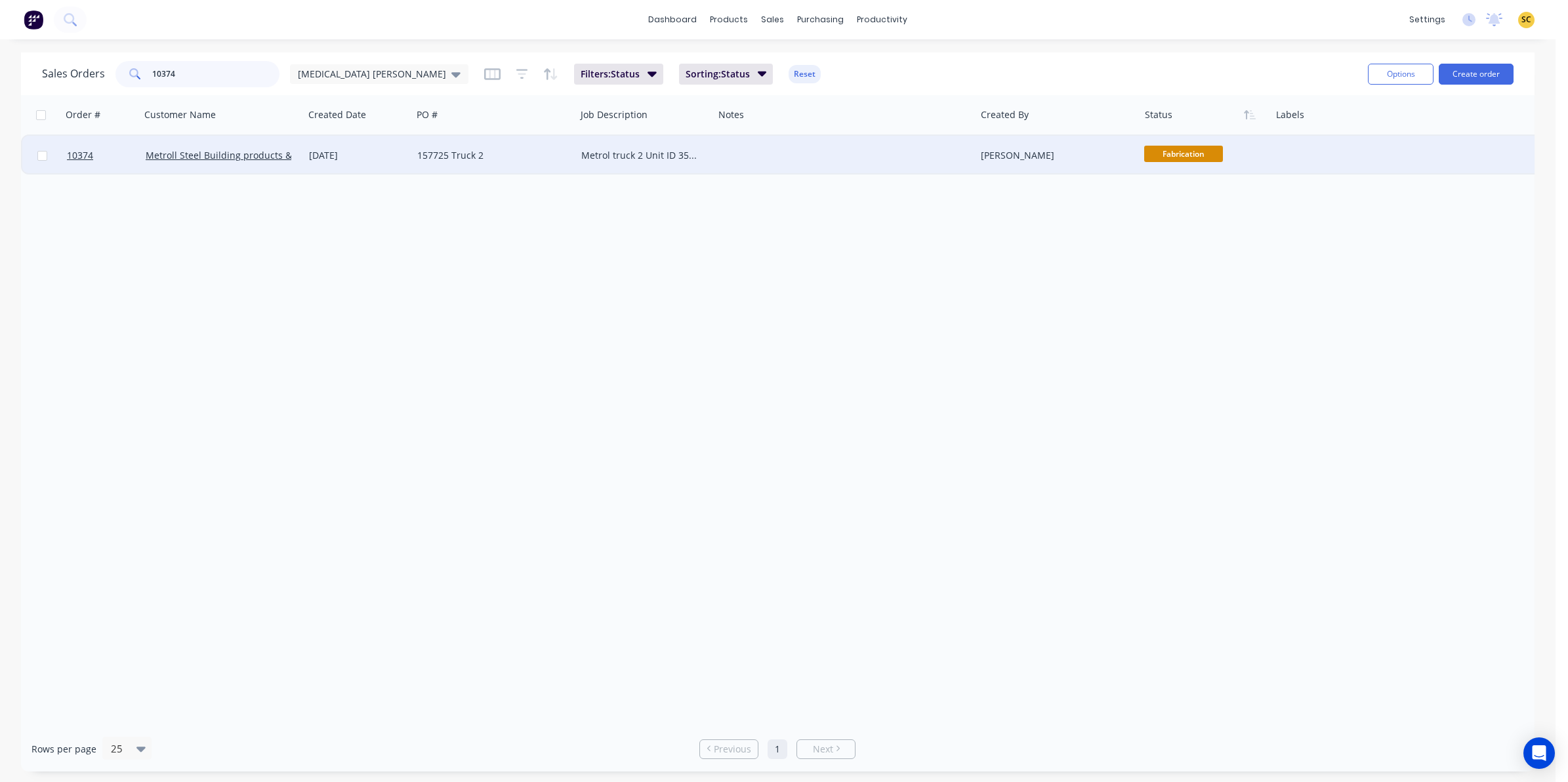
type input "10374"
click at [292, 159] on div "Metroll Steel Building products & Solutions" at bounding box center [222, 155] width 153 height 13
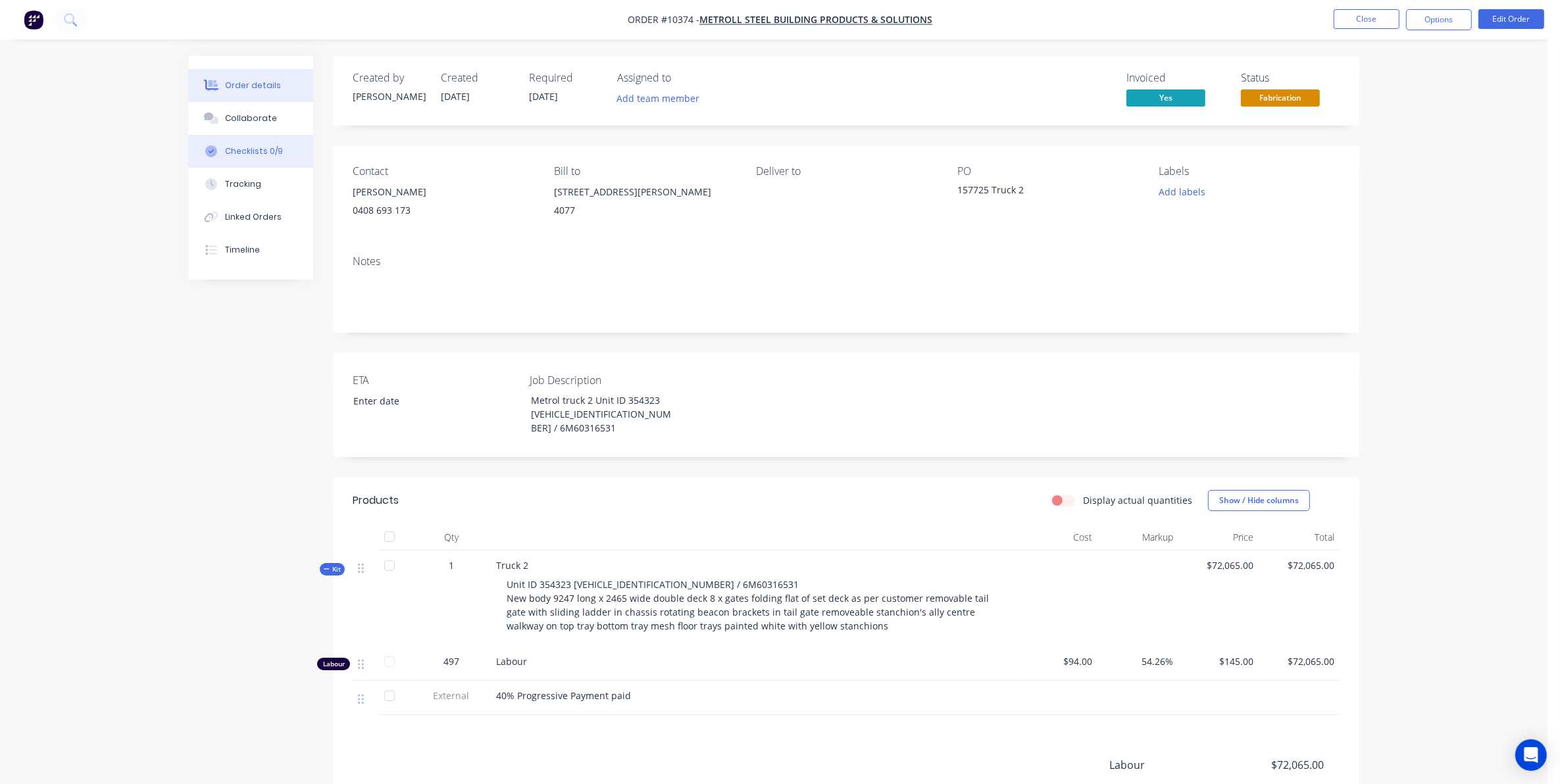
click at [260, 135] on button "Checklists 0/9" at bounding box center [250, 151] width 125 height 33
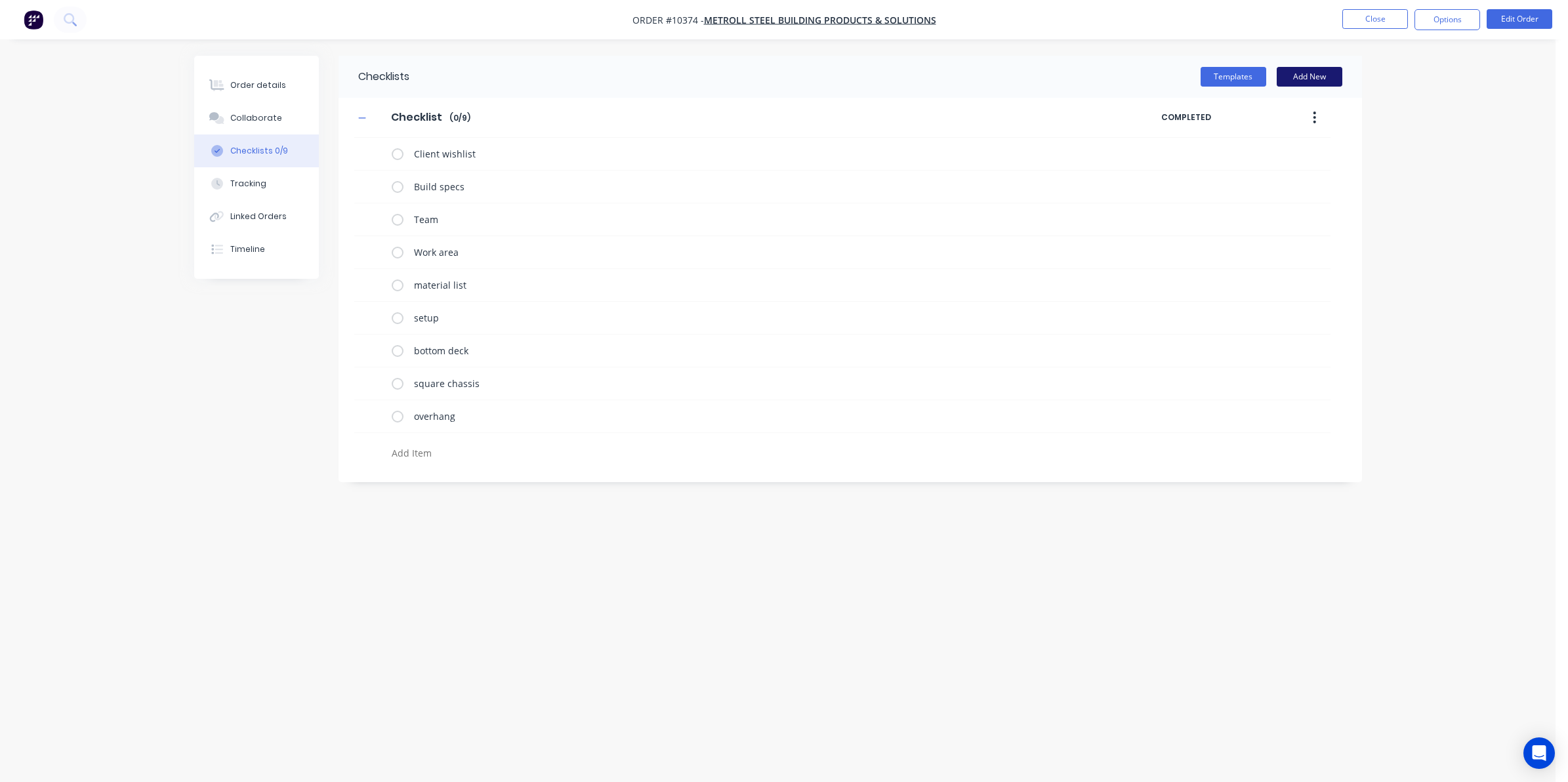
click at [1304, 73] on button "Add New" at bounding box center [1310, 77] width 65 height 20
click at [1242, 62] on div "Templates Add New" at bounding box center [886, 77] width 953 height 42
click at [1250, 76] on button "Templates" at bounding box center [1234, 77] width 65 height 20
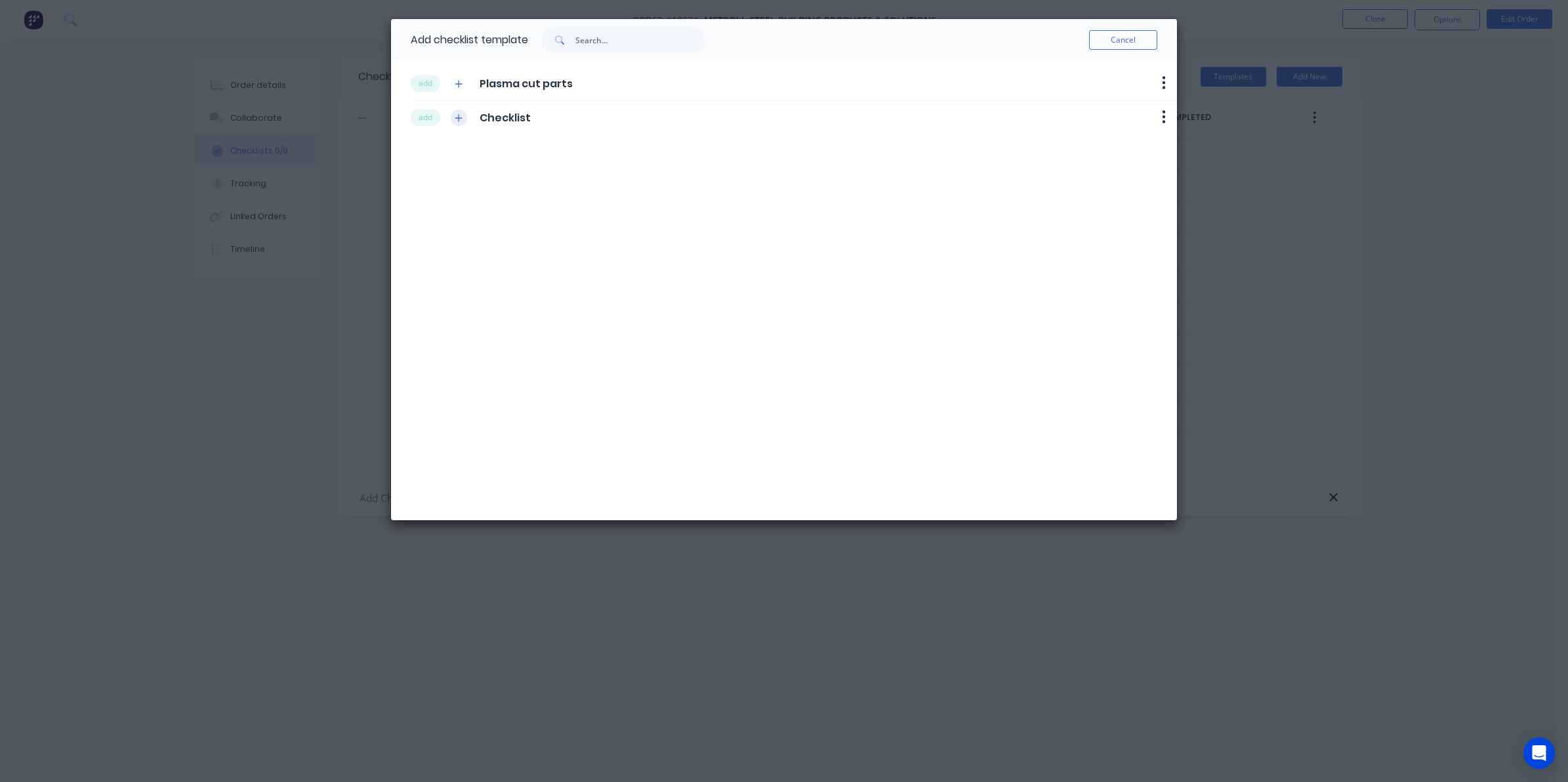
click at [456, 116] on icon "button" at bounding box center [459, 118] width 8 height 9
click at [455, 82] on icon "button" at bounding box center [459, 84] width 8 height 9
click at [1124, 37] on button "Cancel" at bounding box center [1124, 40] width 68 height 20
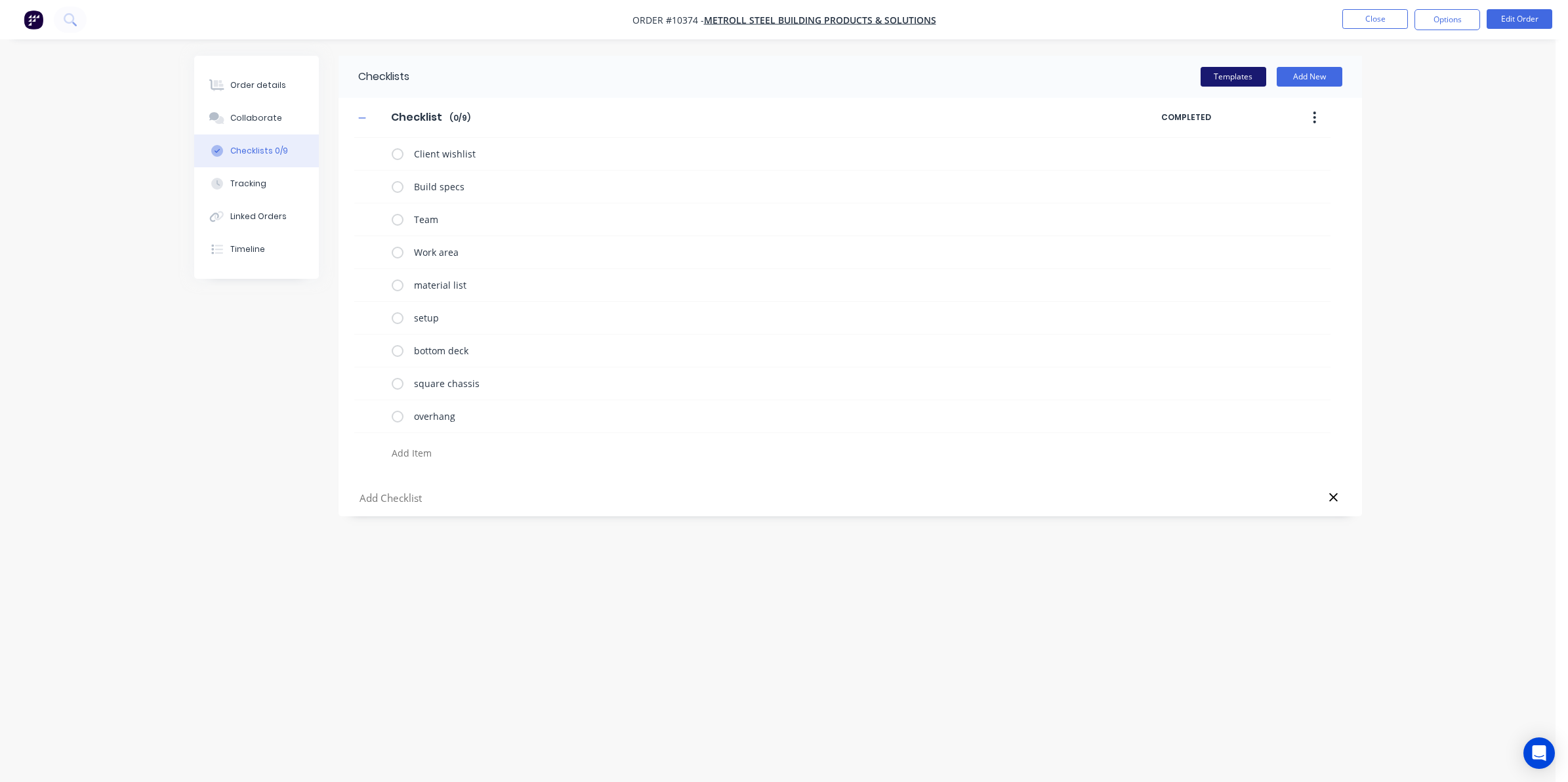
click at [1240, 73] on button "Templates" at bounding box center [1234, 77] width 65 height 20
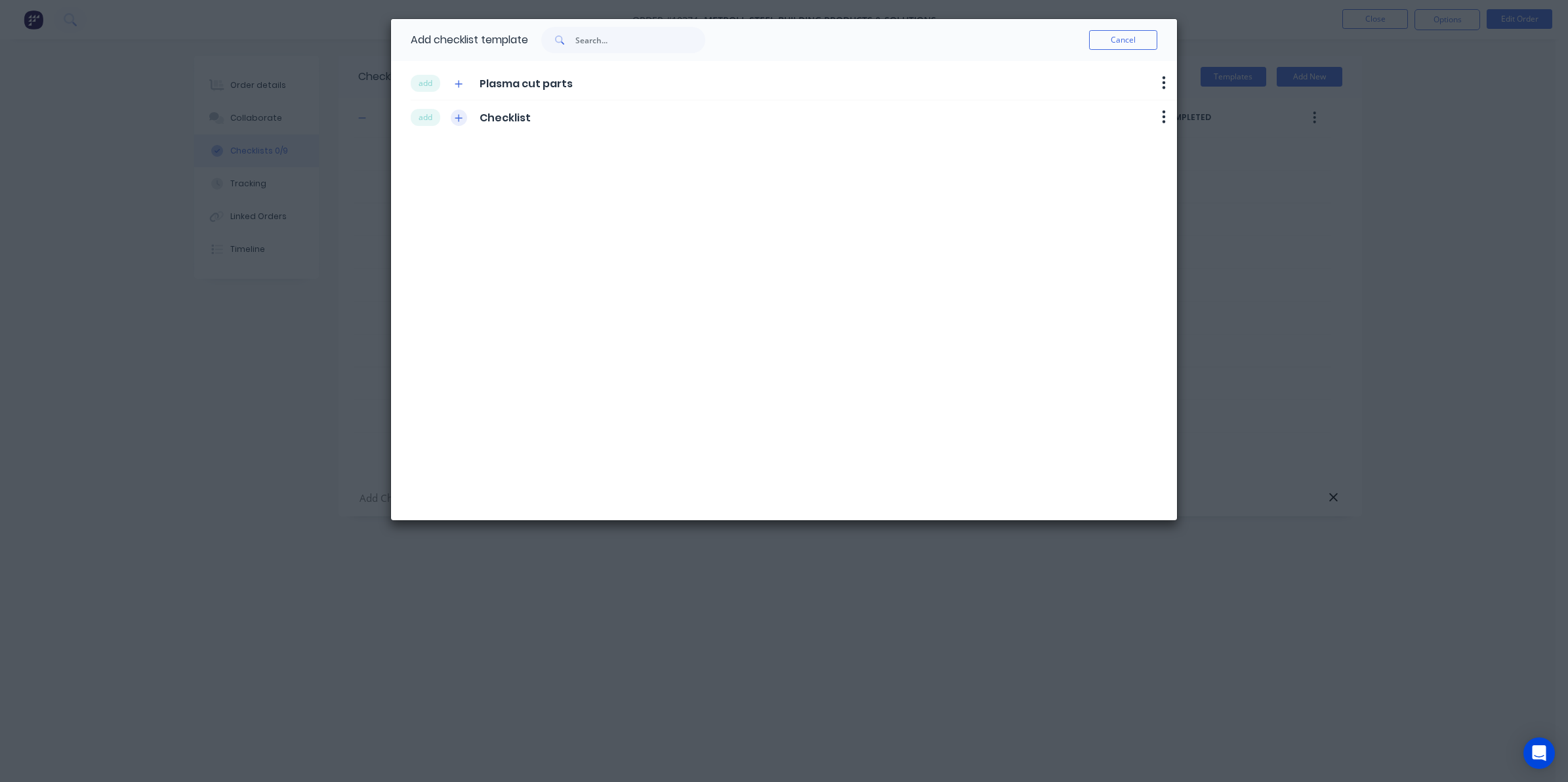
click at [460, 119] on button "button" at bounding box center [459, 117] width 17 height 17
click at [428, 120] on button "add" at bounding box center [426, 117] width 29 height 17
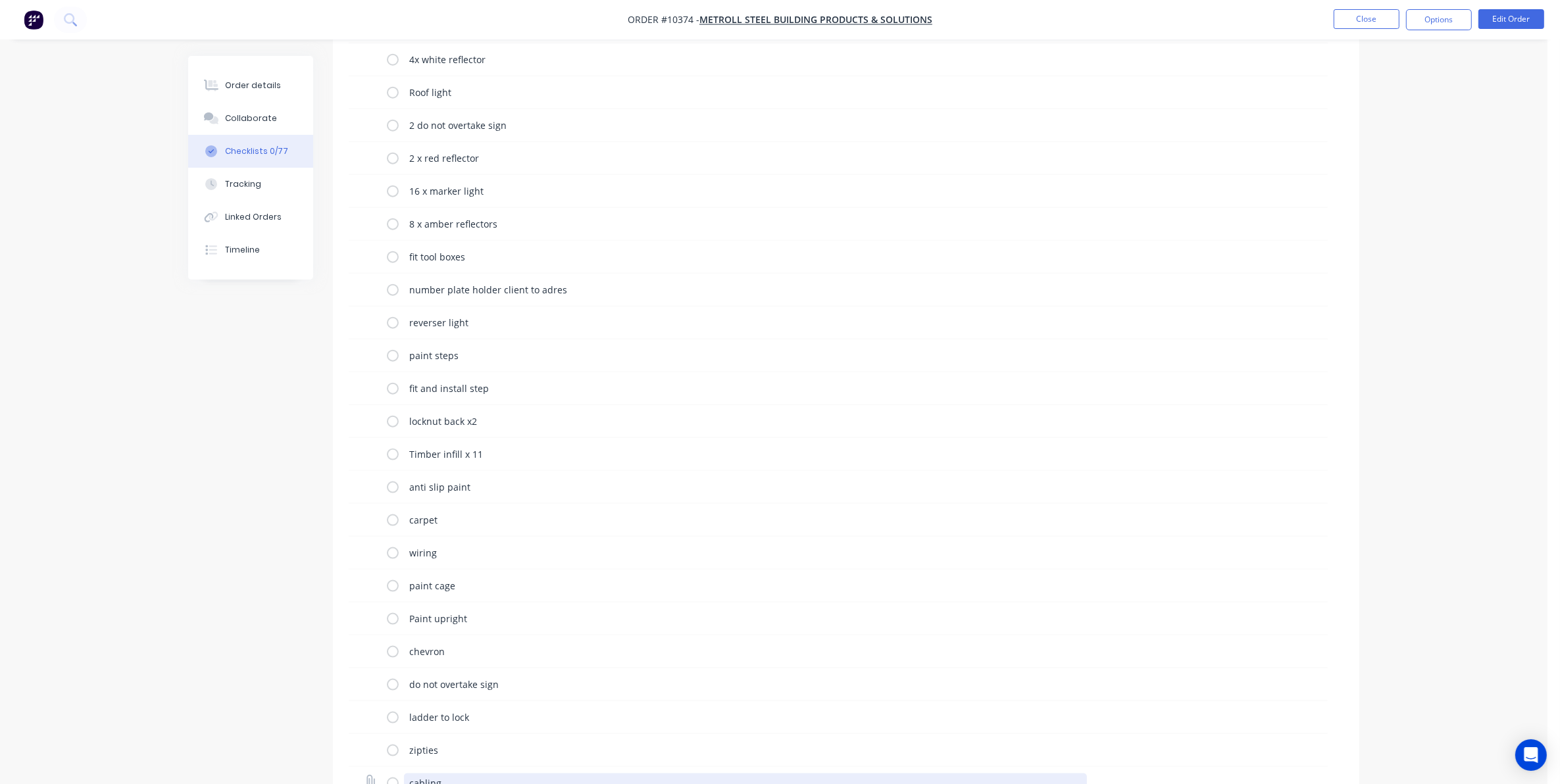
scroll to position [2057, 0]
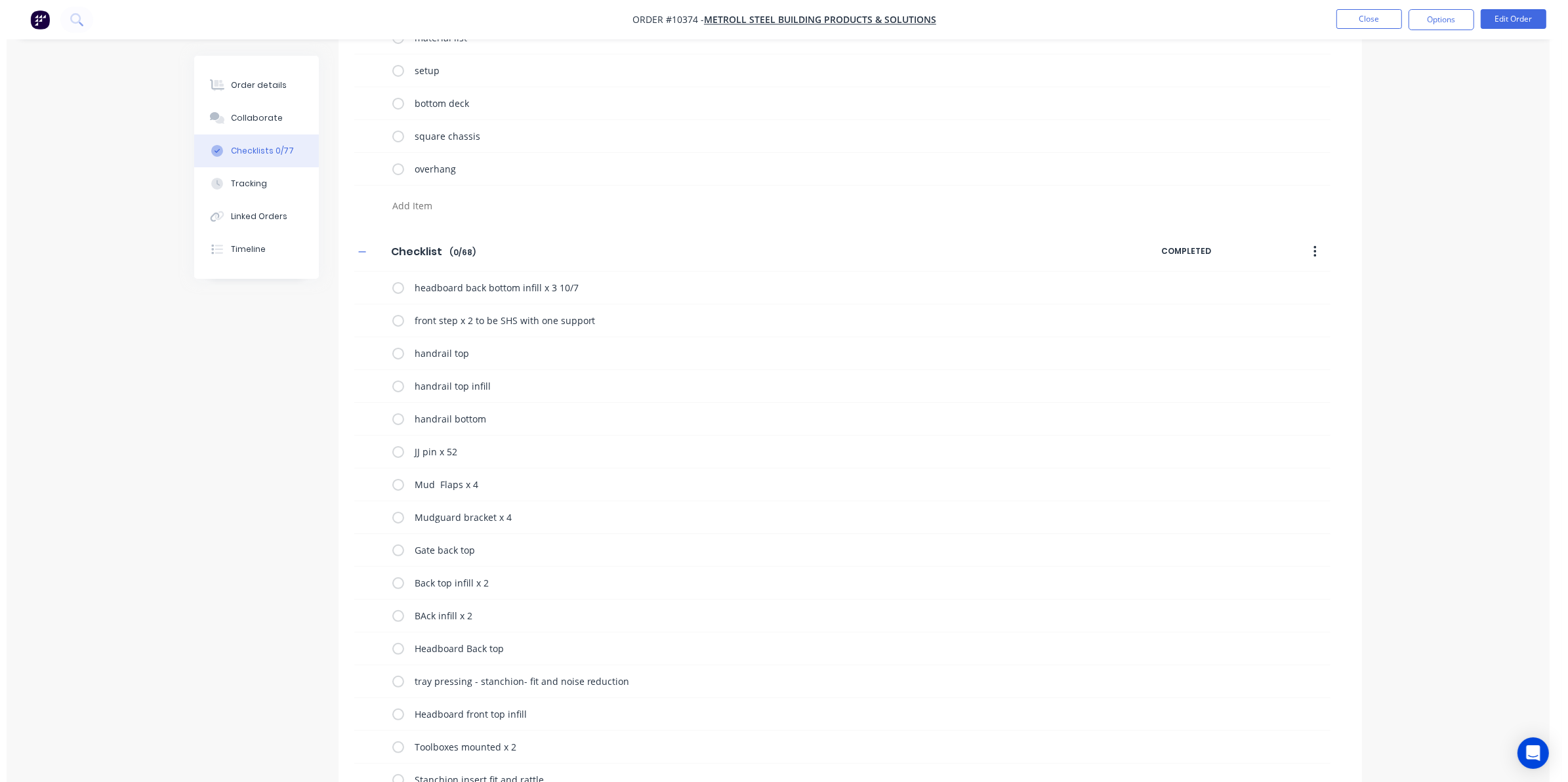
scroll to position [0, 0]
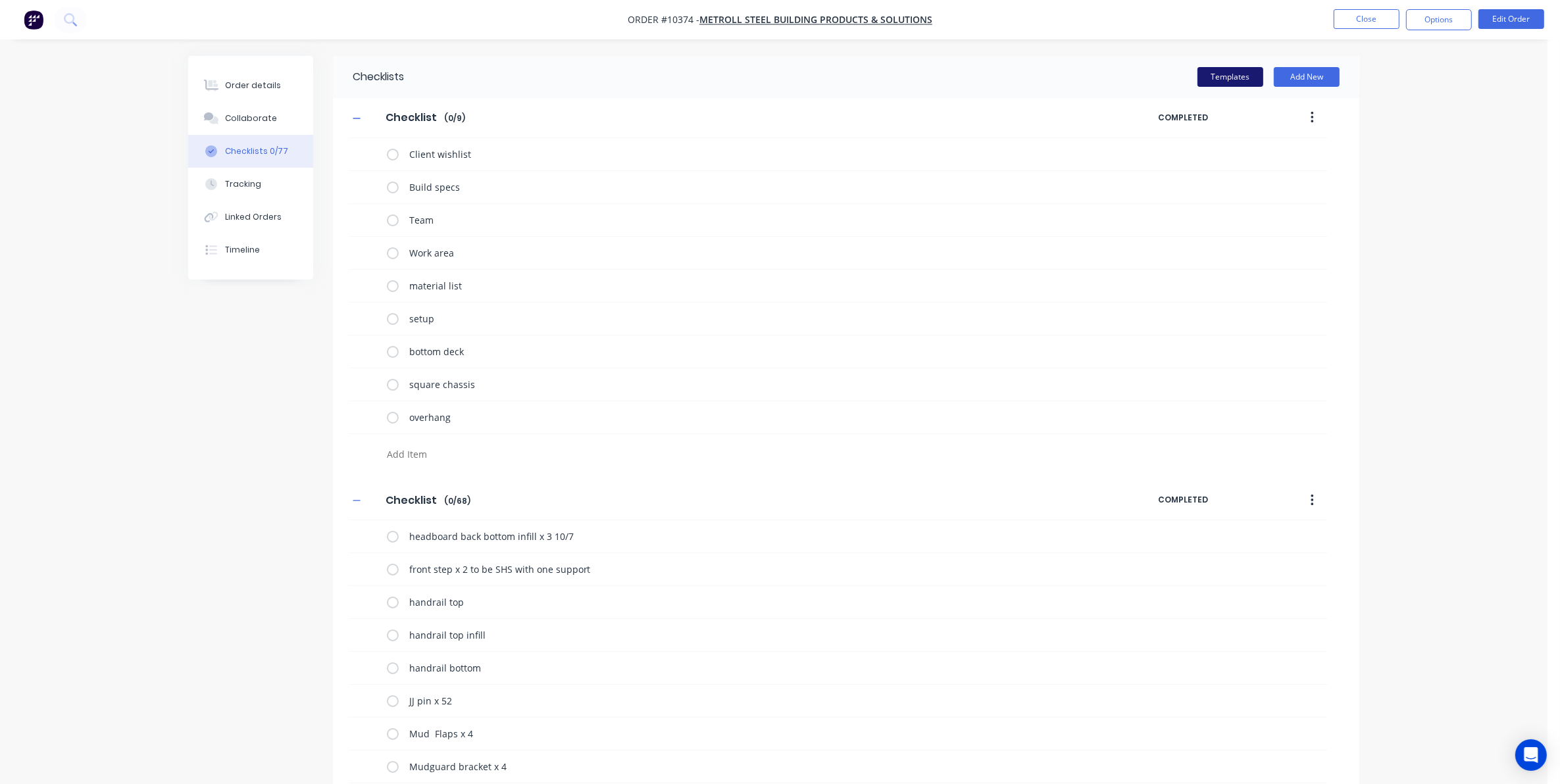
click at [1255, 67] on button "Templates" at bounding box center [1230, 77] width 66 height 20
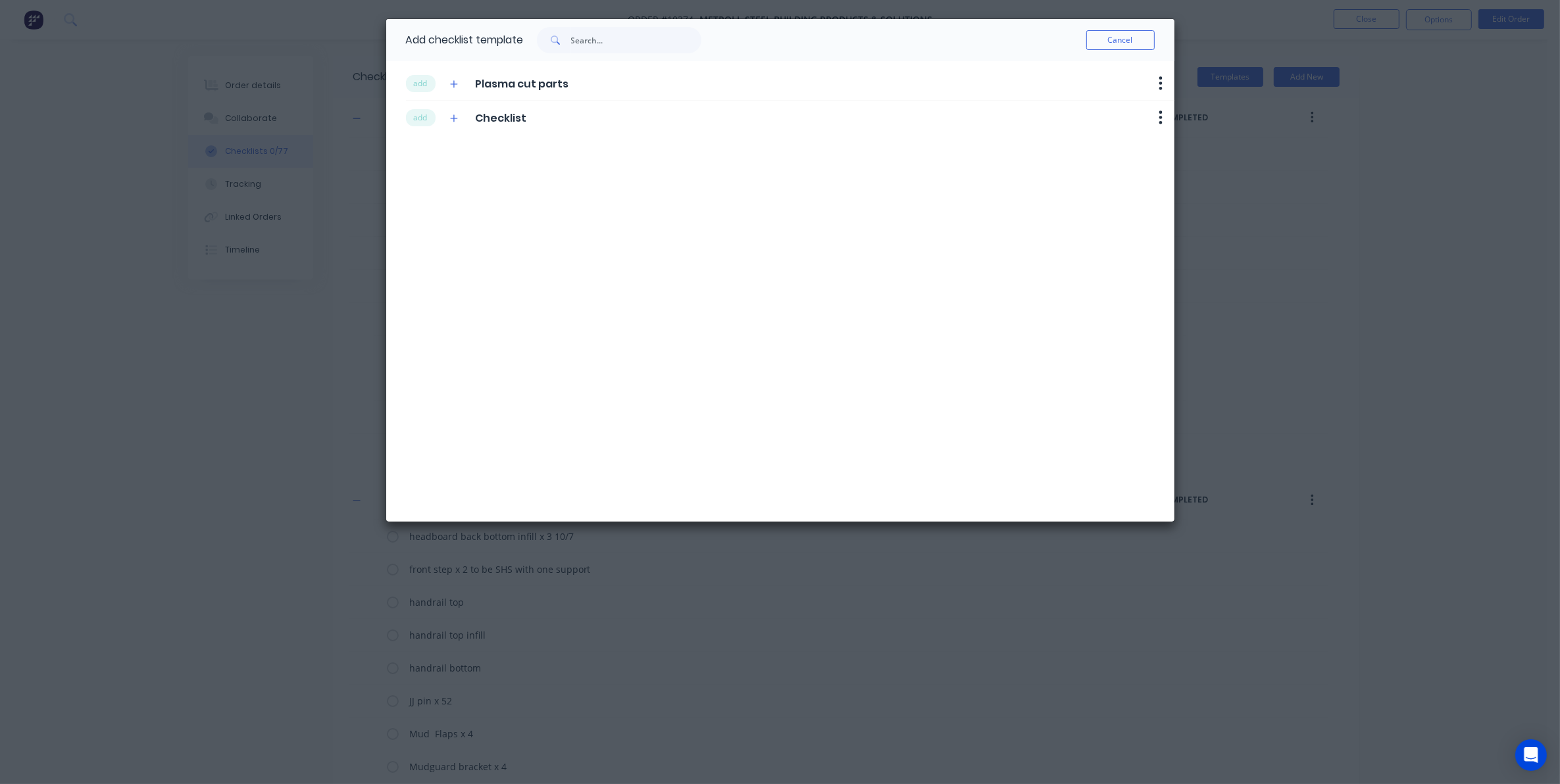
click at [492, 116] on span "Checklist" at bounding box center [500, 118] width 52 height 16
click at [510, 119] on span "Checklist" at bounding box center [500, 118] width 52 height 16
drag, startPoint x: 508, startPoint y: 119, endPoint x: 461, endPoint y: 187, distance: 82.7
click at [458, 191] on div "add Plasma cut parts Delete add Checklist Delete" at bounding box center [780, 291] width 788 height 460
click at [1100, 35] on button "Cancel" at bounding box center [1120, 40] width 68 height 20
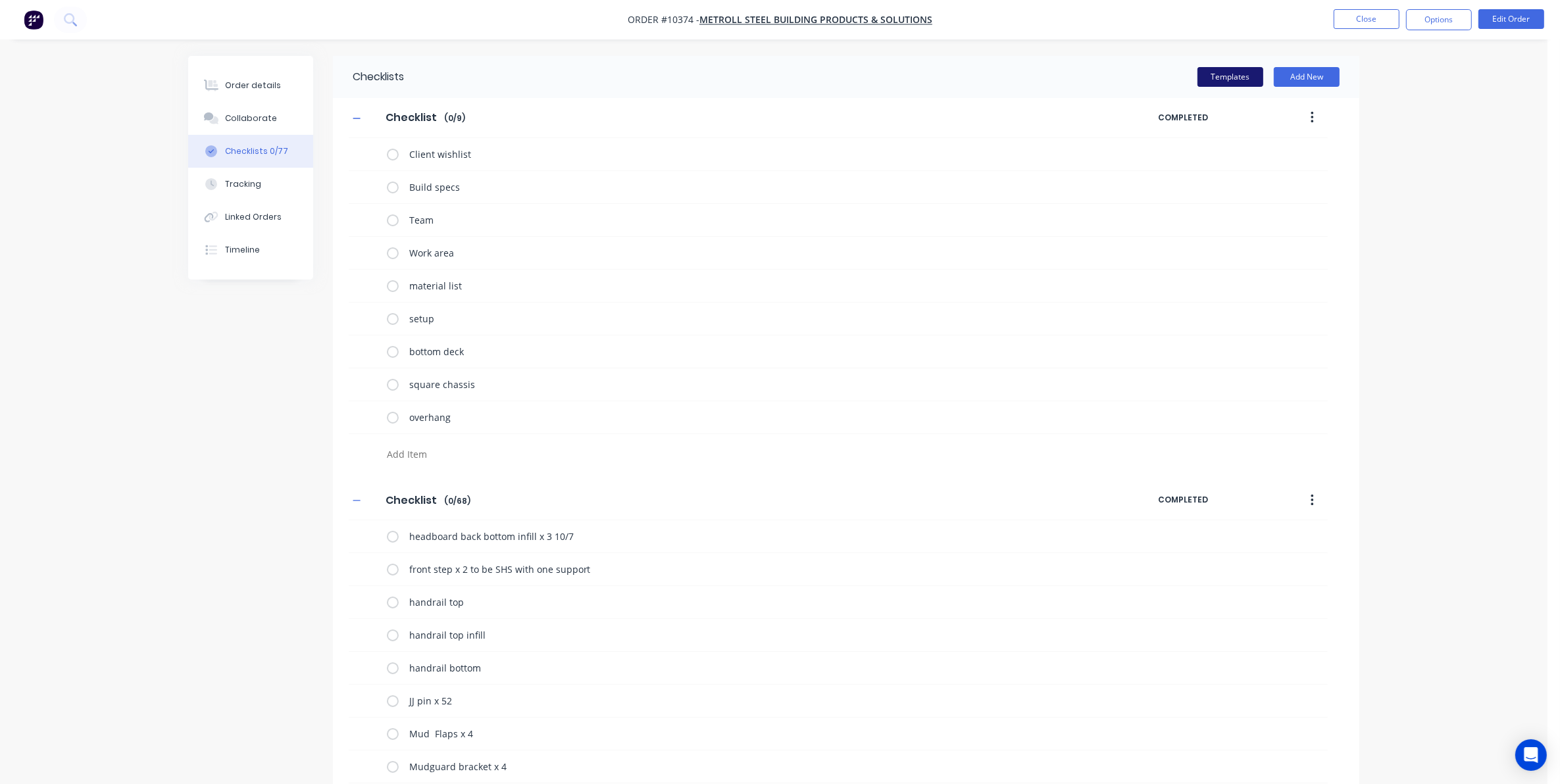
click at [1228, 76] on button "Templates" at bounding box center [1230, 77] width 66 height 20
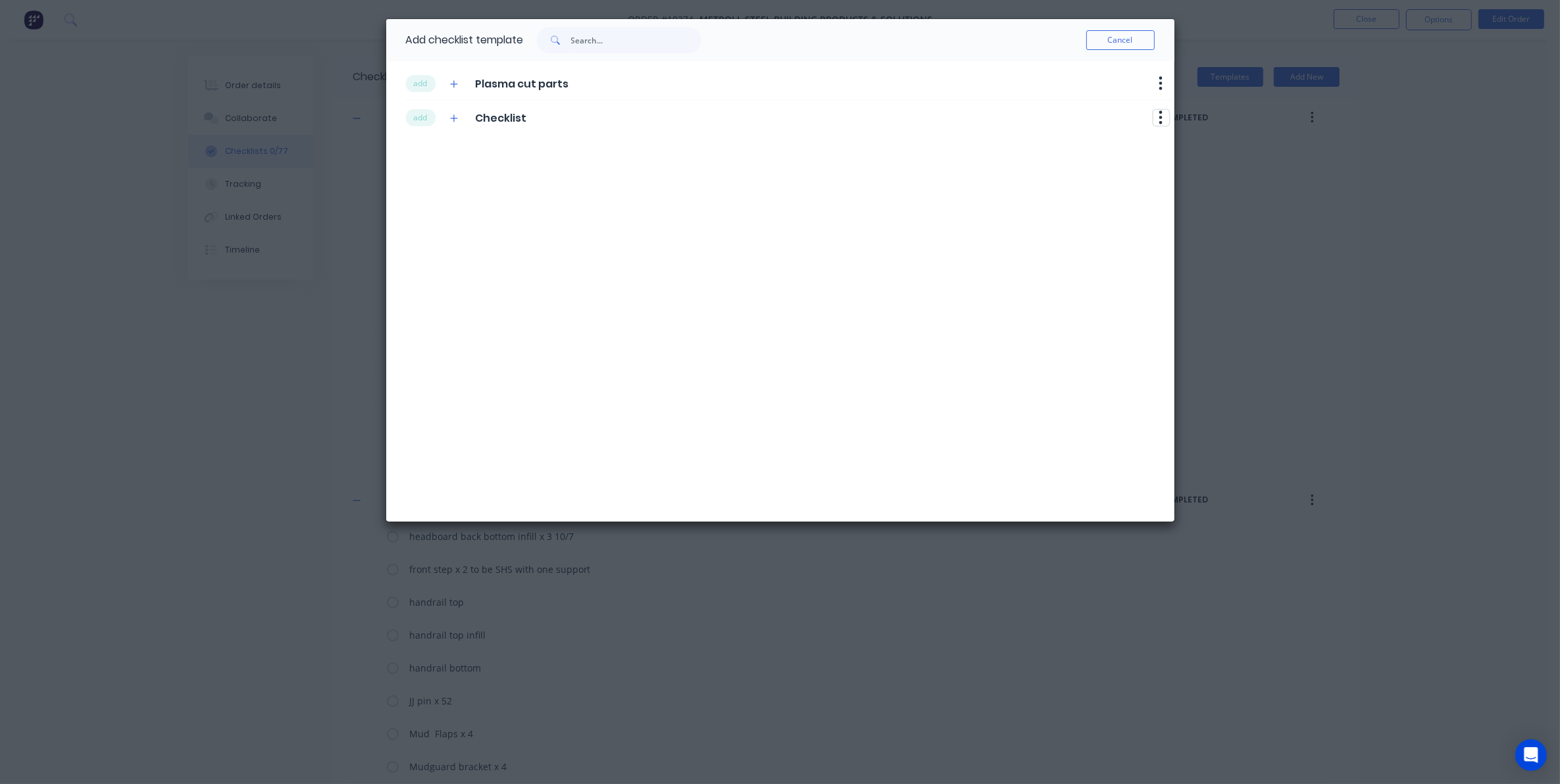
click at [1160, 118] on icon "button" at bounding box center [1161, 117] width 3 height 13
drag, startPoint x: 921, startPoint y: 231, endPoint x: 635, endPoint y: 191, distance: 288.8
click at [916, 231] on div "add Plasma cut parts Delete add Checklist Delete" at bounding box center [780, 291] width 788 height 460
click at [1124, 33] on button "Cancel" at bounding box center [1120, 40] width 68 height 20
type textarea "x"
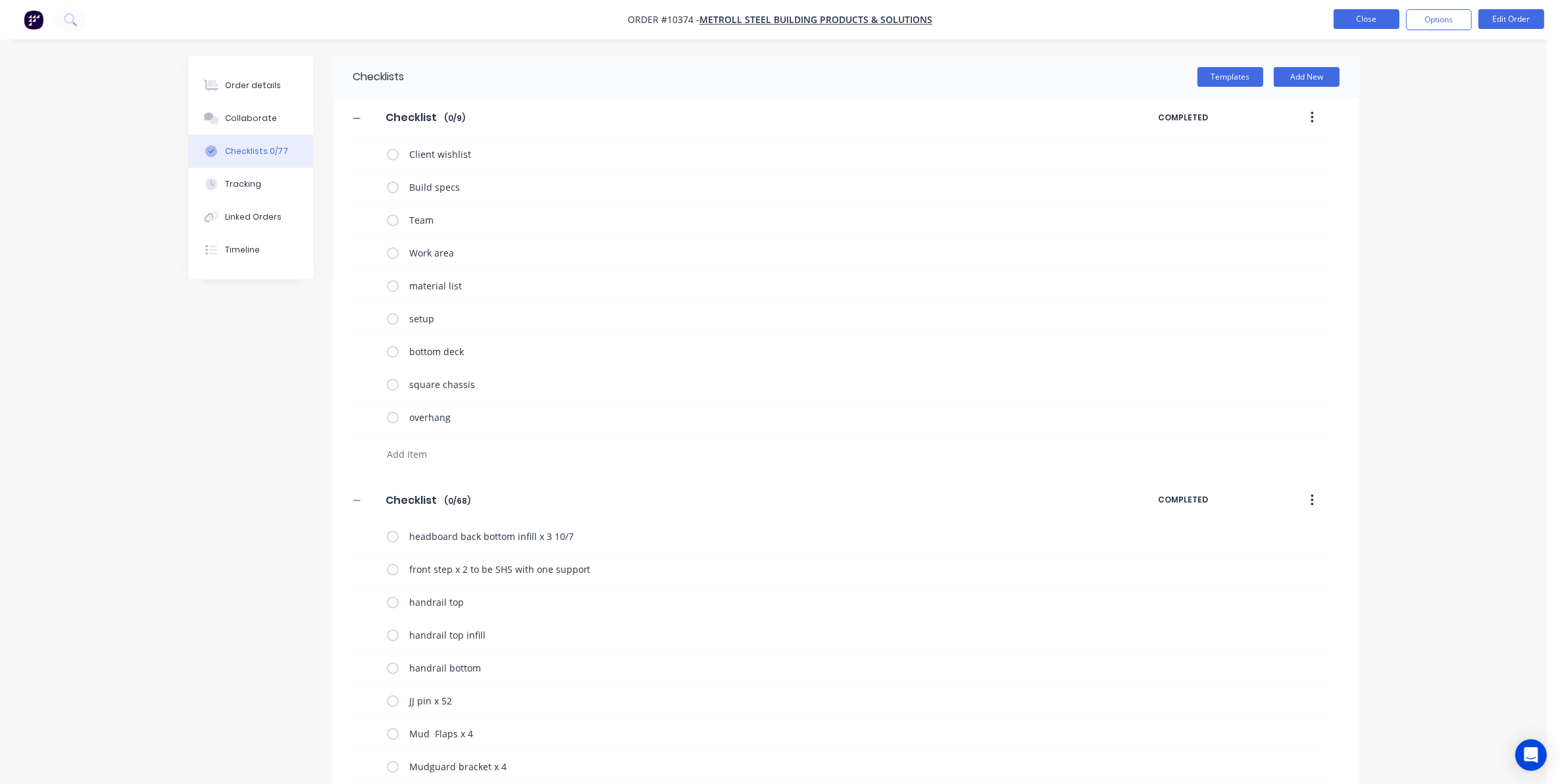
click at [1337, 27] on button "Close" at bounding box center [1366, 19] width 66 height 20
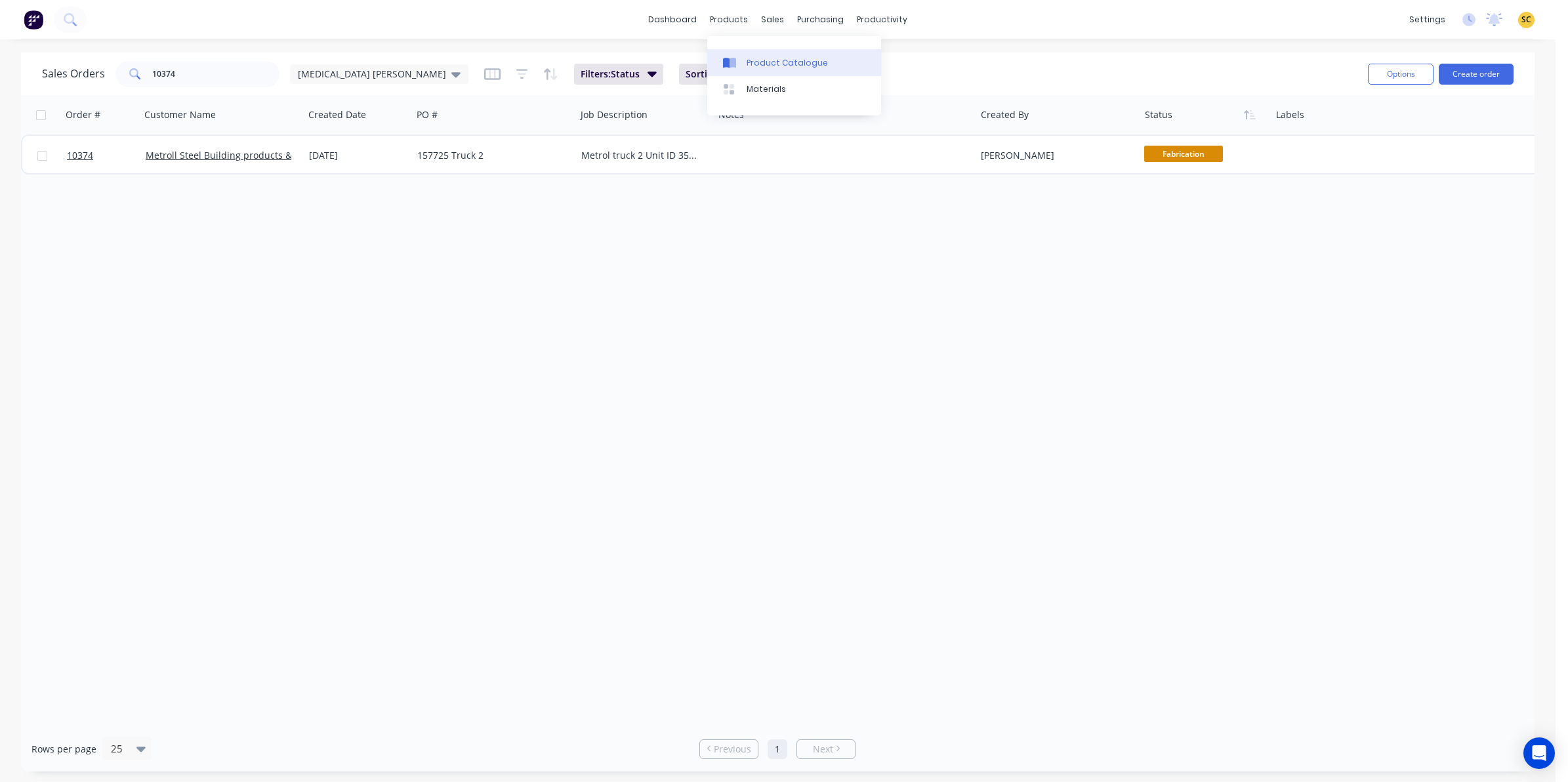
click at [742, 64] on div at bounding box center [733, 63] width 20 height 12
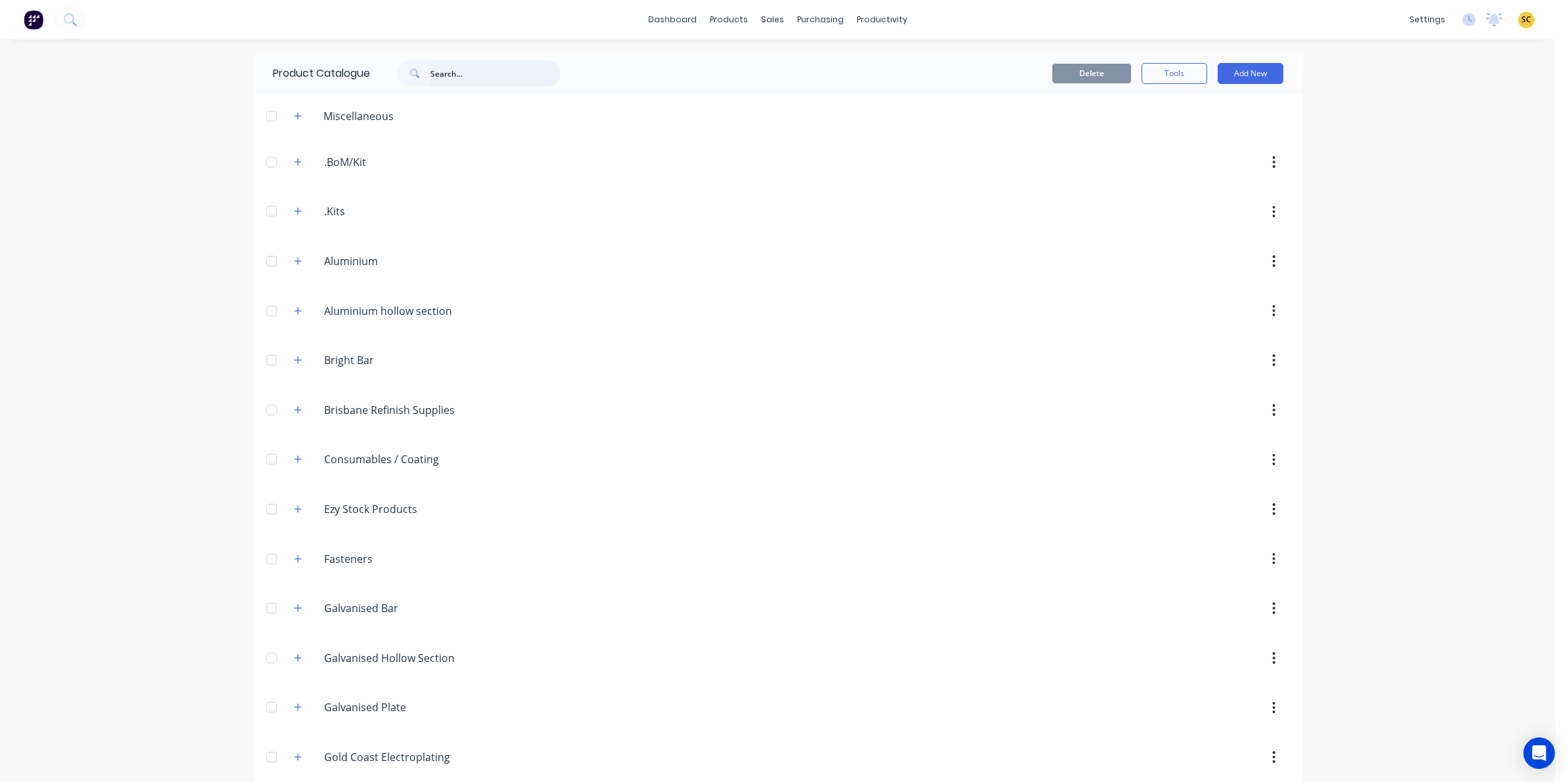
click at [442, 67] on input "text" at bounding box center [495, 73] width 130 height 26
type input "templ"
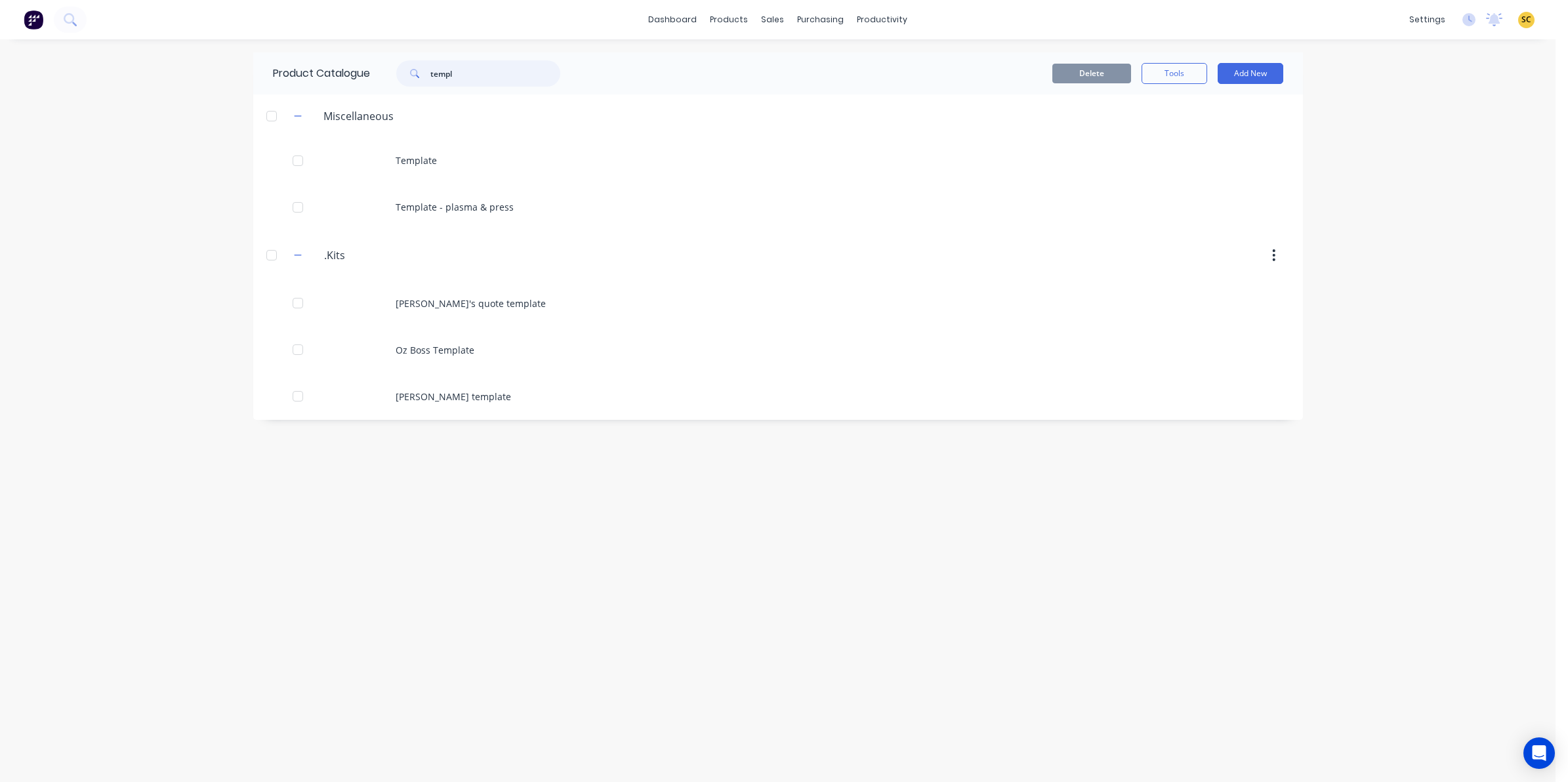
drag, startPoint x: 500, startPoint y: 81, endPoint x: 315, endPoint y: 91, distance: 185.3
click at [317, 91] on div "Product Catalogue templ" at bounding box center [423, 73] width 340 height 42
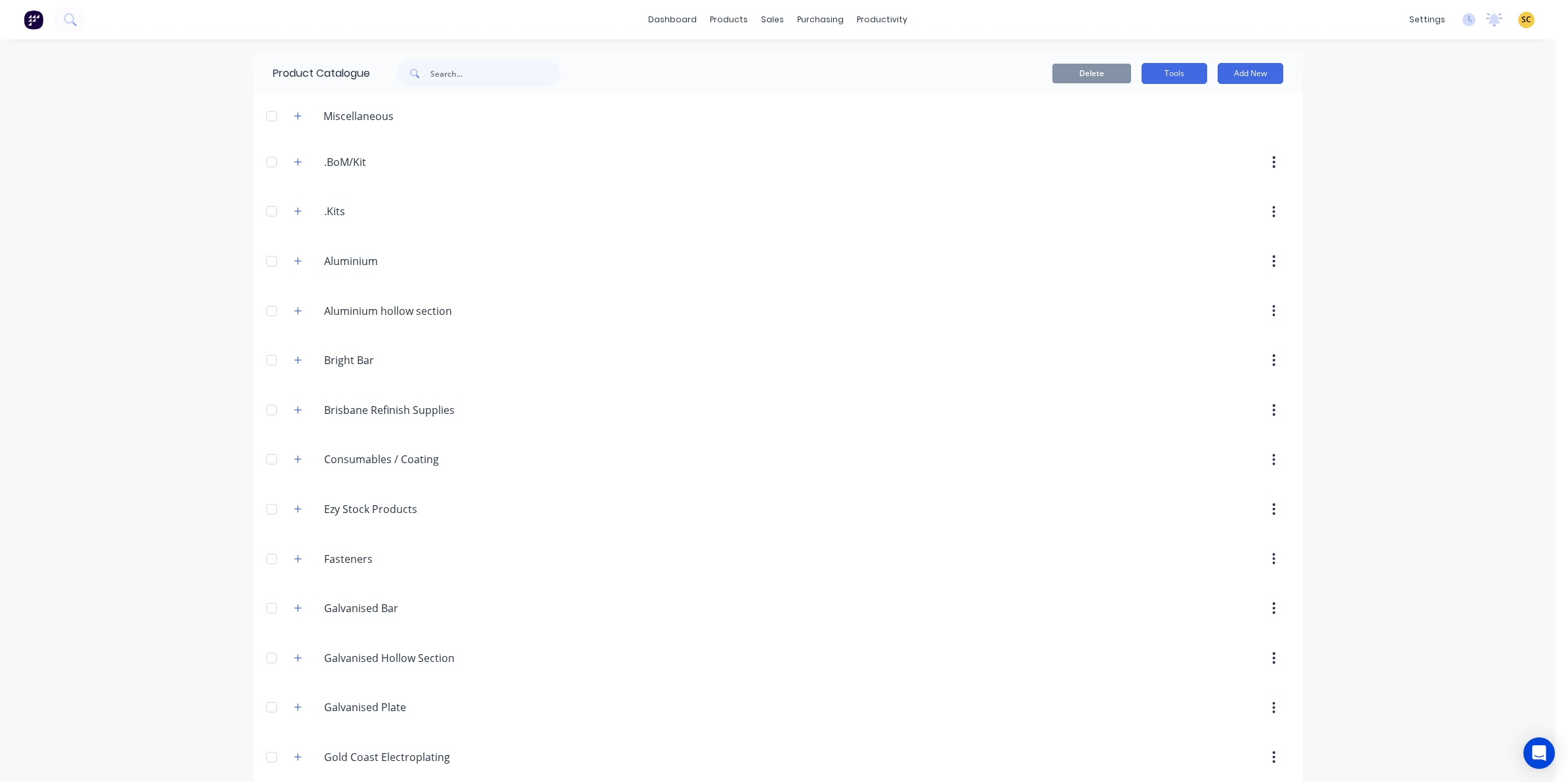
click at [1176, 71] on button "Tools" at bounding box center [1174, 73] width 65 height 21
click at [808, 117] on div "Price Level Manager" at bounding box center [829, 115] width 82 height 12
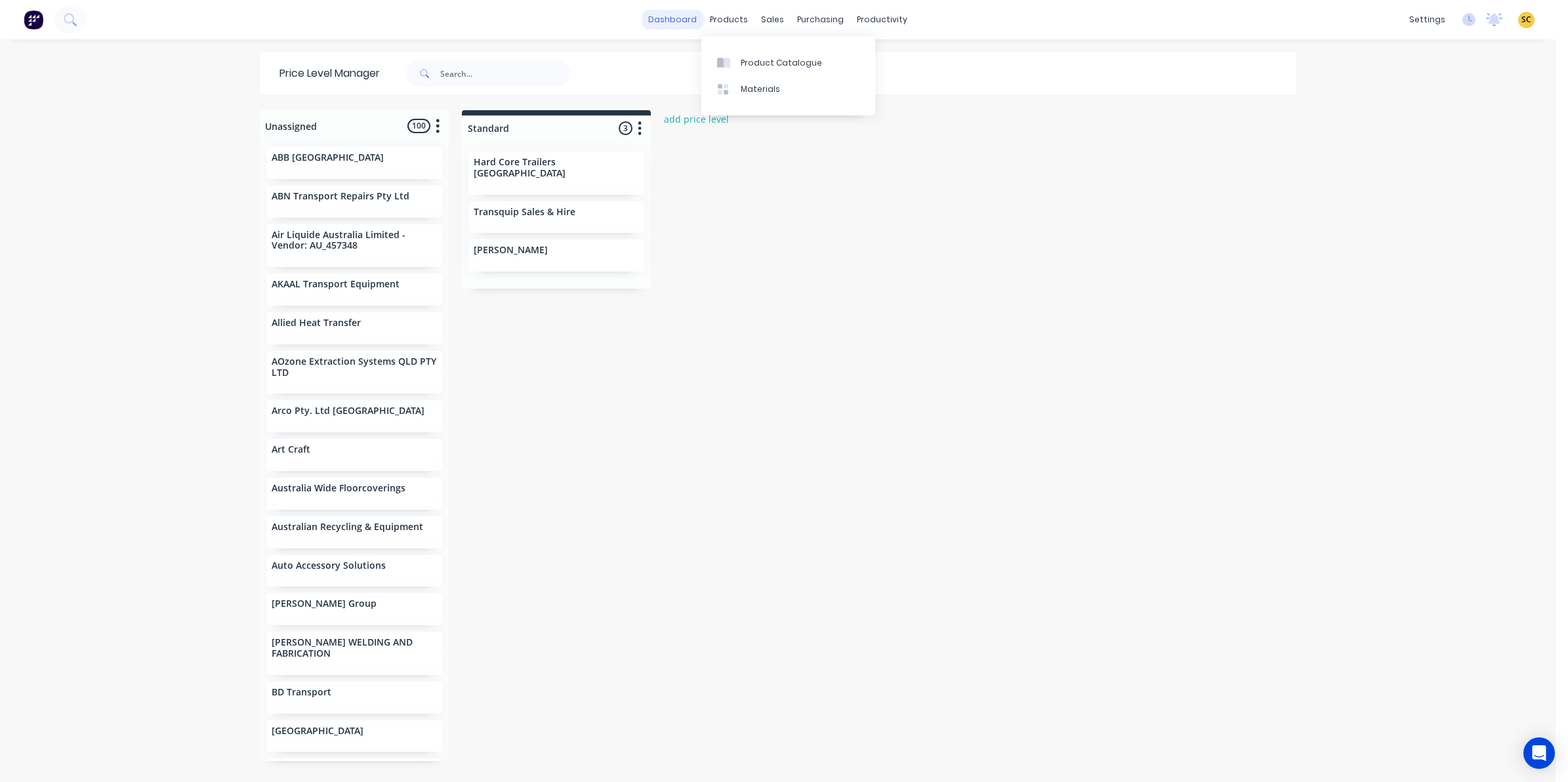
click at [691, 13] on link "dashboard" at bounding box center [673, 20] width 61 height 20
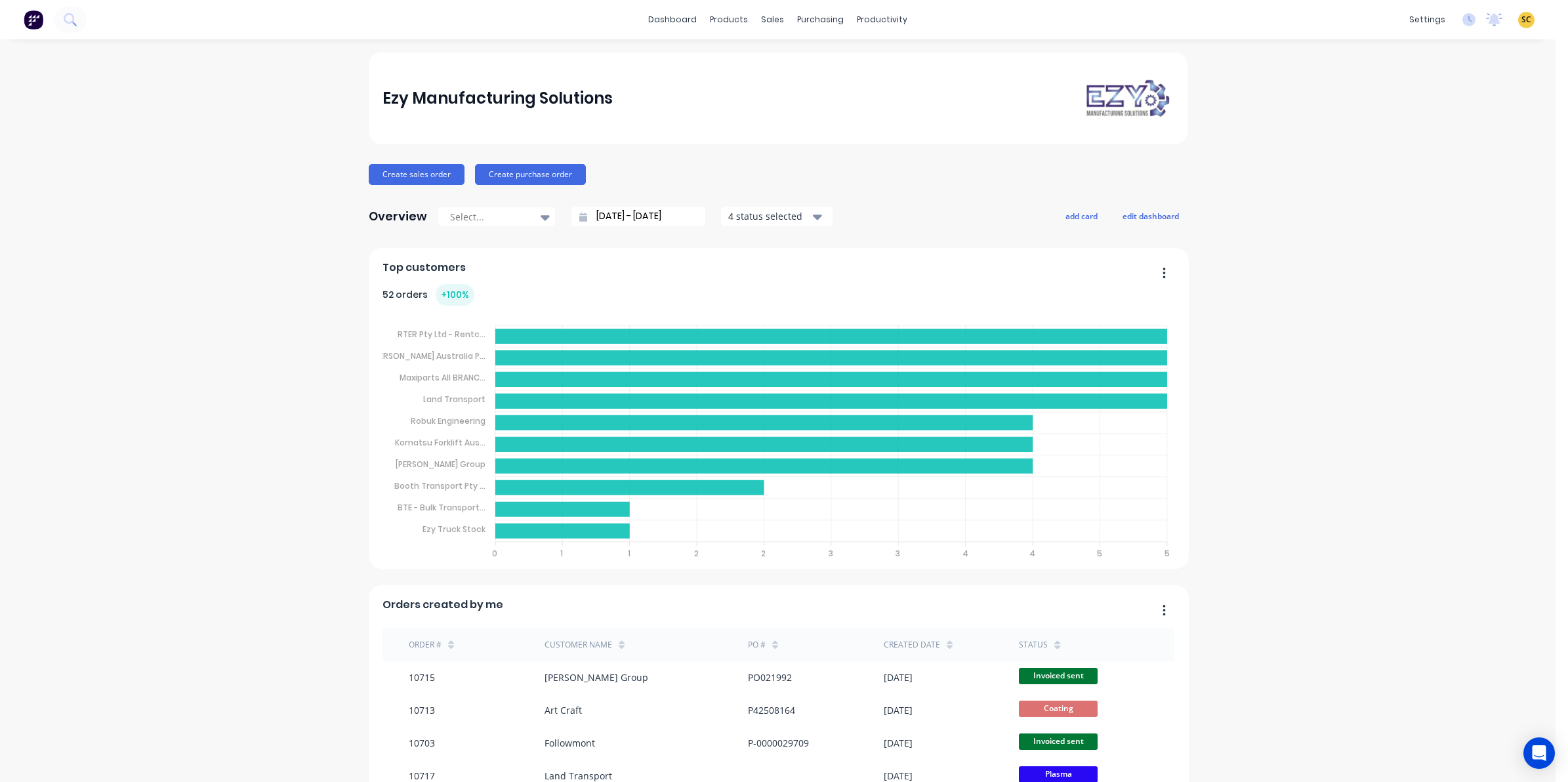
click at [817, 30] on div "dashboard products sales purchasing productivity dashboard products Product Cat…" at bounding box center [778, 19] width 1556 height 39
click at [67, 23] on icon at bounding box center [69, 19] width 13 height 13
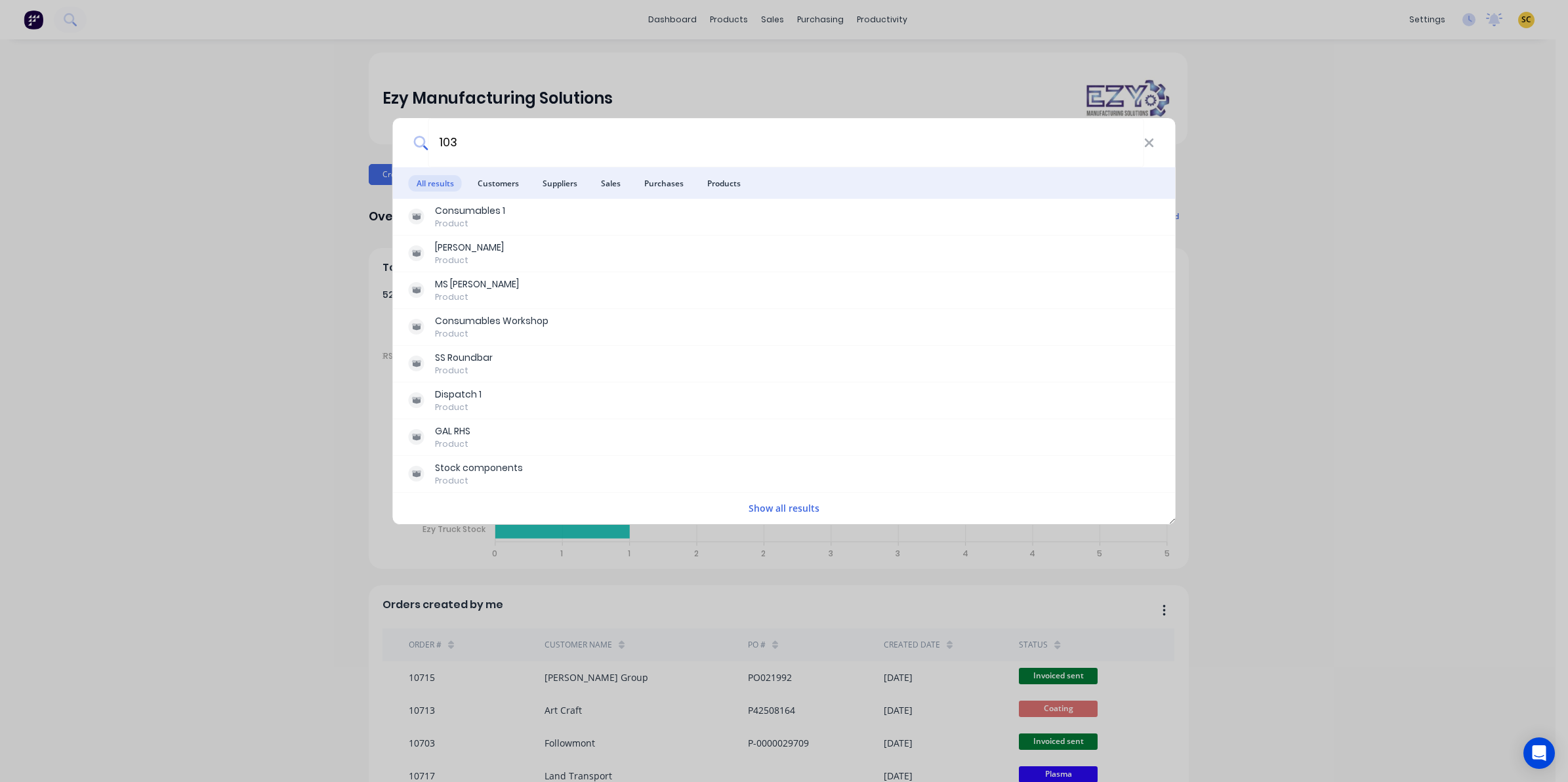
drag, startPoint x: 481, startPoint y: 139, endPoint x: 416, endPoint y: 145, distance: 65.3
click at [416, 145] on div "103" at bounding box center [784, 143] width 783 height 49
type input ","
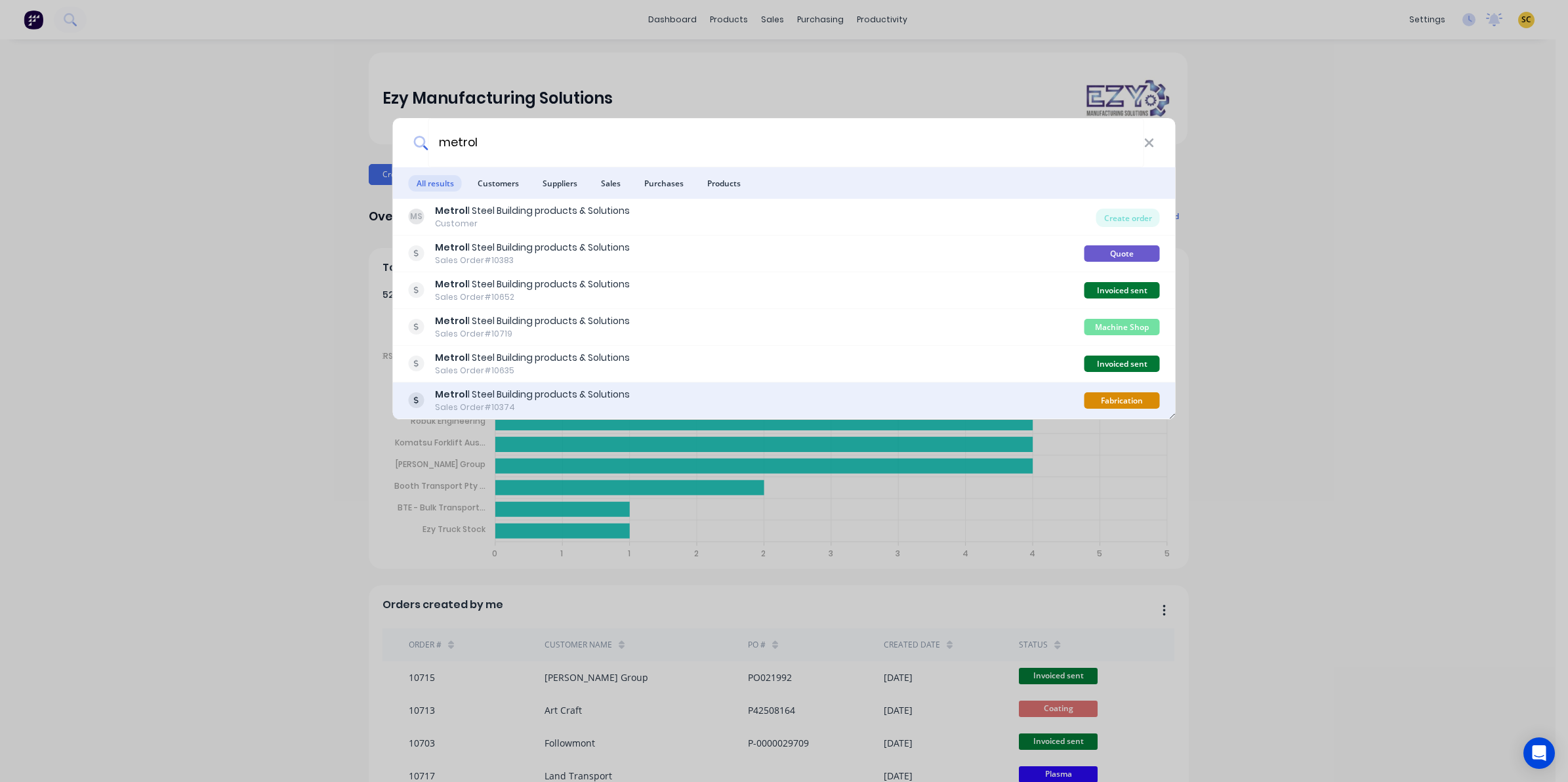
type input "metrol"
click at [486, 404] on div "Sales Order #10374" at bounding box center [532, 408] width 195 height 12
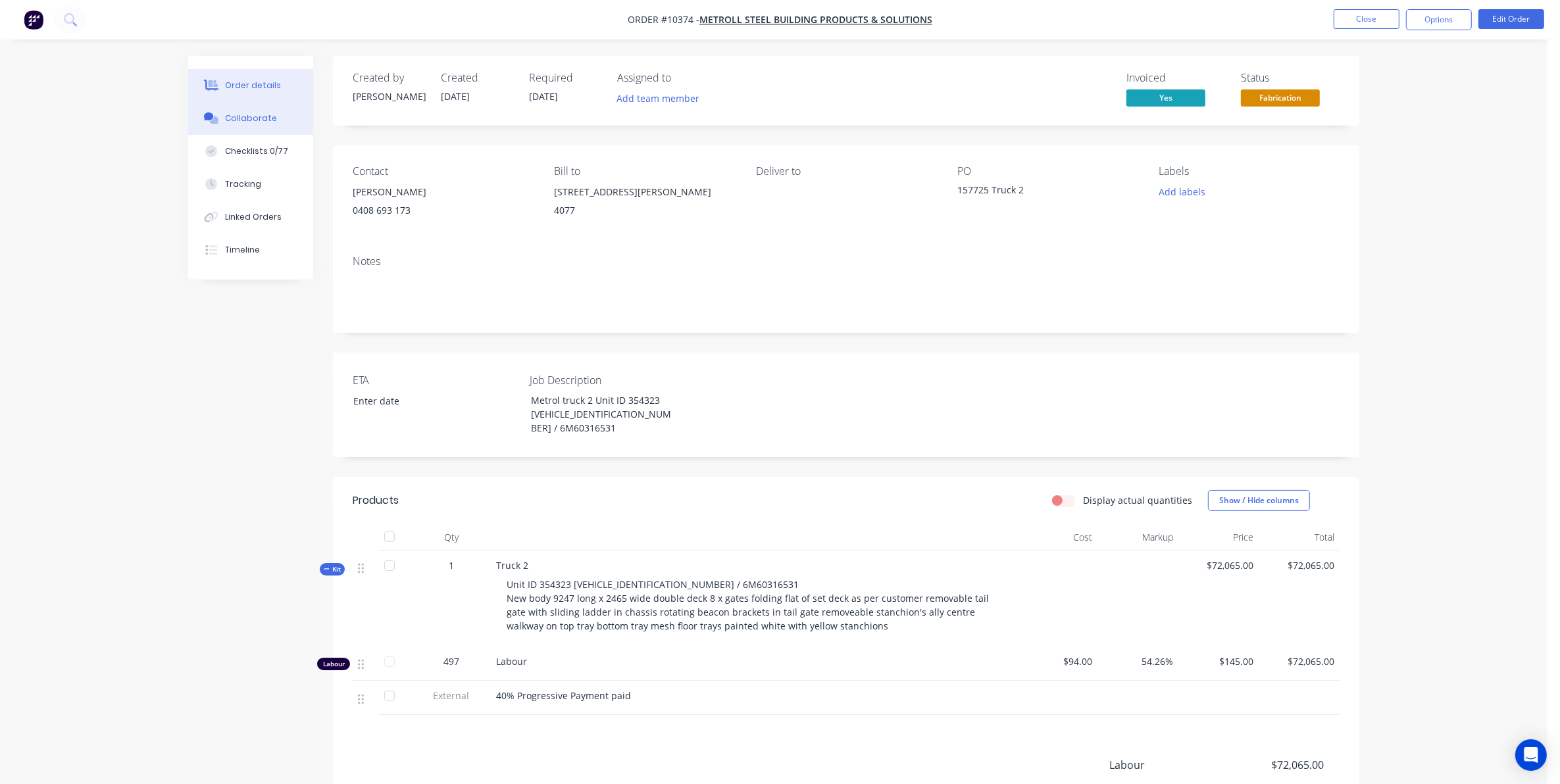
click at [240, 132] on button "Collaborate" at bounding box center [250, 118] width 125 height 33
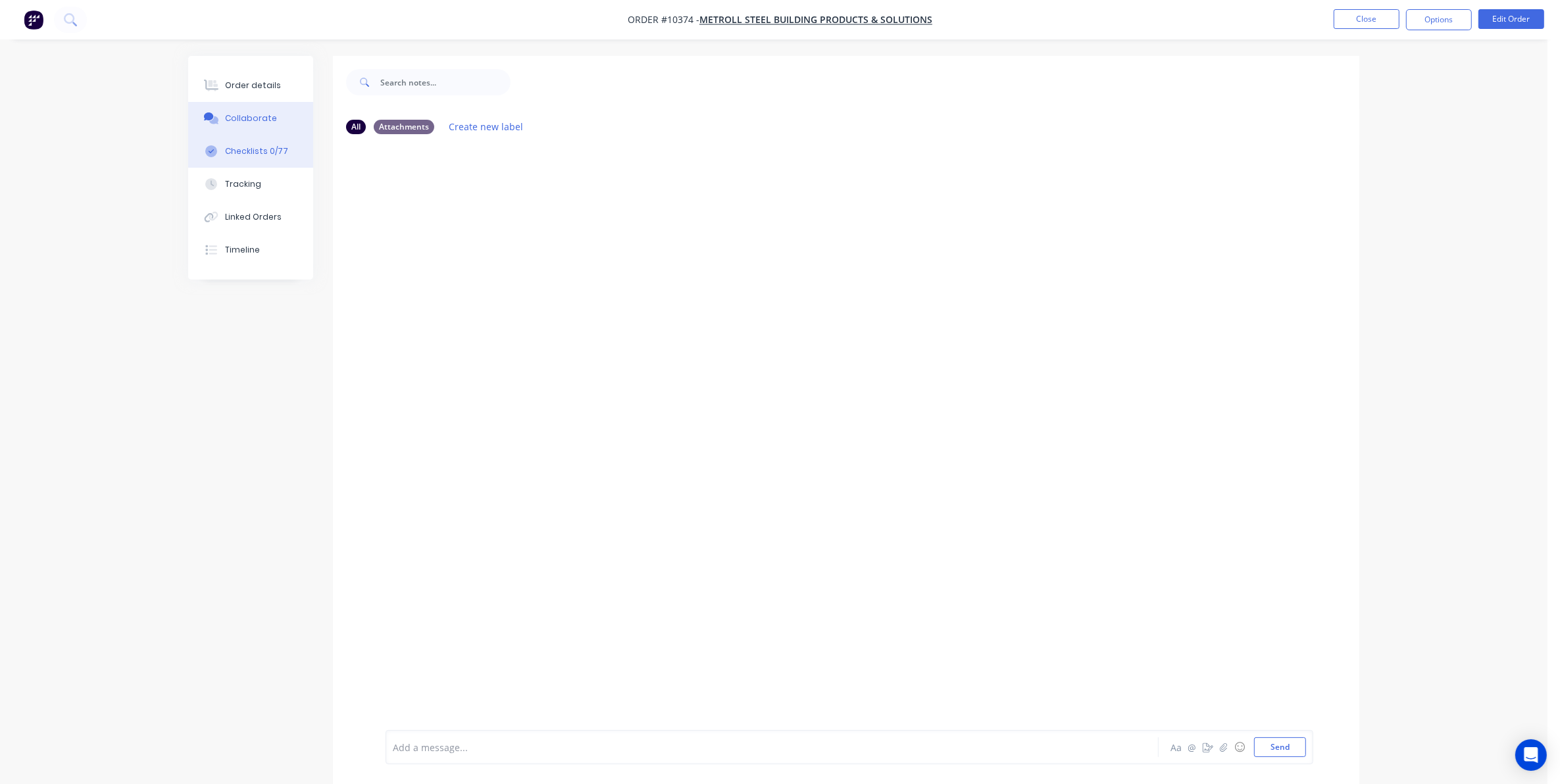
click at [266, 156] on div "Checklists 0/77" at bounding box center [256, 151] width 63 height 12
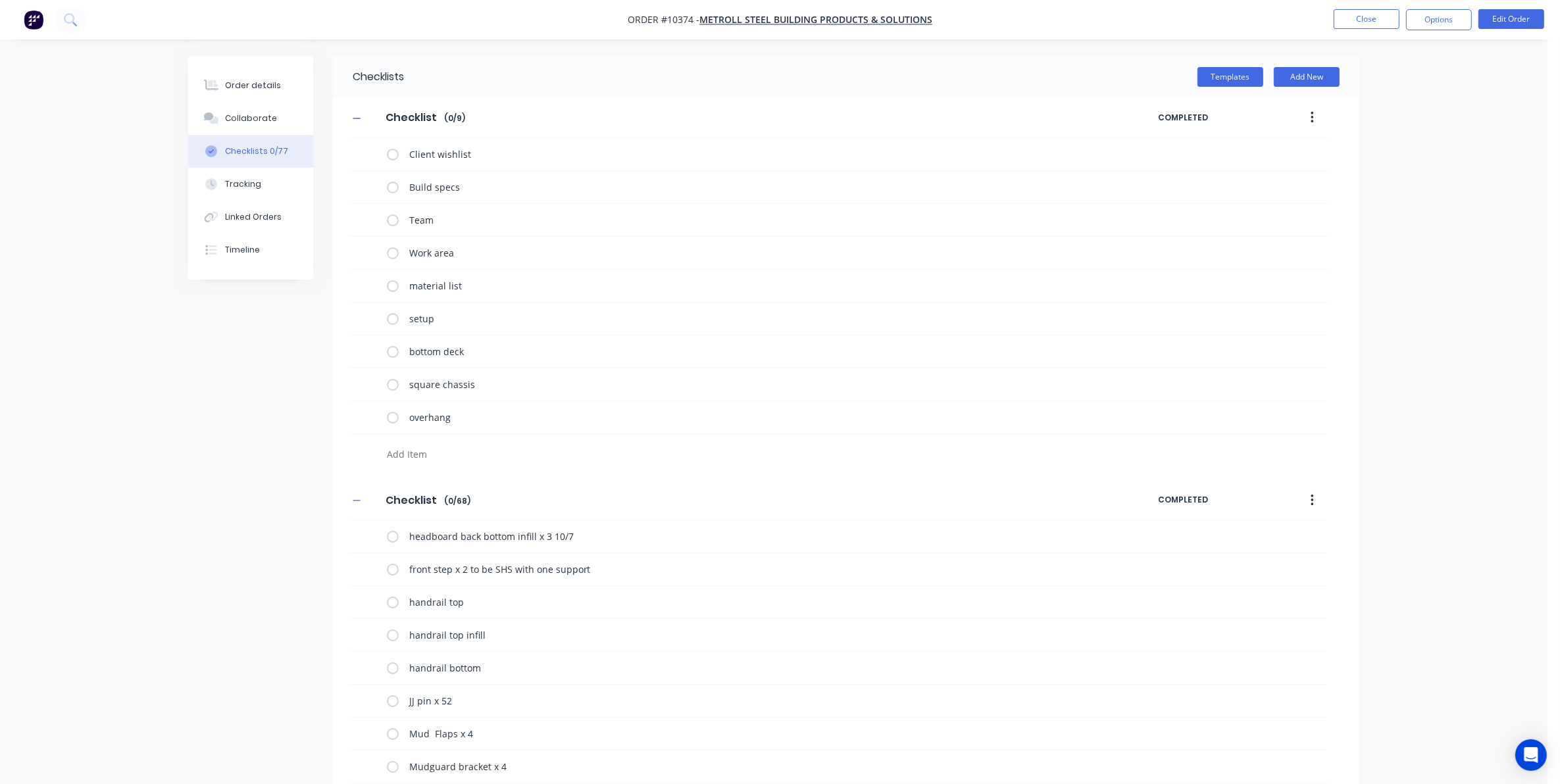
click at [1306, 116] on button "button" at bounding box center [1312, 117] width 31 height 23
click at [1236, 149] on span "Save as Template" at bounding box center [1264, 152] width 99 height 14
click at [417, 502] on input "Checklist" at bounding box center [410, 500] width 66 height 20
click at [383, 503] on input "Checklist" at bounding box center [410, 500] width 66 height 20
type textarea "x"
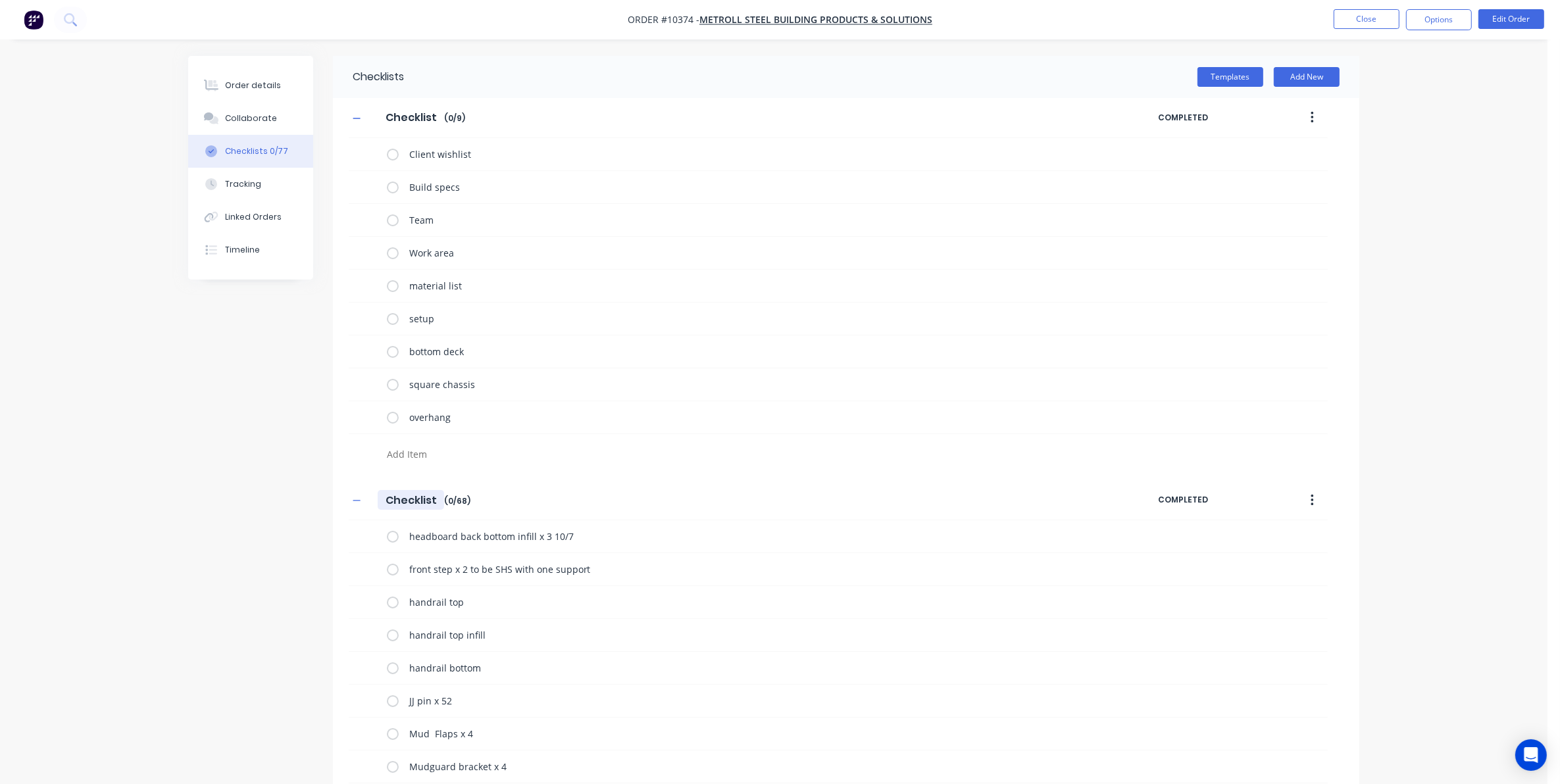
type input "MChecklist"
type textarea "x"
type input "MeChecklist"
type textarea "x"
type input "MetChecklist"
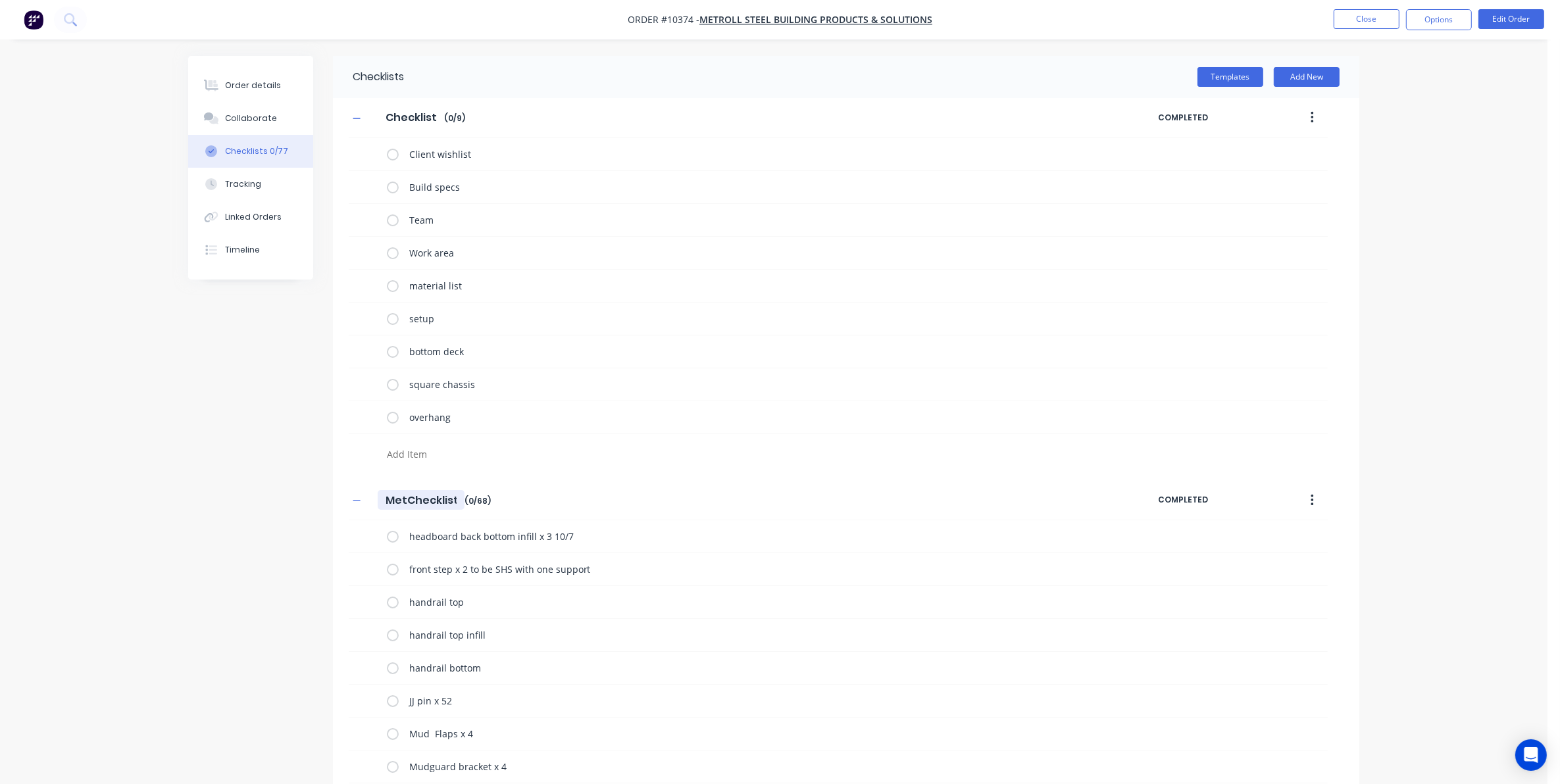
type textarea "x"
type input "MetrChecklist"
type textarea "x"
type input "MetroChecklist"
type textarea "x"
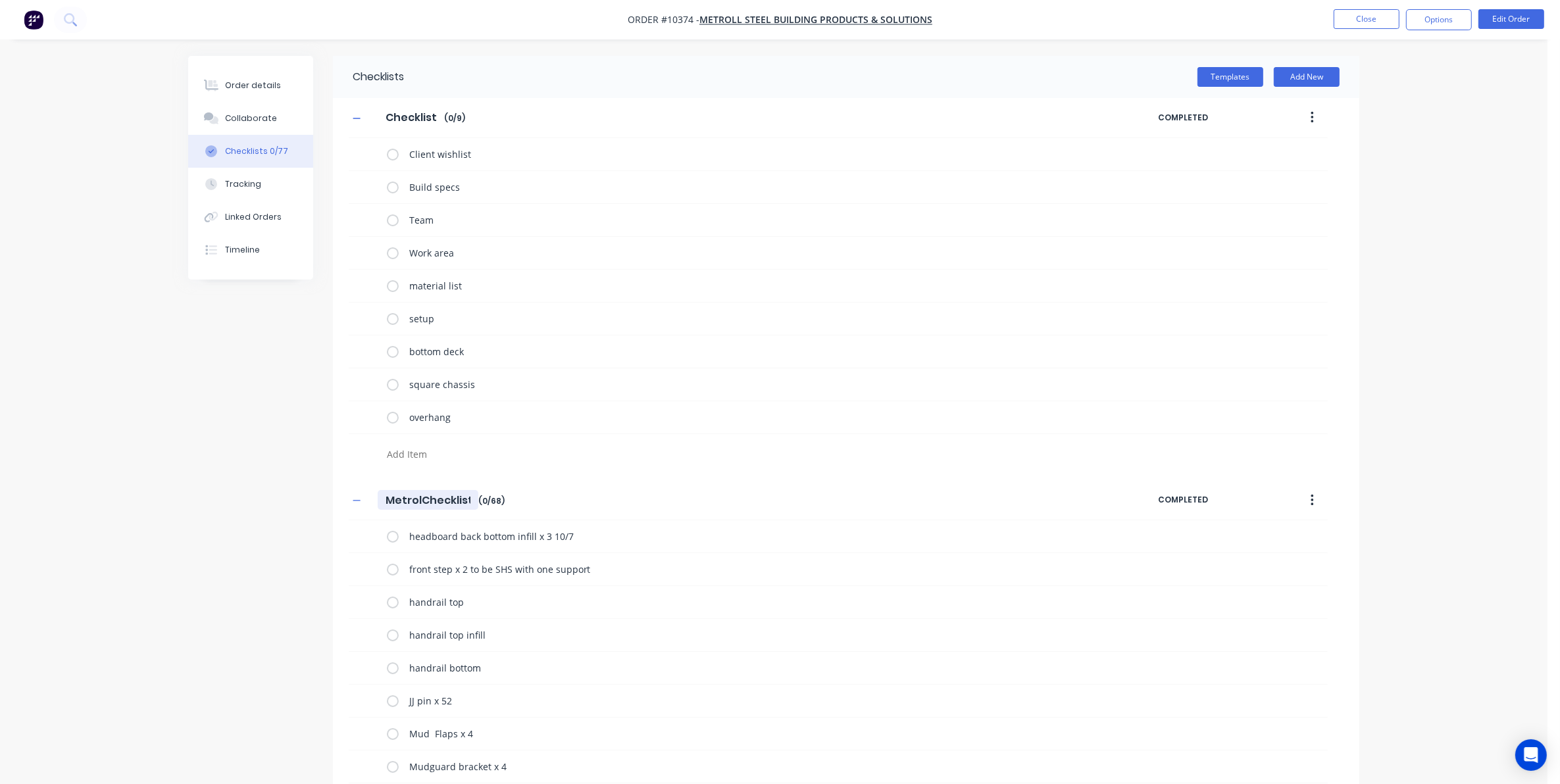
type input "Metrol Checklist"
type textarea "x"
type input "Metrol TChecklist"
type textarea "x"
type input "Metrol TrChecklist"
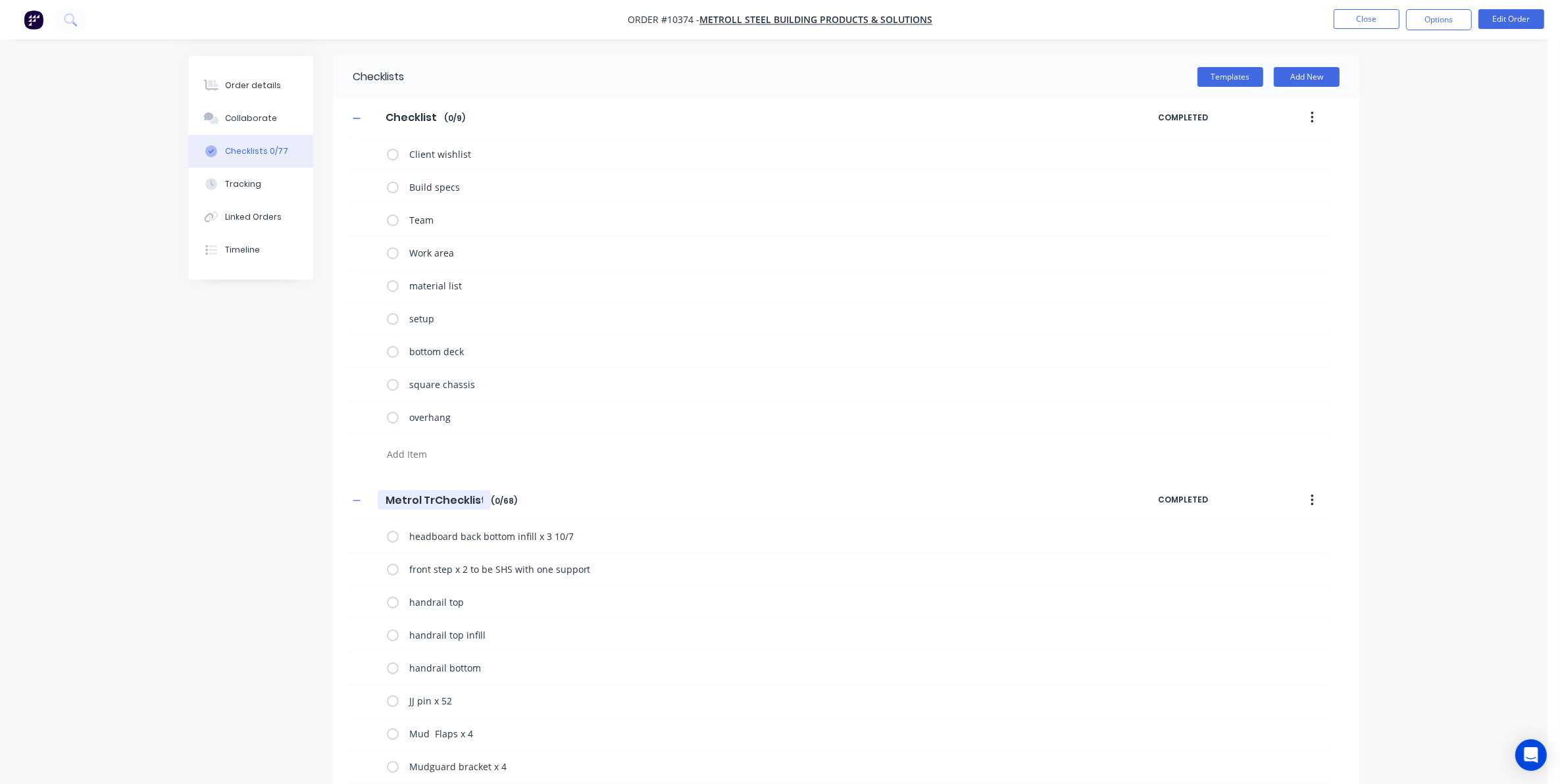
type textarea "x"
type input "Metrol TruChecklist"
type textarea "x"
type input "Metrol TrucChecklist"
type textarea "x"
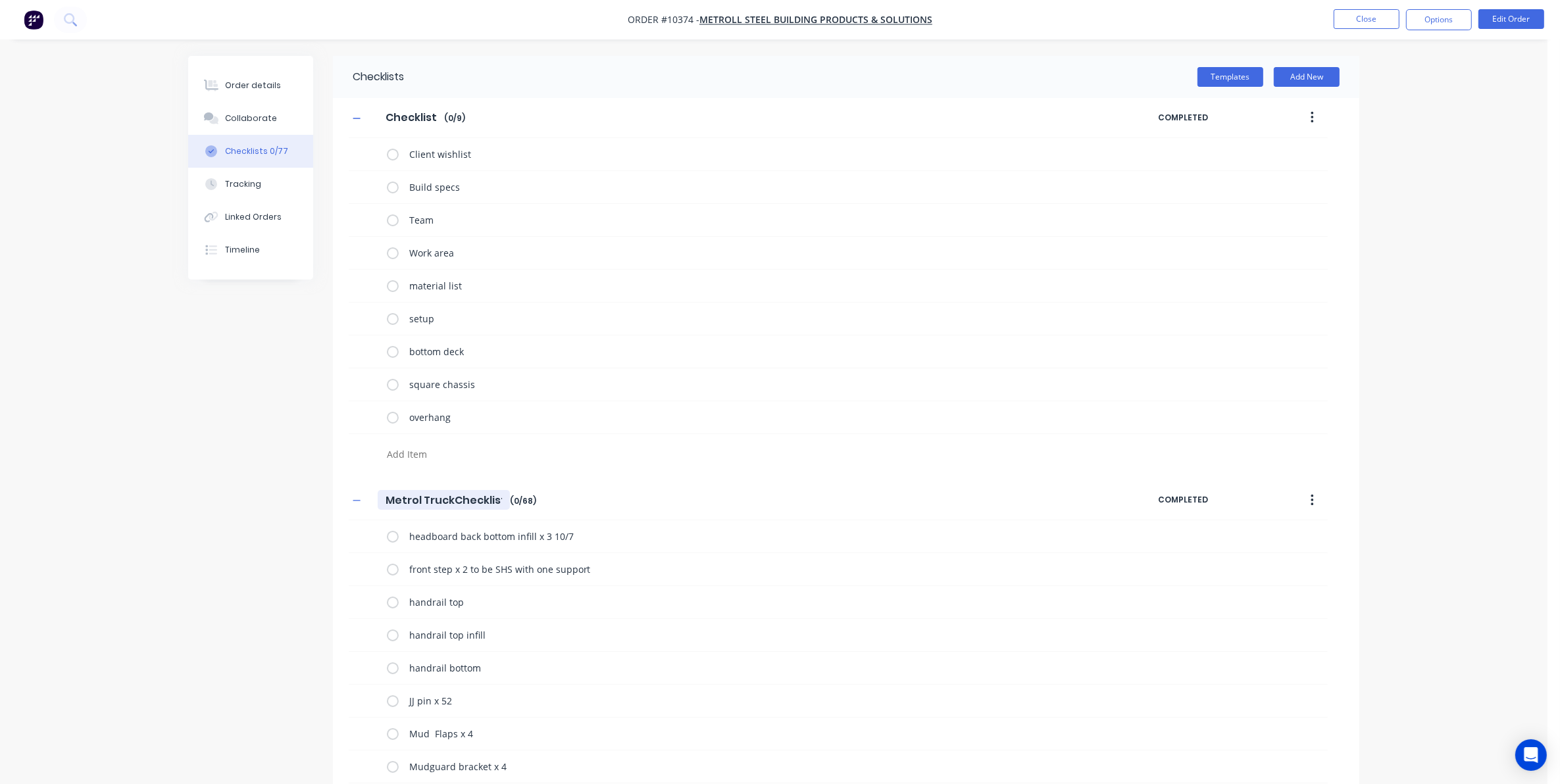
type input "Metrol Truck Checklist"
type textarea "x"
type input "Metrol Truck Checklist"
click at [33, 21] on img "button" at bounding box center [33, 20] width 20 height 20
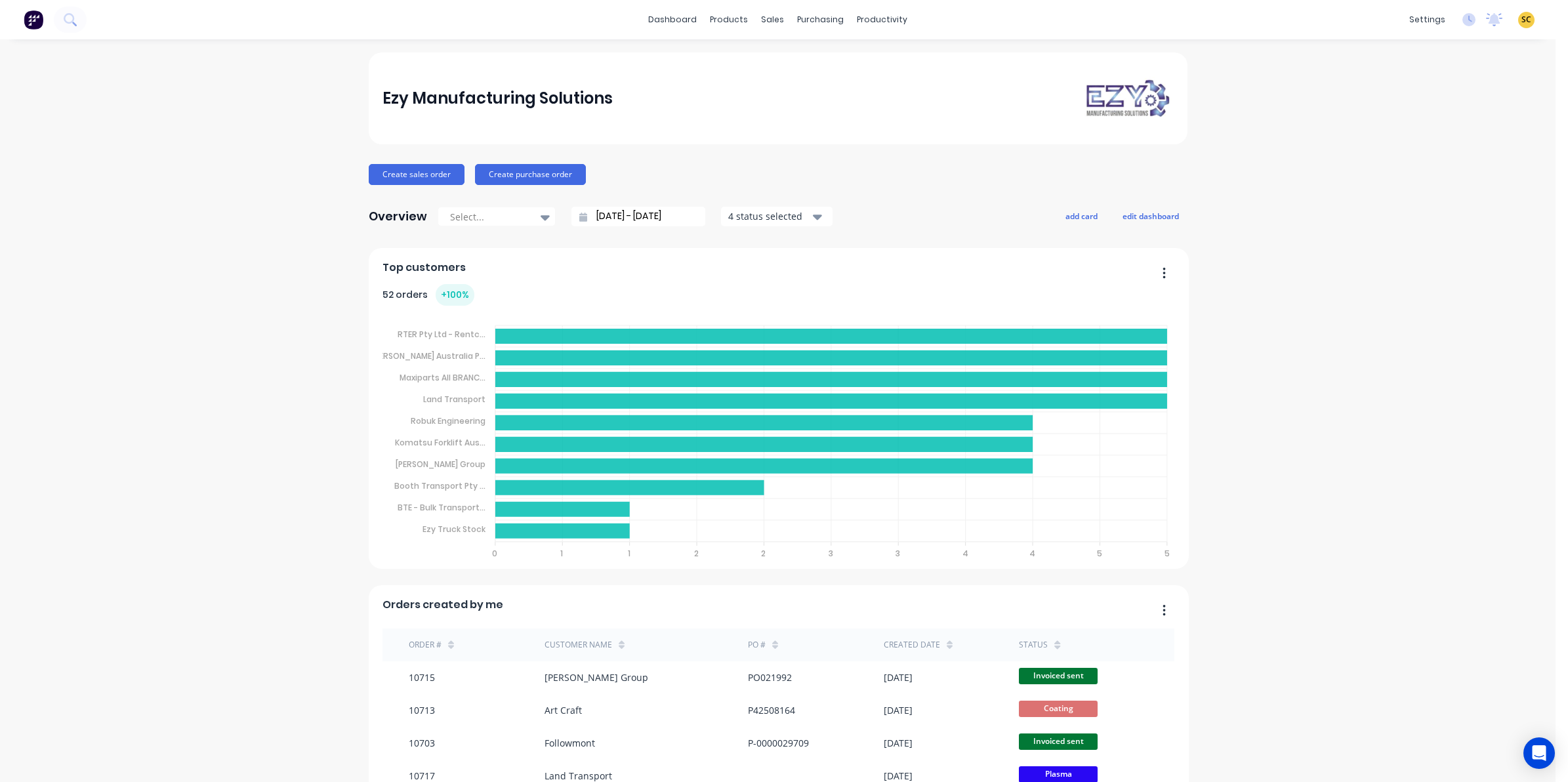
drag, startPoint x: 200, startPoint y: 218, endPoint x: 185, endPoint y: 222, distance: 15.5
drag, startPoint x: 185, startPoint y: 222, endPoint x: 1365, endPoint y: 261, distance: 1180.6
click at [1365, 261] on div "Ezy Manufacturing Solutions Create sales order Create purchase order Overview S…" at bounding box center [778, 648] width 1556 height 1191
click at [775, 57] on icon at bounding box center [771, 63] width 12 height 12
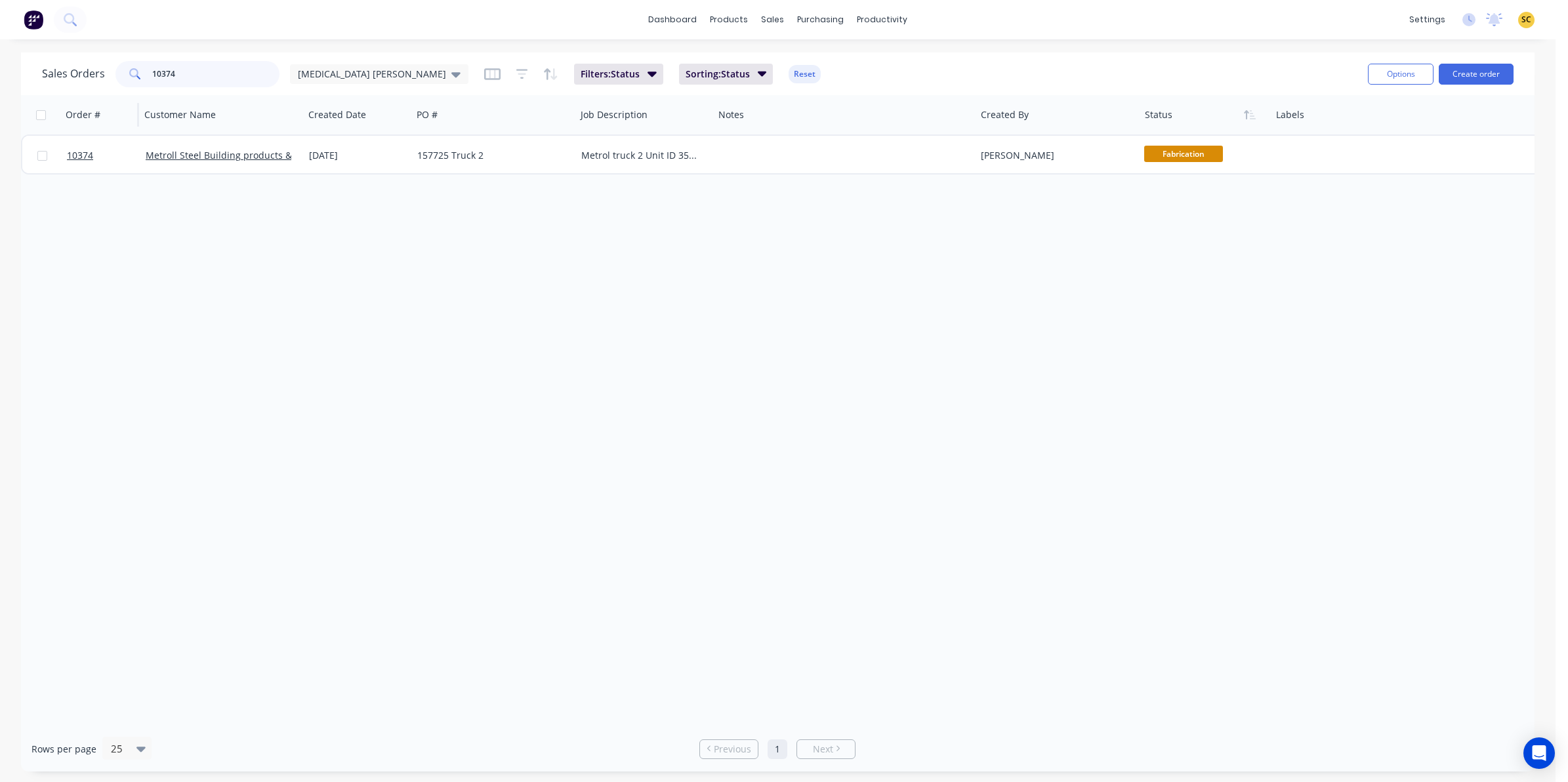
drag, startPoint x: 197, startPoint y: 77, endPoint x: 74, endPoint y: 97, distance: 124.6
click at [74, 96] on div "Sales Orders 10374 Egg Donor Mumma Filters: Status Sorting: Status Reset Option…" at bounding box center [777, 412] width 1514 height 719
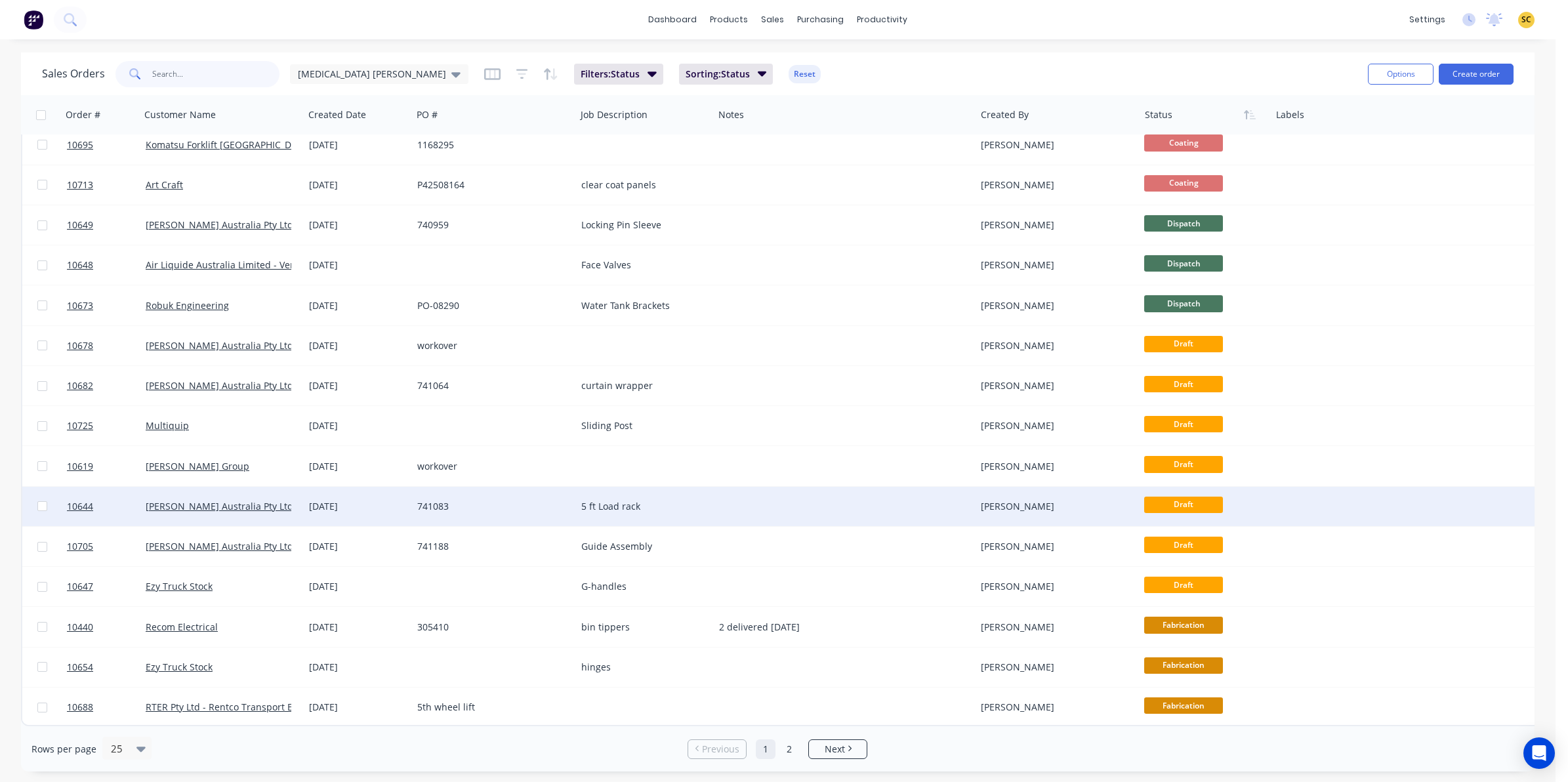
scroll to position [418, 0]
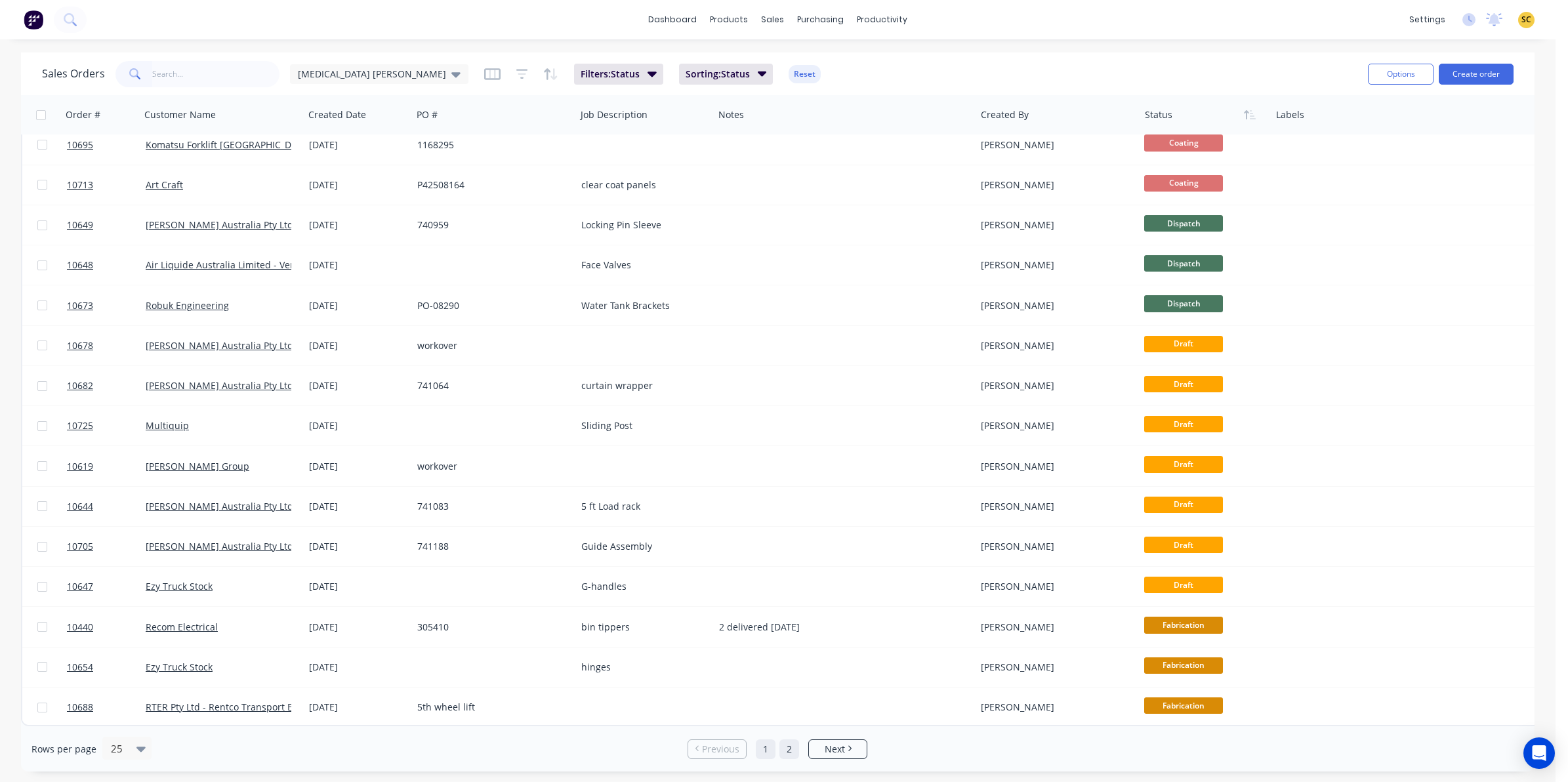
click at [788, 751] on link "2" at bounding box center [789, 749] width 20 height 20
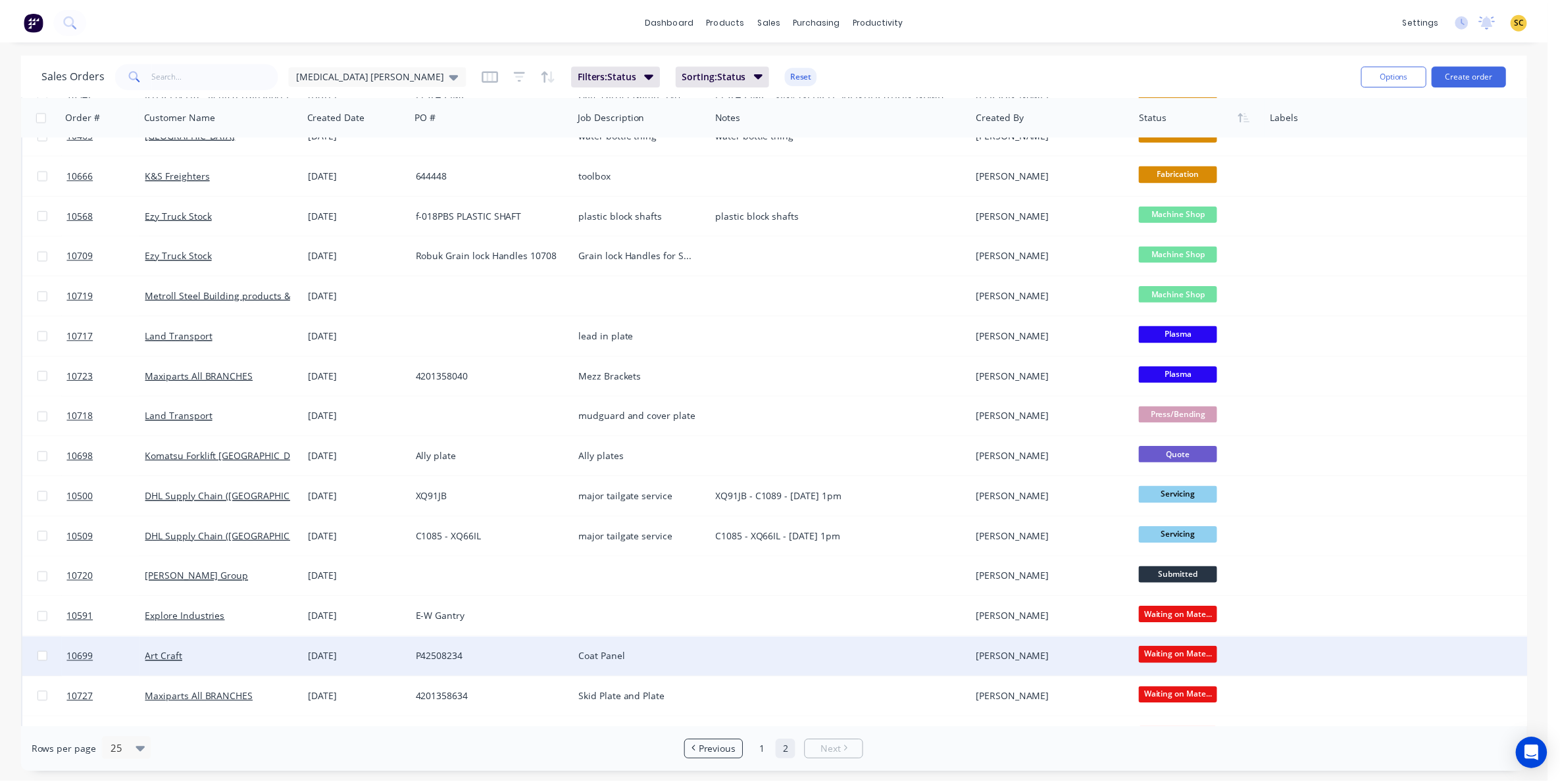
scroll to position [247, 0]
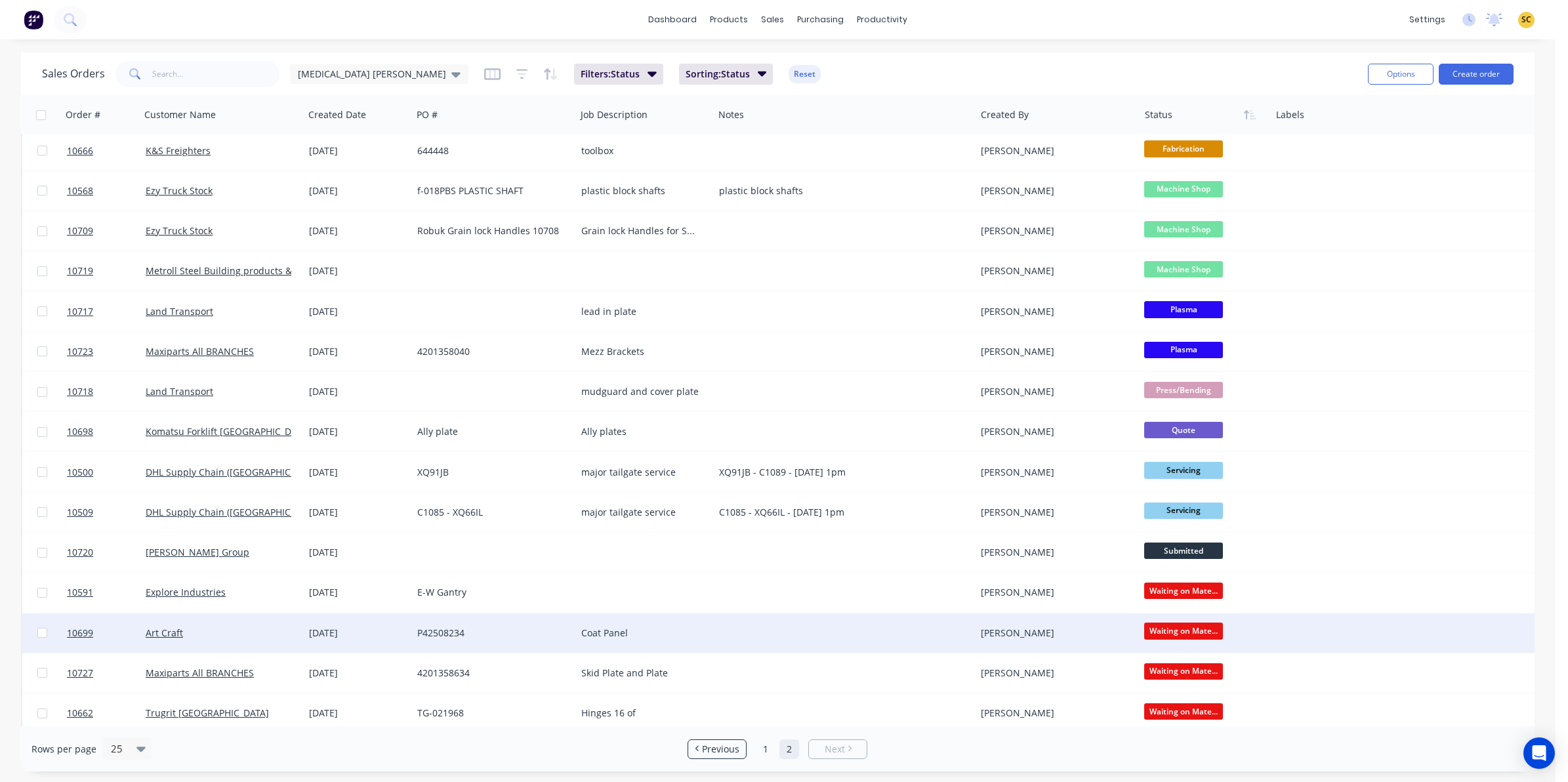
click at [330, 631] on div "[DATE]" at bounding box center [358, 633] width 98 height 13
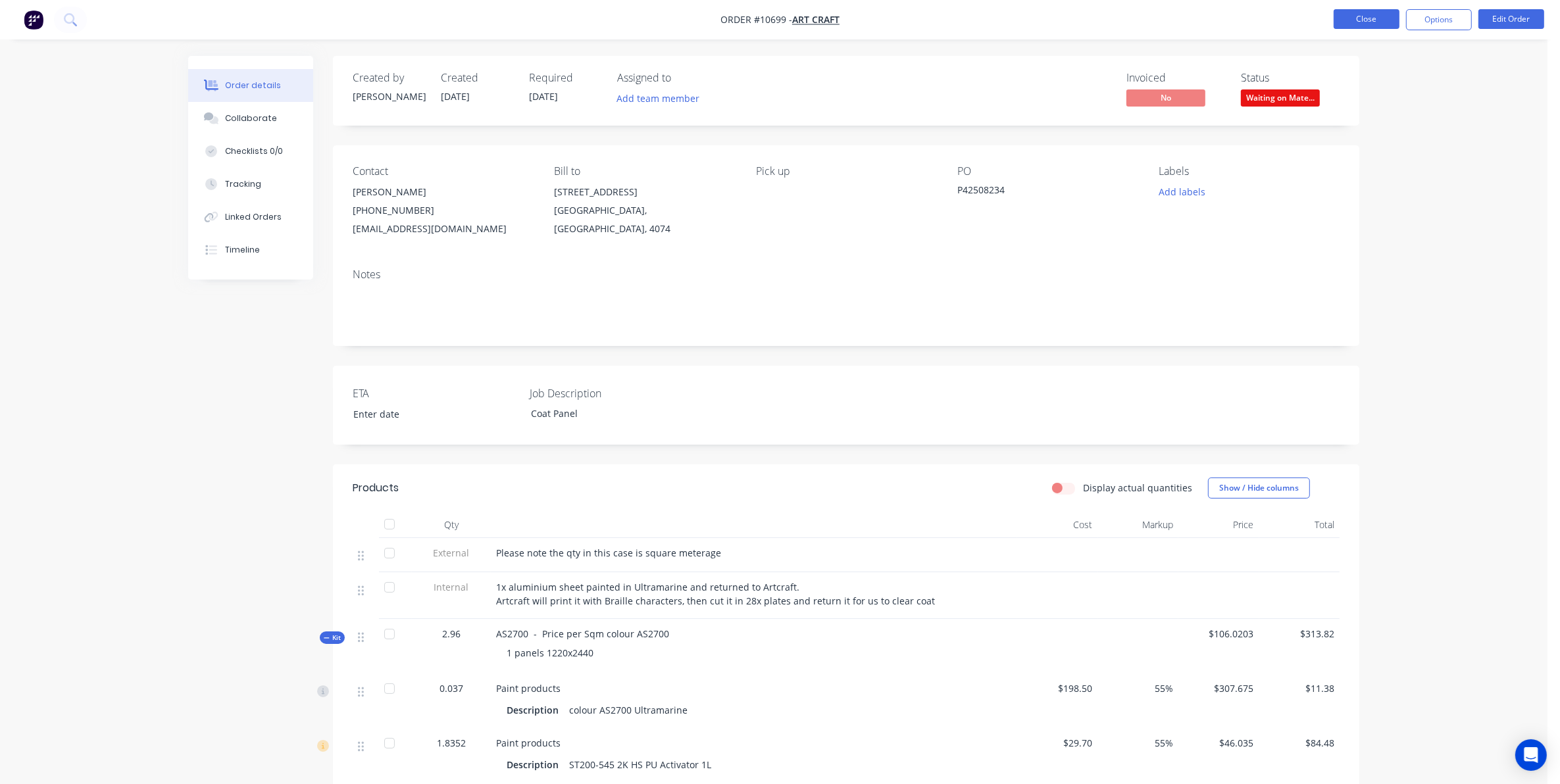
click at [1349, 17] on button "Close" at bounding box center [1366, 19] width 66 height 20
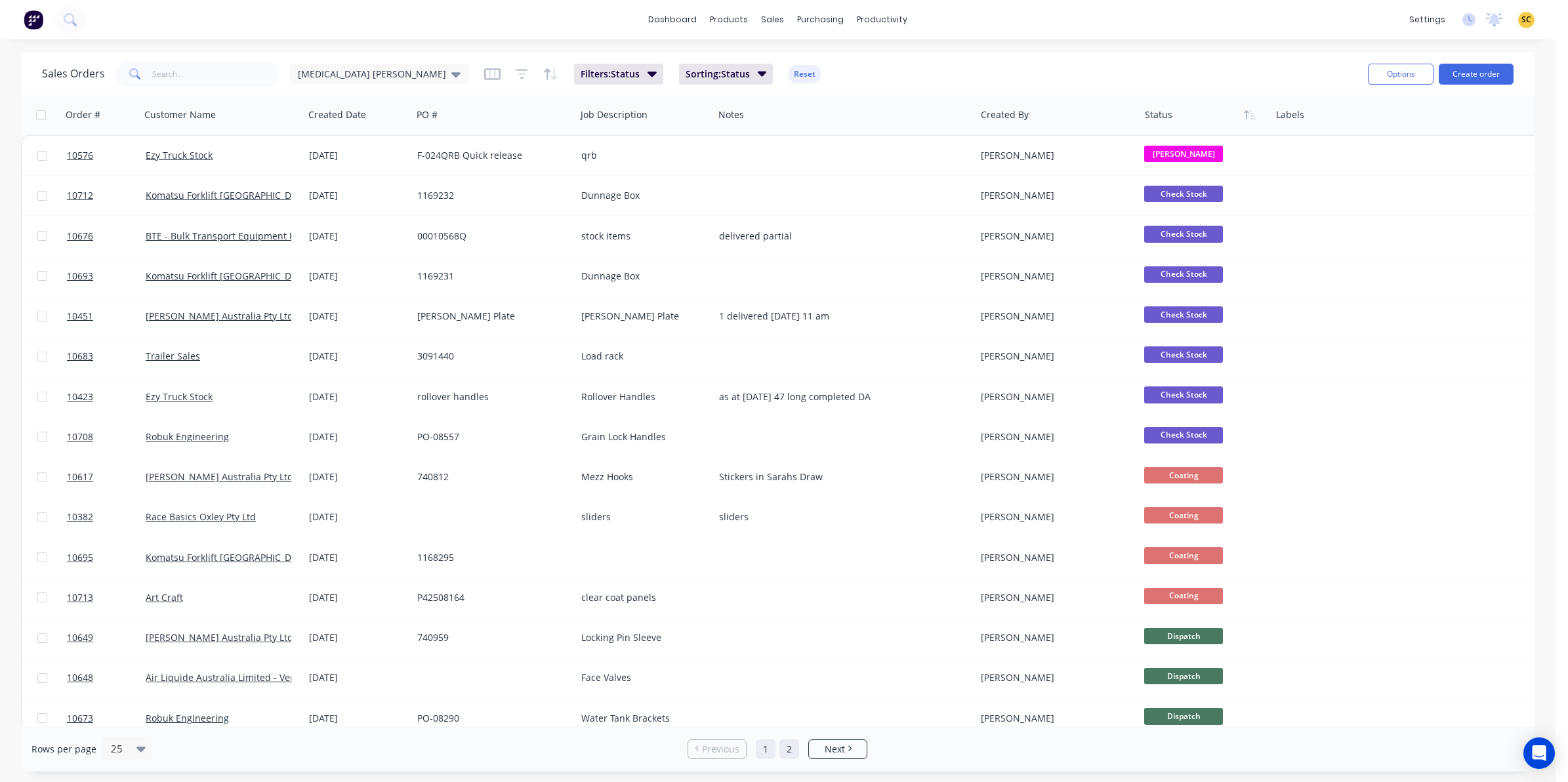
click at [794, 750] on link "2" at bounding box center [789, 749] width 20 height 20
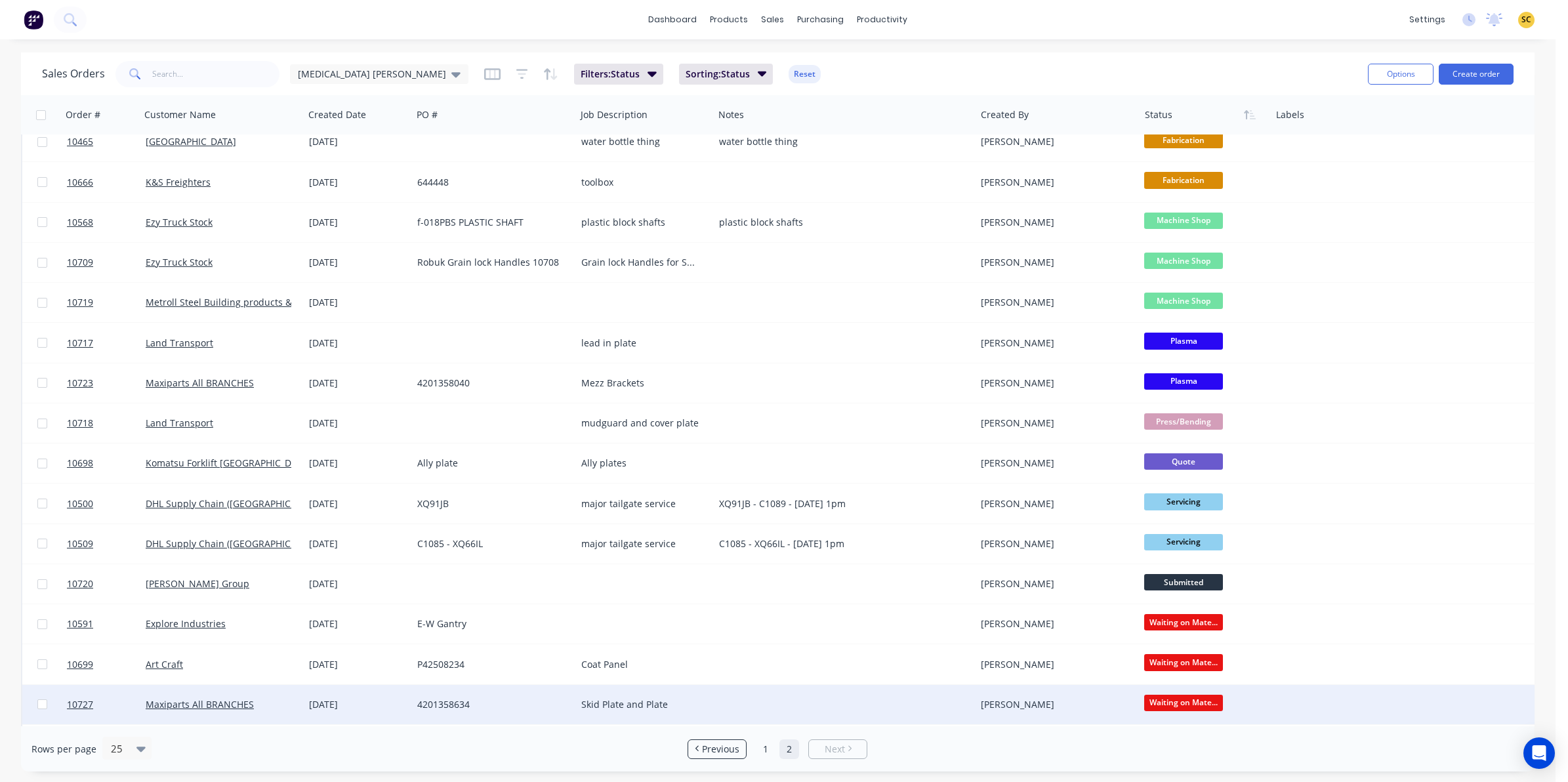
scroll to position [258, 0]
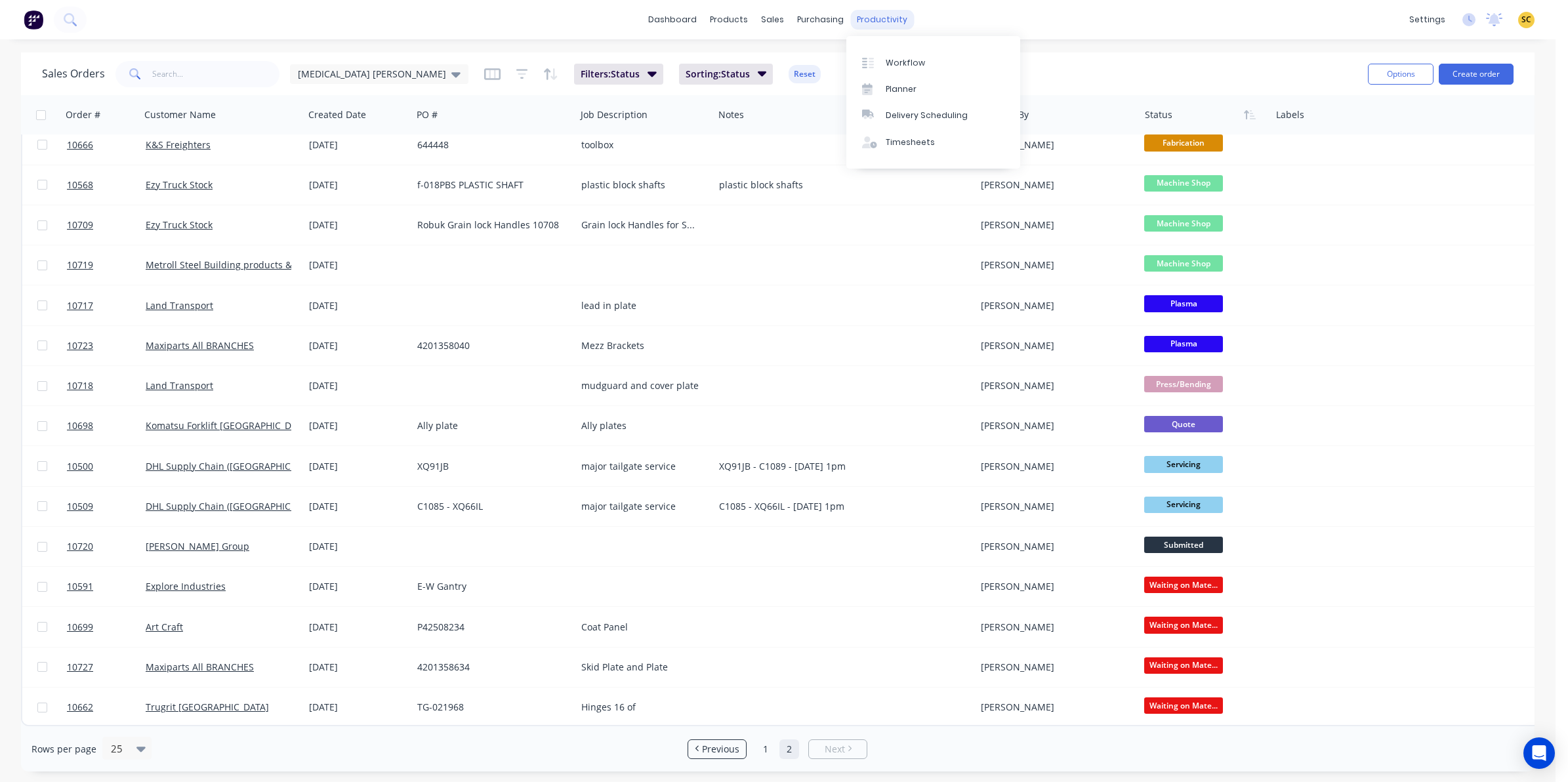
click at [866, 17] on div "productivity" at bounding box center [882, 20] width 63 height 20
click at [923, 151] on link "Timesheets" at bounding box center [933, 142] width 174 height 26
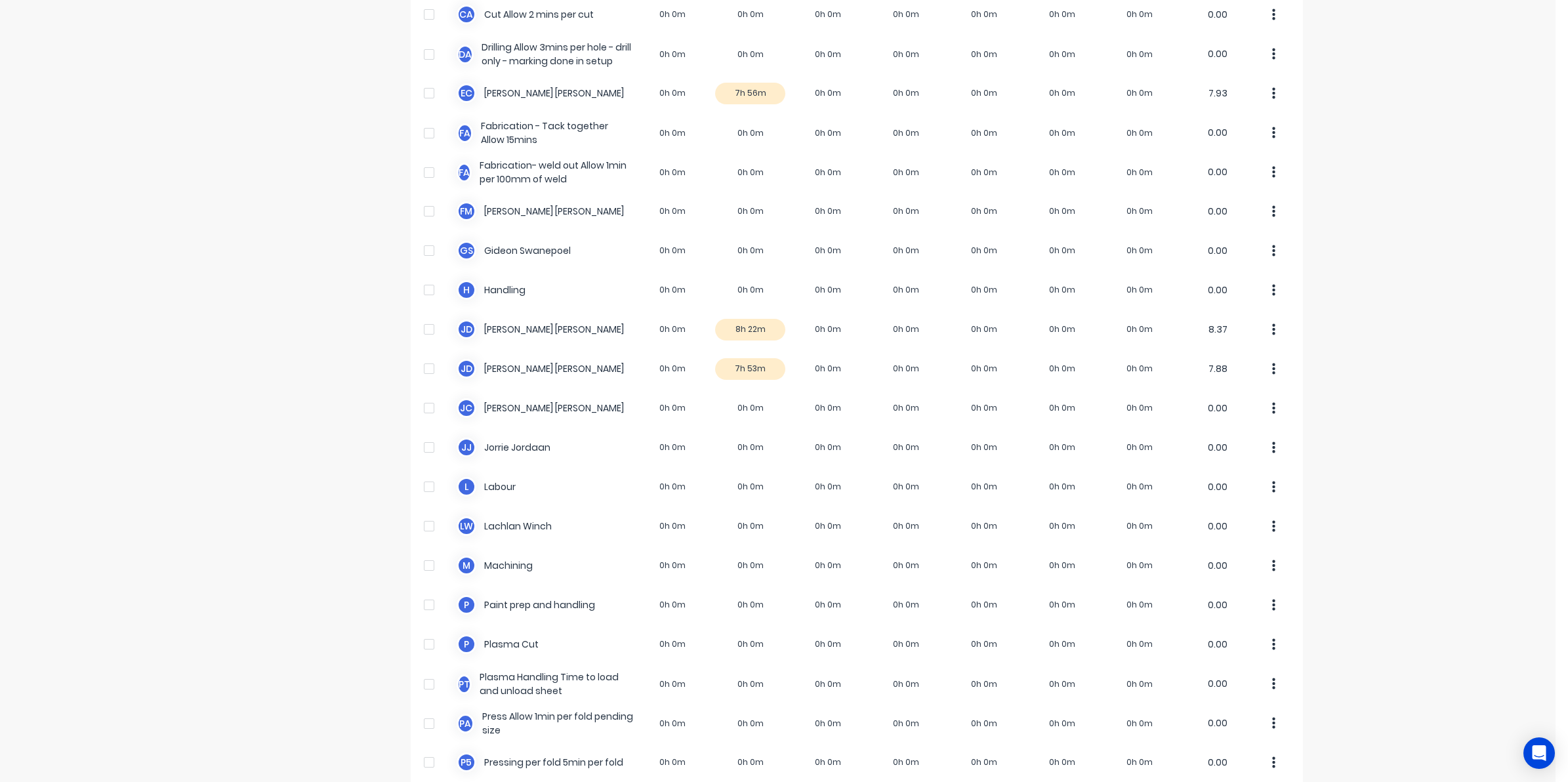
scroll to position [674, 0]
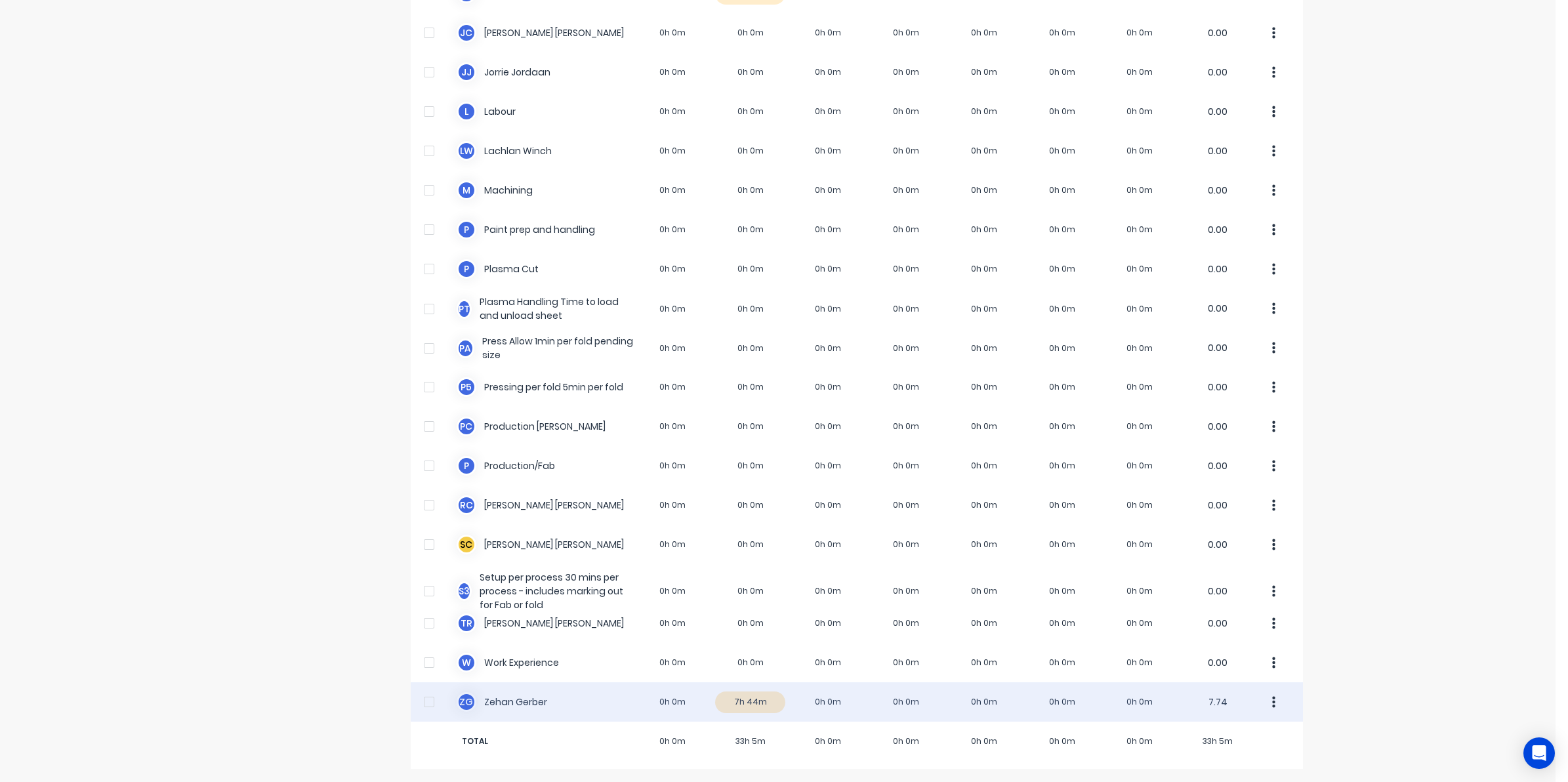
click at [738, 700] on div "Z G Zehan Gerber 0h 0m 7h 44m 0h 0m 0h 0m 0h 0m 0h 0m 0h 0m 7.74" at bounding box center [857, 702] width 892 height 39
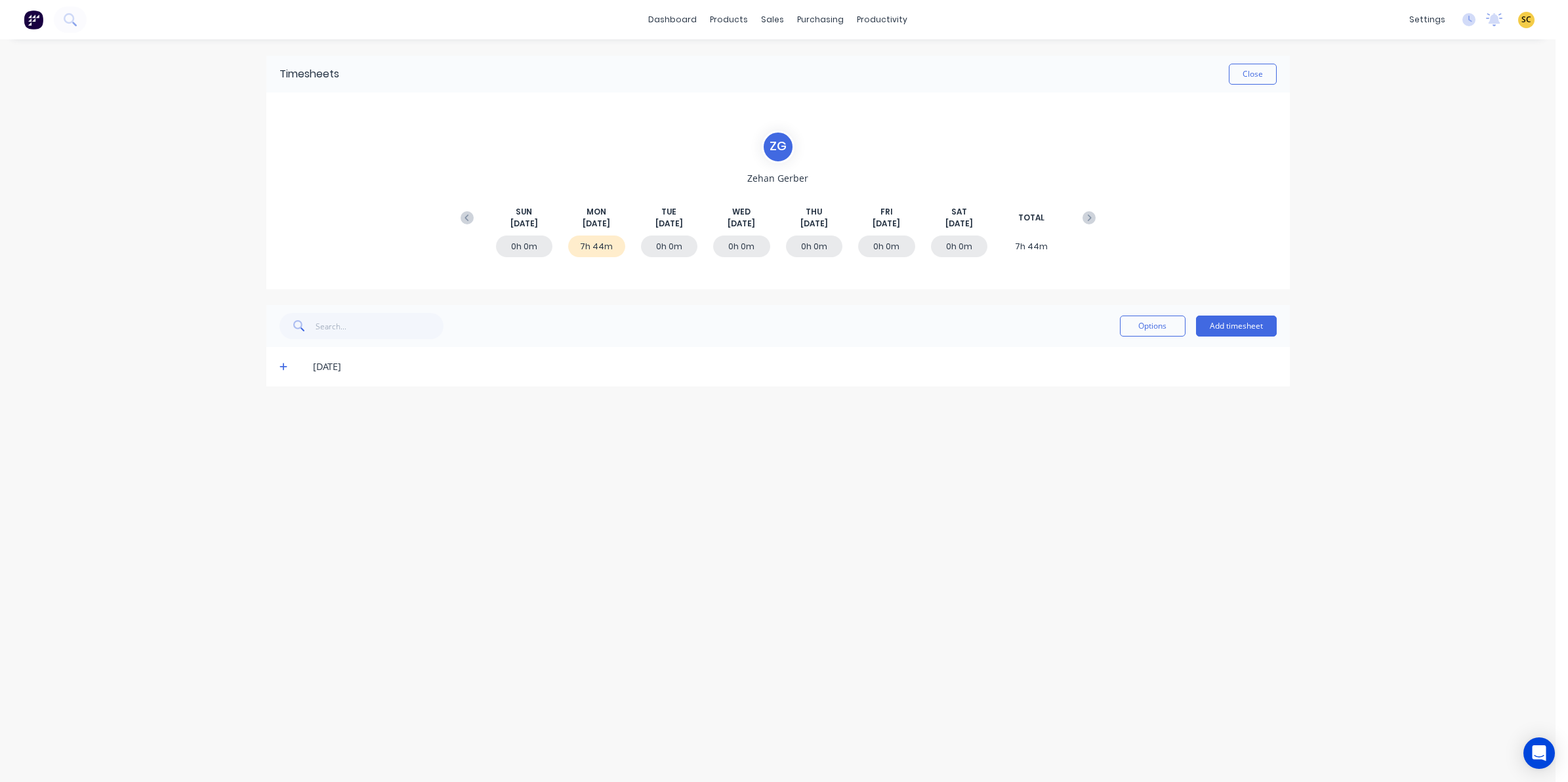
click at [284, 360] on span at bounding box center [286, 367] width 13 height 13
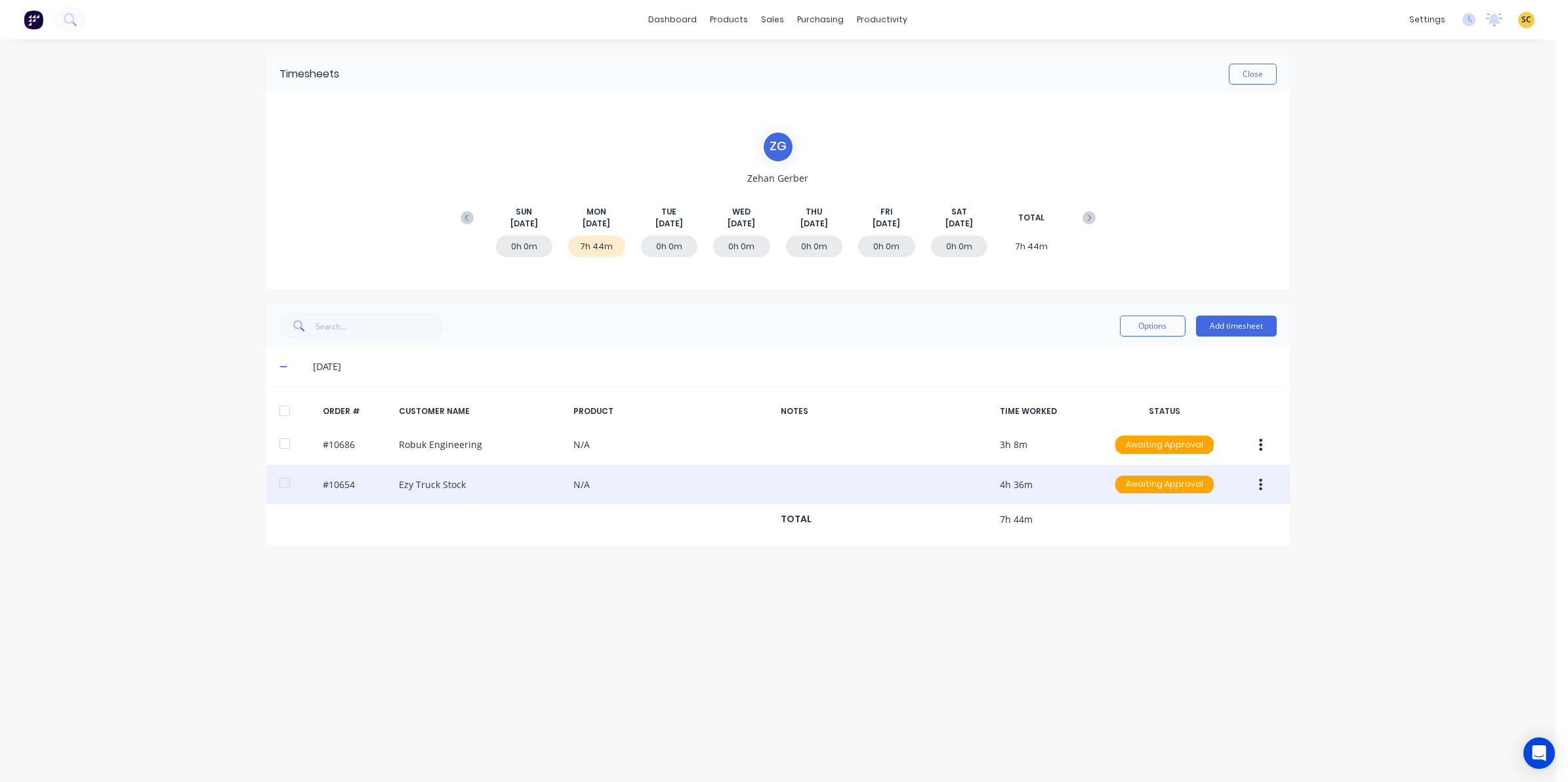
click at [1260, 481] on icon "button" at bounding box center [1260, 485] width 3 height 15
click at [1218, 565] on div "Edit" at bounding box center [1214, 572] width 101 height 19
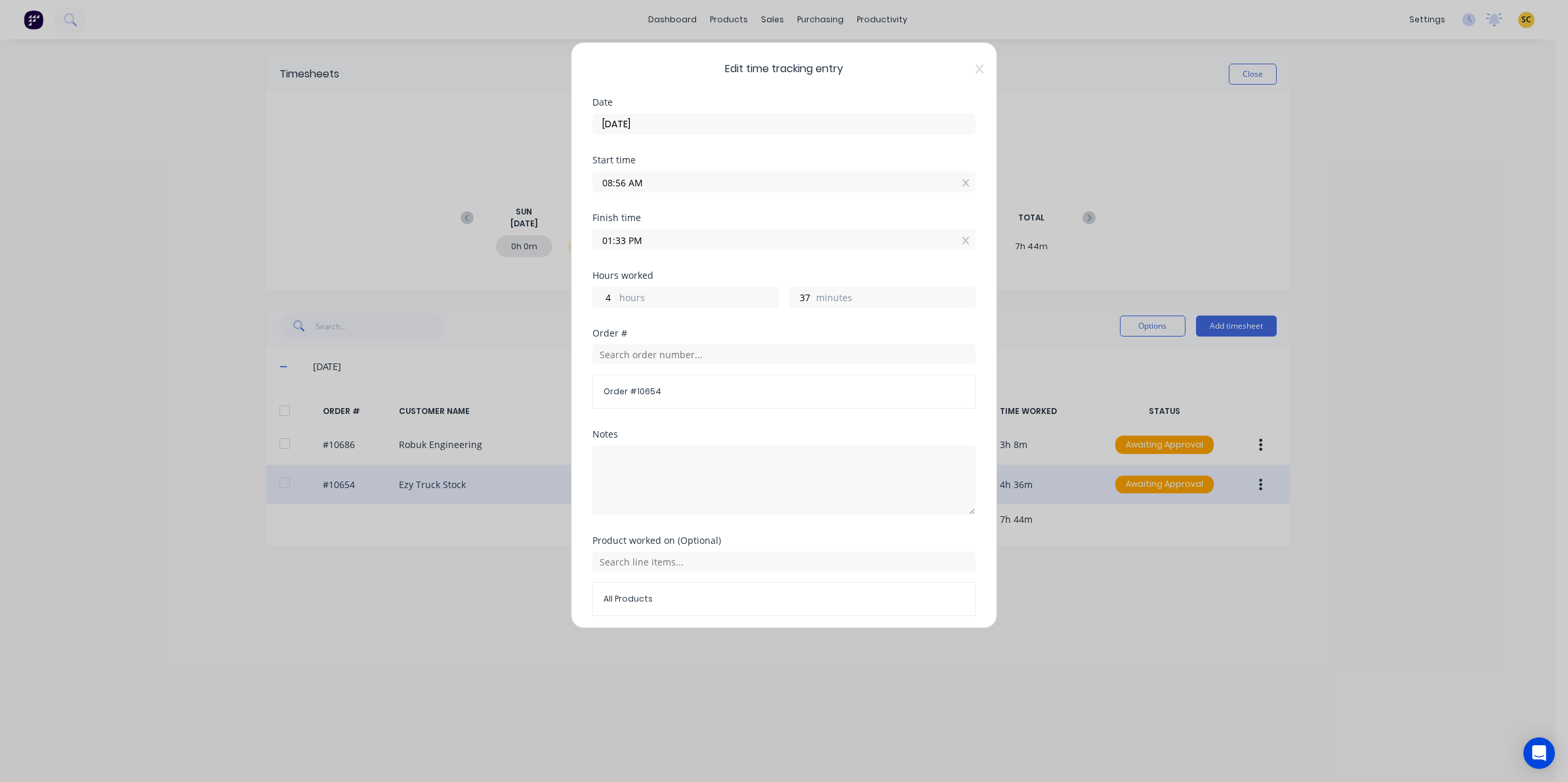
click at [965, 76] on div "Edit time tracking entry Date 25/08/2025 Start time 08:56 AM Finish time 01:33 …" at bounding box center [784, 335] width 426 height 586
click at [975, 73] on icon at bounding box center [979, 69] width 8 height 11
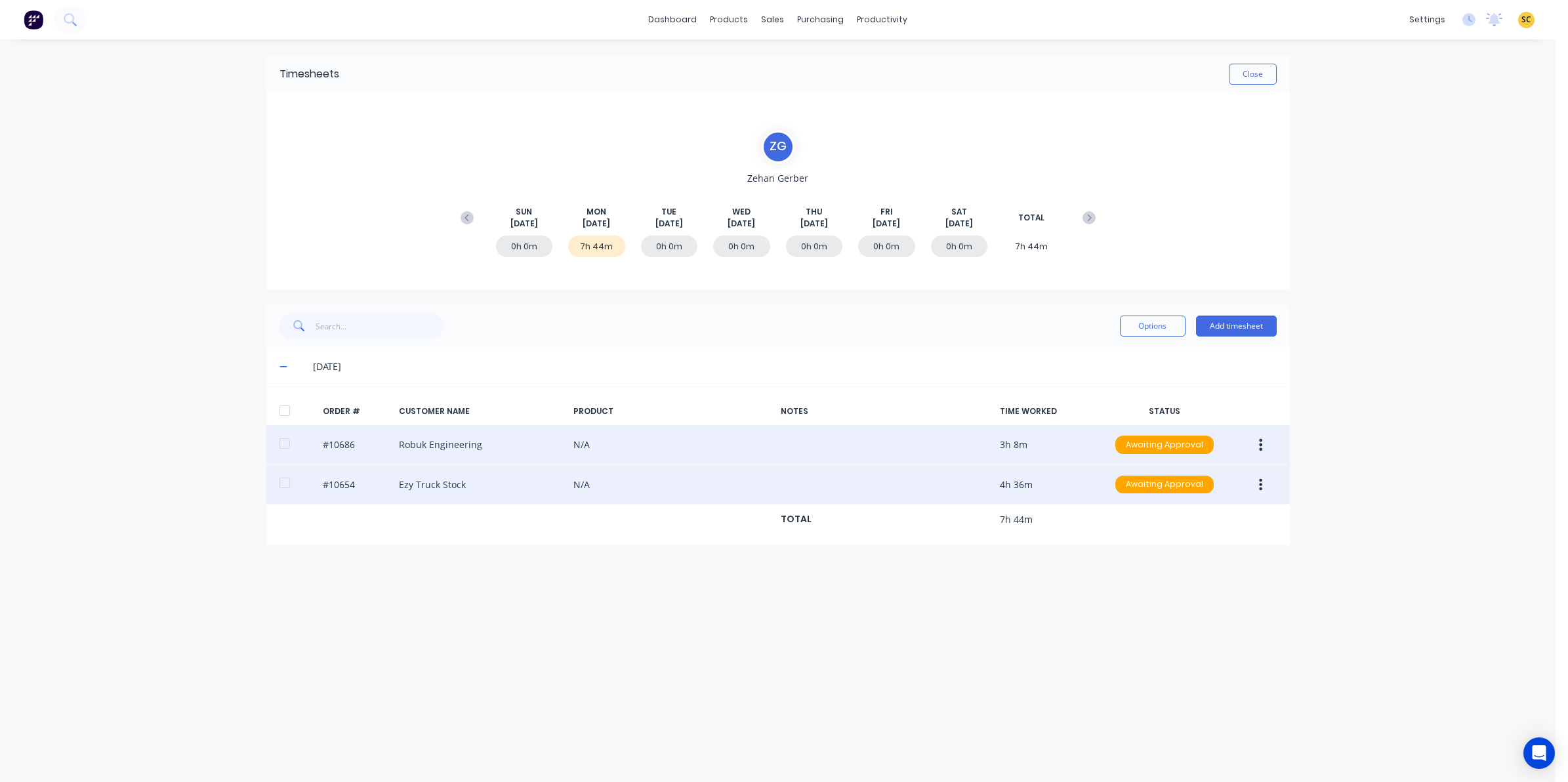
click at [1262, 448] on icon "button" at bounding box center [1260, 445] width 3 height 15
click at [1208, 538] on div "Edit" at bounding box center [1214, 532] width 101 height 19
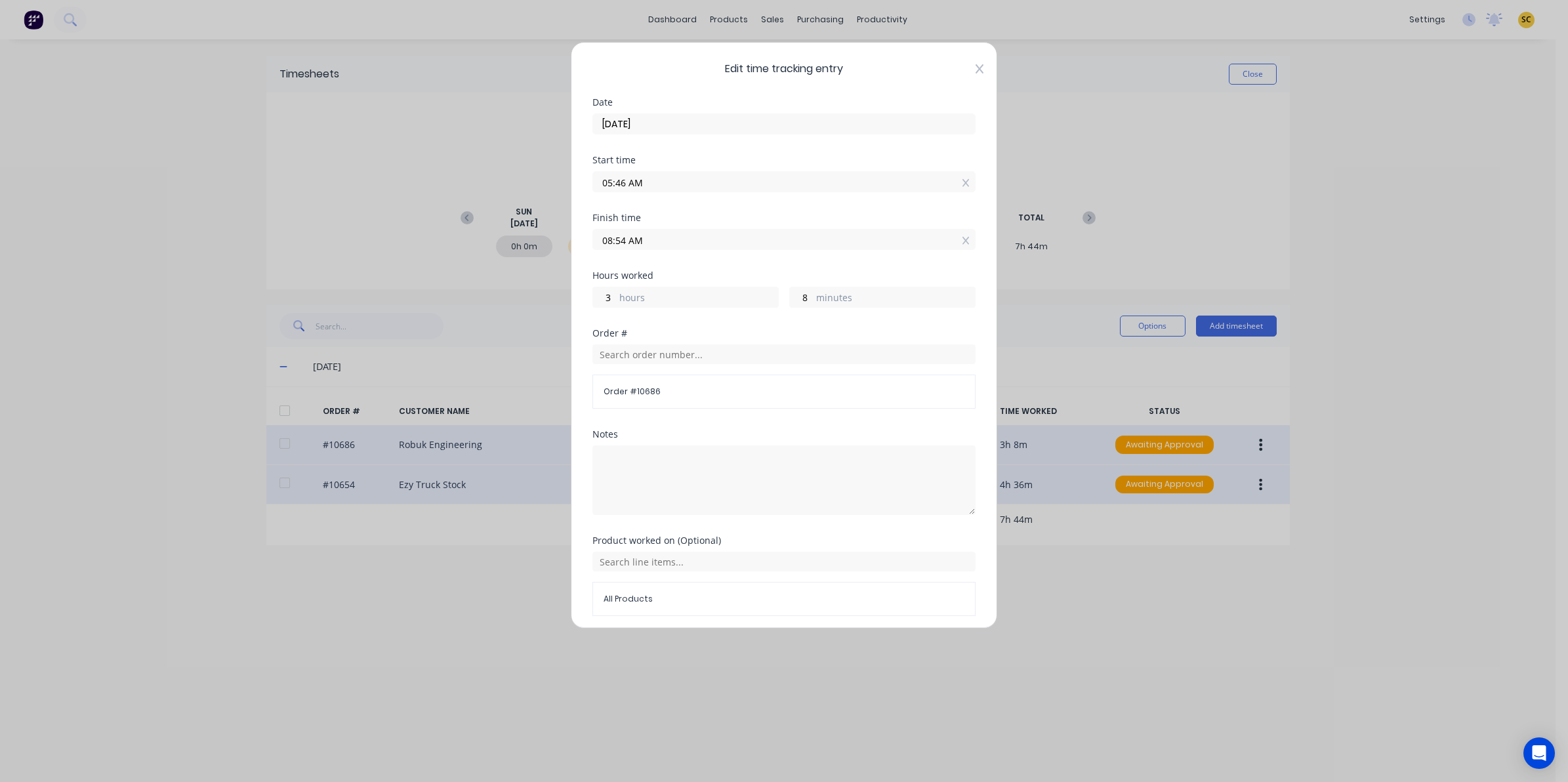
click at [975, 70] on icon at bounding box center [979, 69] width 8 height 9
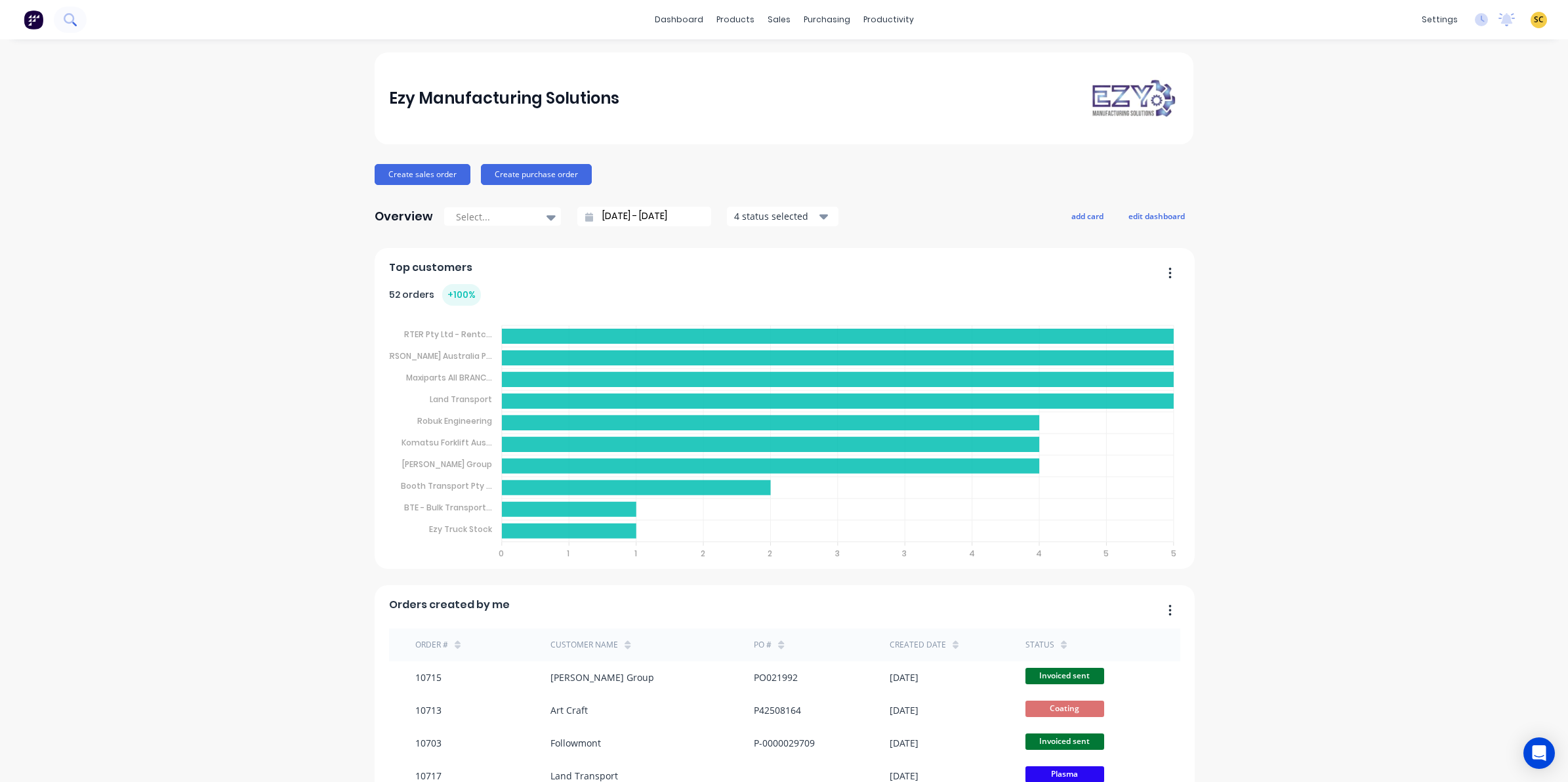
click at [63, 13] on icon at bounding box center [69, 19] width 13 height 13
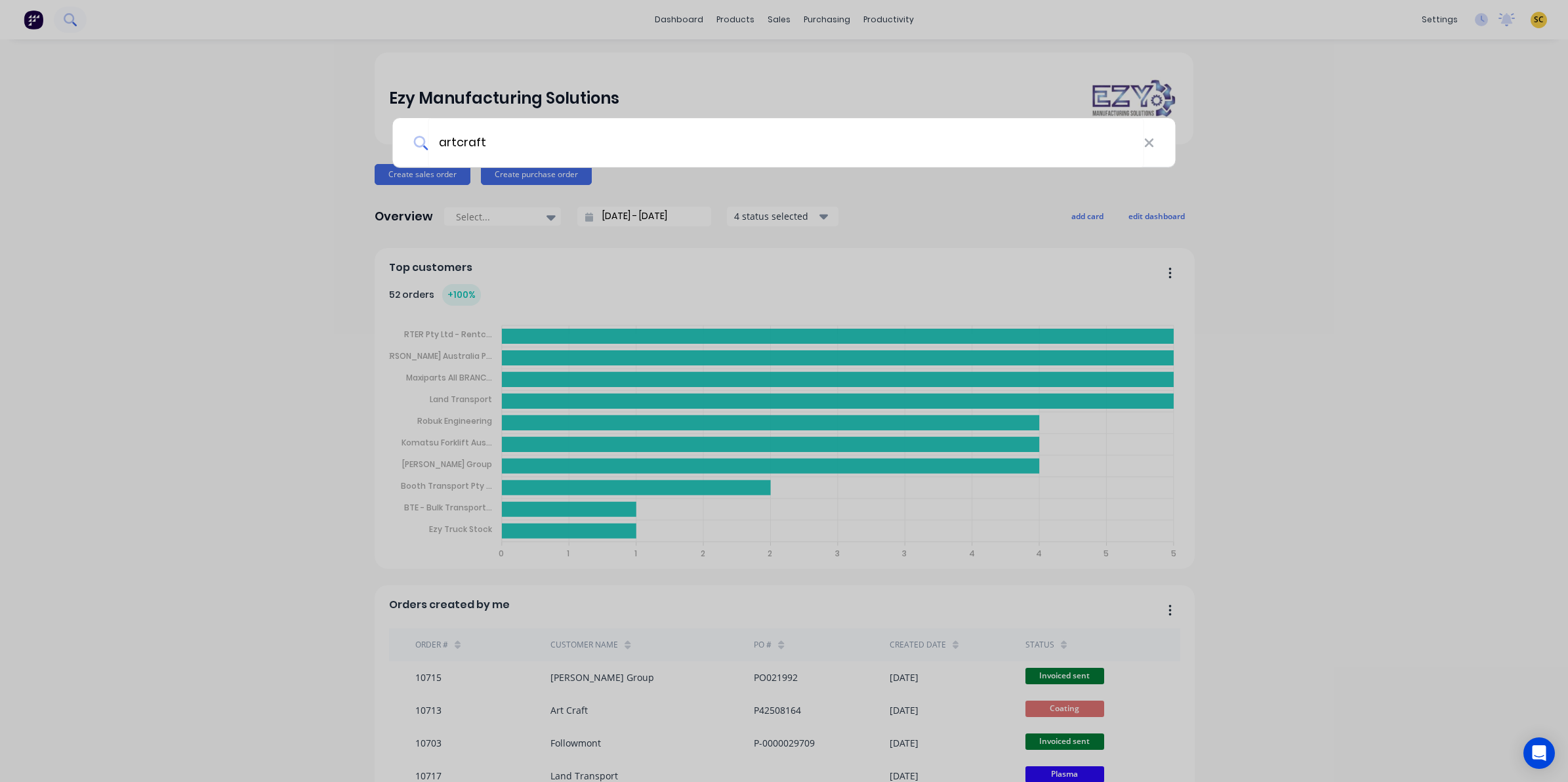
type input "artcraft"
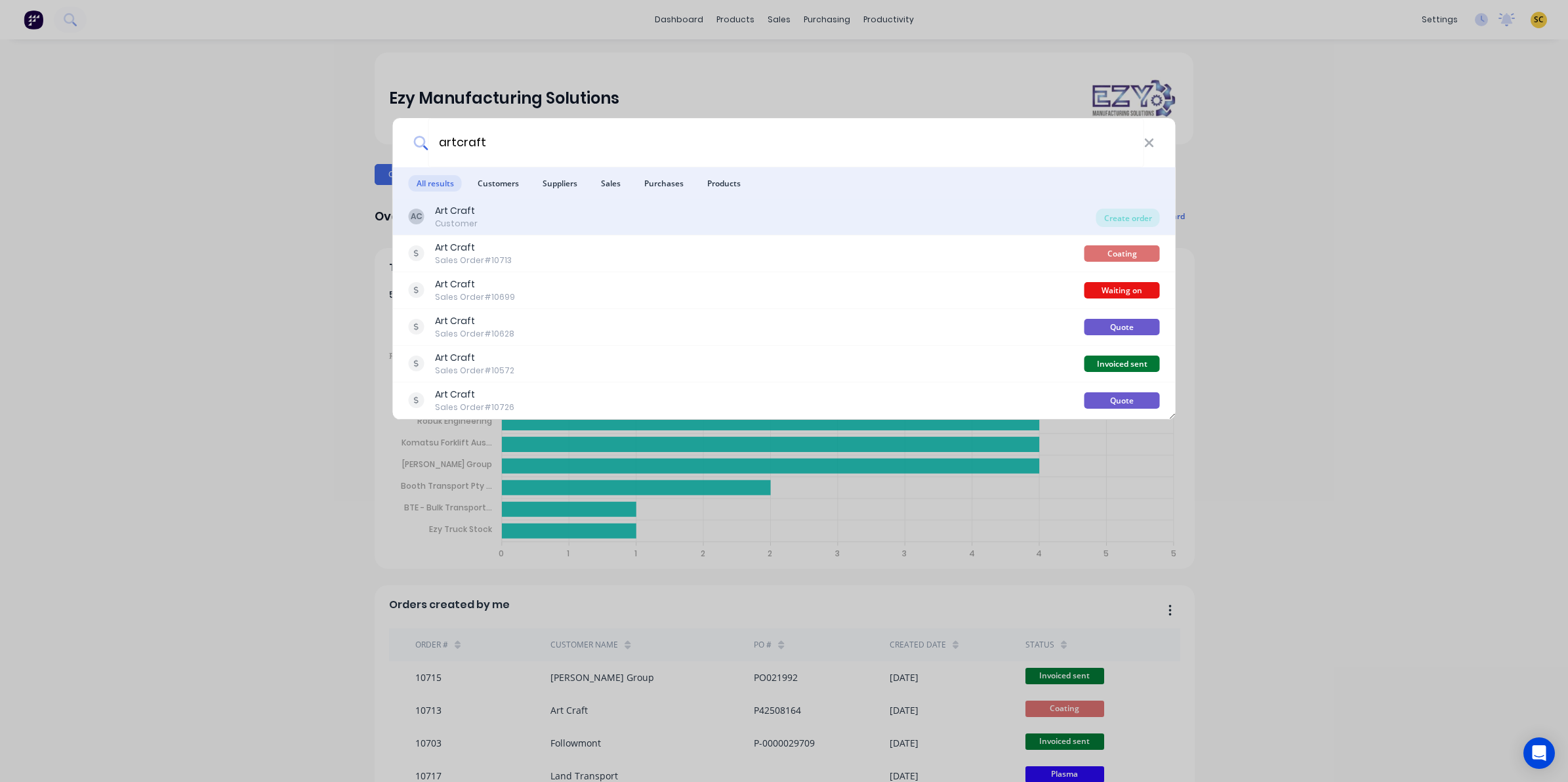
click at [548, 217] on div "AC Art Craft Customer" at bounding box center [753, 217] width 688 height 25
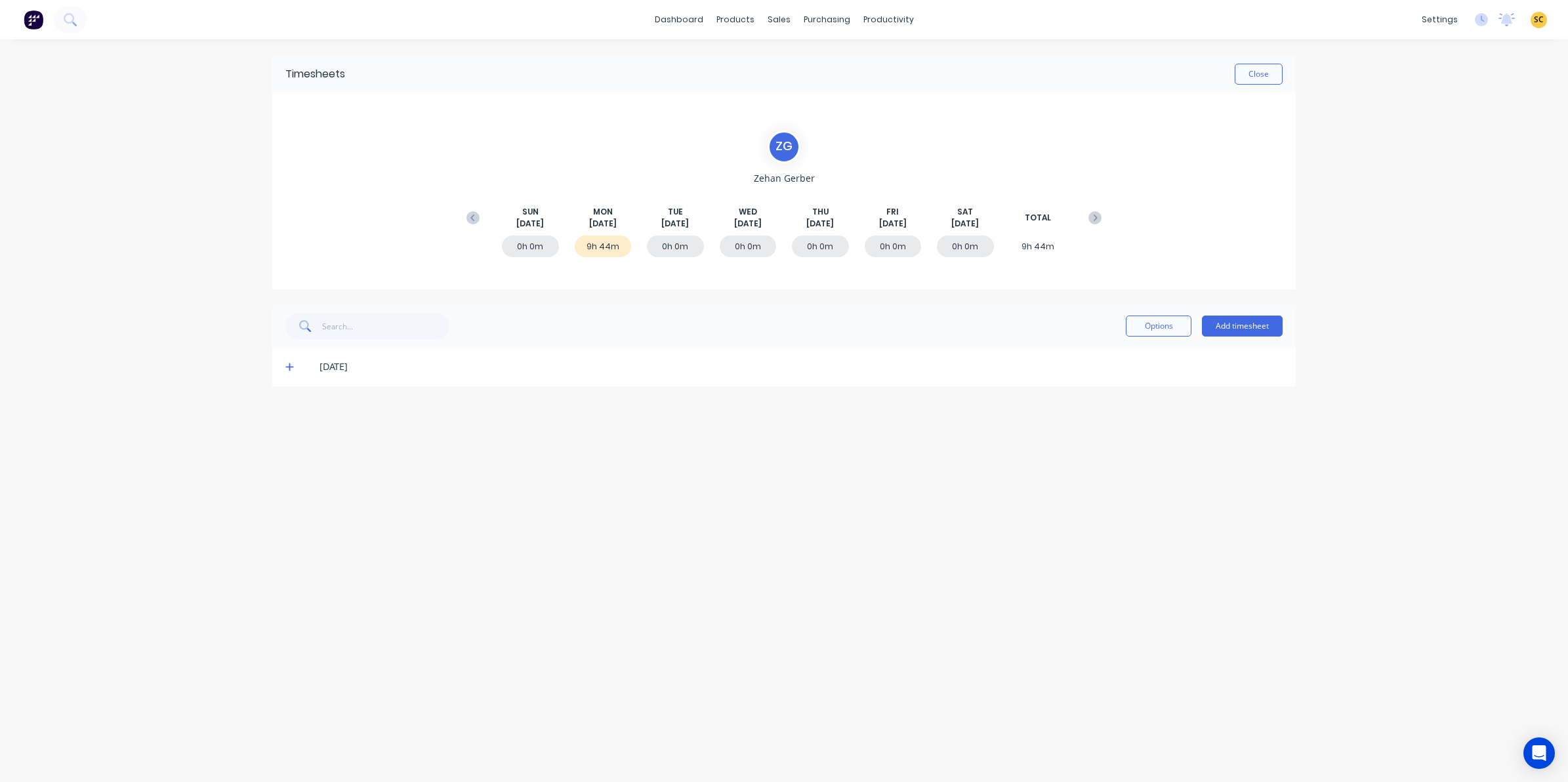
click at [284, 359] on div "[DATE]" at bounding box center [784, 366] width 1024 height 39
click at [290, 365] on icon at bounding box center [290, 367] width 9 height 9
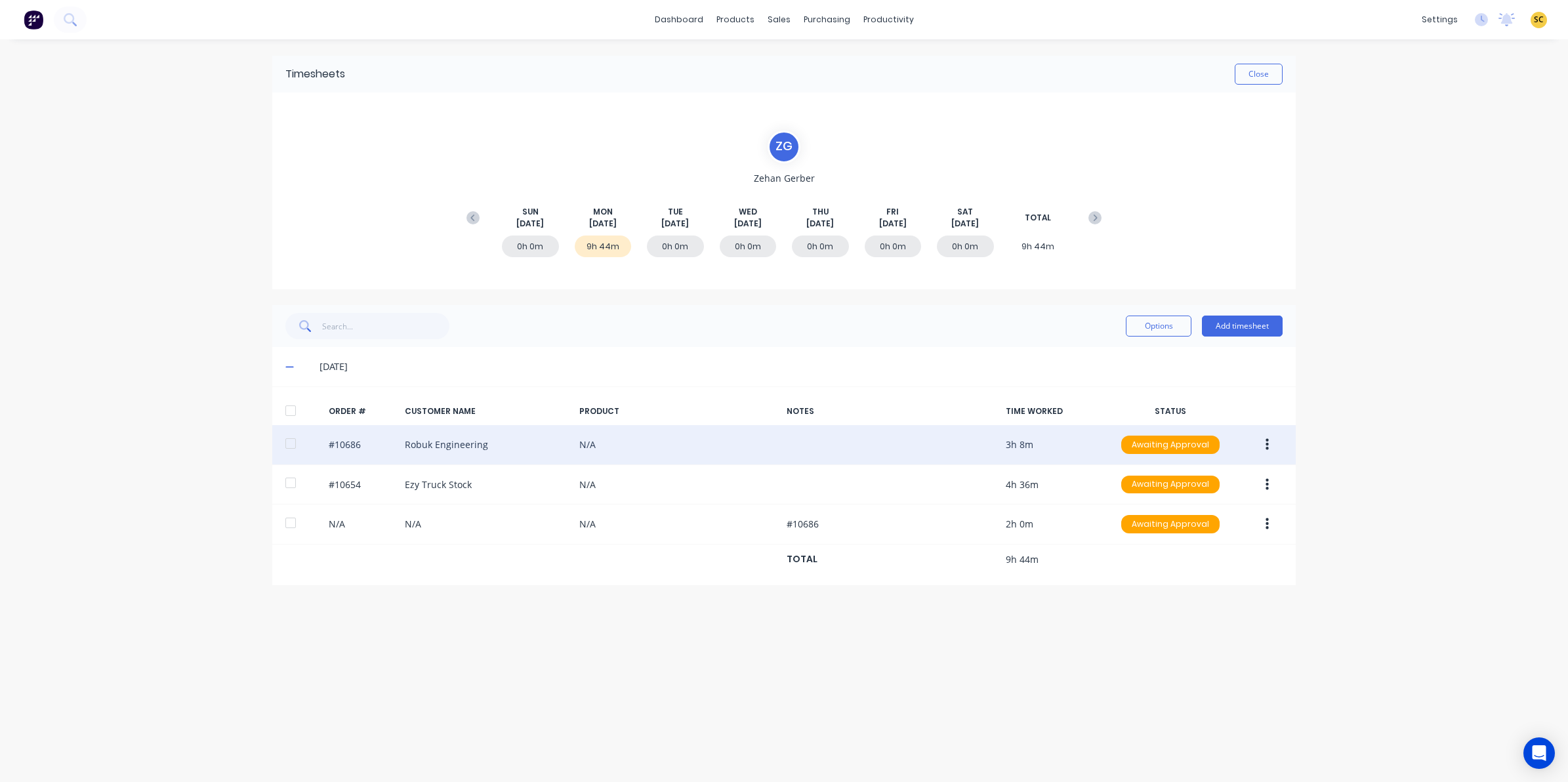
click at [1252, 438] on button "button" at bounding box center [1267, 444] width 31 height 23
click at [1193, 528] on div "Edit" at bounding box center [1220, 532] width 101 height 19
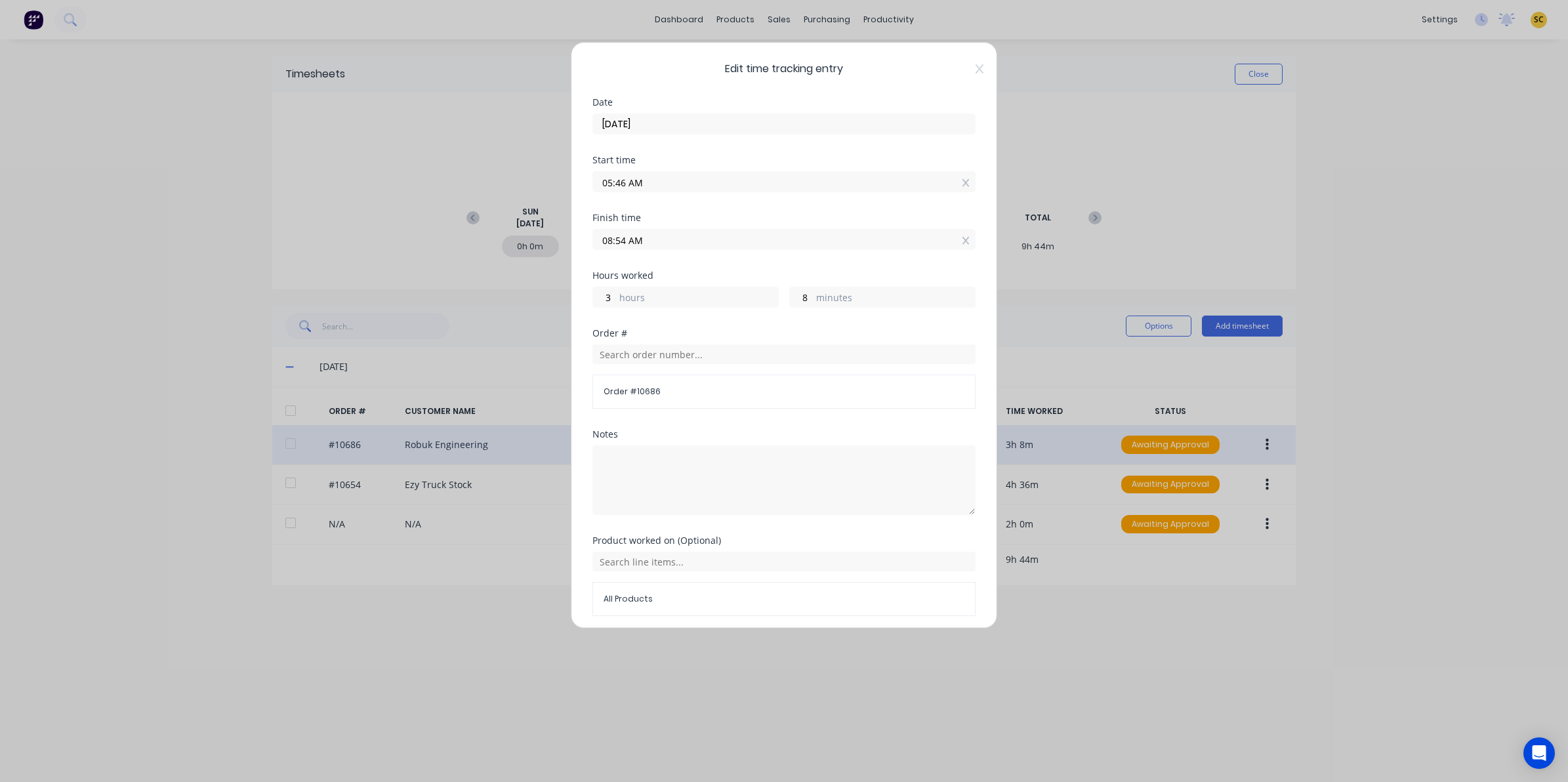
click at [962, 69] on span "Edit time tracking entry" at bounding box center [784, 69] width 383 height 16
click at [969, 74] on div "Edit time tracking entry Date [DATE] Start time 05:46 AM Finish time 08:54 AM H…" at bounding box center [784, 335] width 426 height 586
click at [975, 67] on icon at bounding box center [979, 69] width 8 height 9
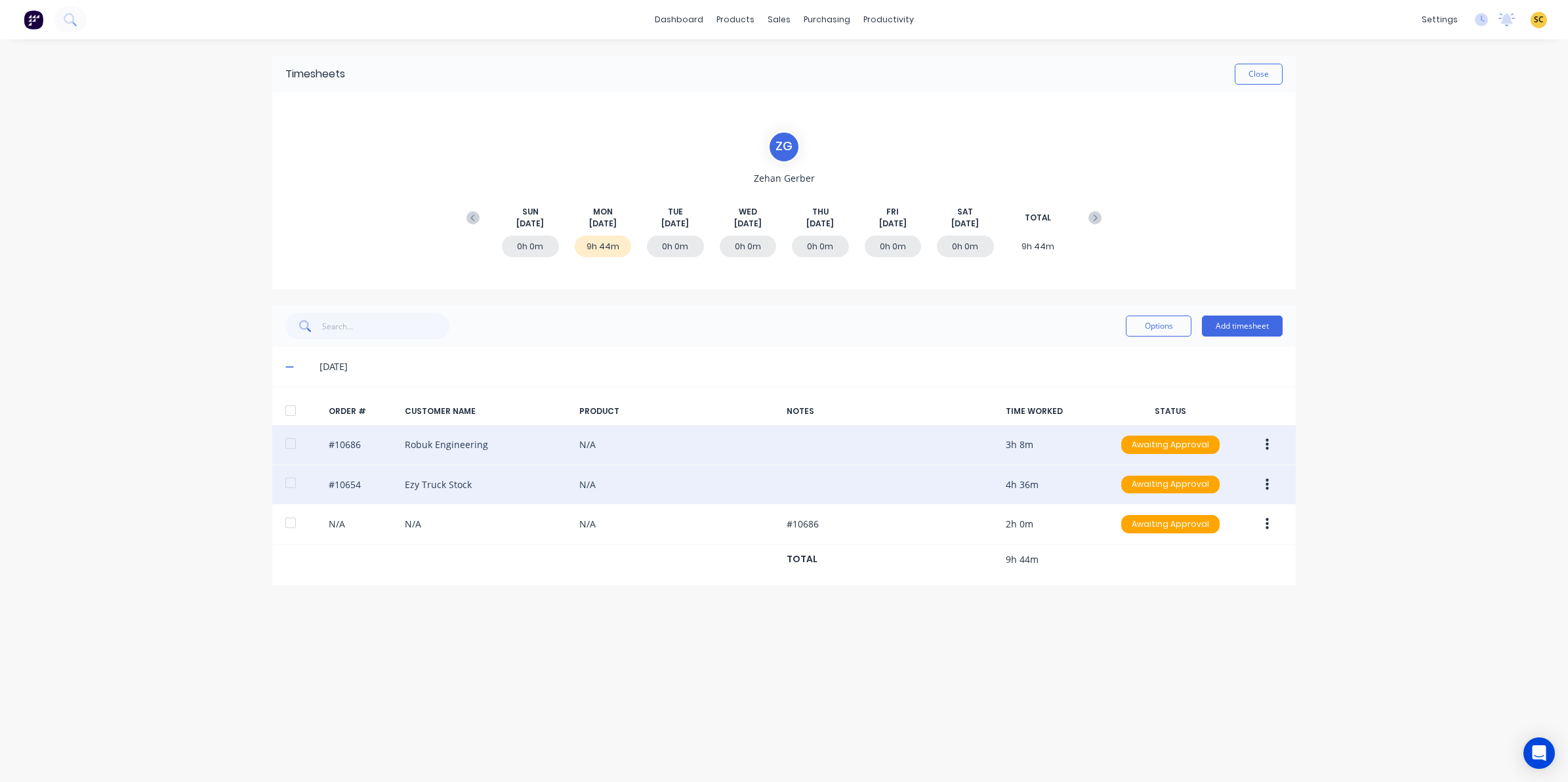
click at [1268, 492] on icon "button" at bounding box center [1267, 485] width 3 height 15
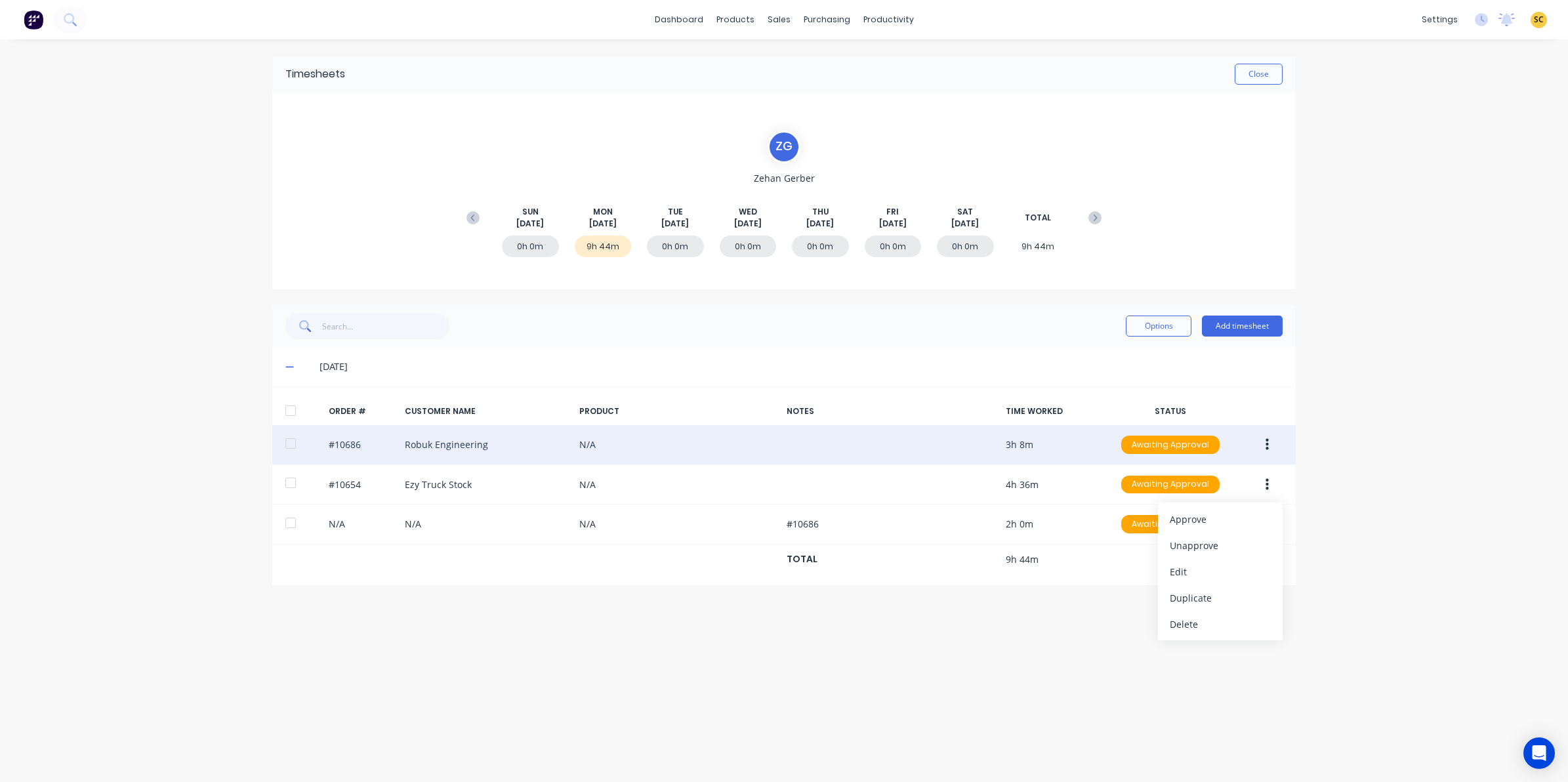
drag, startPoint x: 1313, startPoint y: 640, endPoint x: 1310, endPoint y: 589, distance: 51.1
click at [1313, 638] on div "dashboard products sales purchasing productivity dashboard products Product Cat…" at bounding box center [784, 391] width 1568 height 782
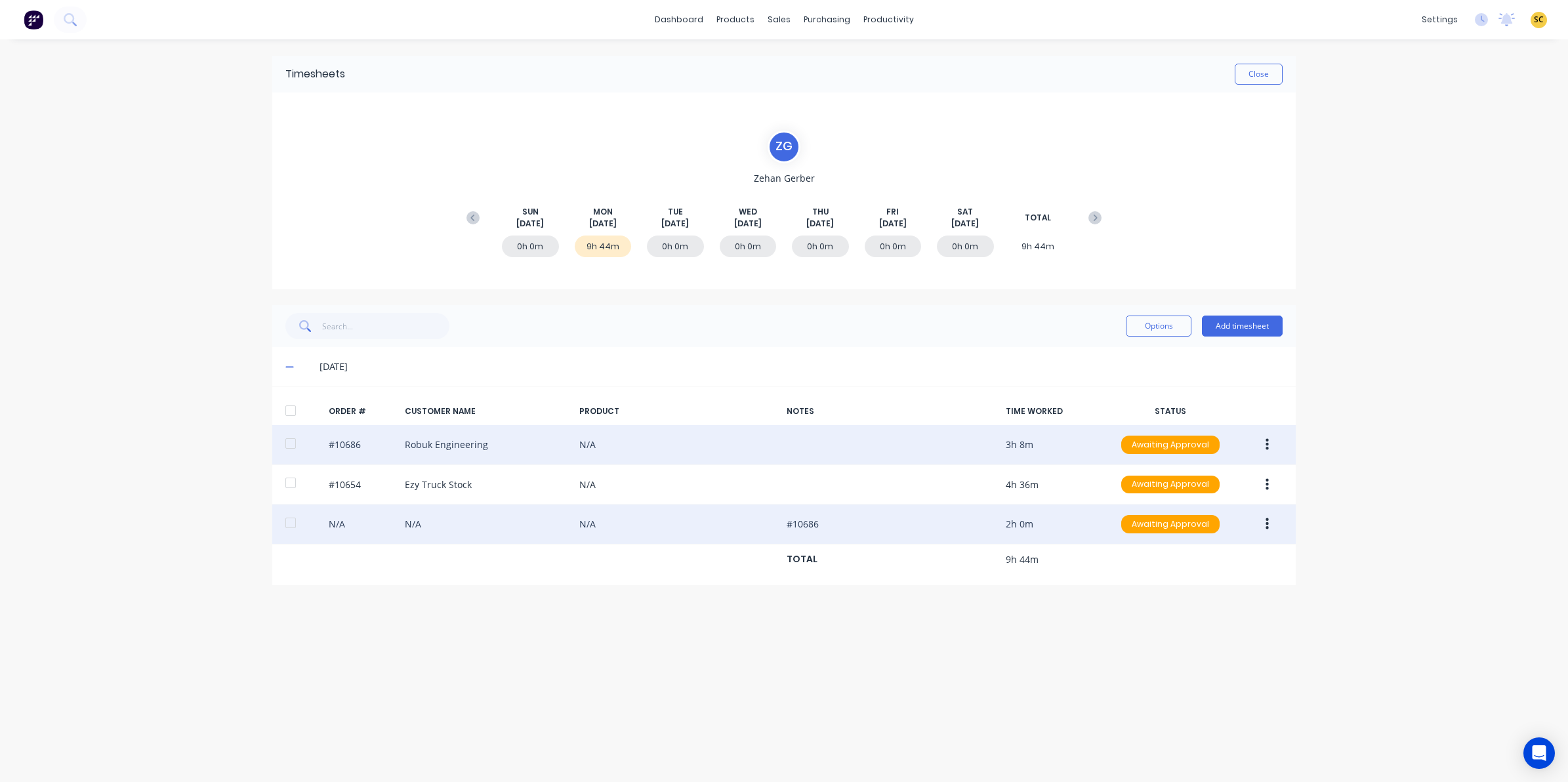
click at [1271, 522] on button "button" at bounding box center [1267, 524] width 31 height 23
click at [1186, 619] on div "Edit" at bounding box center [1220, 611] width 101 height 19
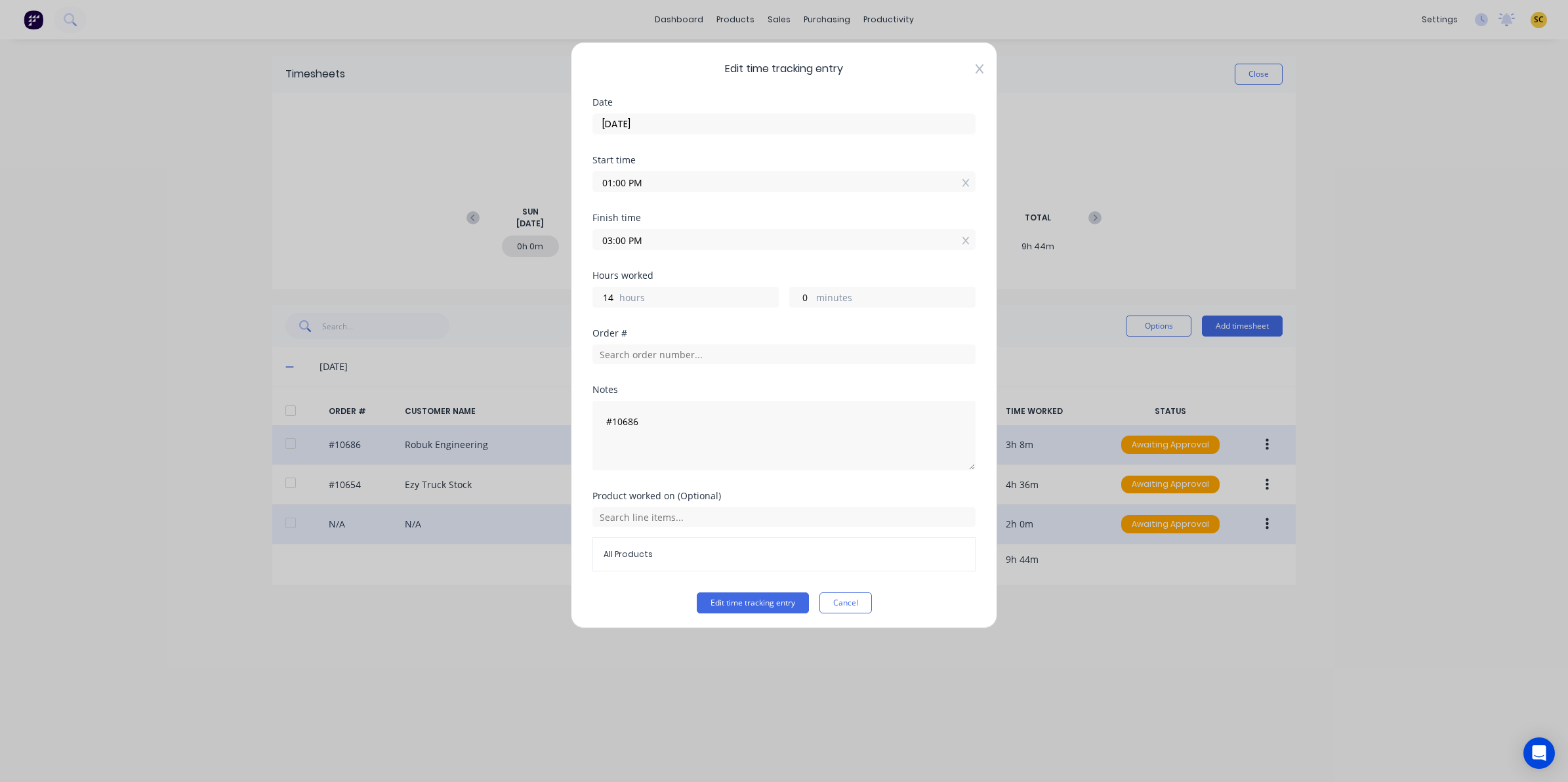
click at [975, 71] on icon at bounding box center [979, 69] width 8 height 9
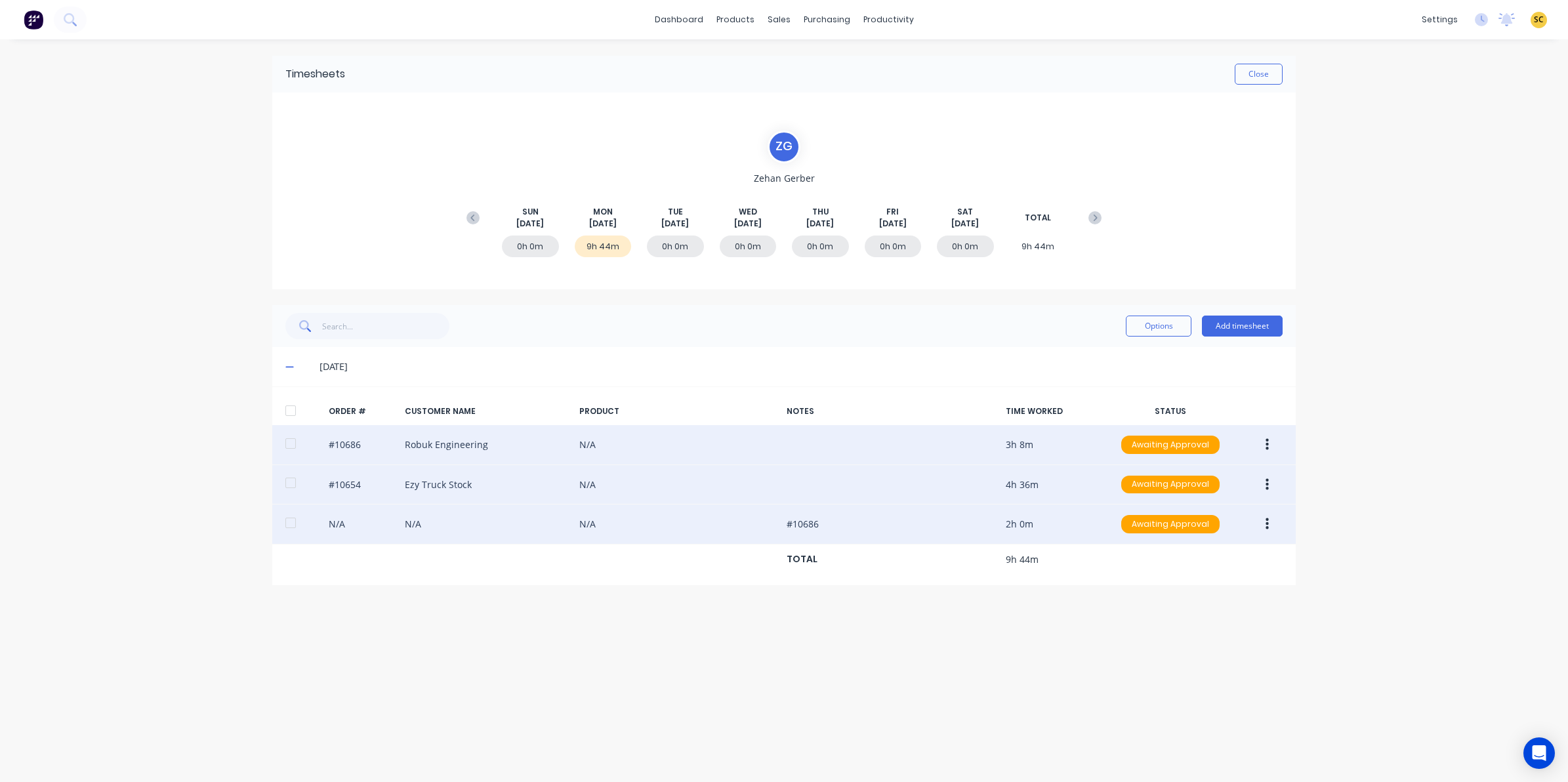
click at [1273, 491] on button "button" at bounding box center [1267, 484] width 31 height 23
click at [1188, 573] on div "Edit" at bounding box center [1220, 572] width 101 height 19
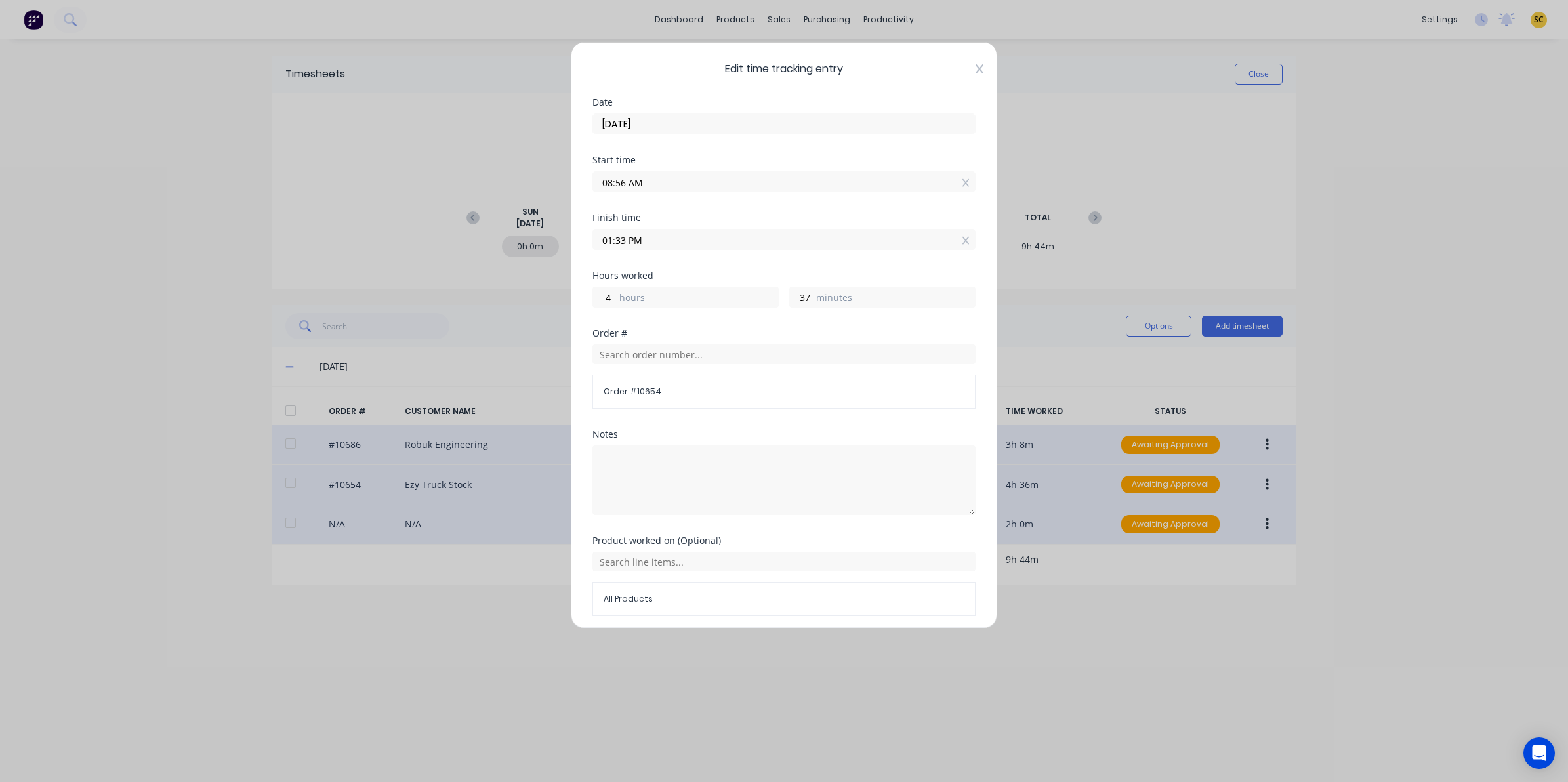
click at [975, 71] on icon at bounding box center [979, 69] width 8 height 9
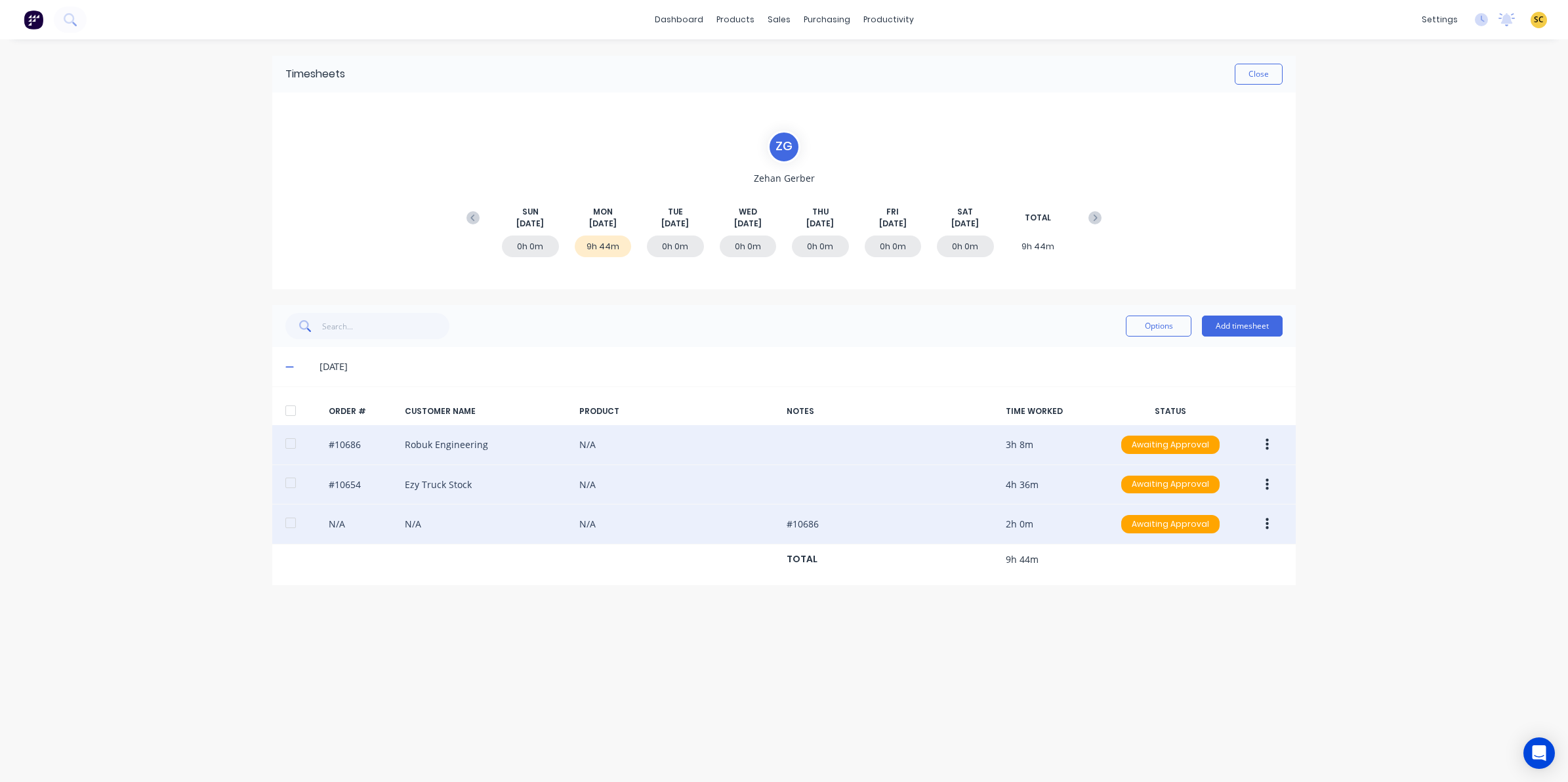
click at [1265, 434] on button "button" at bounding box center [1267, 444] width 31 height 23
click at [1192, 535] on div "Edit" at bounding box center [1220, 532] width 101 height 19
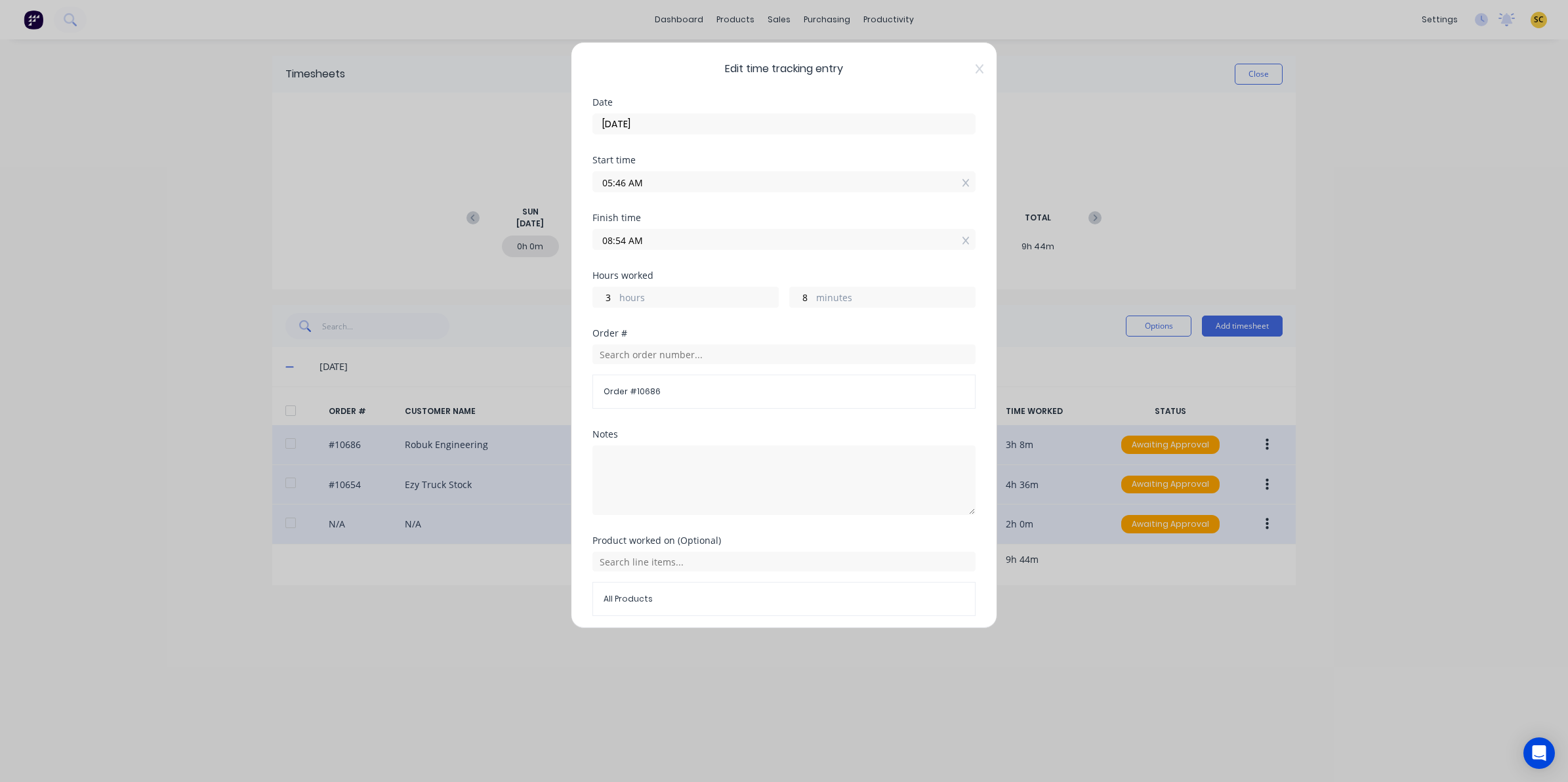
click at [961, 70] on span "Edit time tracking entry" at bounding box center [784, 69] width 383 height 16
click at [975, 70] on icon at bounding box center [979, 69] width 8 height 9
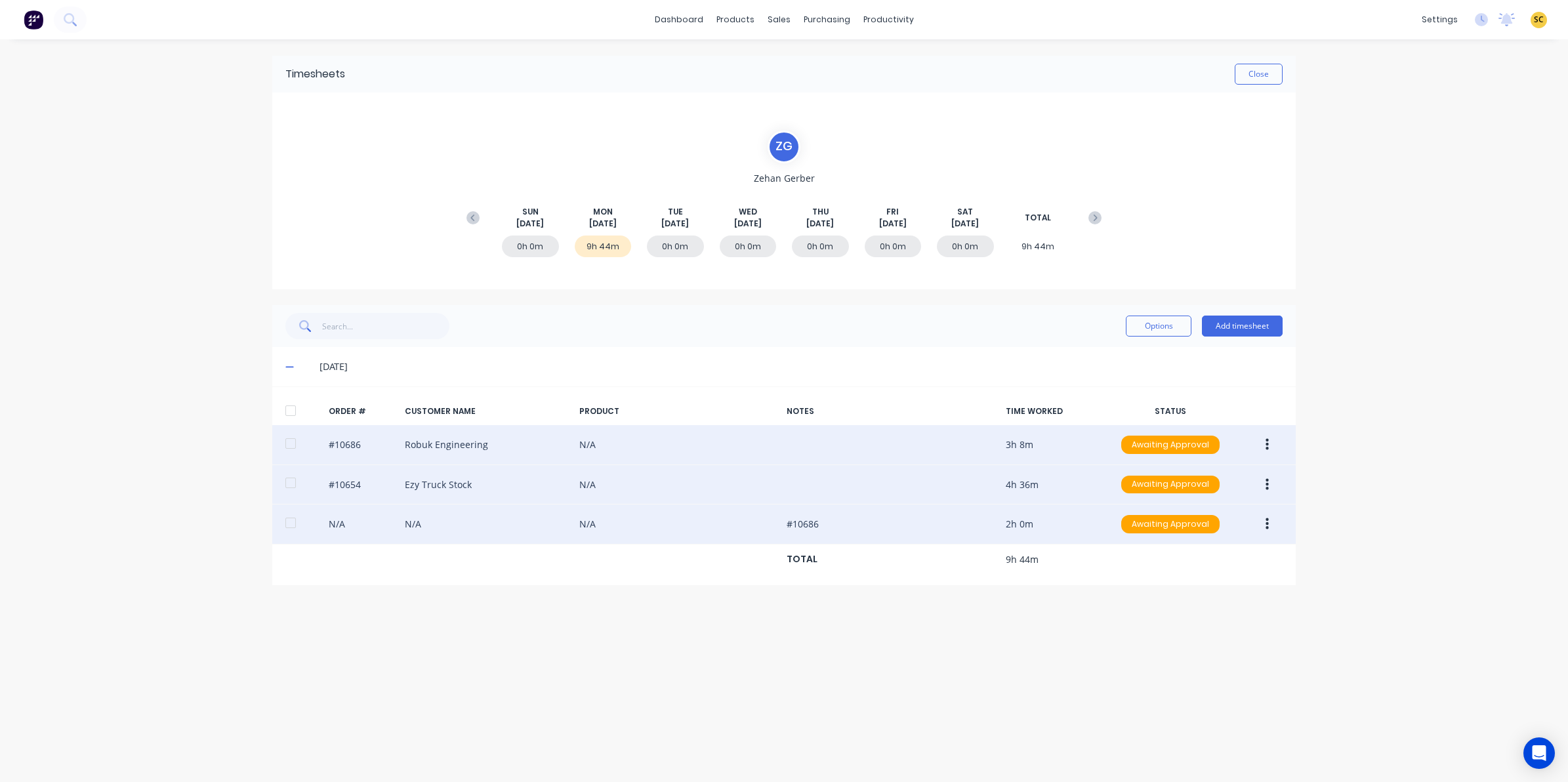
click at [1268, 526] on button "button" at bounding box center [1267, 524] width 31 height 23
click at [1222, 612] on div "Edit" at bounding box center [1220, 611] width 101 height 19
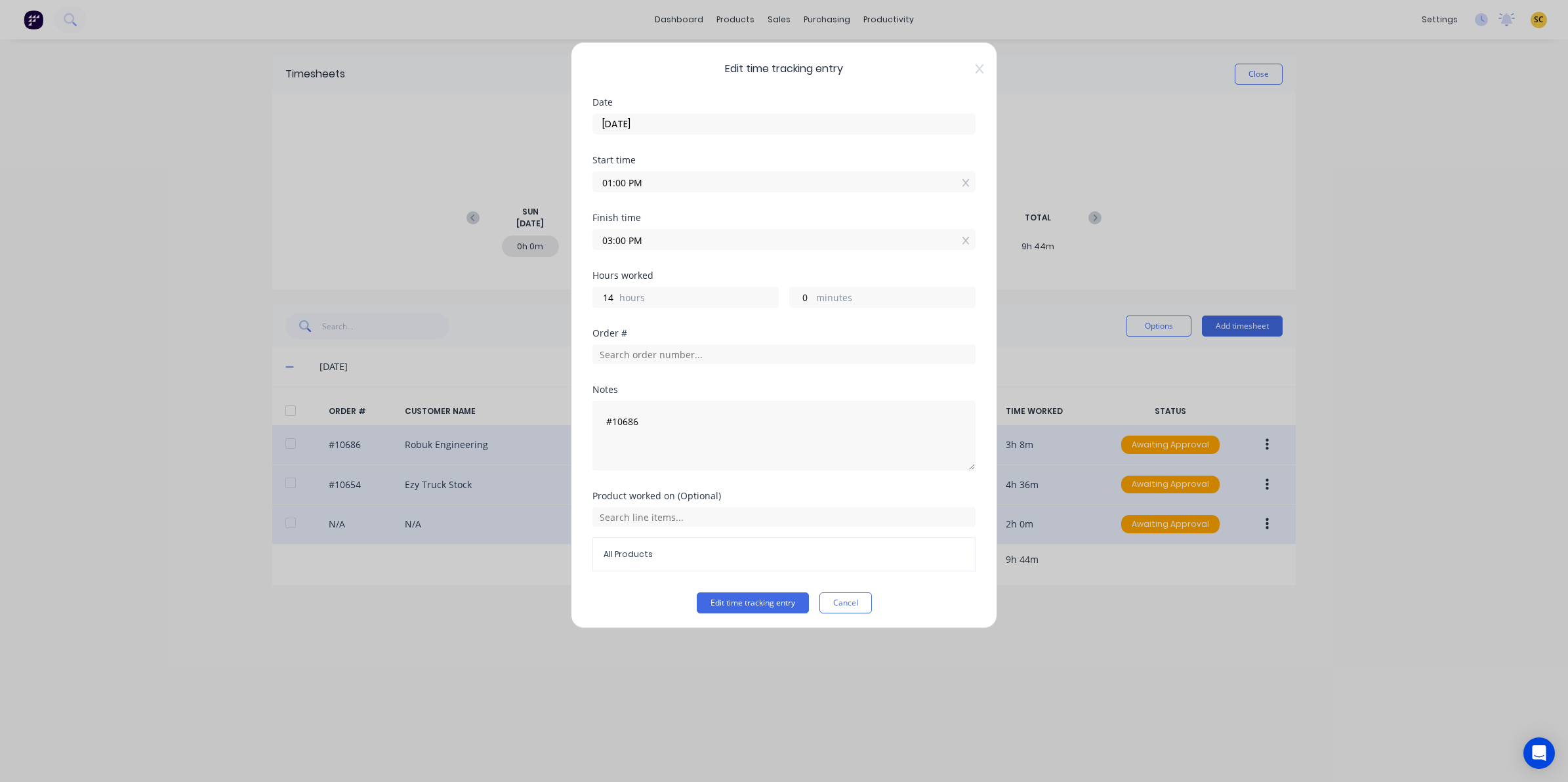
click at [962, 73] on span "Edit time tracking entry" at bounding box center [784, 69] width 383 height 16
click at [975, 70] on icon at bounding box center [979, 69] width 8 height 11
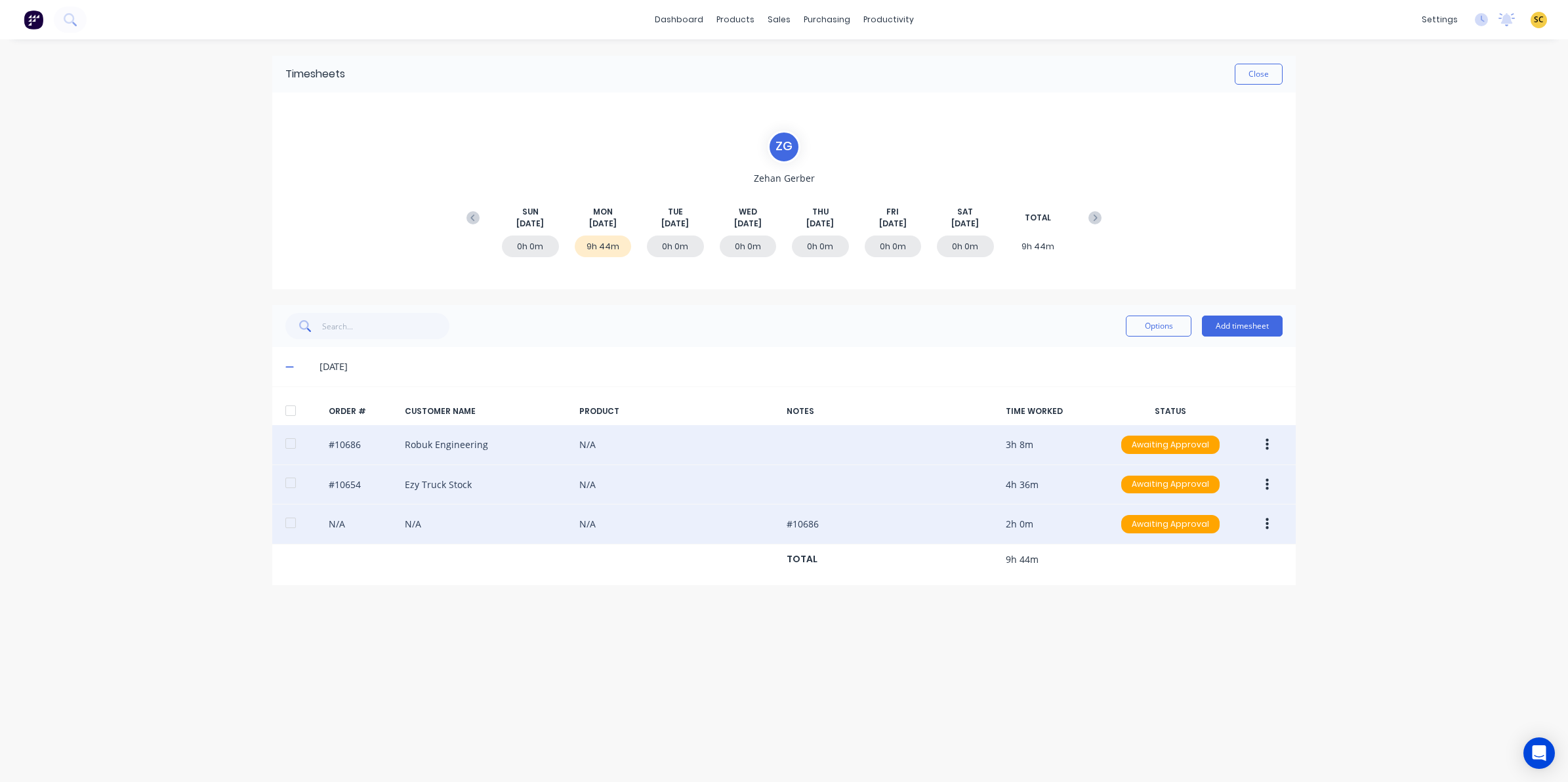
click at [43, 15] on button at bounding box center [33, 19] width 27 height 26
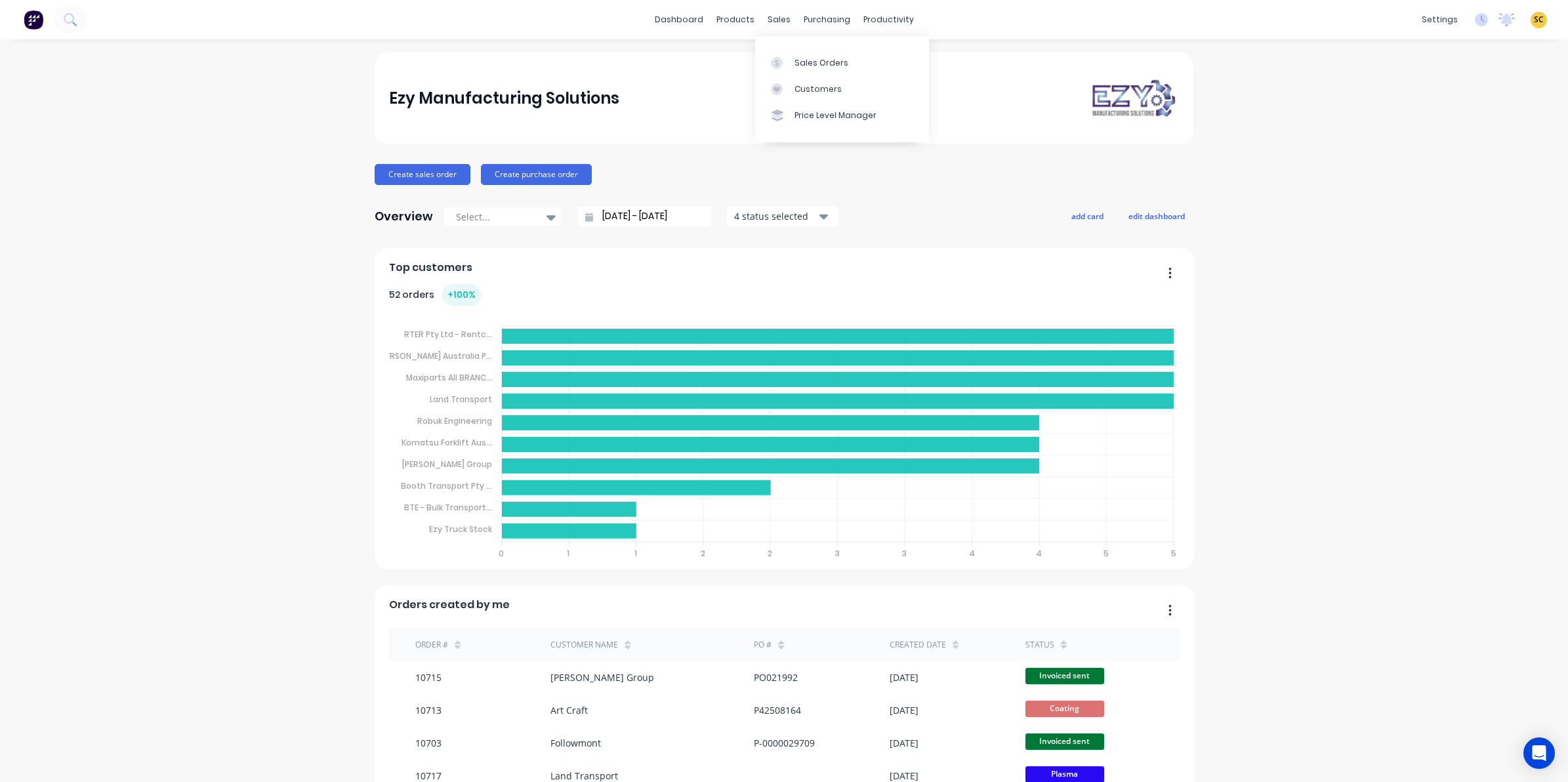
drag, startPoint x: 768, startPoint y: 19, endPoint x: 765, endPoint y: 33, distance: 14.3
click at [768, 20] on div "sales" at bounding box center [779, 20] width 36 height 20
click at [815, 56] on link "Sales Orders" at bounding box center [842, 62] width 174 height 26
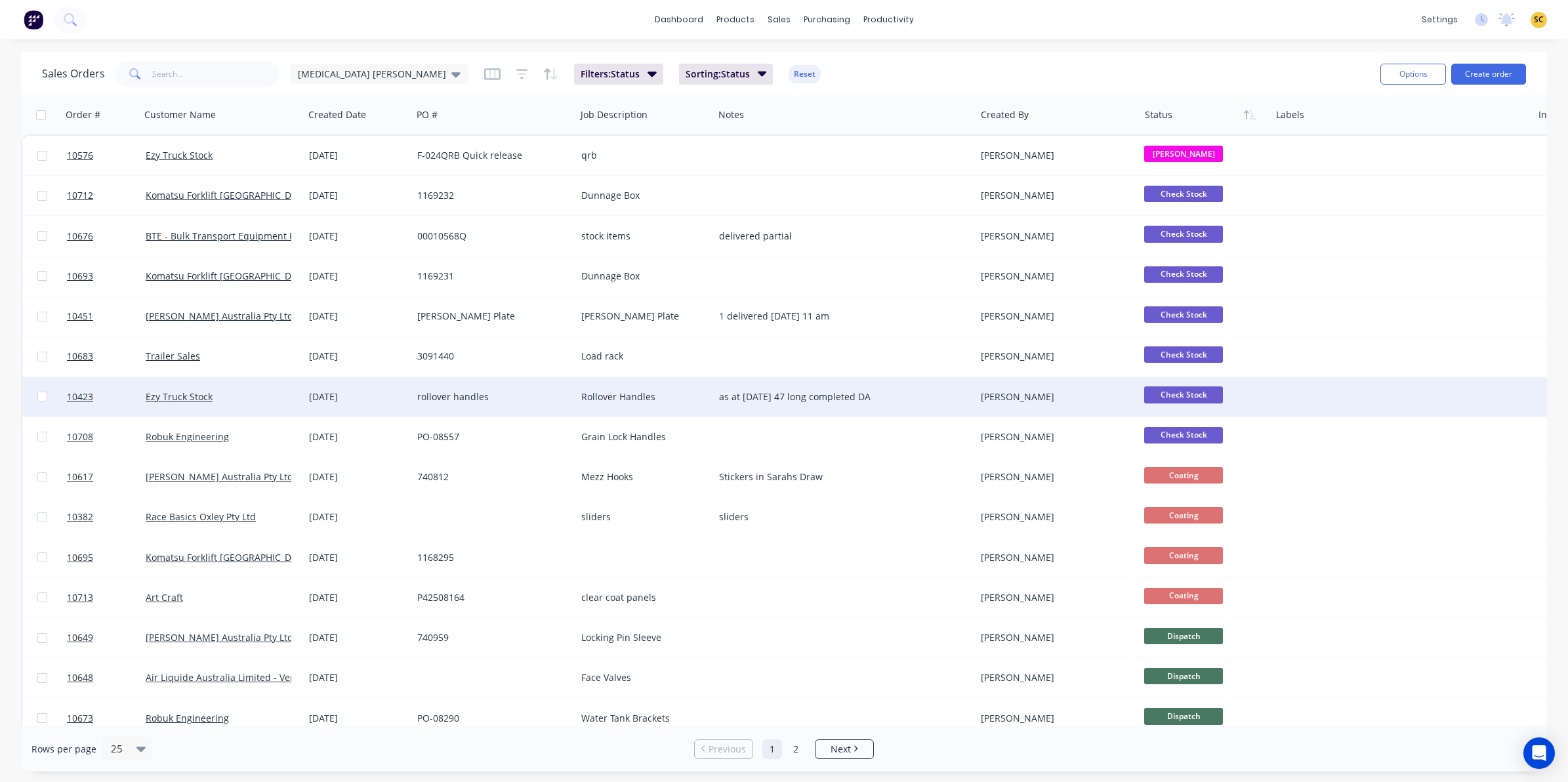
click at [395, 402] on div "[DATE]" at bounding box center [358, 396] width 108 height 39
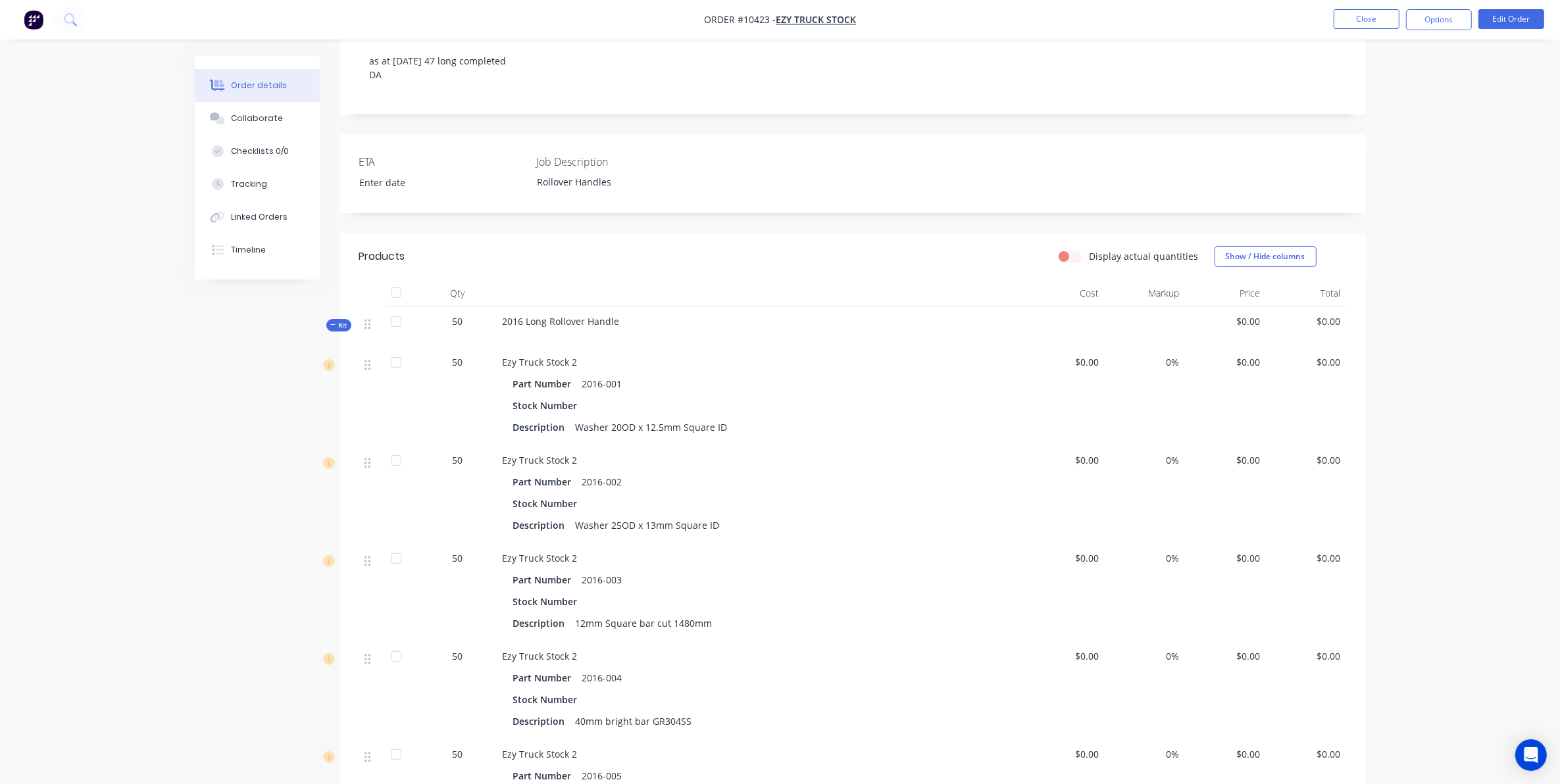
scroll to position [247, 0]
click at [340, 318] on div "Kit" at bounding box center [338, 324] width 25 height 13
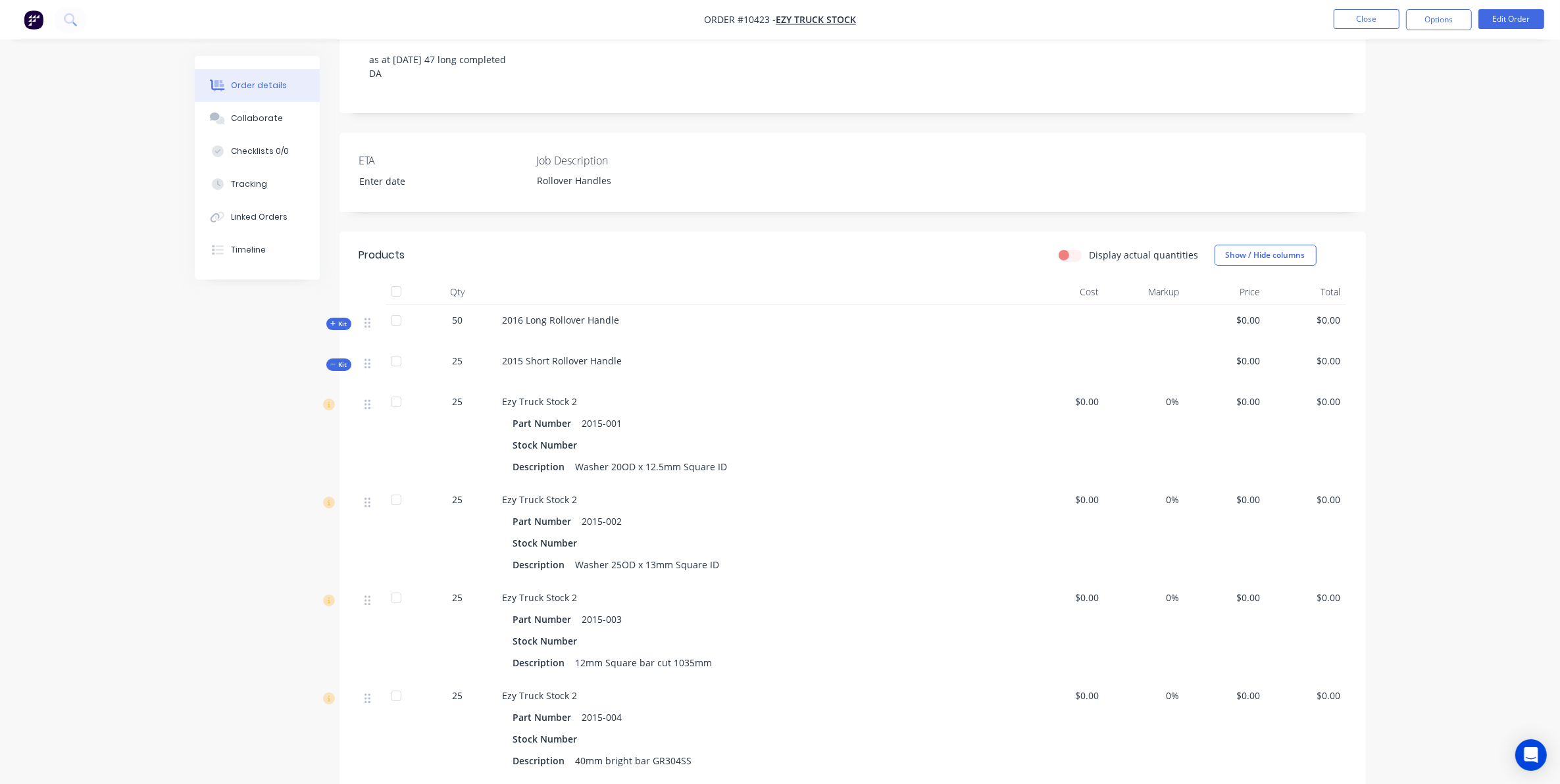
click at [343, 360] on span "Kit" at bounding box center [339, 365] width 17 height 10
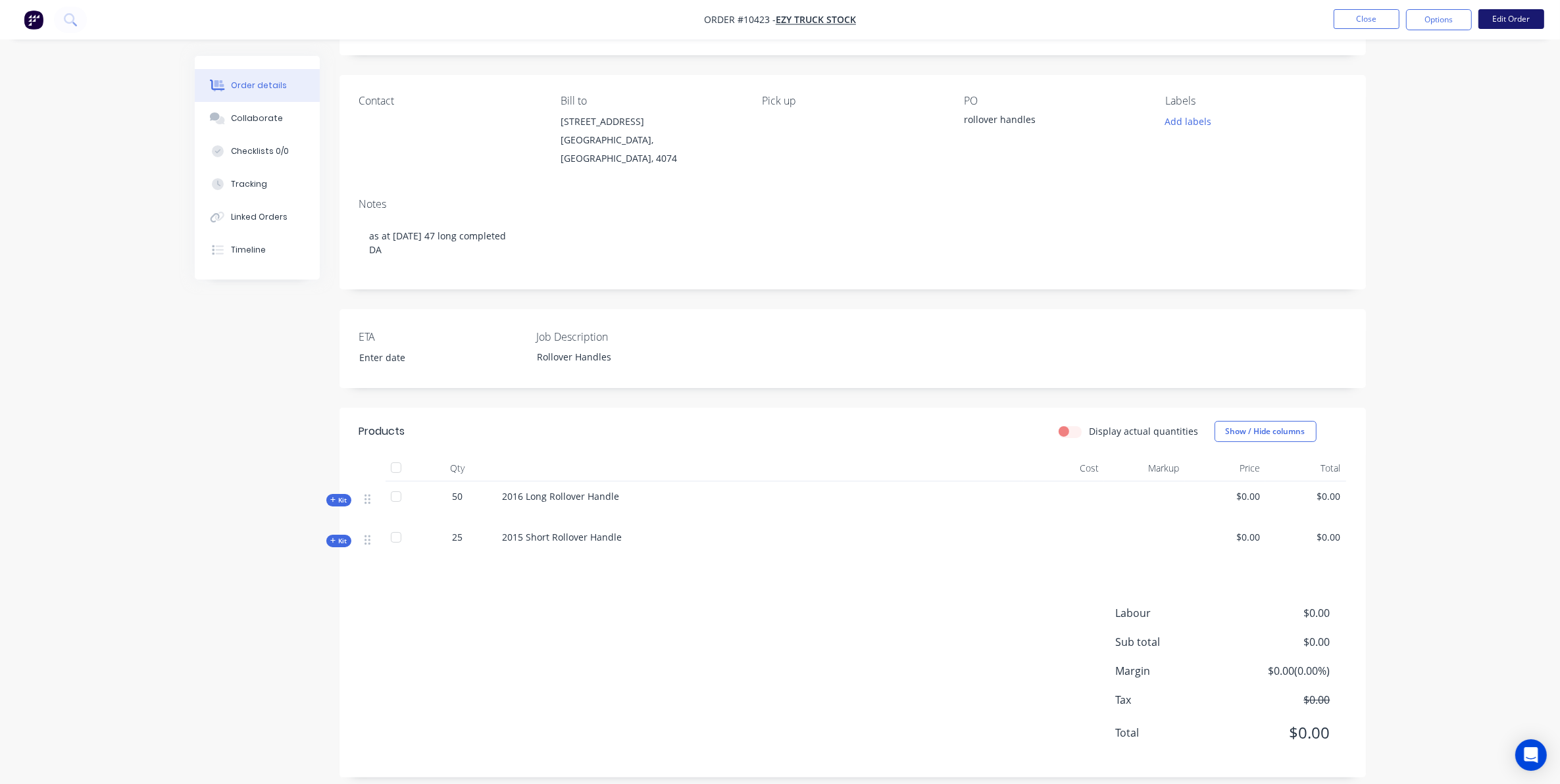
click at [1531, 15] on button "Edit Order" at bounding box center [1511, 19] width 66 height 20
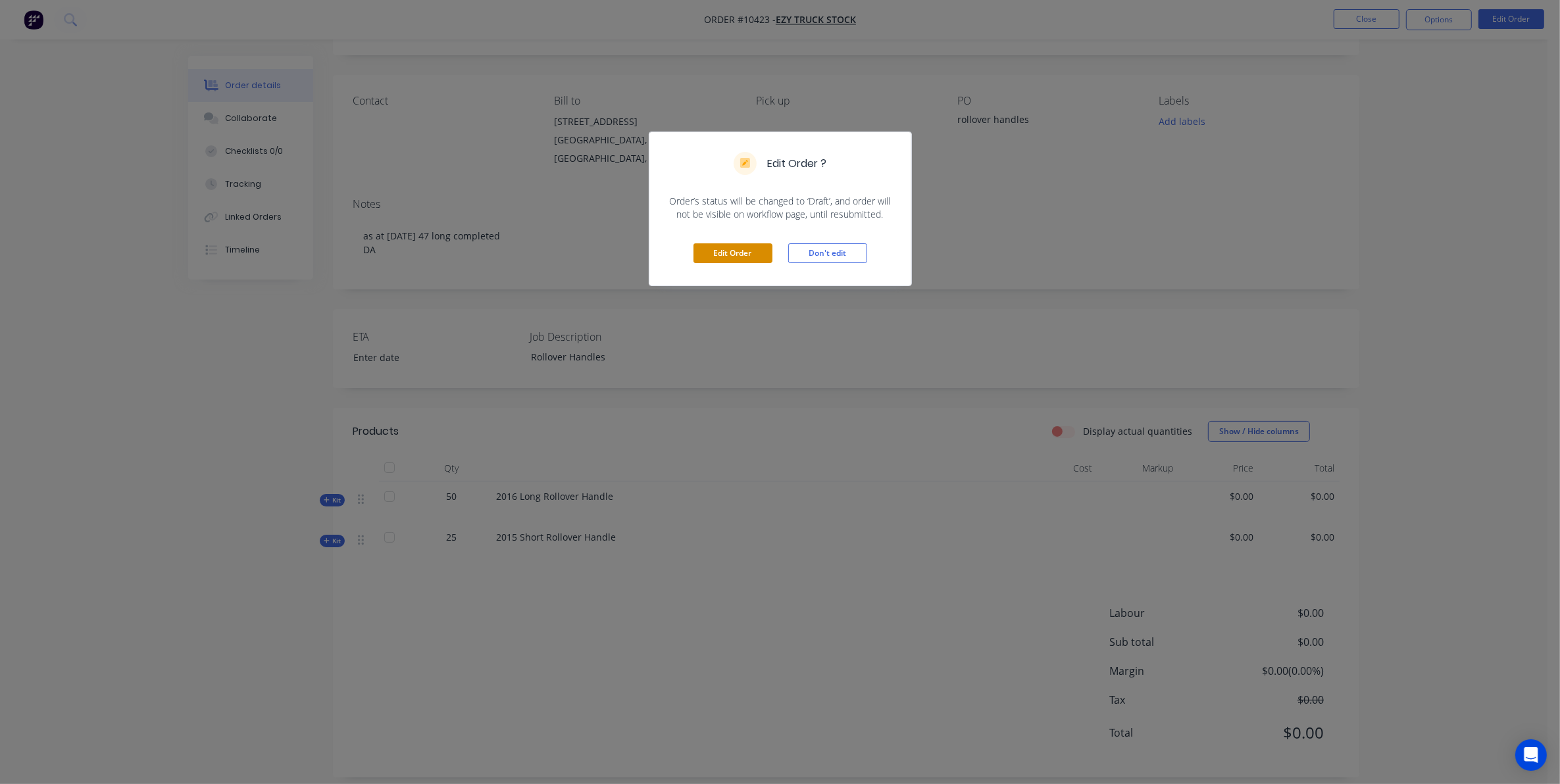
click at [719, 260] on button "Edit Order" at bounding box center [733, 254] width 79 height 20
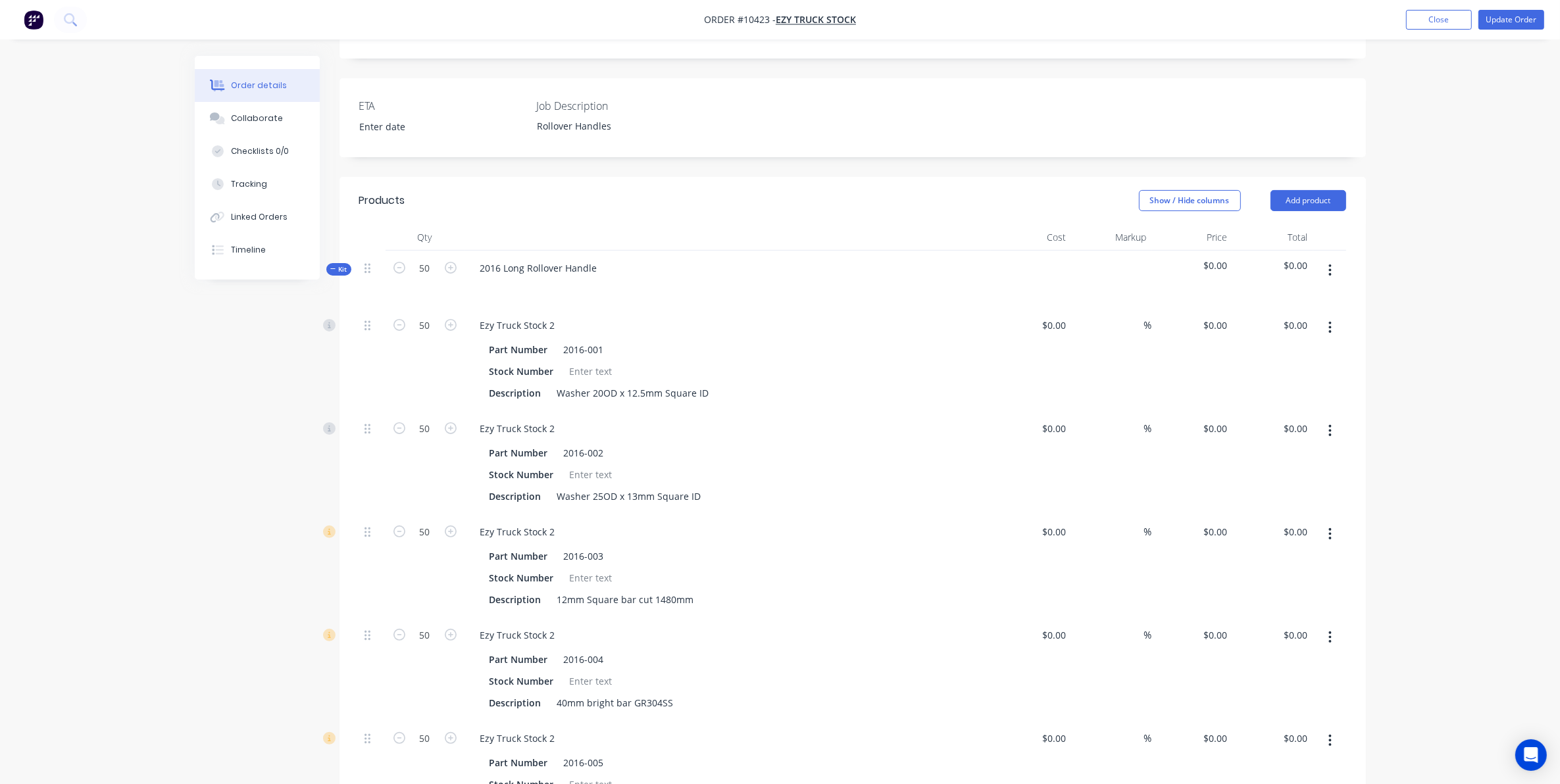
scroll to position [329, 0]
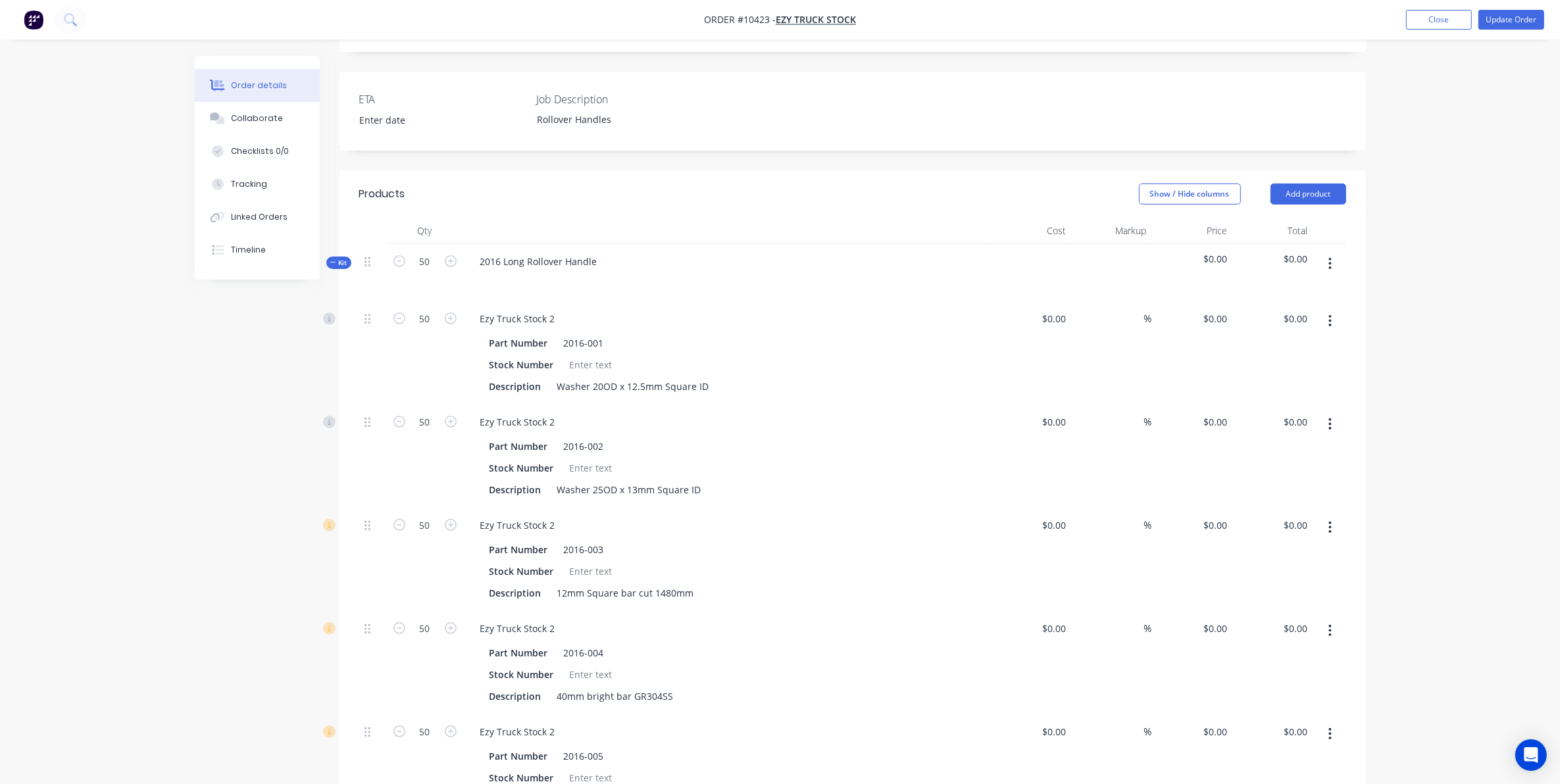
click at [343, 258] on span "Kit" at bounding box center [339, 263] width 17 height 10
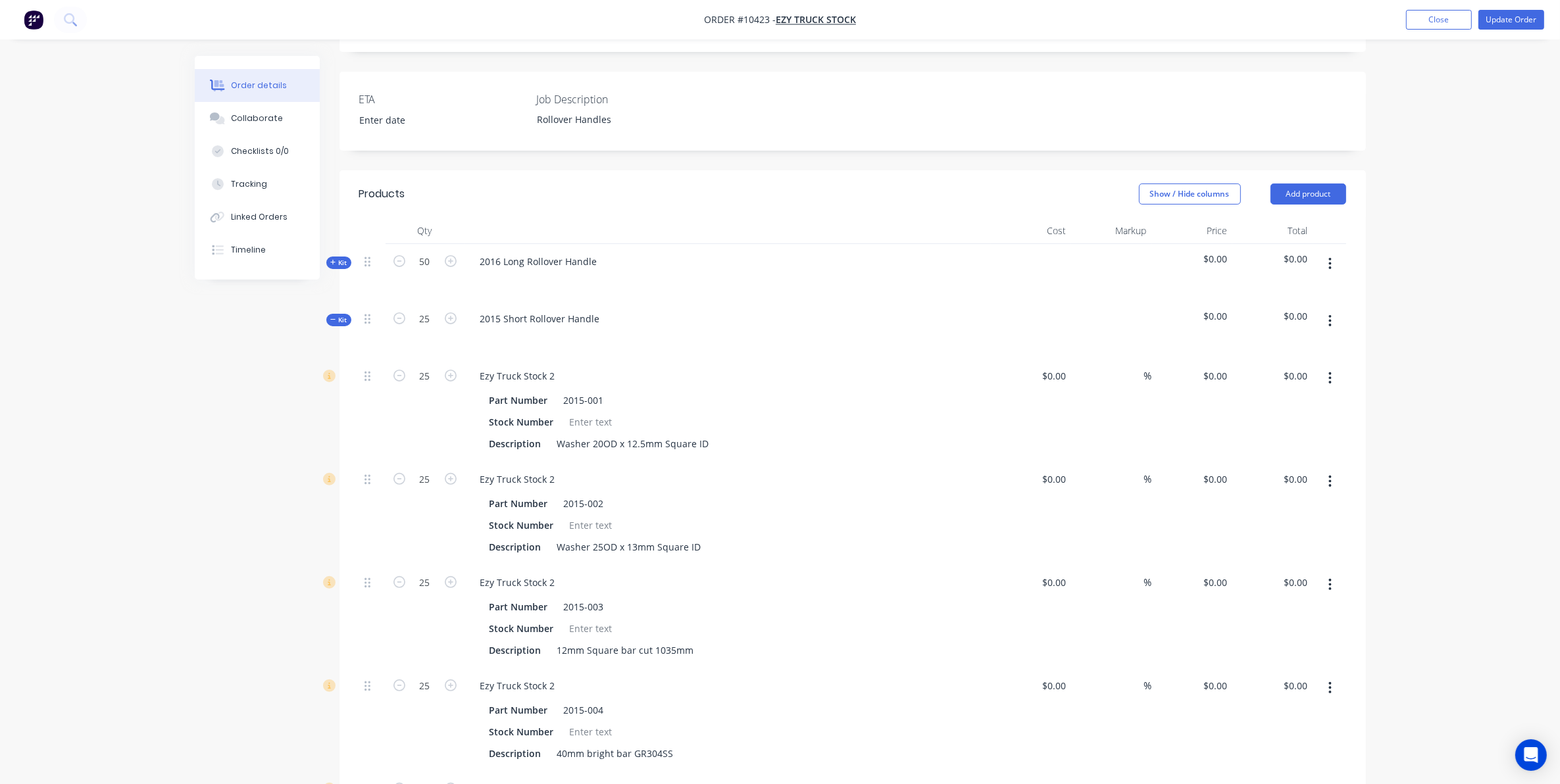
click at [338, 315] on span "Kit" at bounding box center [339, 320] width 17 height 10
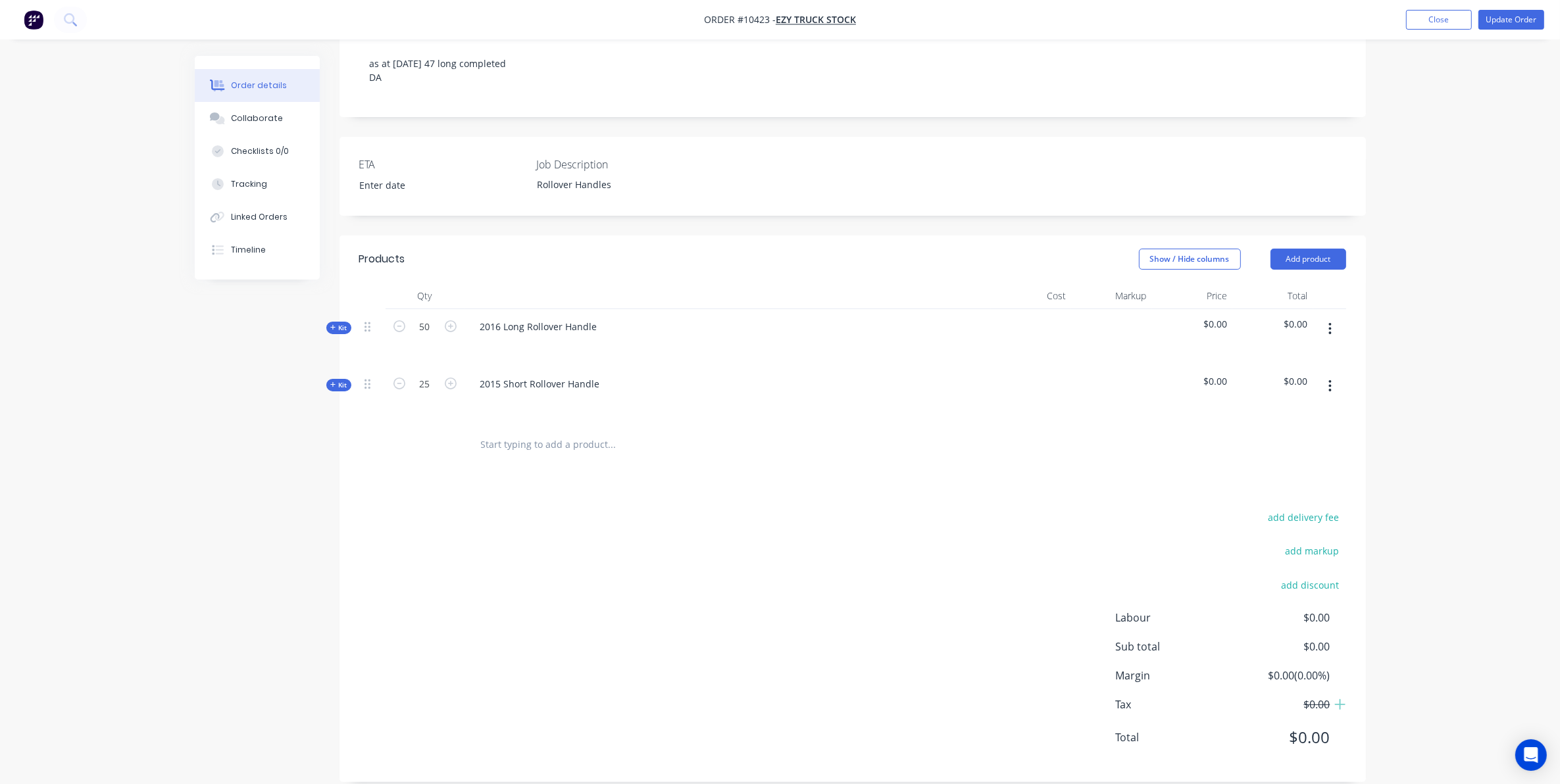
click at [532, 431] on input "text" at bounding box center [611, 444] width 263 height 26
type input "r"
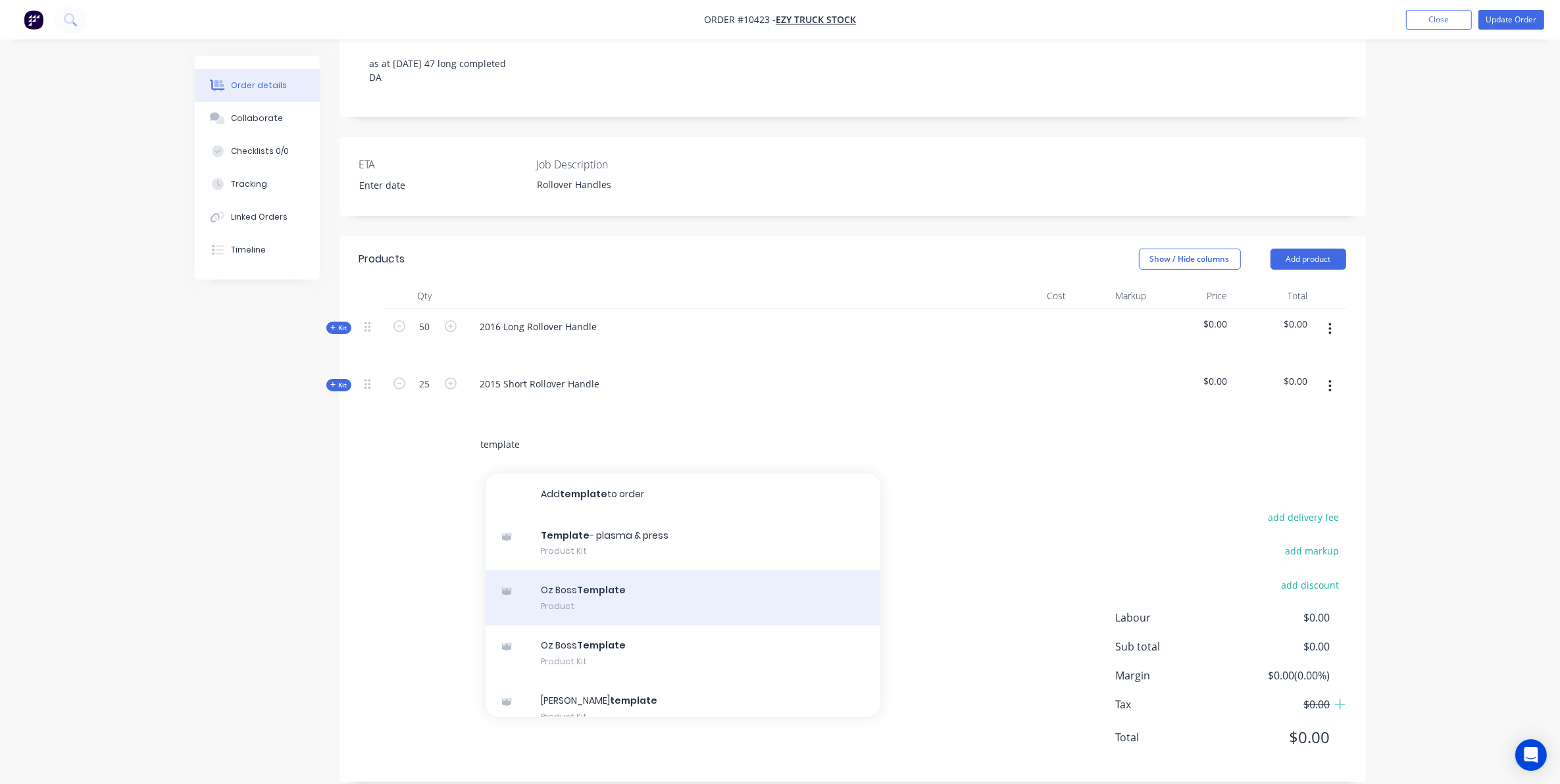
scroll to position [82, 0]
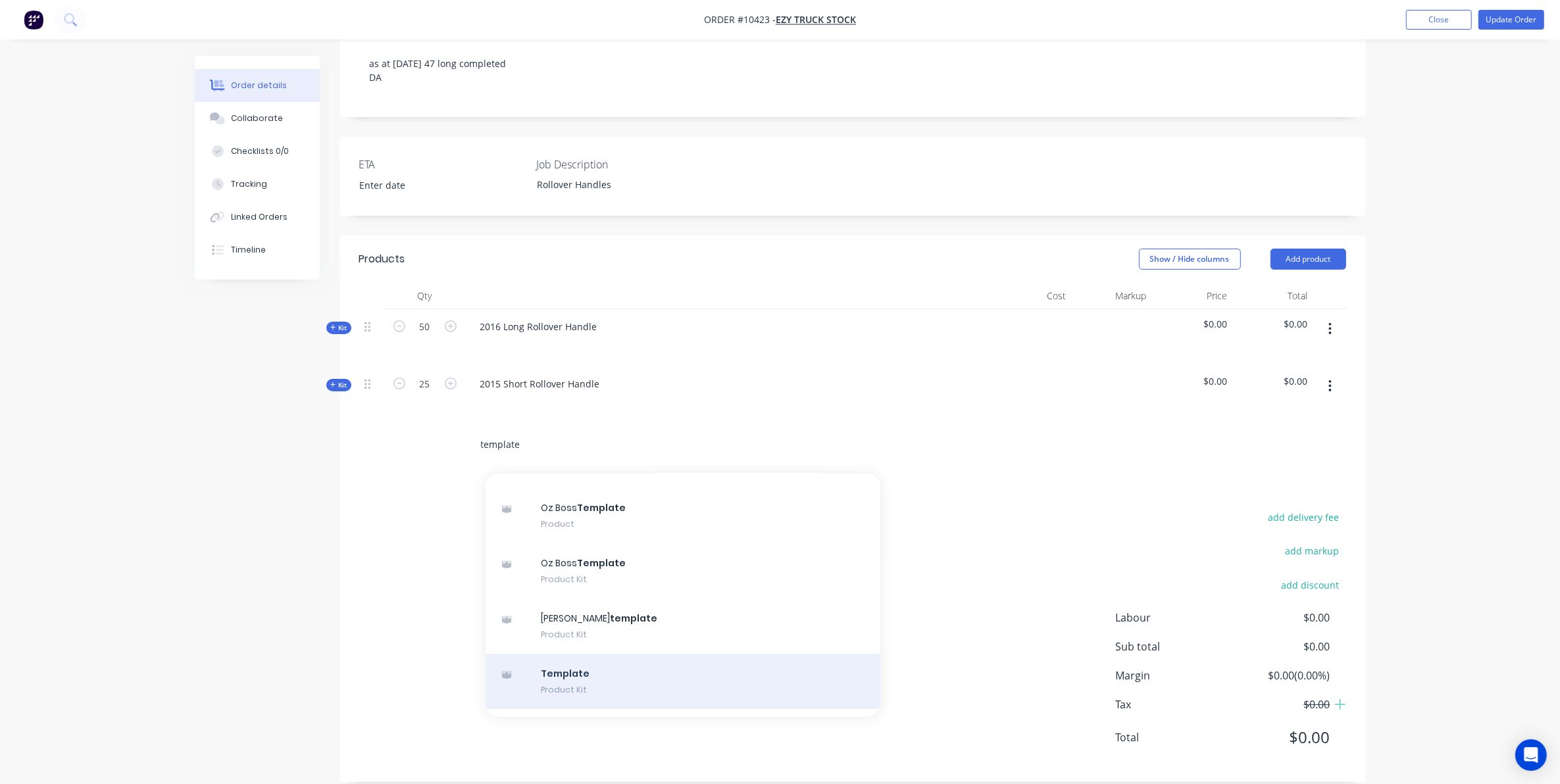
type input "template"
click at [647, 668] on div "Template Product Kit" at bounding box center [683, 682] width 395 height 56
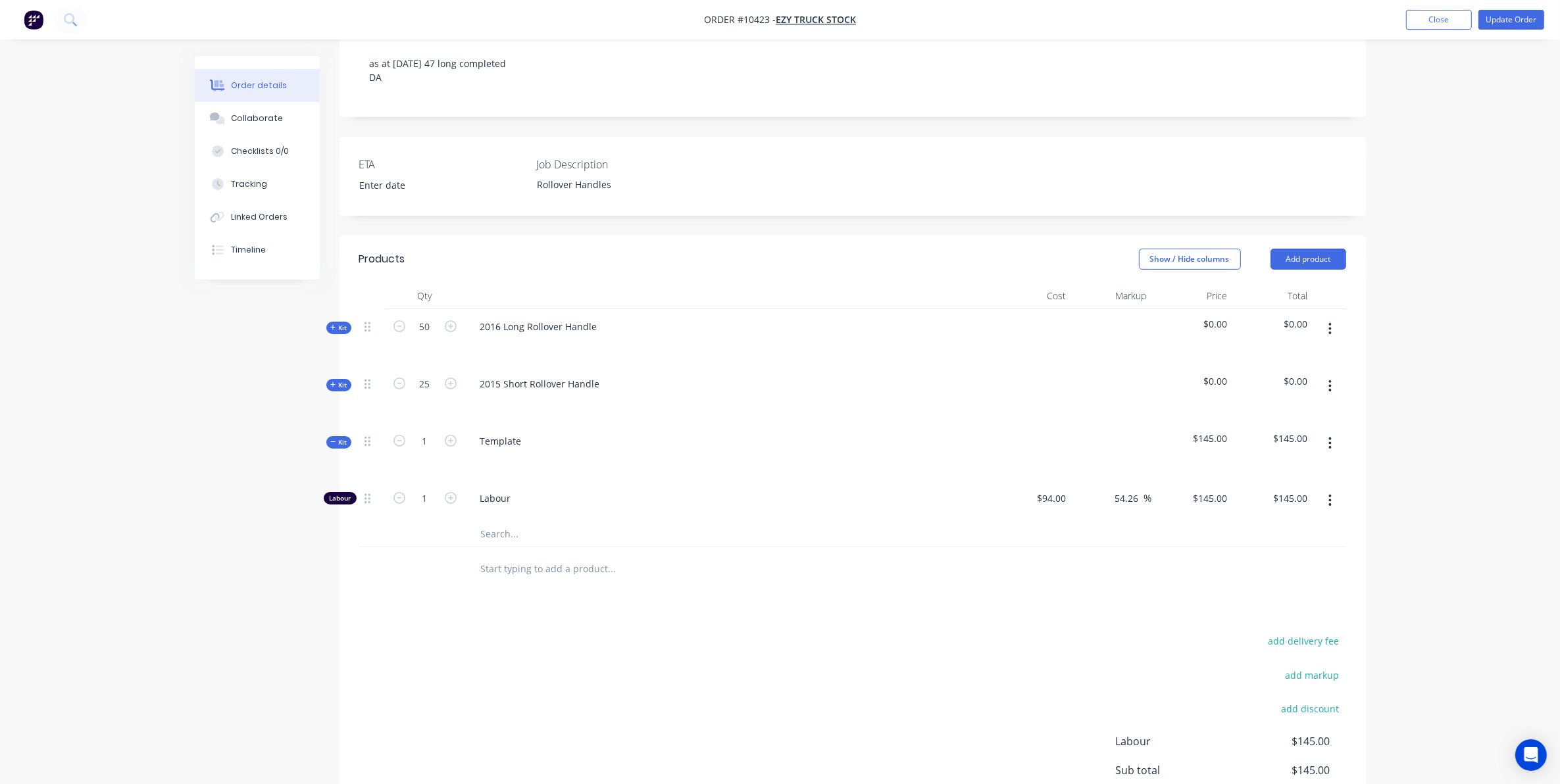
click at [1332, 431] on button "button" at bounding box center [1330, 443] width 31 height 23
click at [774, 647] on div "add delivery fee add markup add discount Labour $145.00 Sub total $145.00 Margi…" at bounding box center [852, 759] width 987 height 254
click at [1298, 249] on button "Add product" at bounding box center [1308, 259] width 76 height 21
click at [1303, 283] on div "Product catalogue" at bounding box center [1283, 292] width 101 height 19
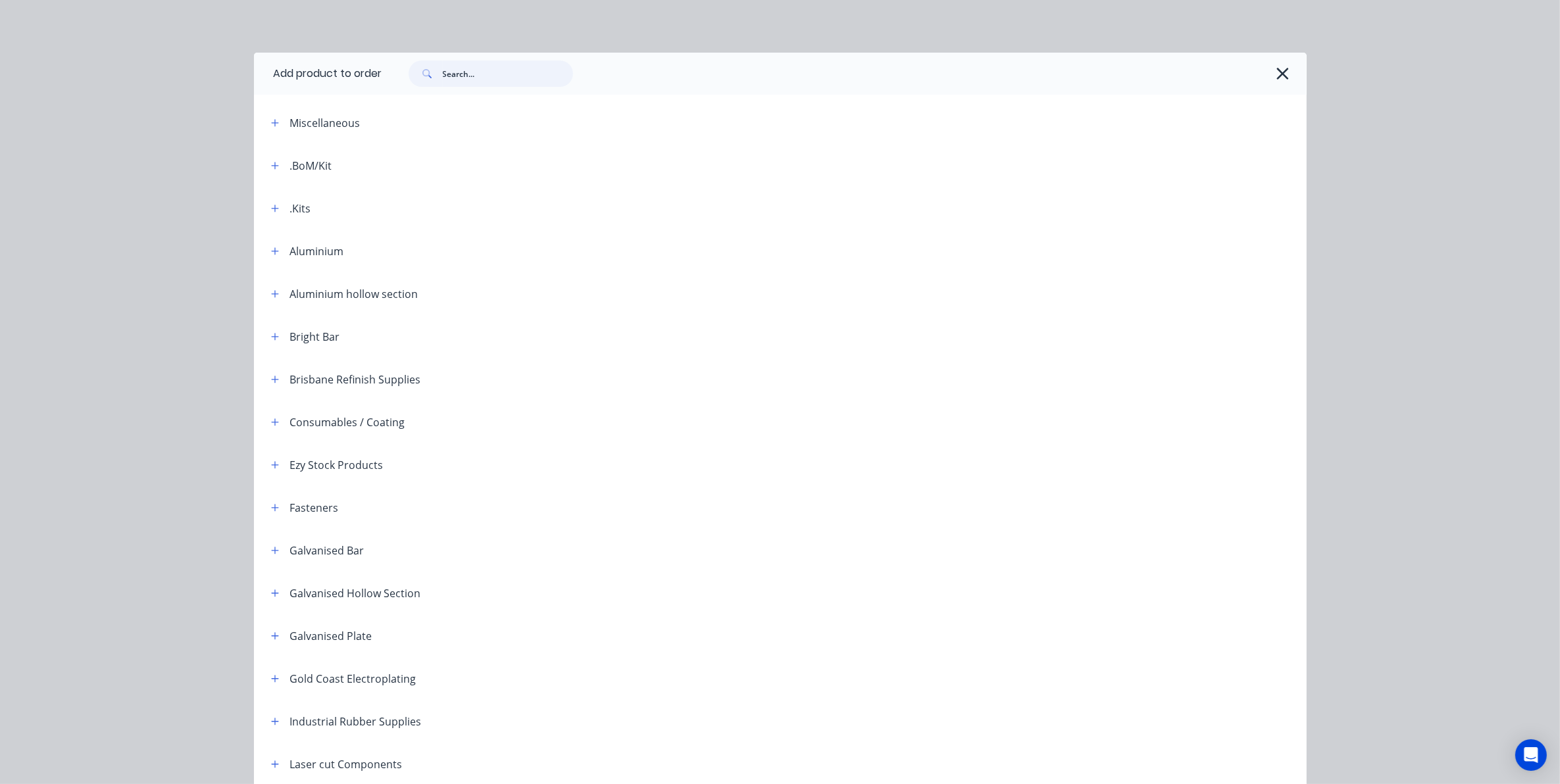
click at [461, 76] on input "text" at bounding box center [508, 73] width 130 height 26
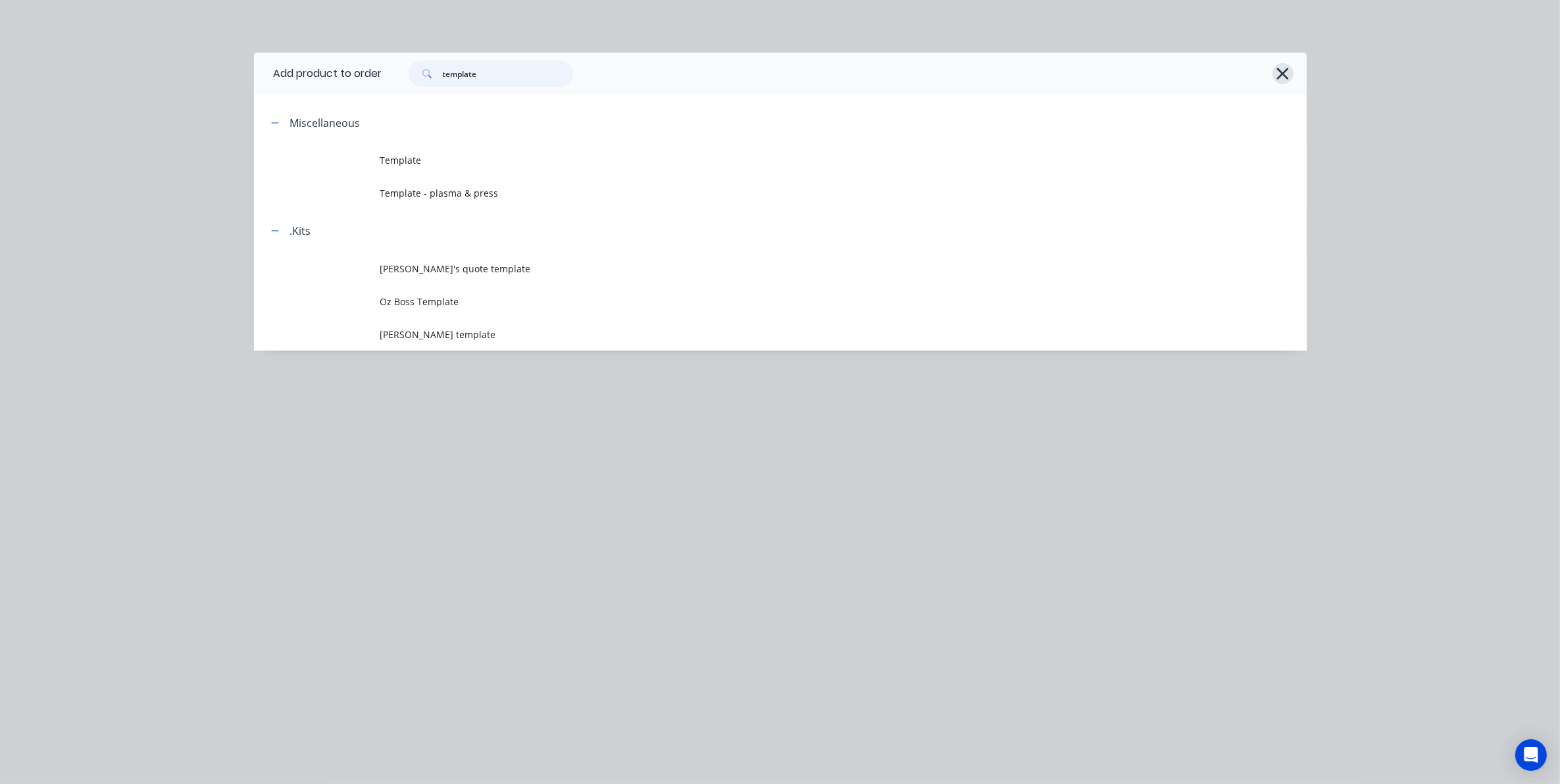
type input "template"
click at [1286, 80] on icon "button" at bounding box center [1282, 74] width 14 height 19
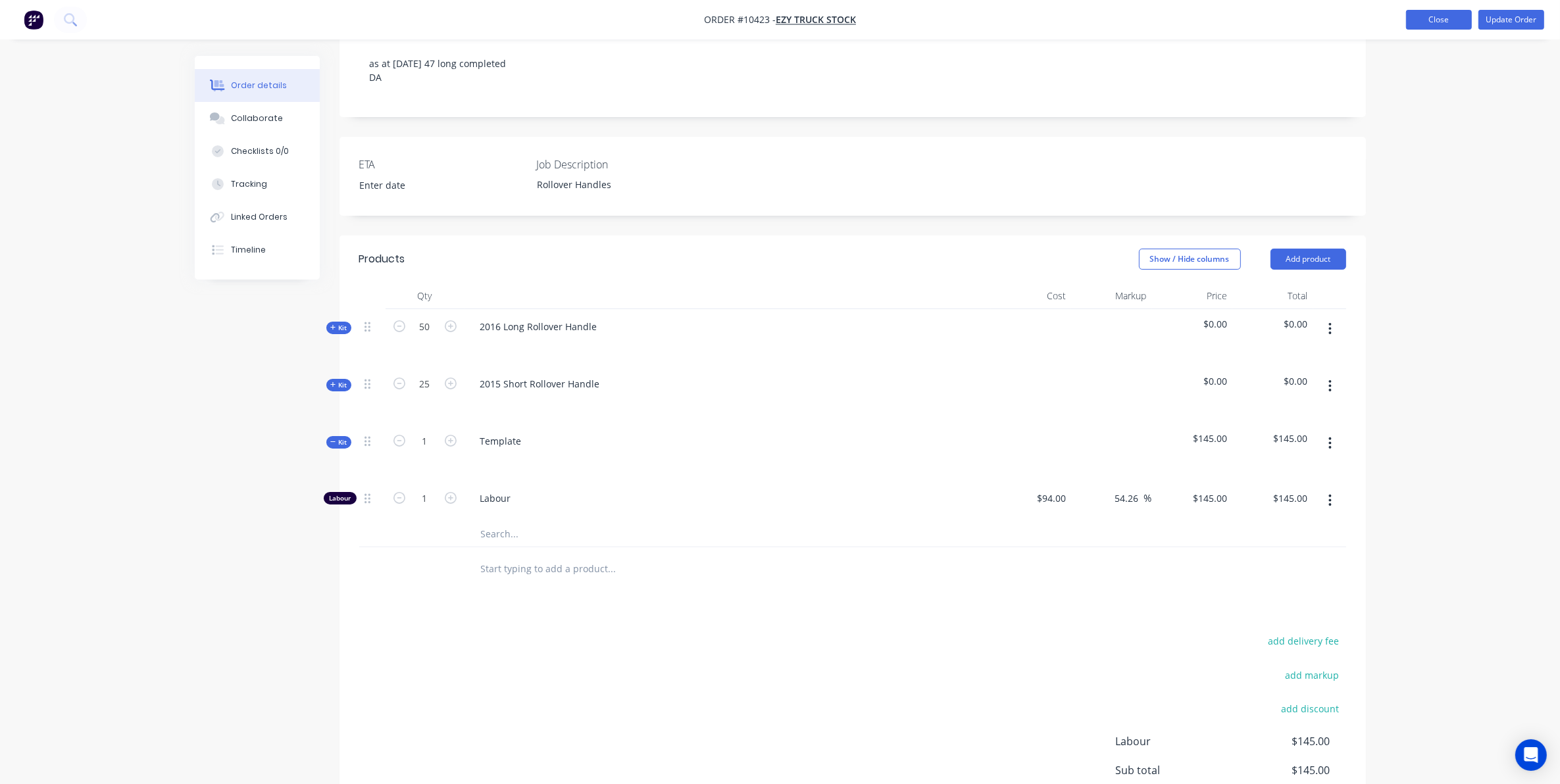
click at [1436, 21] on button "Close" at bounding box center [1439, 20] width 66 height 20
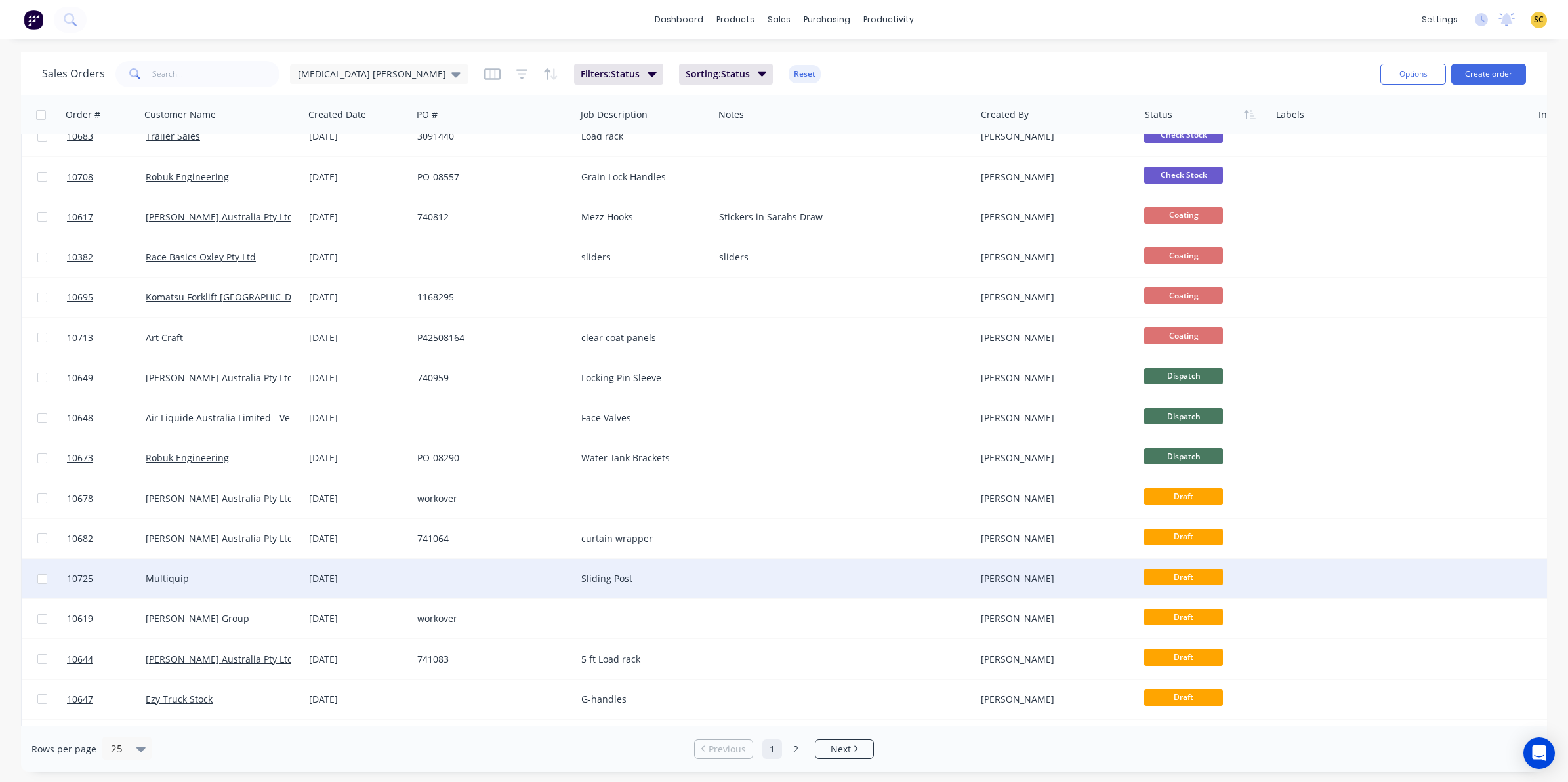
scroll to position [328, 0]
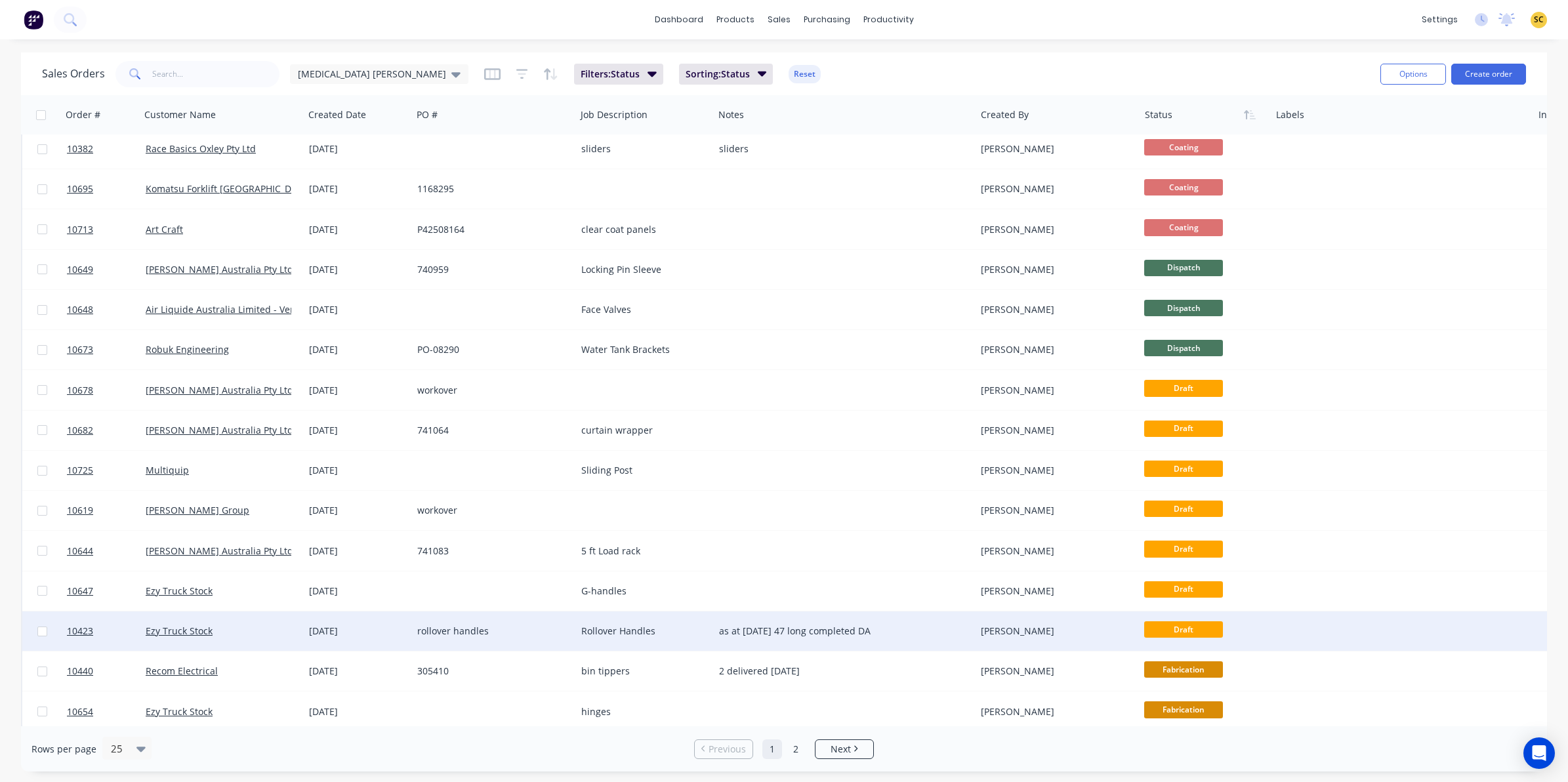
click at [688, 643] on div "Rollover Handles" at bounding box center [645, 631] width 138 height 39
drag, startPoint x: 919, startPoint y: 619, endPoint x: 1022, endPoint y: 619, distance: 103.0
click at [941, 619] on div "as at [DATE] 47 long completed DA" at bounding box center [845, 631] width 262 height 39
click at [1284, 629] on div at bounding box center [1401, 631] width 262 height 39
click at [67, 641] on link "10423" at bounding box center [106, 631] width 79 height 39
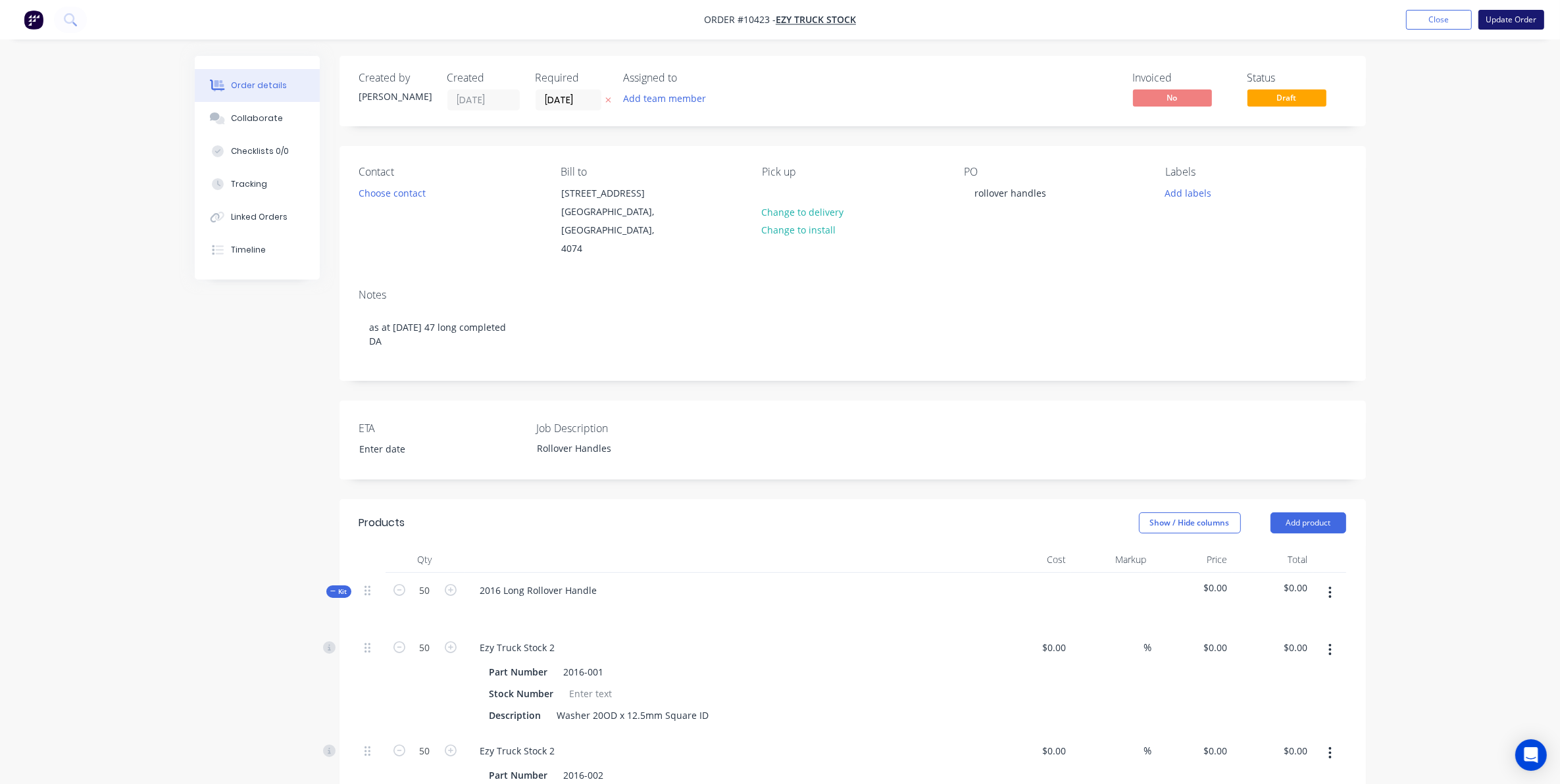
click at [1527, 21] on button "Update Order" at bounding box center [1511, 20] width 66 height 20
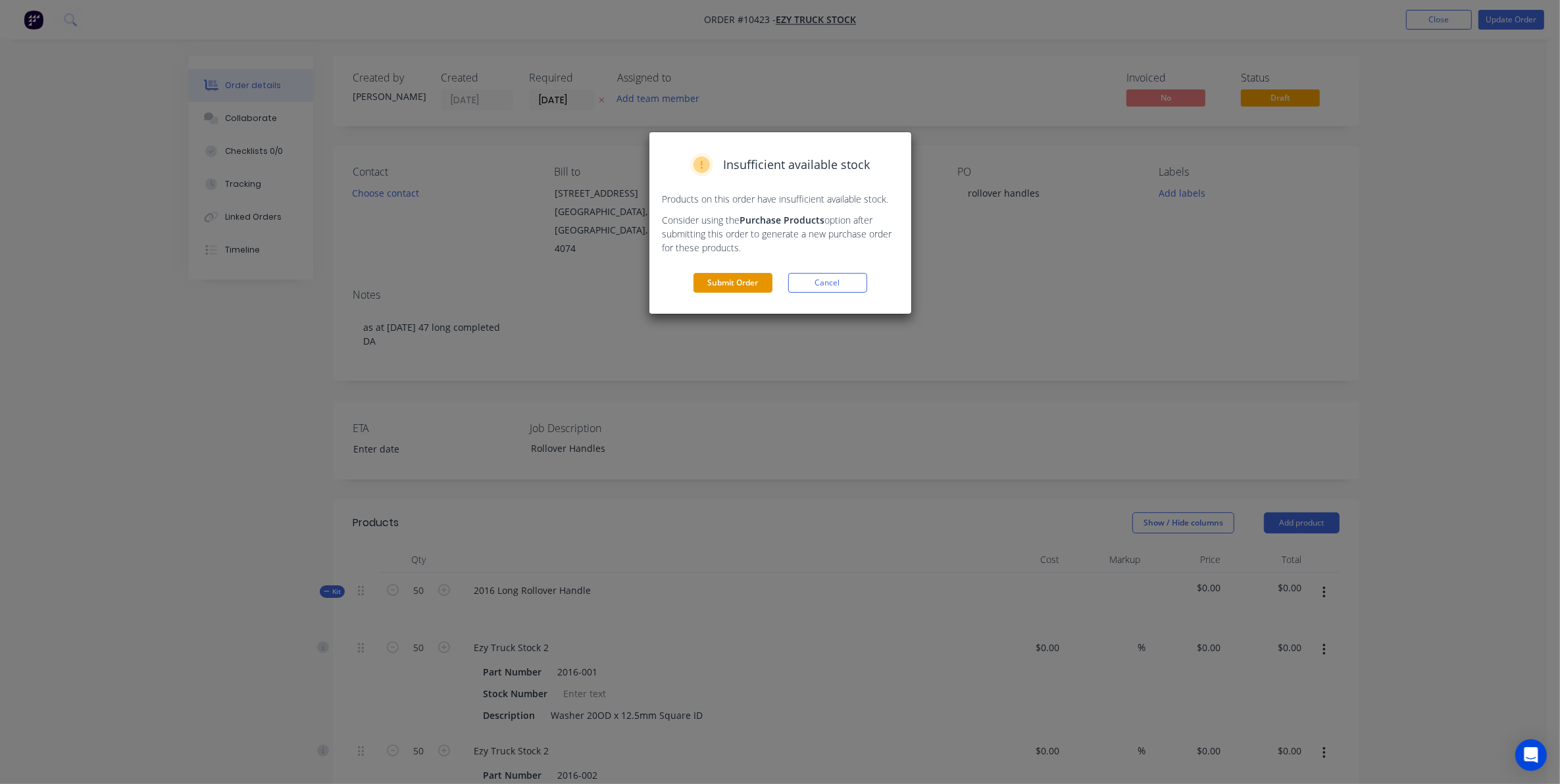
click at [751, 278] on button "Submit Order" at bounding box center [733, 283] width 79 height 20
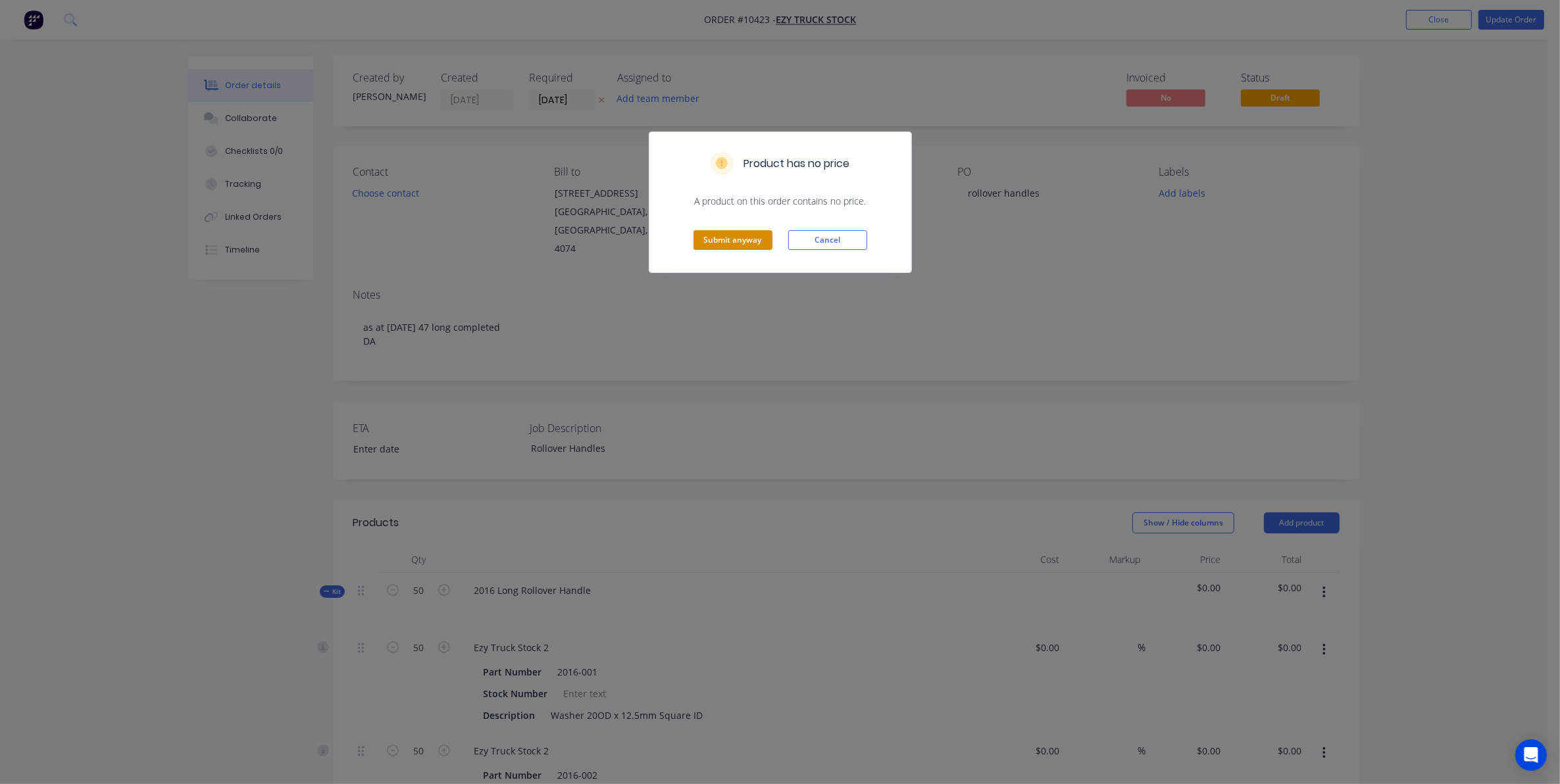
click at [734, 243] on button "Submit anyway" at bounding box center [733, 240] width 79 height 20
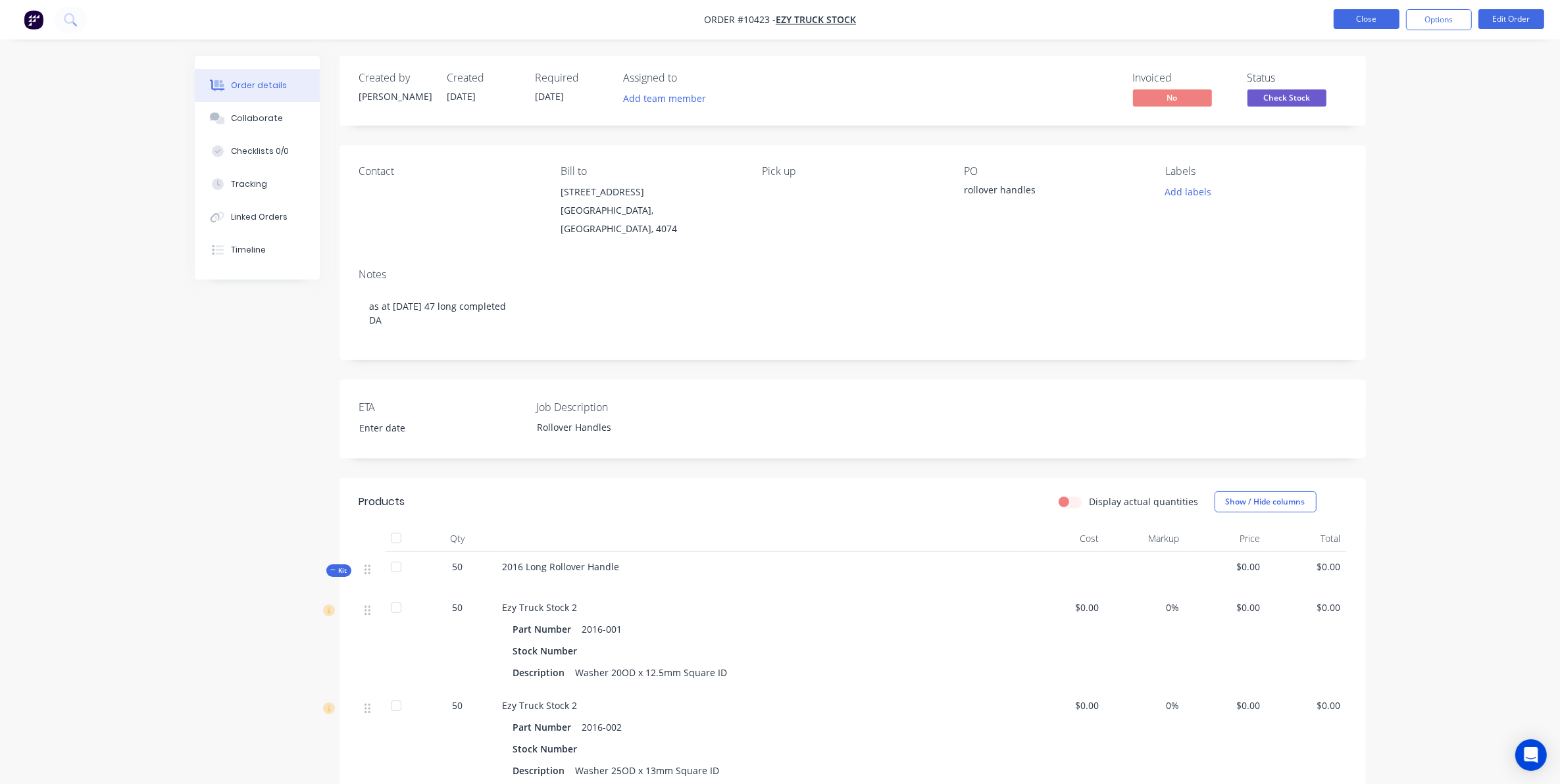
click at [1371, 19] on button "Close" at bounding box center [1366, 19] width 66 height 20
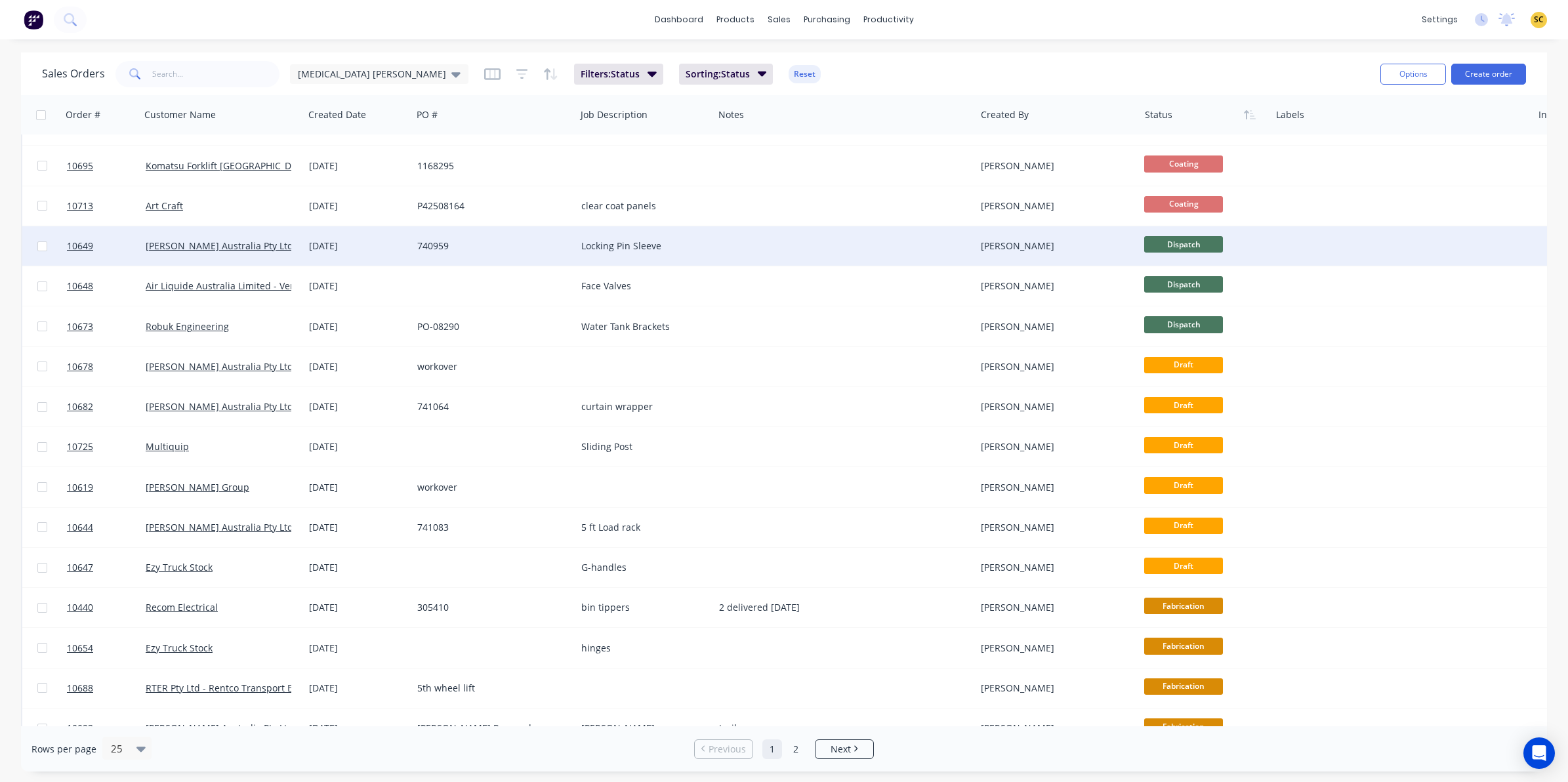
scroll to position [418, 0]
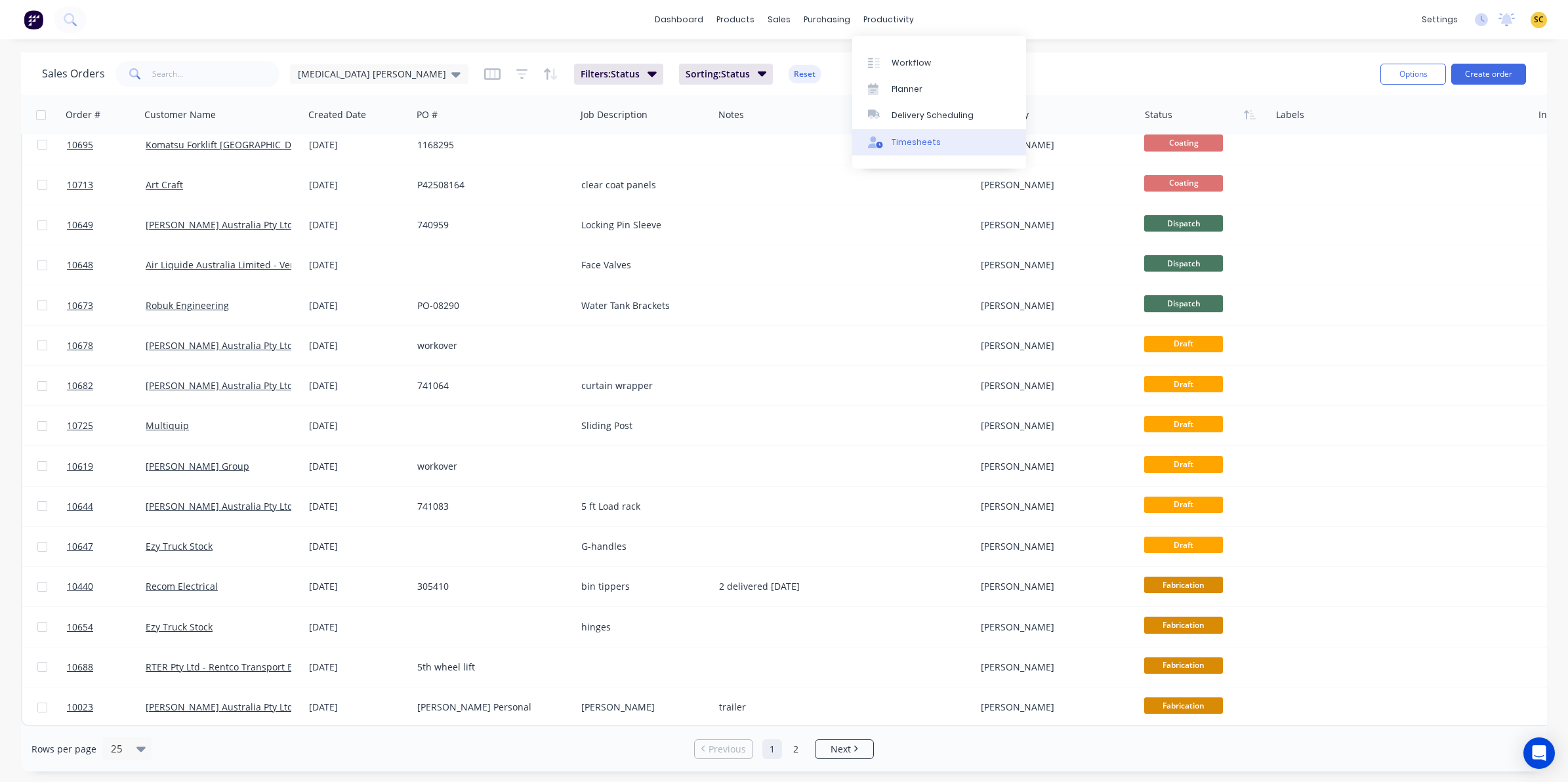
click at [907, 142] on div "Timesheets" at bounding box center [916, 143] width 49 height 12
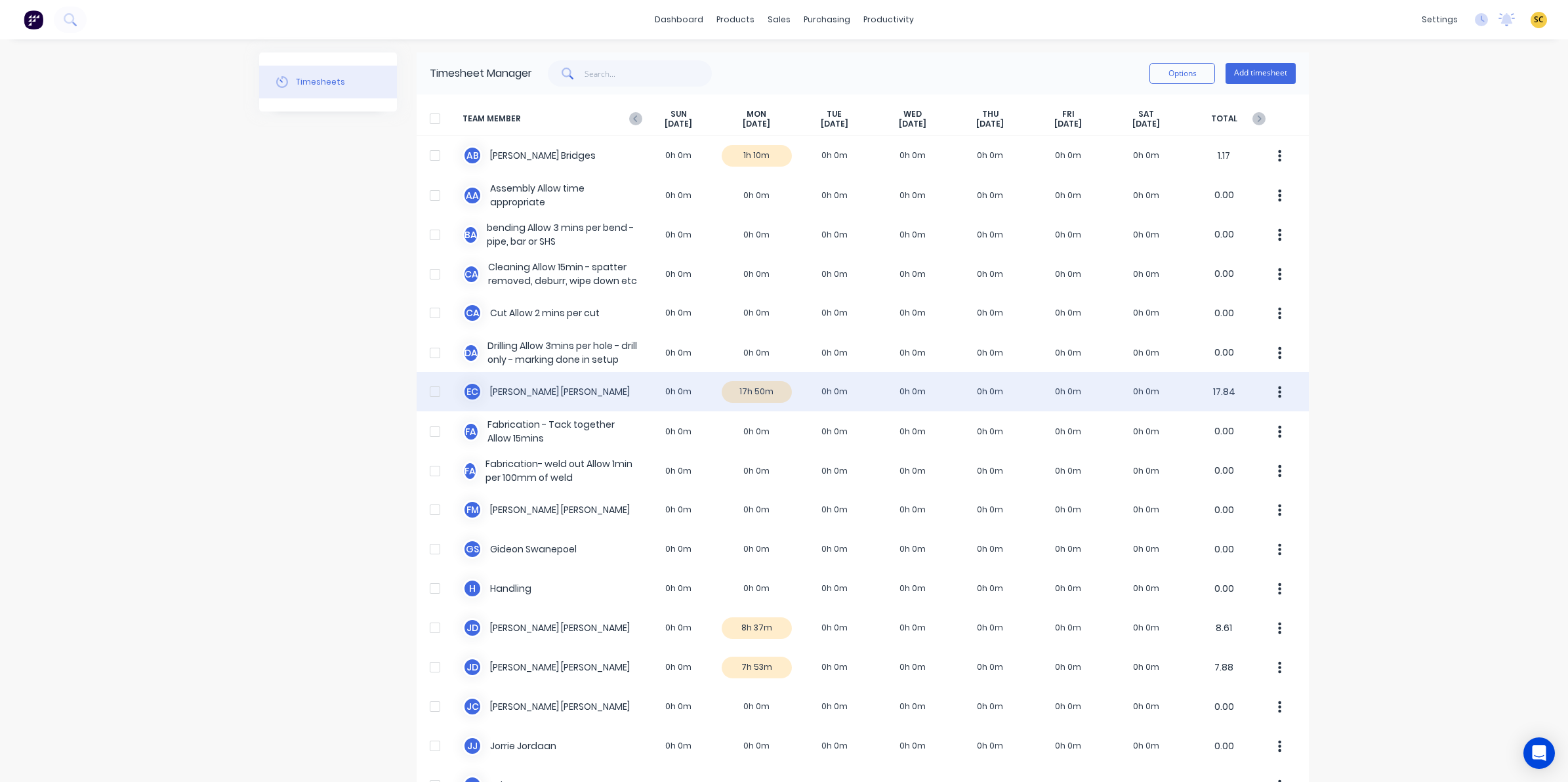
click at [752, 382] on div "E C [PERSON_NAME] 0h 0m 17h 50m 0h 0m 0h 0m 0h 0m 0h 0m 0h 0m 17.84" at bounding box center [862, 392] width 892 height 39
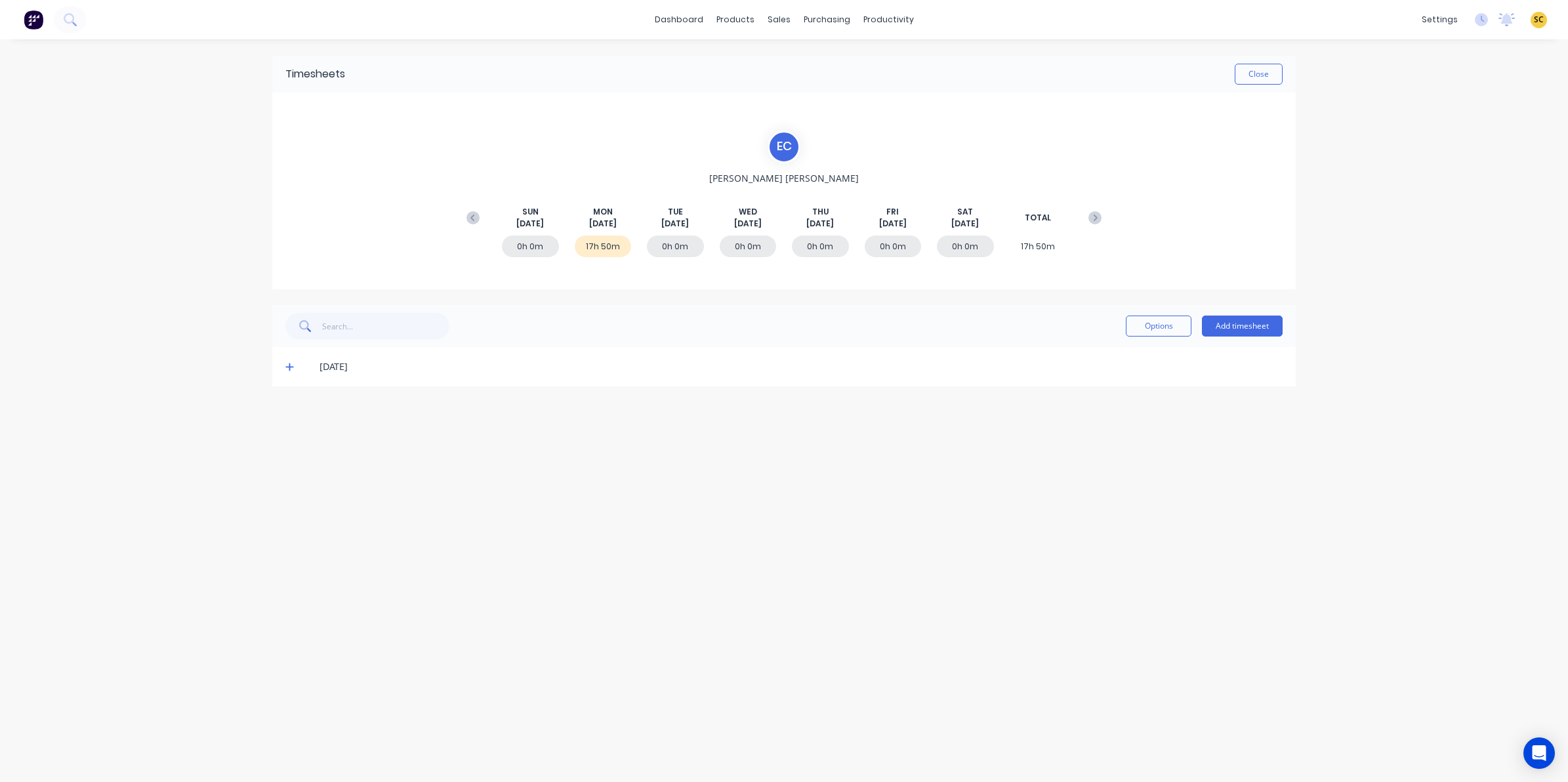
click at [291, 373] on span at bounding box center [292, 367] width 13 height 13
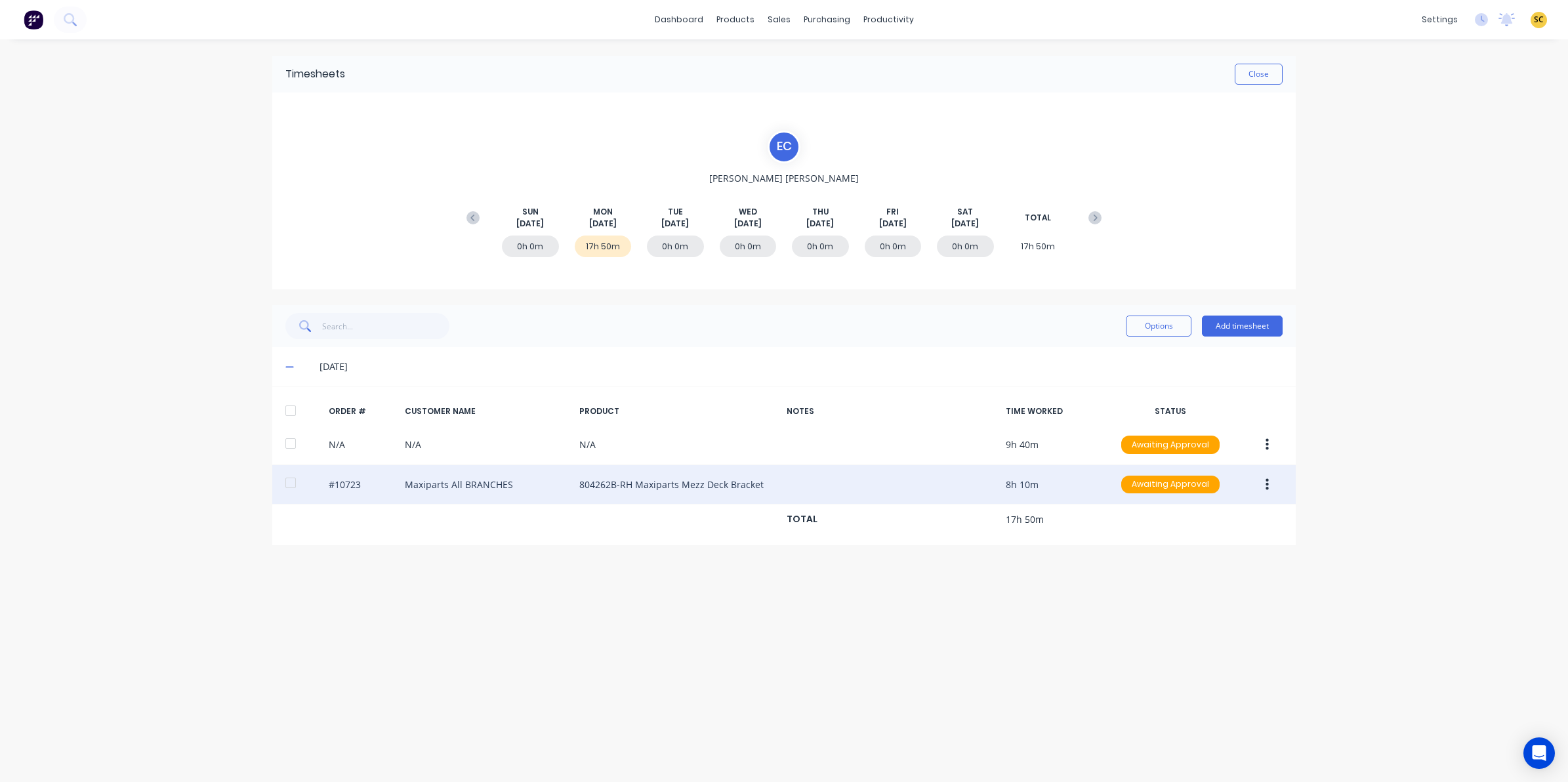
click at [1270, 489] on button "button" at bounding box center [1267, 484] width 31 height 23
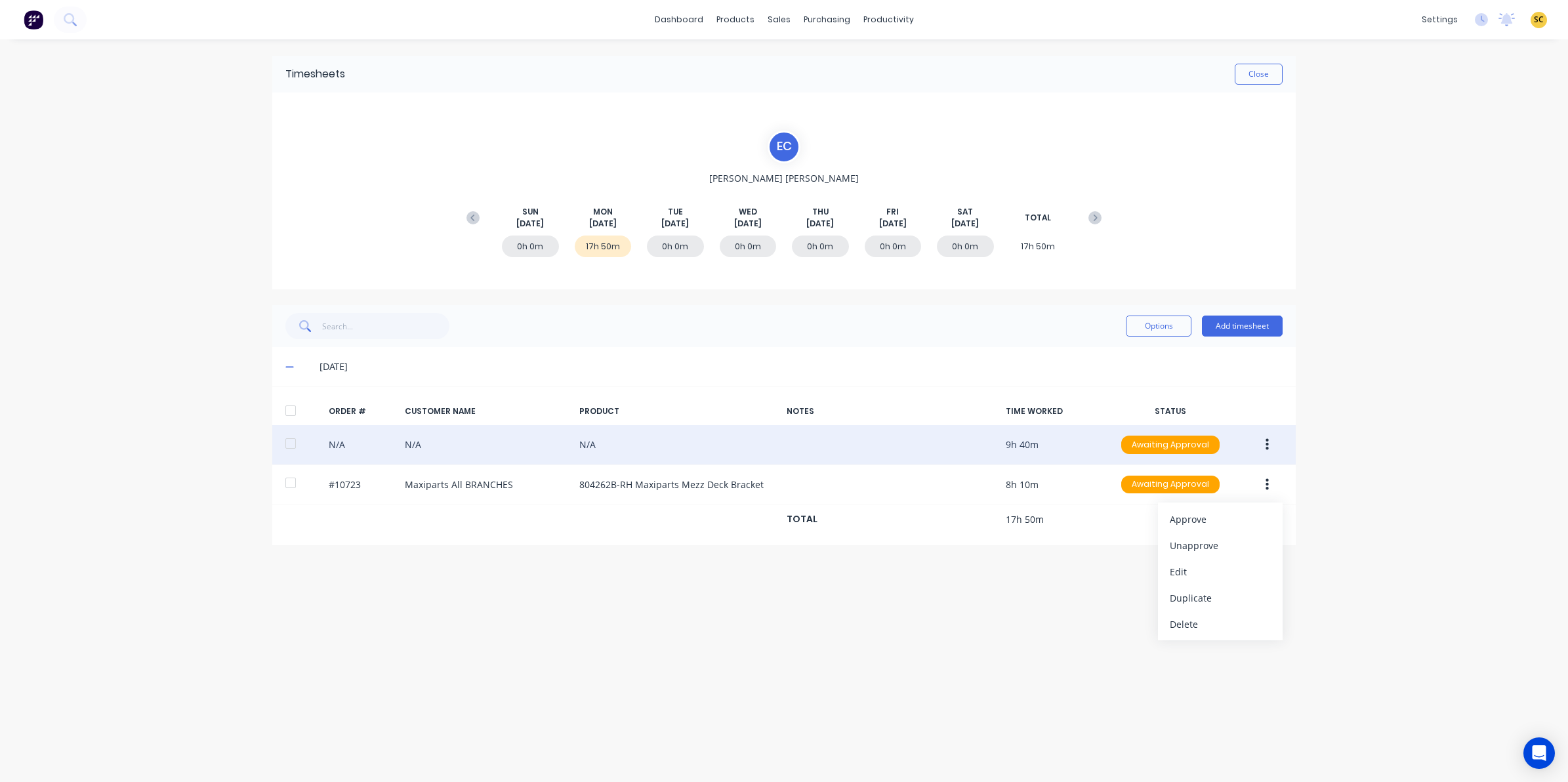
click at [1268, 440] on icon "button" at bounding box center [1267, 445] width 3 height 12
click at [1198, 527] on div "Edit" at bounding box center [1220, 532] width 101 height 19
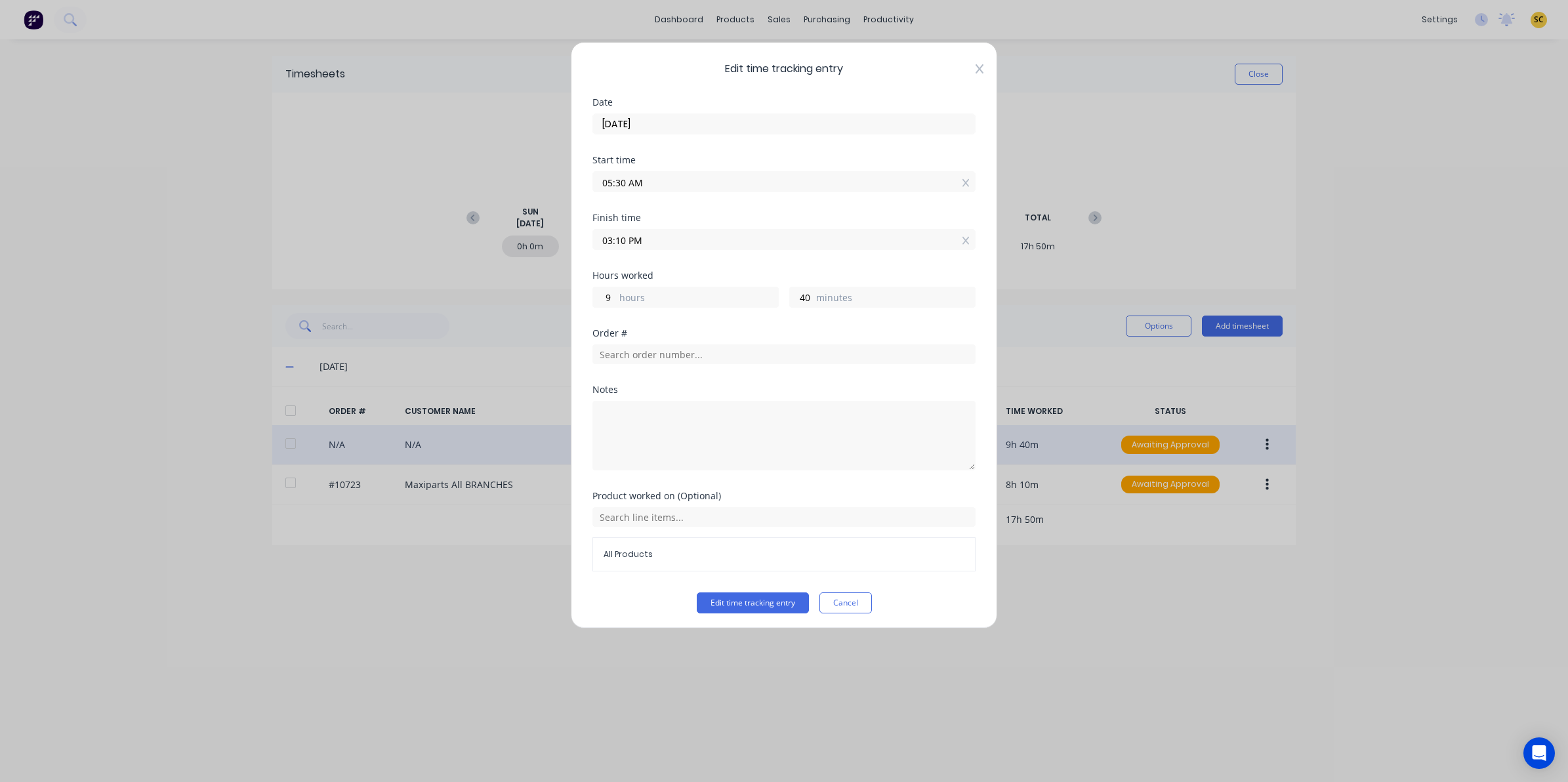
click at [975, 71] on icon at bounding box center [979, 69] width 8 height 9
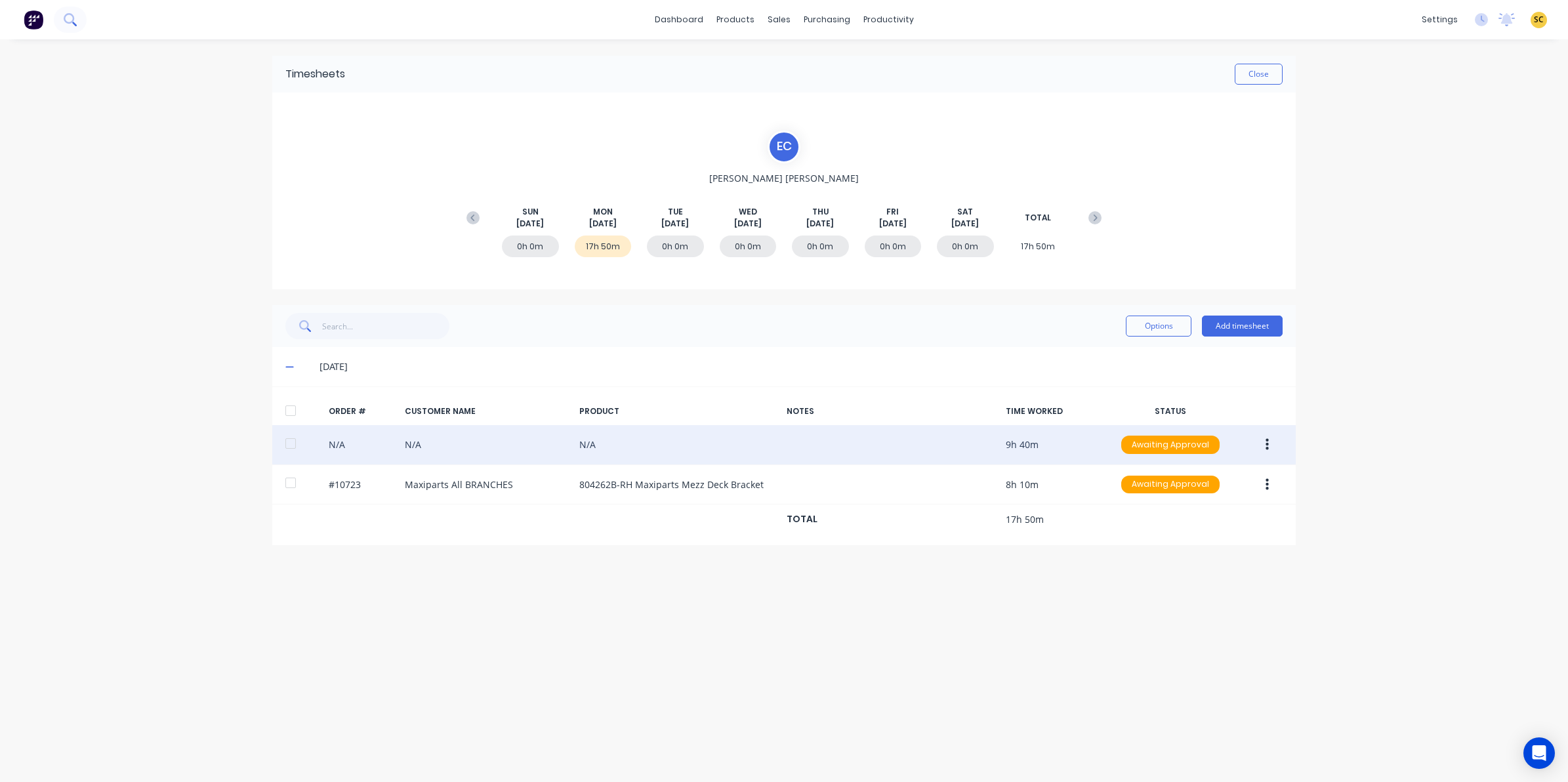
click at [81, 29] on button at bounding box center [70, 19] width 33 height 26
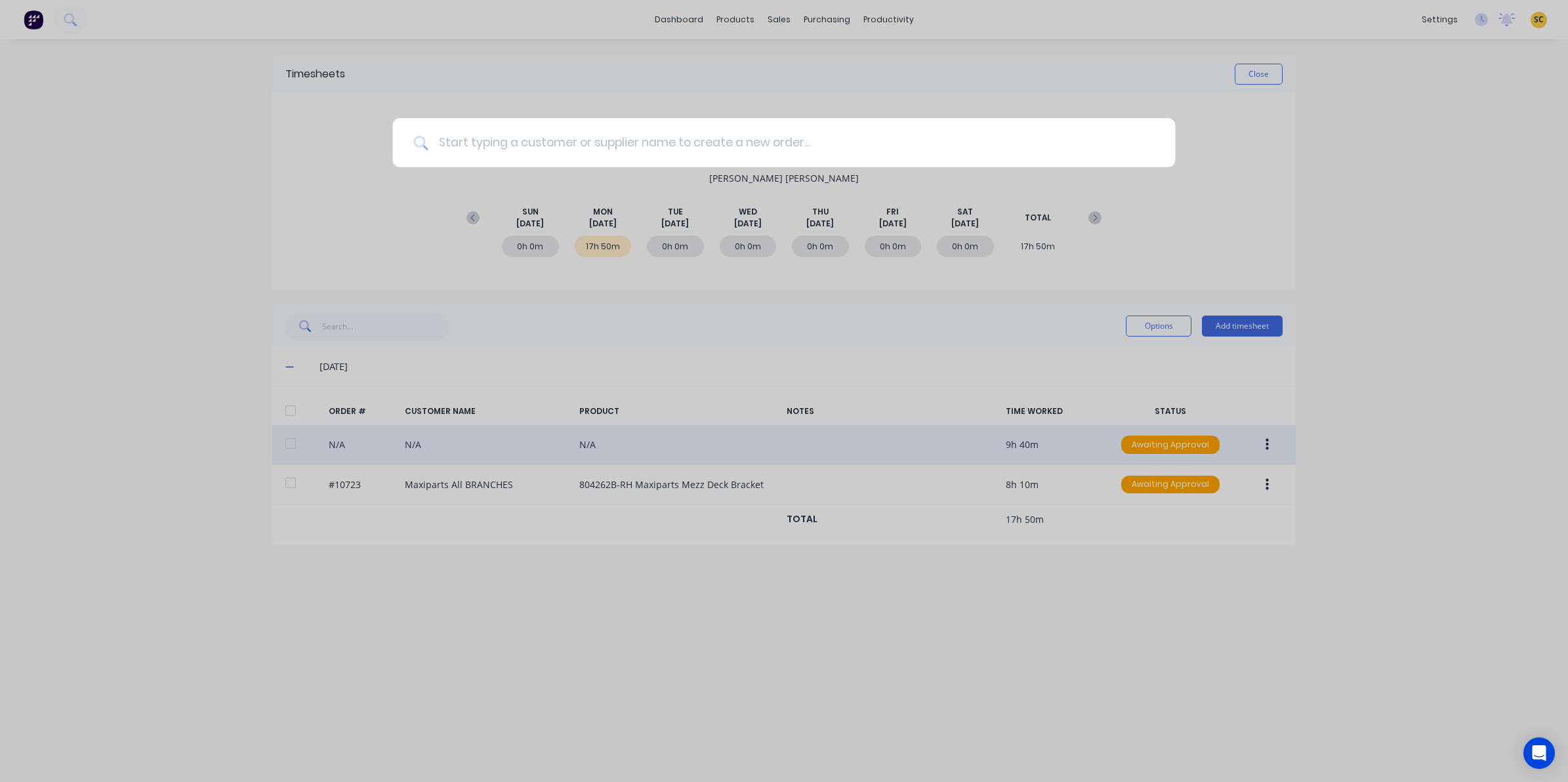
click at [580, 138] on input at bounding box center [791, 143] width 727 height 49
type input "10666"
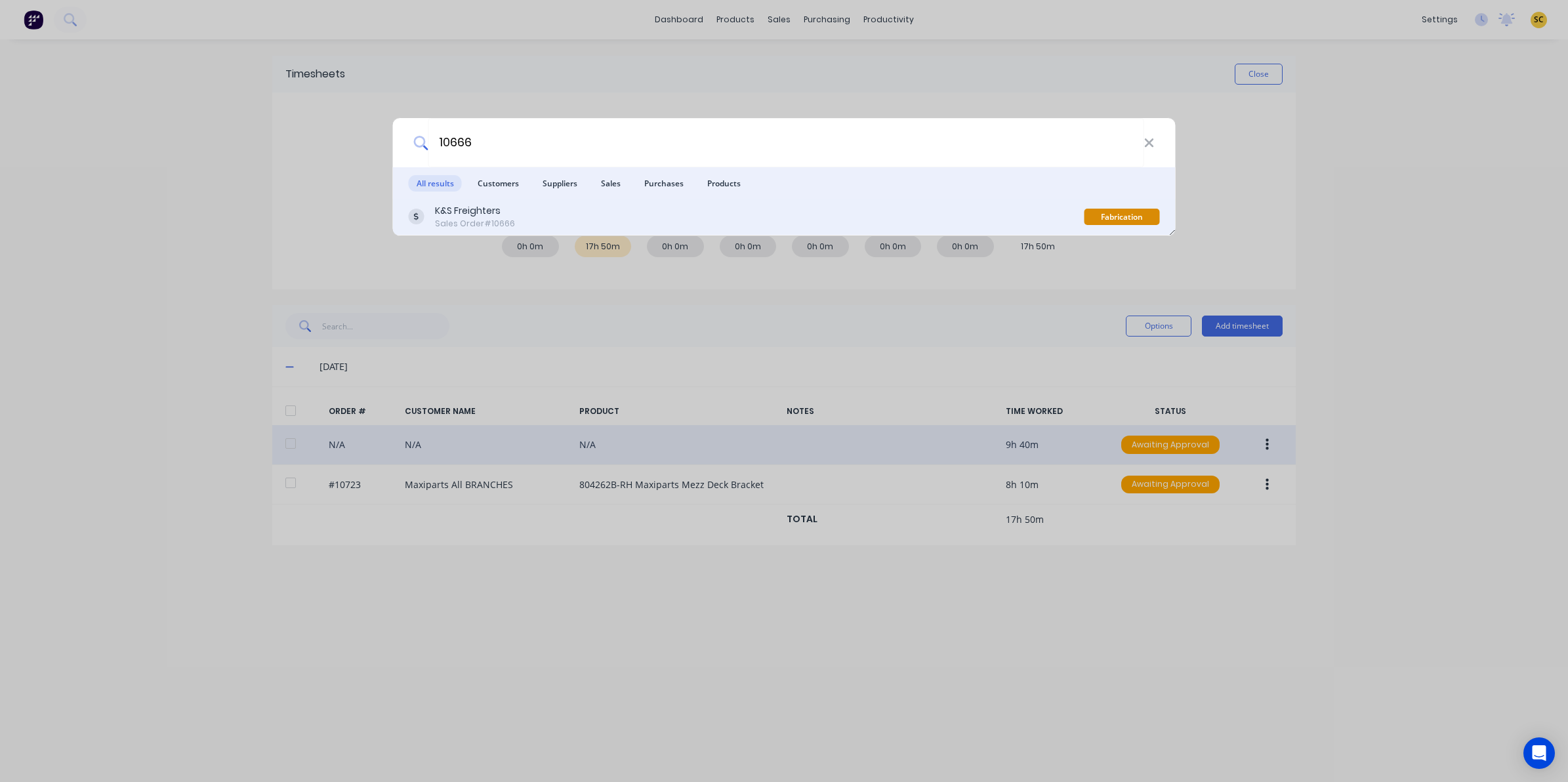
click at [548, 225] on div "K&S Freighters Sales Order #10666" at bounding box center [747, 217] width 676 height 25
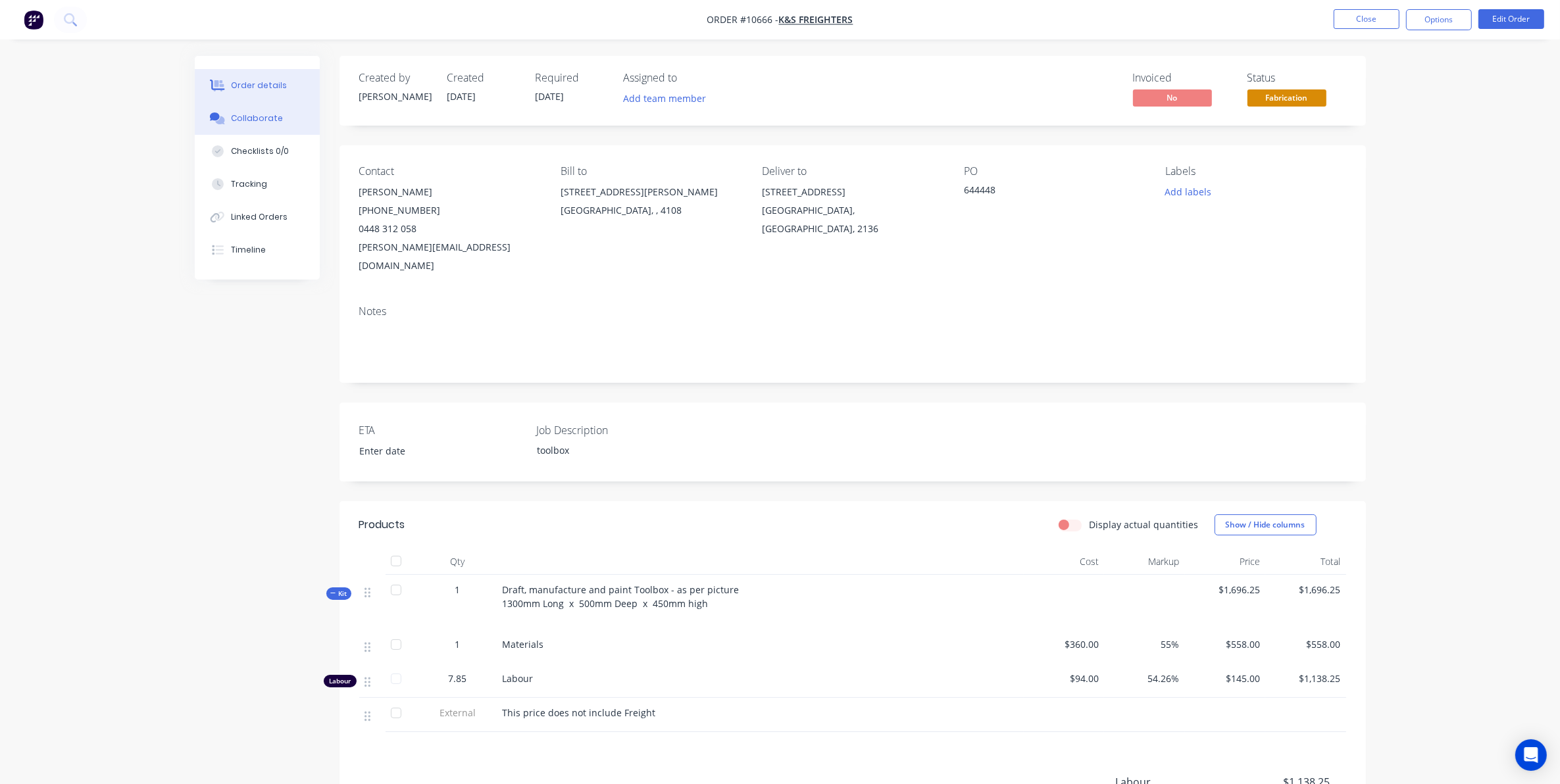
click at [241, 112] on div "Collaborate" at bounding box center [257, 118] width 52 height 12
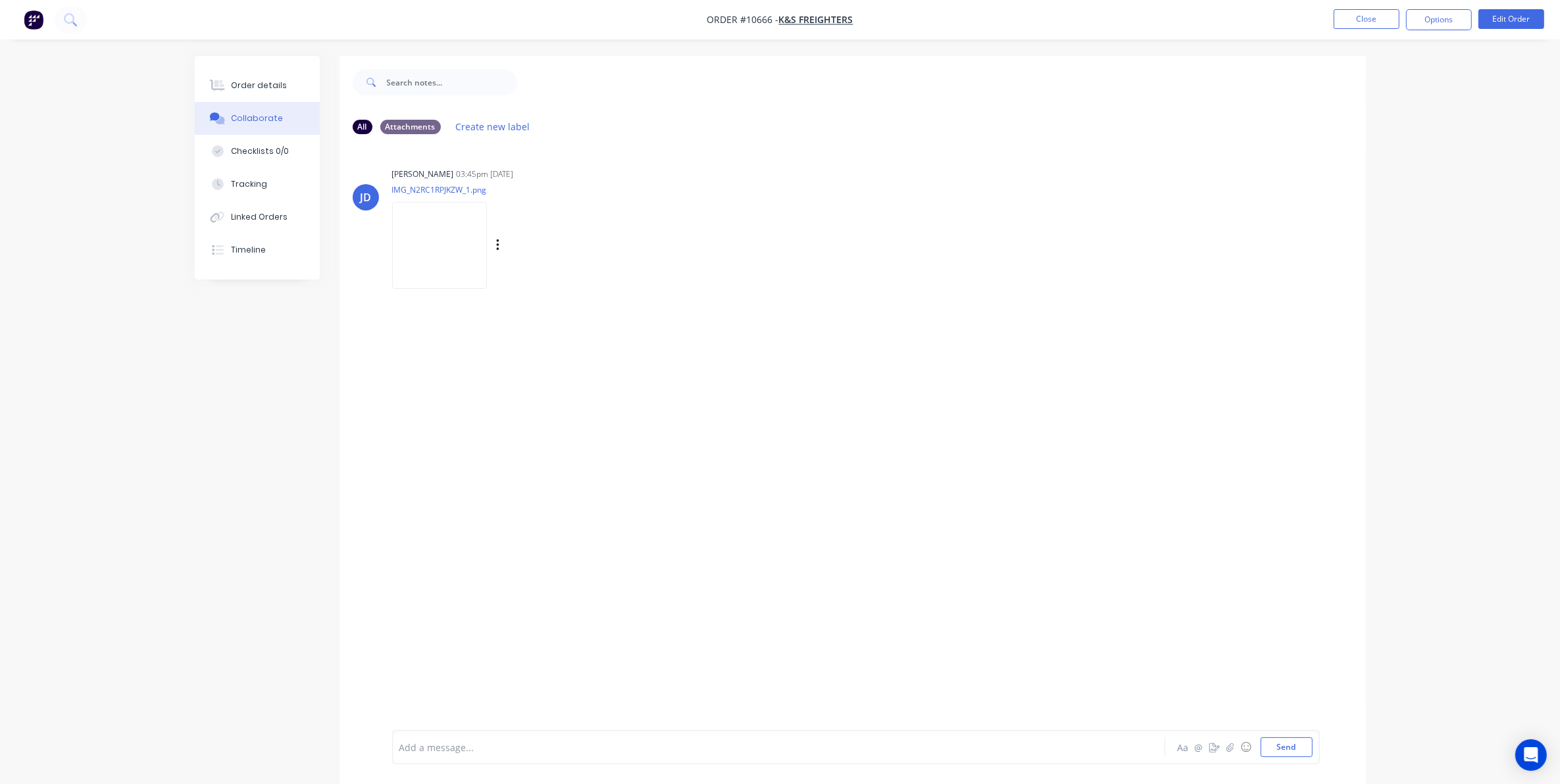
click at [501, 241] on div "Labels Download Delete" at bounding box center [566, 246] width 148 height 19
click at [496, 248] on icon "button" at bounding box center [498, 246] width 4 height 15
click at [524, 277] on button "Download" at bounding box center [584, 280] width 148 height 29
click at [900, 132] on div "All Attachments Create new label" at bounding box center [852, 126] width 1000 height 18
click at [1441, 12] on button "Options" at bounding box center [1439, 19] width 66 height 21
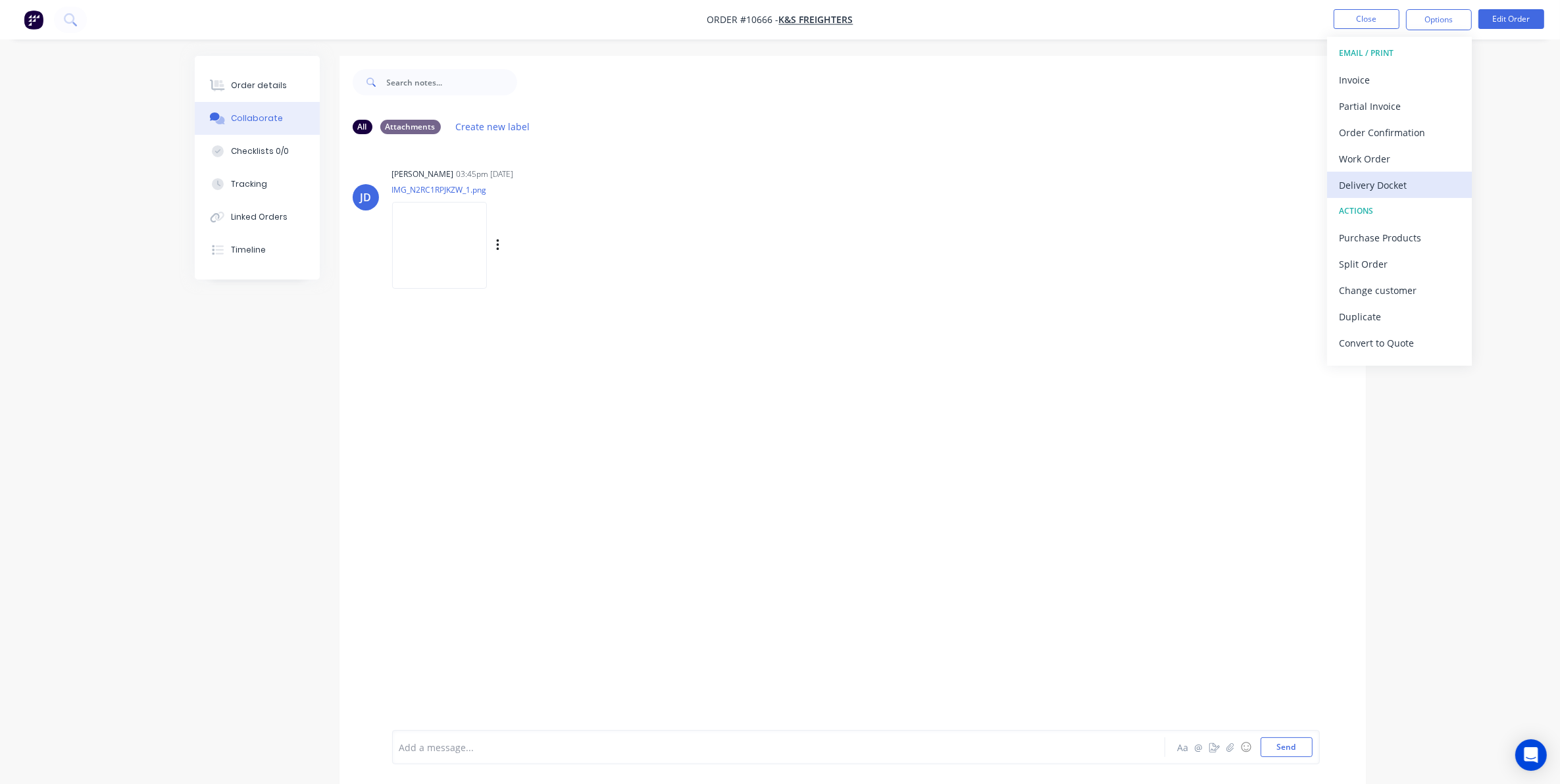
click at [1363, 189] on div "Delivery Docket" at bounding box center [1399, 185] width 121 height 19
click at [1372, 162] on div "Custom" at bounding box center [1399, 159] width 121 height 19
click at [1357, 136] on div "Without pricing" at bounding box center [1399, 132] width 121 height 19
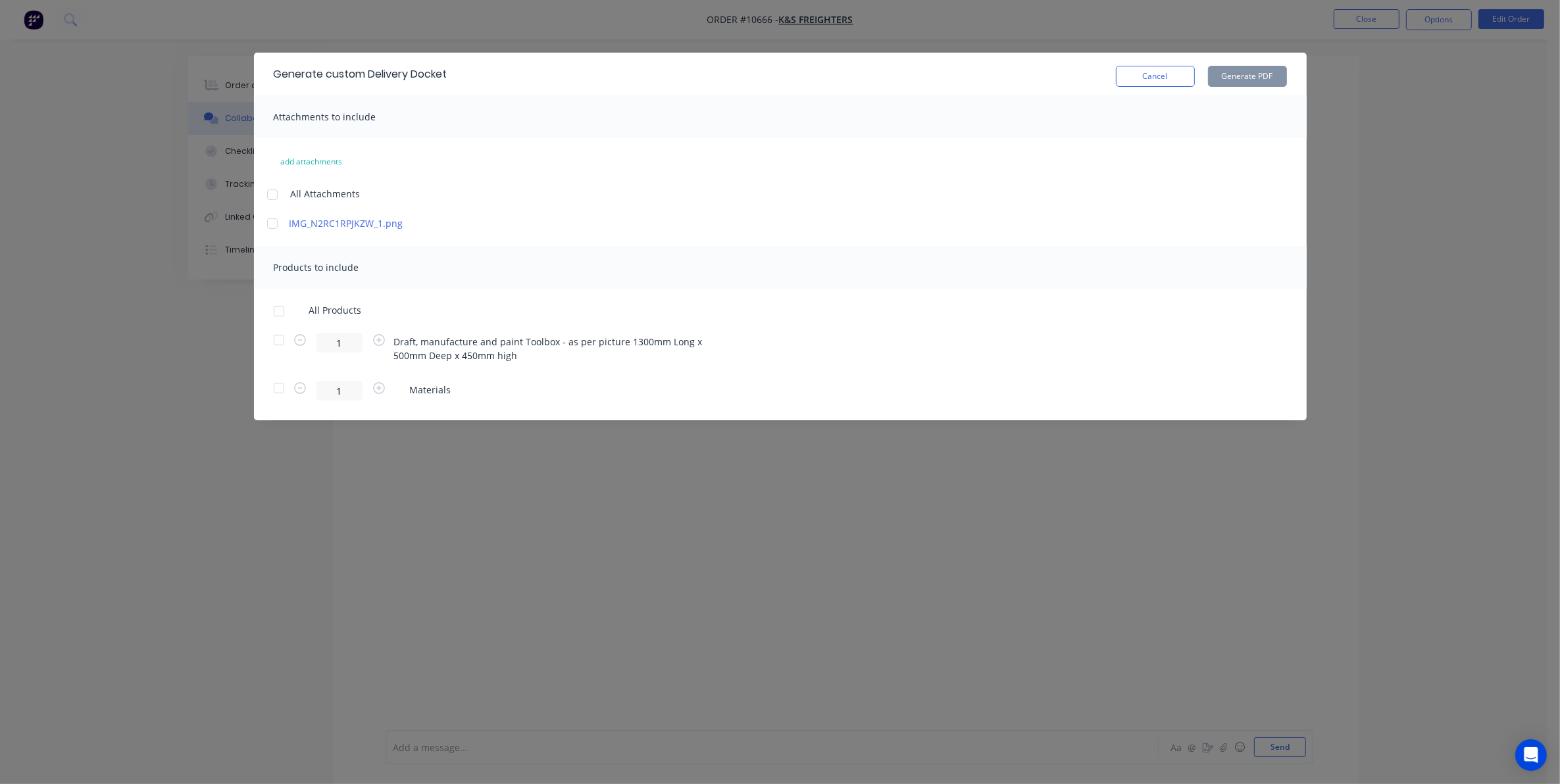
click at [275, 340] on div at bounding box center [278, 340] width 26 height 26
click at [1254, 78] on button "Generate PDF" at bounding box center [1248, 76] width 79 height 21
click at [1146, 74] on button "Cancel" at bounding box center [1155, 76] width 79 height 21
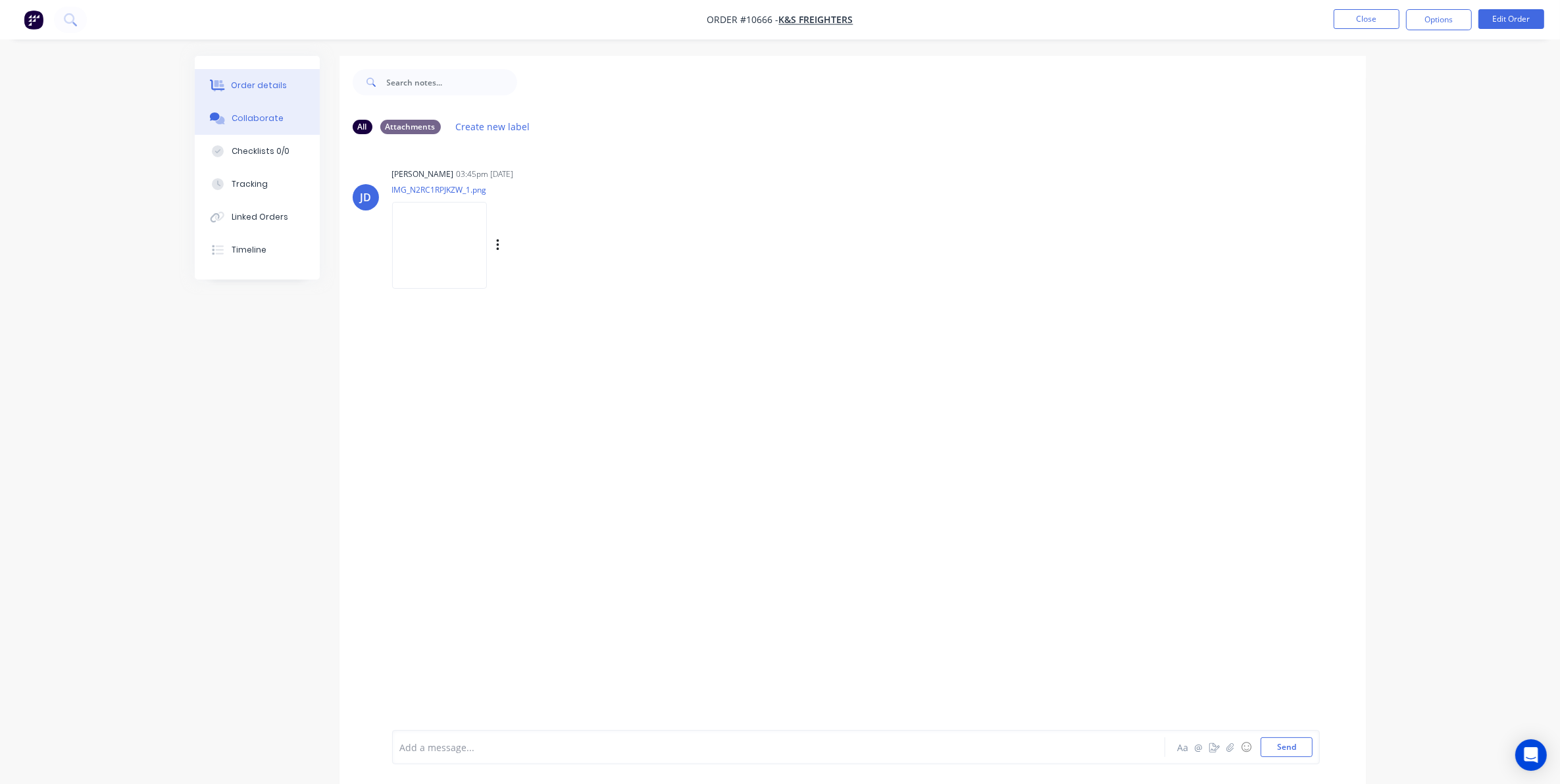
click at [241, 80] on div "Order details" at bounding box center [259, 86] width 56 height 12
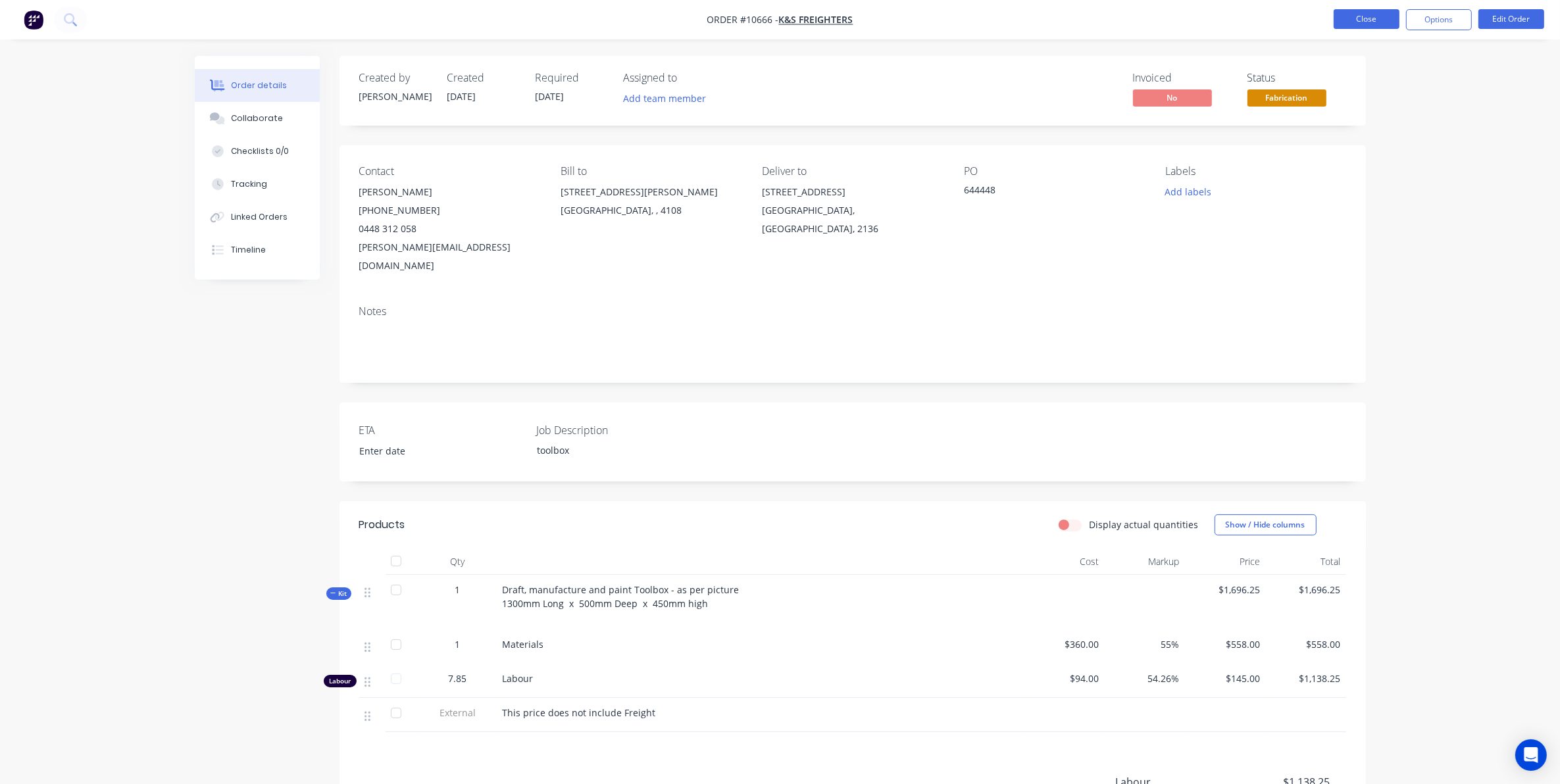
click at [1385, 12] on button "Close" at bounding box center [1366, 19] width 66 height 20
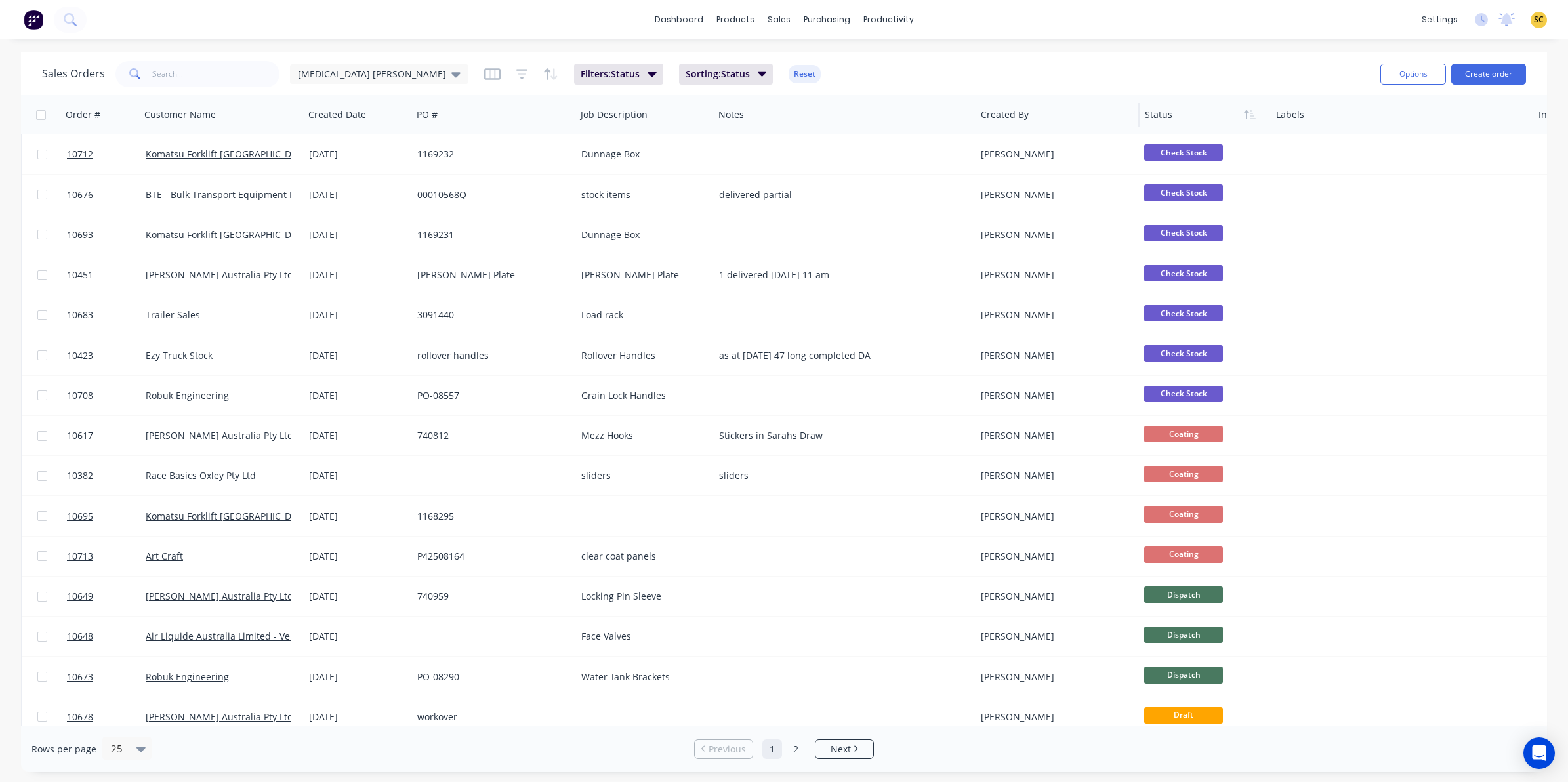
scroll to position [82, 0]
